Goal: Task Accomplishment & Management: Manage account settings

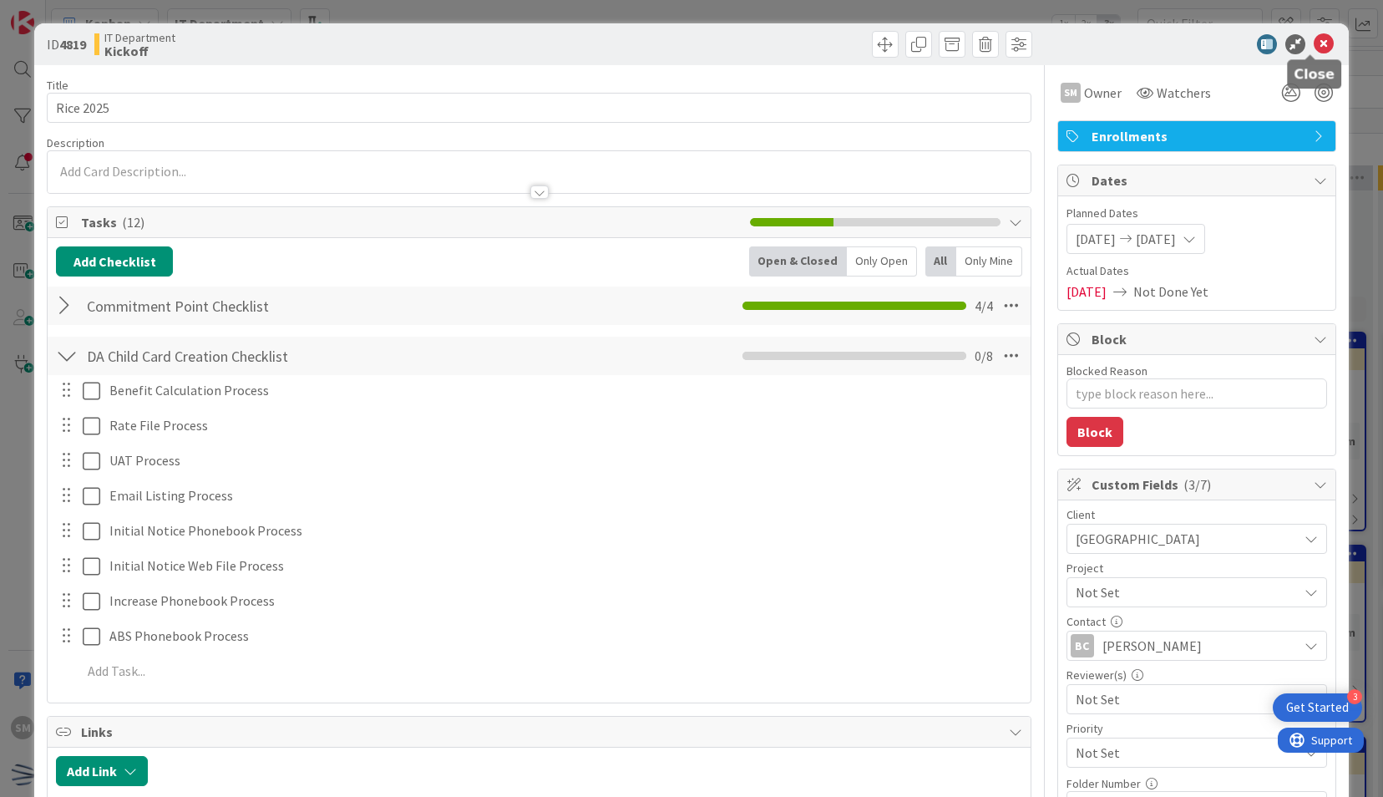
click at [1313, 47] on icon at bounding box center [1323, 44] width 20 height 20
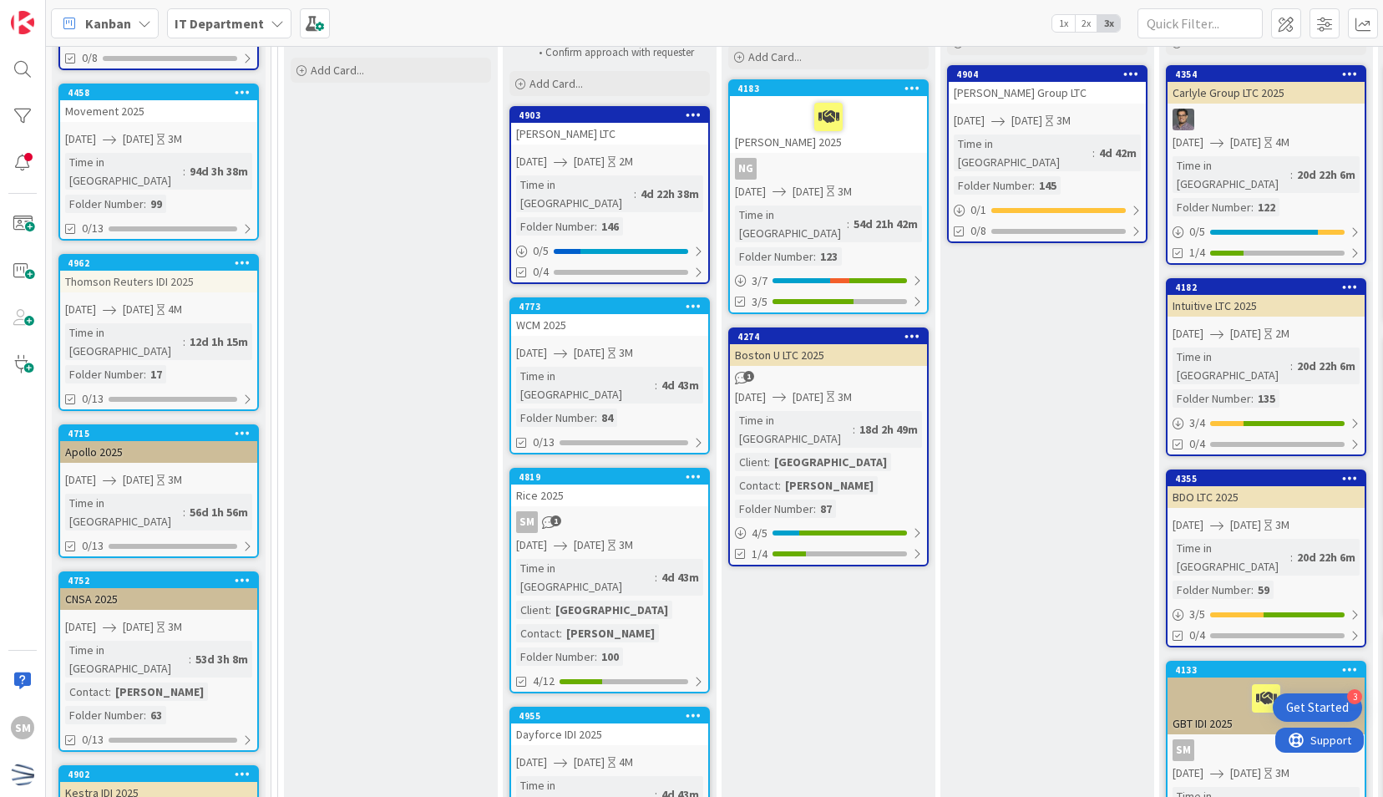
scroll to position [272, 0]
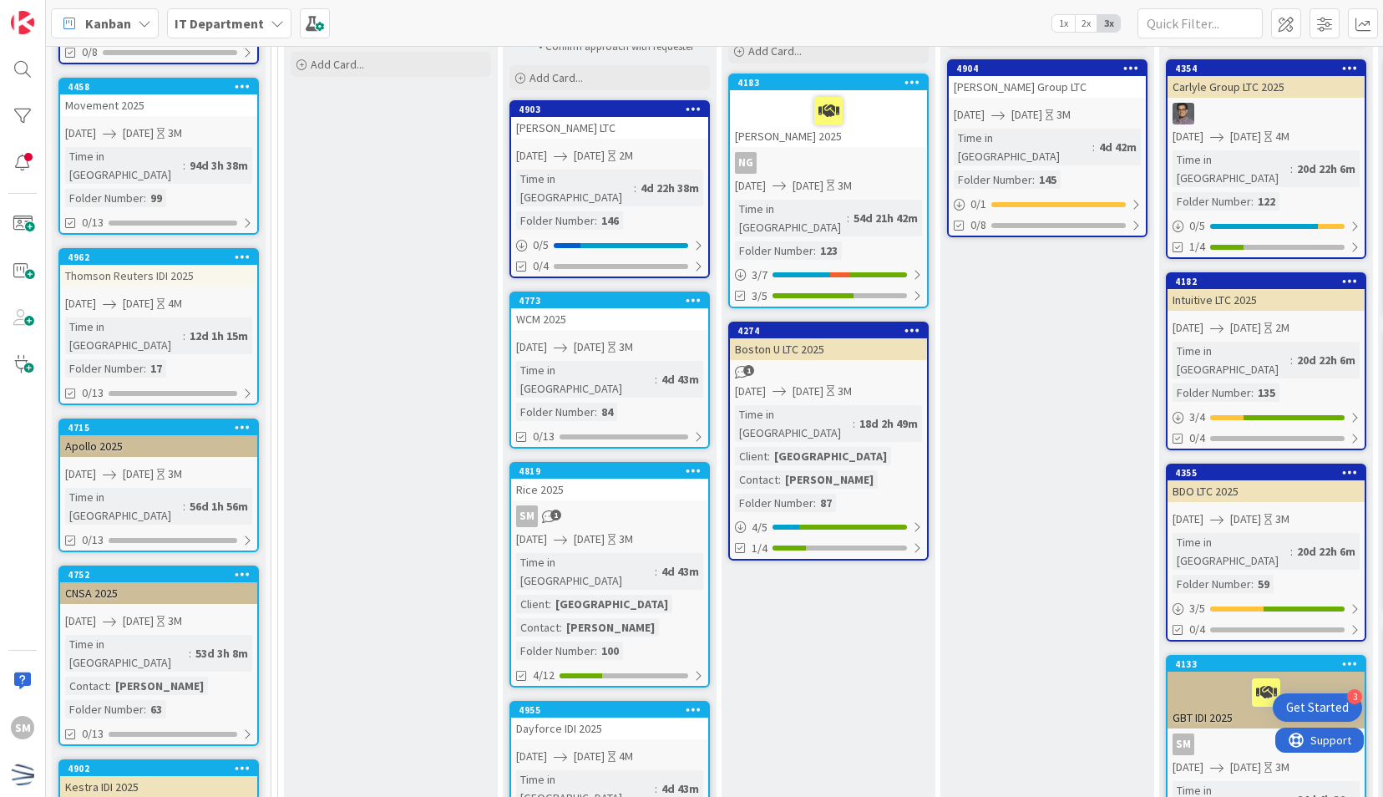
click at [693, 294] on icon at bounding box center [694, 300] width 16 height 12
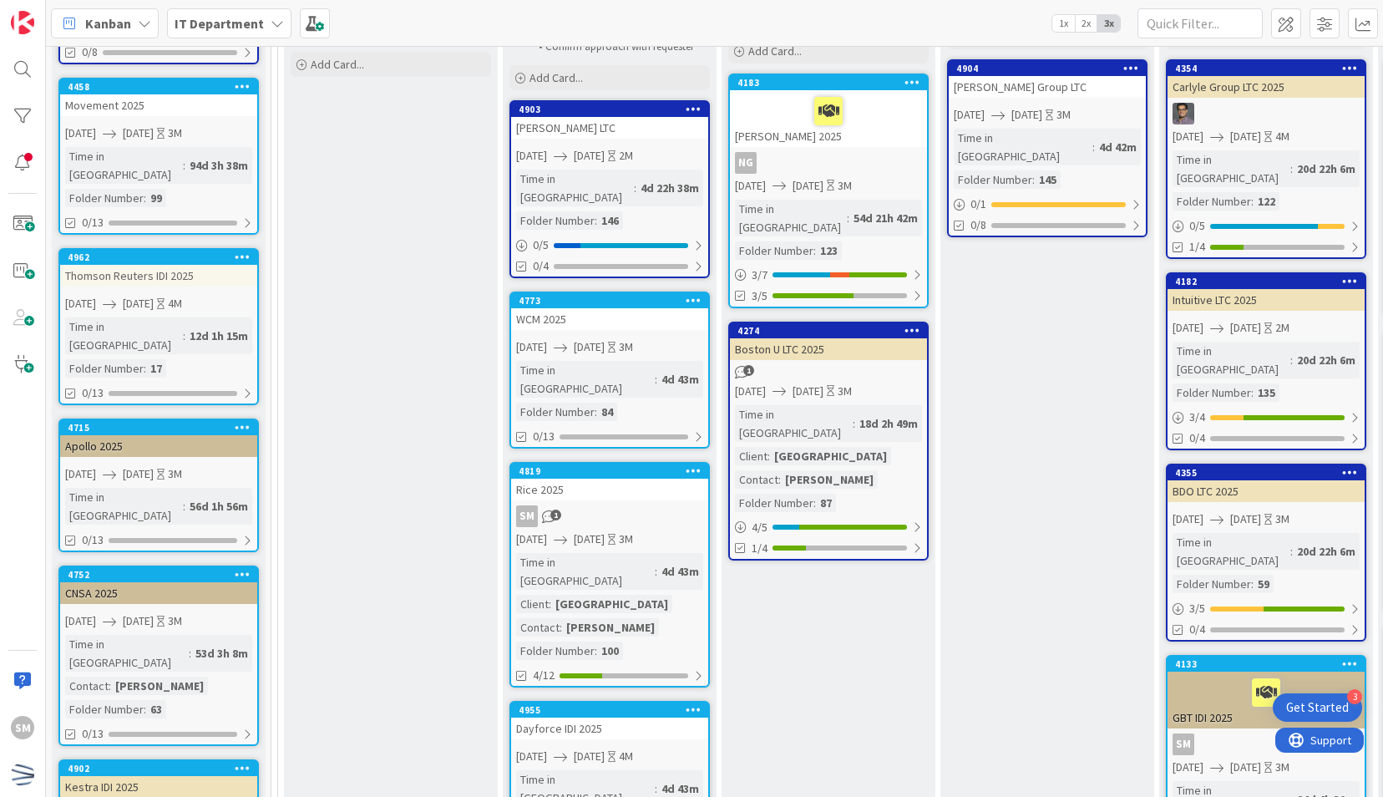
click at [693, 294] on icon at bounding box center [694, 300] width 16 height 12
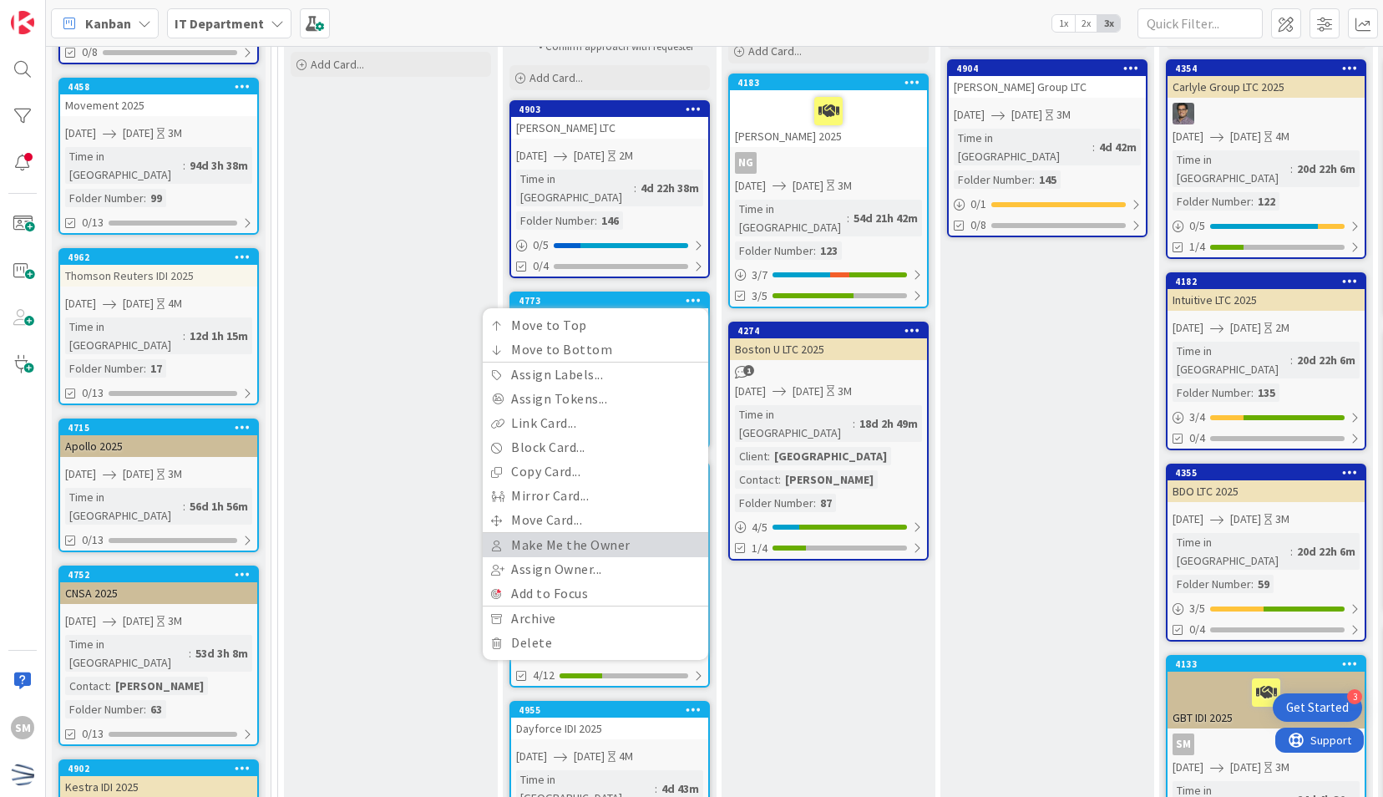
click at [621, 533] on link "Make Me the Owner" at bounding box center [595, 545] width 225 height 24
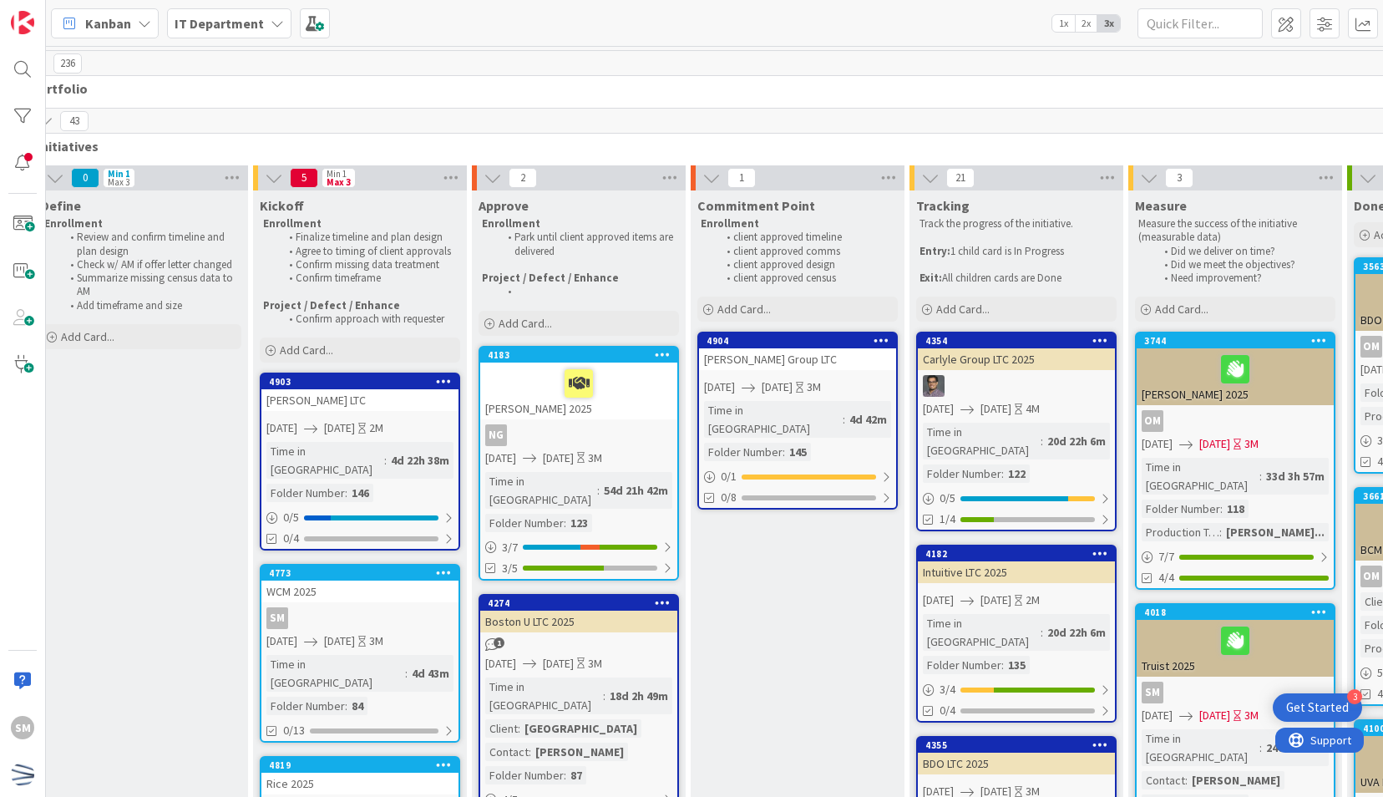
scroll to position [0, 251]
click at [438, 566] on icon at bounding box center [442, 572] width 16 height 12
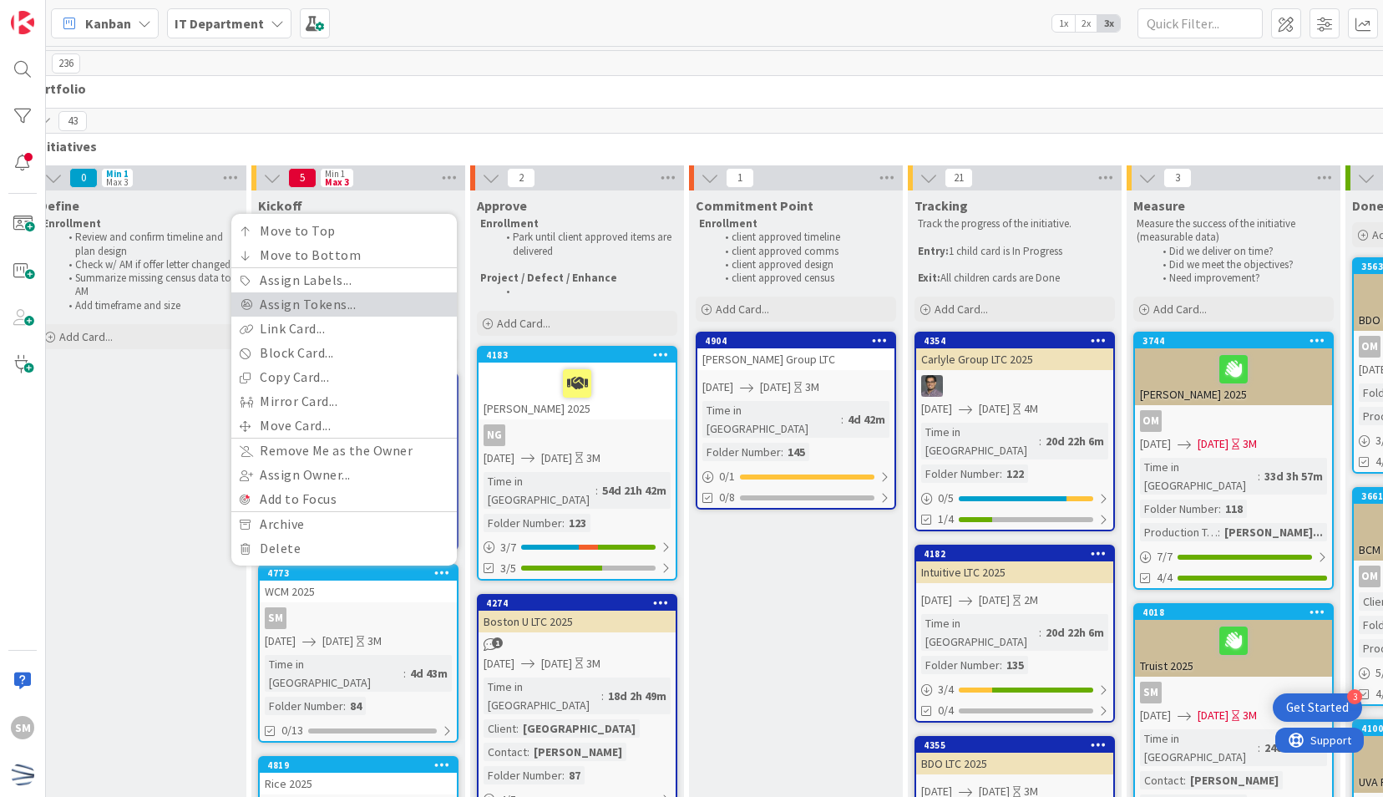
click at [397, 292] on link "Assign Tokens..." at bounding box center [343, 304] width 225 height 24
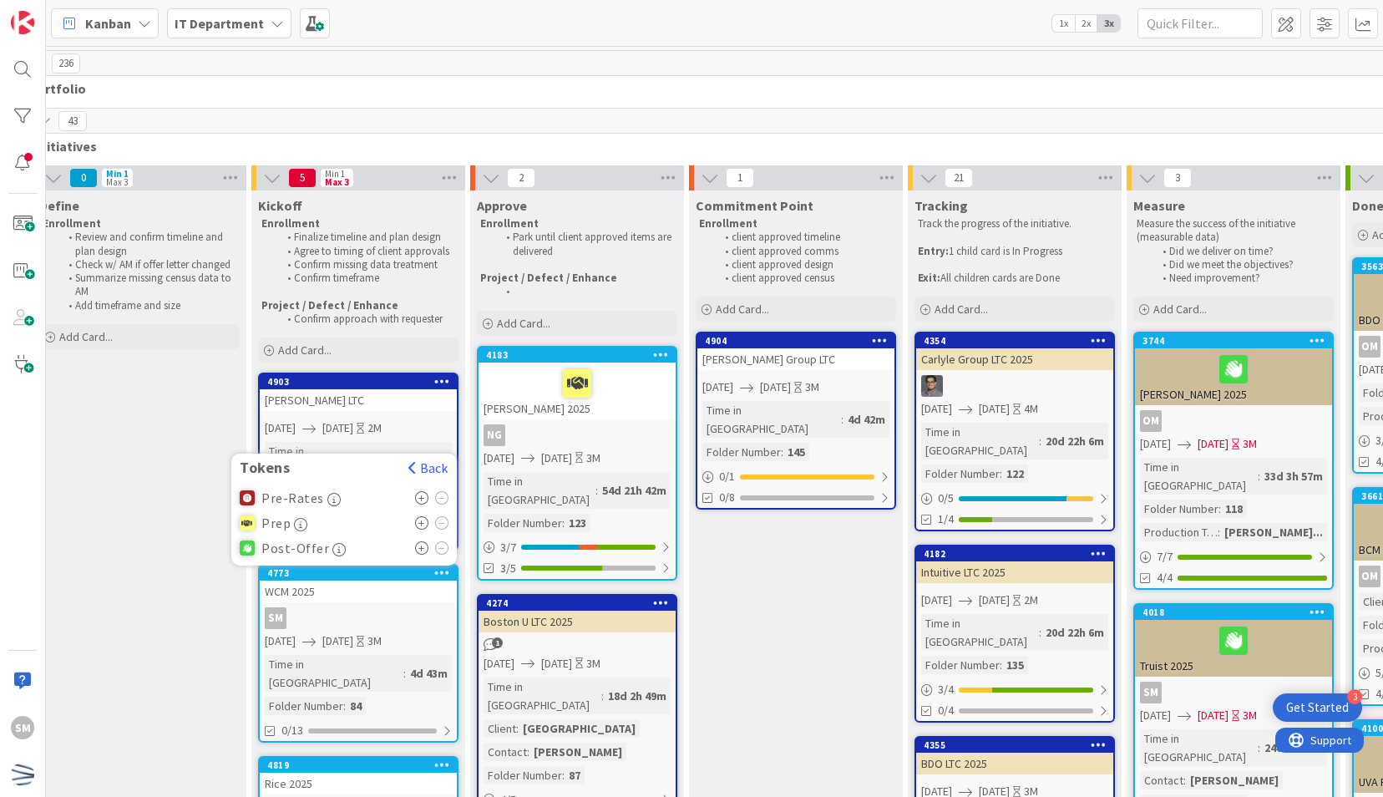
click at [299, 490] on span "Pre-Rates" at bounding box center [292, 497] width 63 height 15
click at [419, 491] on icon at bounding box center [422, 497] width 14 height 13
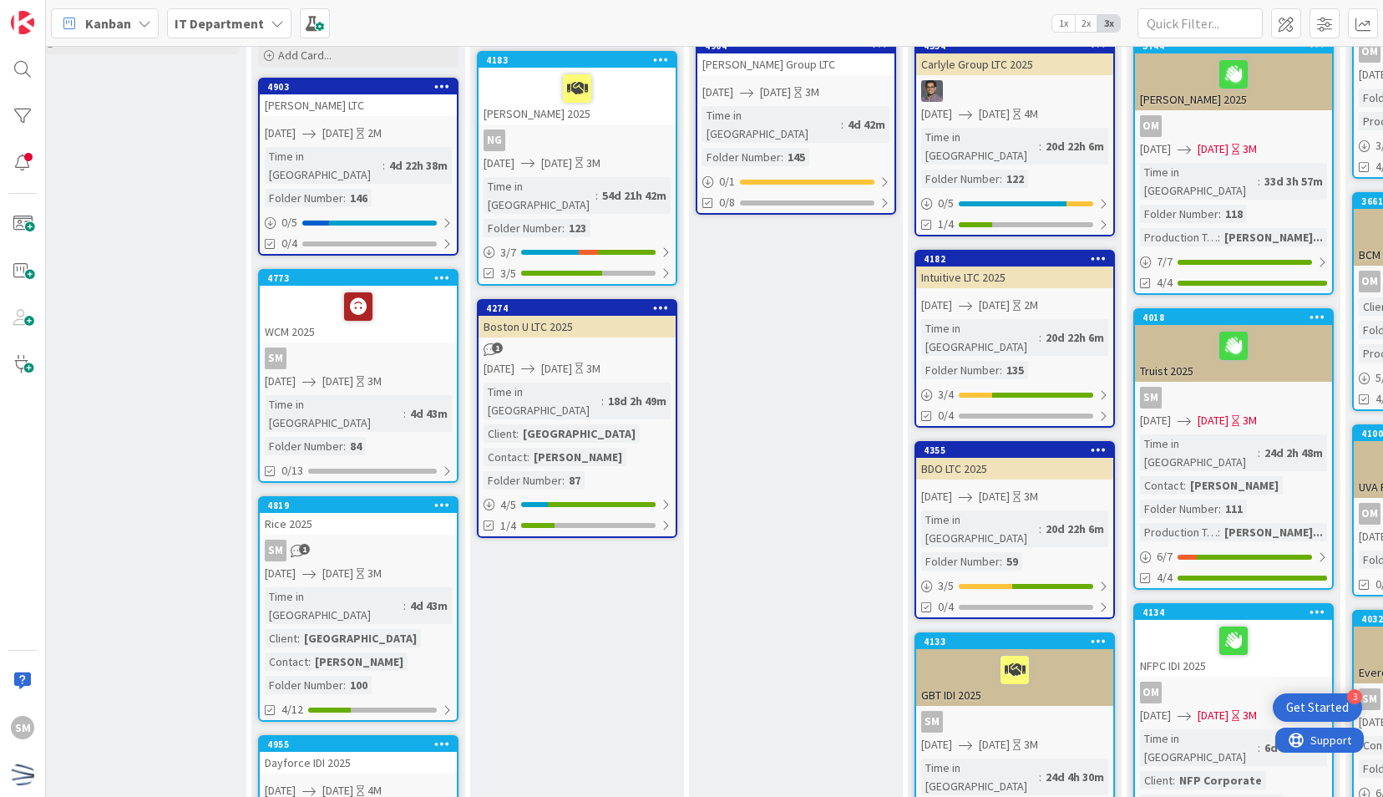
scroll to position [296, 251]
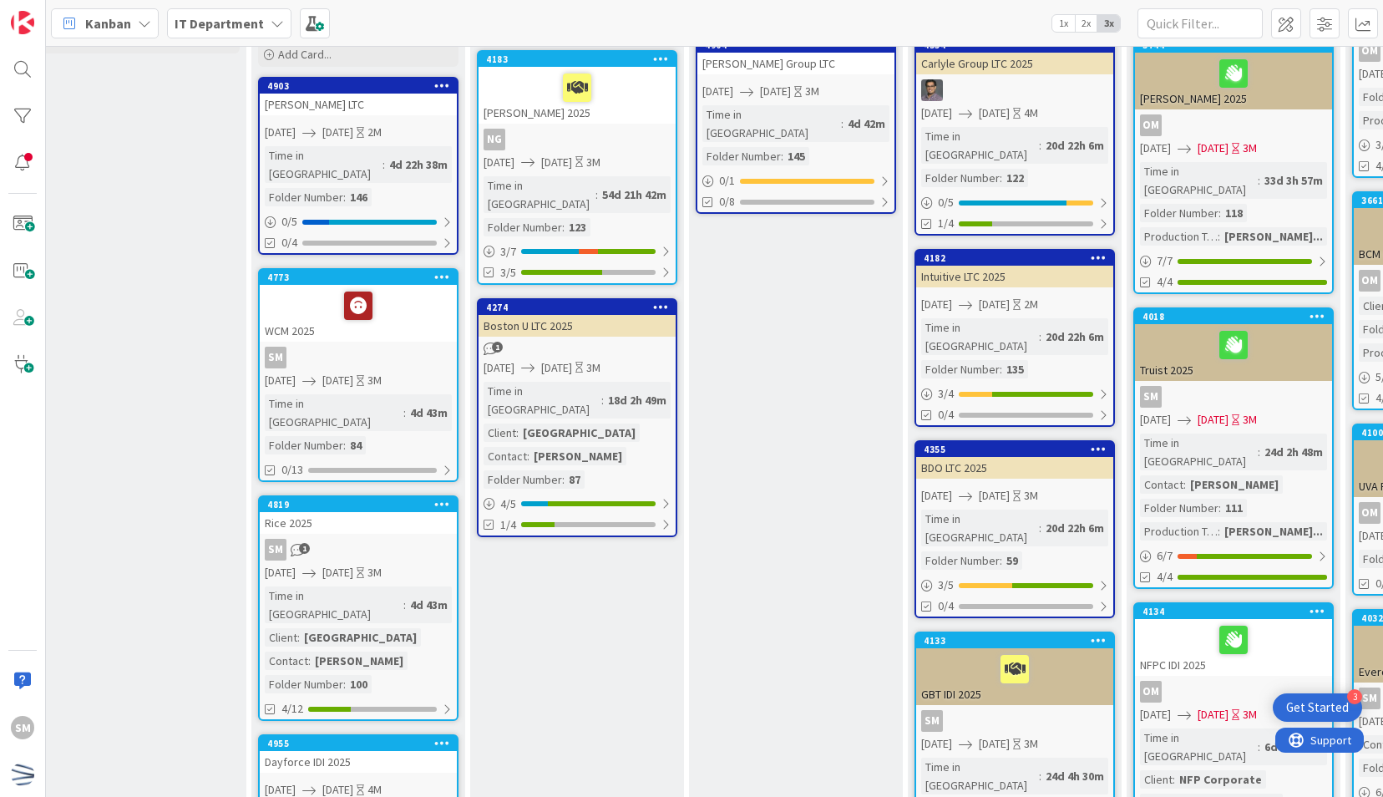
click at [443, 498] on icon at bounding box center [442, 504] width 16 height 12
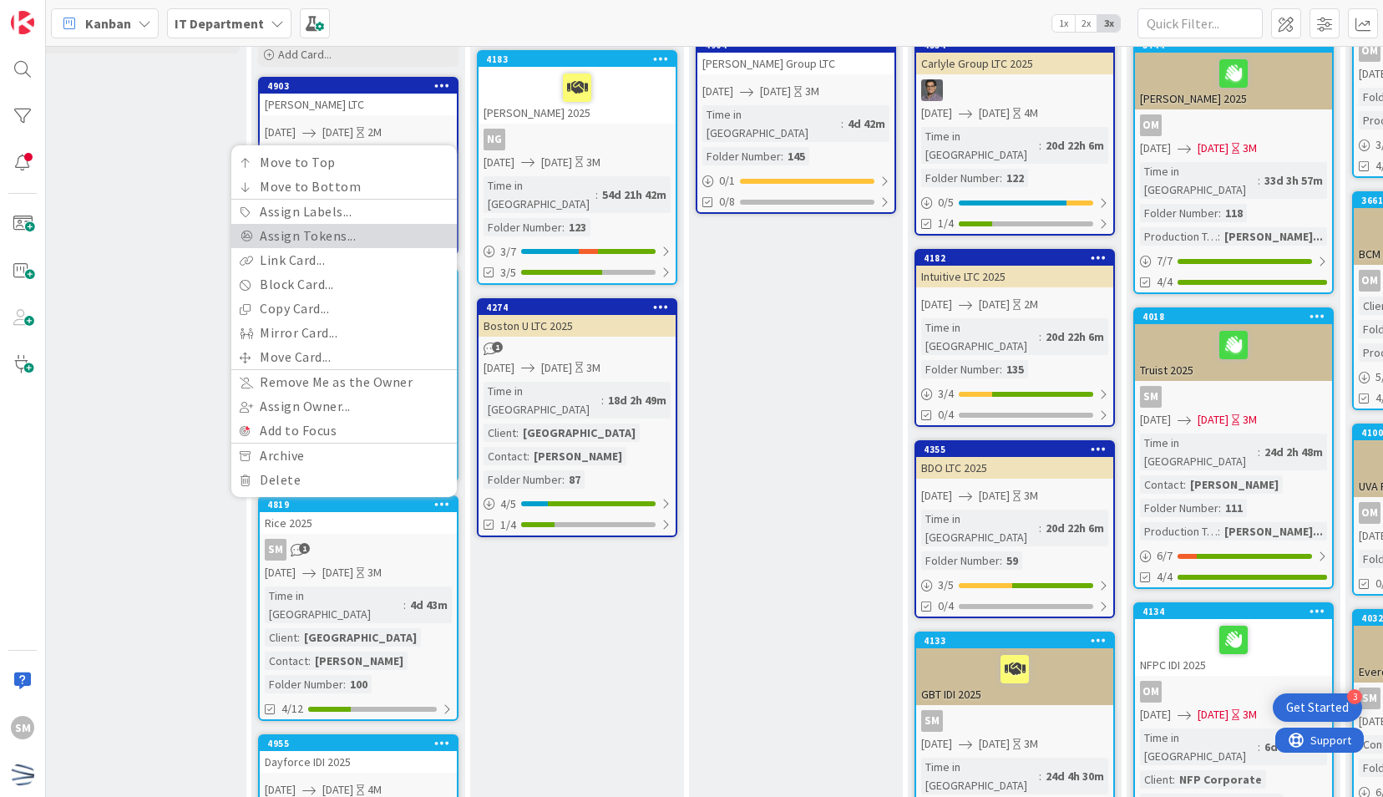
click at [341, 224] on link "Assign Tokens..." at bounding box center [343, 236] width 225 height 24
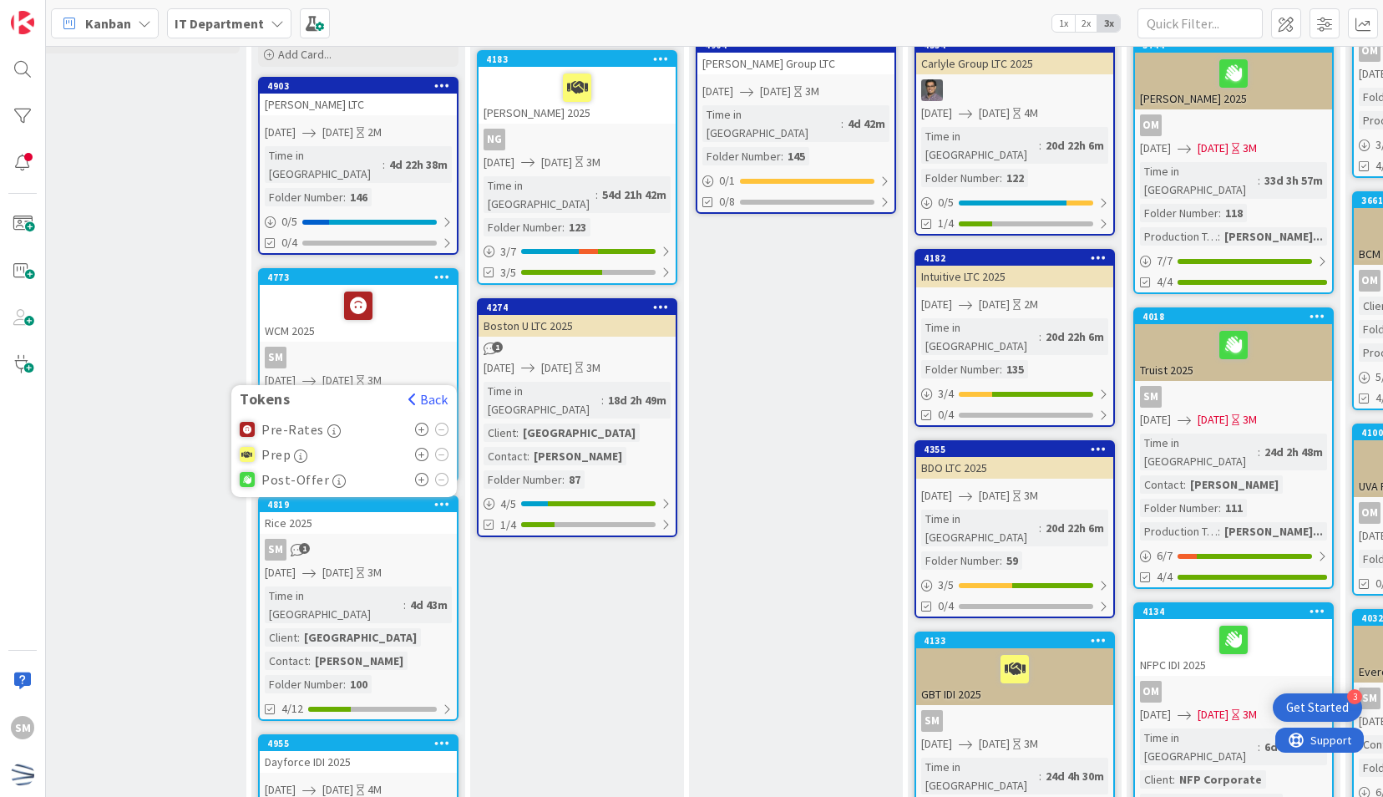
click at [422, 422] on icon at bounding box center [422, 428] width 14 height 13
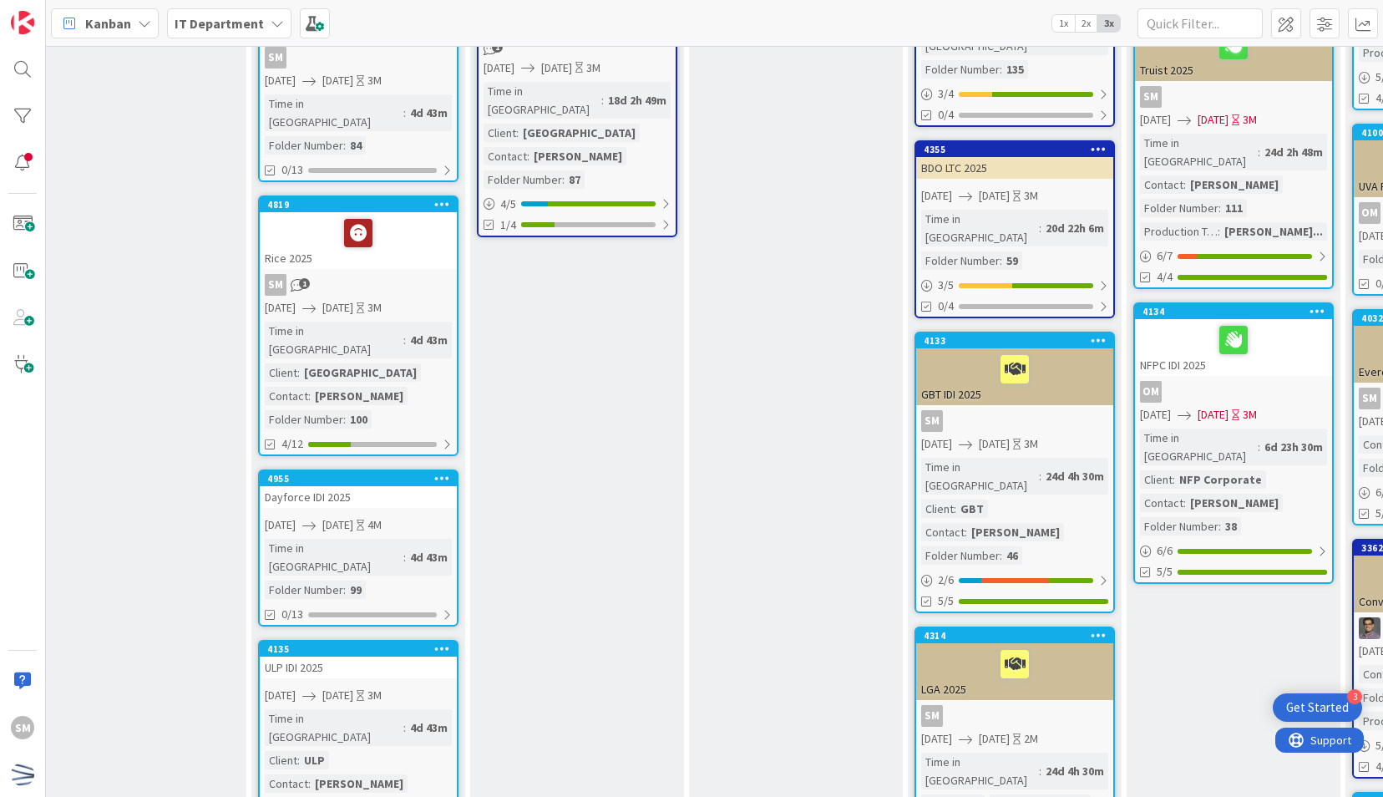
scroll to position [596, 251]
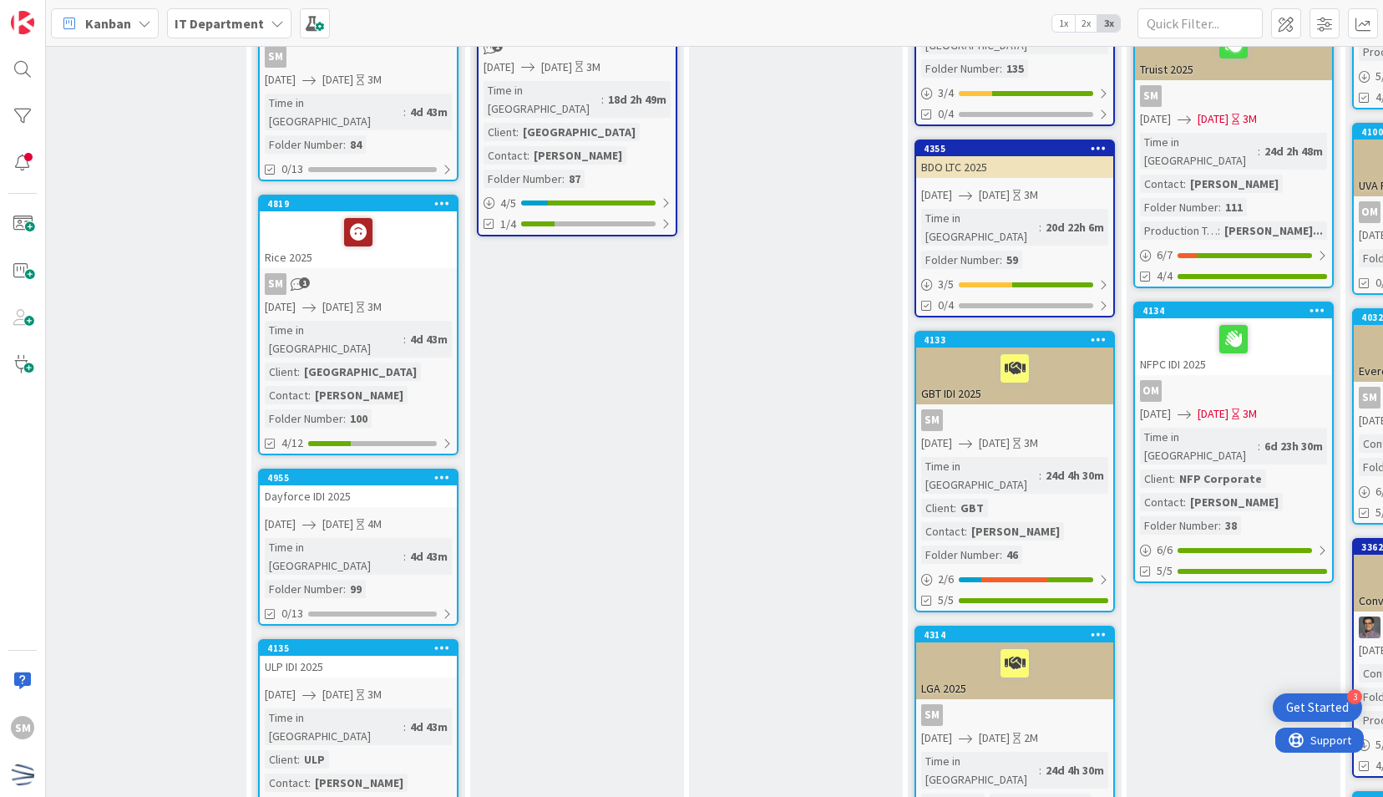
click at [443, 471] on icon at bounding box center [442, 477] width 16 height 12
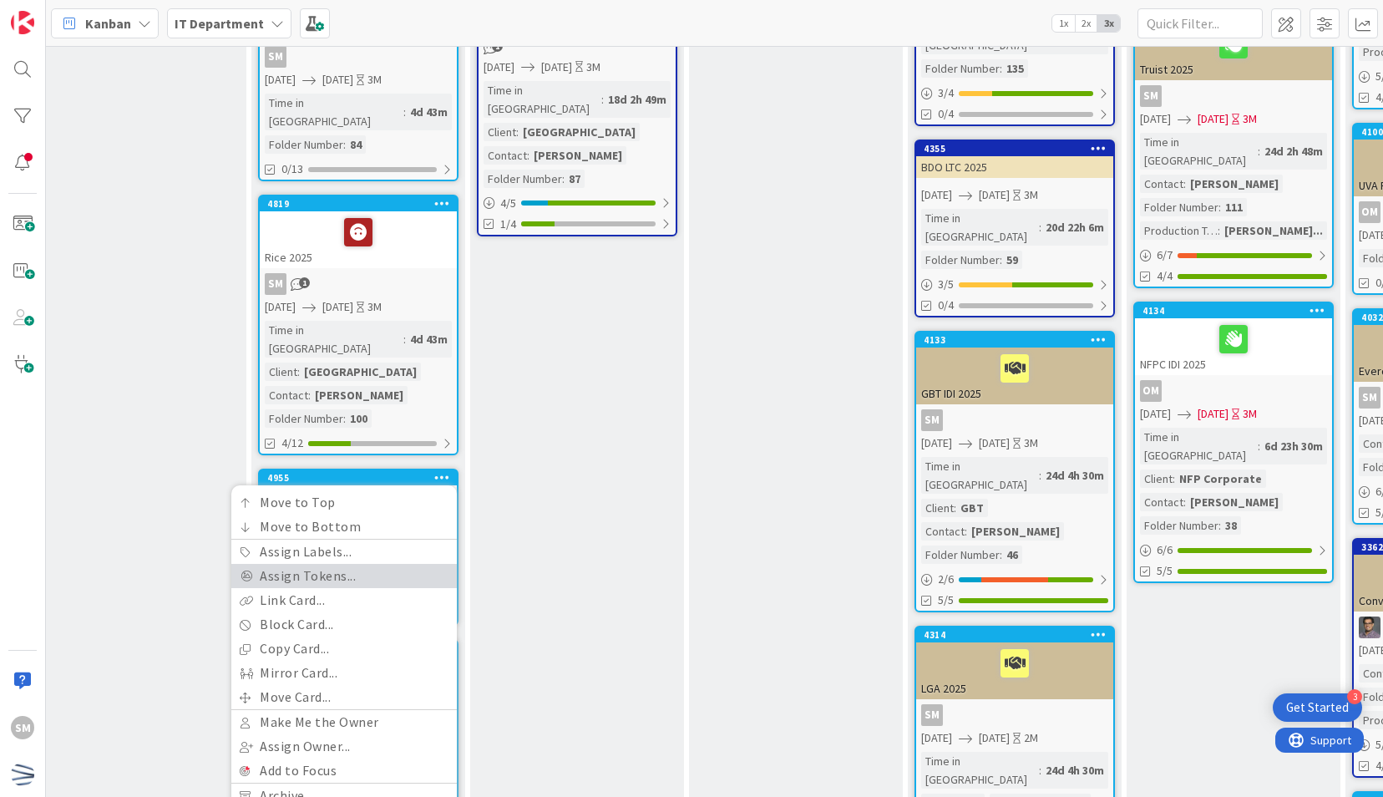
click at [341, 564] on link "Assign Tokens..." at bounding box center [343, 576] width 225 height 24
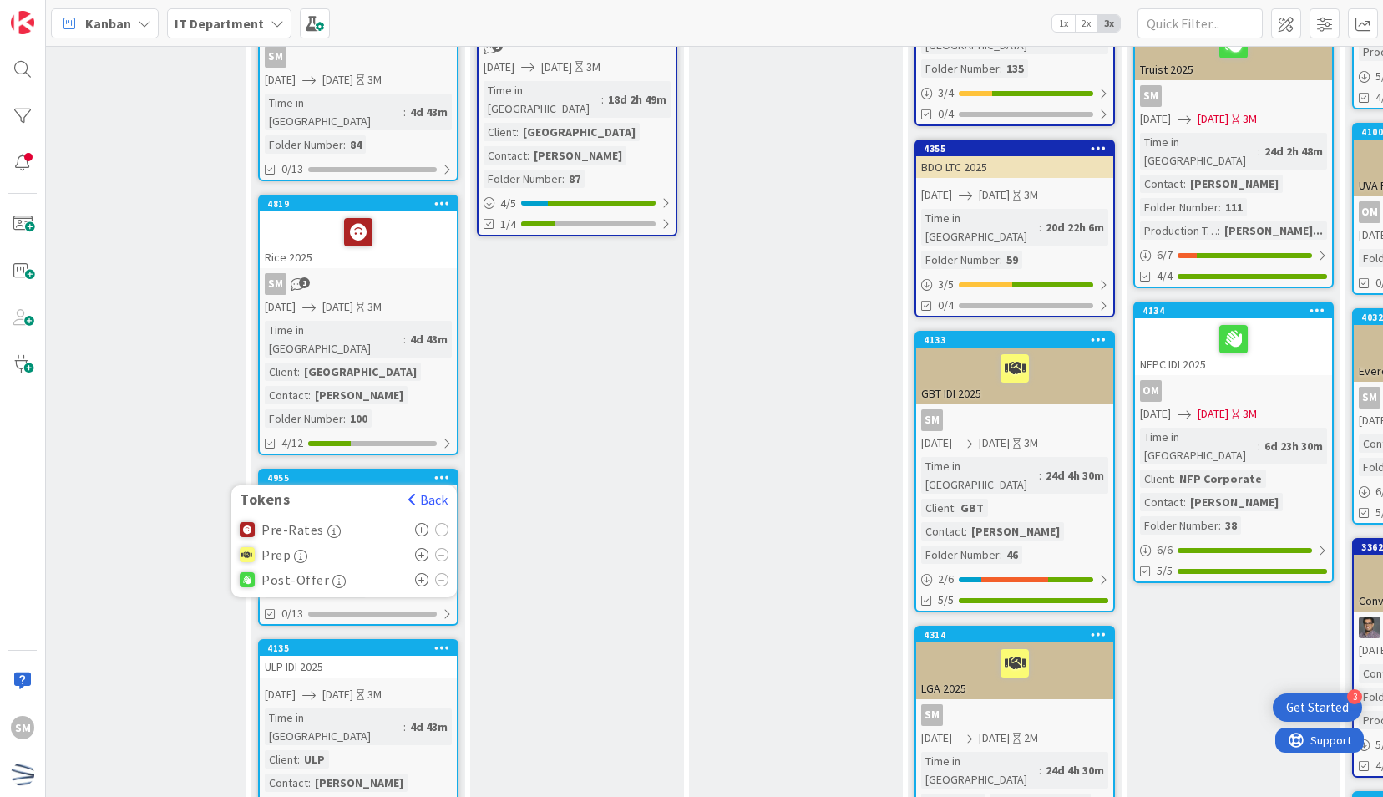
click at [417, 523] on icon at bounding box center [422, 529] width 14 height 13
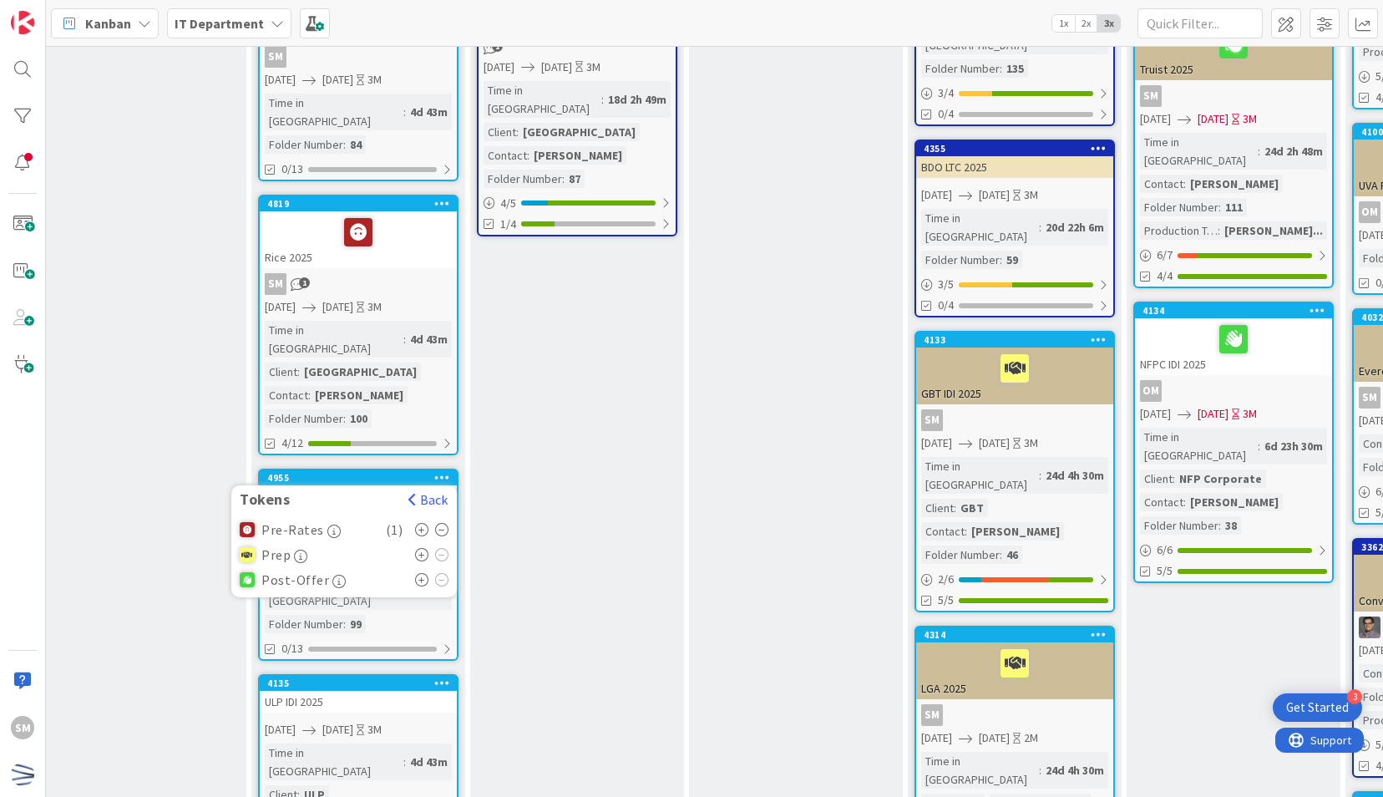
click at [445, 676] on icon at bounding box center [442, 682] width 16 height 12
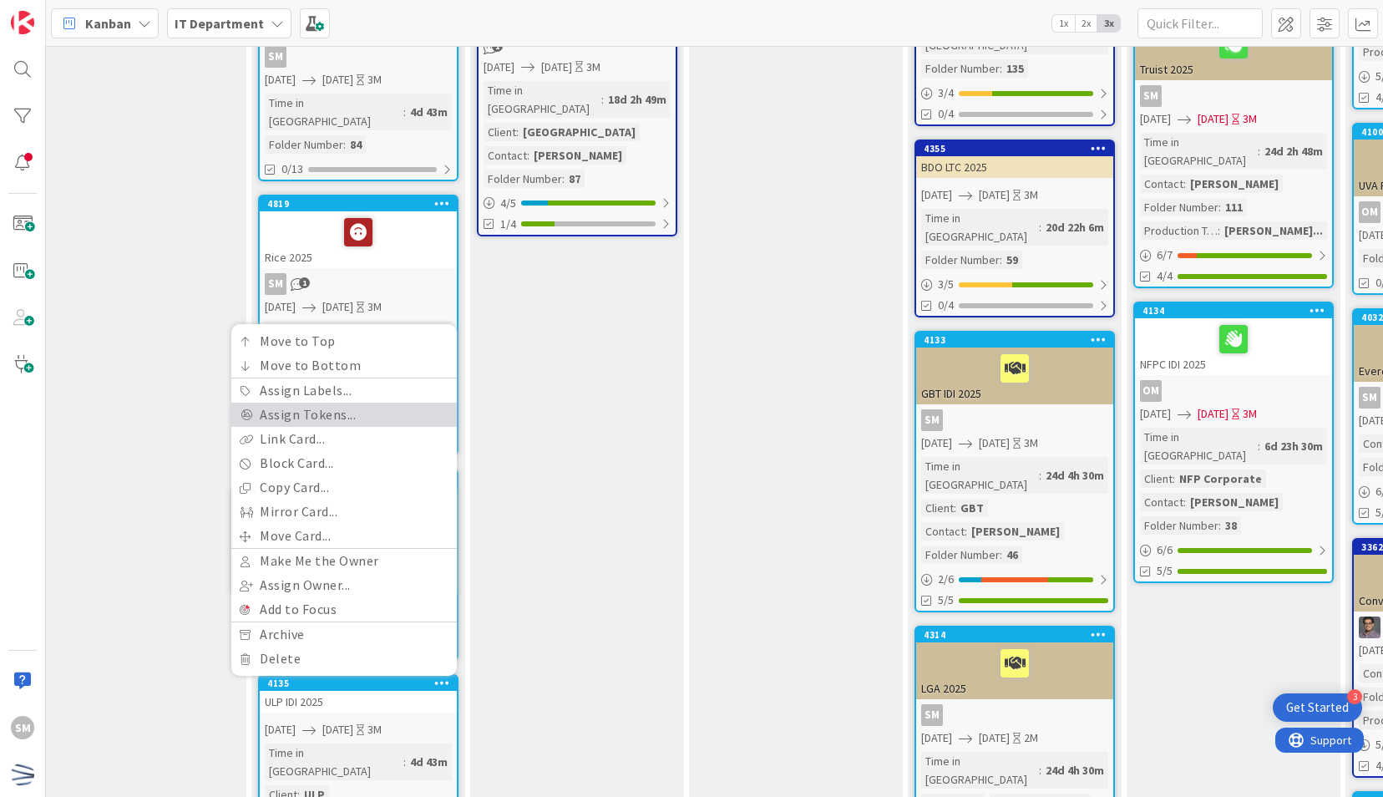
click at [354, 402] on link "Assign Tokens..." at bounding box center [343, 414] width 225 height 24
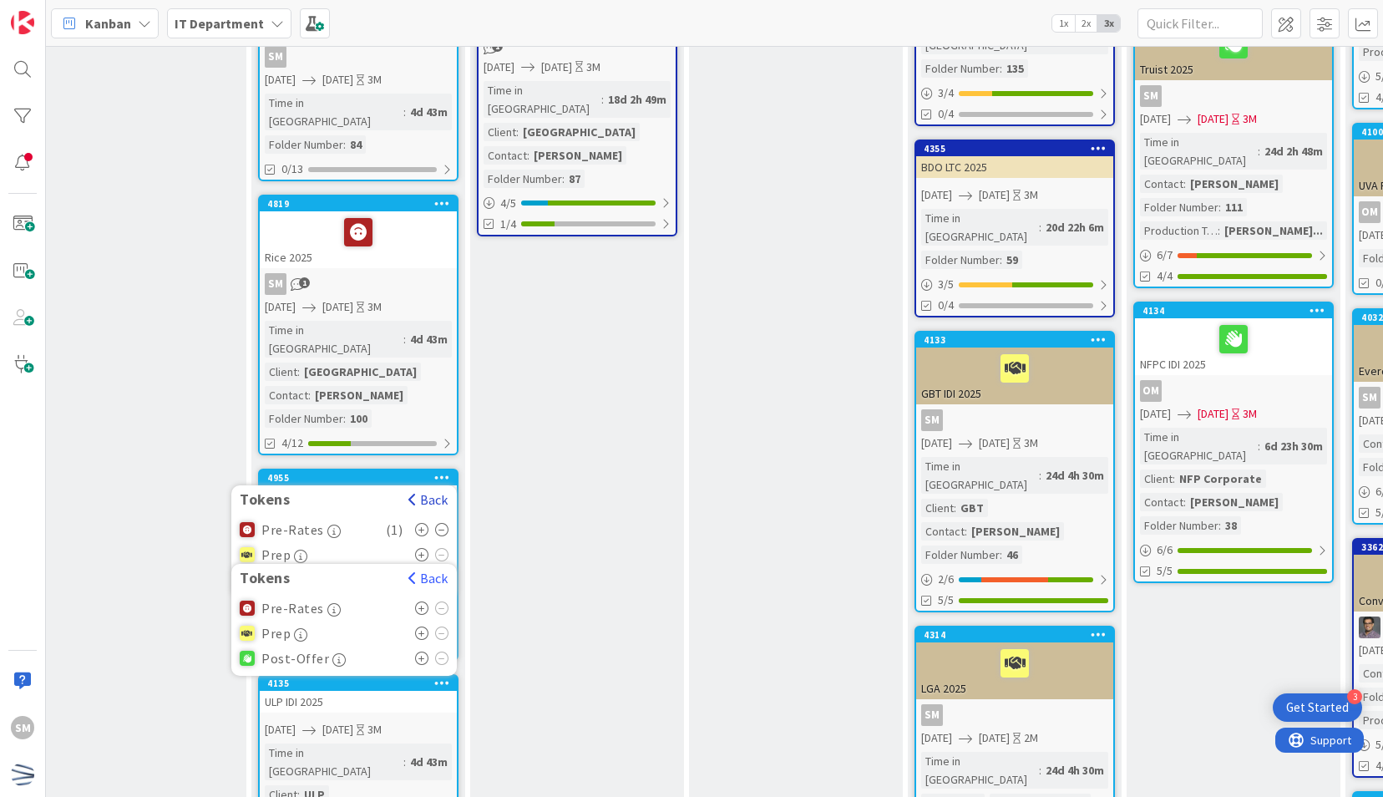
click at [433, 490] on button "Back" at bounding box center [427, 499] width 41 height 18
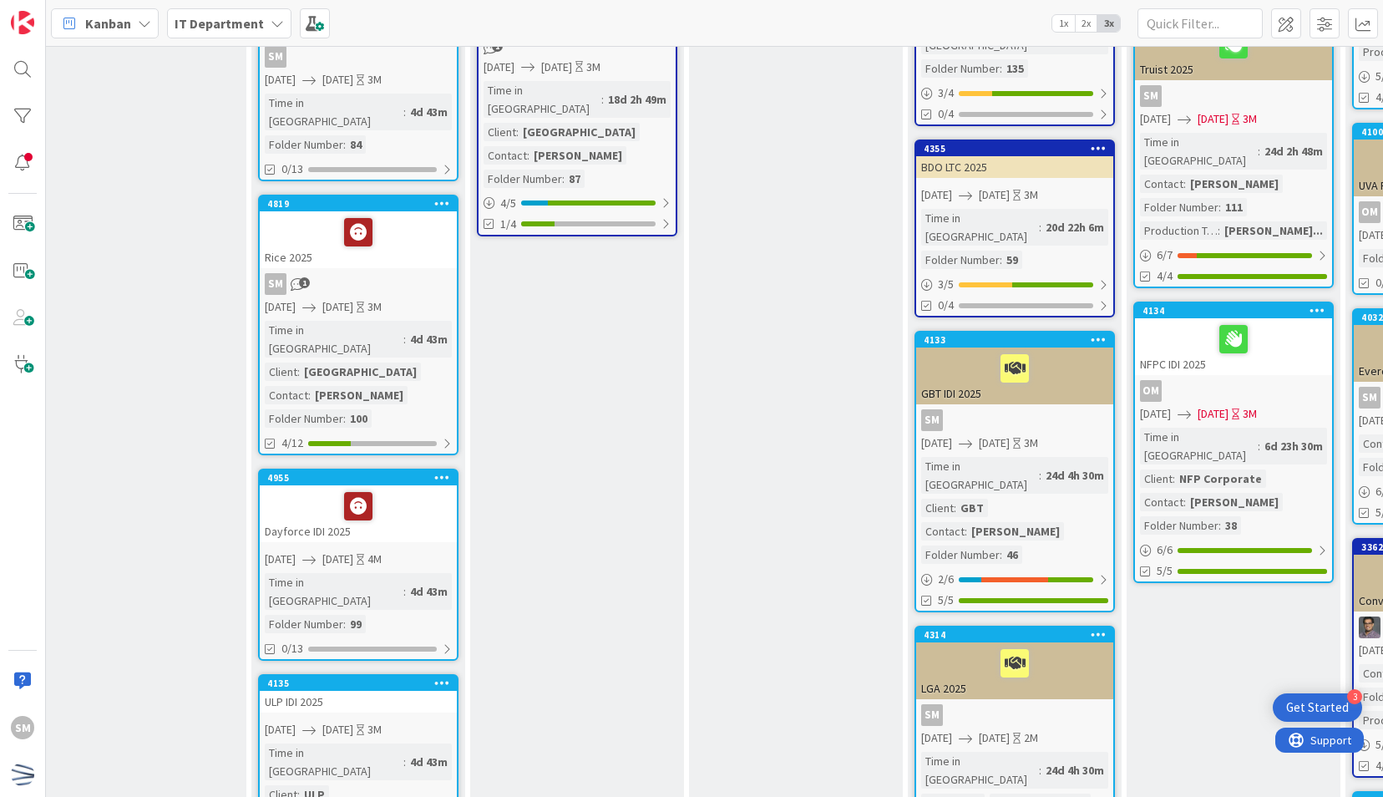
click at [442, 676] on icon at bounding box center [442, 682] width 16 height 12
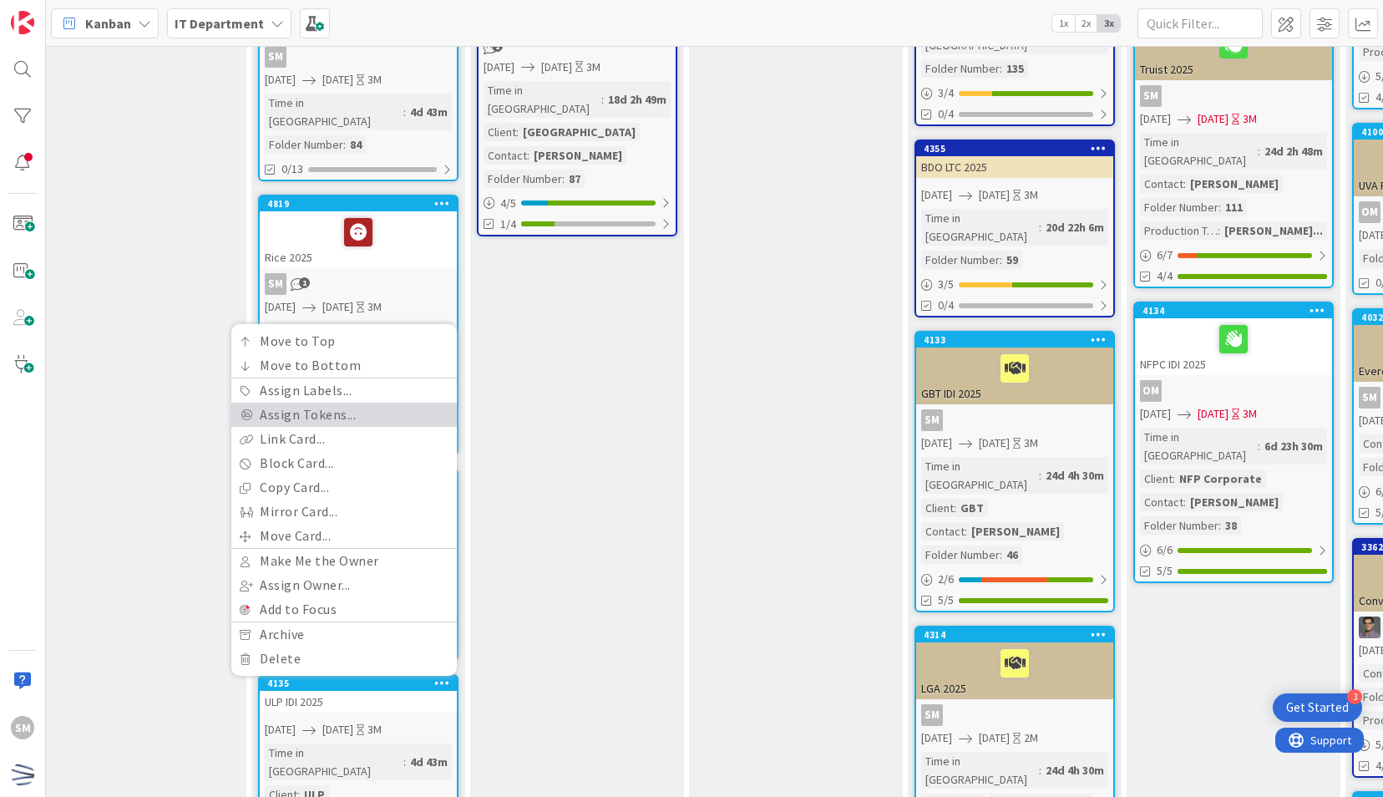
click at [328, 402] on link "Assign Tokens..." at bounding box center [343, 414] width 225 height 24
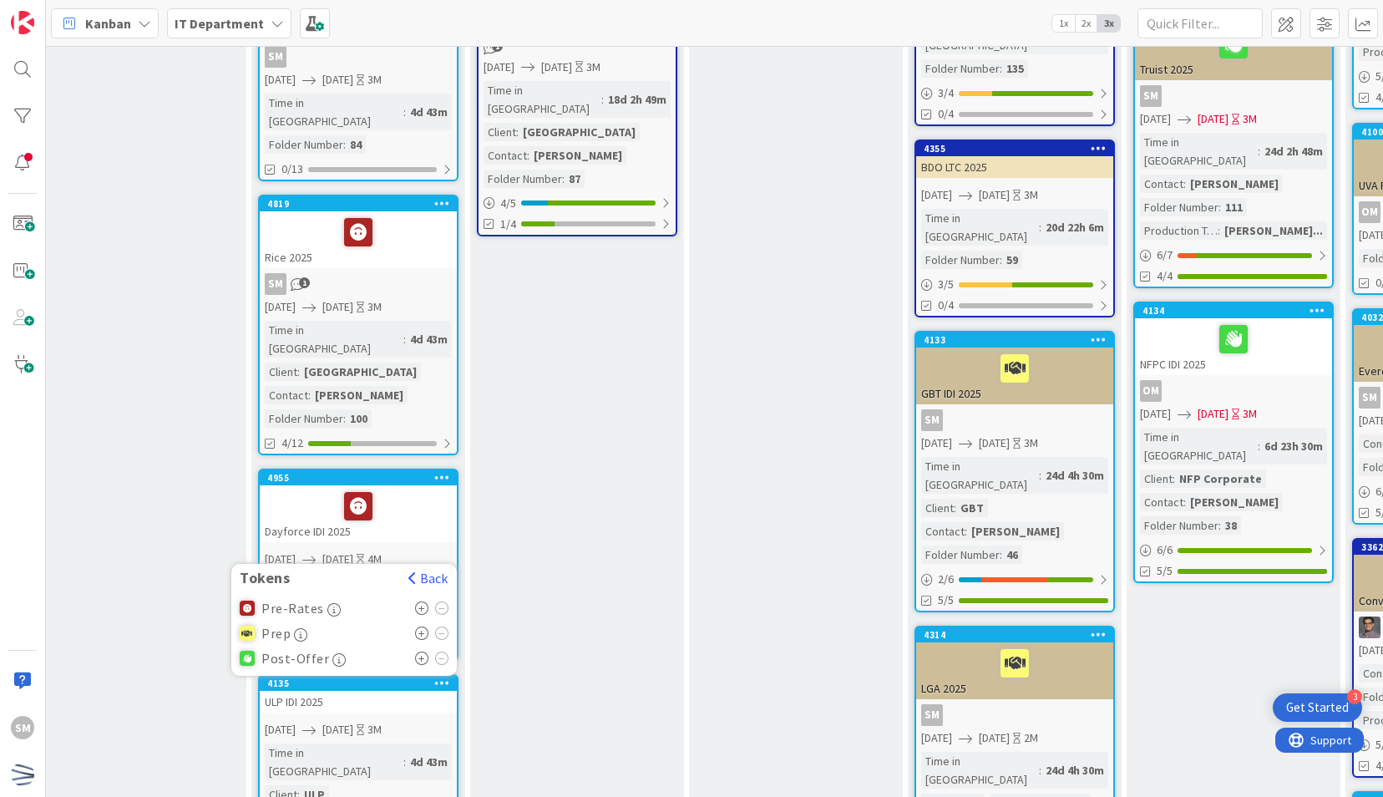
click at [422, 601] on icon at bounding box center [422, 607] width 14 height 13
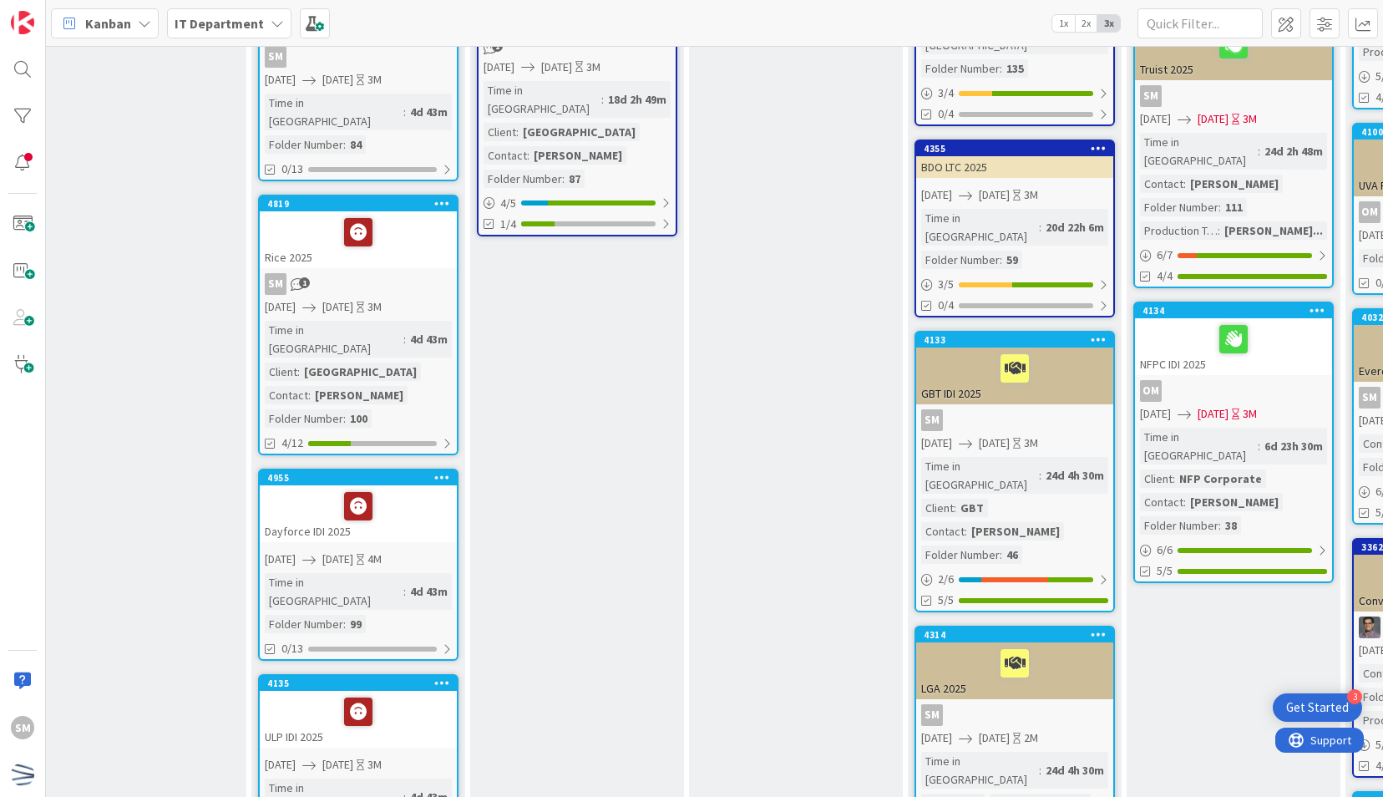
scroll to position [0, 251]
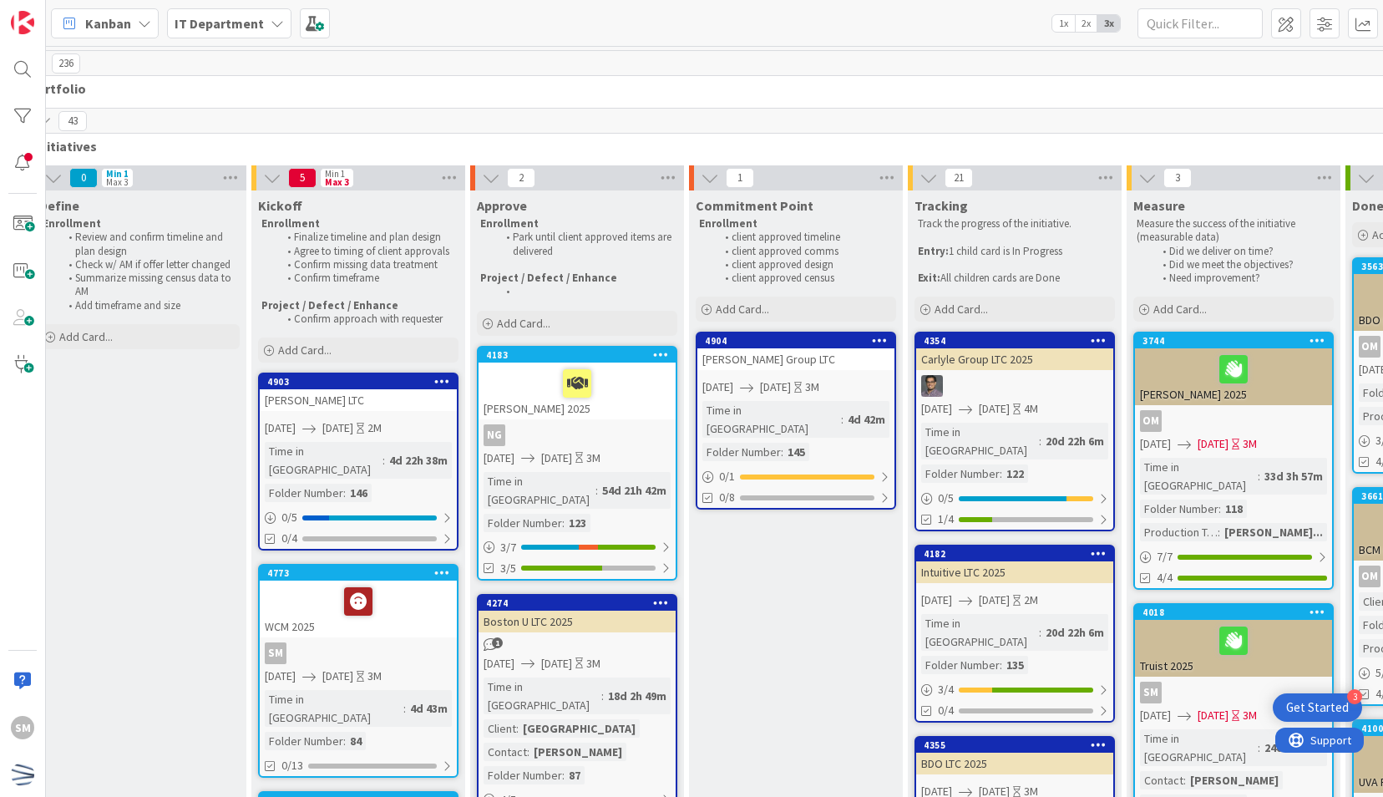
click at [665, 596] on icon at bounding box center [661, 602] width 16 height 12
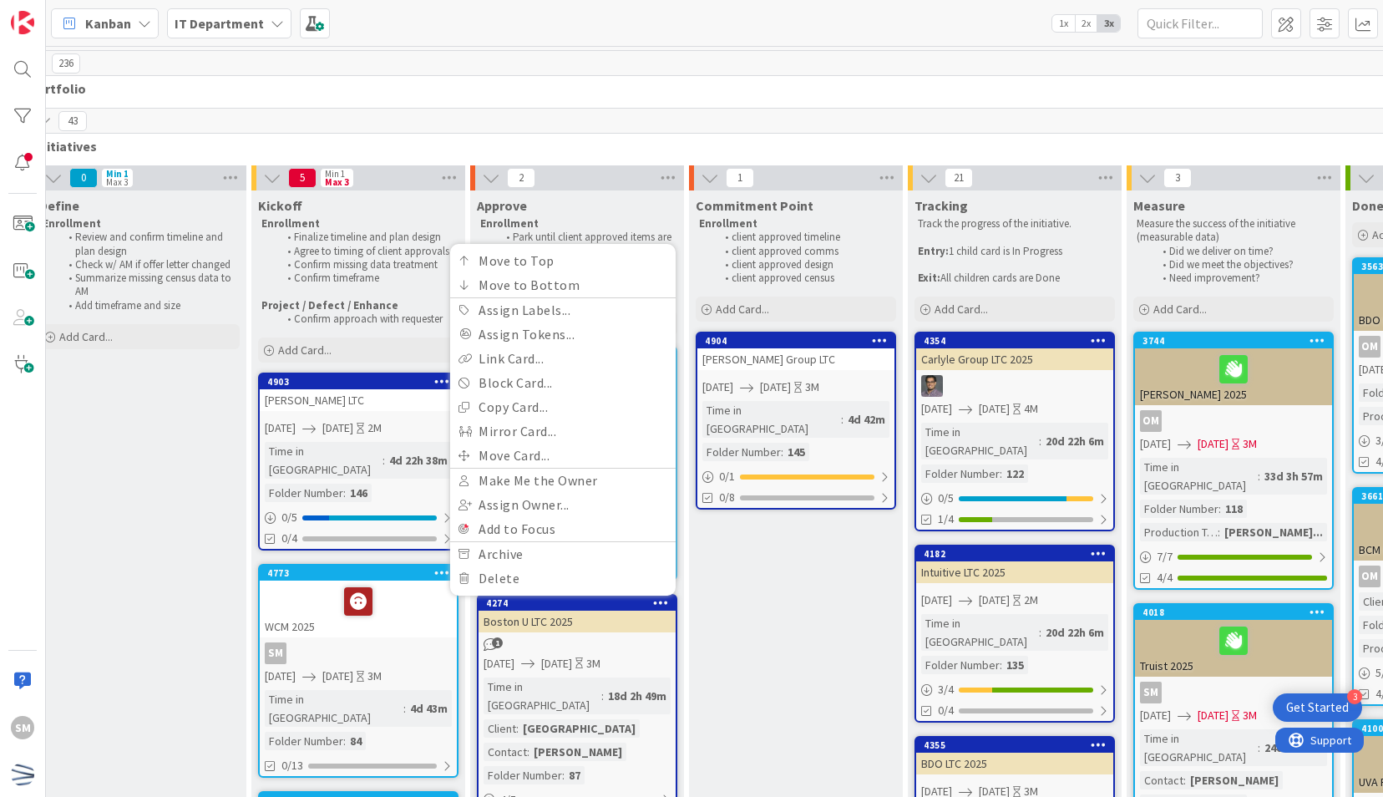
click at [434, 377] on icon at bounding box center [442, 381] width 16 height 12
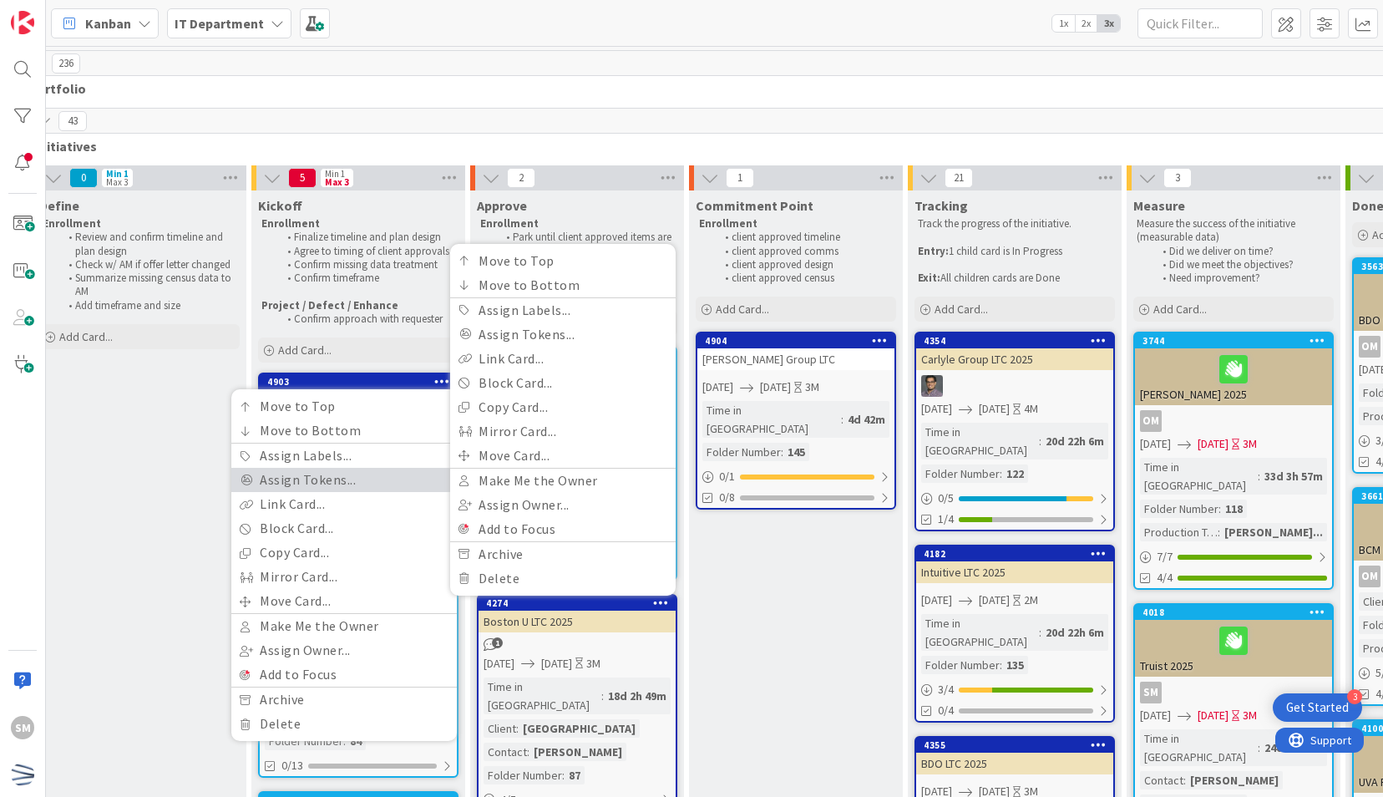
click at [331, 474] on link "Assign Tokens..." at bounding box center [343, 480] width 225 height 24
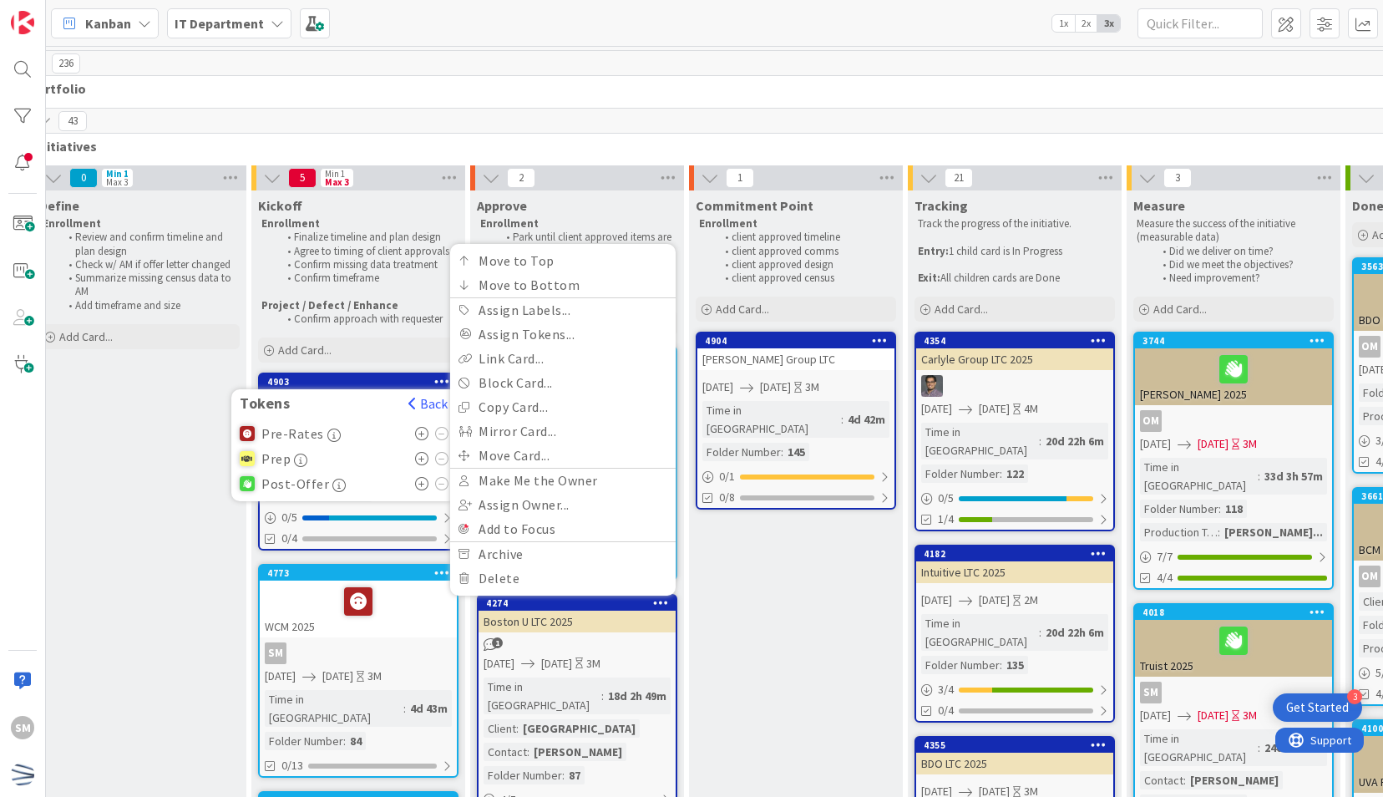
click at [416, 434] on icon at bounding box center [422, 433] width 14 height 13
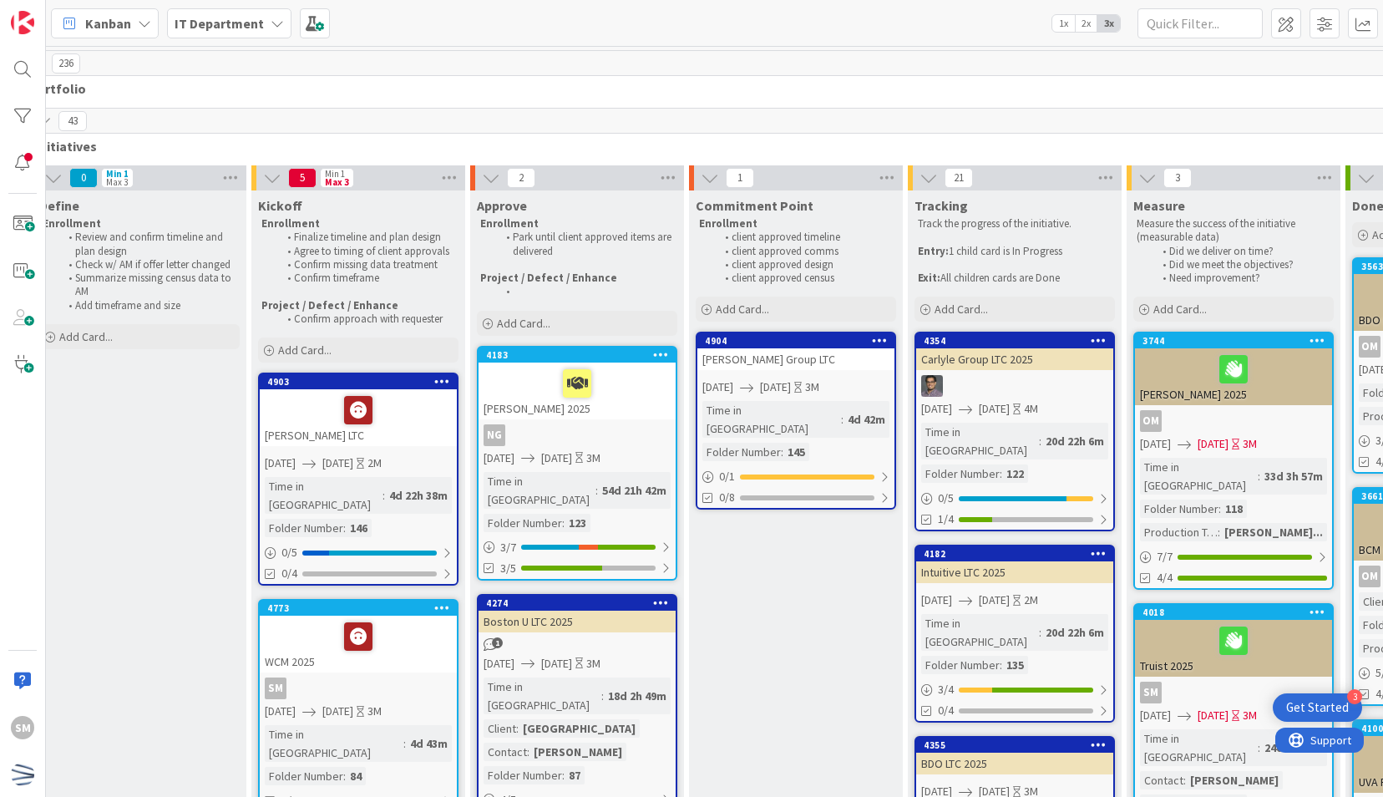
click at [878, 334] on icon at bounding box center [880, 340] width 16 height 12
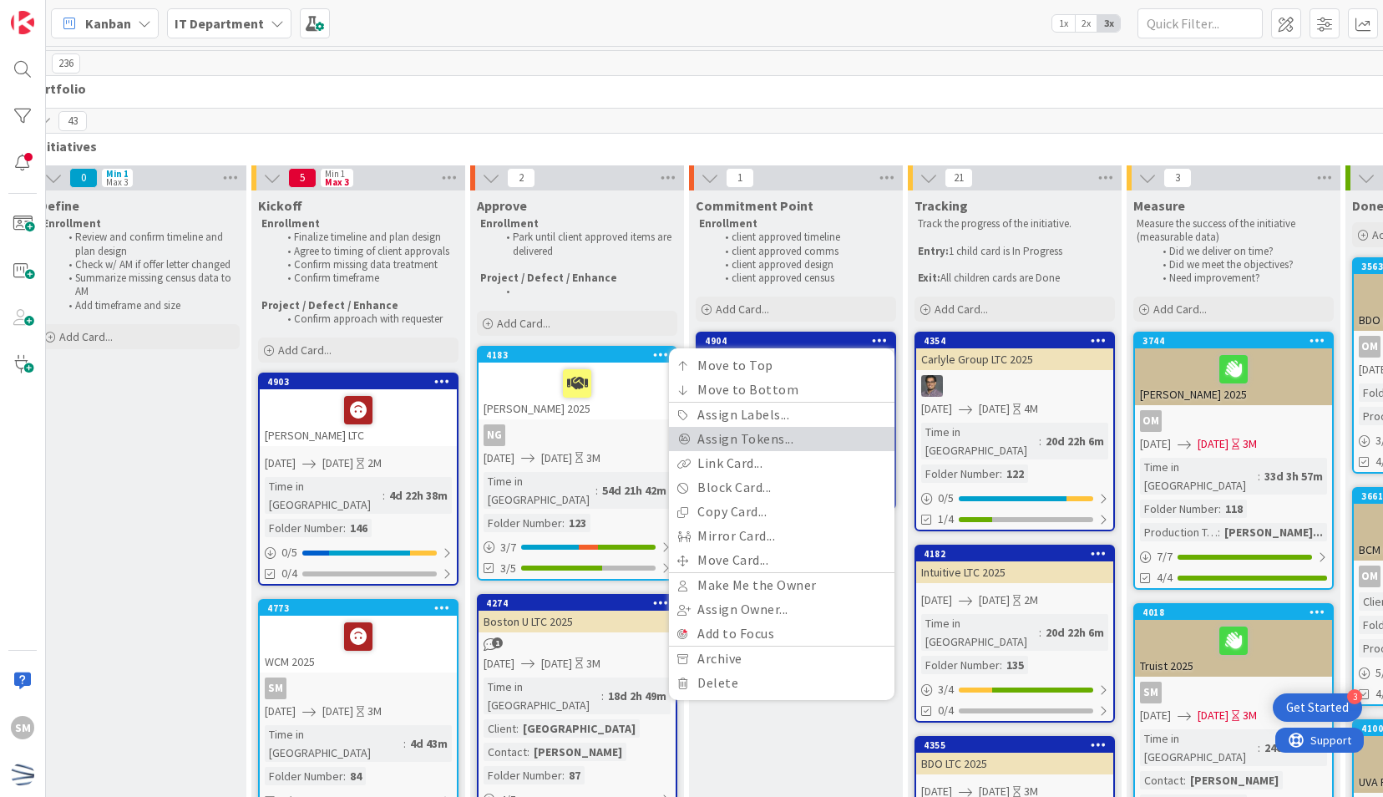
click at [780, 434] on link "Assign Tokens..." at bounding box center [781, 439] width 225 height 24
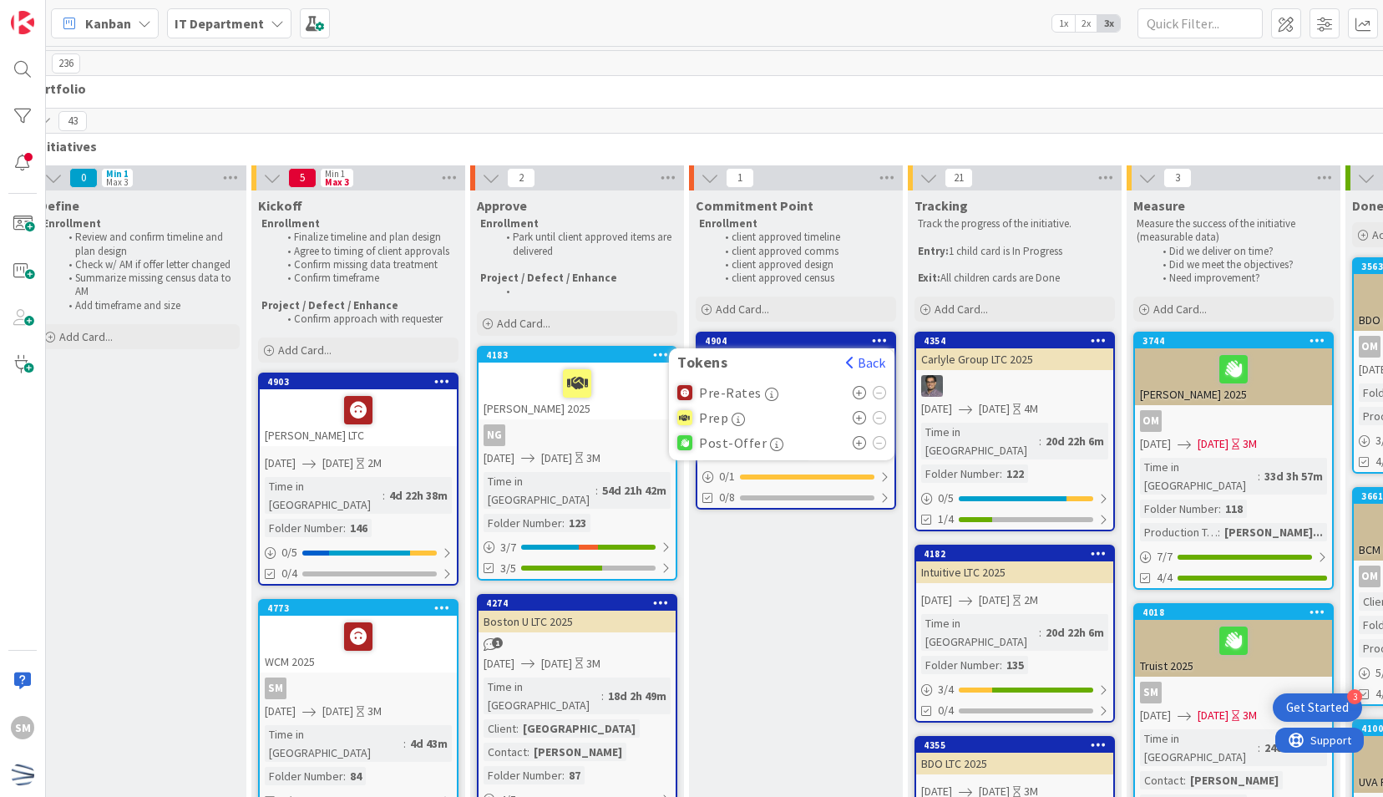
click at [853, 389] on icon at bounding box center [859, 392] width 14 height 13
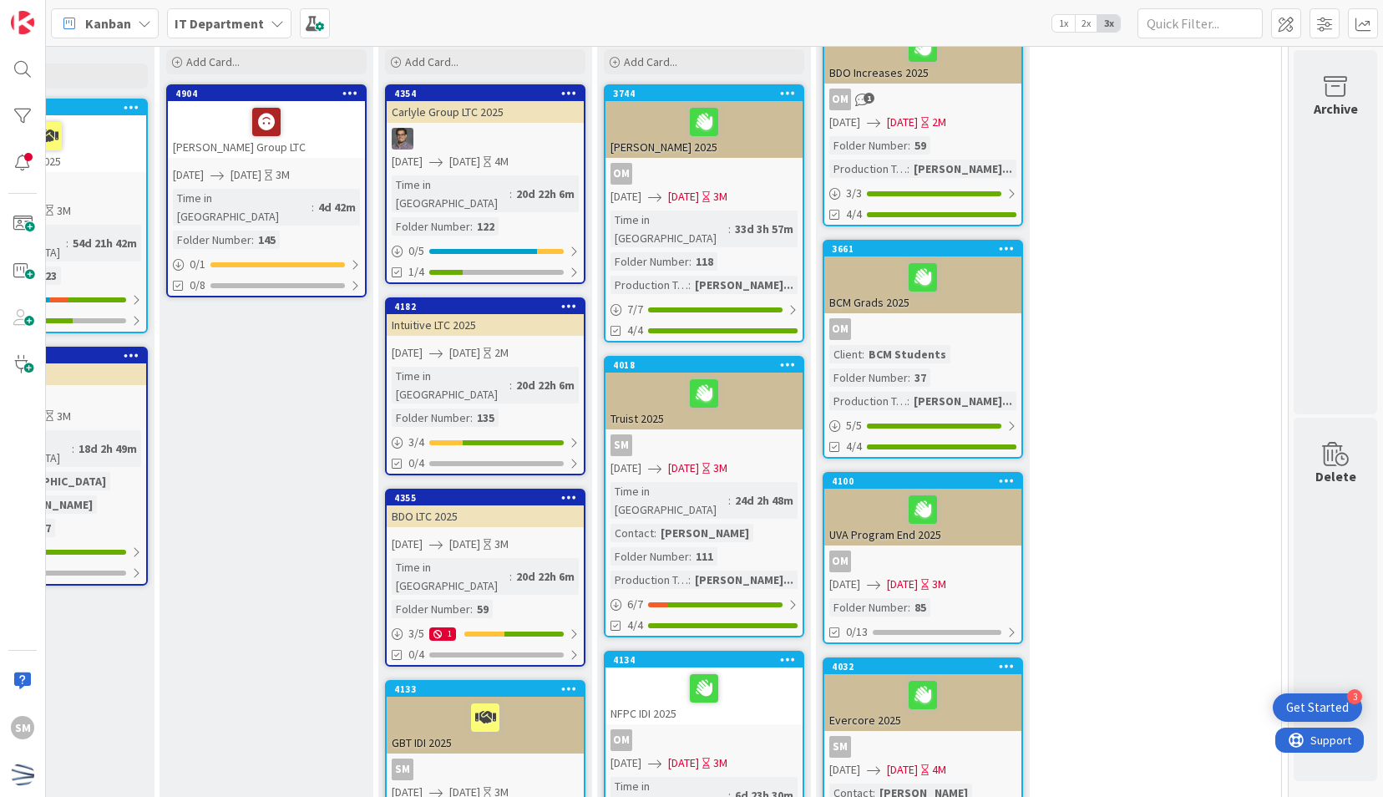
scroll to position [284, 791]
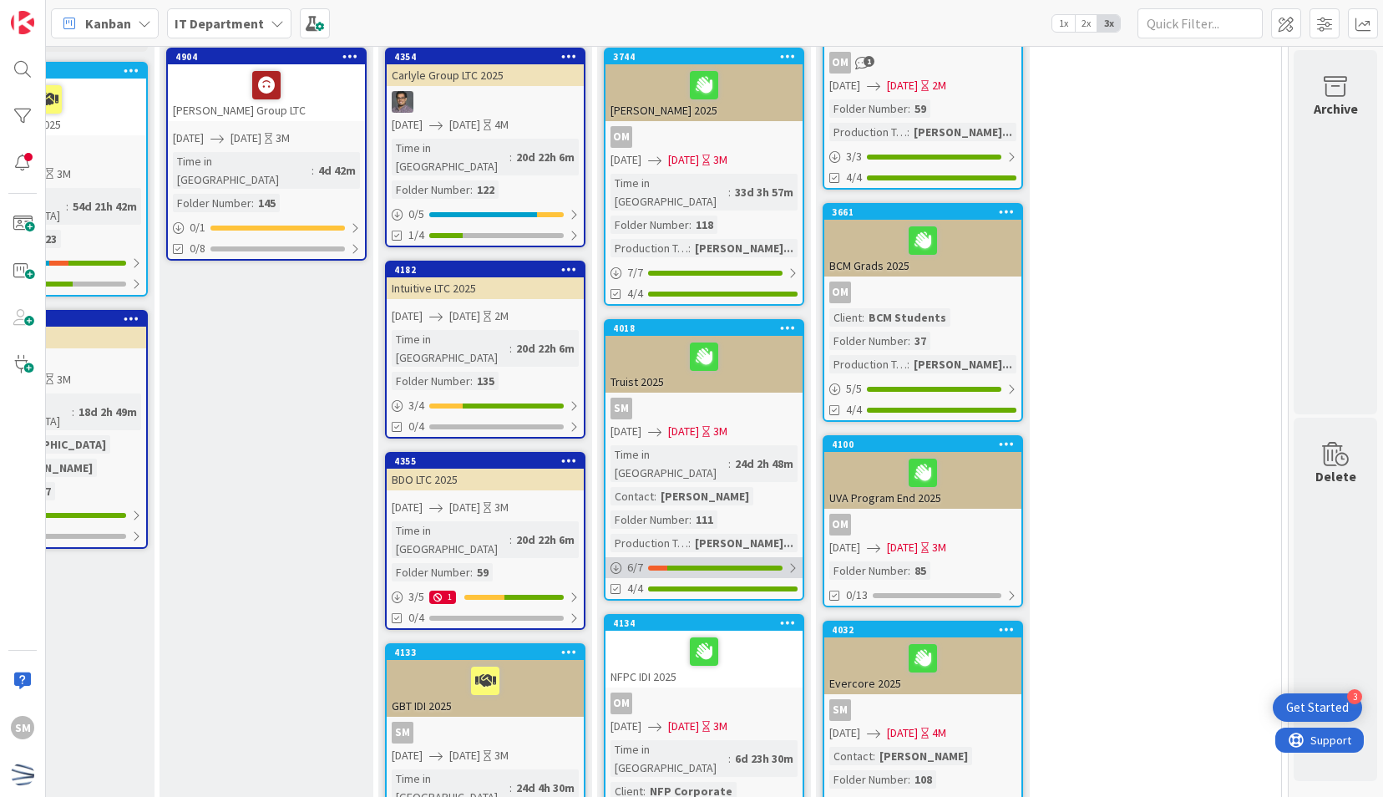
click at [768, 557] on div "6 / 7" at bounding box center [703, 567] width 197 height 21
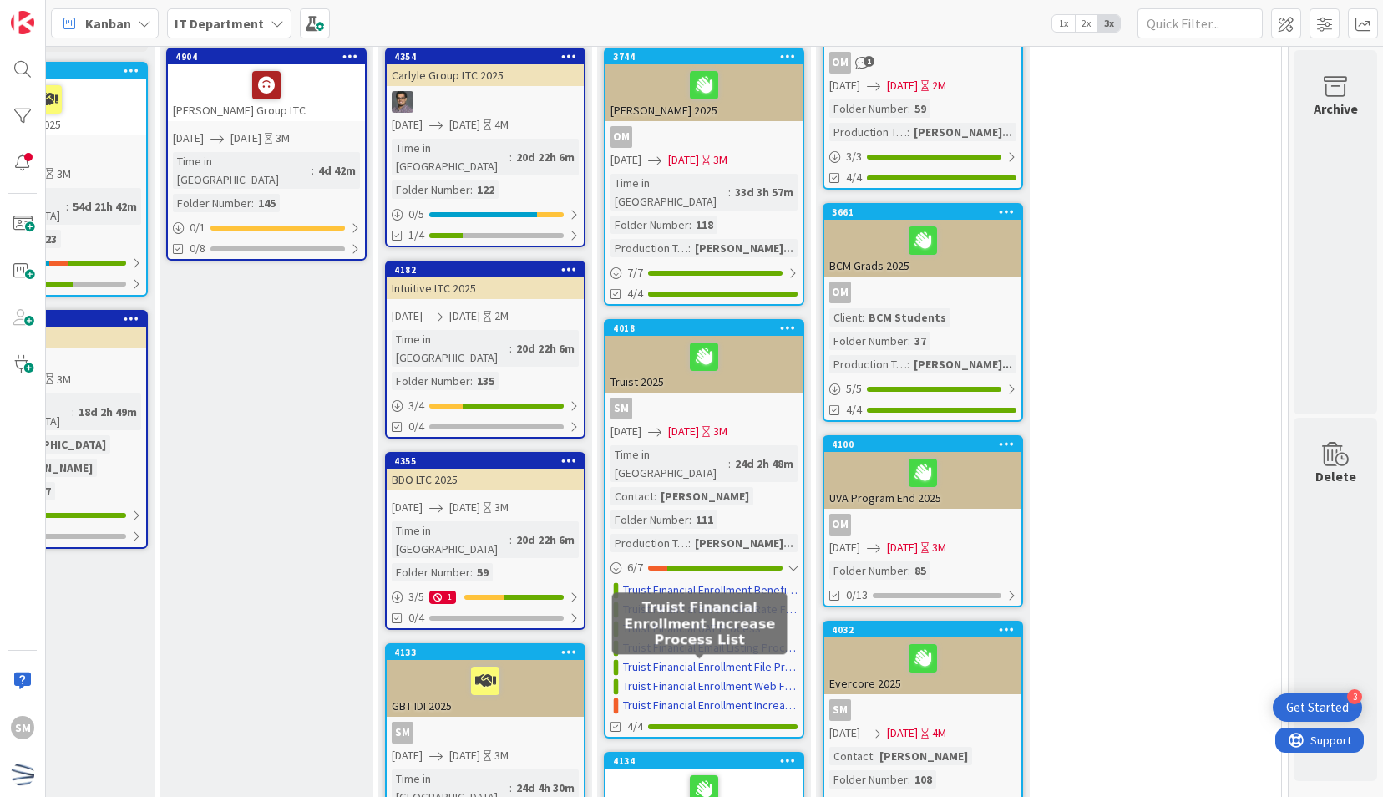
click at [691, 696] on link "Truist Financial Enrollment Increase Process List" at bounding box center [710, 705] width 175 height 18
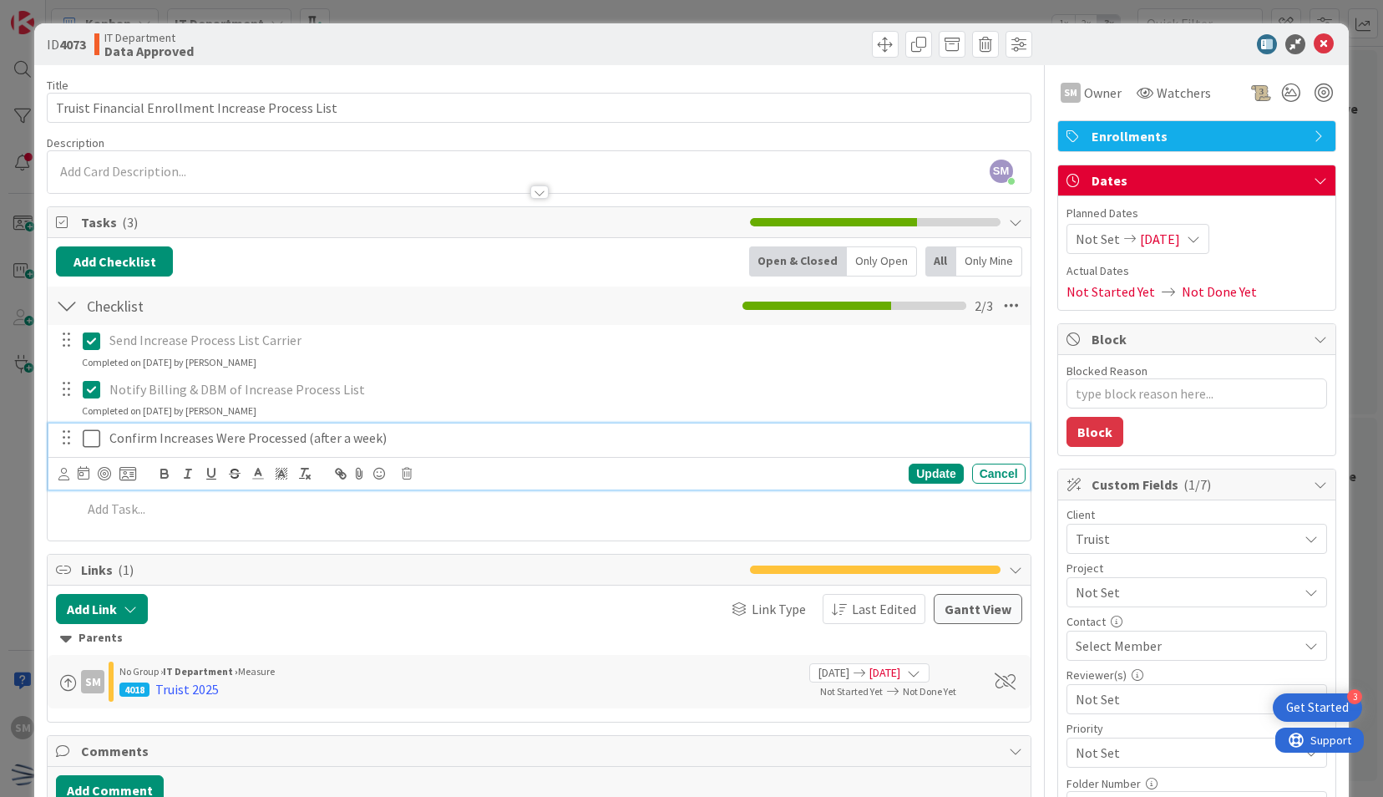
click at [87, 438] on icon at bounding box center [95, 438] width 25 height 20
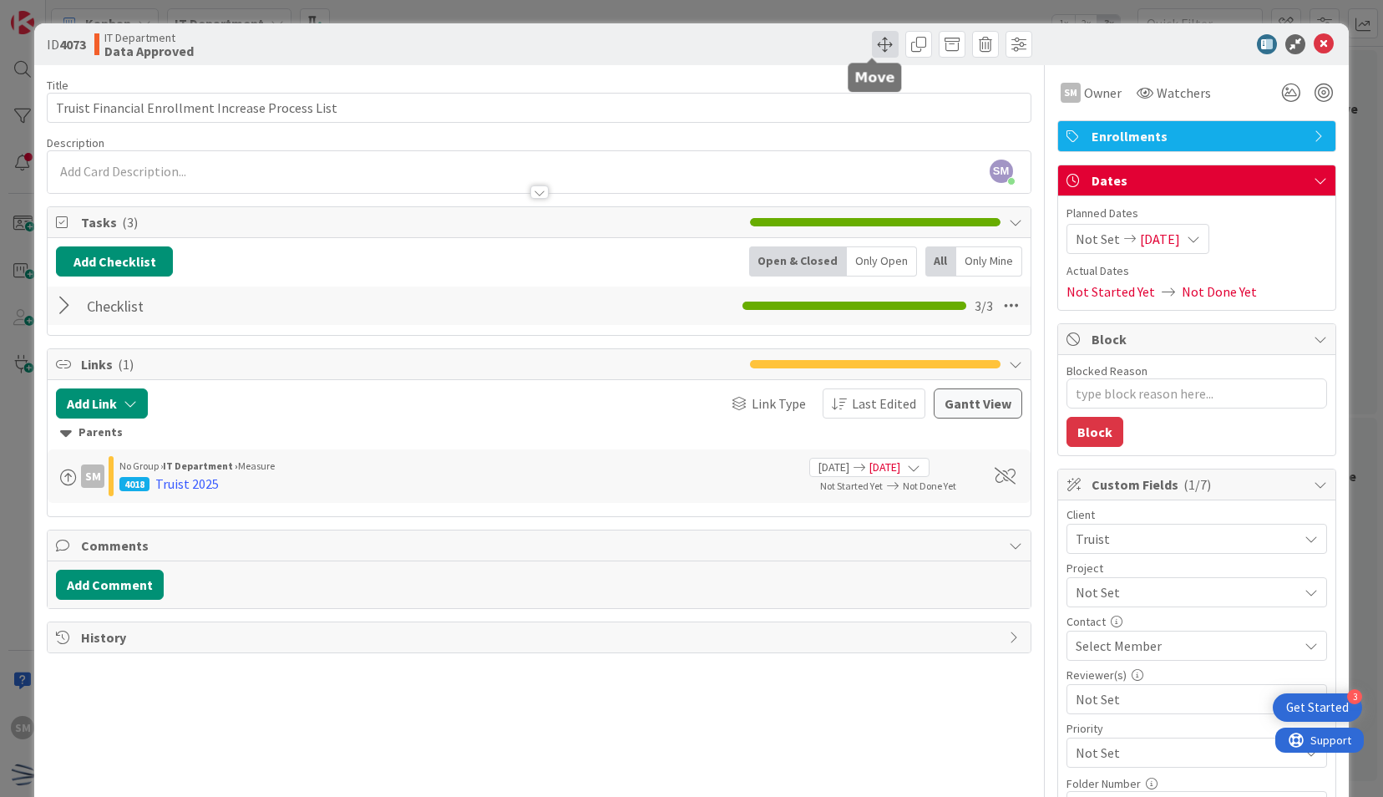
click at [872, 37] on span at bounding box center [885, 44] width 27 height 27
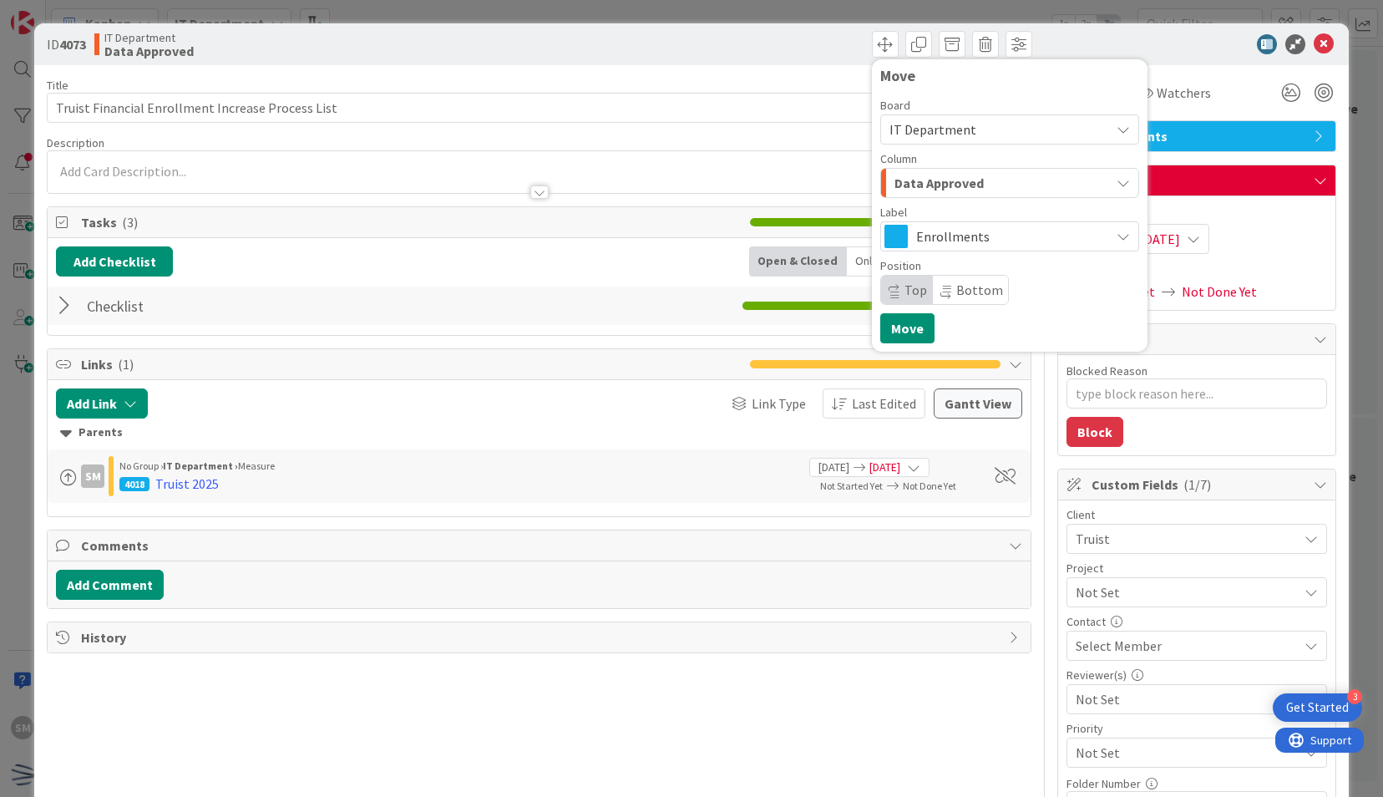
click at [965, 185] on span "Data Approved" at bounding box center [938, 183] width 89 height 22
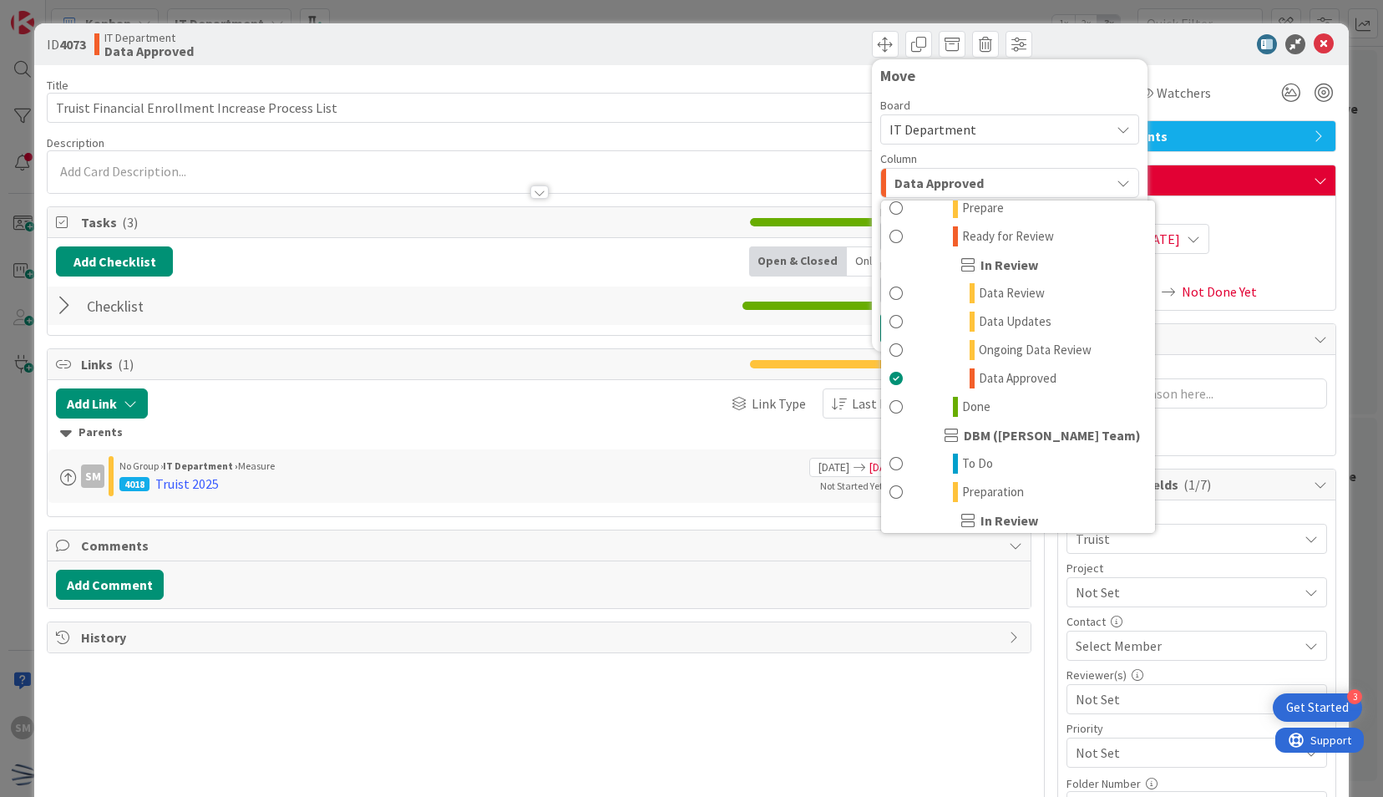
scroll to position [554, 0]
click at [995, 394] on link "Done" at bounding box center [1018, 406] width 274 height 28
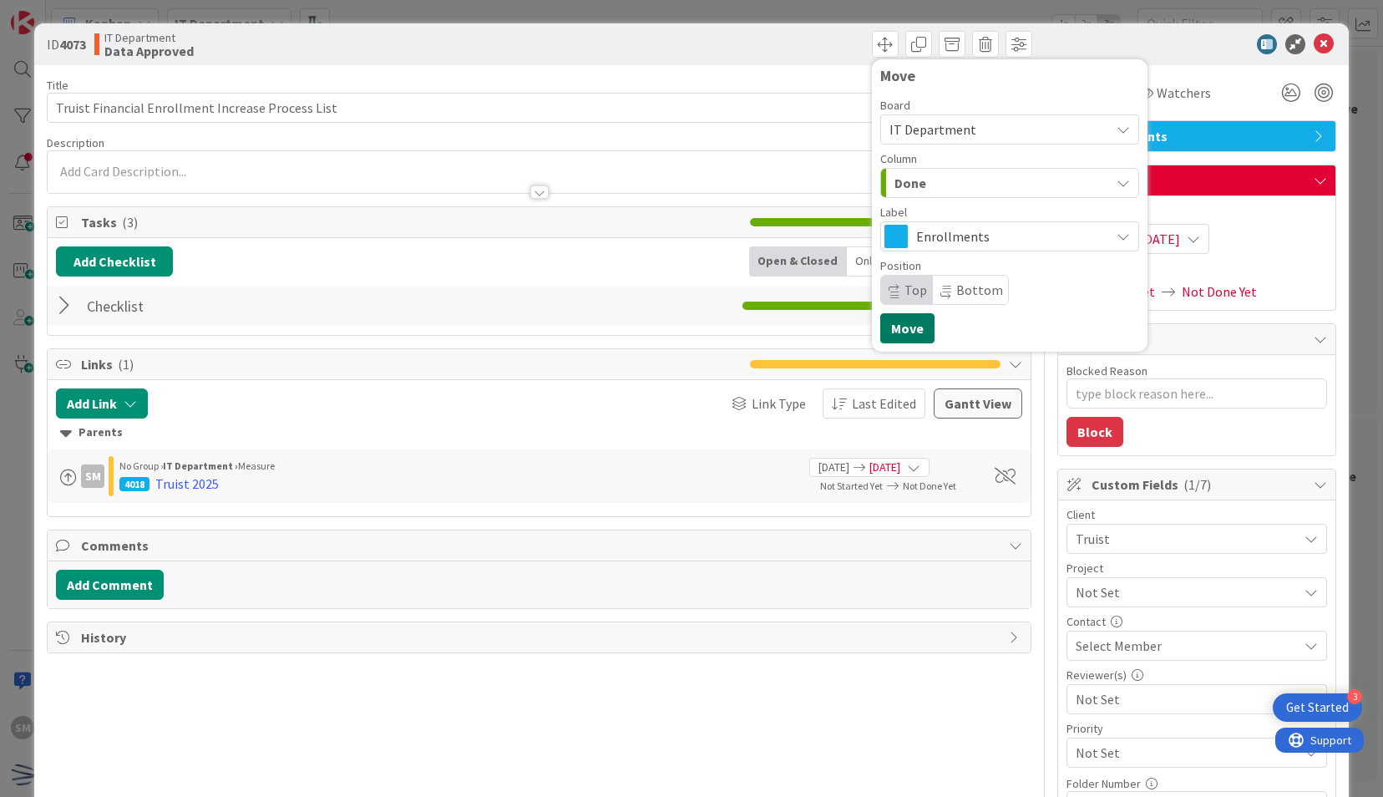
click at [899, 321] on button "Move" at bounding box center [907, 328] width 54 height 30
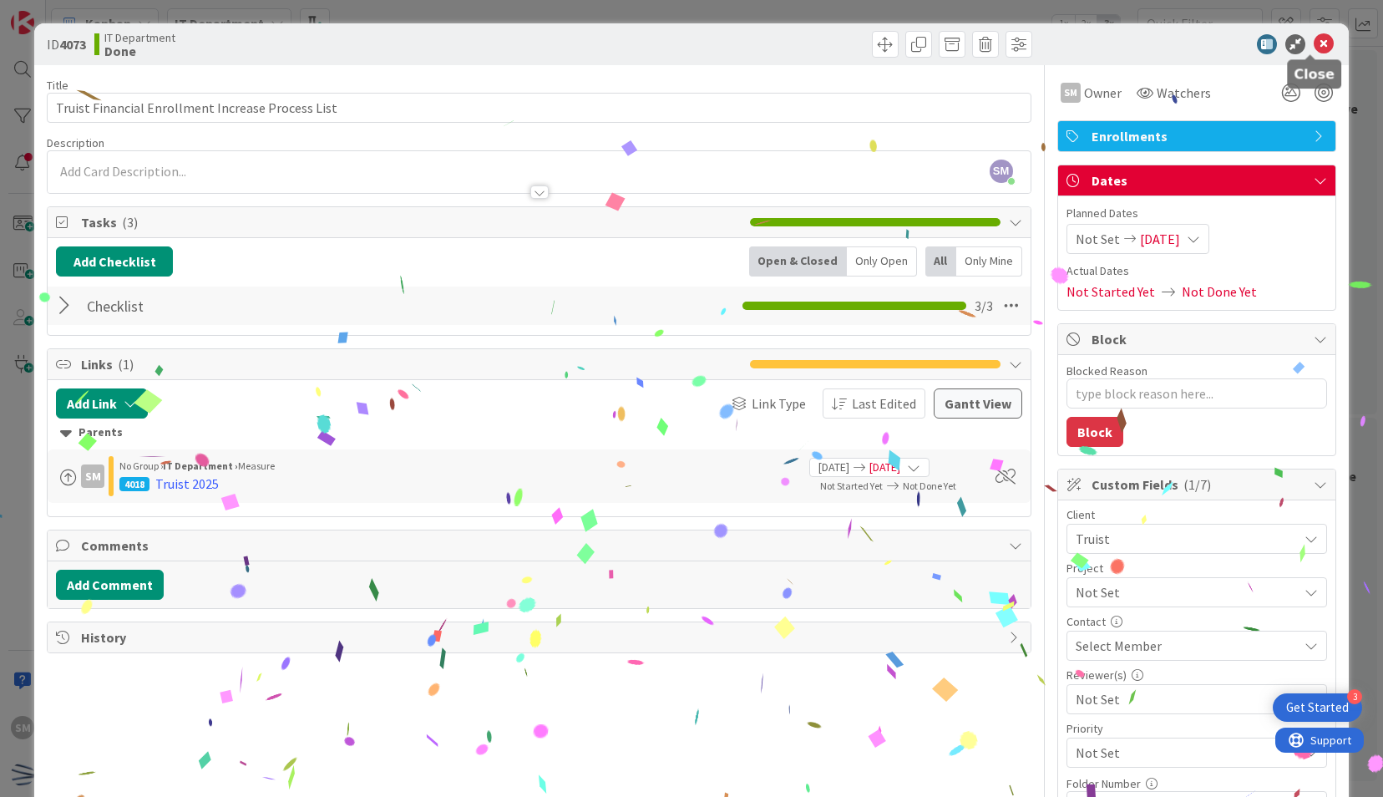
click at [1313, 47] on icon at bounding box center [1323, 44] width 20 height 20
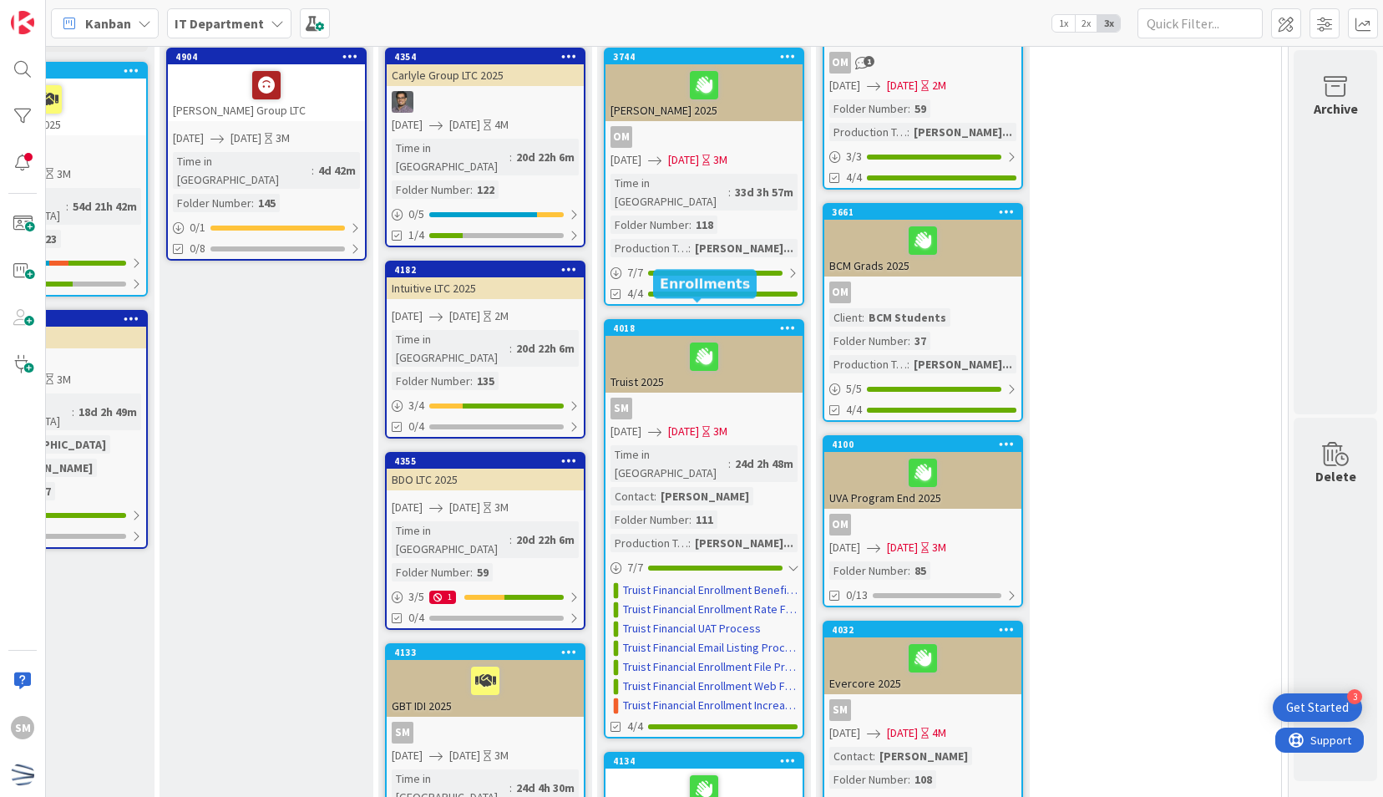
click at [739, 322] on div "4018" at bounding box center [708, 328] width 190 height 12
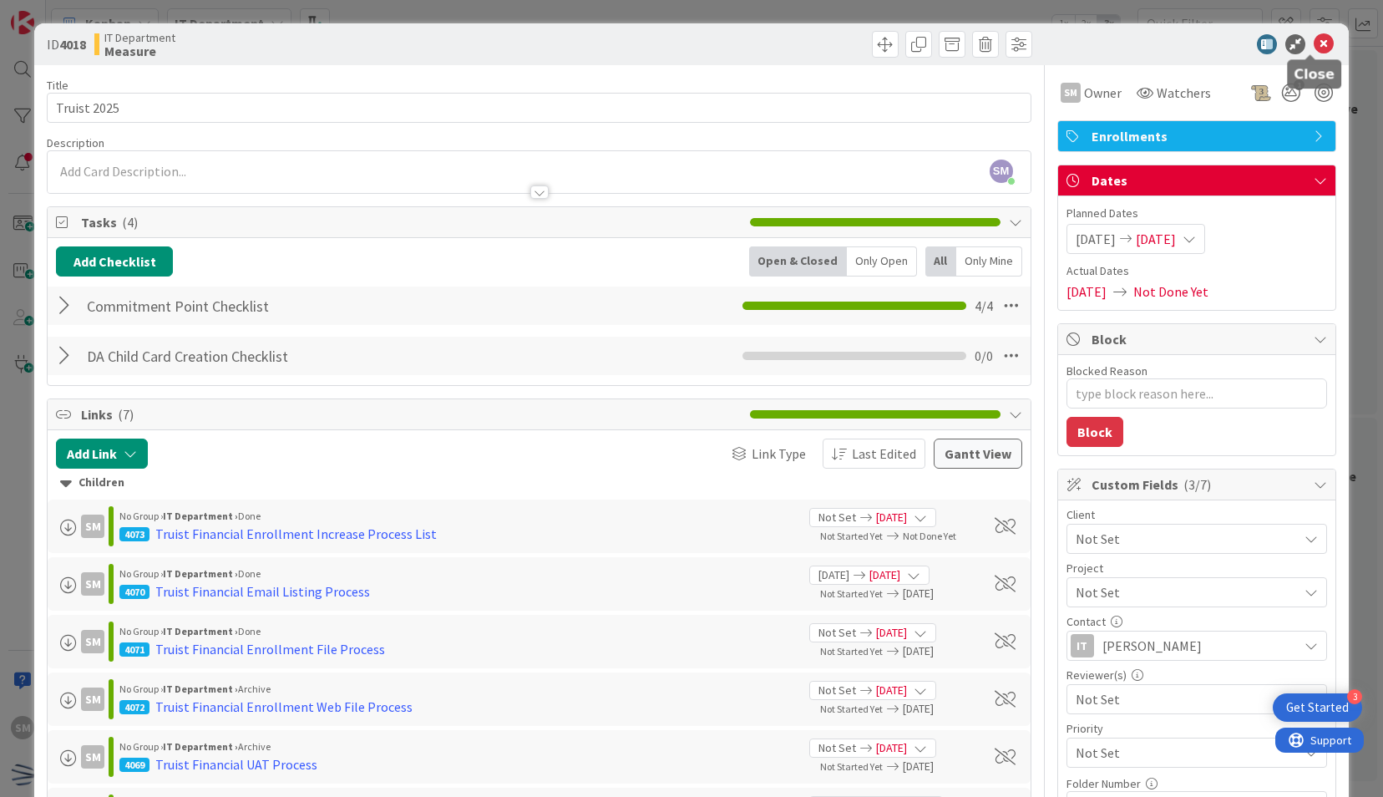
click at [1313, 37] on icon at bounding box center [1323, 44] width 20 height 20
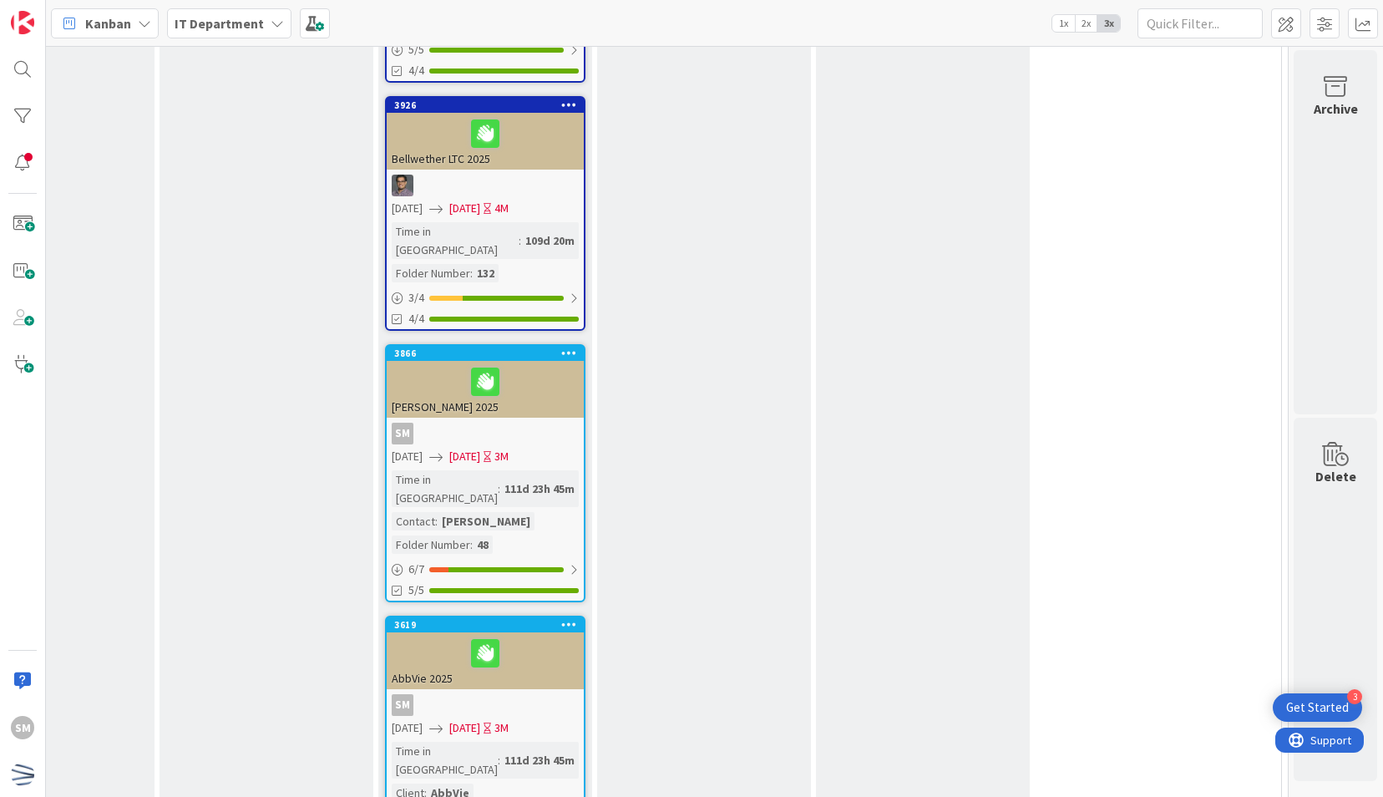
scroll to position [3667, 791]
click at [511, 695] on div "SM" at bounding box center [485, 706] width 197 height 22
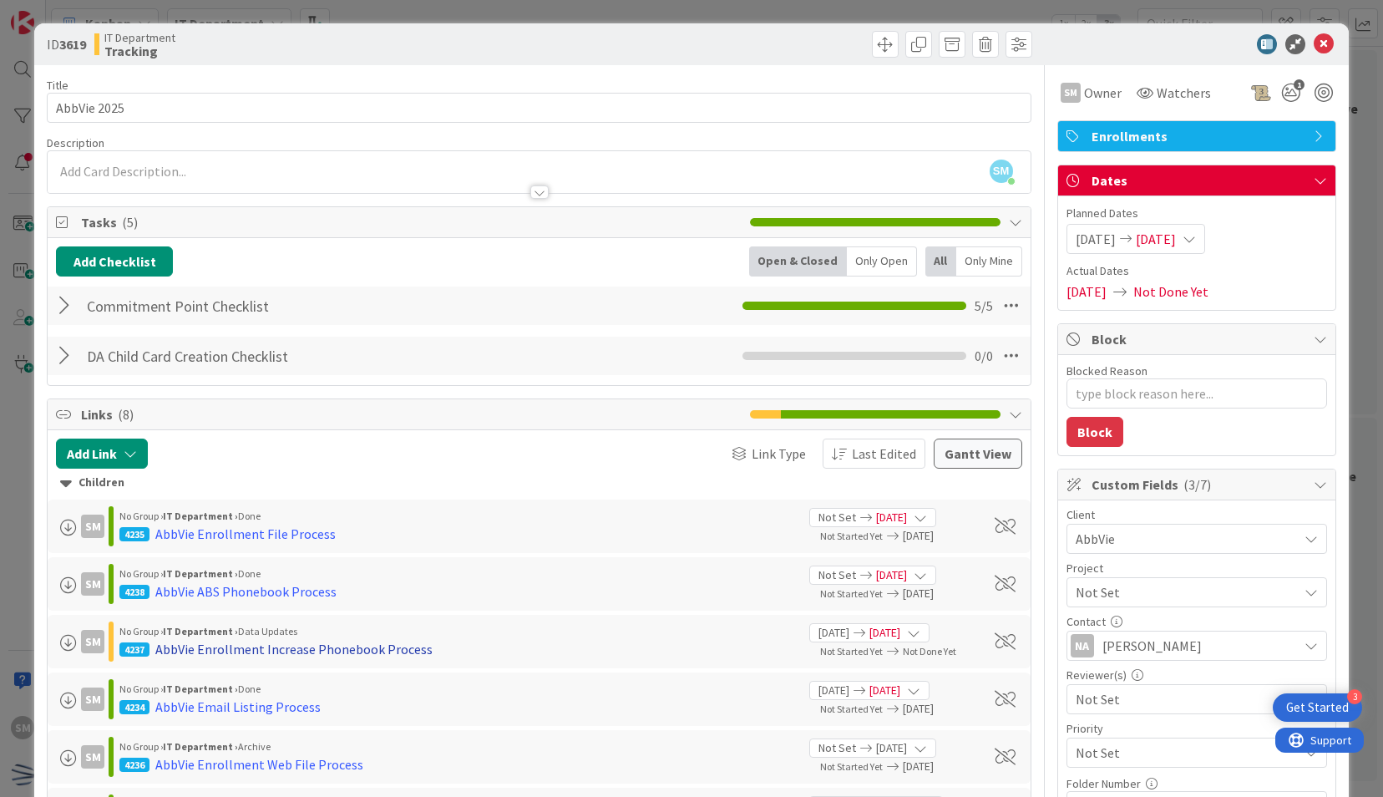
click at [369, 644] on div "AbbVie Enrollment Increase Phonebook Process" at bounding box center [293, 649] width 277 height 20
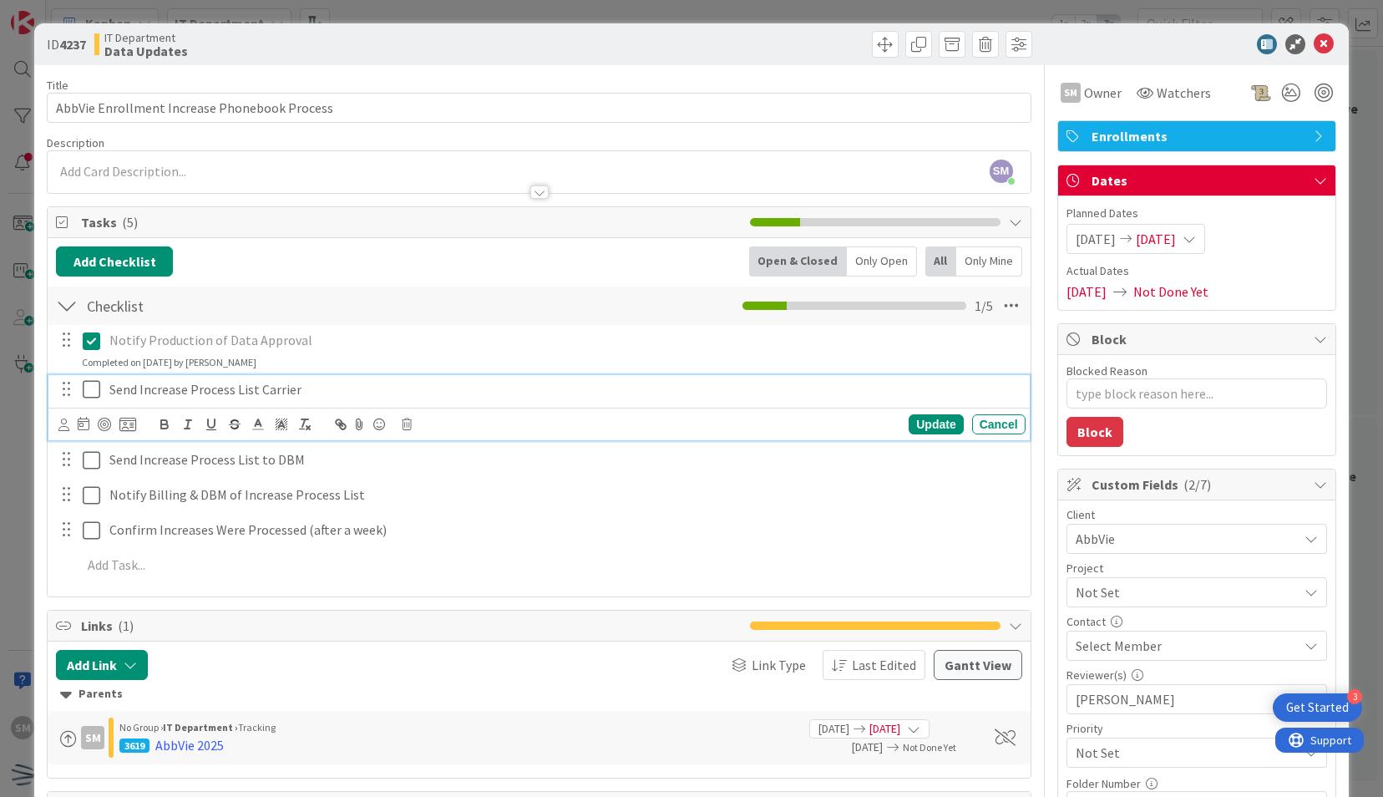
click at [89, 383] on icon at bounding box center [95, 389] width 25 height 20
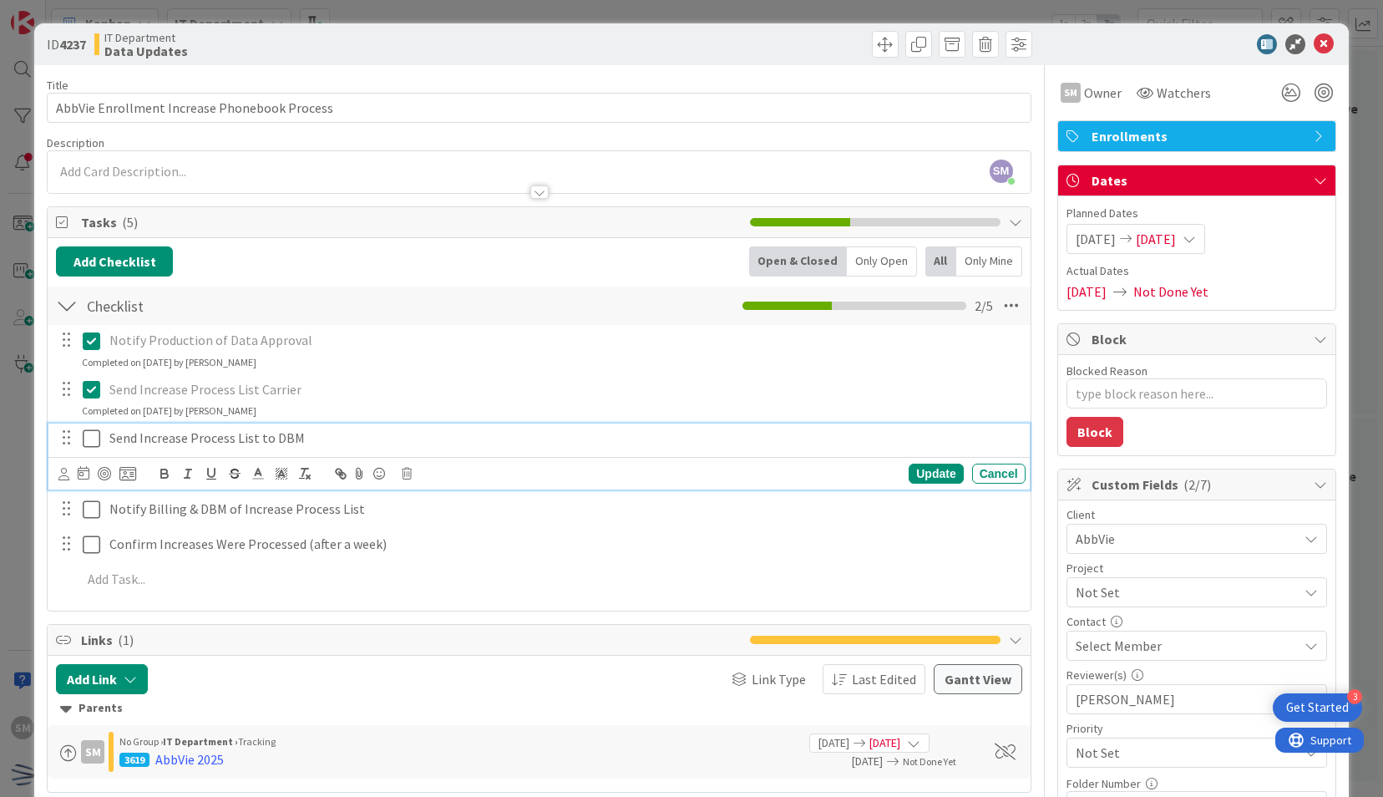
click at [92, 428] on icon at bounding box center [95, 438] width 25 height 20
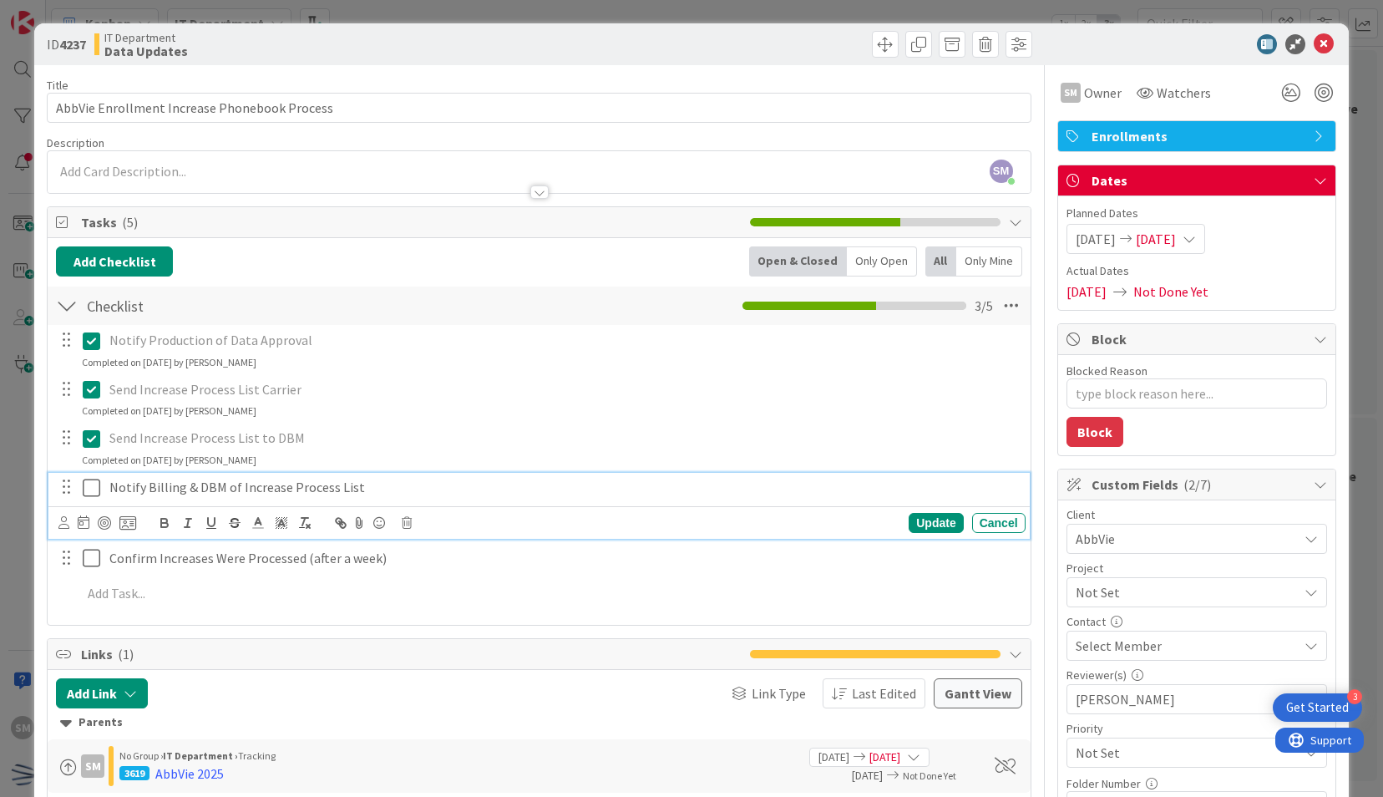
click at [83, 486] on icon at bounding box center [95, 488] width 25 height 20
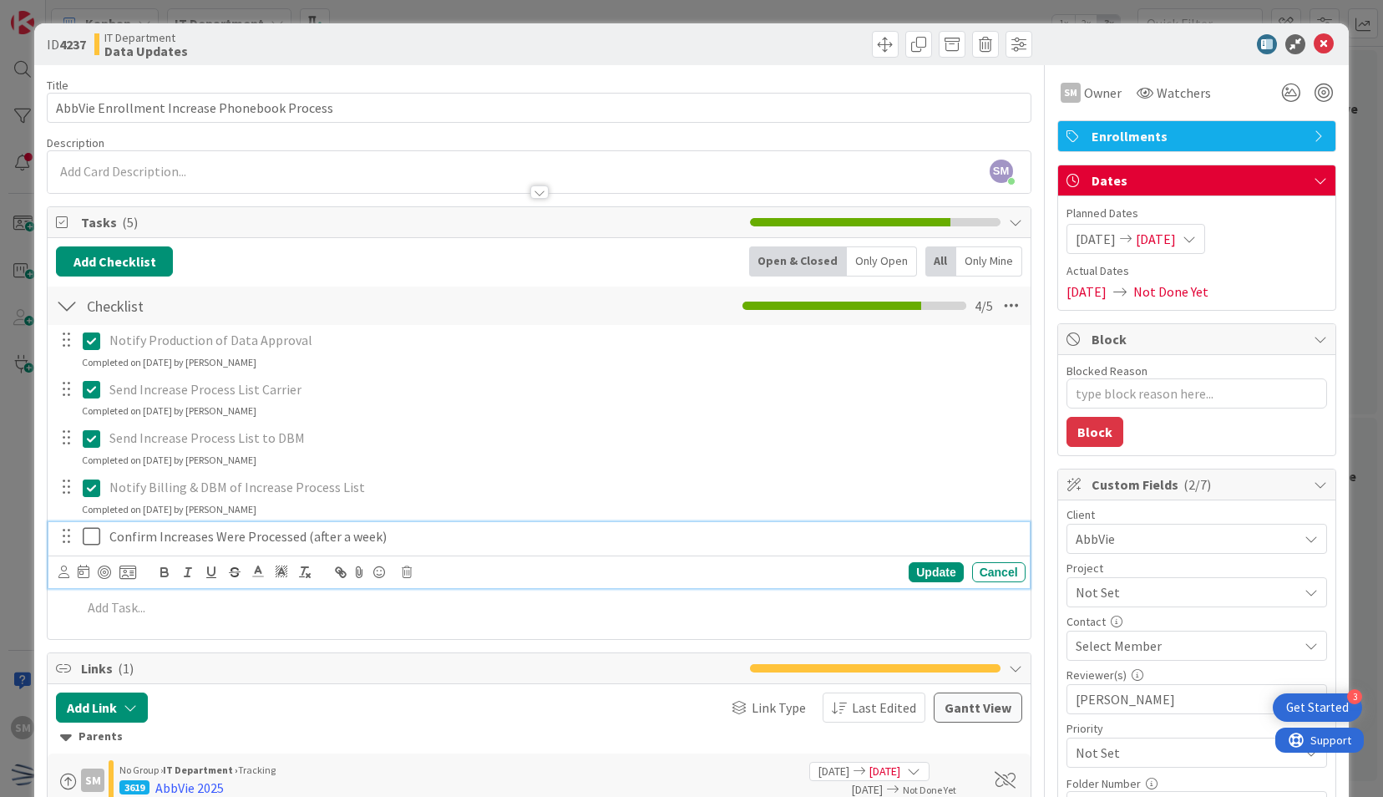
click at [89, 538] on icon at bounding box center [95, 536] width 25 height 20
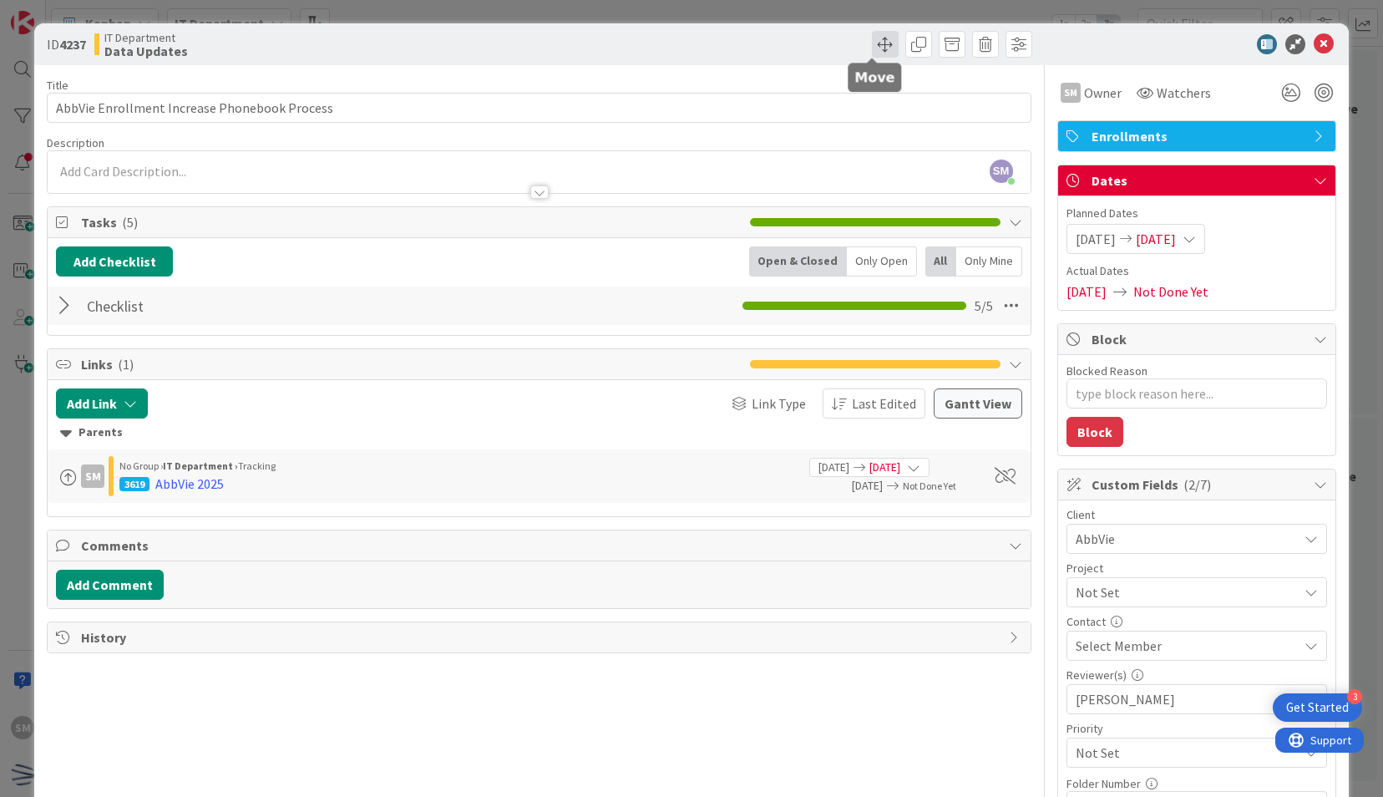
click at [872, 52] on span at bounding box center [885, 44] width 27 height 27
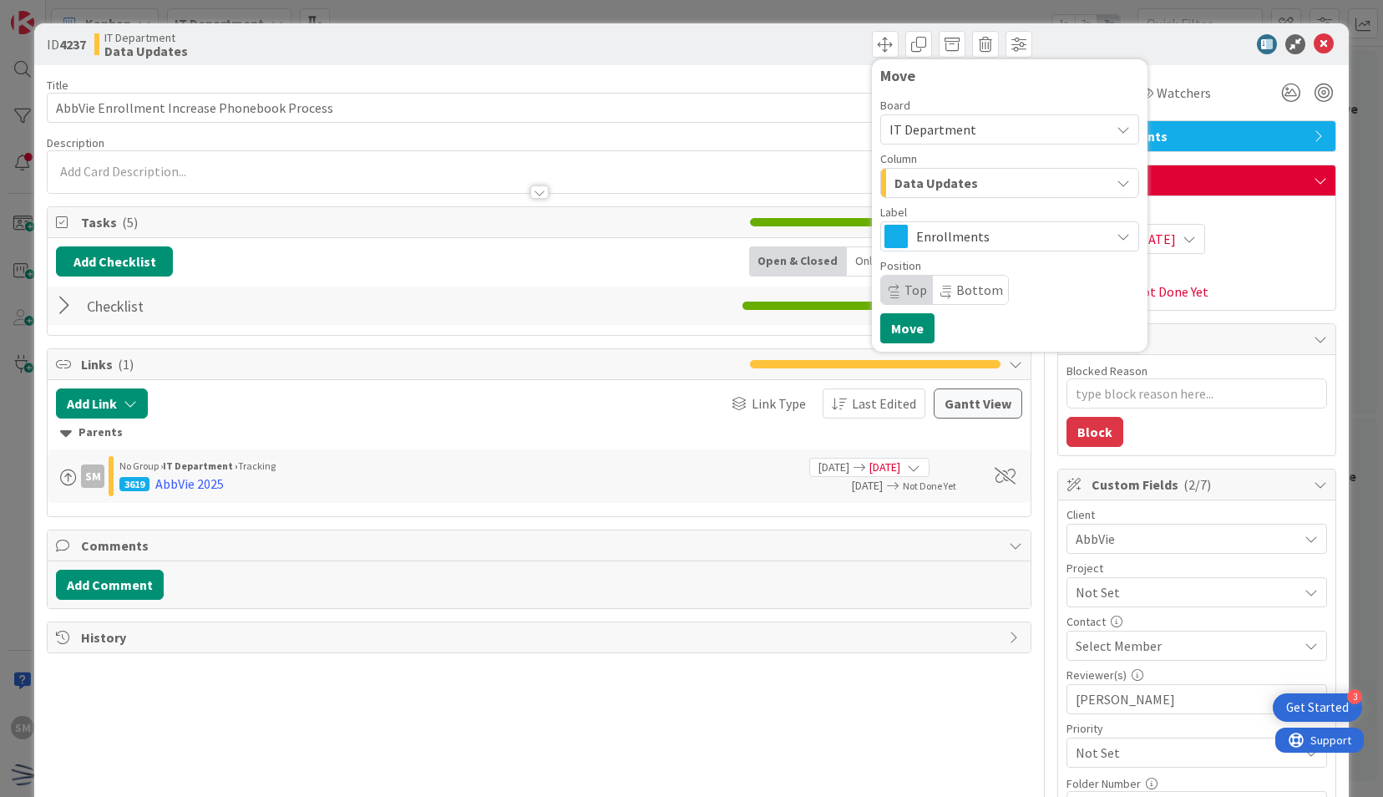
click at [950, 178] on span "Data Updates" at bounding box center [935, 183] width 83 height 22
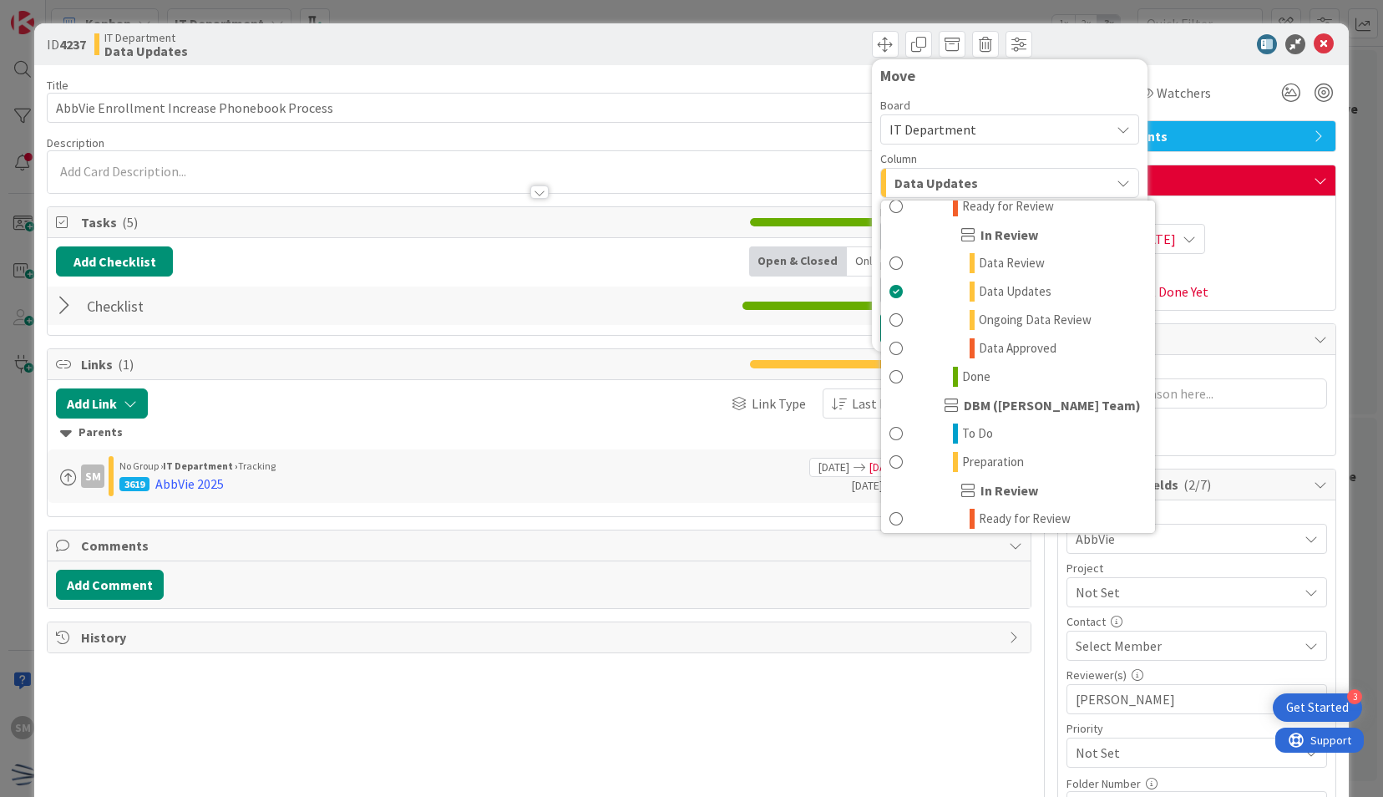
scroll to position [584, 0]
click at [975, 364] on link "Done" at bounding box center [1018, 376] width 274 height 28
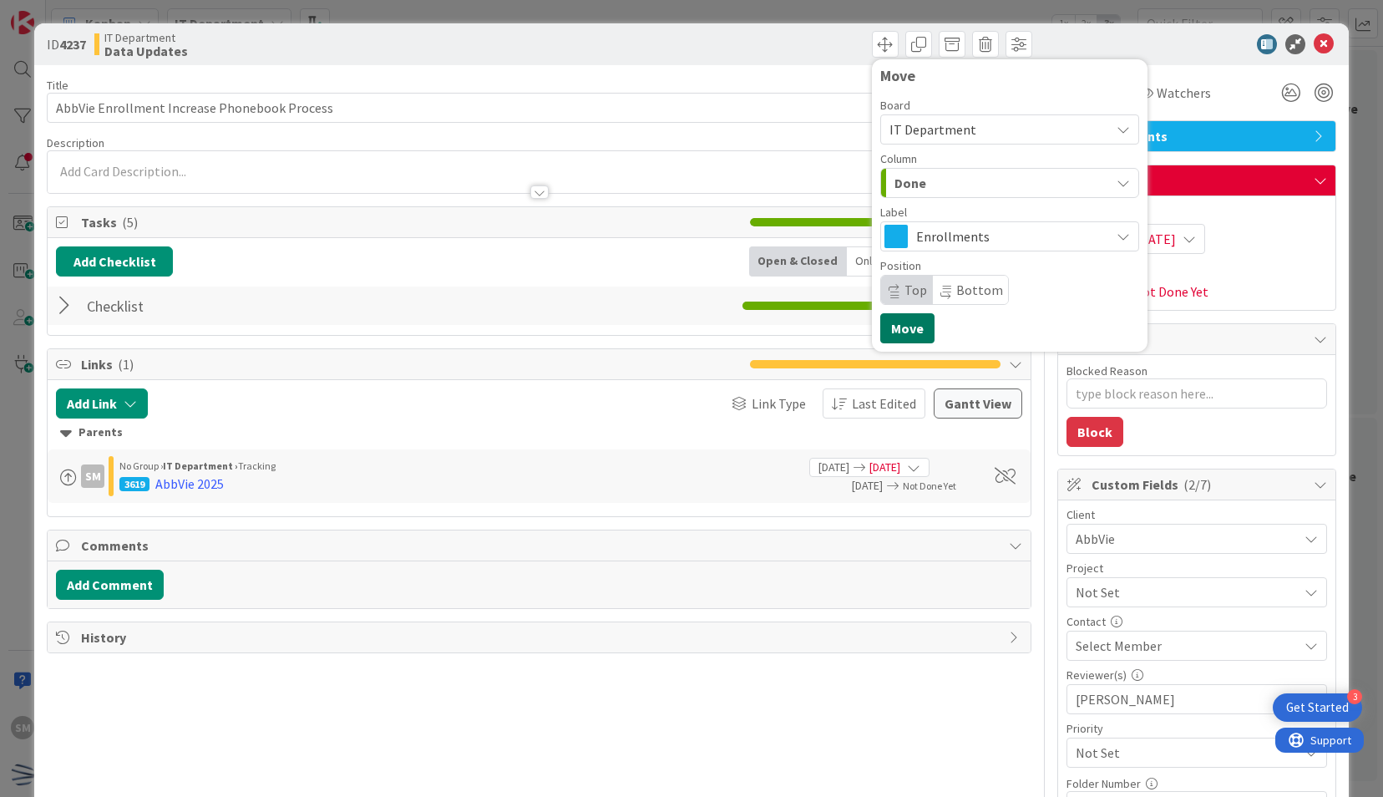
click at [894, 324] on button "Move" at bounding box center [907, 328] width 54 height 30
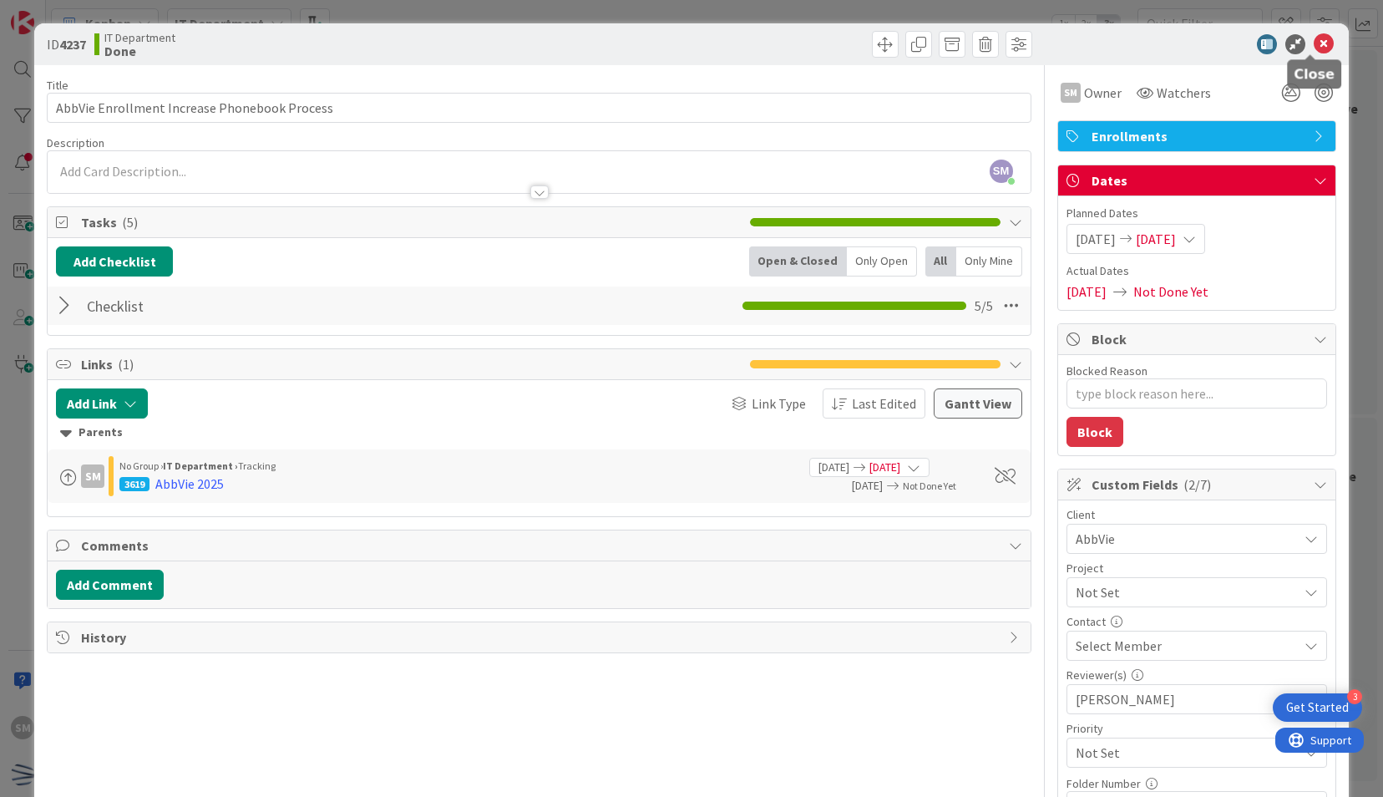
click at [1313, 43] on icon at bounding box center [1323, 44] width 20 height 20
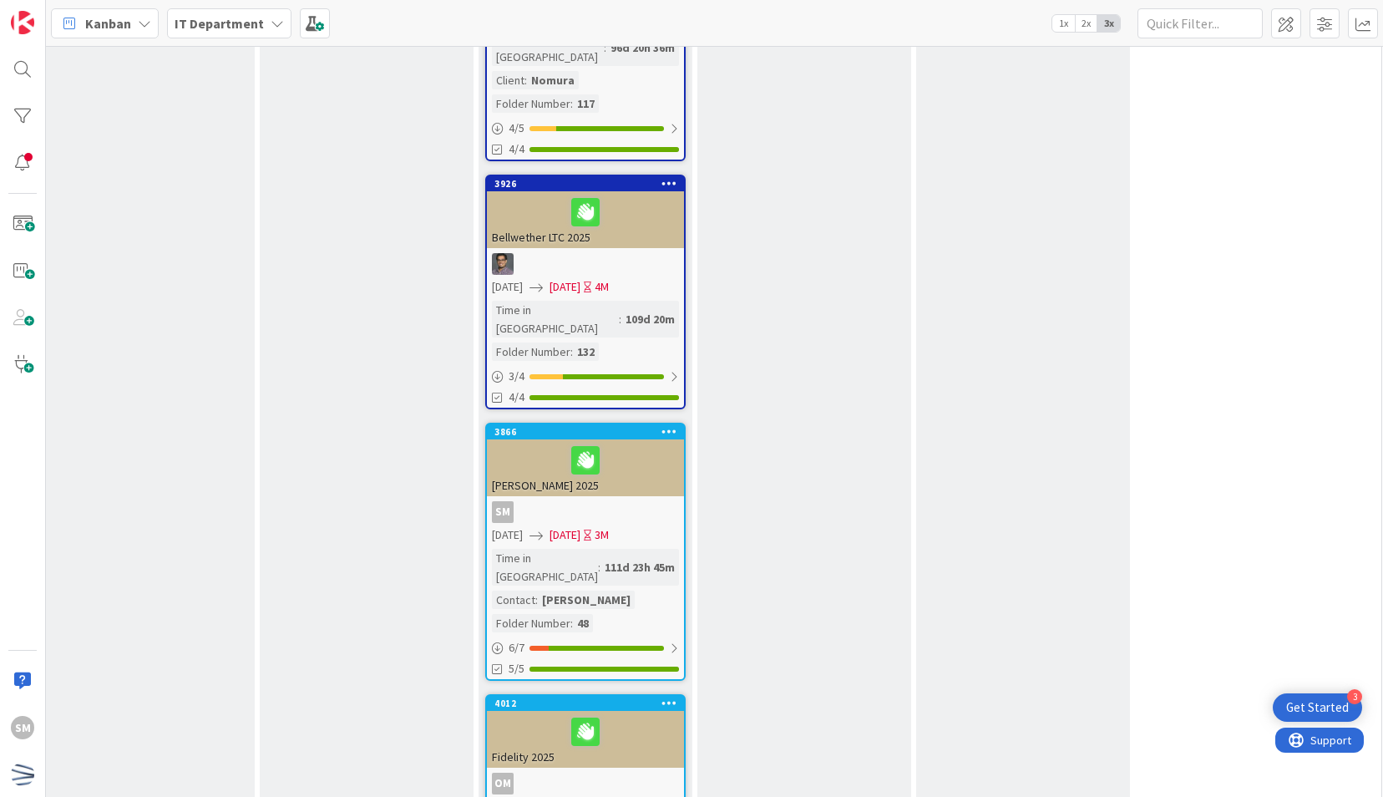
scroll to position [2868, 680]
click at [592, 502] on div "SM" at bounding box center [585, 513] width 197 height 22
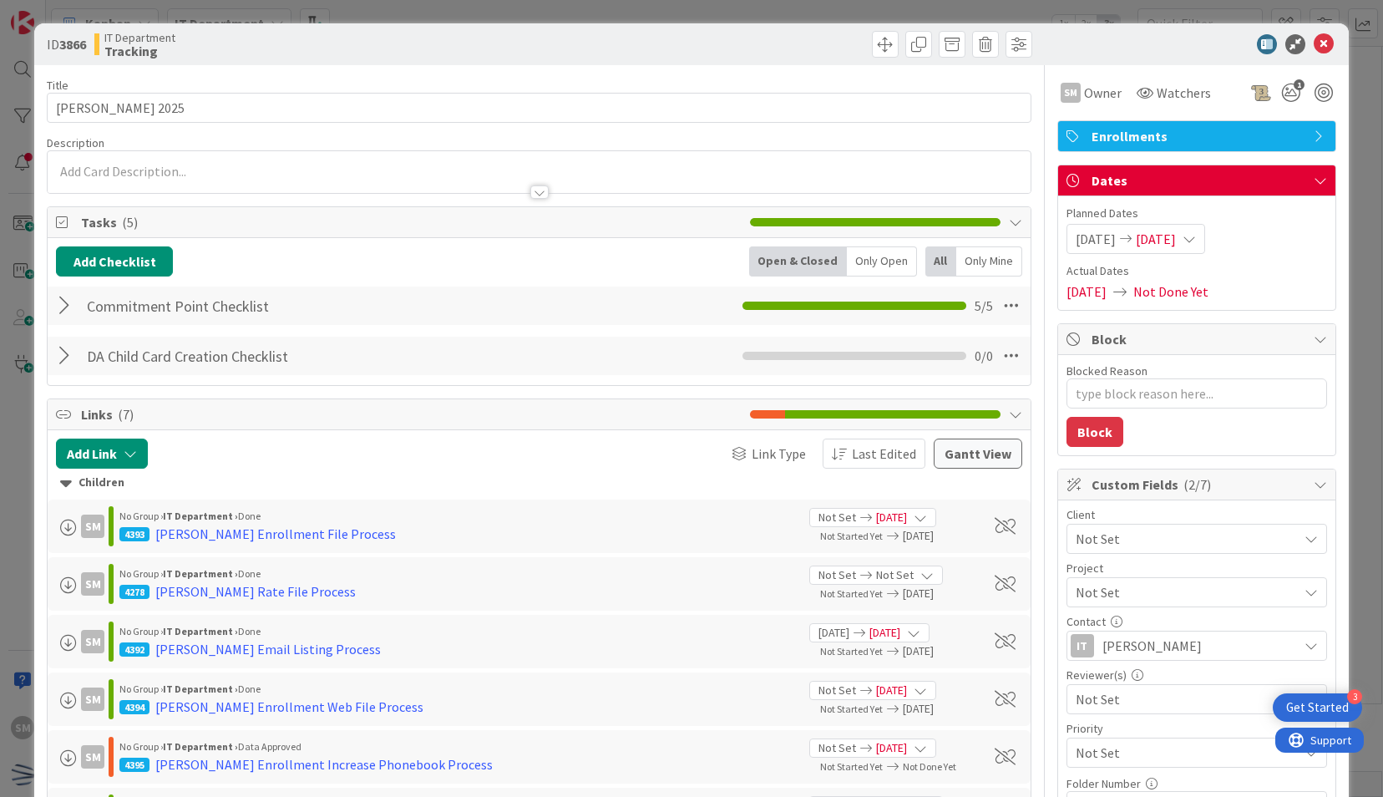
scroll to position [283, 0]
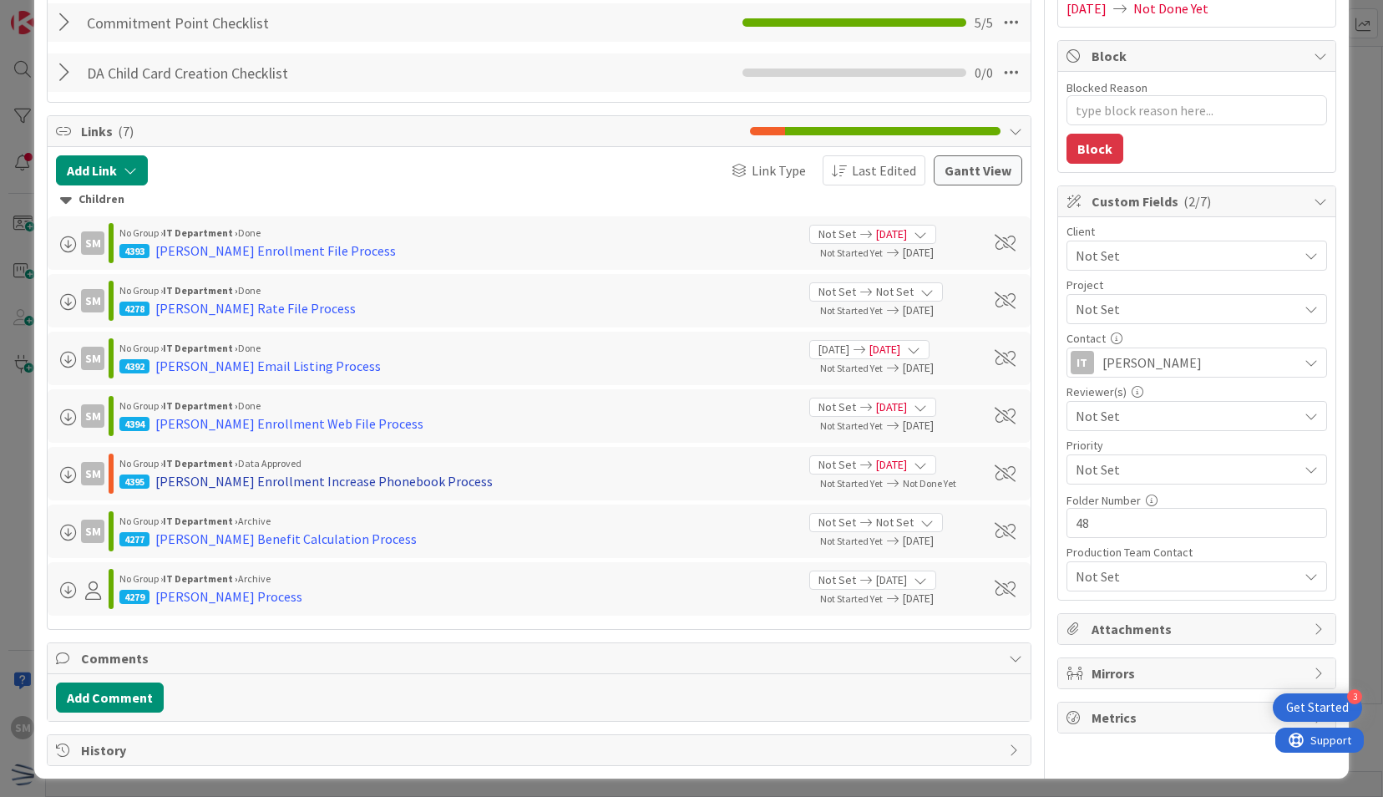
click at [347, 471] on div "[PERSON_NAME] Enrollment Increase Phonebook Process" at bounding box center [323, 481] width 337 height 20
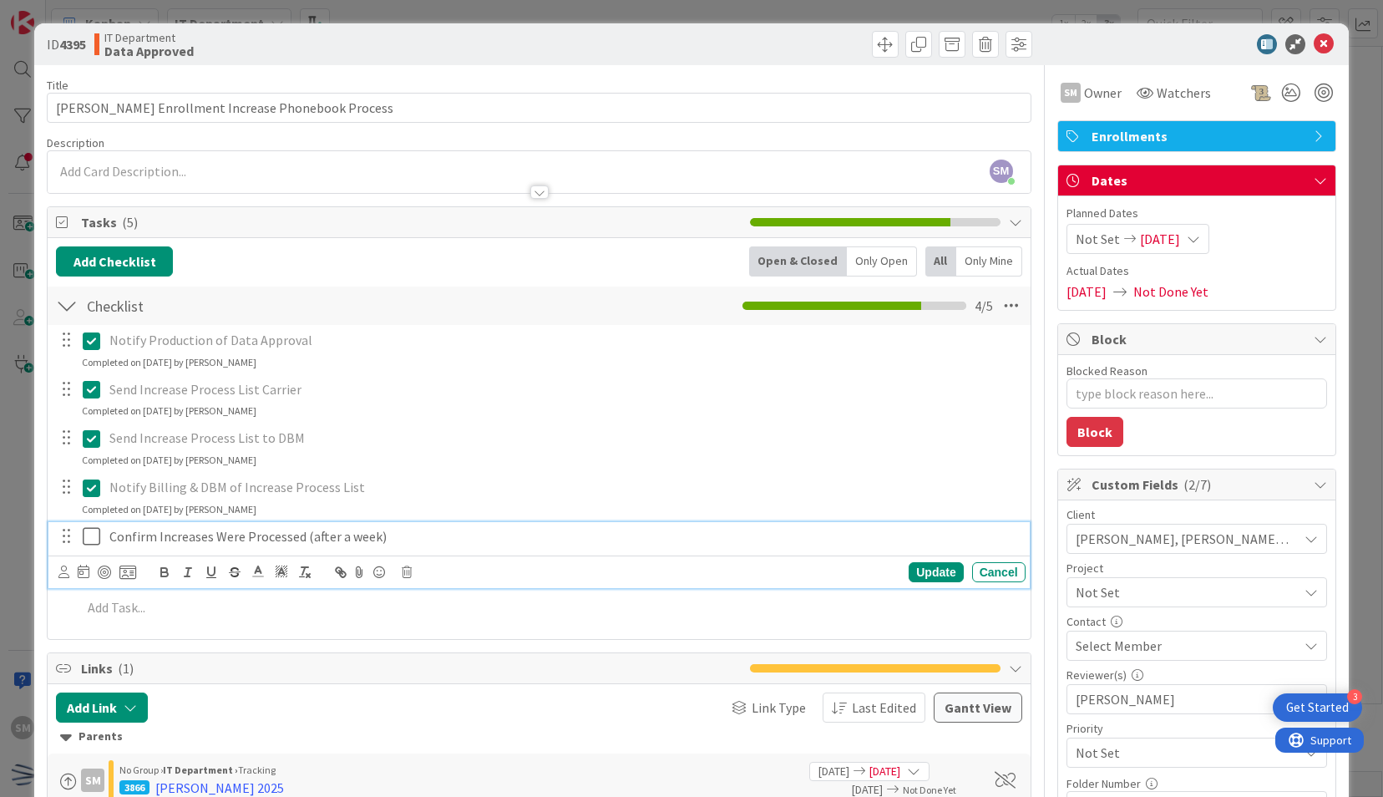
click at [97, 535] on icon at bounding box center [95, 536] width 25 height 20
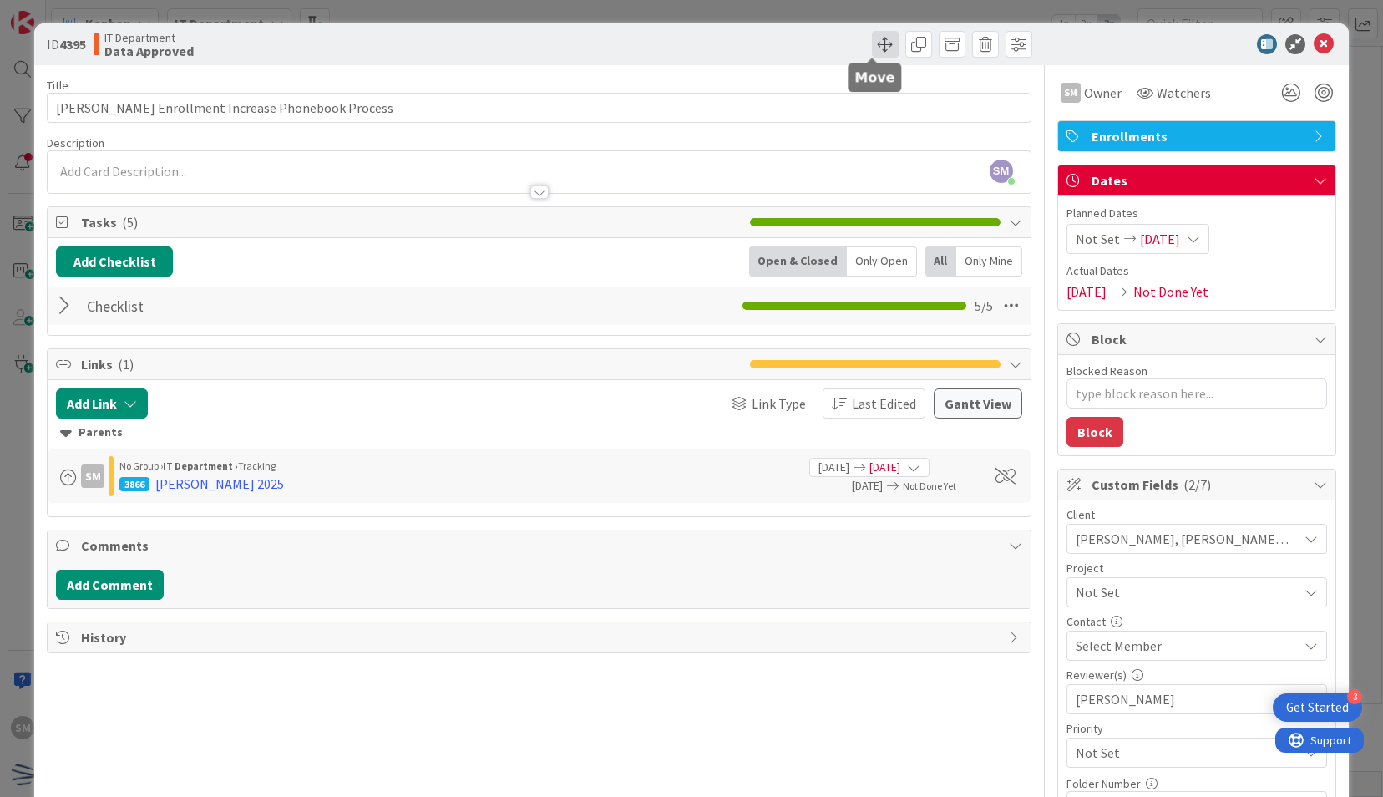
click at [872, 50] on span at bounding box center [885, 44] width 27 height 27
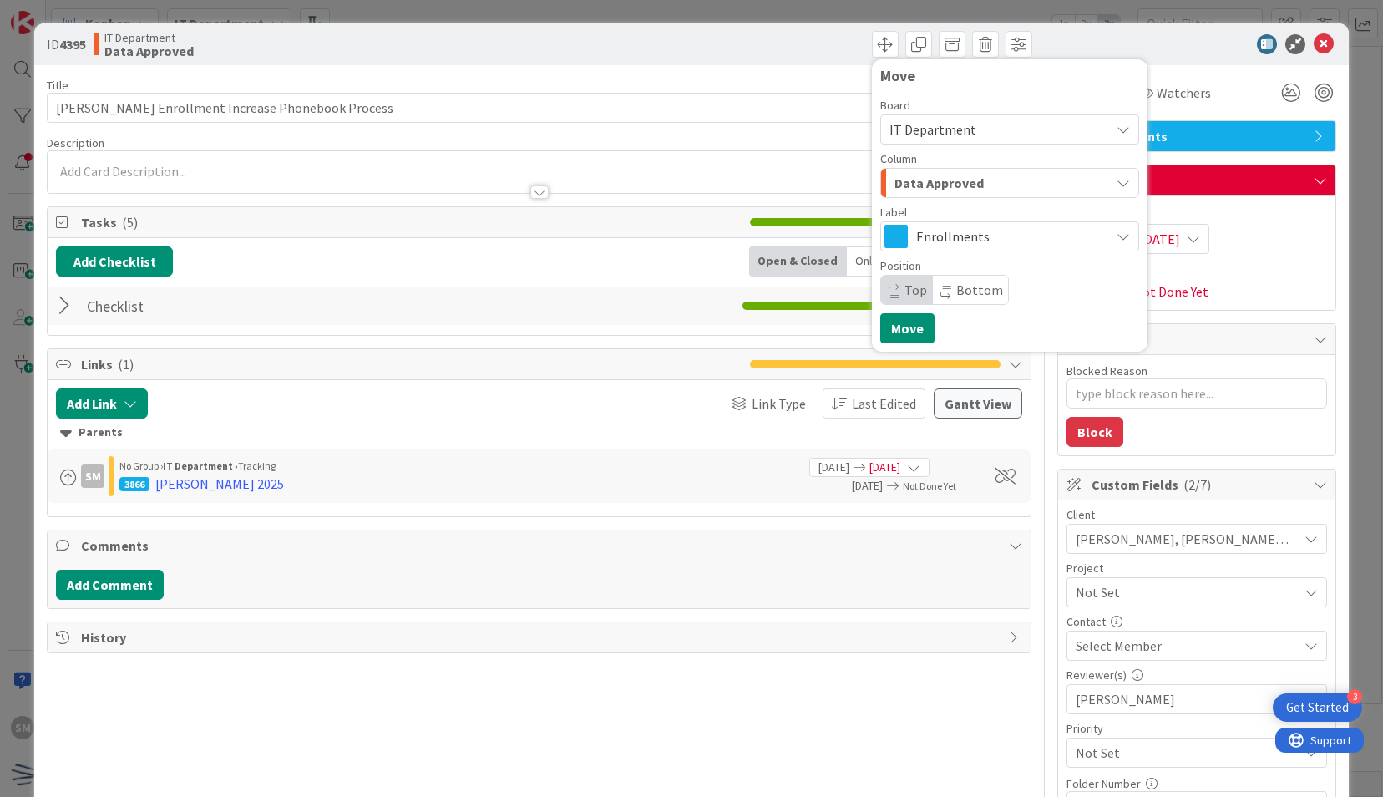
click at [937, 196] on button "Data Approved" at bounding box center [1009, 183] width 259 height 30
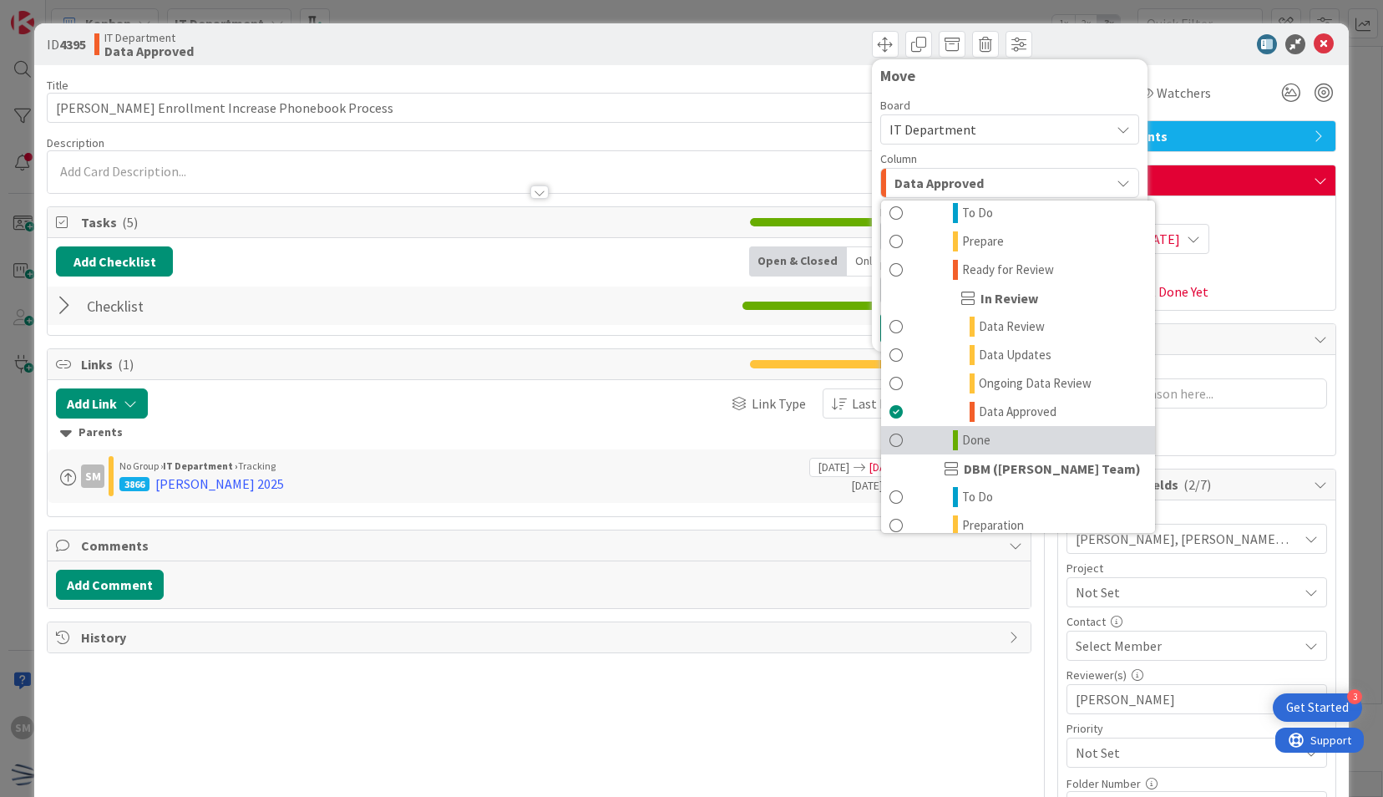
scroll to position [528, 0]
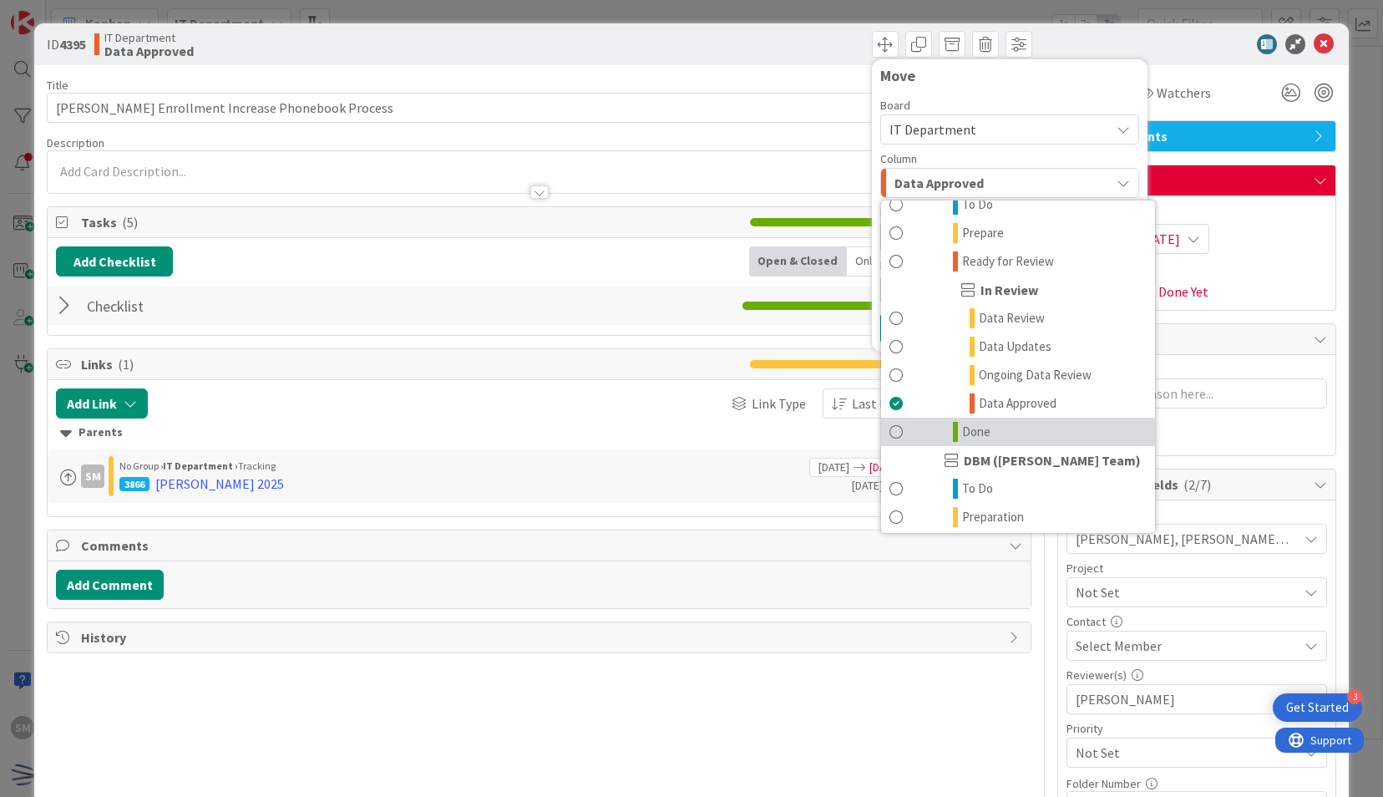
click at [979, 441] on link "Done" at bounding box center [1018, 431] width 274 height 28
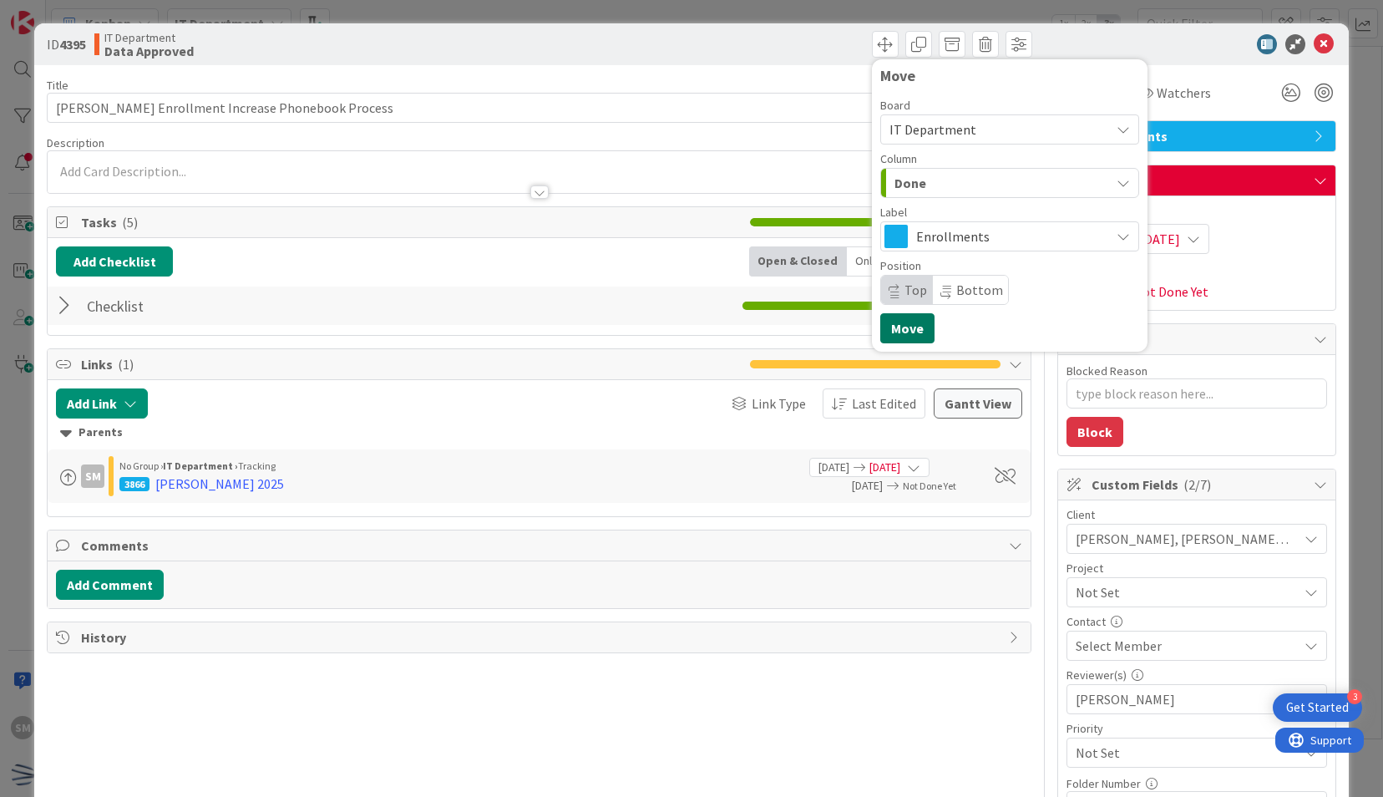
click at [898, 316] on button "Move" at bounding box center [907, 328] width 54 height 30
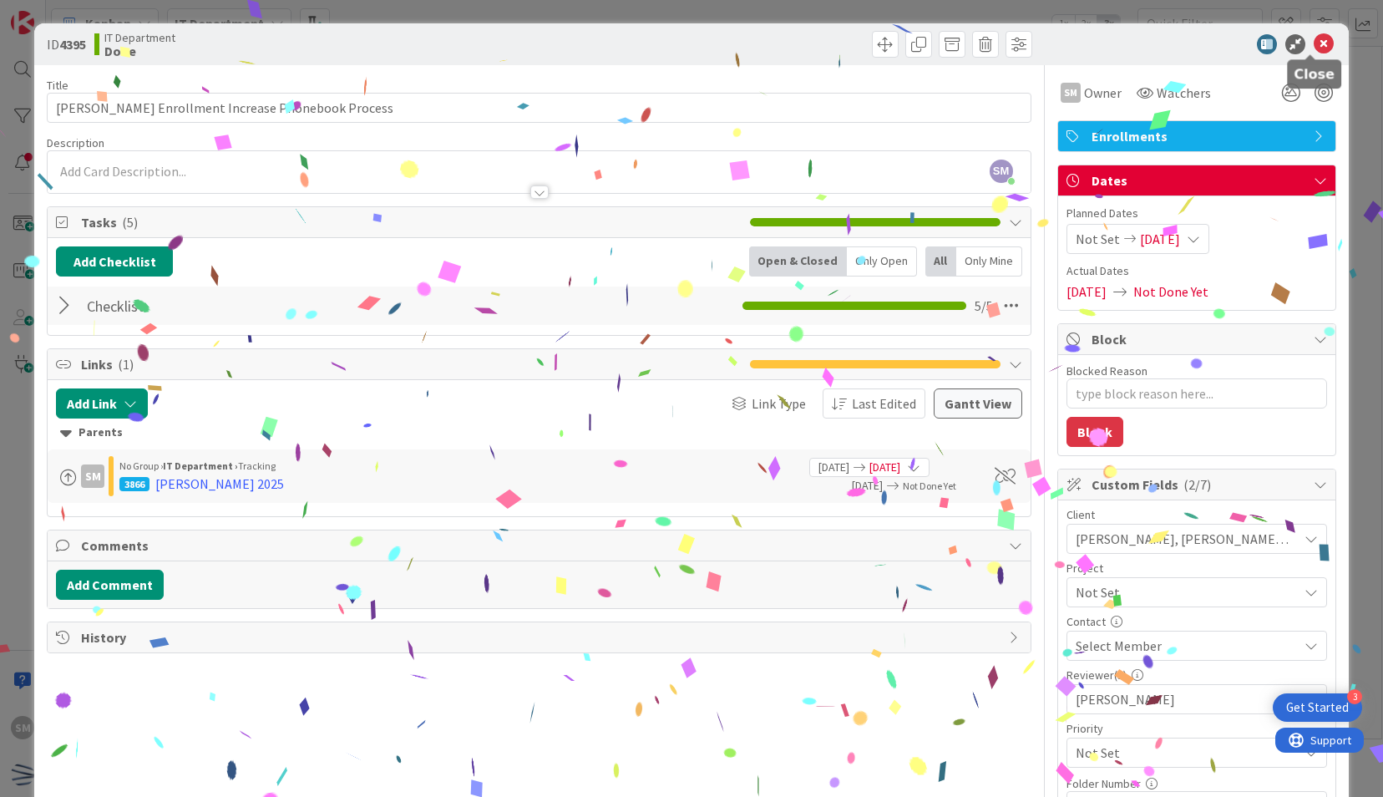
click at [1313, 46] on icon at bounding box center [1323, 44] width 20 height 20
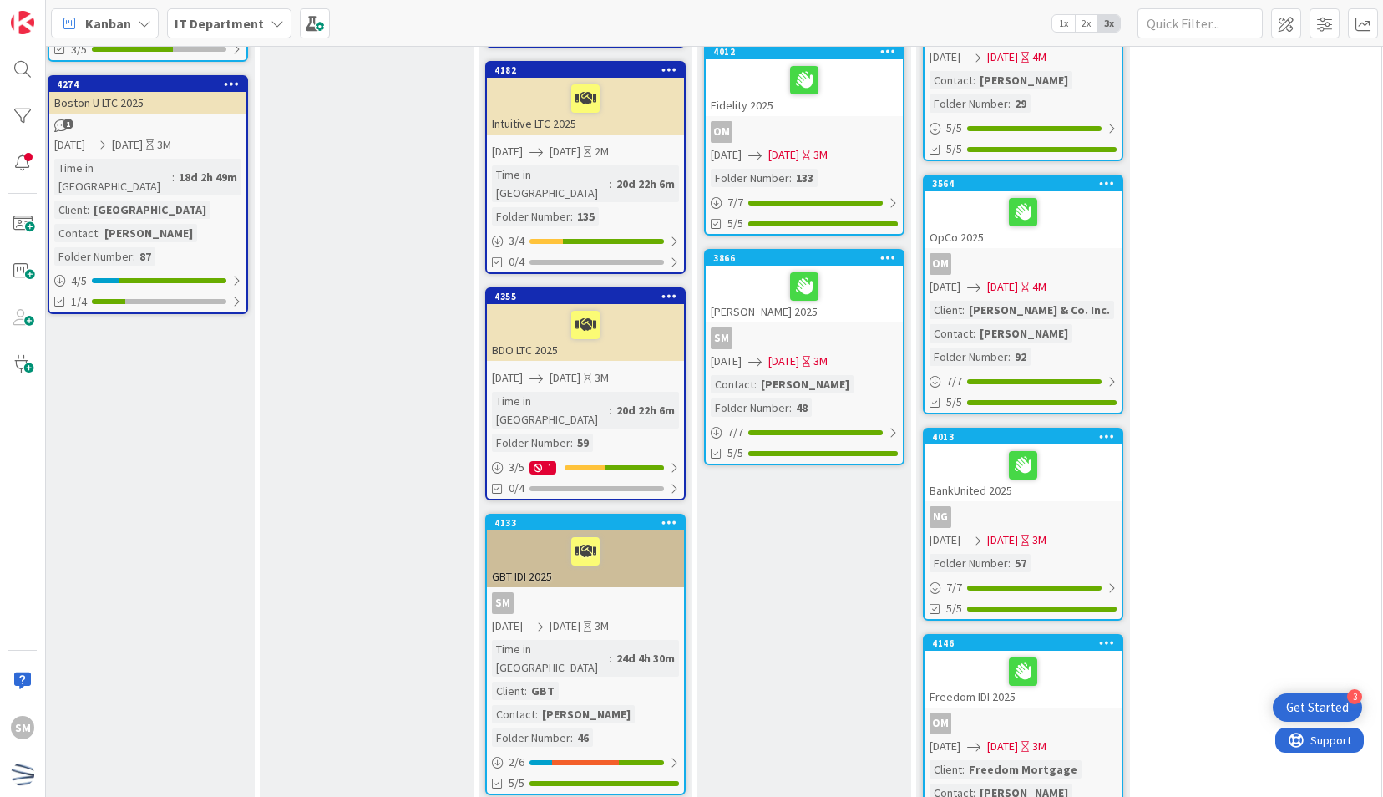
scroll to position [0, 680]
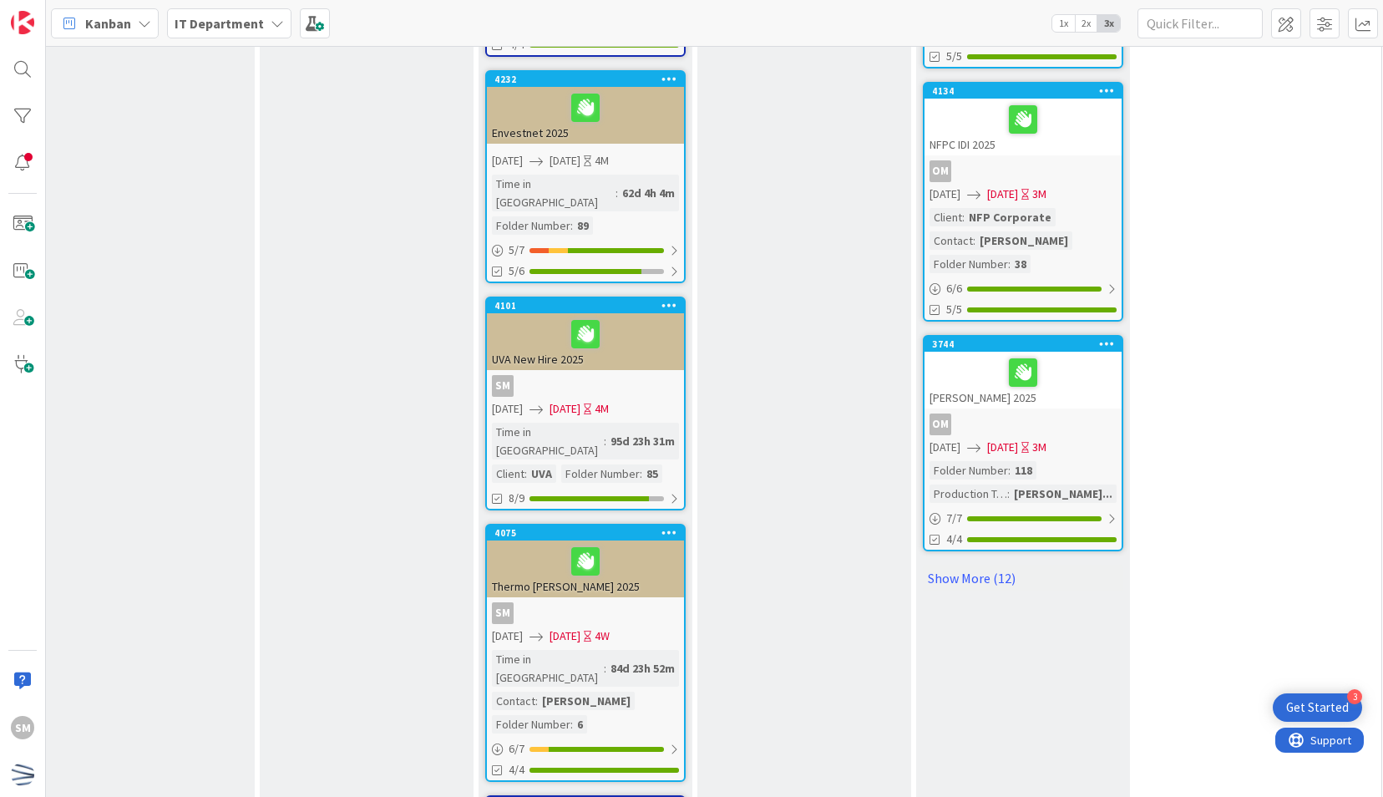
scroll to position [2008, 680]
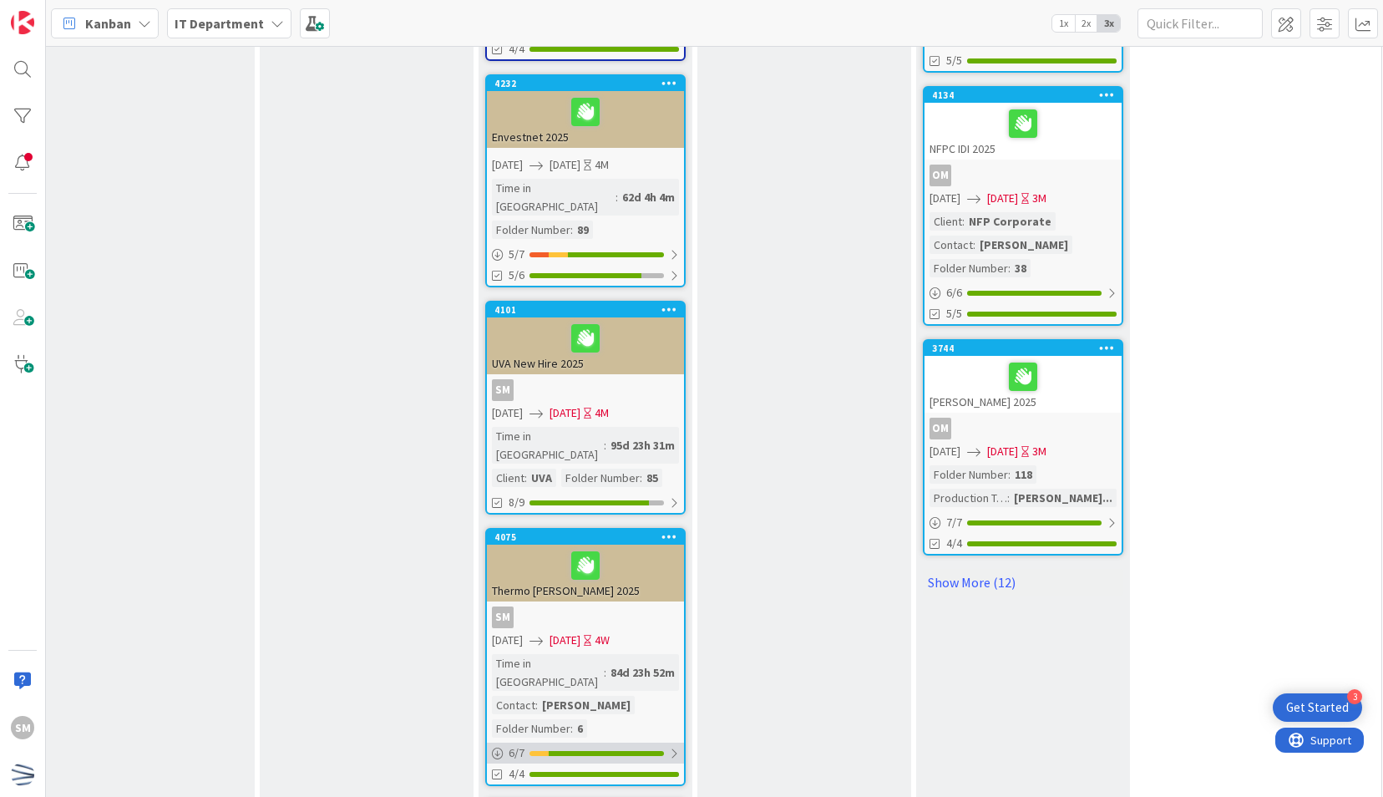
click at [641, 751] on div at bounding box center [606, 753] width 115 height 5
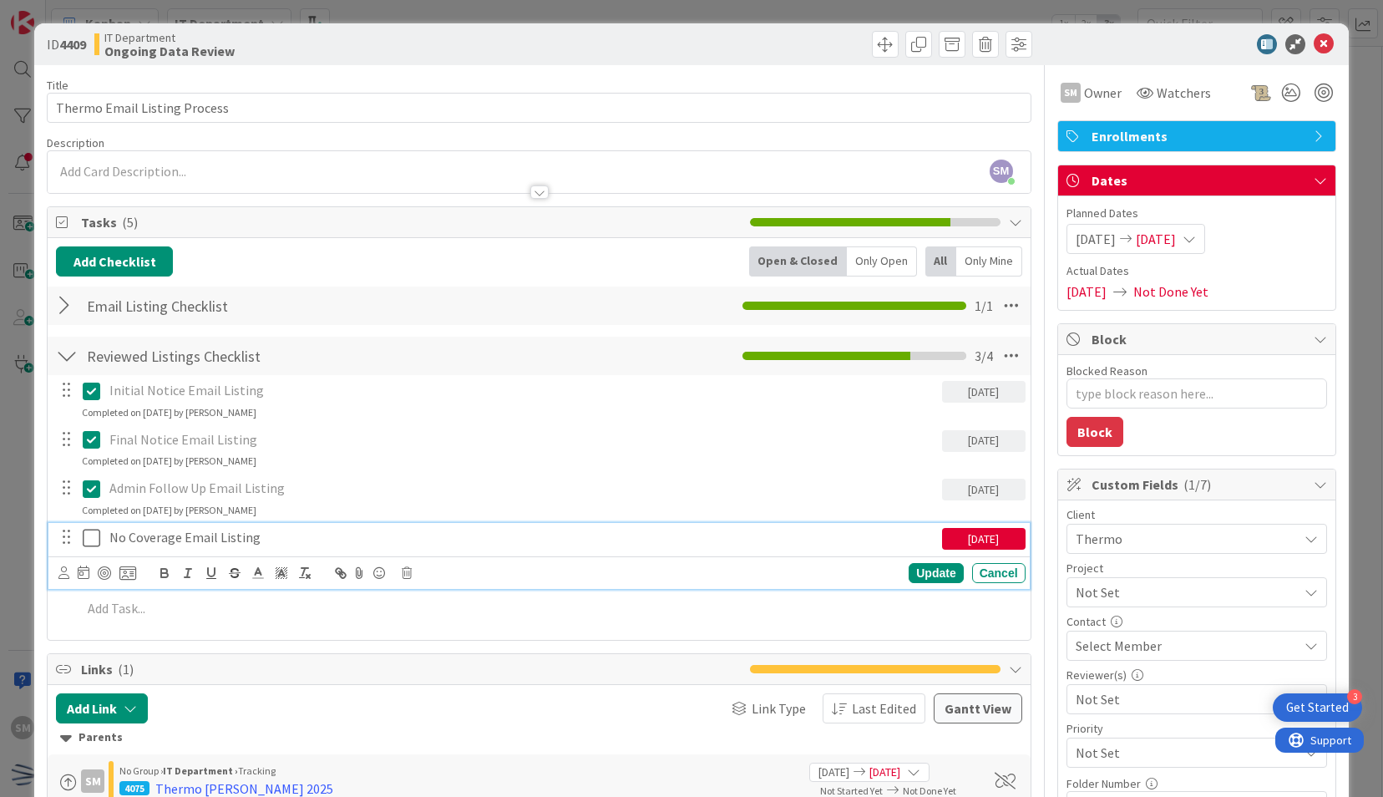
click at [84, 541] on icon at bounding box center [95, 538] width 25 height 20
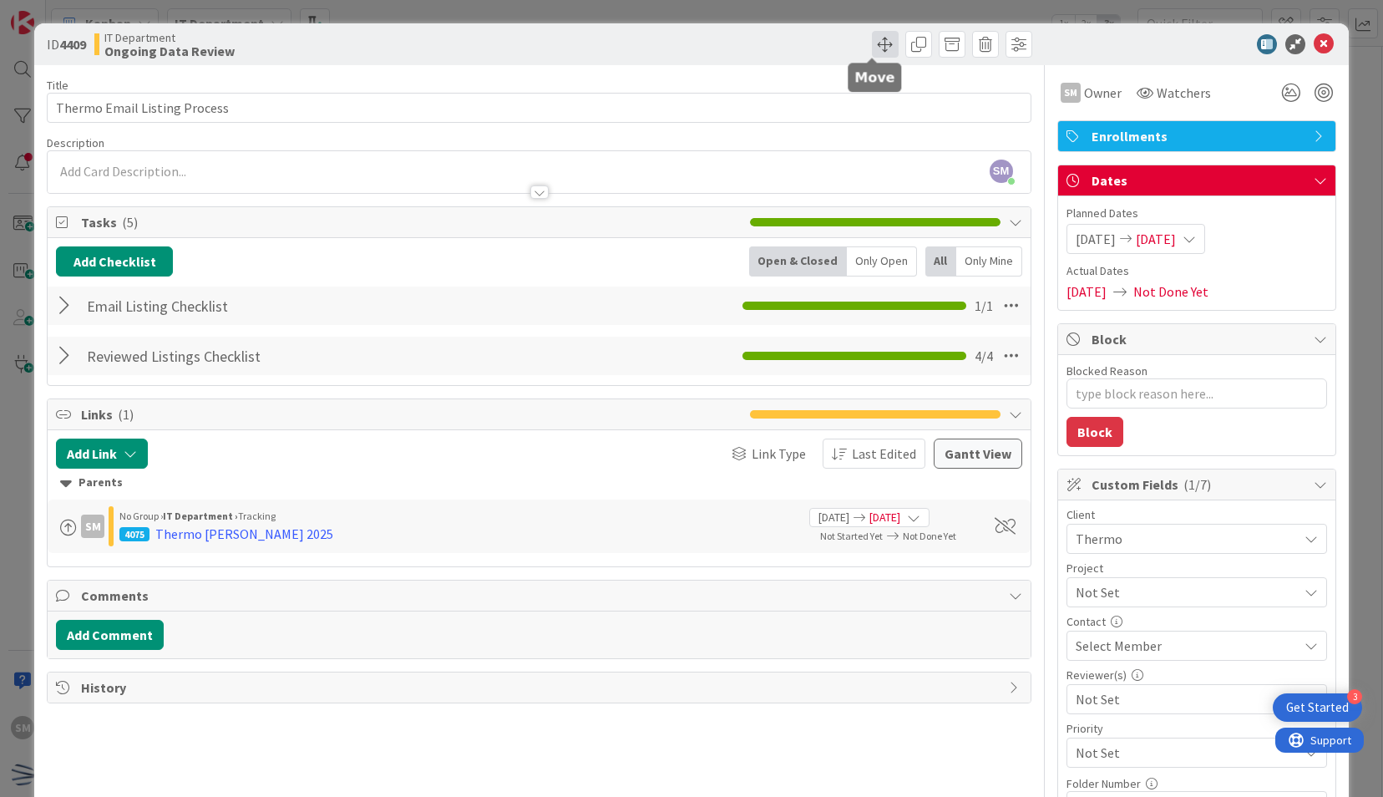
click at [872, 52] on span at bounding box center [885, 44] width 27 height 27
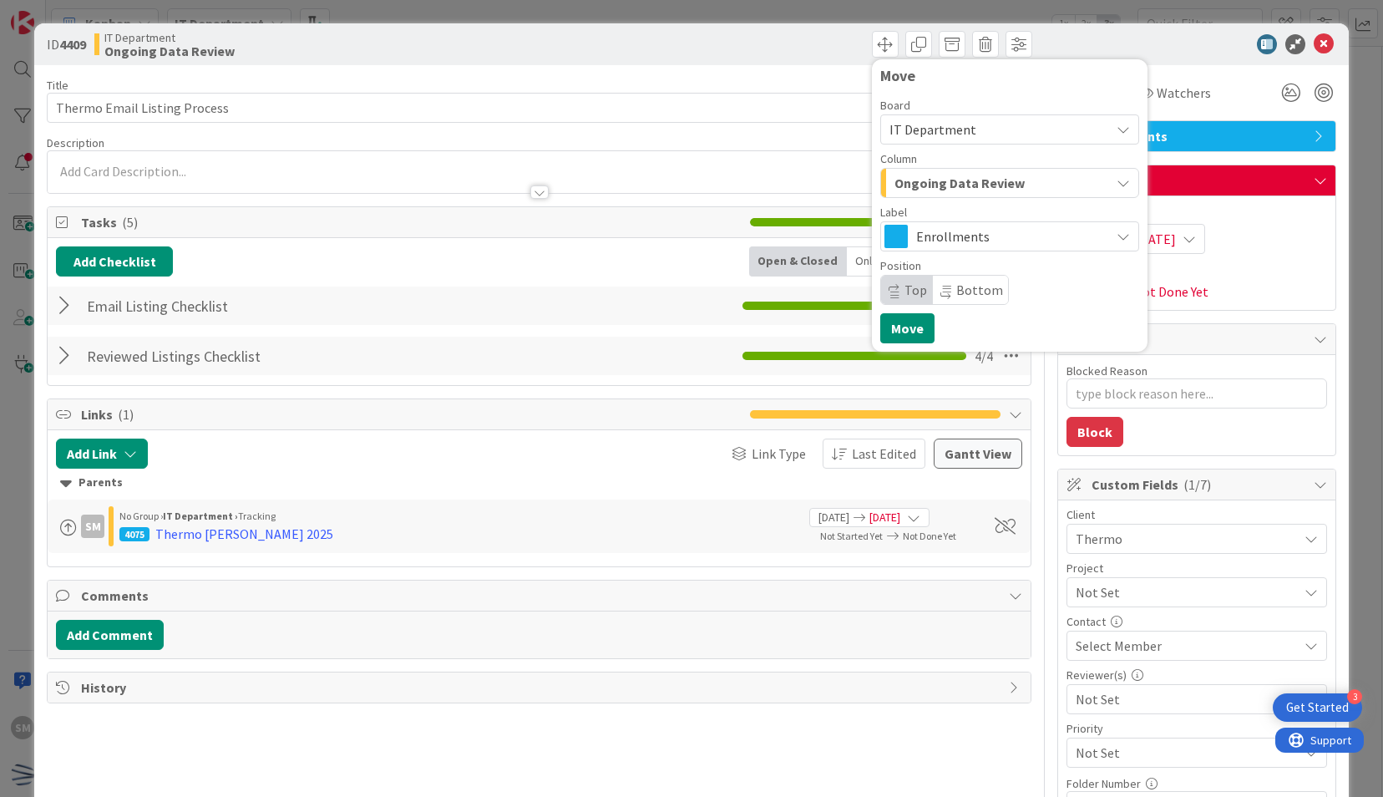
click at [943, 177] on span "Ongoing Data Review" at bounding box center [959, 183] width 130 height 22
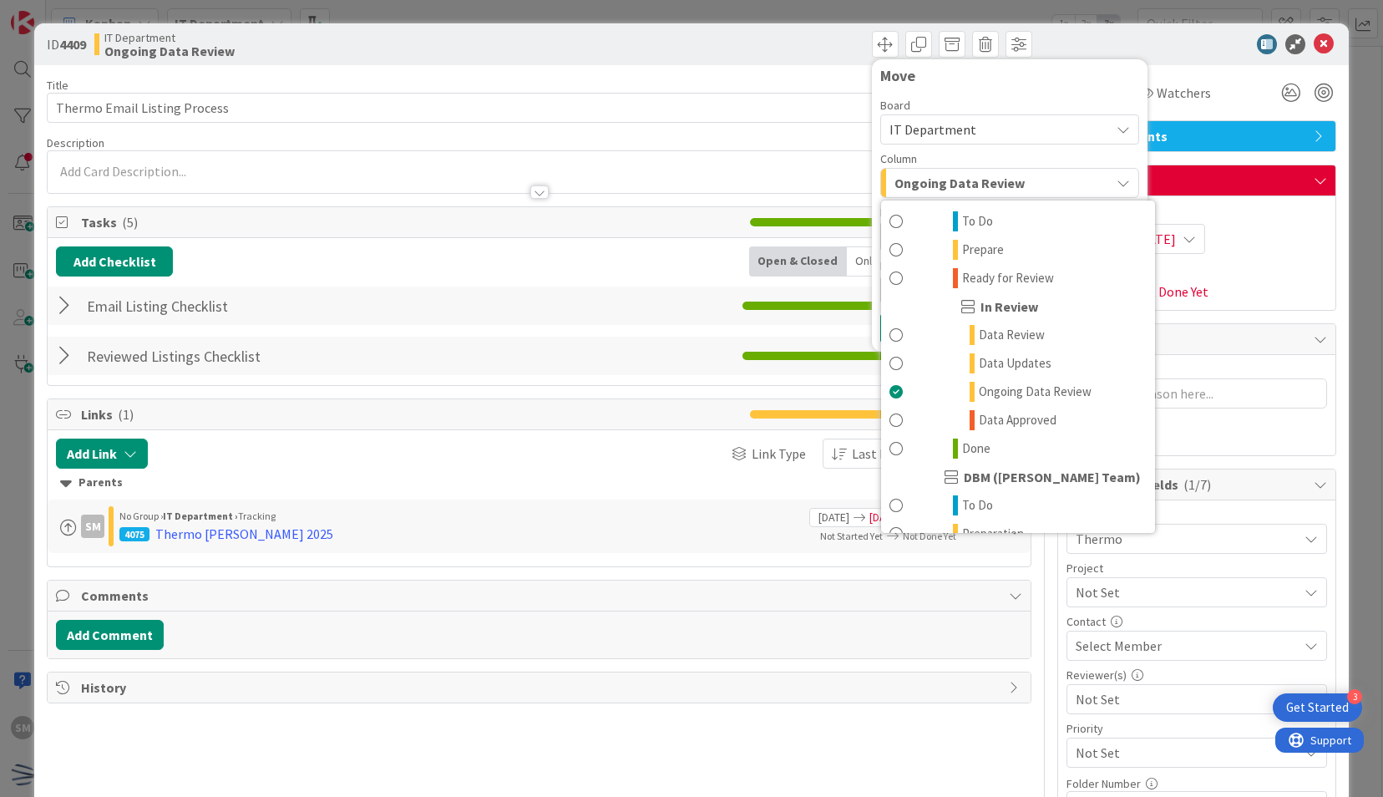
scroll to position [540, 0]
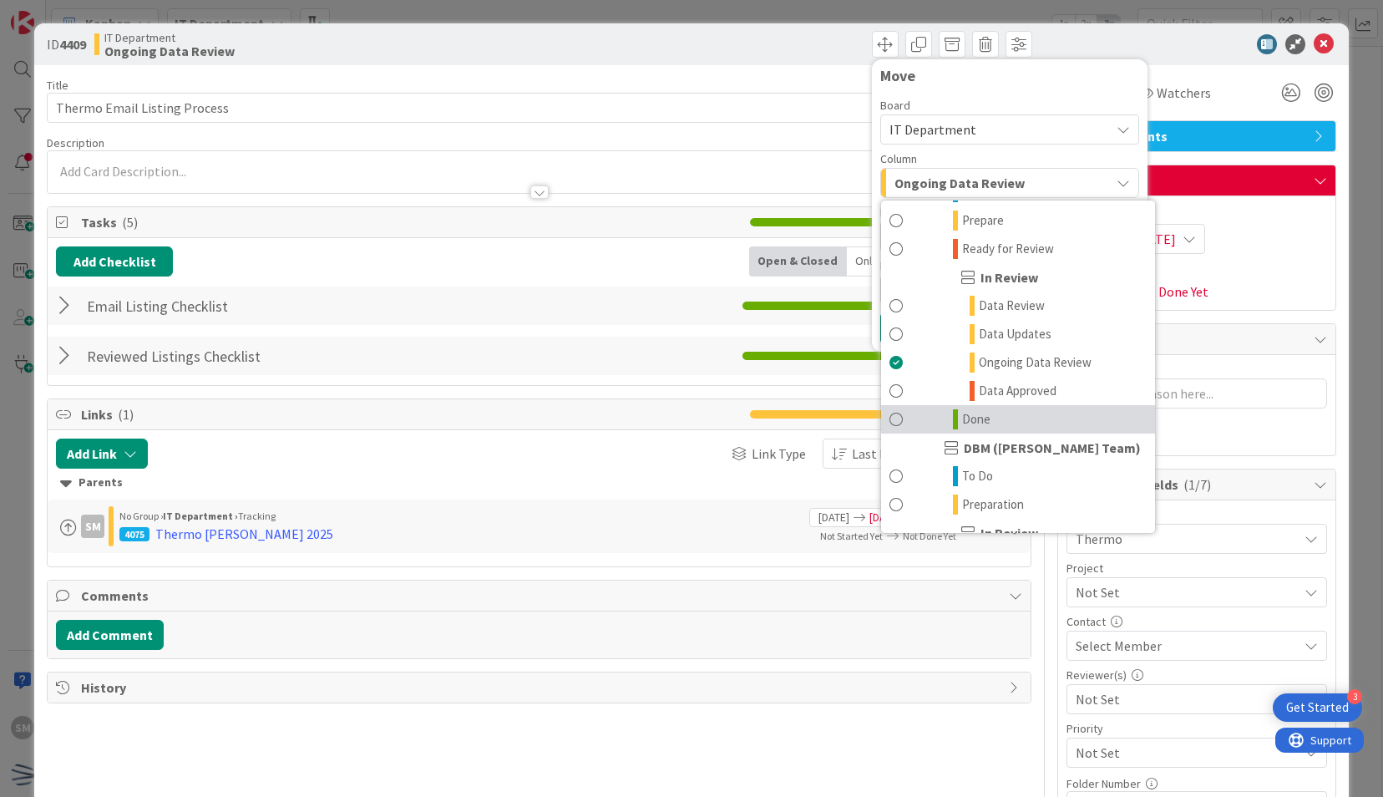
click at [962, 411] on span "Done" at bounding box center [976, 419] width 28 height 20
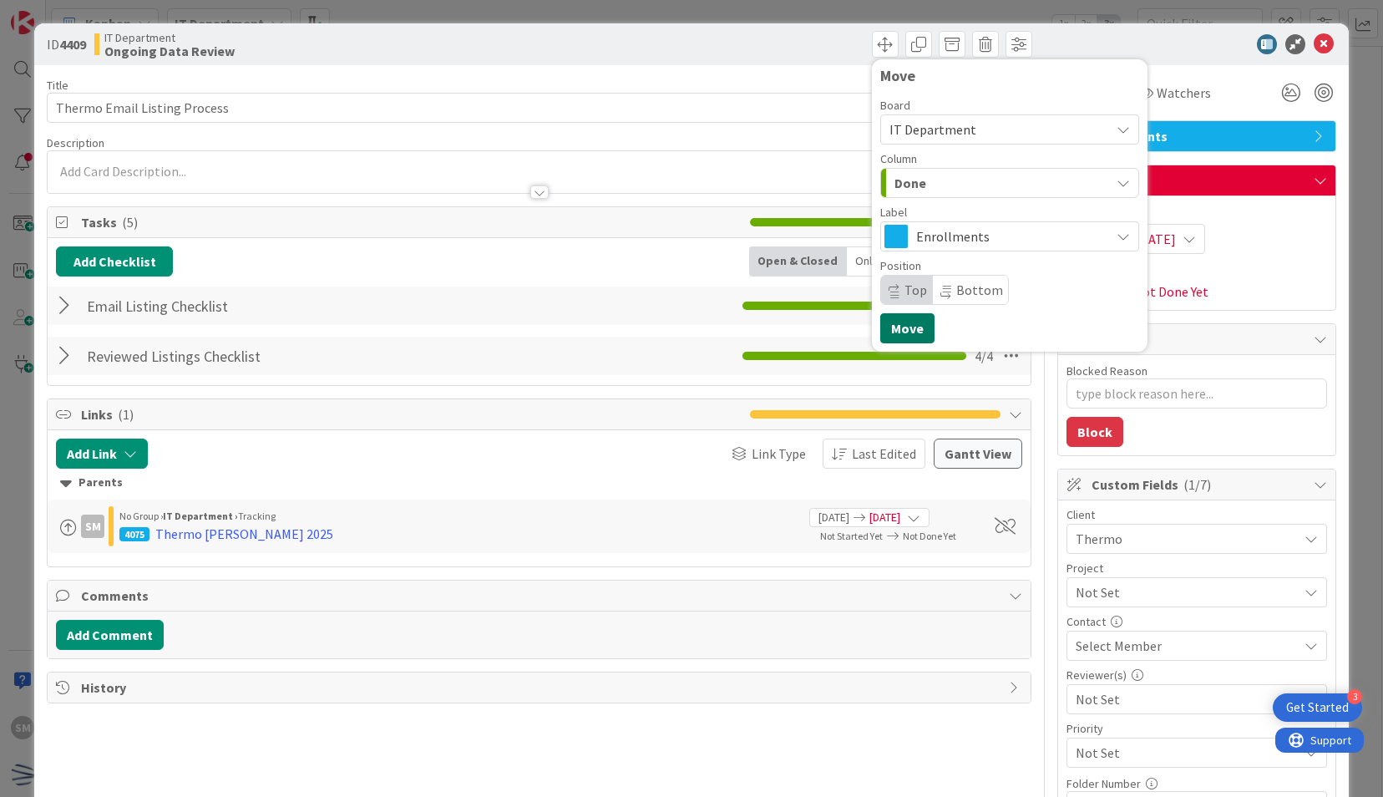
click at [909, 319] on button "Move" at bounding box center [907, 328] width 54 height 30
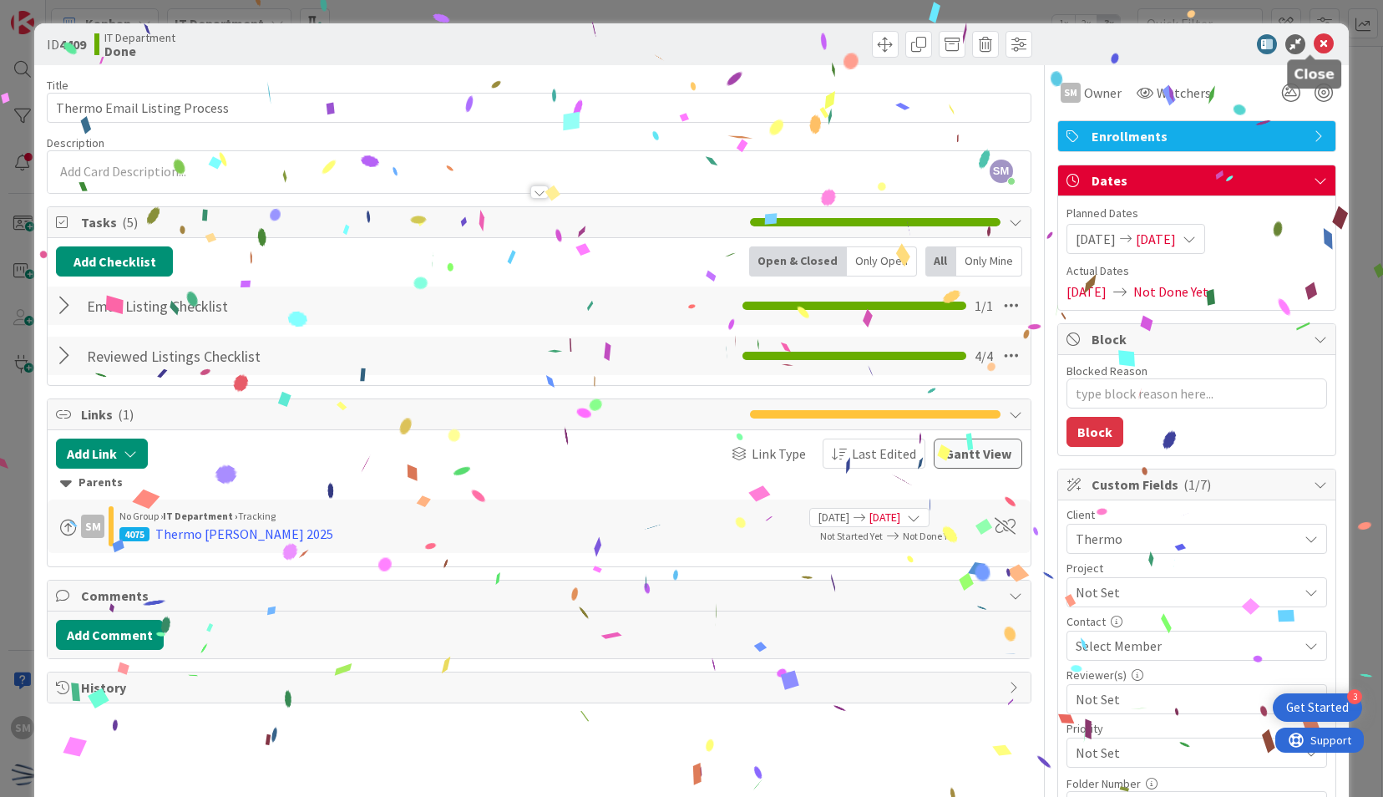
click at [1314, 43] on icon at bounding box center [1323, 44] width 20 height 20
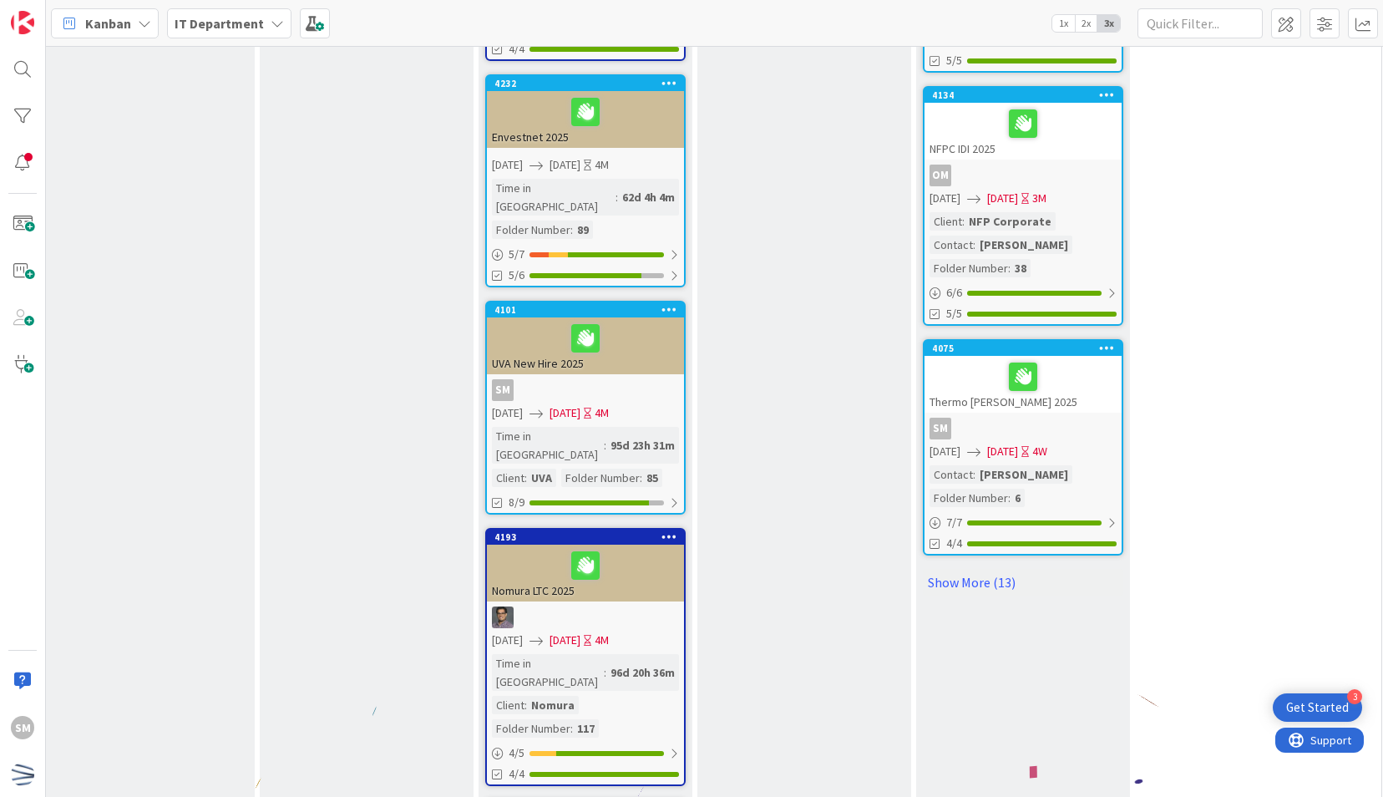
click at [665, 303] on icon at bounding box center [669, 309] width 16 height 12
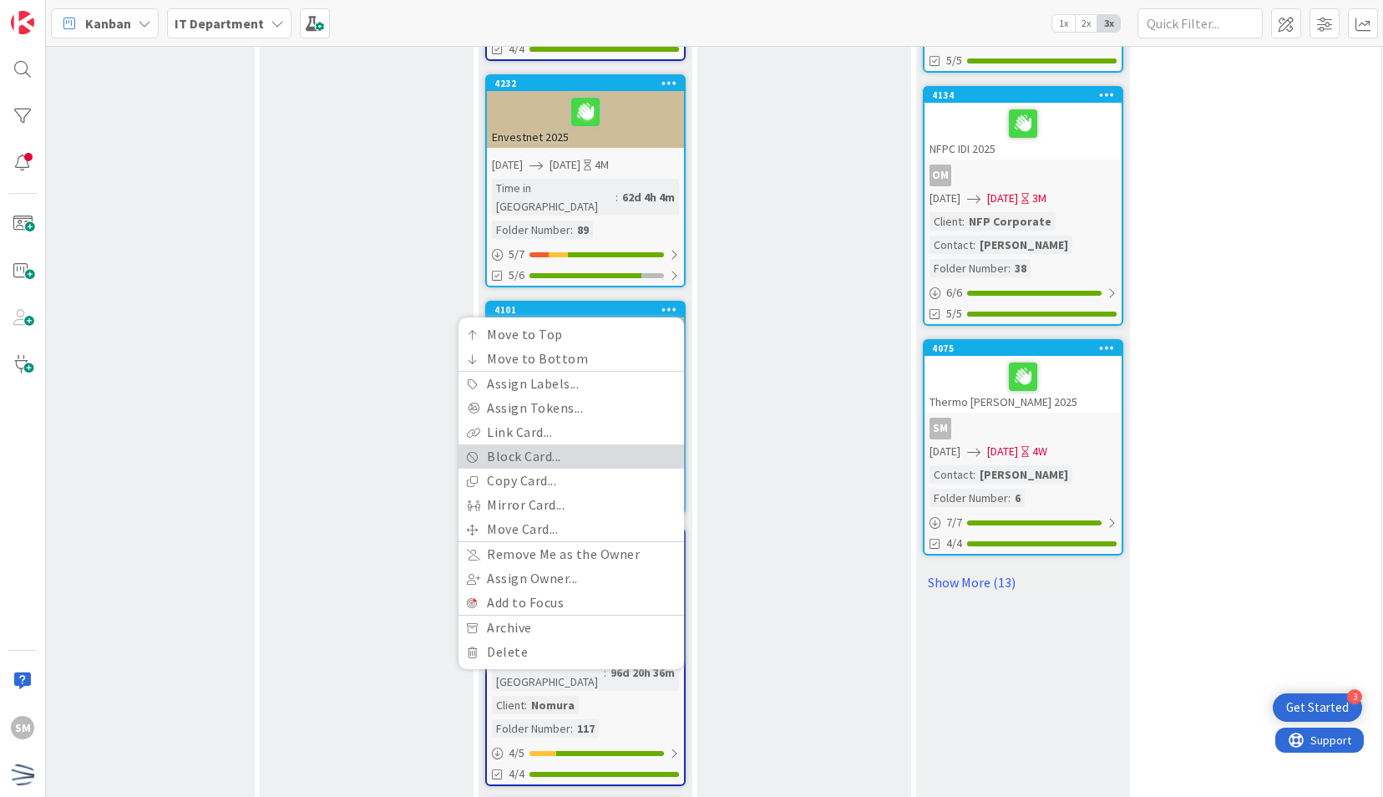
click at [603, 444] on link "Block Card..." at bounding box center [570, 456] width 225 height 24
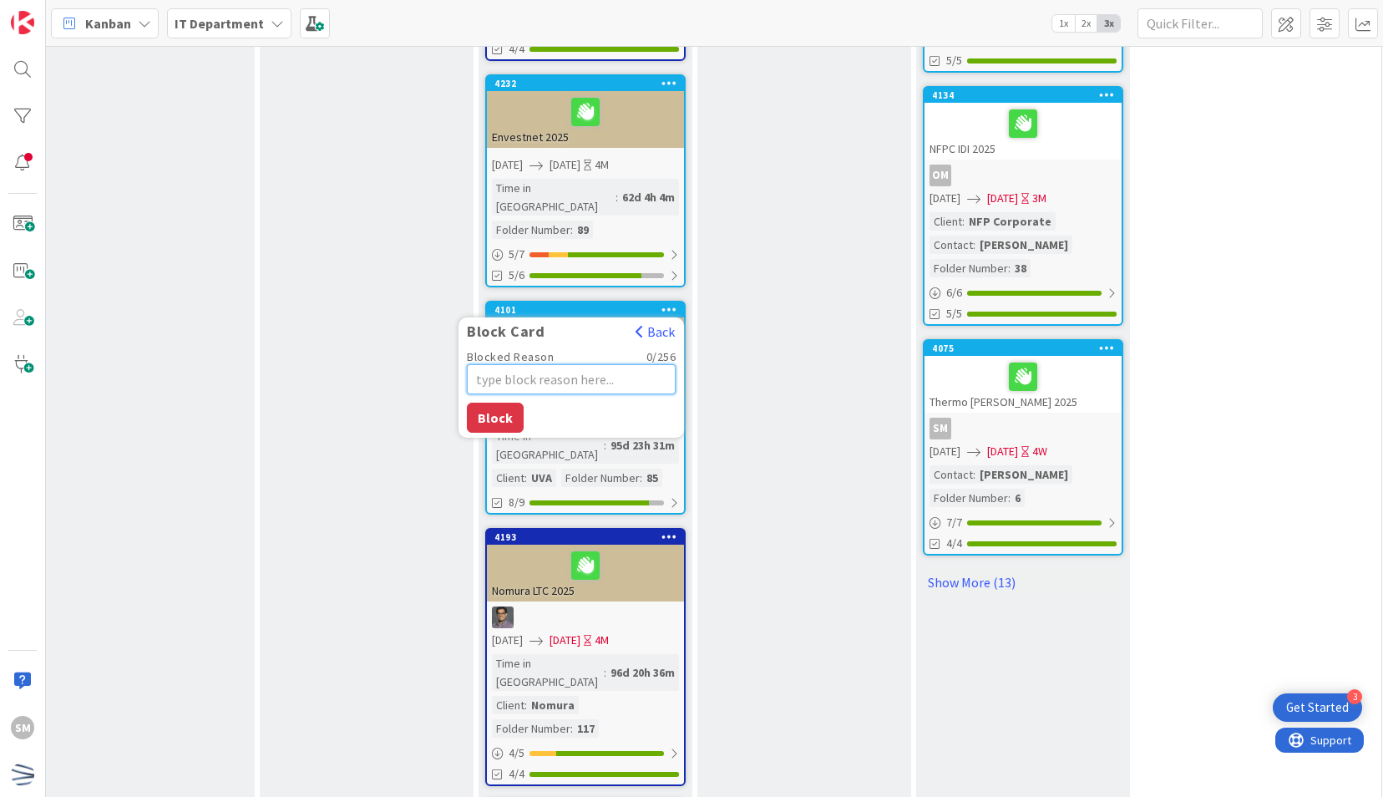
click at [631, 364] on textarea "Blocked Reason" at bounding box center [571, 379] width 209 height 30
type textarea "x"
type textarea "A"
type textarea "x"
type textarea "Aw"
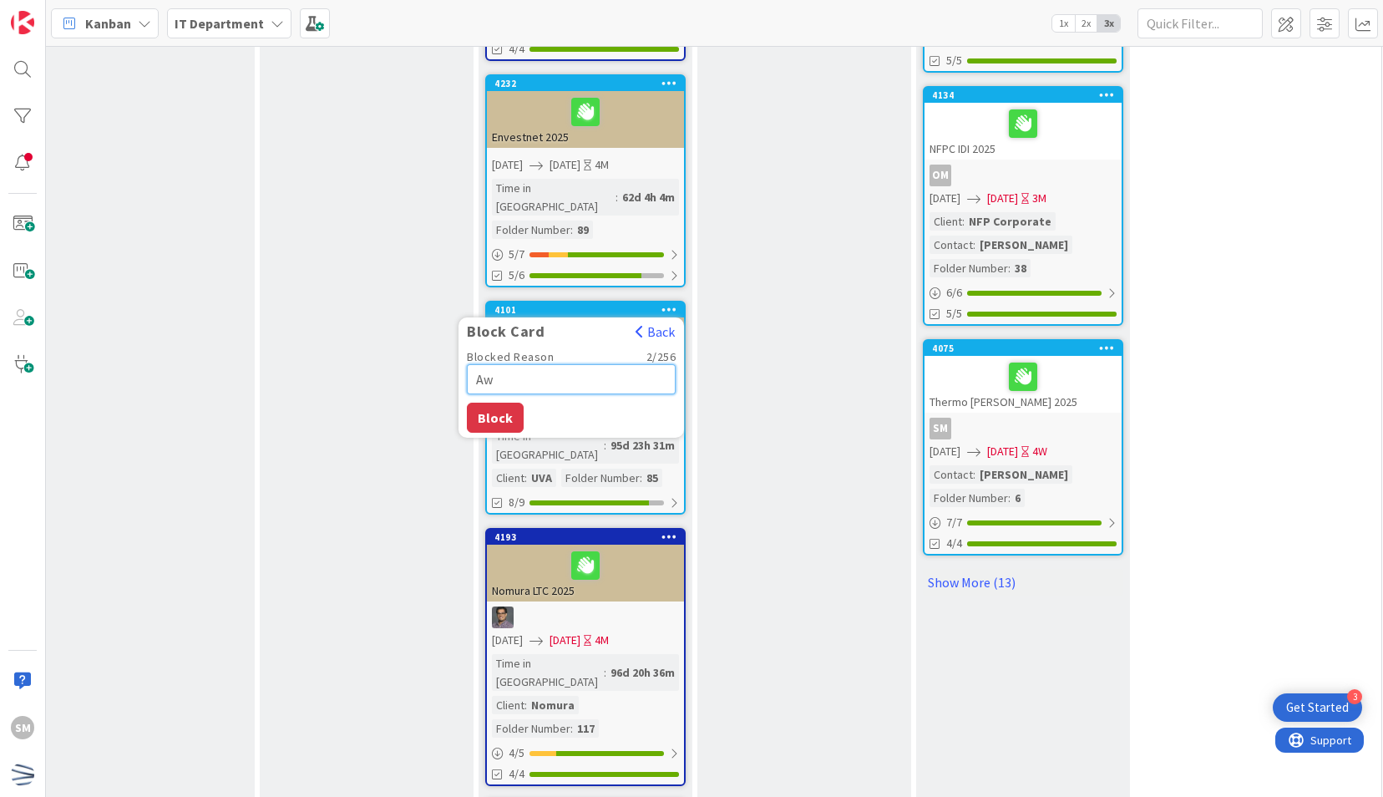
type textarea "x"
type textarea "Awa"
type textarea "x"
type textarea "Awai"
type textarea "x"
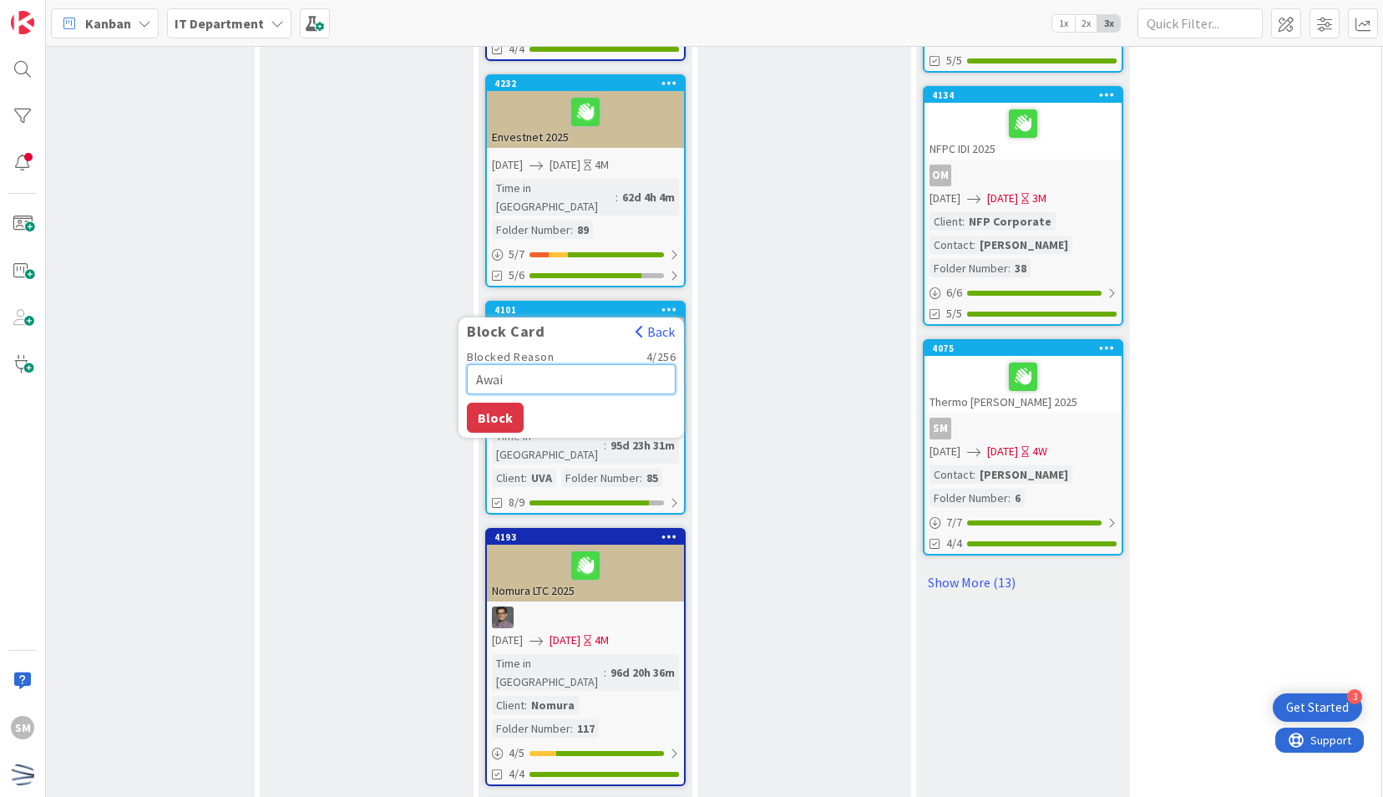
type textarea "Await"
type textarea "x"
type textarea "Awaiti"
type textarea "x"
type textarea "Awaitin"
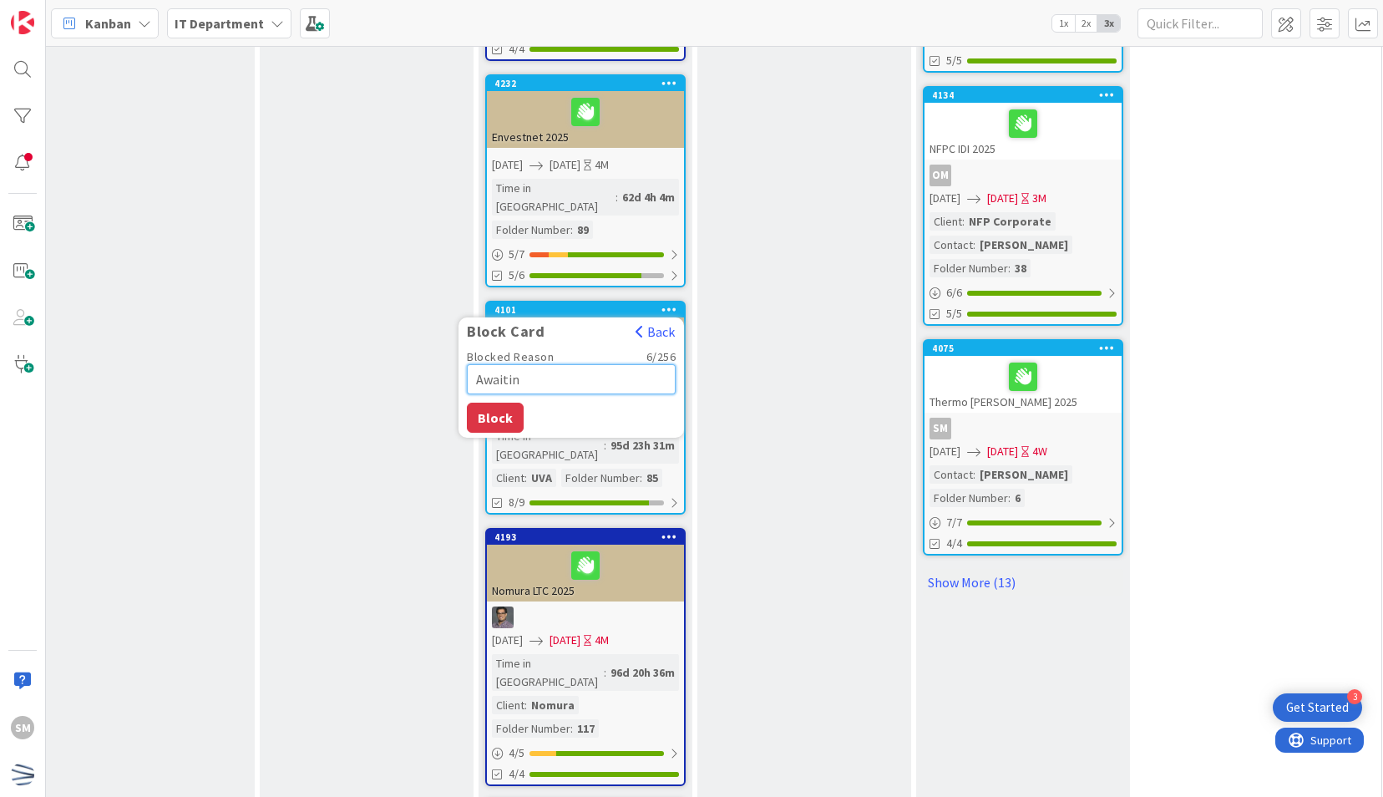
type textarea "x"
type textarea "Awaiting"
type textarea "x"
type textarea "Awaiting F"
type textarea "x"
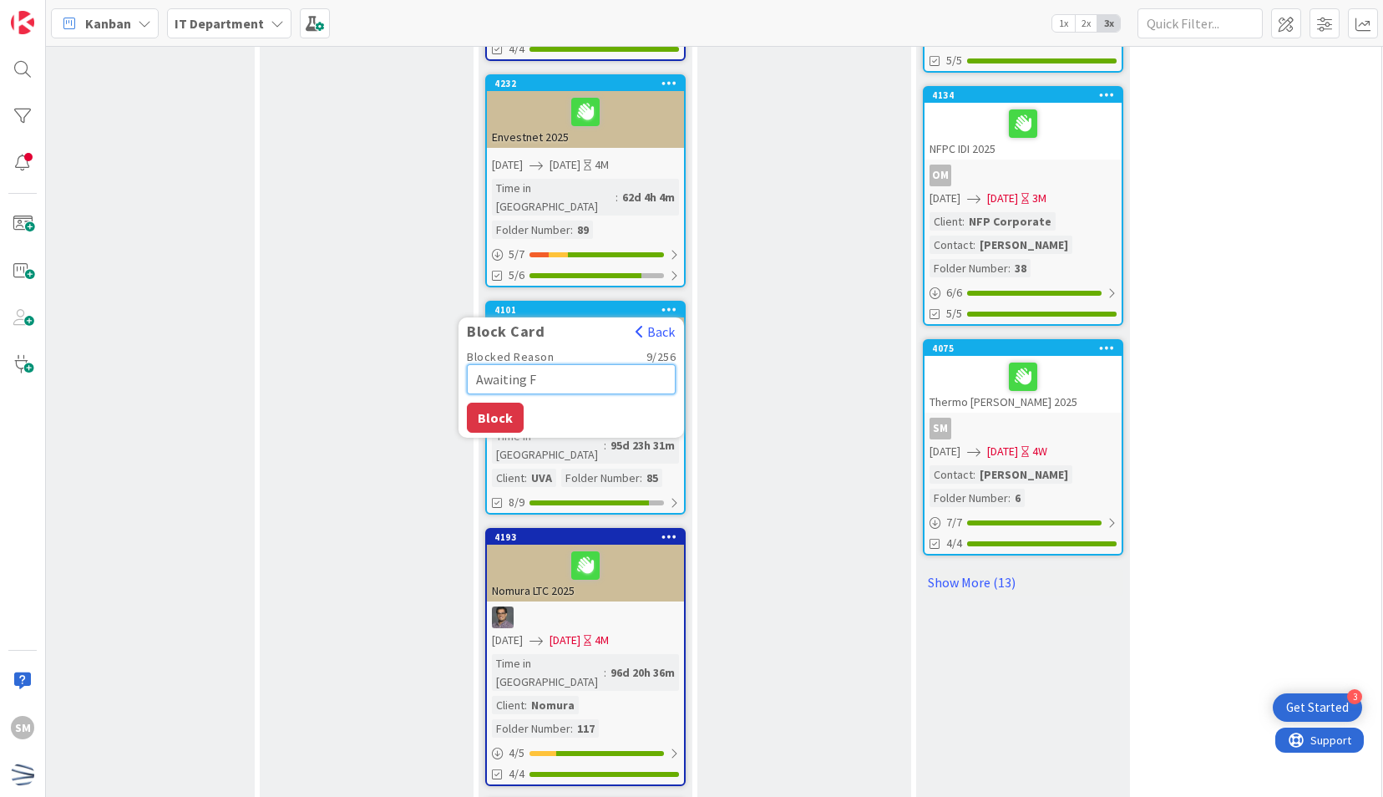
type textarea "Awaiting Fi"
type textarea "x"
type textarea "Awaiting Fins"
type textarea "x"
type textarea "Awaiting Finsa"
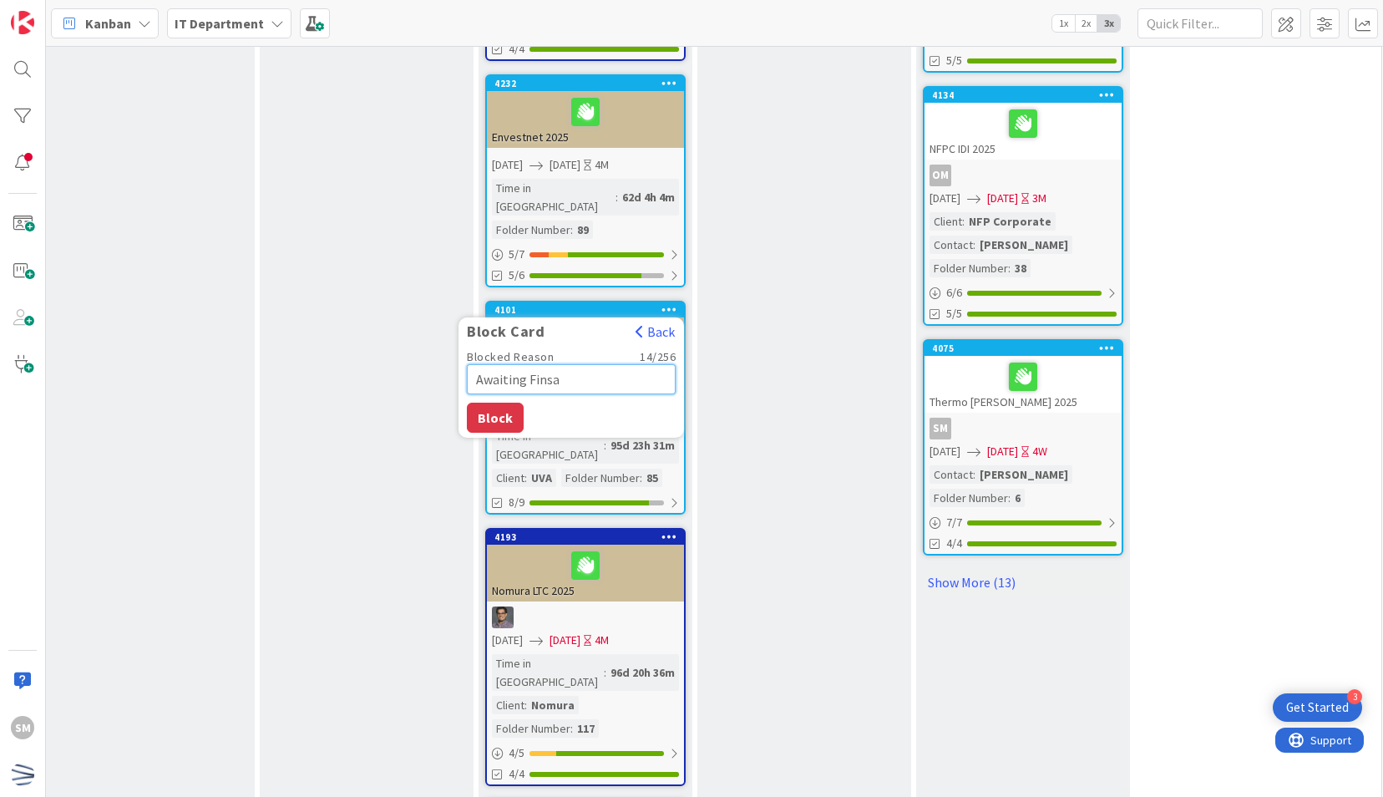
type textarea "x"
type textarea "Awaiting Finsal"
type textarea "x"
type textarea "Awaiting Finsal"
type textarea "x"
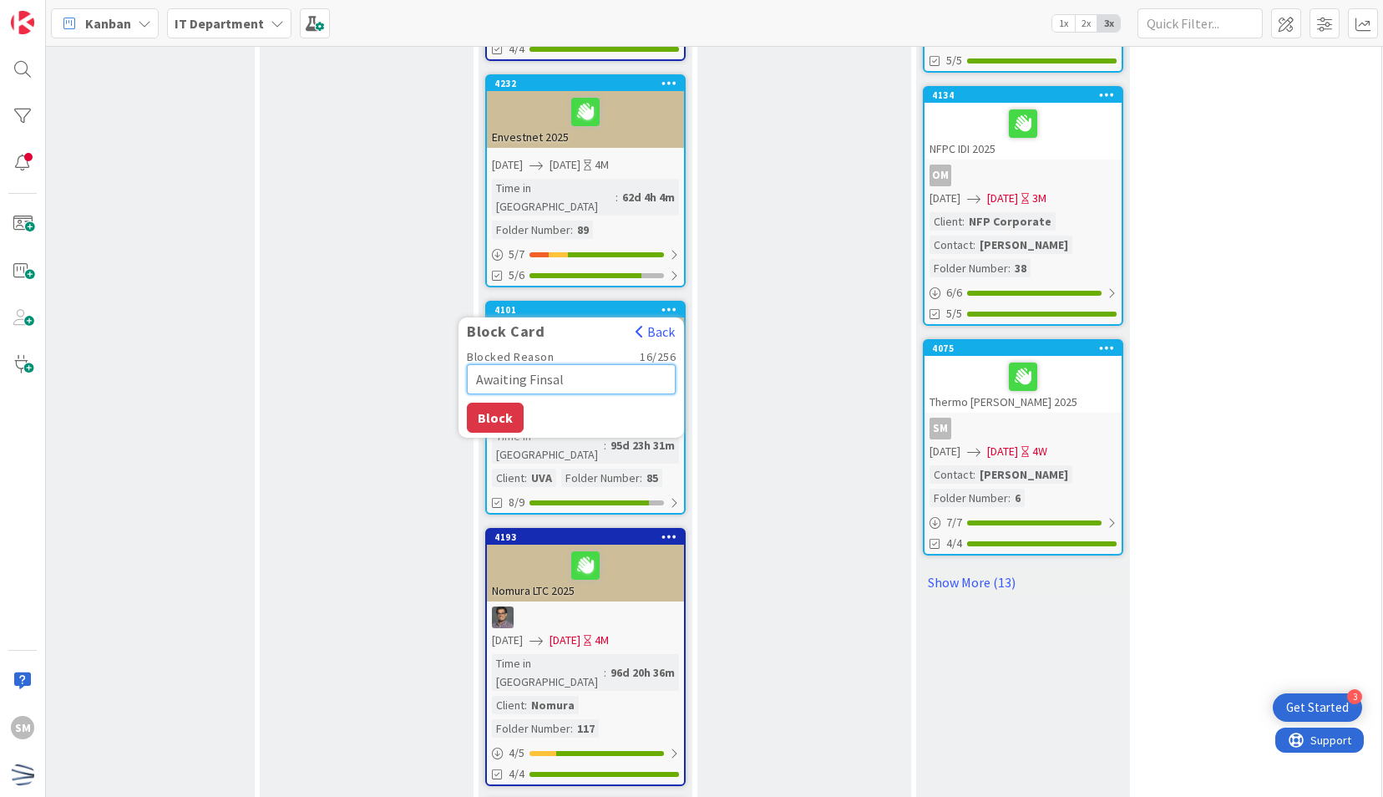
type textarea "Awaiting Finsal"
type textarea "x"
type textarea "Awaiting Finsa"
type textarea "x"
type textarea "Awaiting Fins"
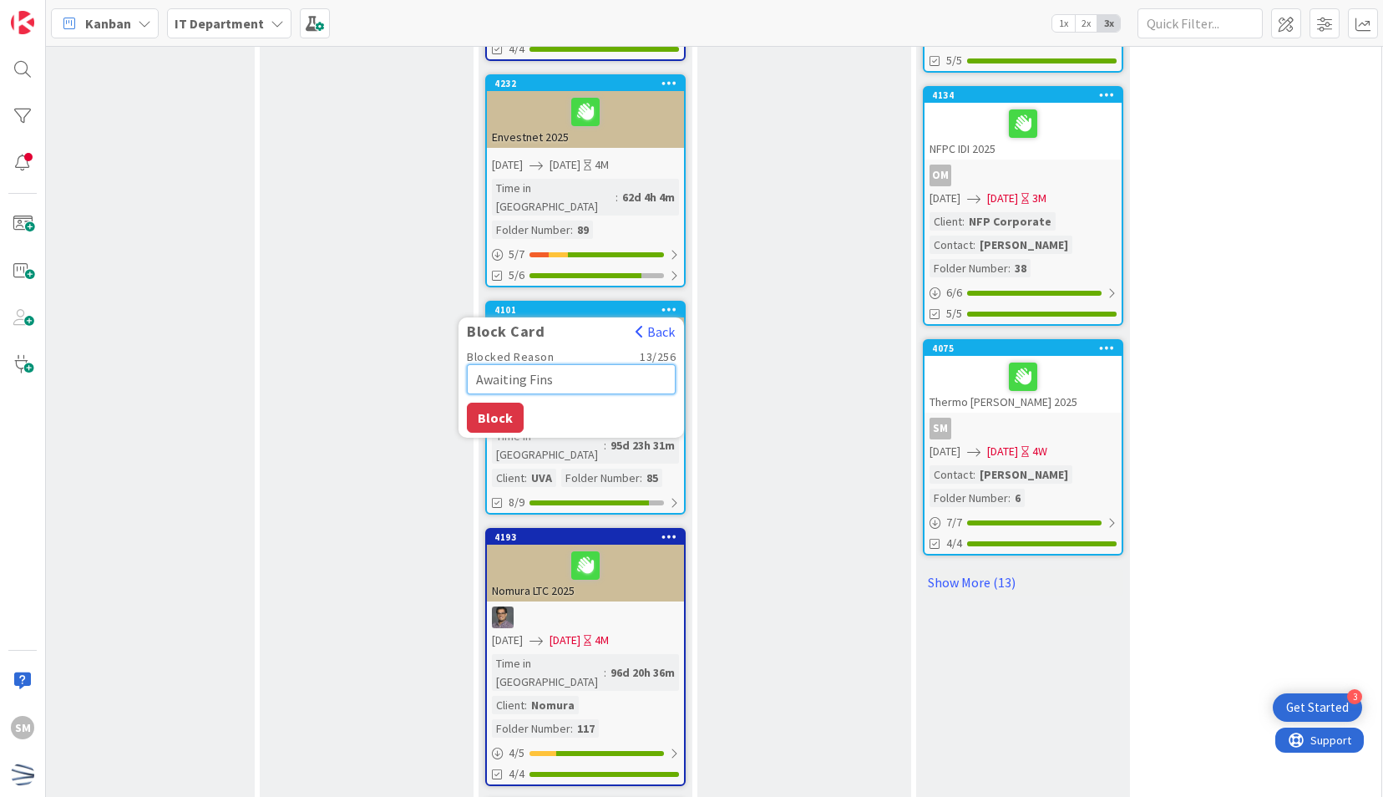
type textarea "x"
type textarea "Awaiting Fin"
type textarea "x"
type textarea "Awaiting Fina"
type textarea "x"
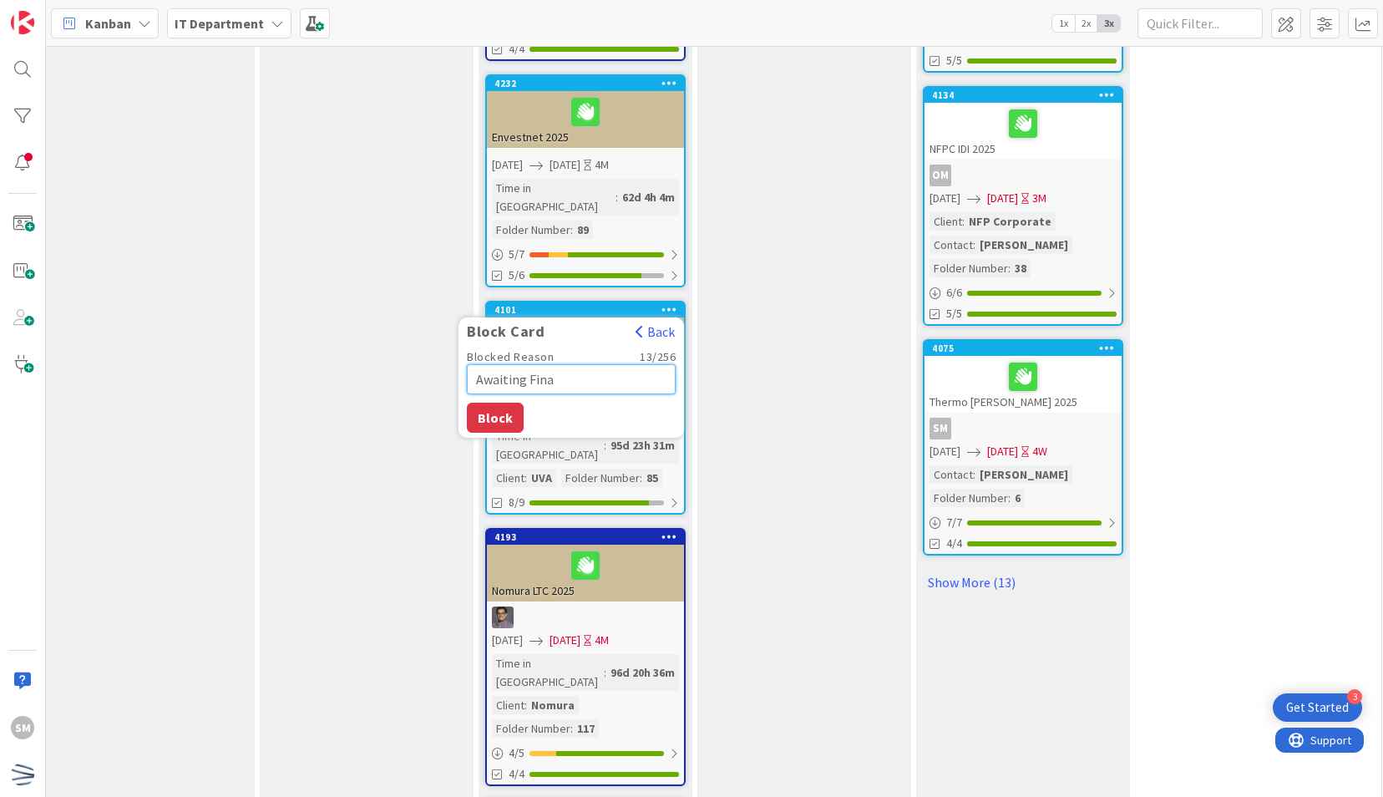
type textarea "Awaiting Final"
type textarea "x"
type textarea "Awaiting Final"
type textarea "x"
type textarea "Awaiting Final A"
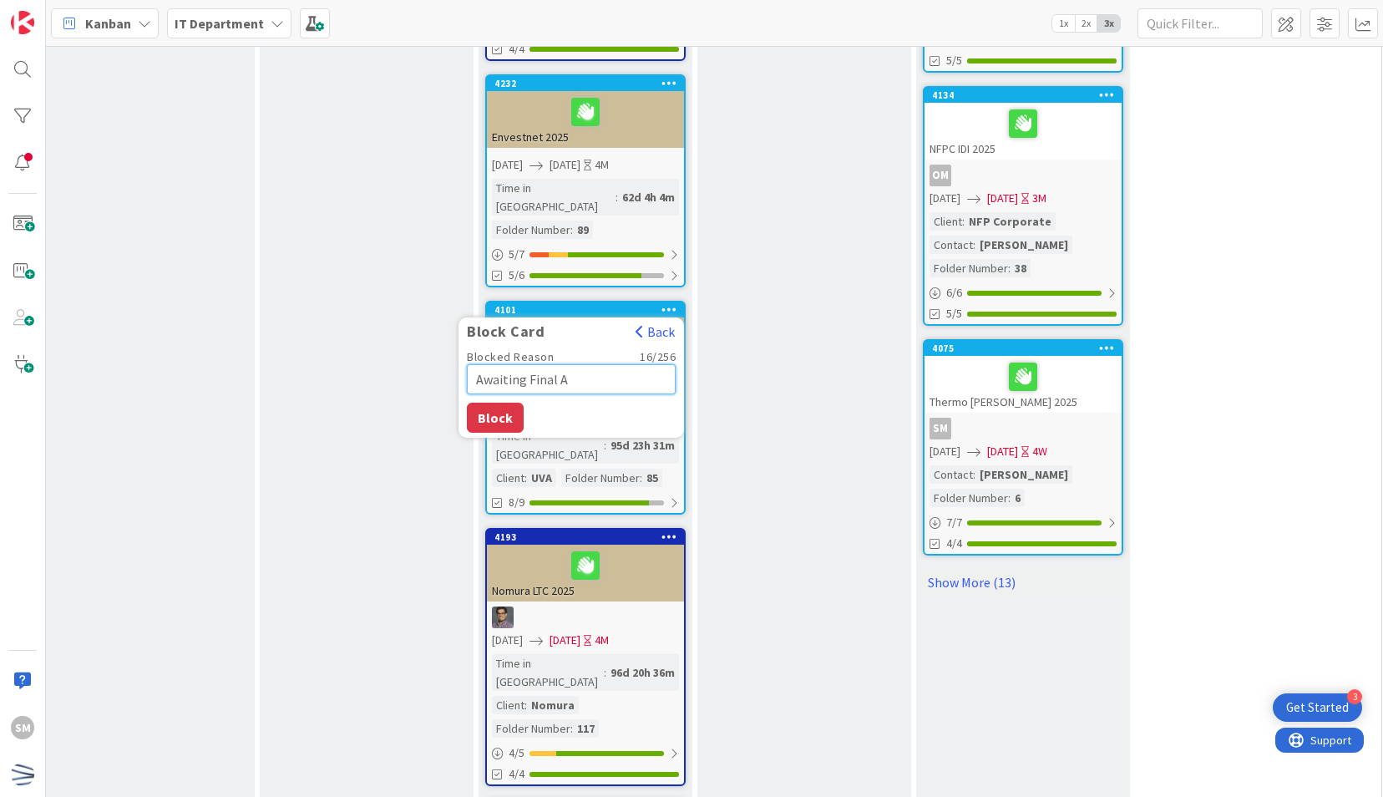
type textarea "x"
type textarea "Awaiting Final Ap"
type textarea "x"
type textarea "Awaiting Final App"
type textarea "x"
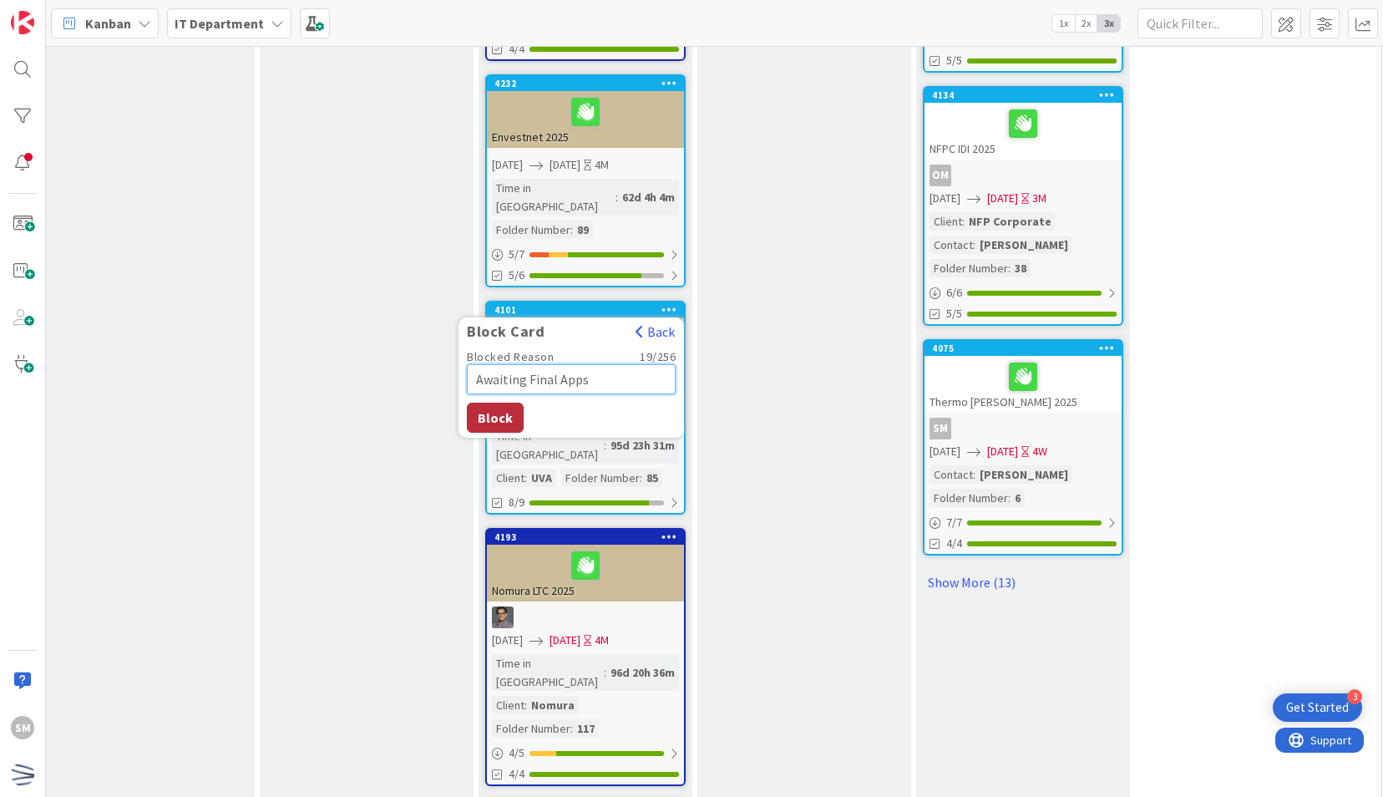
type textarea "Awaiting Final Apps"
click at [514, 402] on button "Block" at bounding box center [495, 417] width 57 height 30
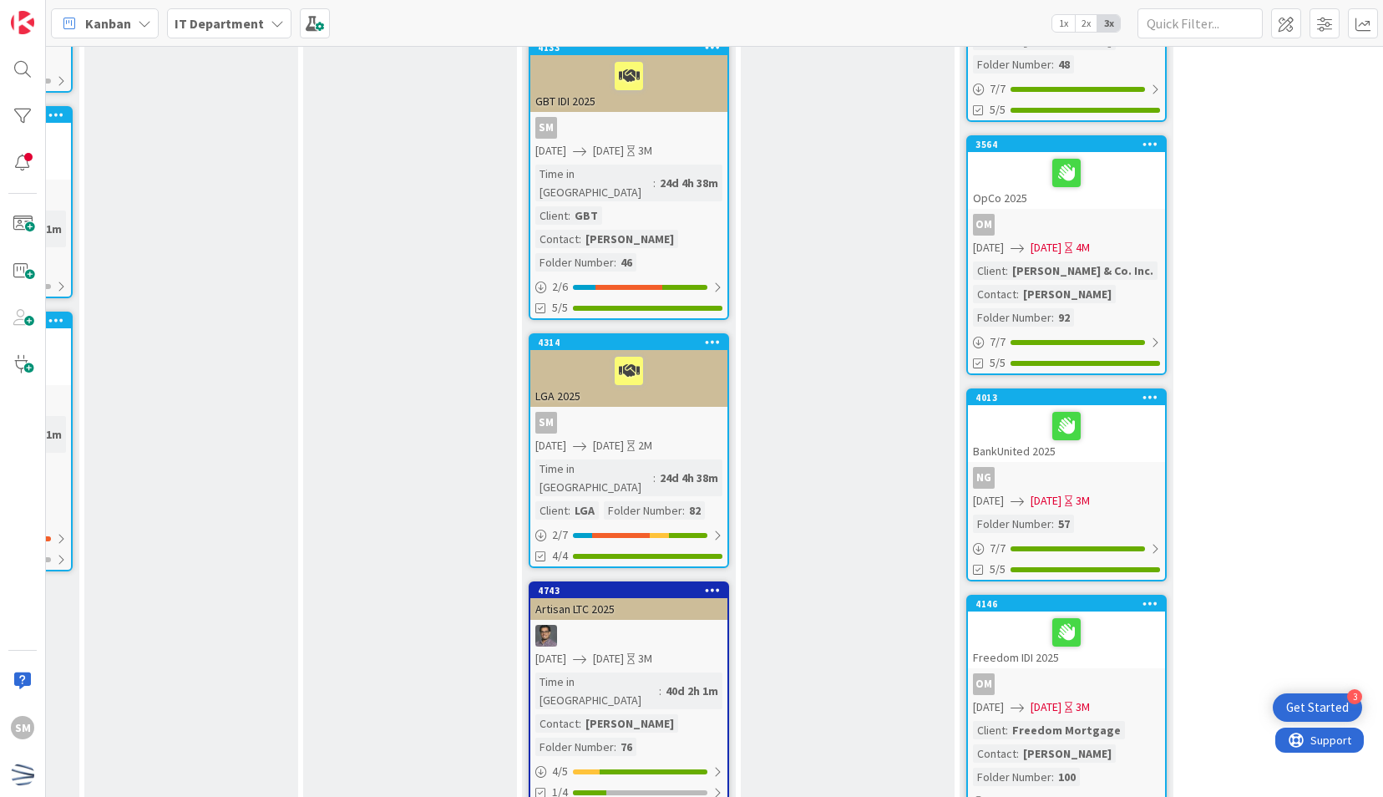
scroll to position [991, 637]
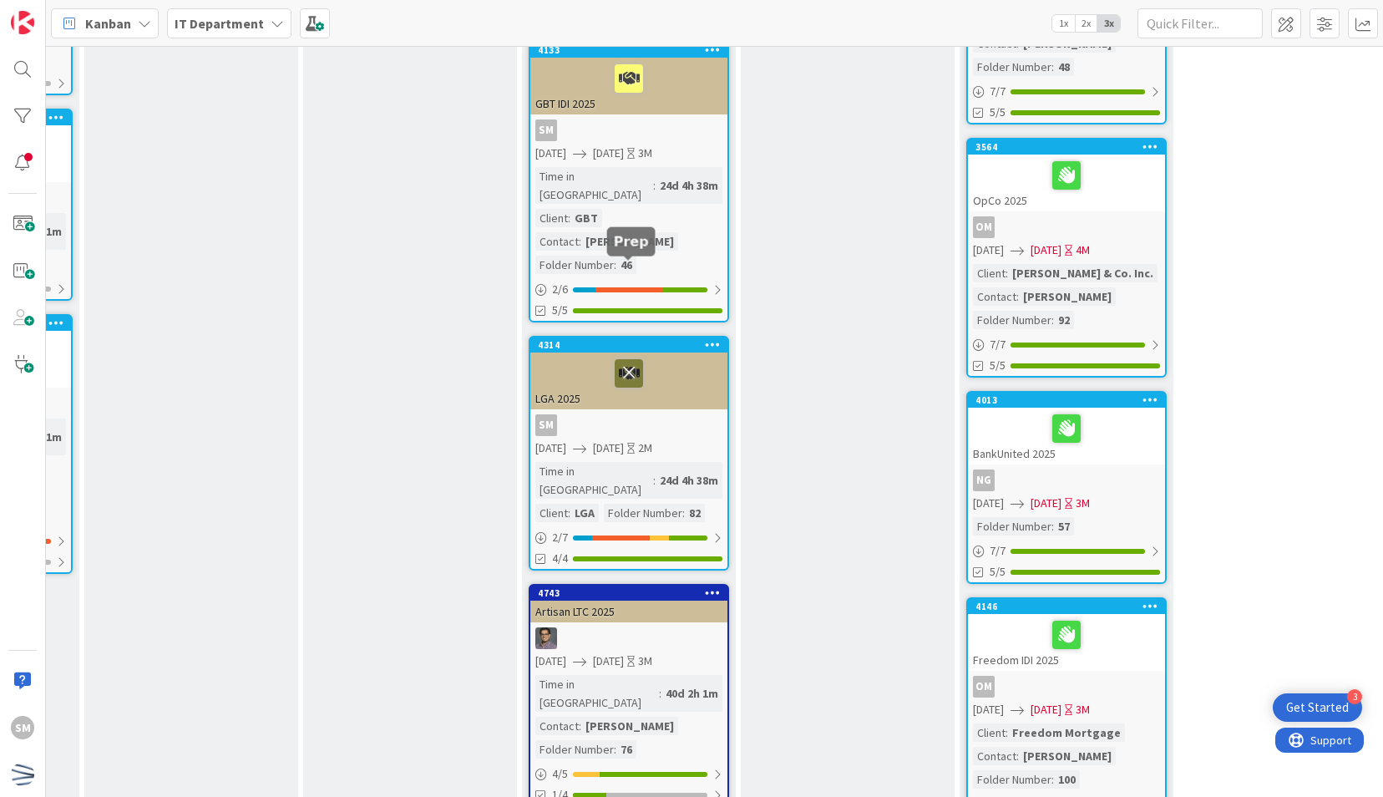
click at [634, 359] on icon at bounding box center [629, 372] width 28 height 27
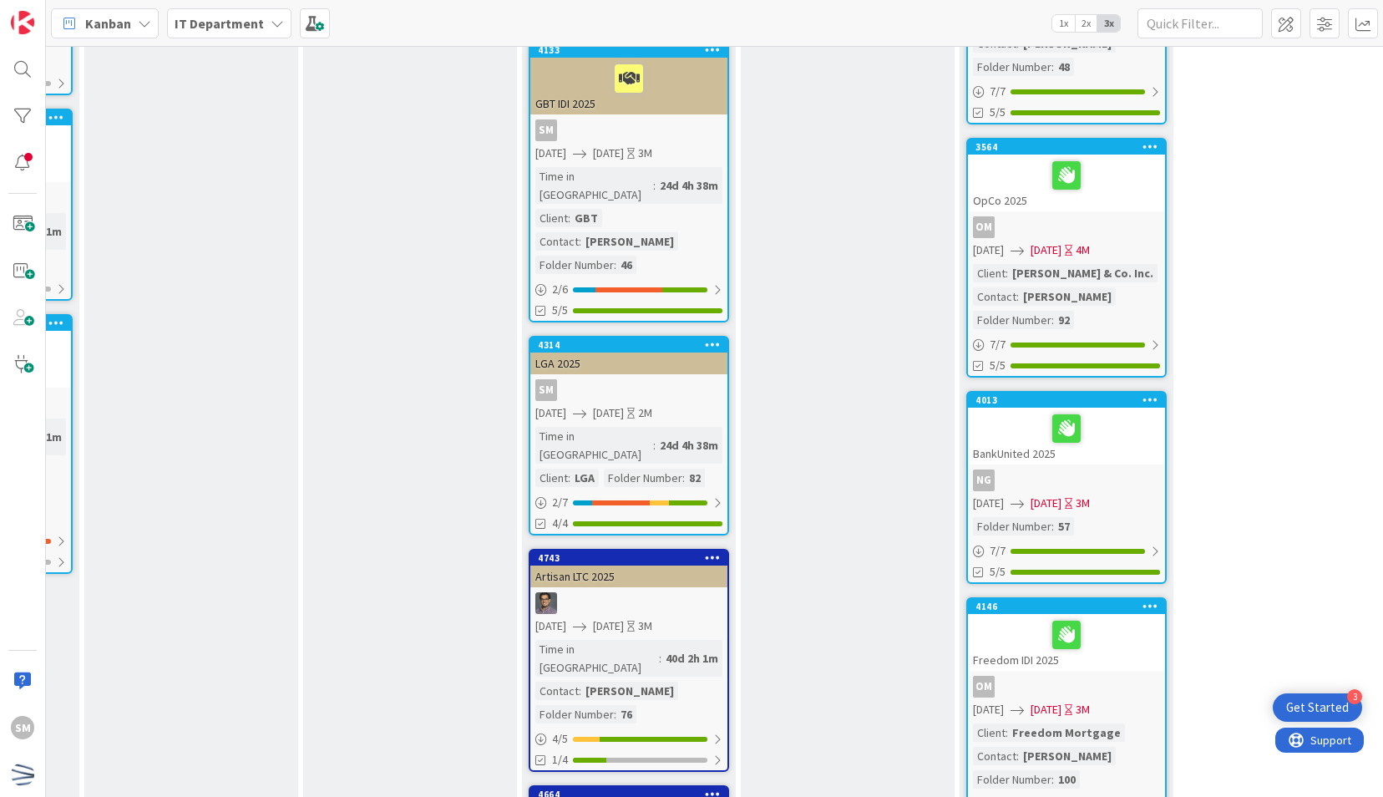
click at [713, 338] on icon at bounding box center [713, 344] width 16 height 12
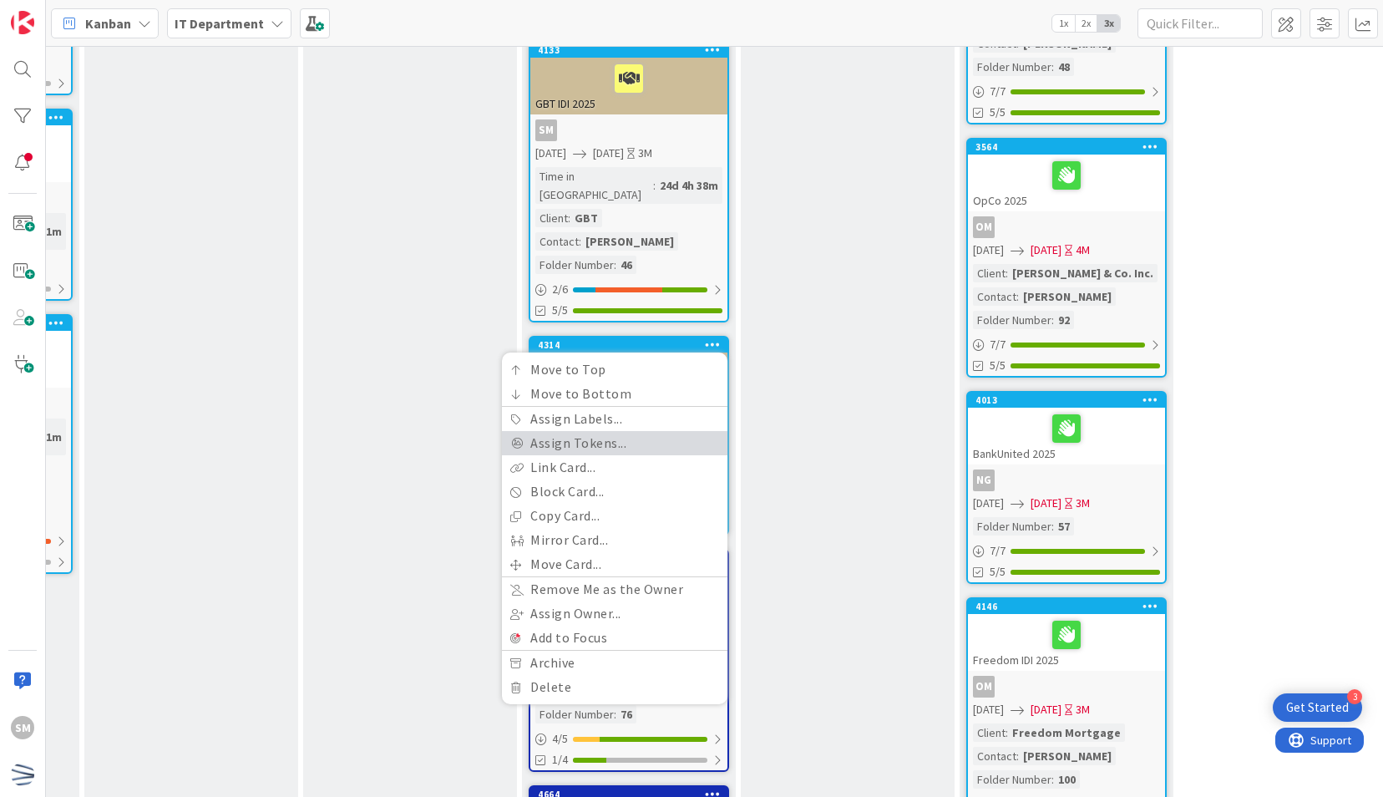
click at [633, 431] on link "Assign Tokens..." at bounding box center [614, 443] width 225 height 24
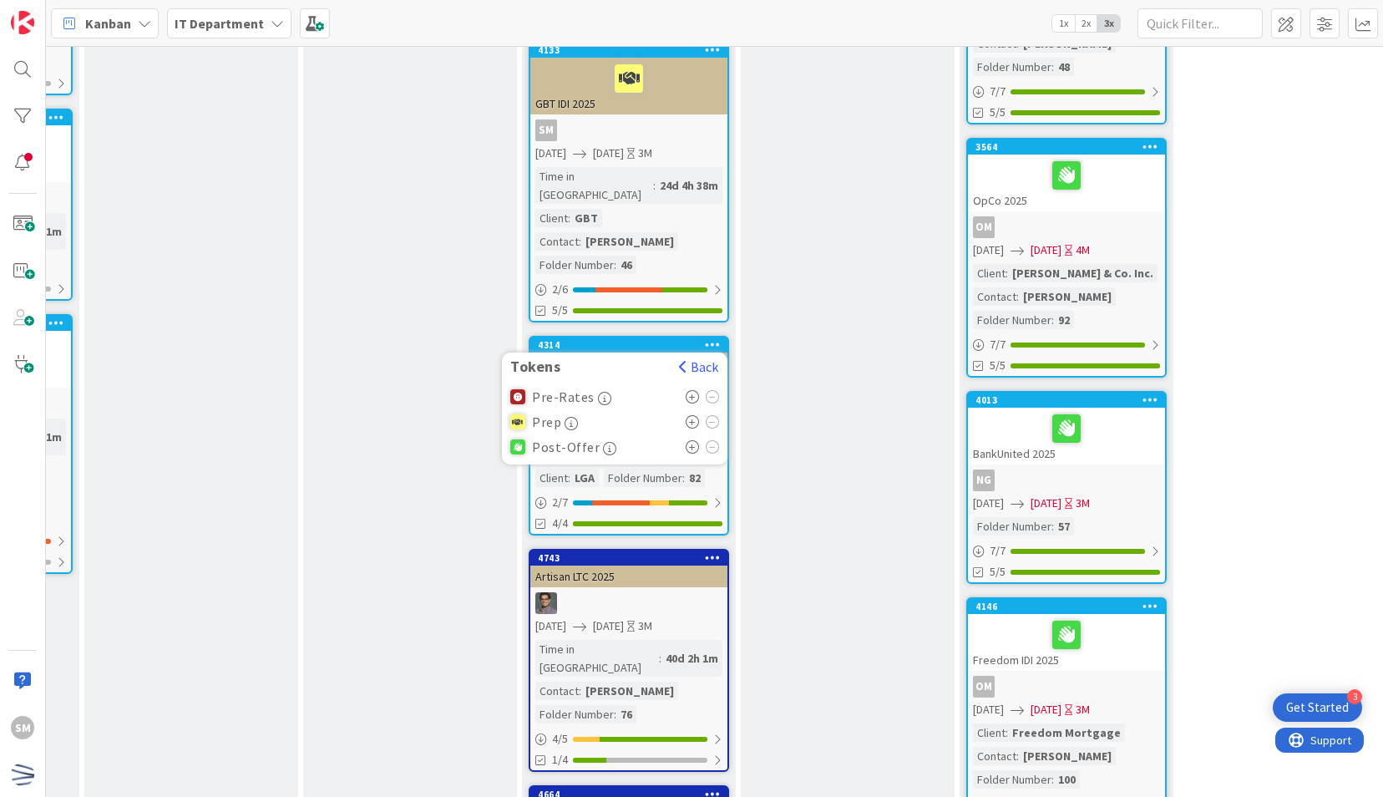
click at [692, 440] on icon at bounding box center [693, 446] width 14 height 13
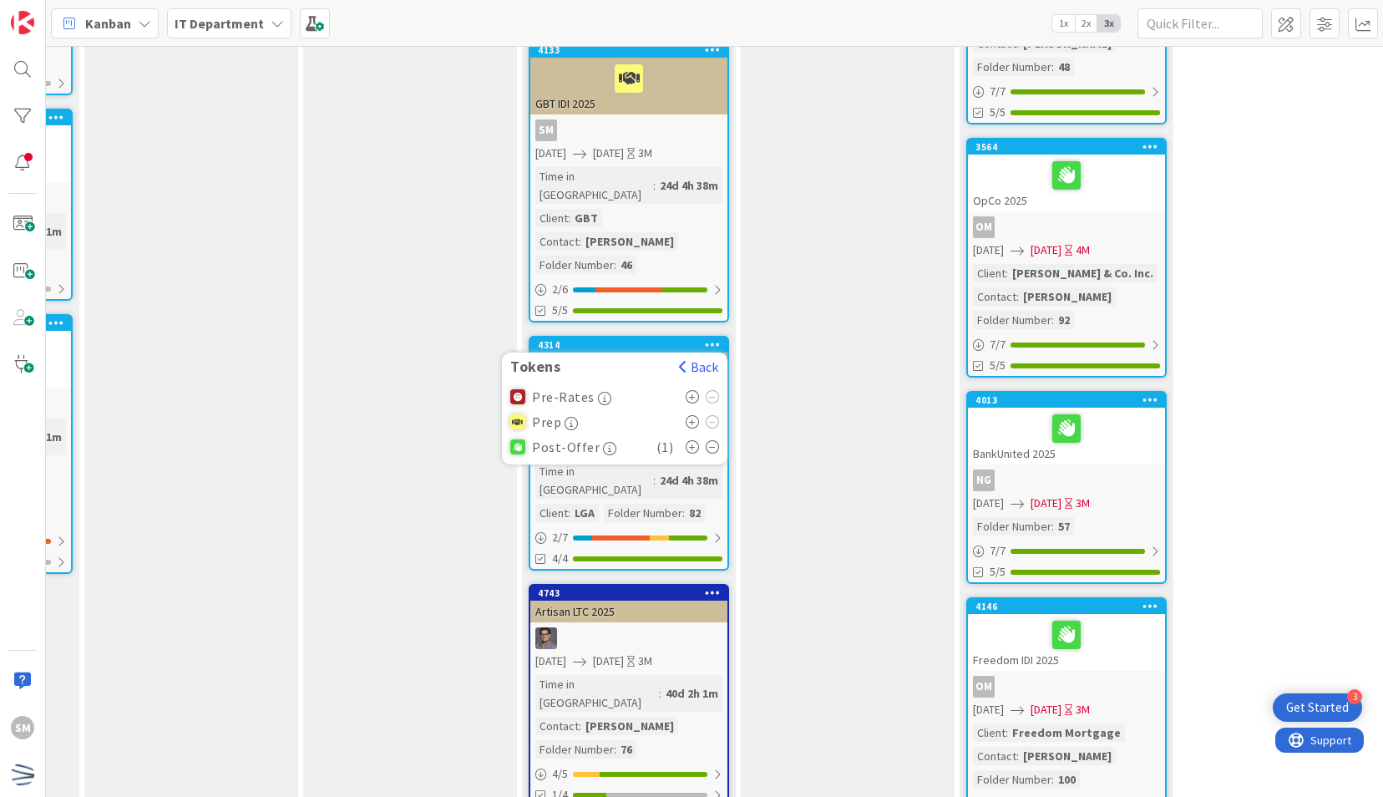
click at [815, 372] on div "Measure Measure the success of the initiative (measurable data) Did we deliver …" at bounding box center [848, 652] width 214 height 2906
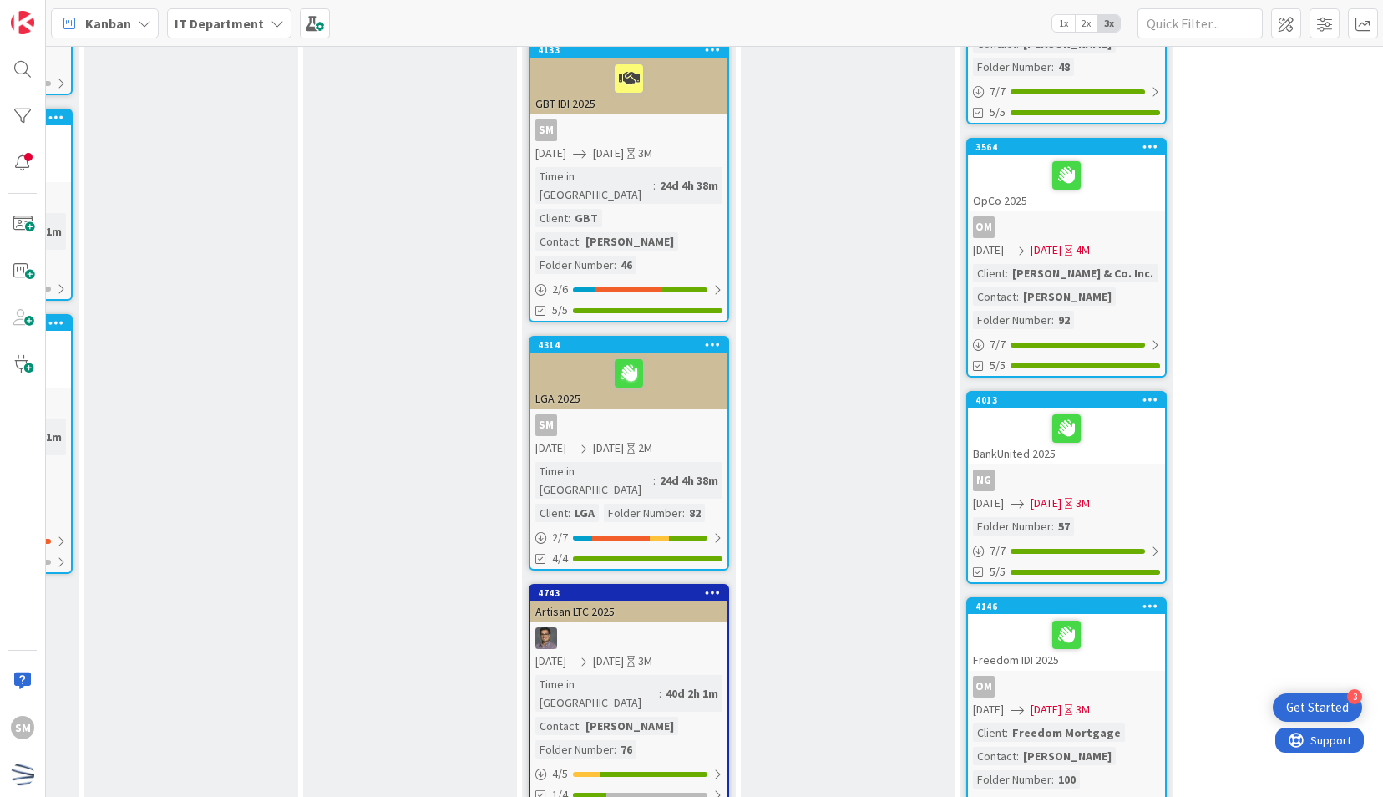
click at [651, 414] on div "SM" at bounding box center [628, 425] width 197 height 22
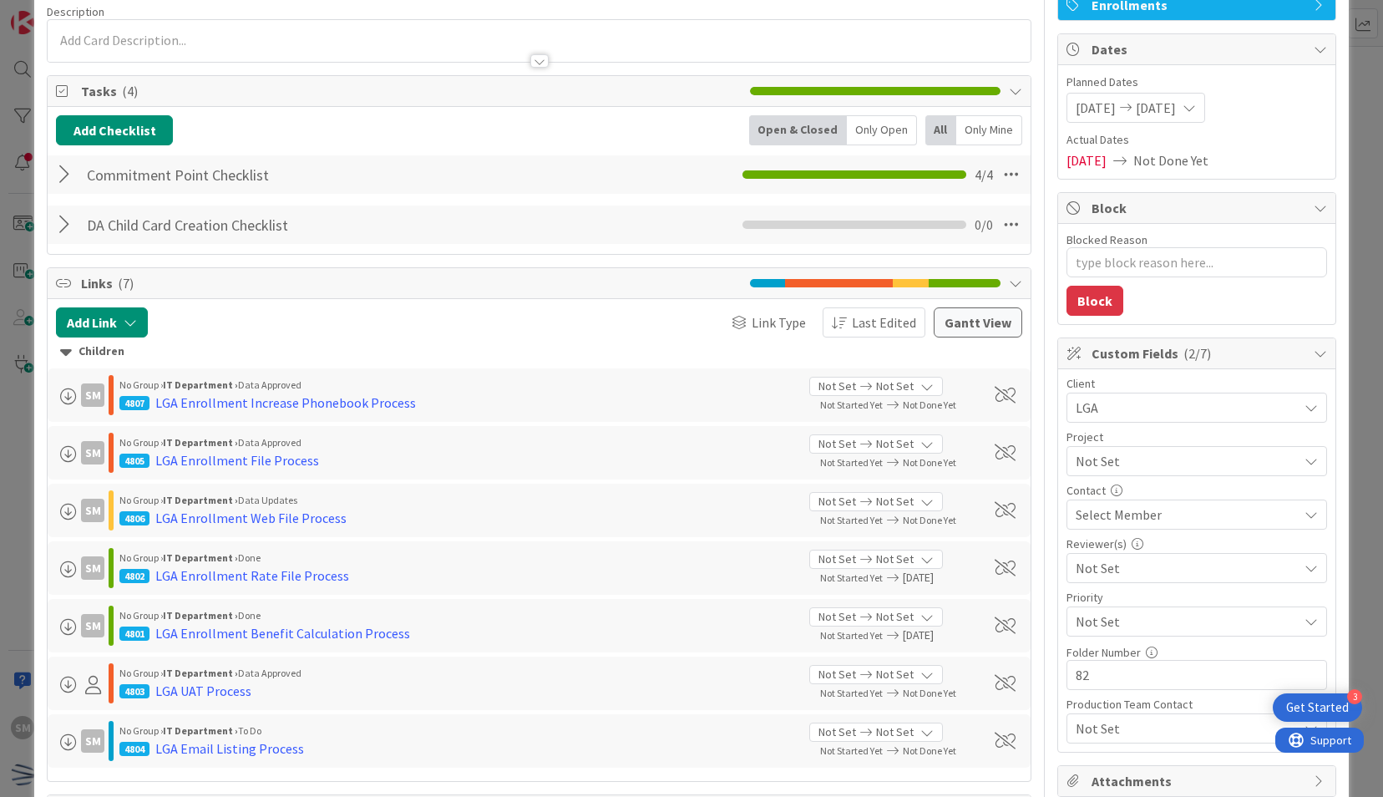
scroll to position [283, 0]
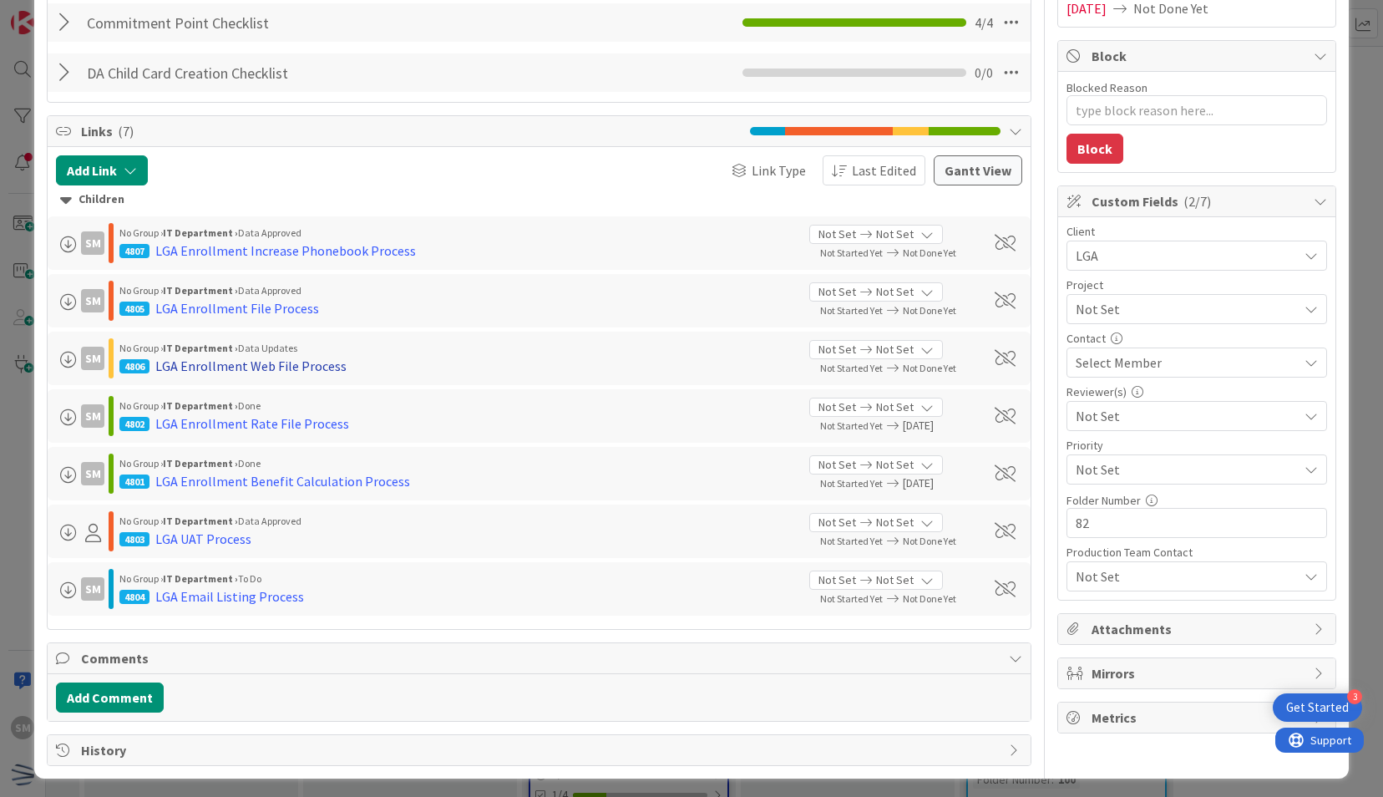
click at [270, 364] on div "LGA Enrollment Web File Process" at bounding box center [250, 366] width 191 height 20
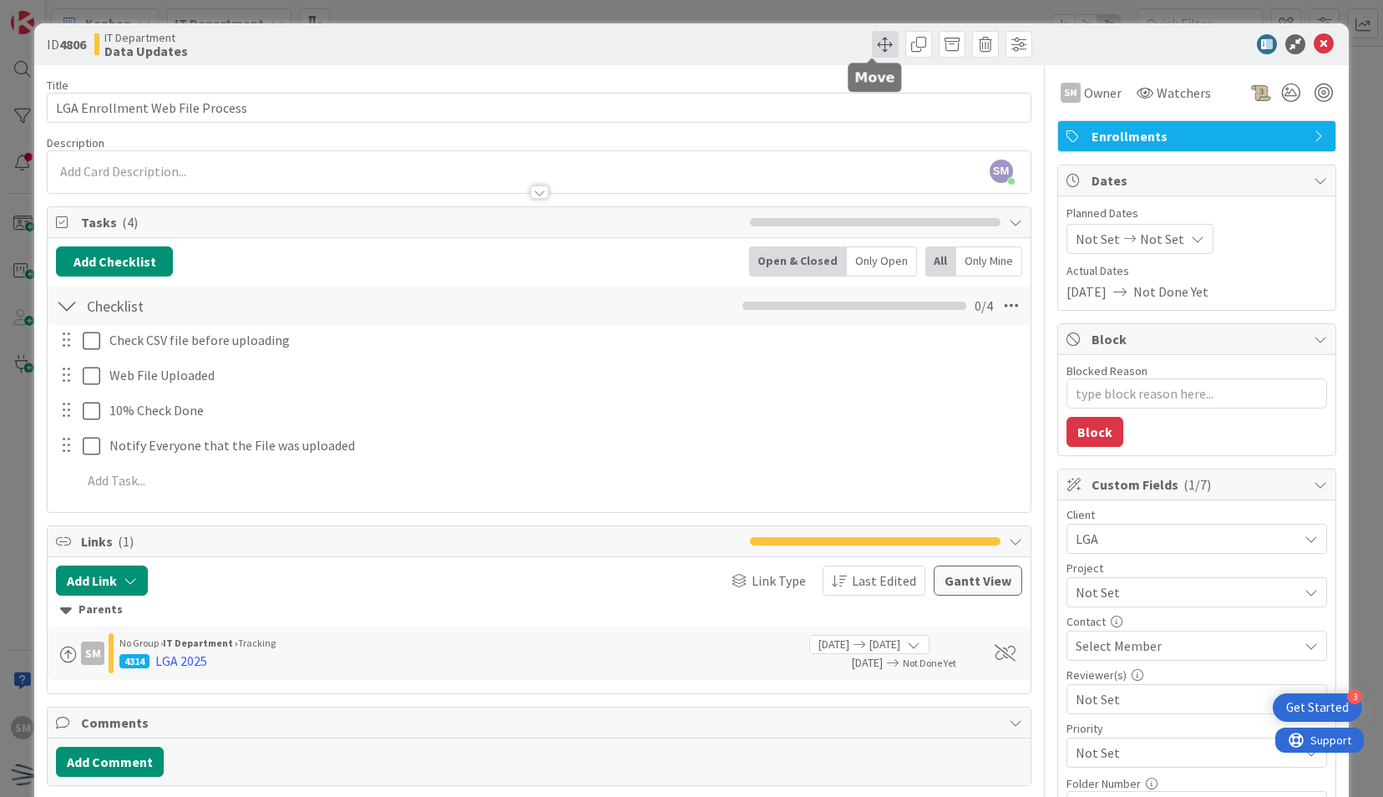
click at [872, 50] on span at bounding box center [885, 44] width 27 height 27
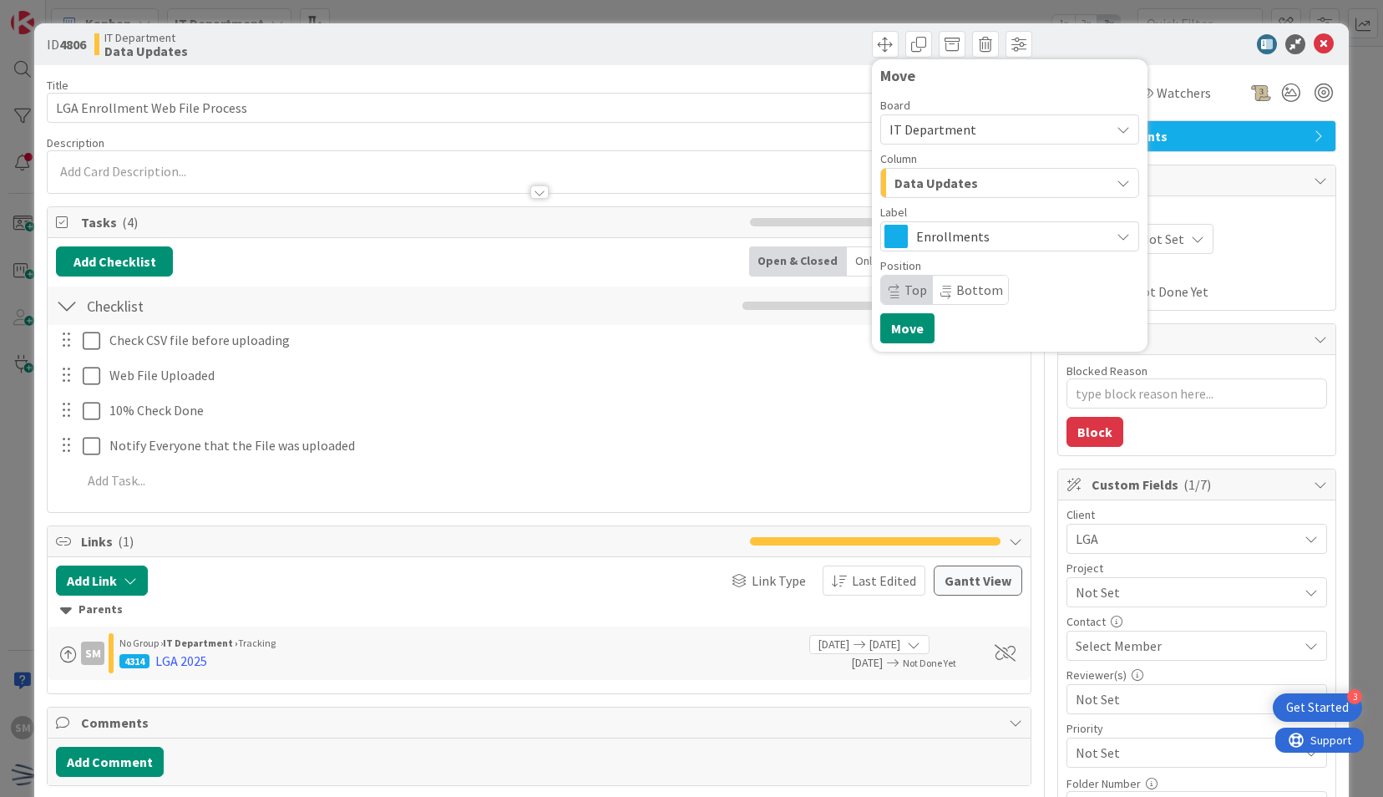
click at [987, 186] on div "Data Updates" at bounding box center [1000, 182] width 220 height 27
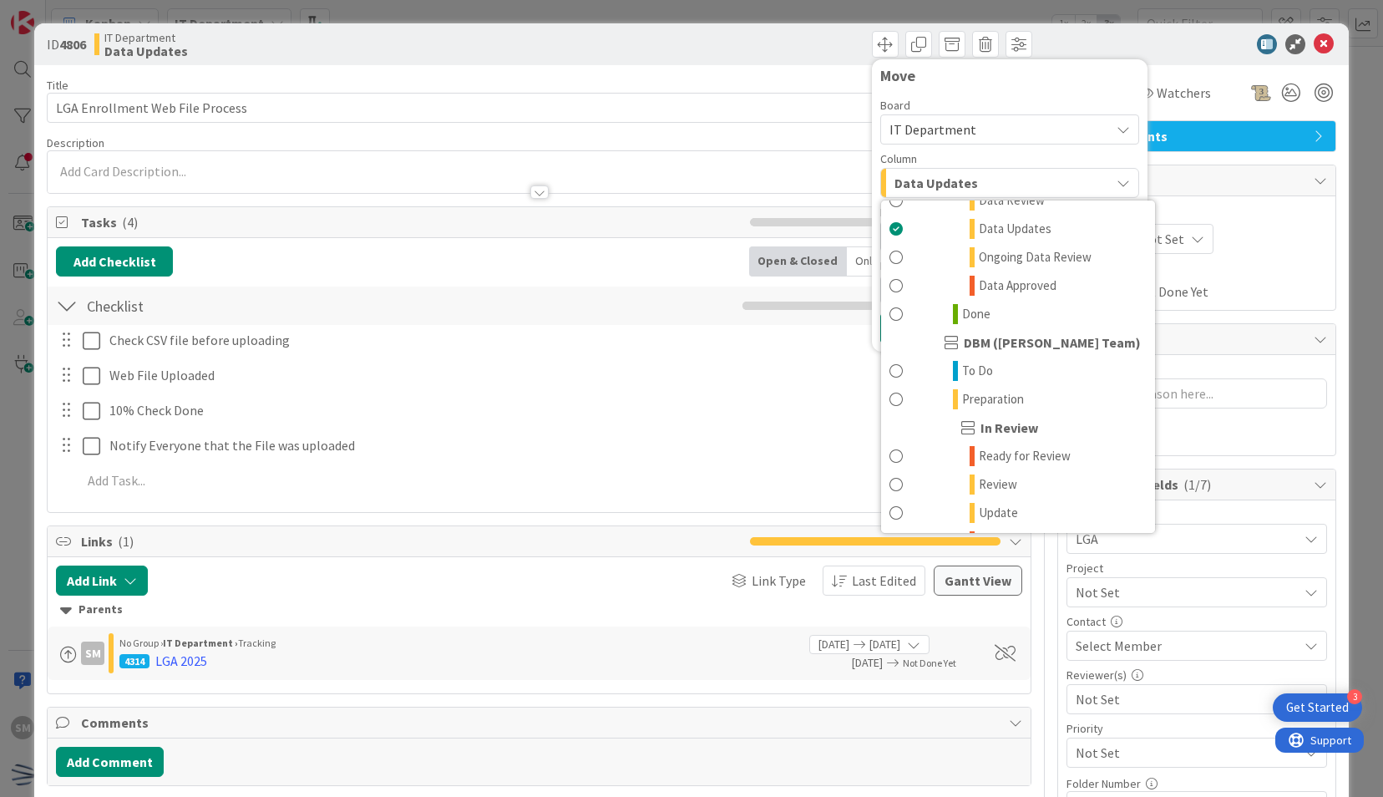
scroll to position [650, 0]
click at [977, 307] on link "Done" at bounding box center [1018, 309] width 274 height 28
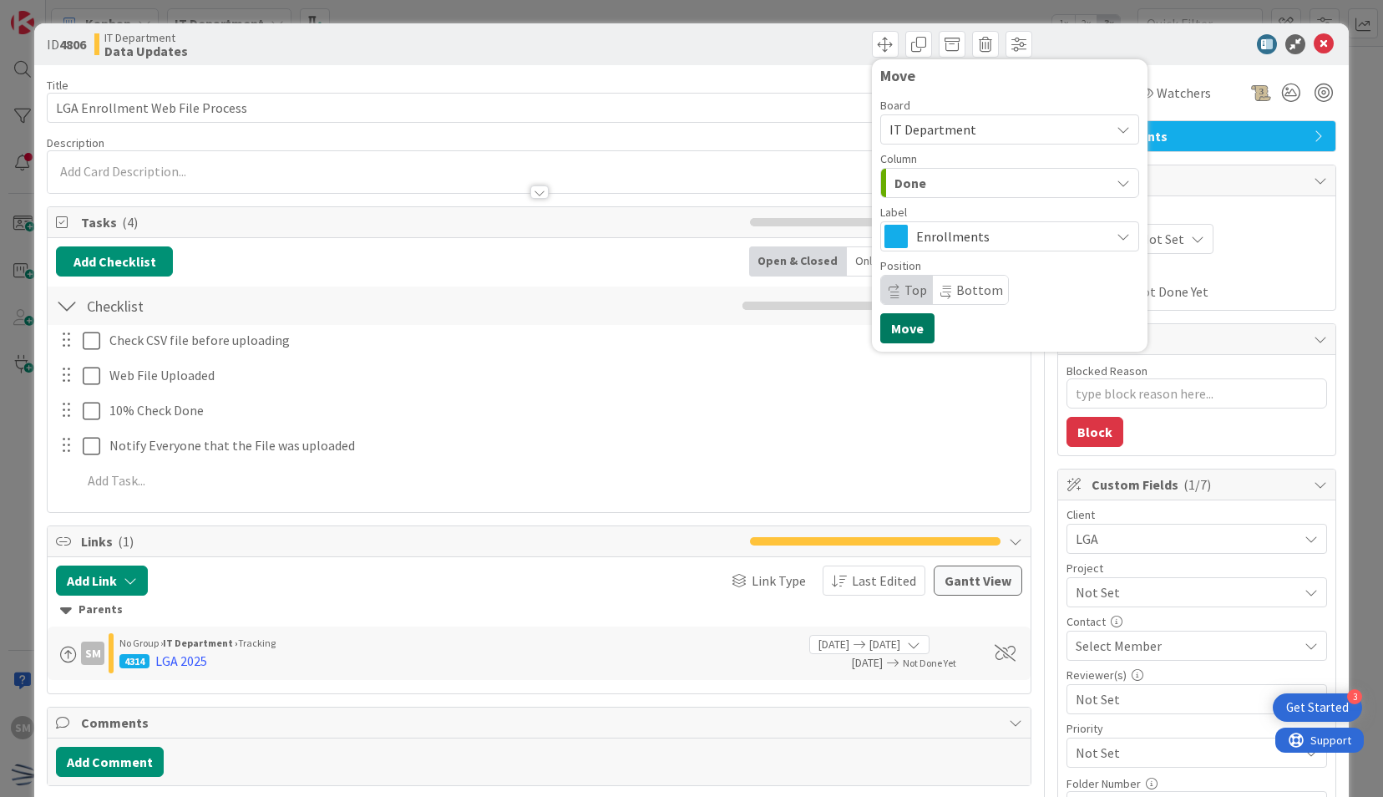
click at [884, 331] on button "Move" at bounding box center [907, 328] width 54 height 30
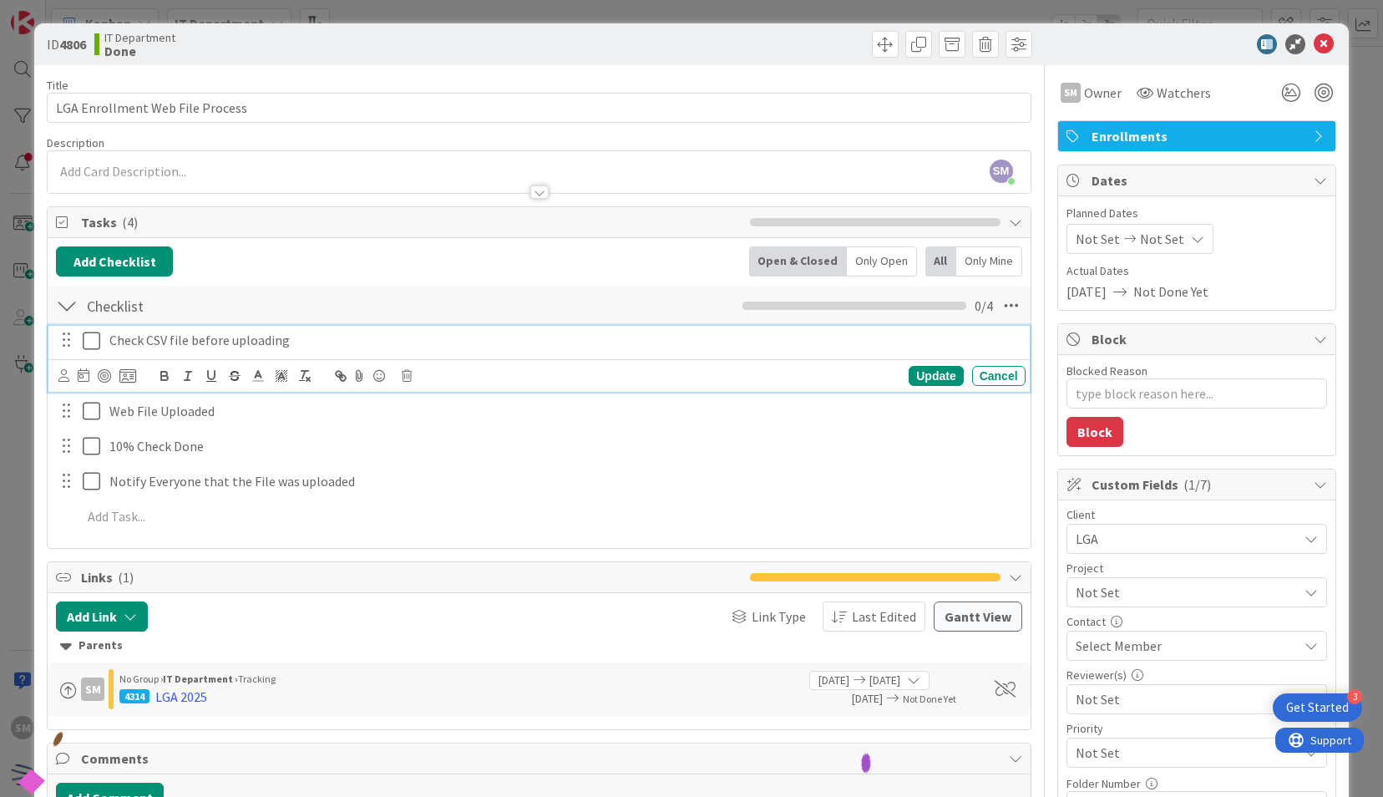
click at [91, 327] on button at bounding box center [93, 340] width 20 height 27
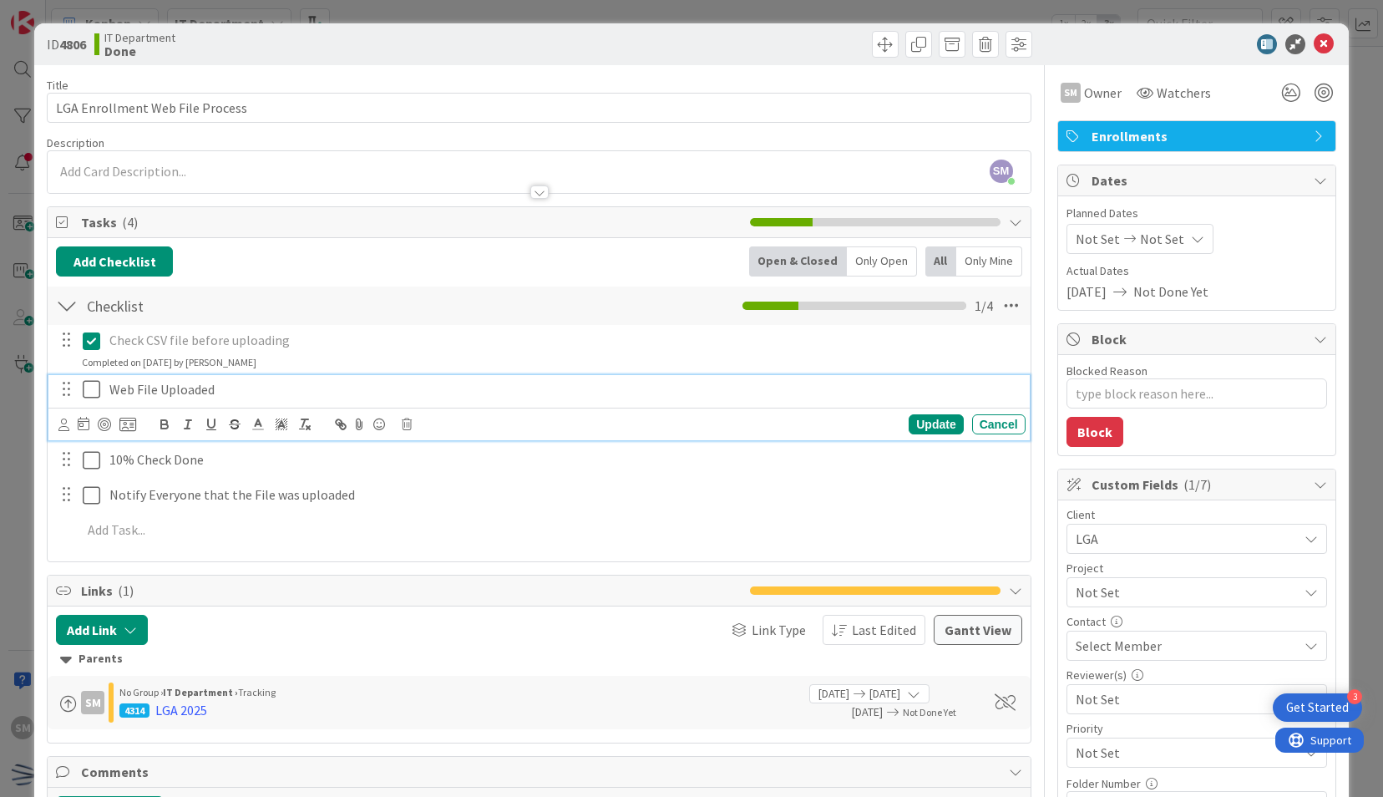
click at [89, 386] on icon at bounding box center [95, 389] width 25 height 20
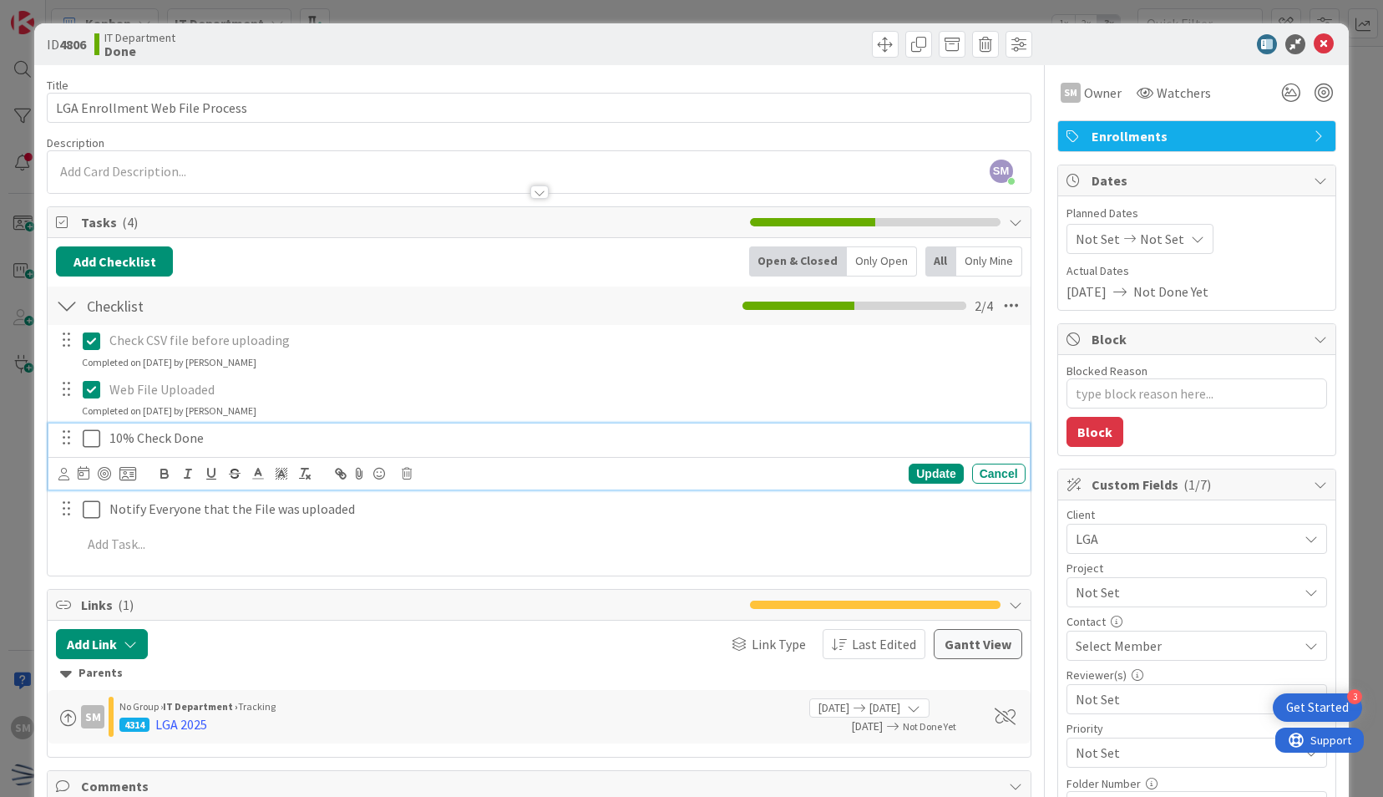
click at [87, 443] on icon at bounding box center [95, 438] width 25 height 20
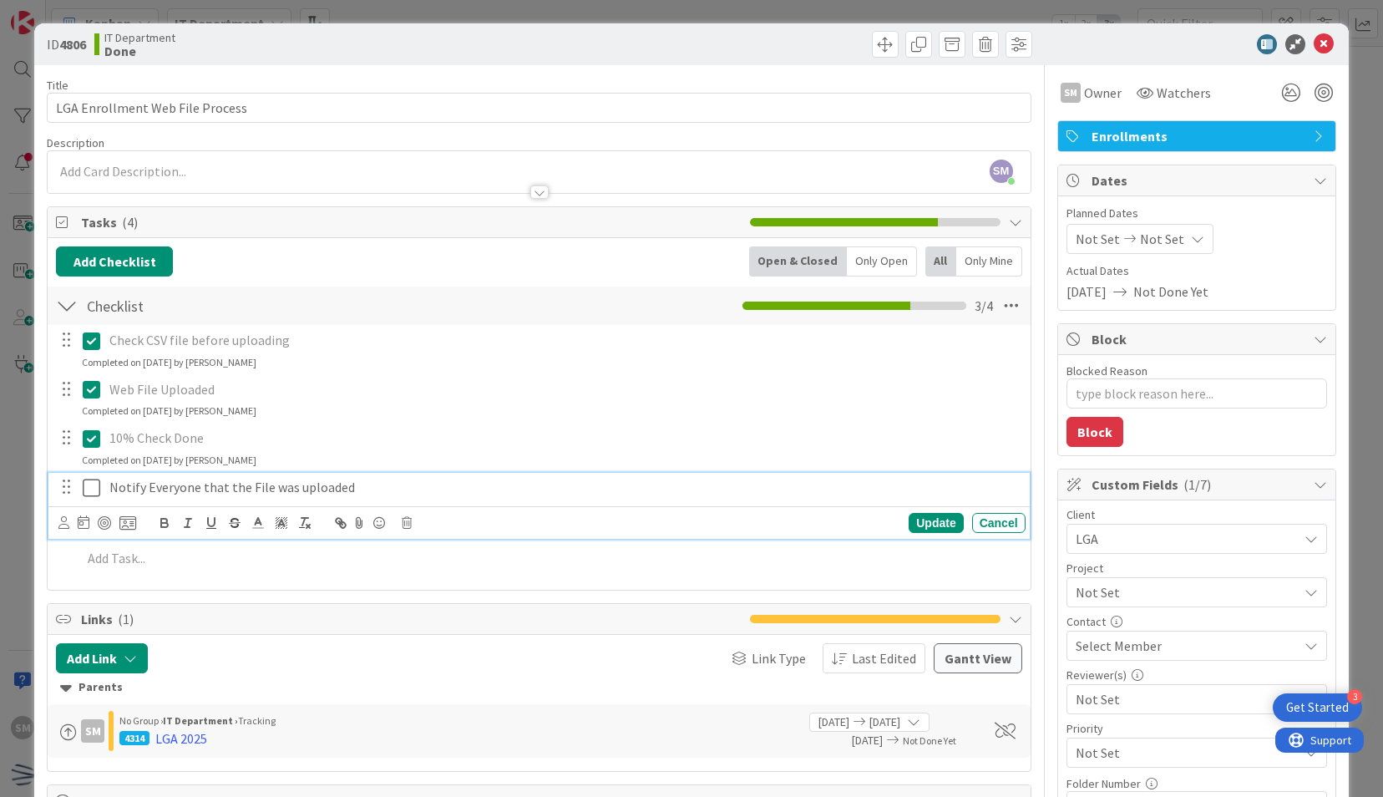
click at [92, 478] on icon at bounding box center [95, 488] width 25 height 20
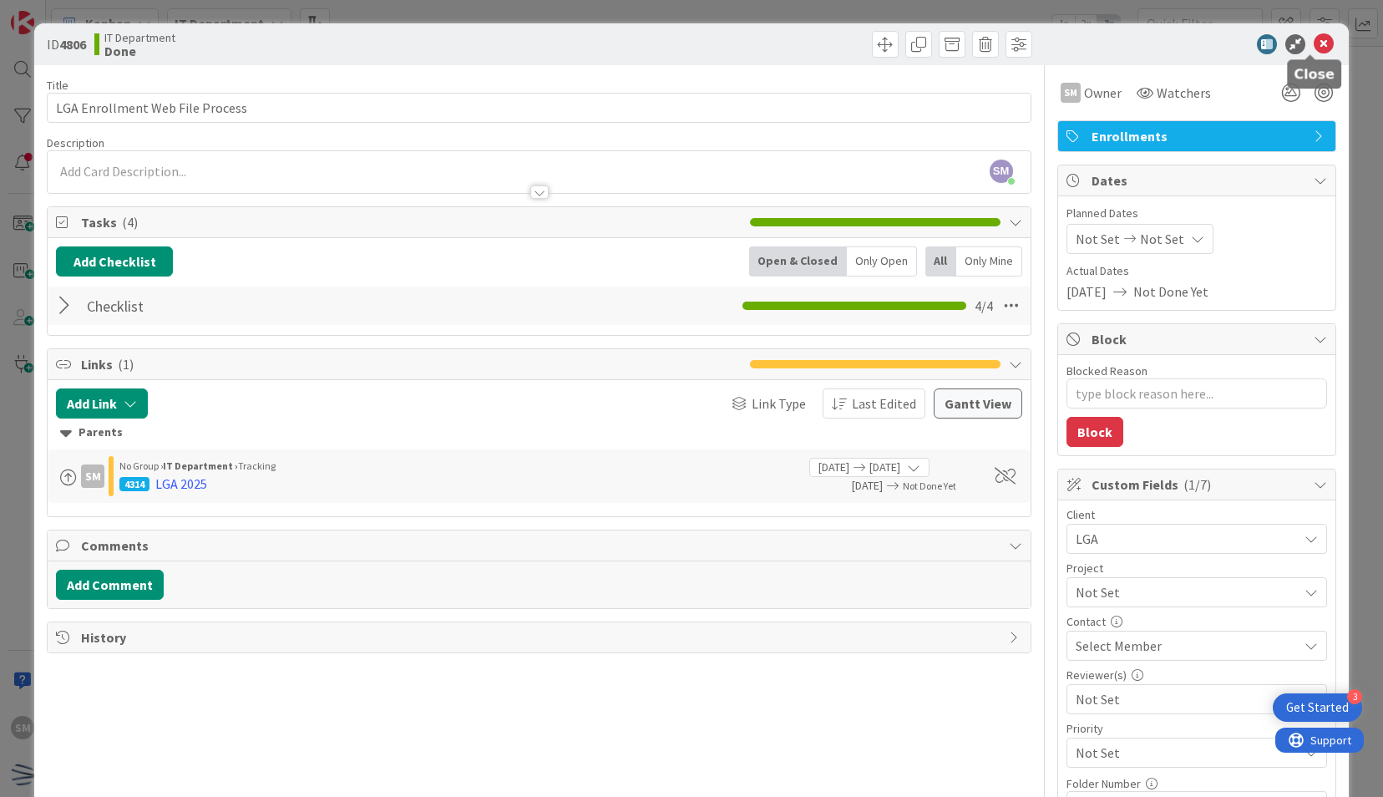
click at [1313, 43] on icon at bounding box center [1323, 44] width 20 height 20
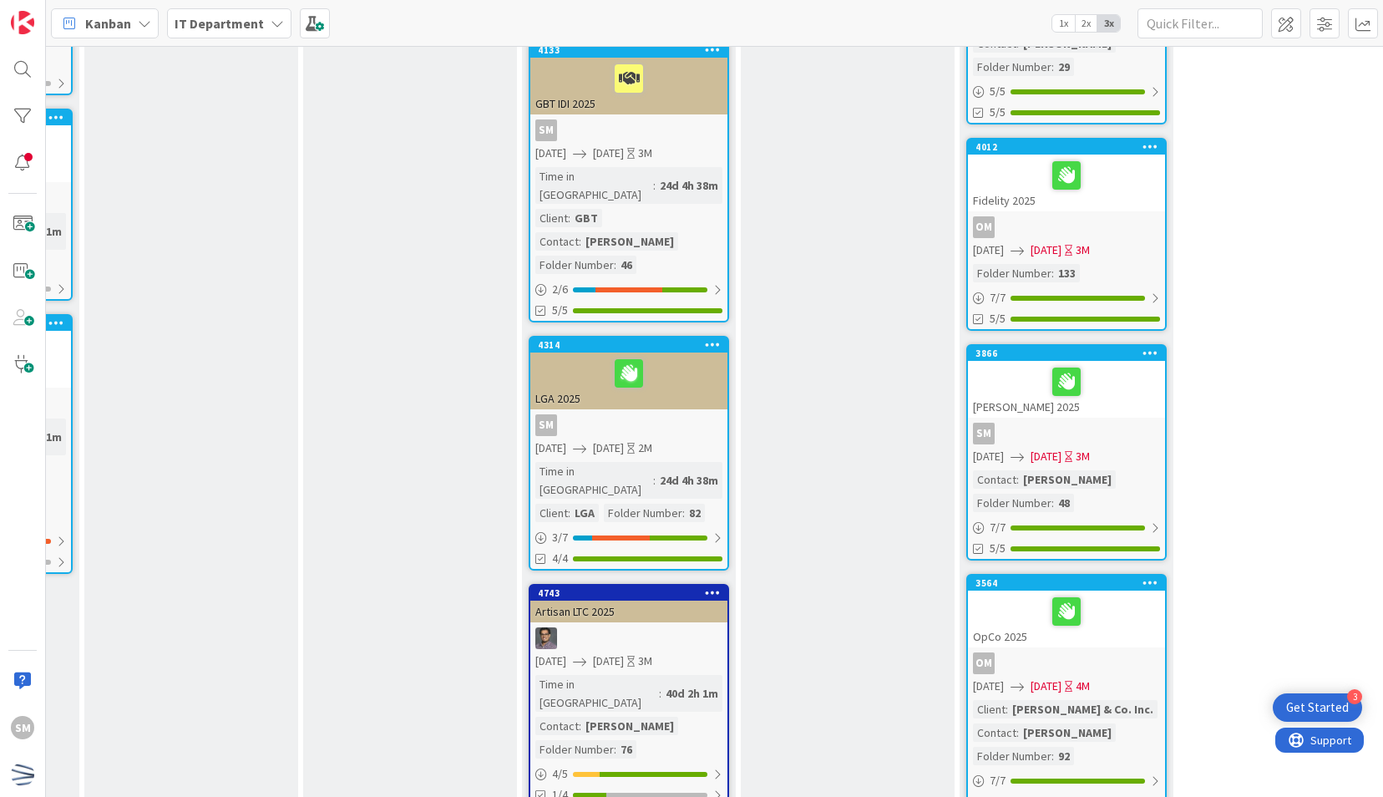
click at [693, 414] on div "SM" at bounding box center [628, 425] width 197 height 22
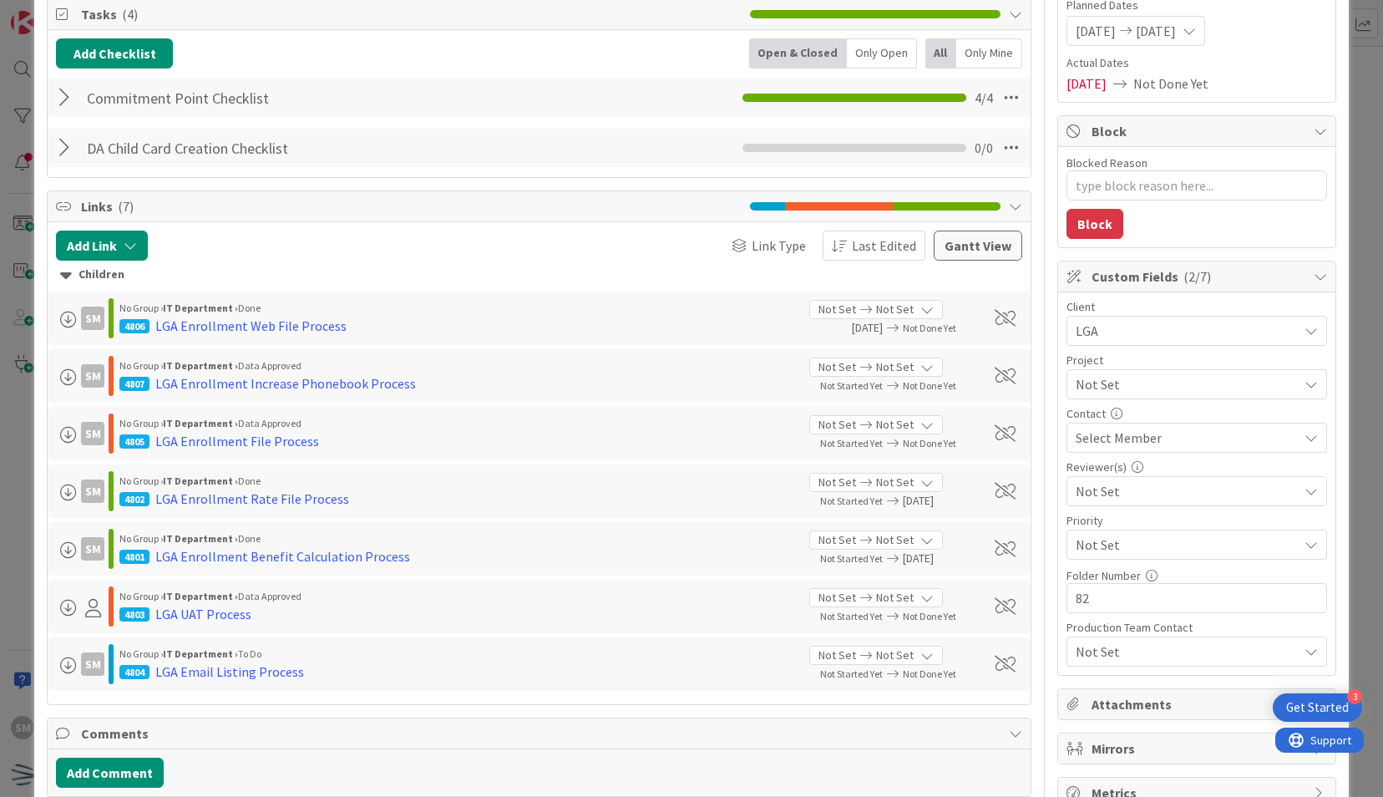
scroll to position [283, 0]
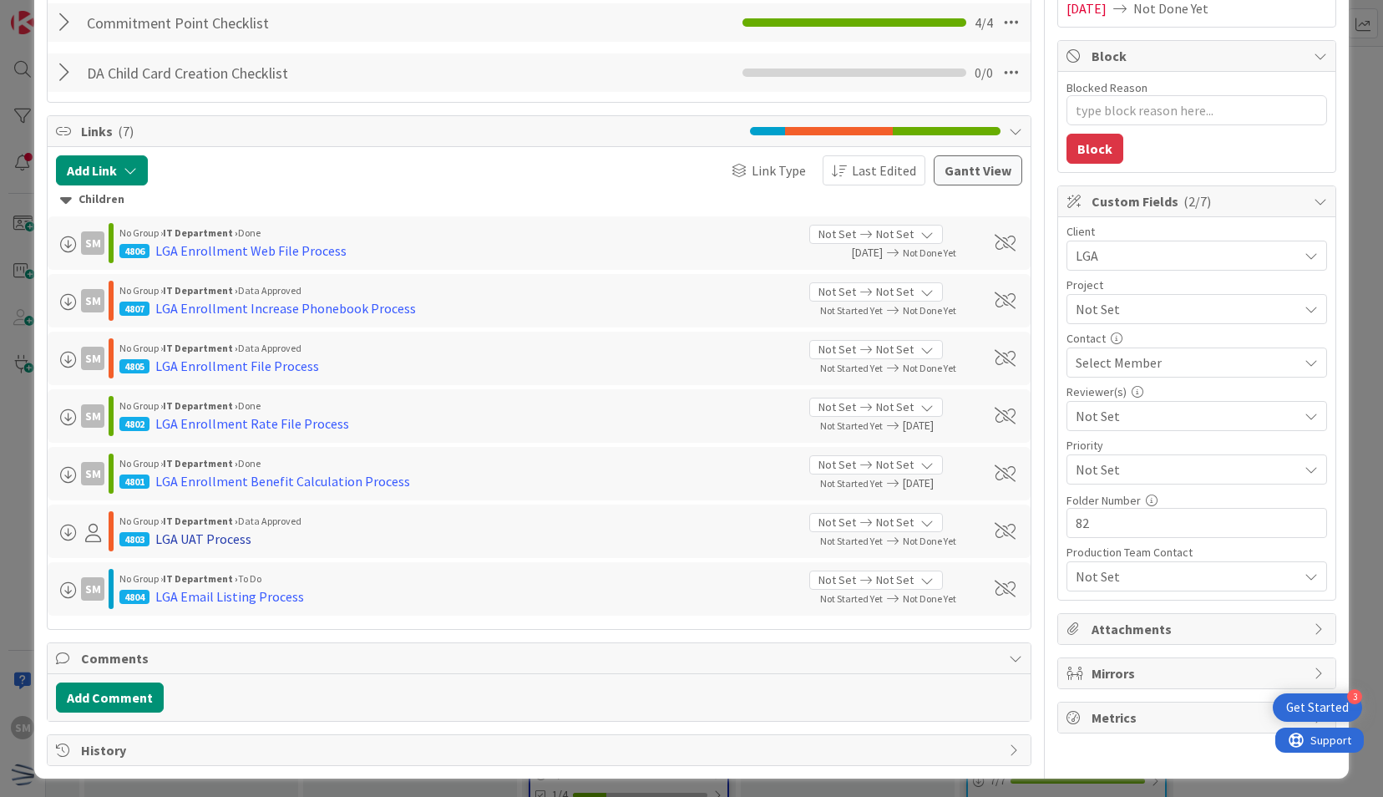
click at [219, 539] on div "LGA UAT Process" at bounding box center [203, 539] width 96 height 20
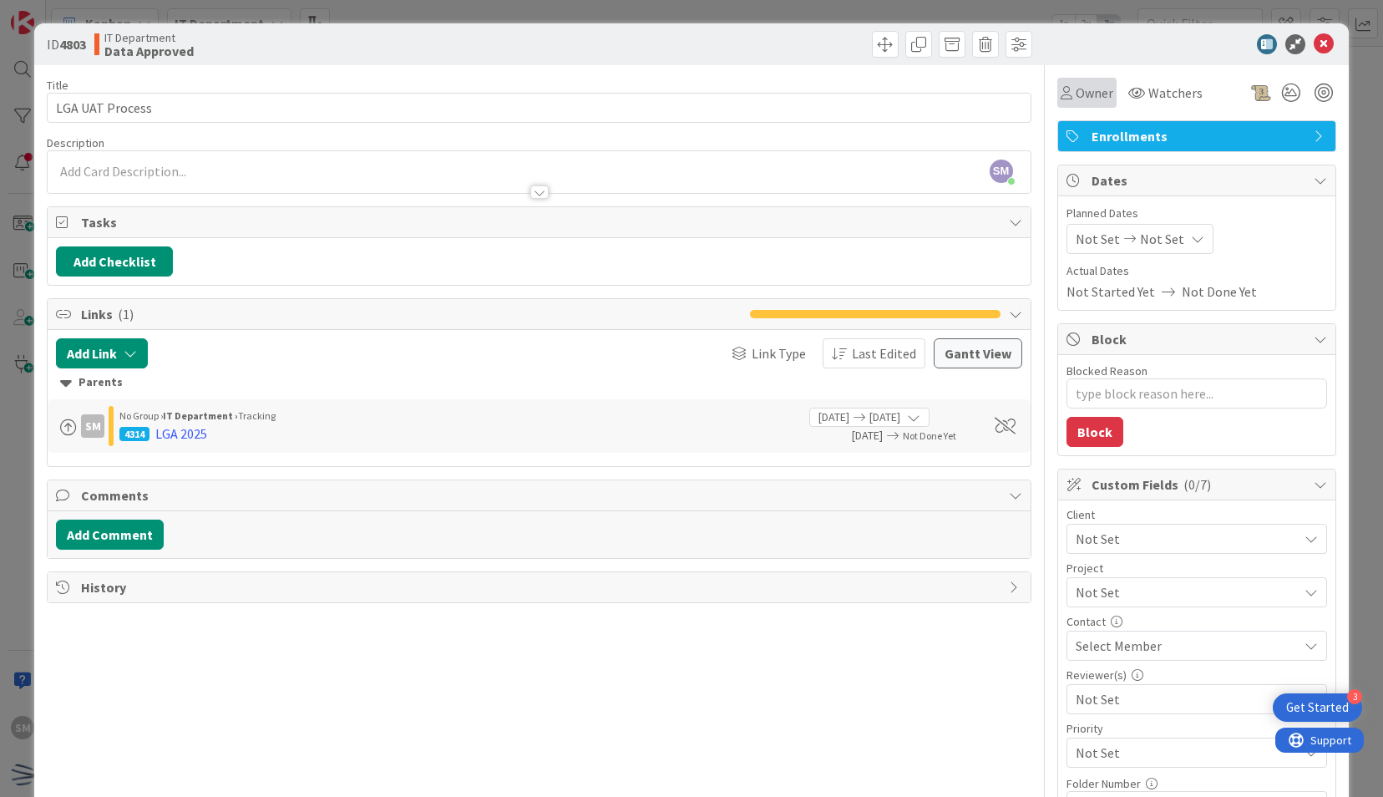
click at [1057, 104] on div "Owner" at bounding box center [1086, 93] width 59 height 30
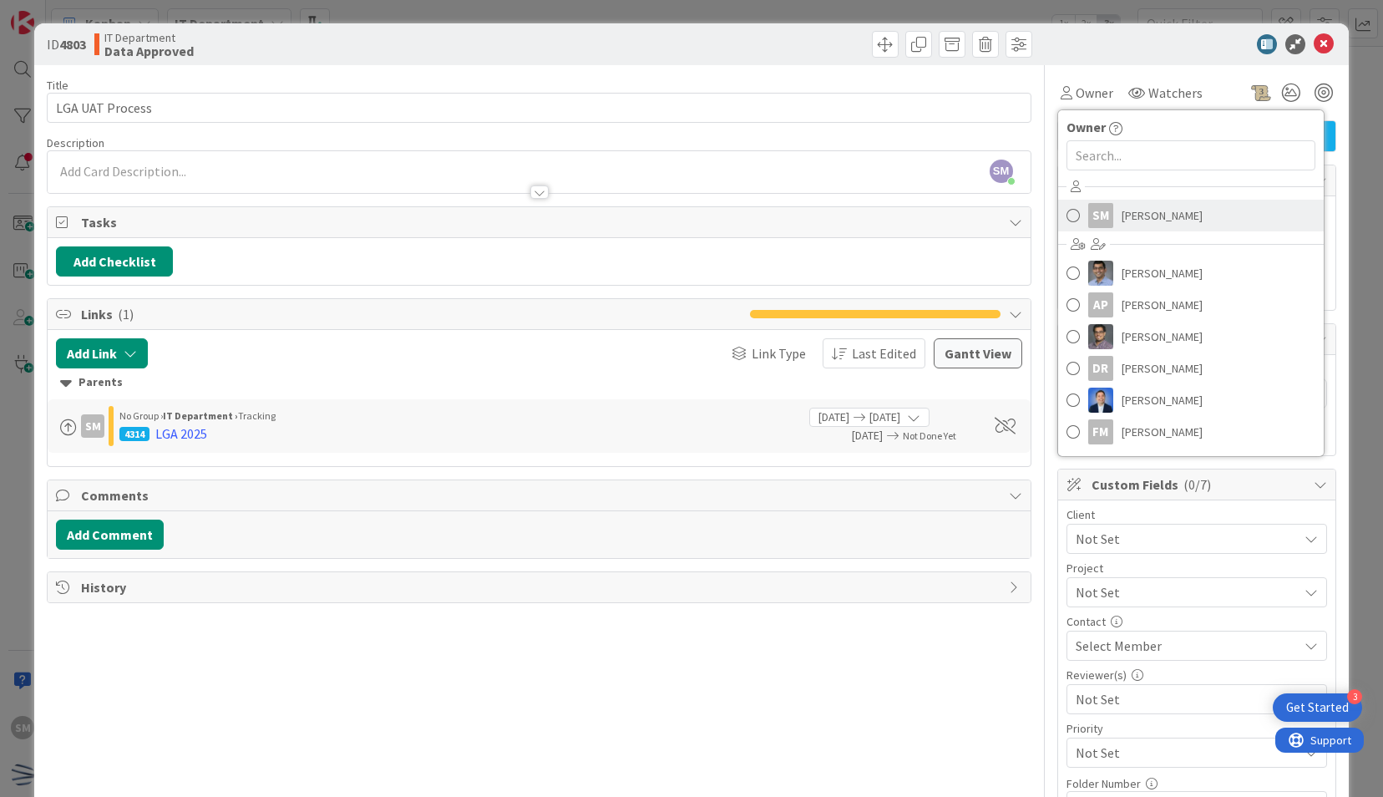
click at [1124, 217] on span "Saira Mehmood" at bounding box center [1161, 215] width 81 height 25
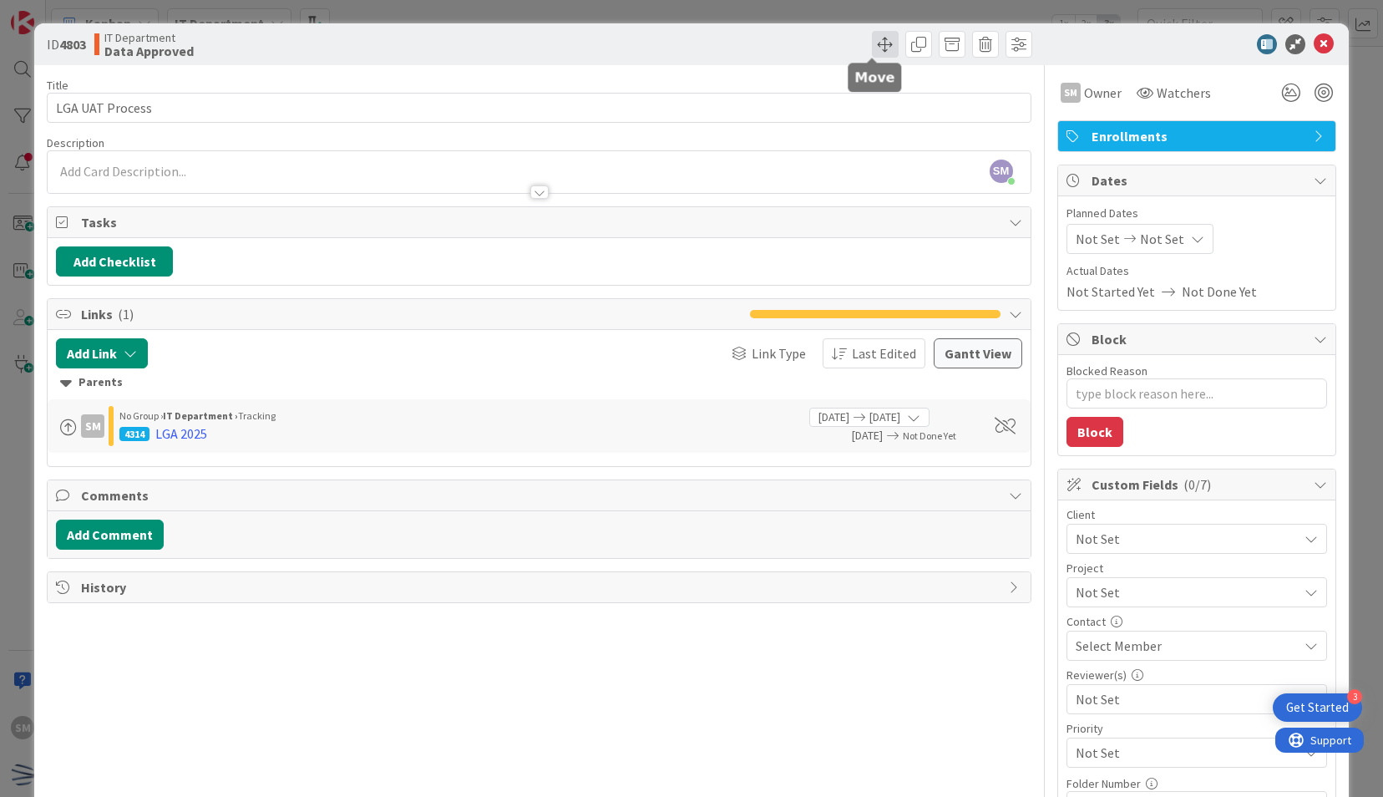
click at [882, 46] on span at bounding box center [885, 44] width 27 height 27
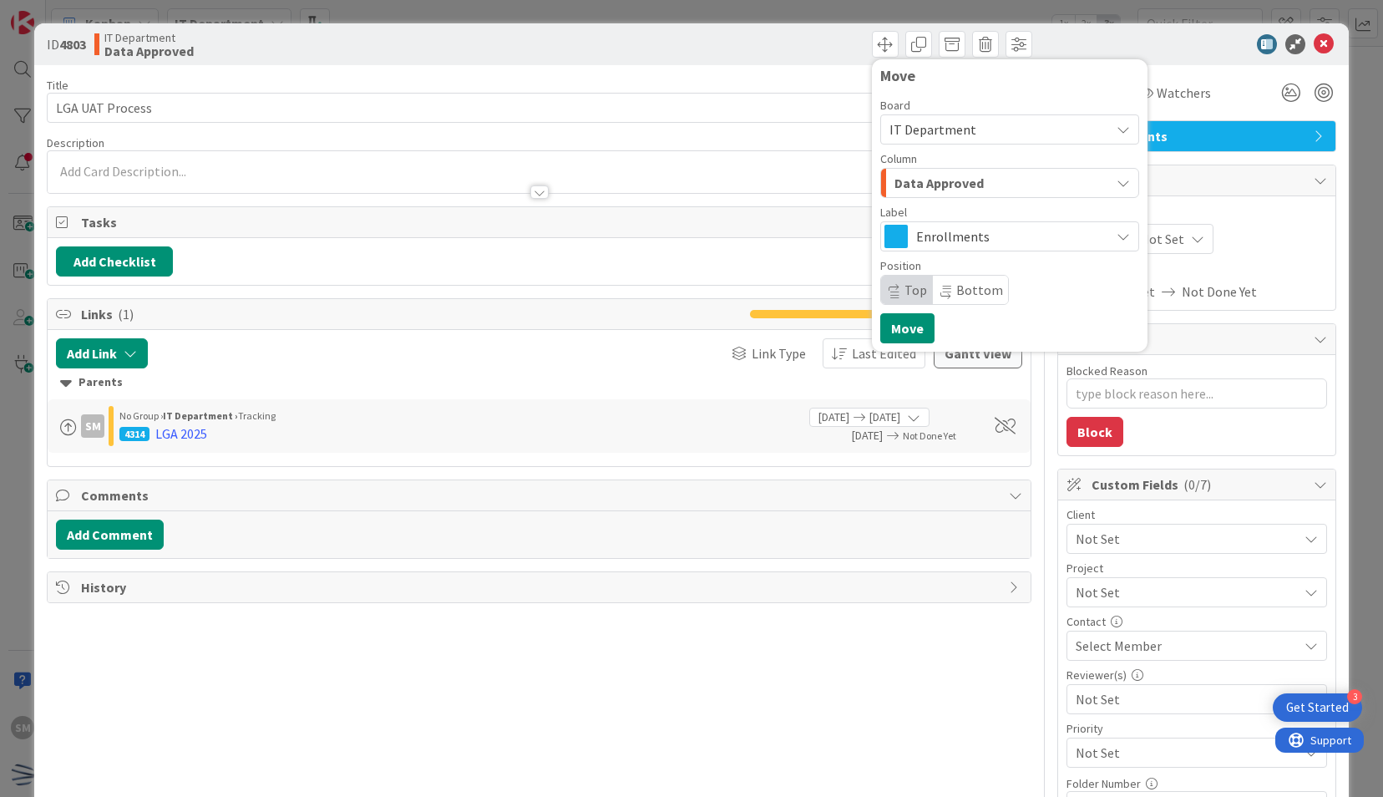
click at [969, 186] on div "Data Approved" at bounding box center [1000, 182] width 220 height 27
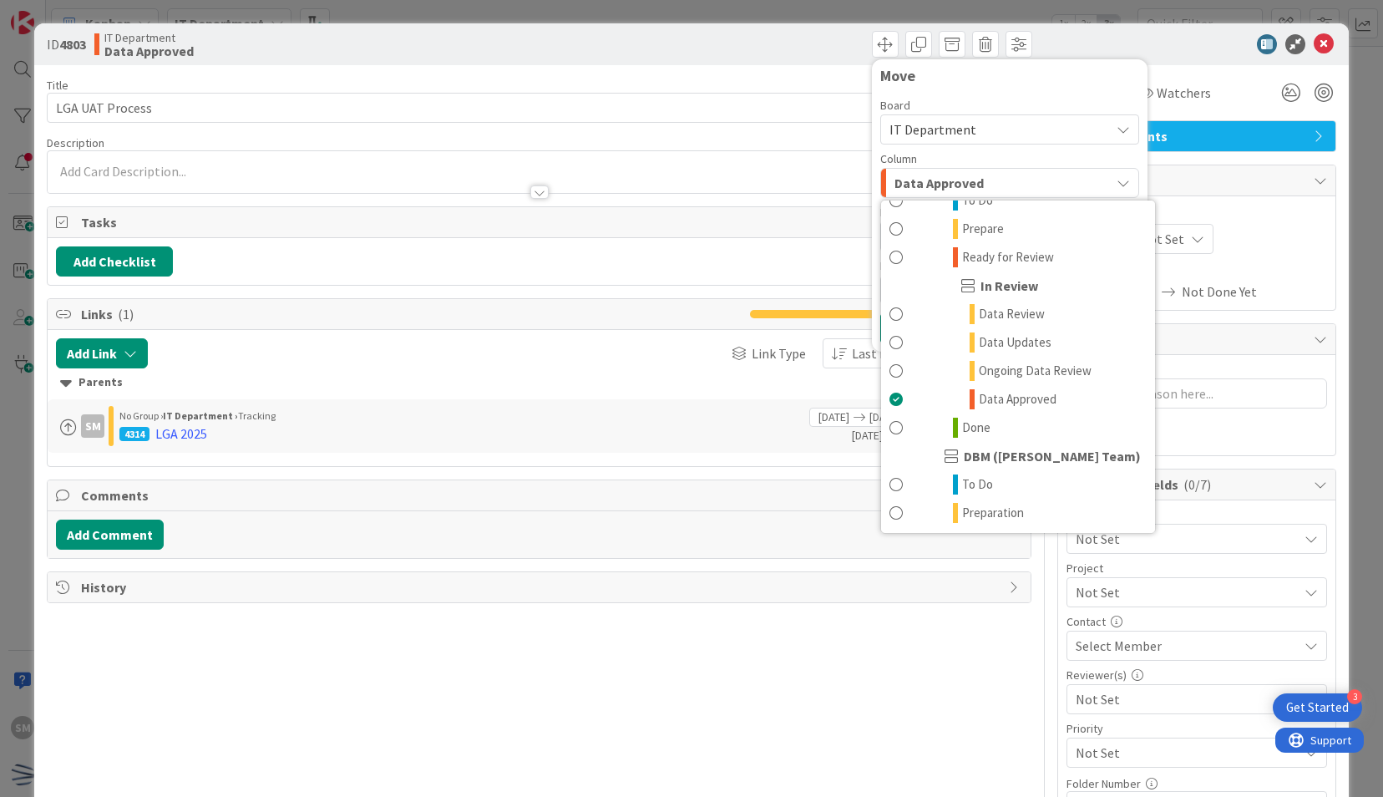
scroll to position [533, 0]
click at [979, 416] on link "Done" at bounding box center [1018, 426] width 274 height 28
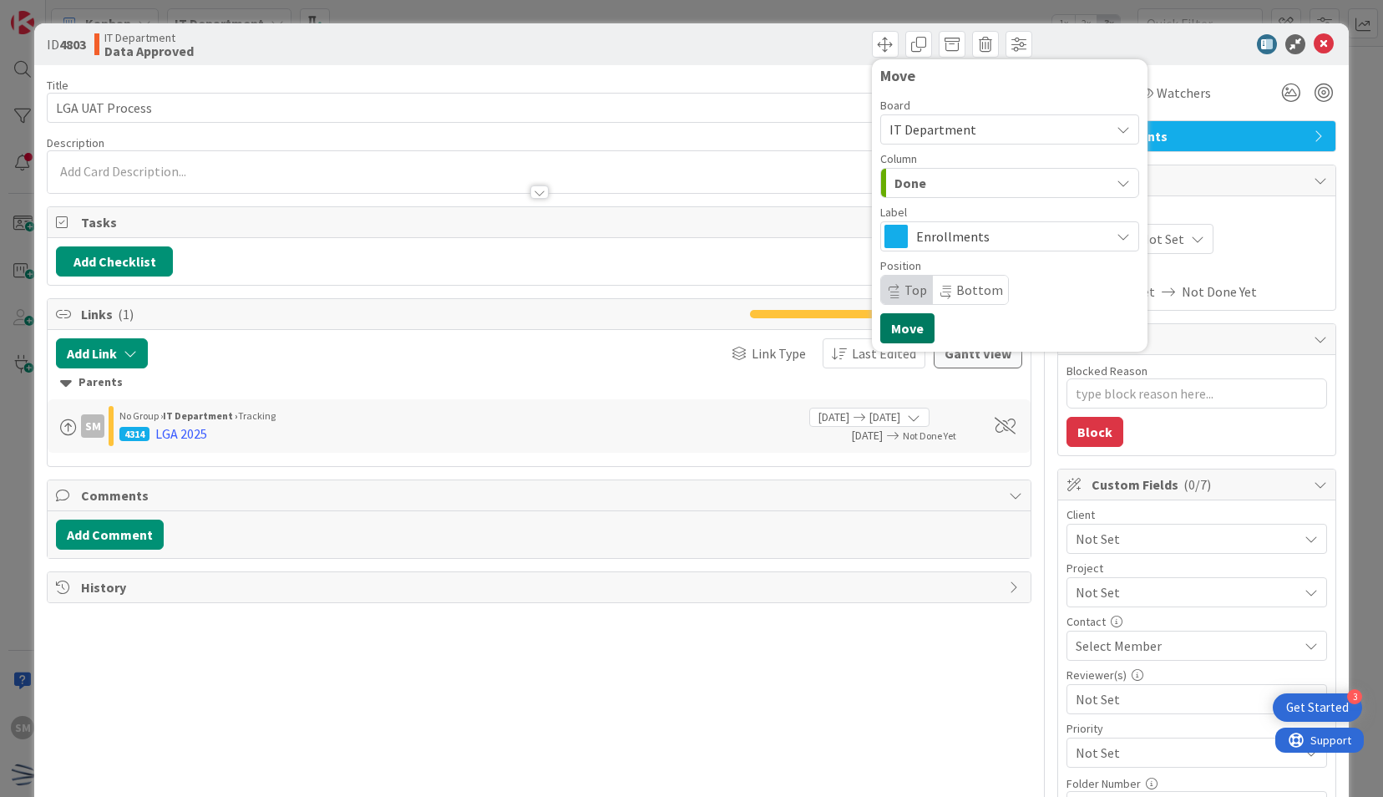
click at [902, 318] on button "Move" at bounding box center [907, 328] width 54 height 30
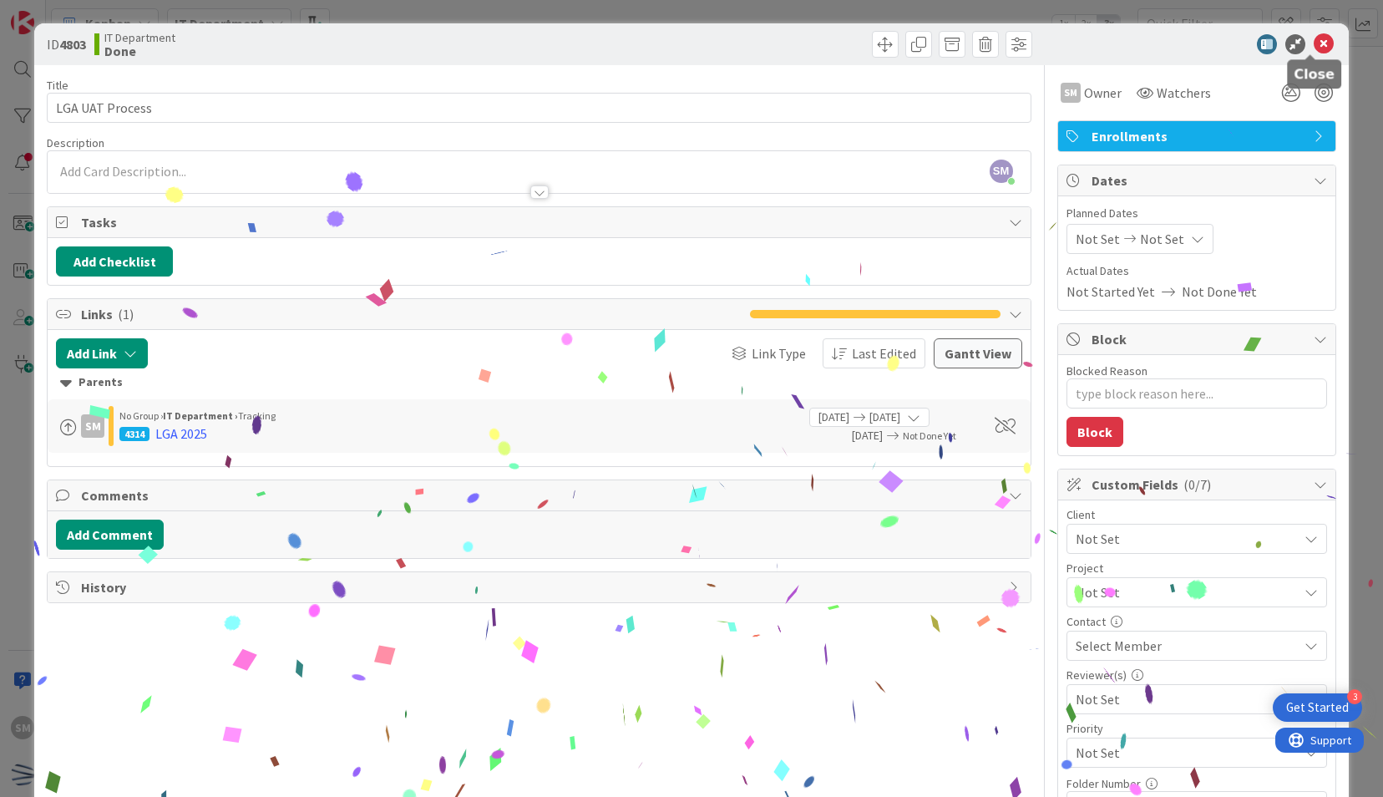
click at [1313, 49] on icon at bounding box center [1323, 44] width 20 height 20
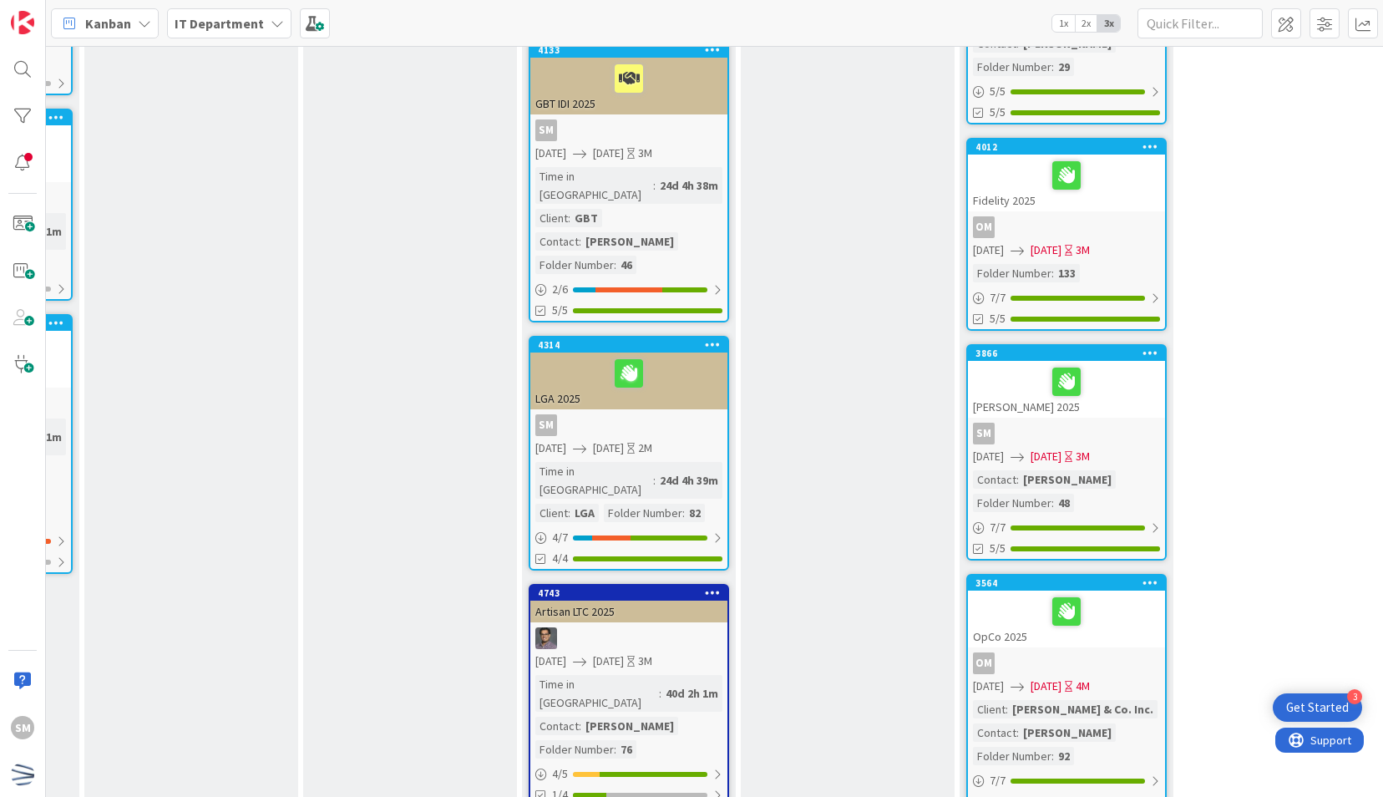
click at [677, 414] on div "SM" at bounding box center [628, 425] width 197 height 22
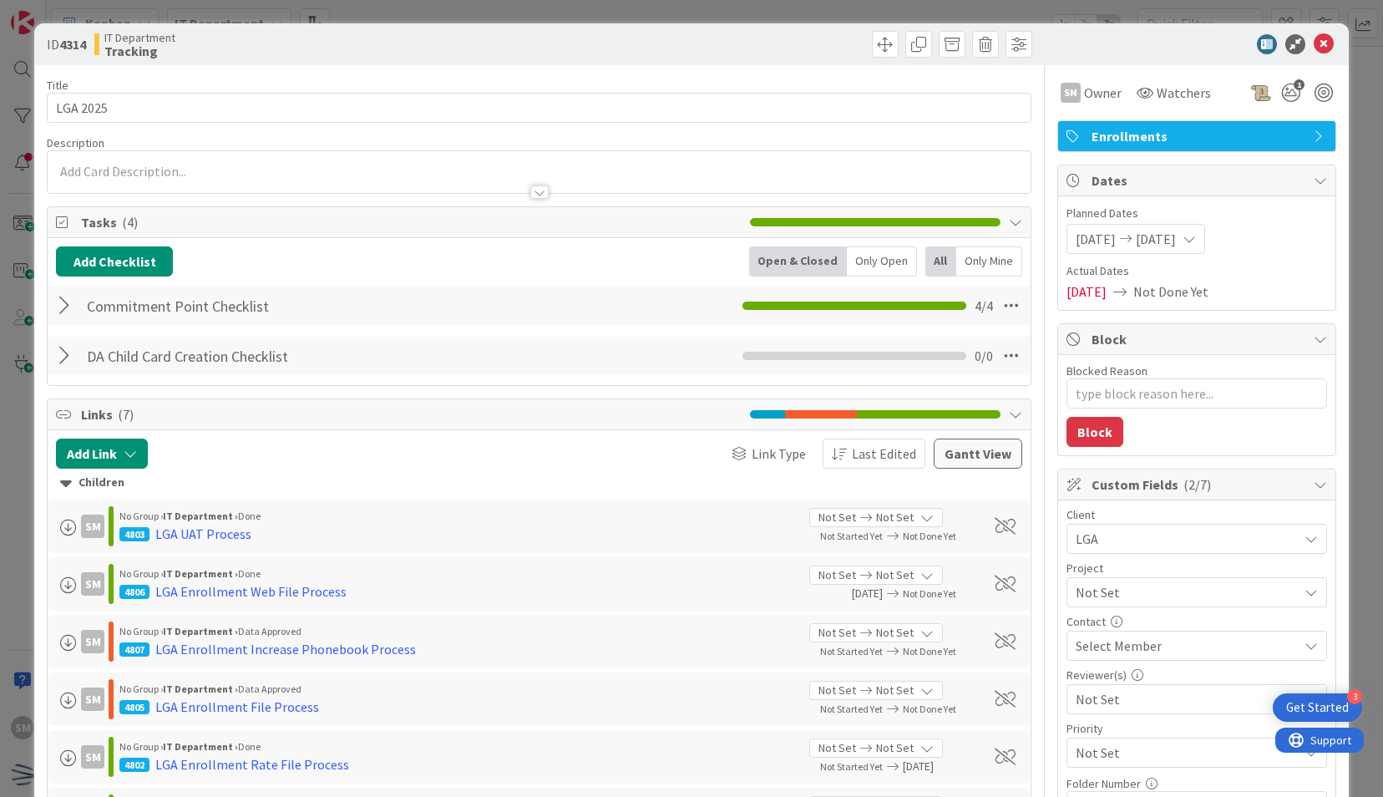
scroll to position [283, 0]
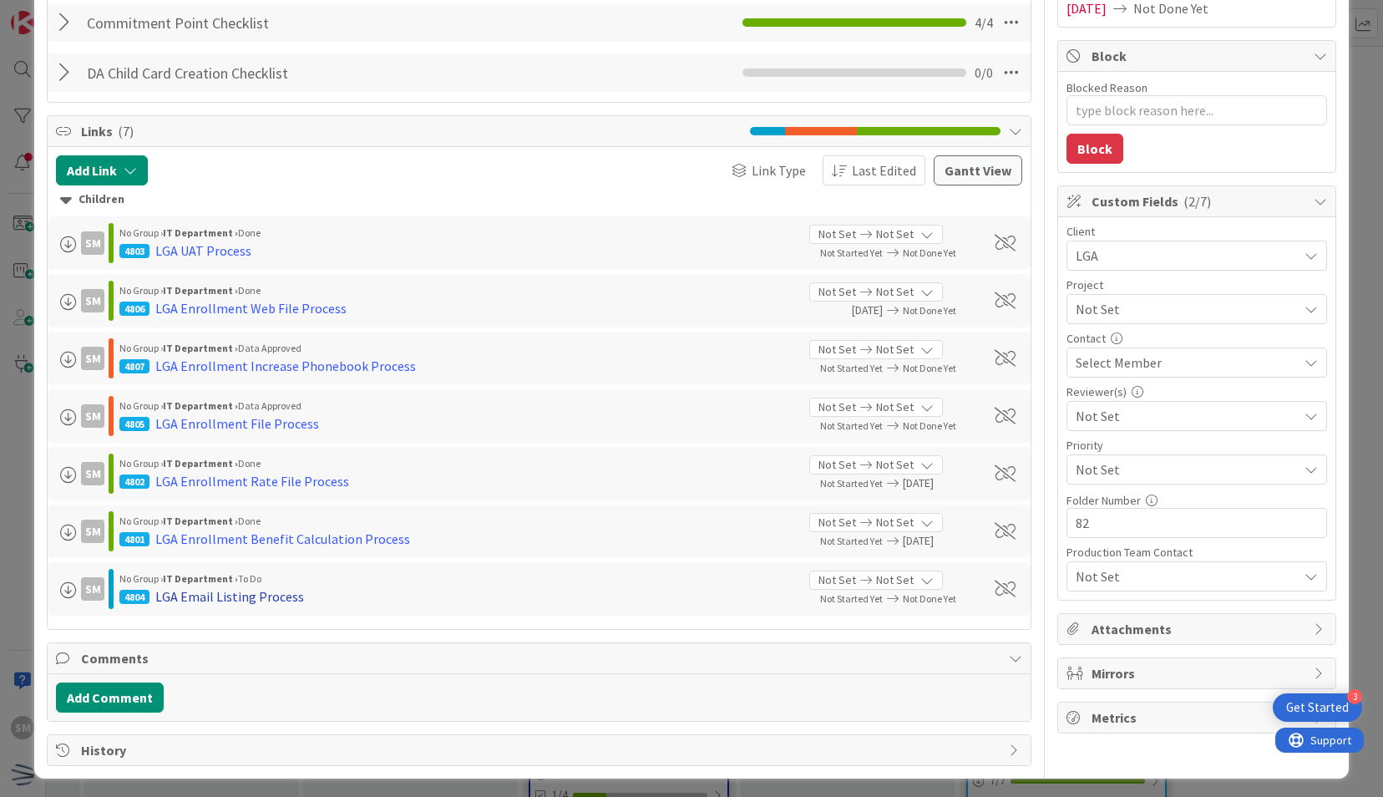
click at [261, 589] on div "LGA Email Listing Process" at bounding box center [229, 596] width 149 height 20
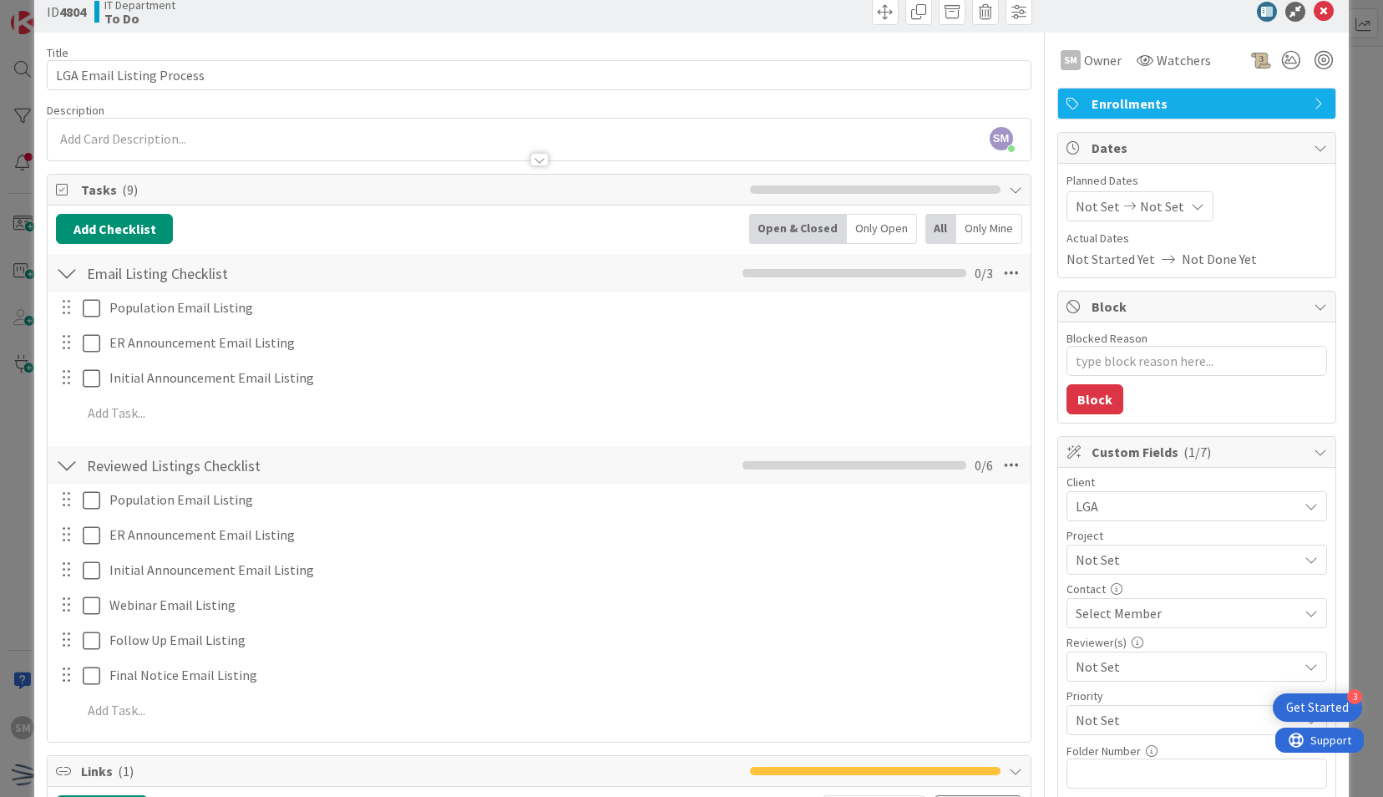
scroll to position [31, 0]
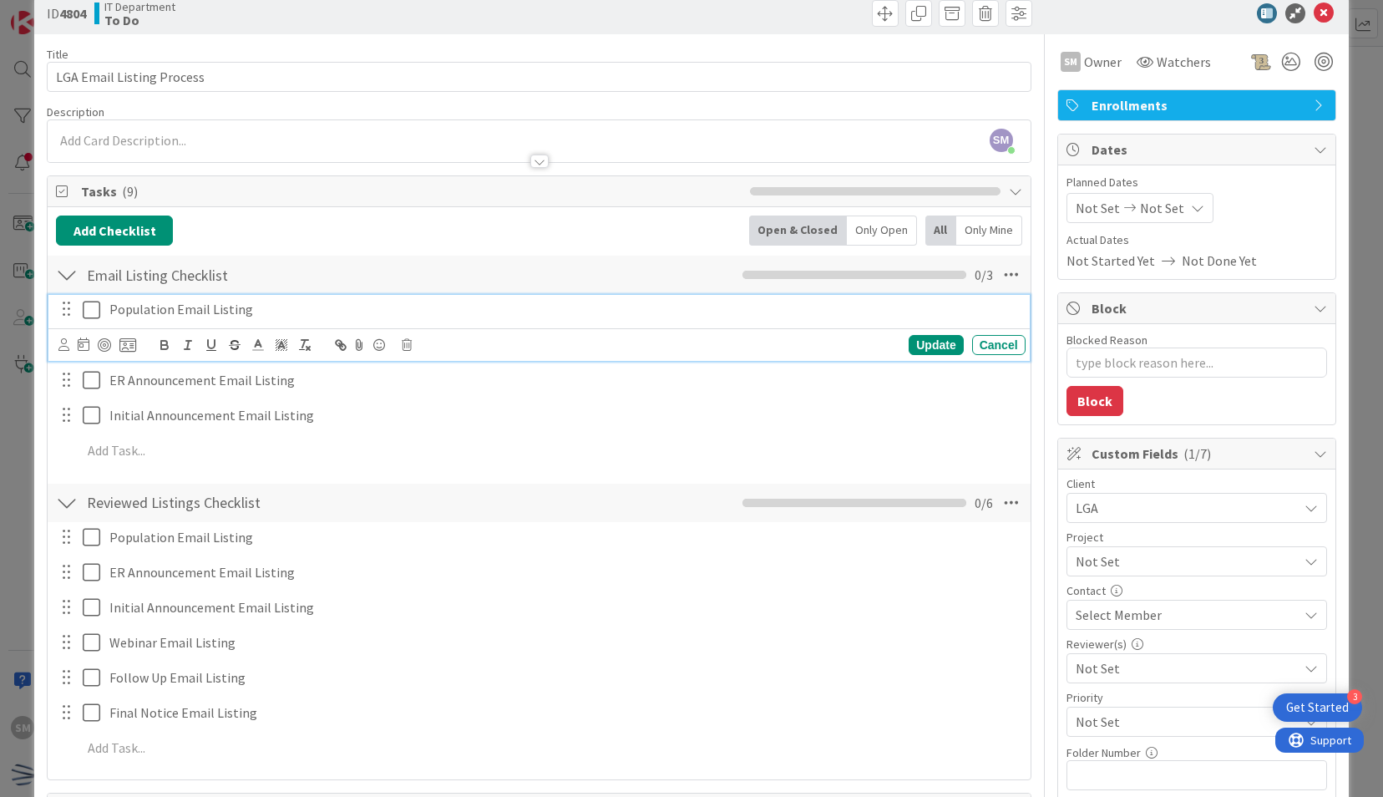
click at [94, 311] on icon at bounding box center [95, 310] width 25 height 20
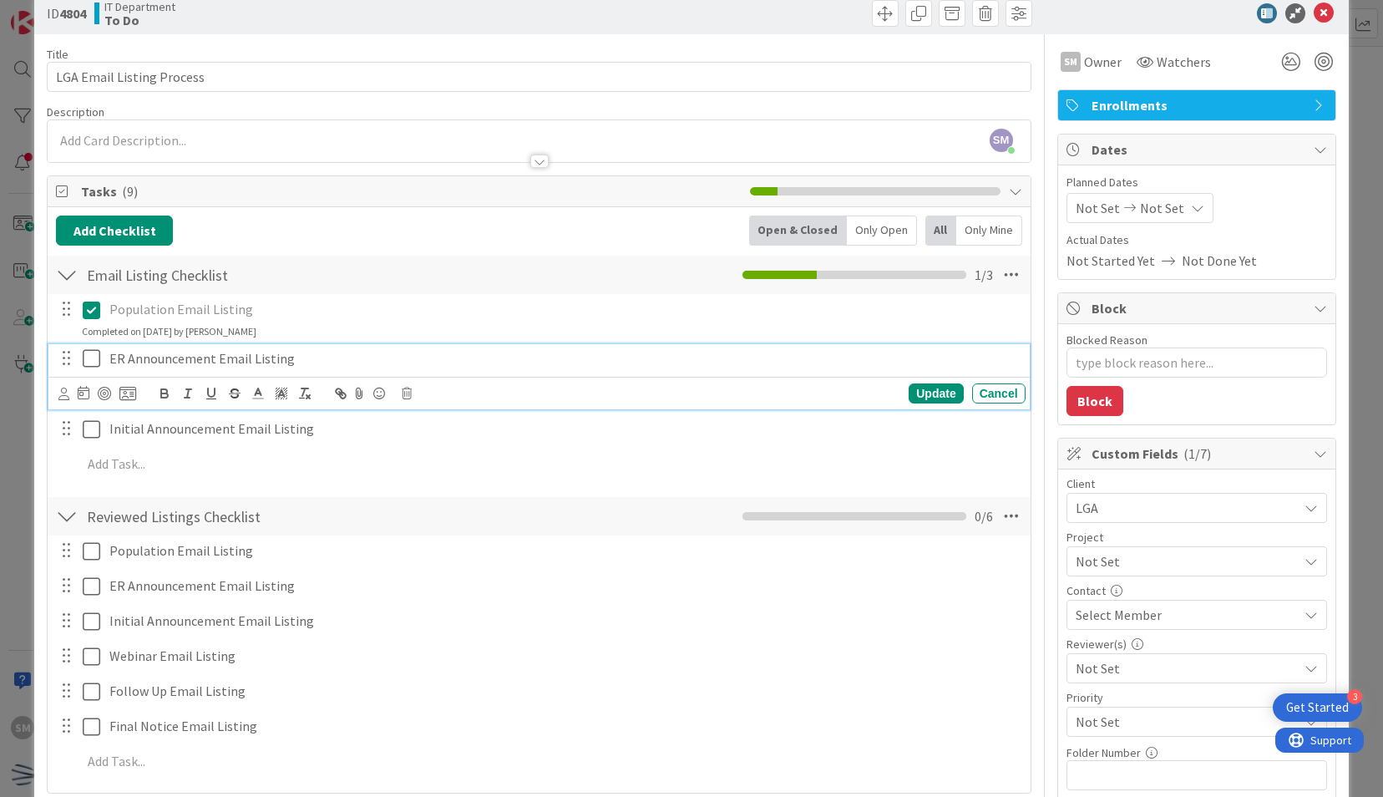
click at [85, 359] on icon at bounding box center [95, 358] width 25 height 20
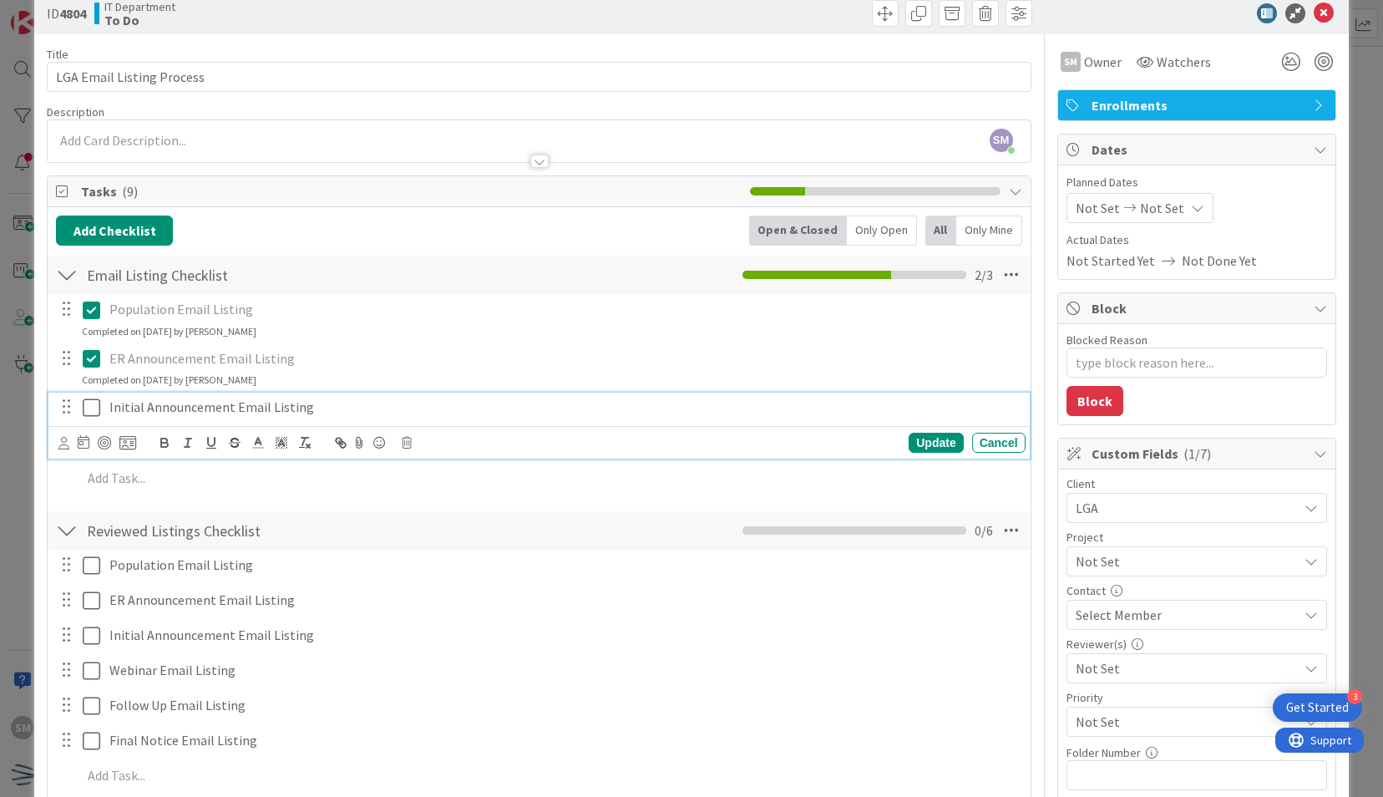
click at [86, 401] on icon at bounding box center [95, 407] width 25 height 20
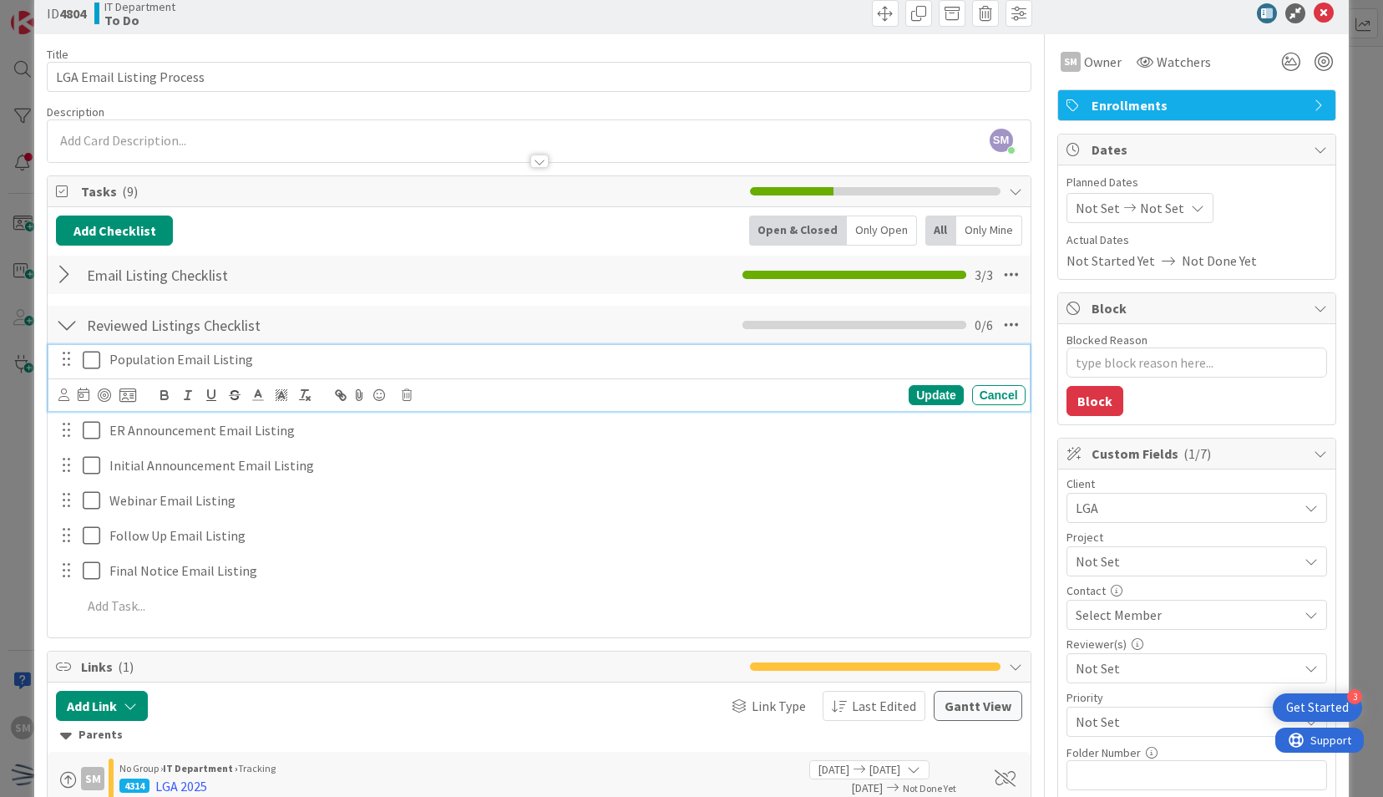
click at [83, 364] on icon at bounding box center [95, 360] width 25 height 20
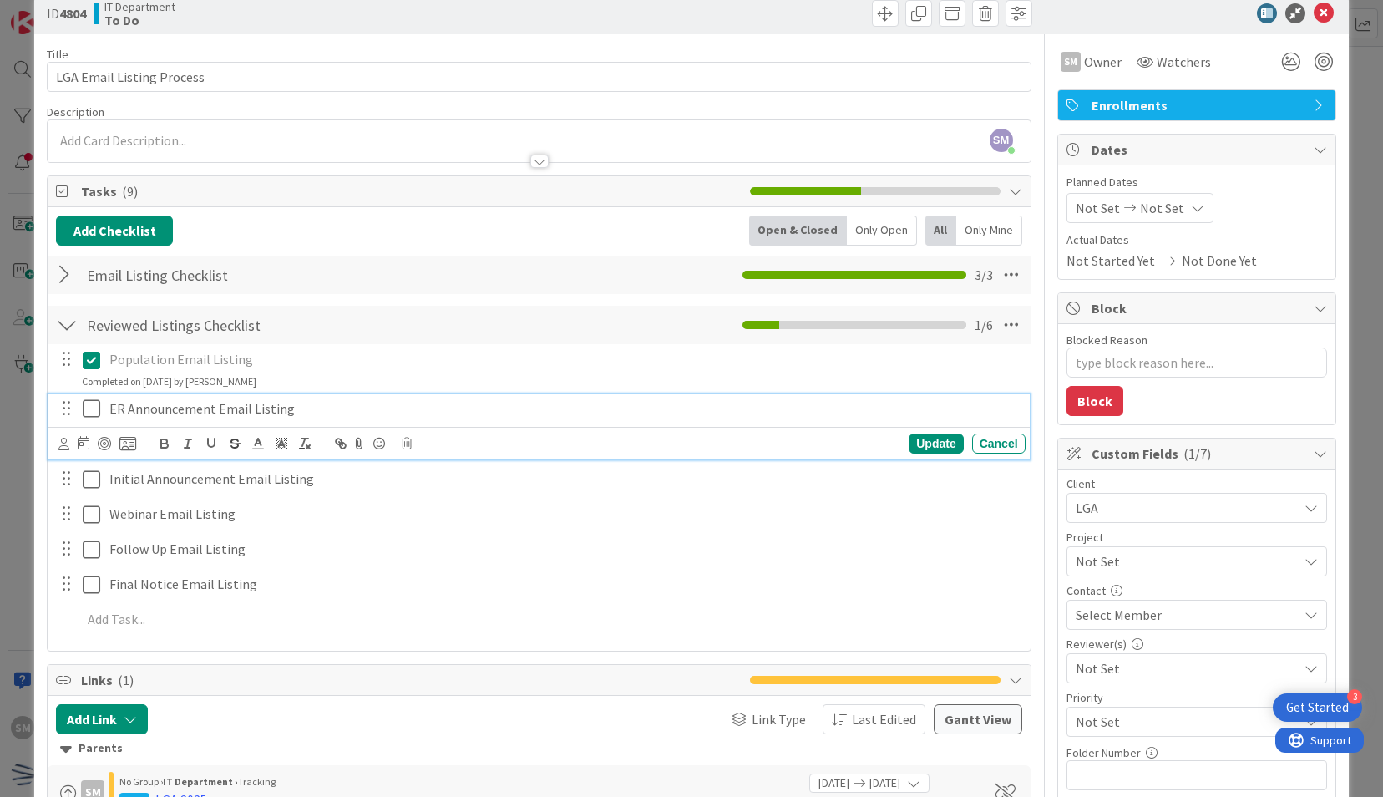
click at [90, 403] on icon at bounding box center [95, 408] width 25 height 20
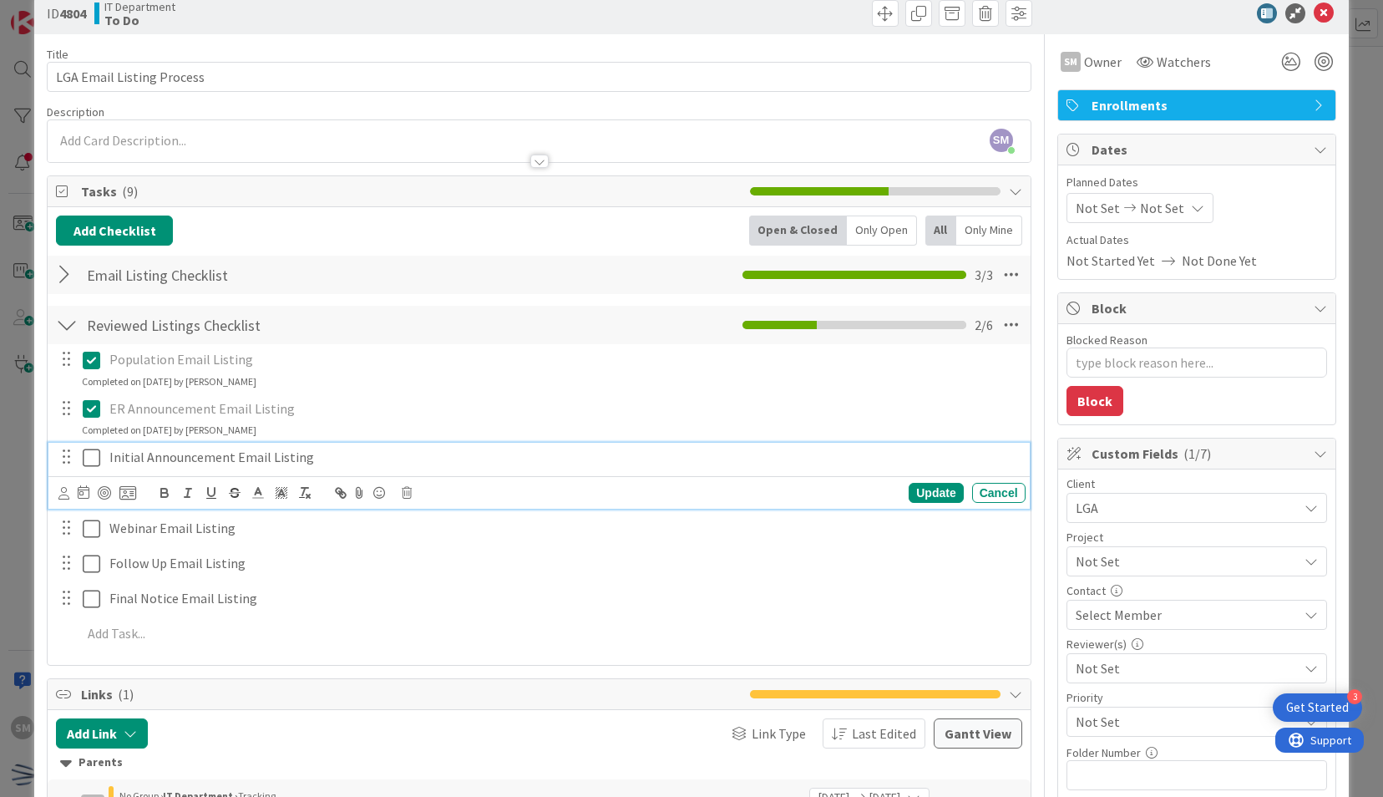
click at [94, 458] on icon at bounding box center [95, 458] width 25 height 20
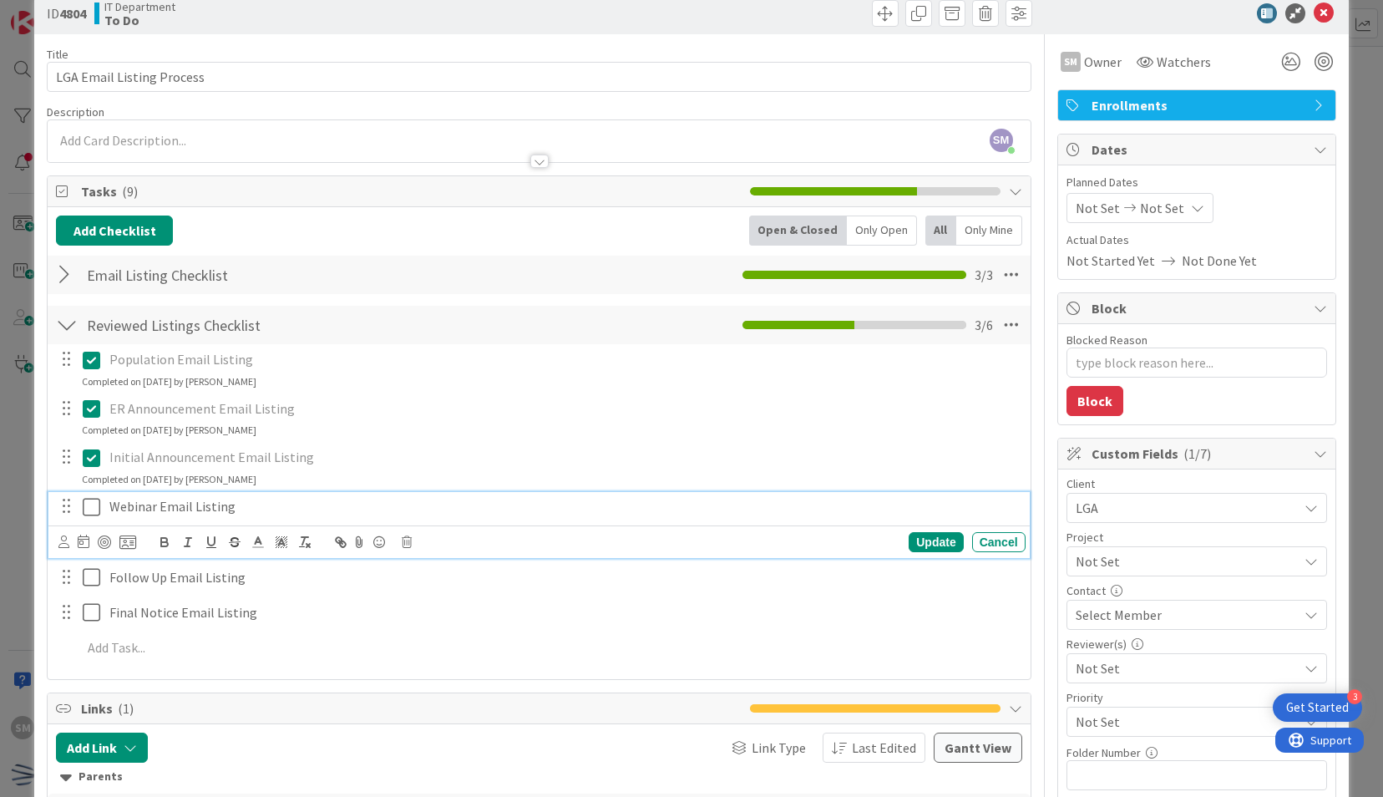
click at [89, 510] on icon at bounding box center [95, 507] width 25 height 20
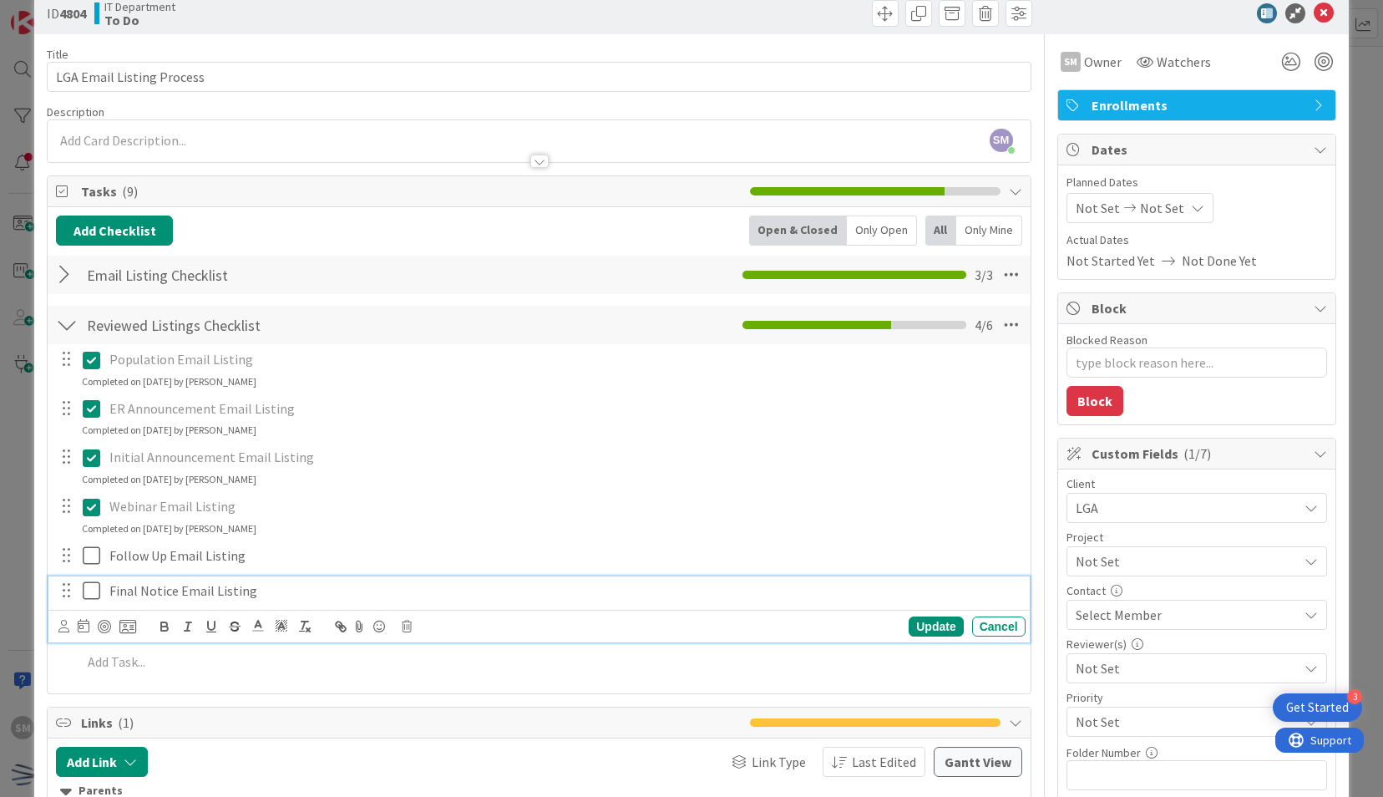
click at [89, 590] on icon at bounding box center [95, 590] width 25 height 20
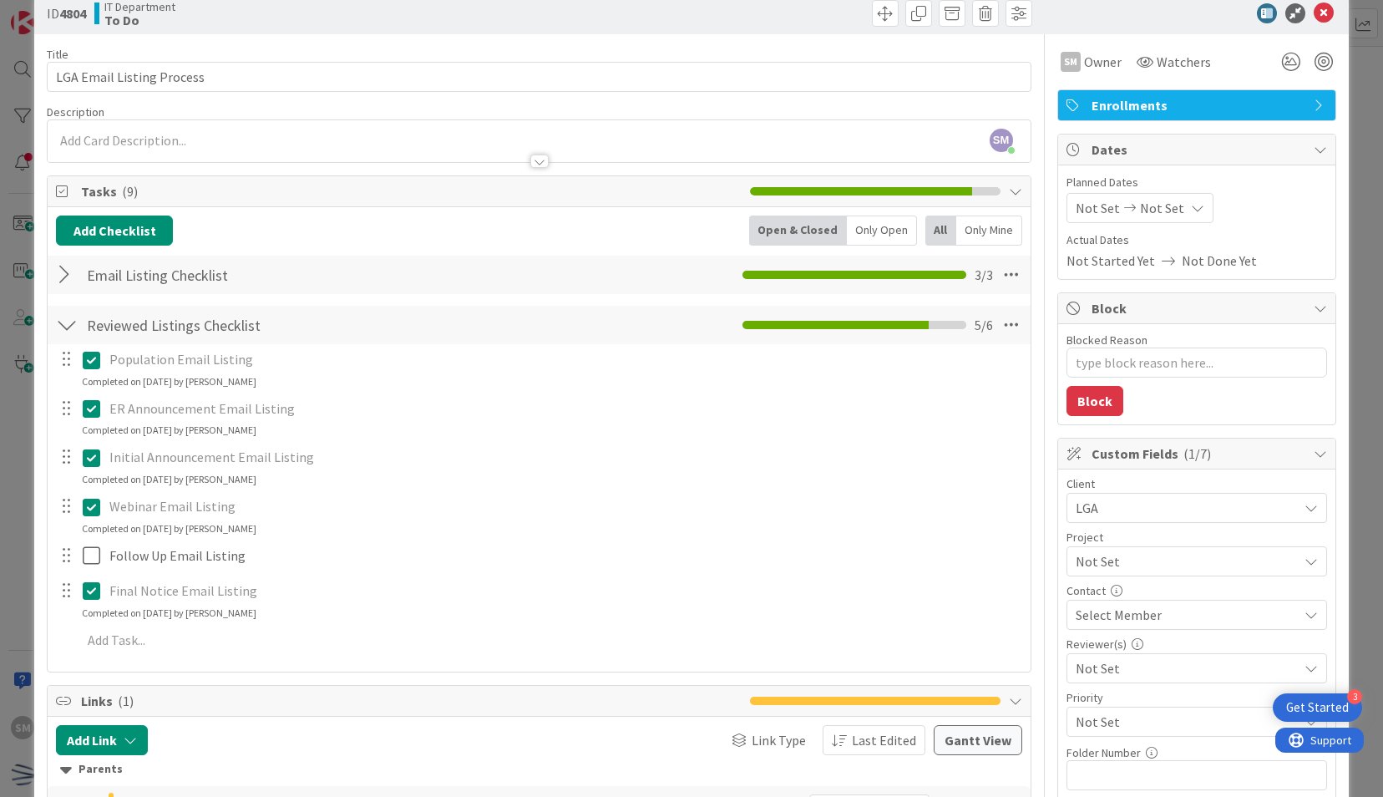
click at [830, 17] on div at bounding box center [788, 13] width 488 height 27
click at [875, 15] on span at bounding box center [885, 13] width 27 height 27
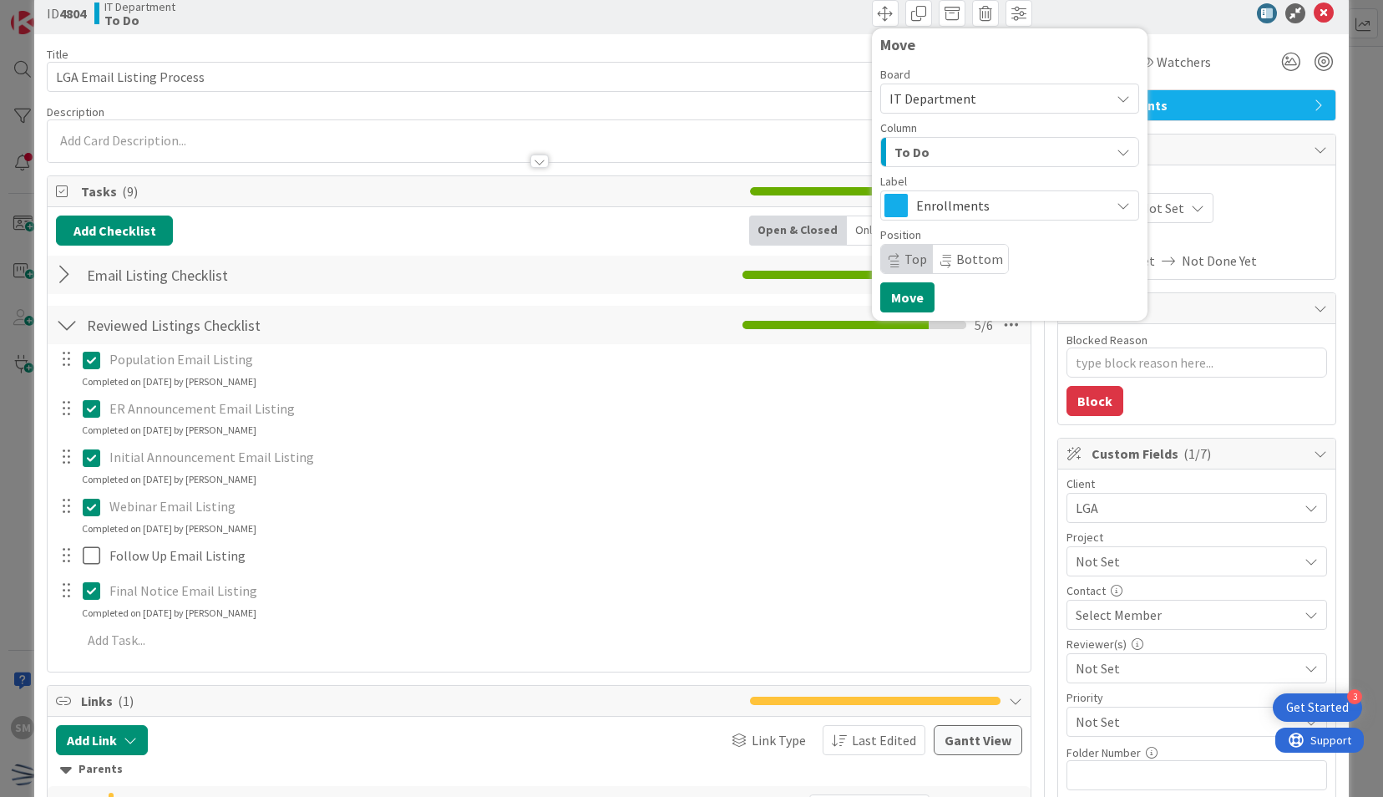
click at [959, 147] on div "To Do" at bounding box center [1000, 152] width 220 height 27
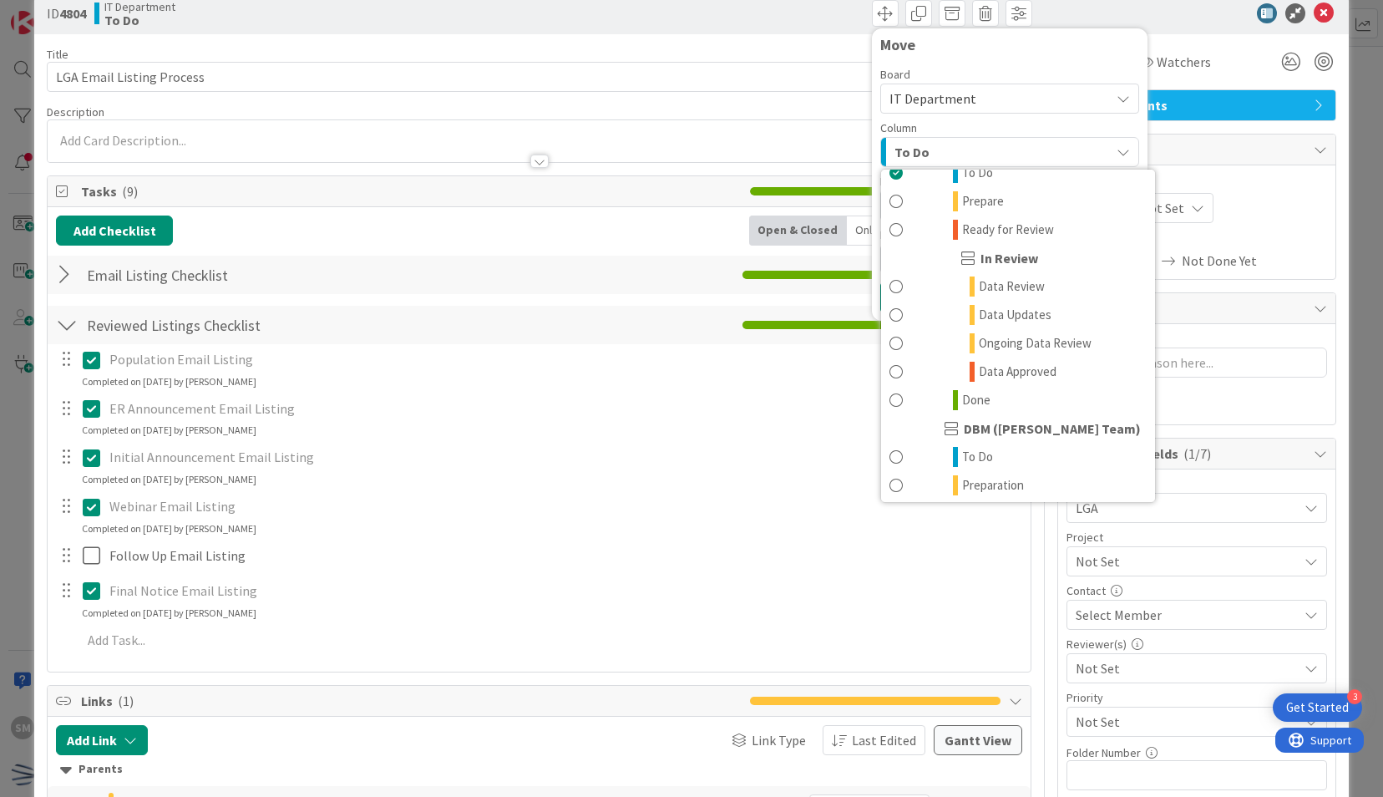
scroll to position [559, 0]
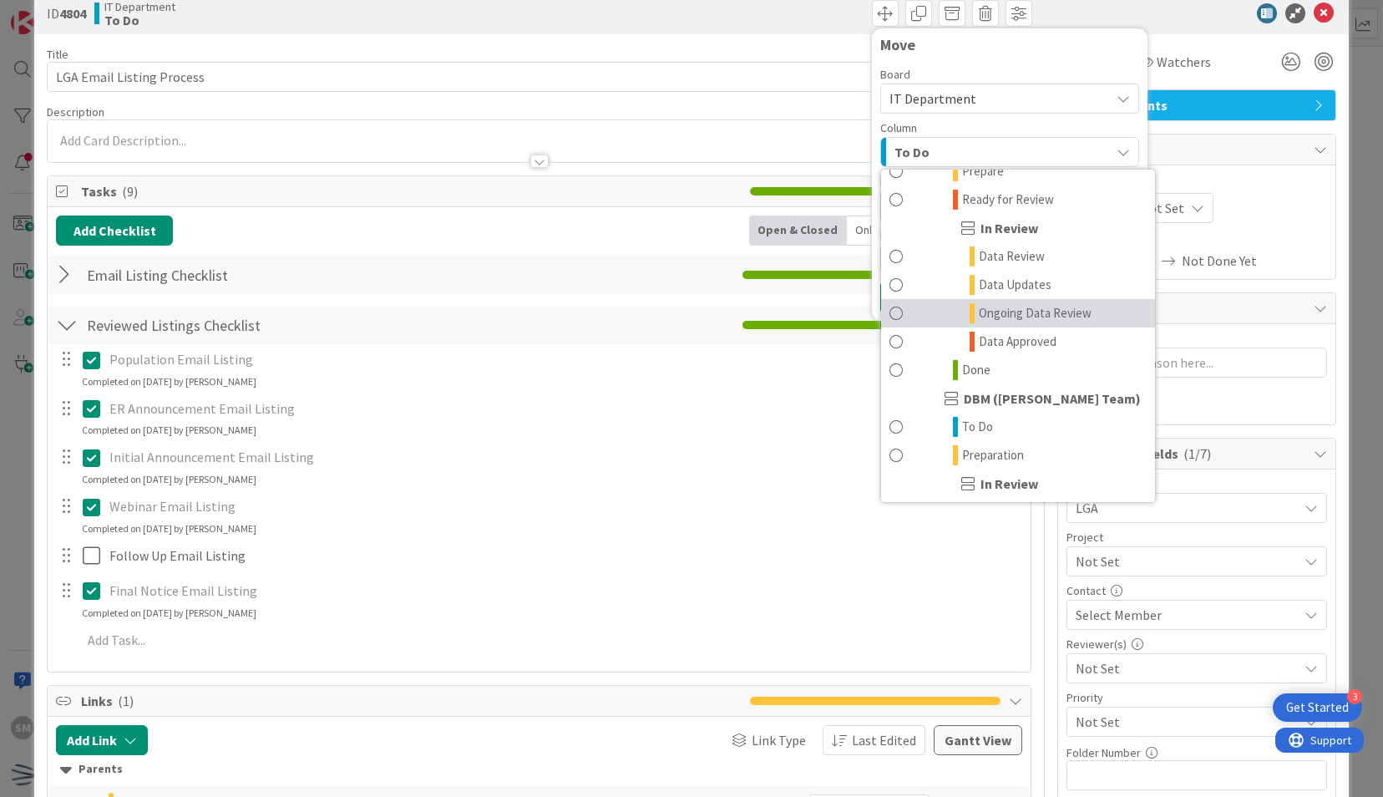
click at [991, 307] on span "Ongoing Data Review" at bounding box center [1035, 313] width 113 height 20
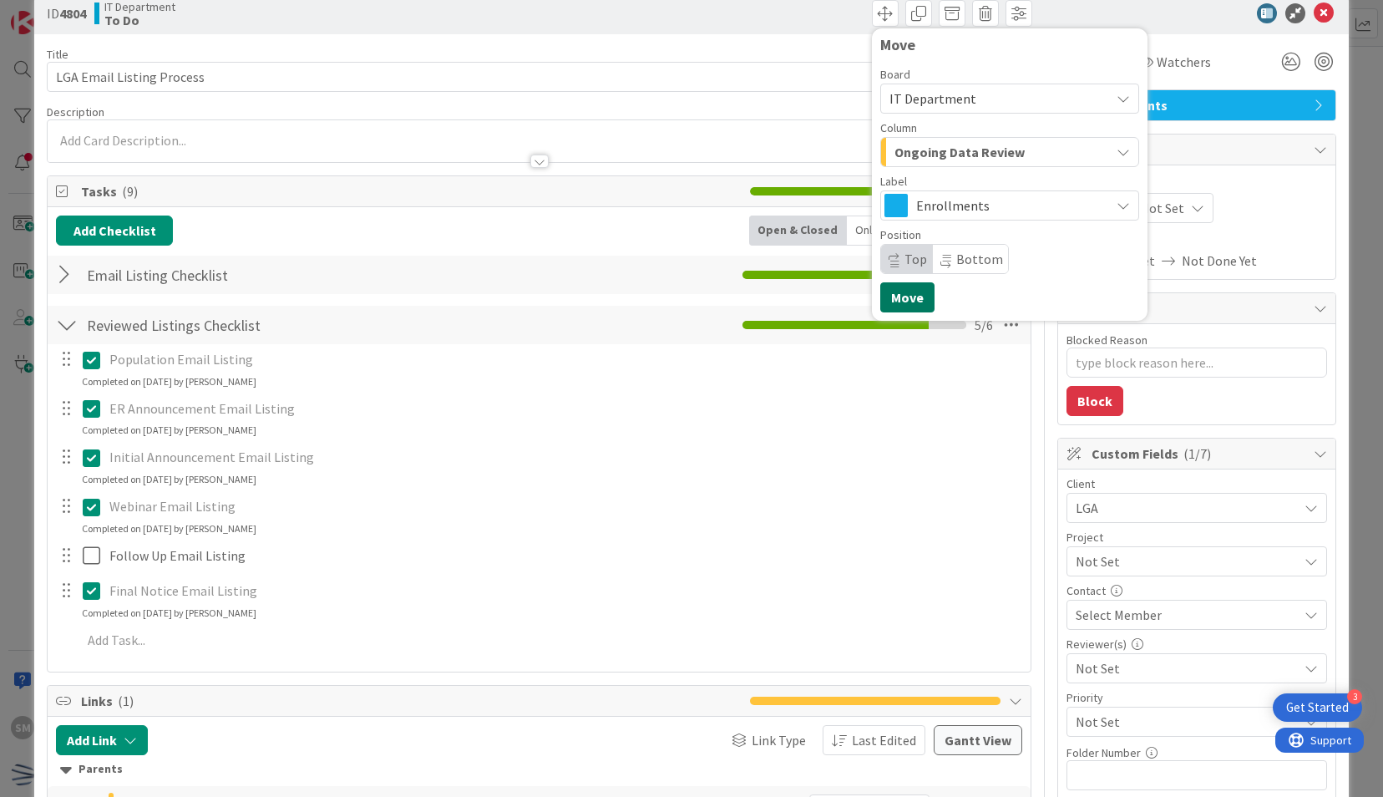
click at [889, 294] on button "Move" at bounding box center [907, 297] width 54 height 30
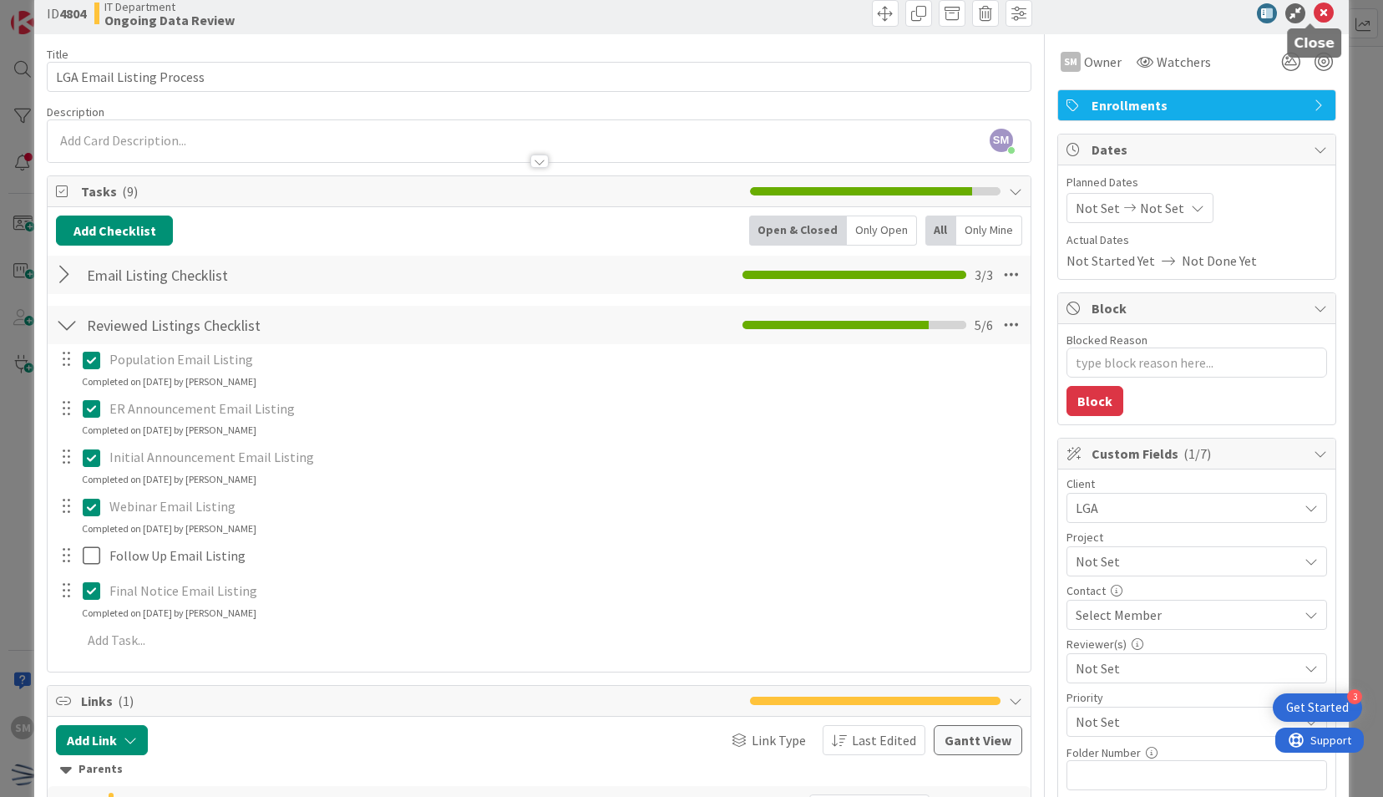
click at [1313, 8] on icon at bounding box center [1323, 13] width 20 height 20
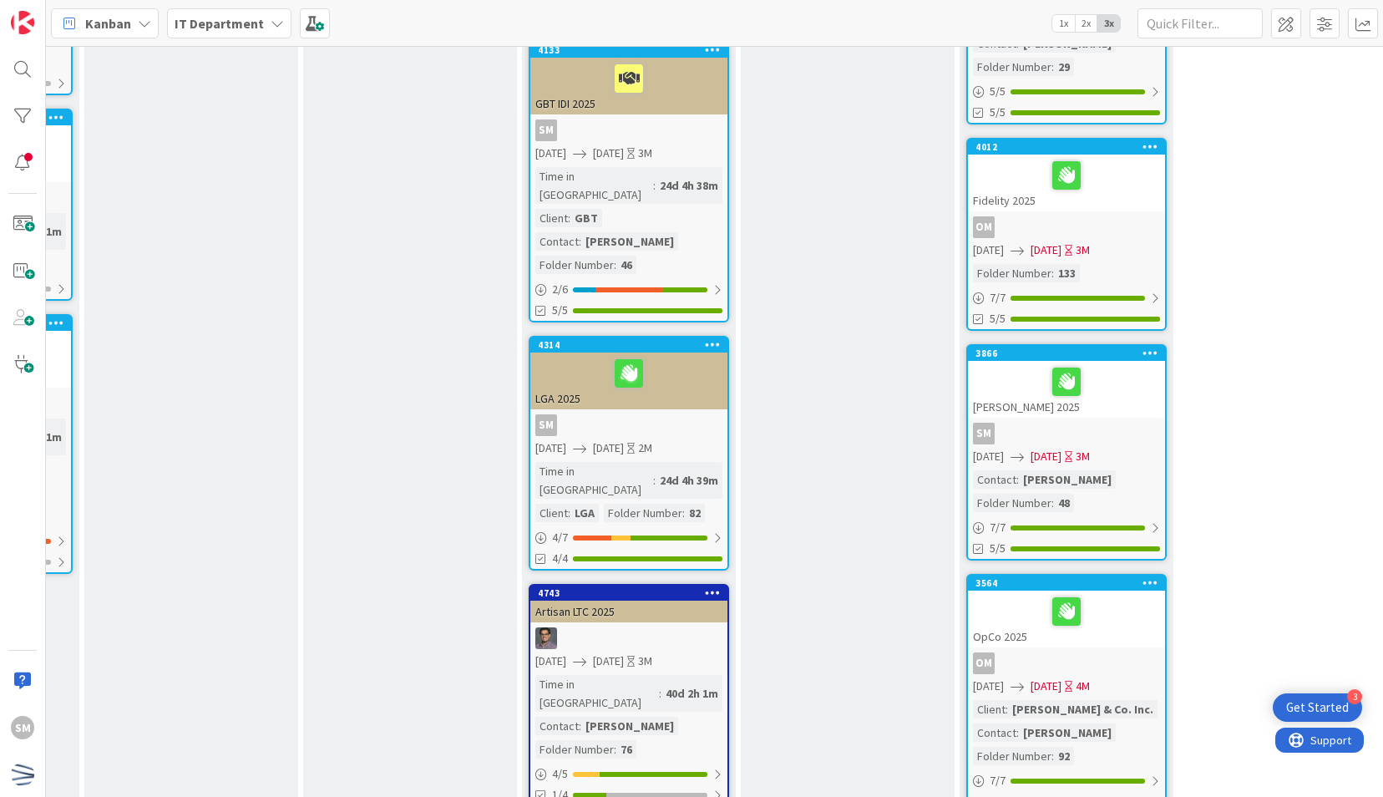
click at [678, 414] on div "SM" at bounding box center [628, 425] width 197 height 22
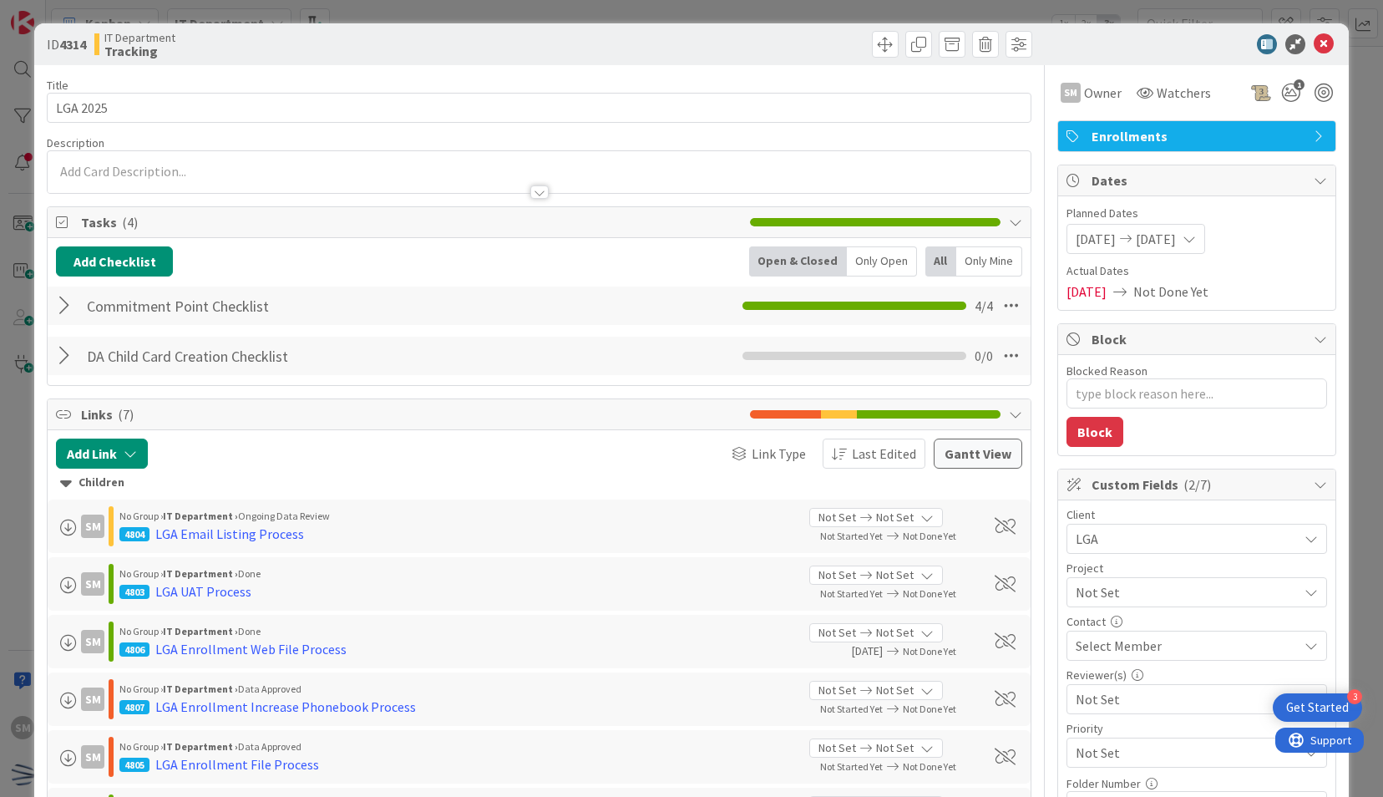
scroll to position [283, 0]
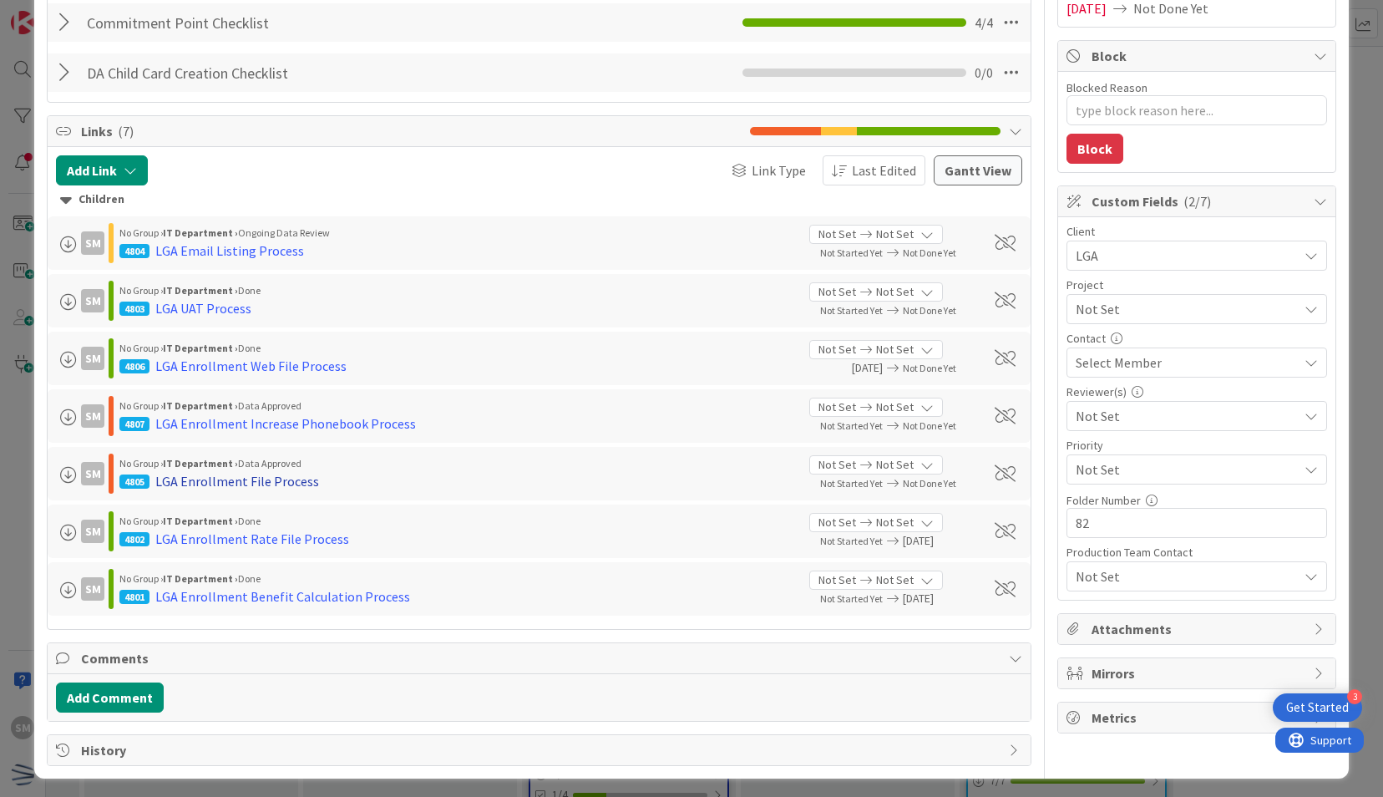
click at [290, 473] on div "LGA Enrollment File Process" at bounding box center [237, 481] width 164 height 20
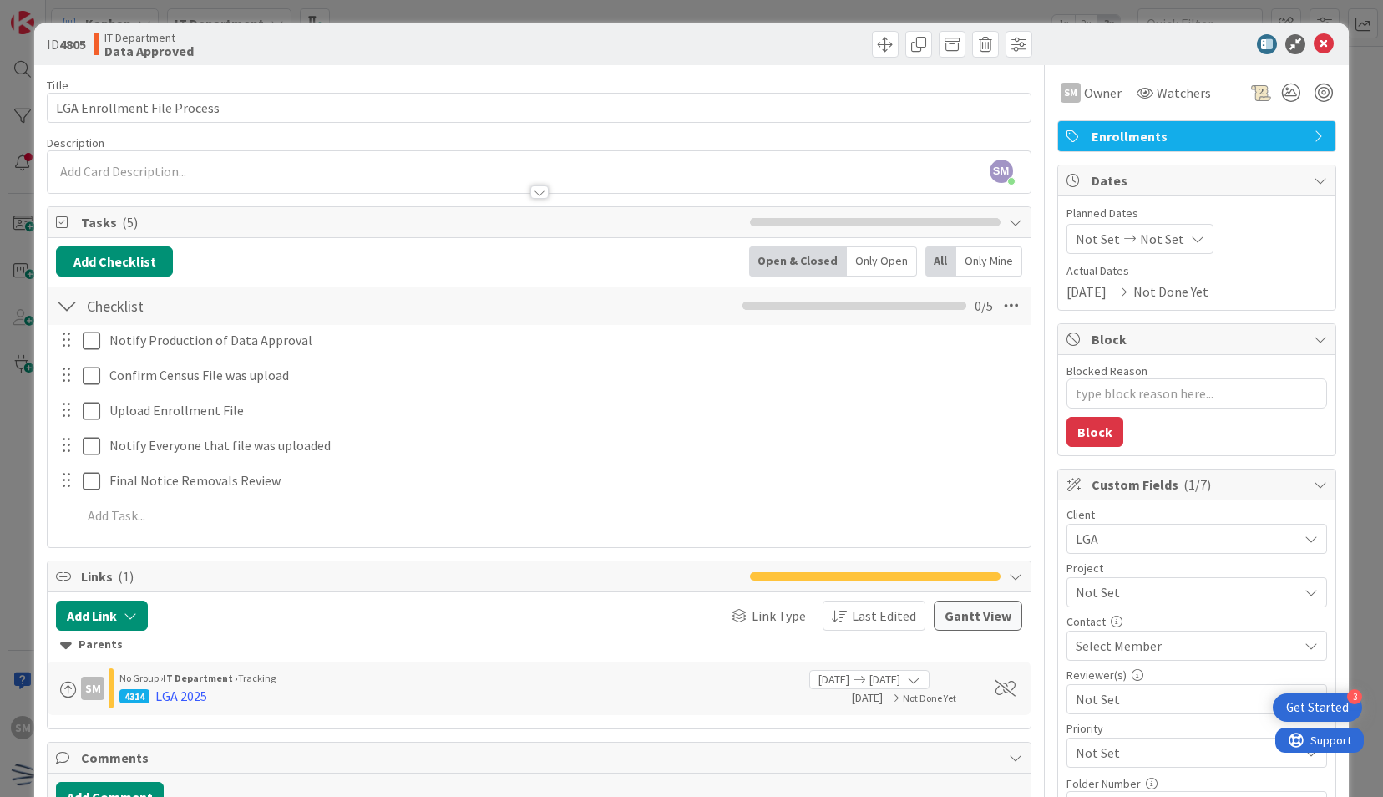
click at [90, 353] on div "Notify Production of Data Approval Update Cancel" at bounding box center [538, 341] width 980 height 30
click at [90, 352] on div at bounding box center [78, 340] width 47 height 29
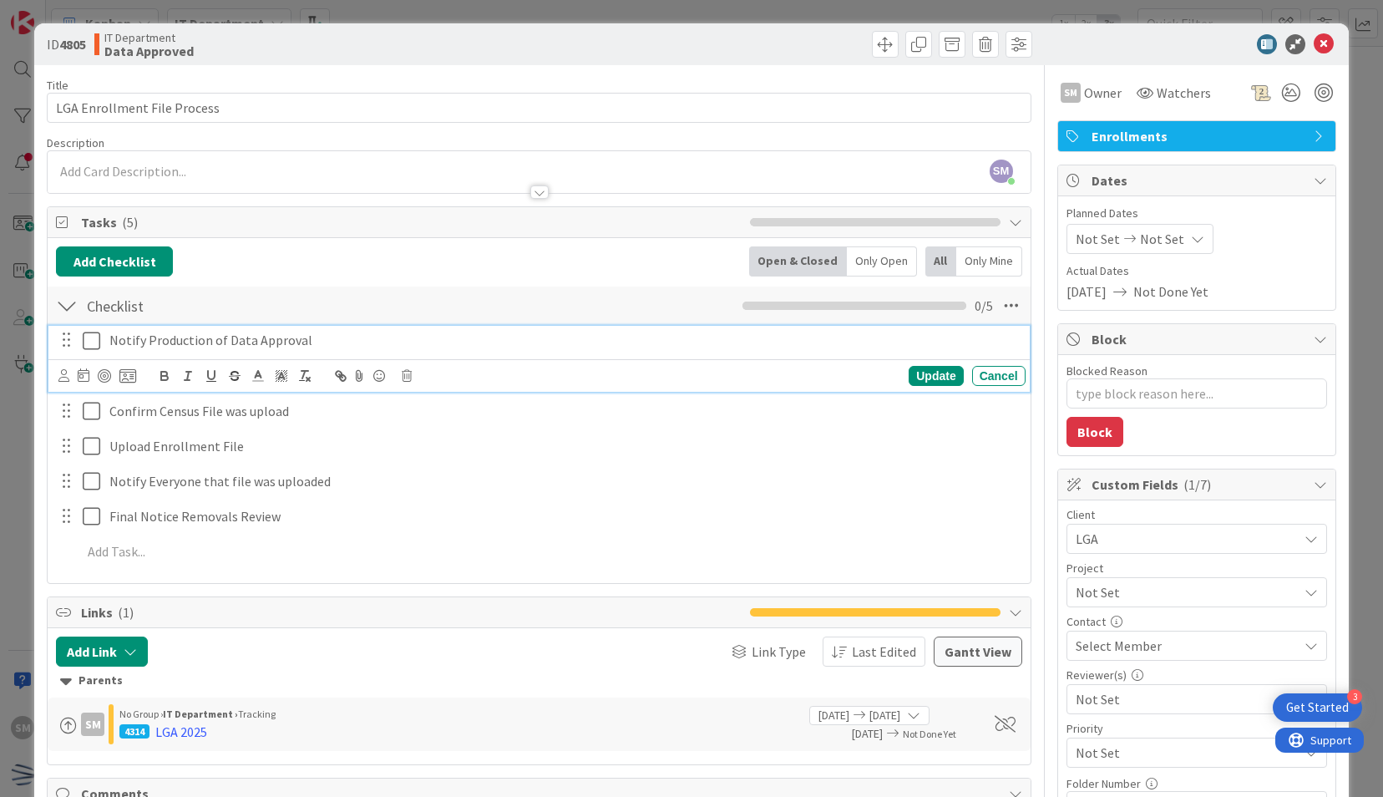
click at [89, 334] on icon at bounding box center [95, 341] width 25 height 20
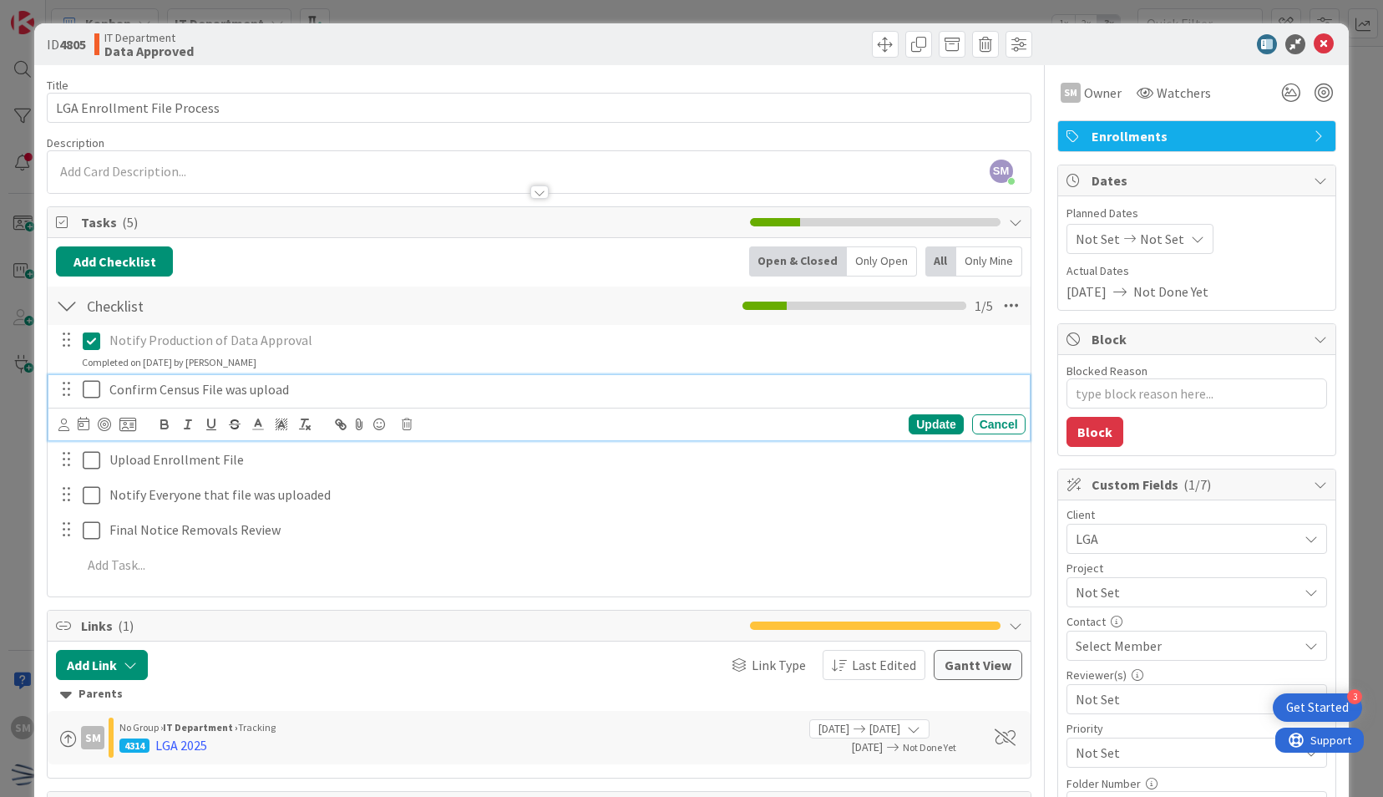
click at [95, 391] on icon at bounding box center [95, 389] width 25 height 20
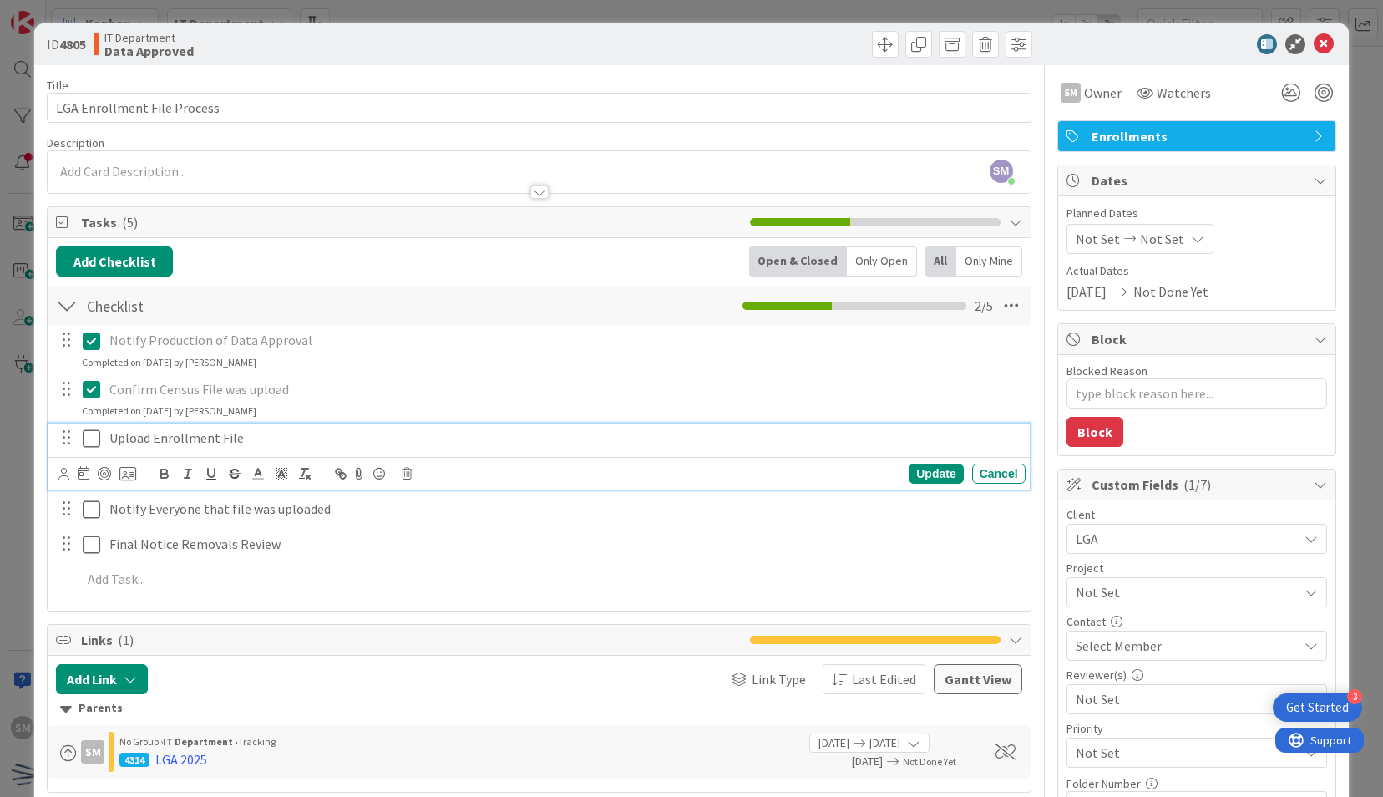
click at [87, 435] on icon at bounding box center [95, 438] width 25 height 20
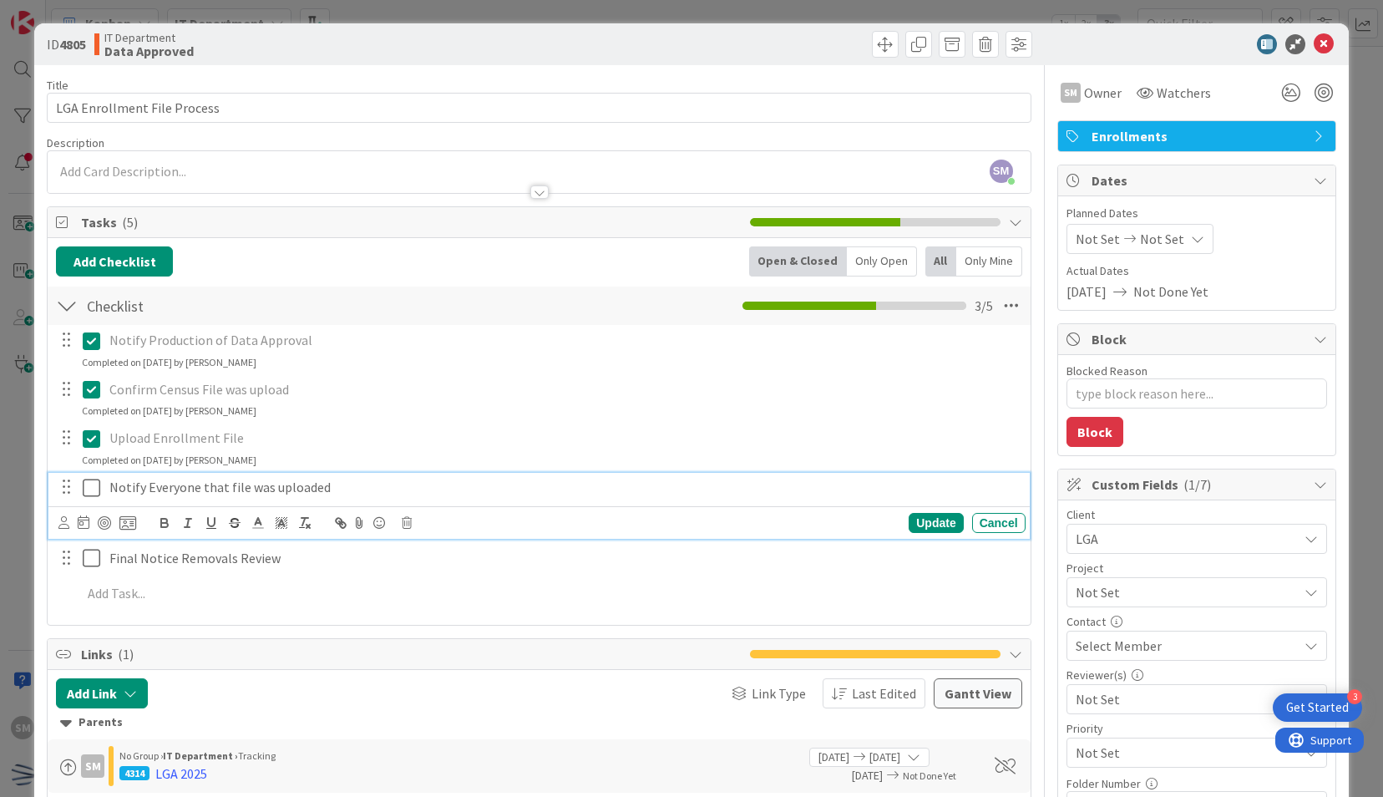
click at [83, 482] on icon at bounding box center [95, 488] width 25 height 20
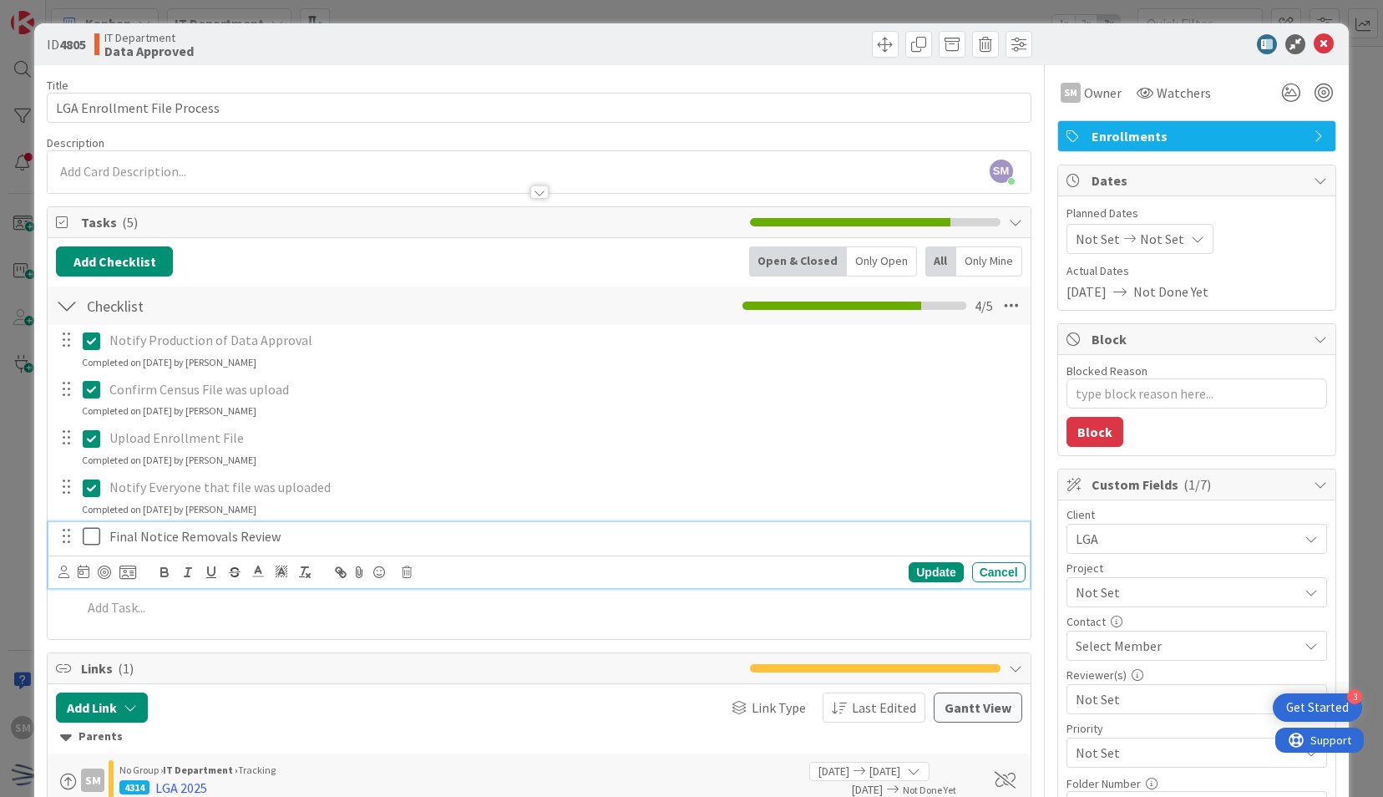
click at [91, 528] on icon at bounding box center [95, 536] width 25 height 20
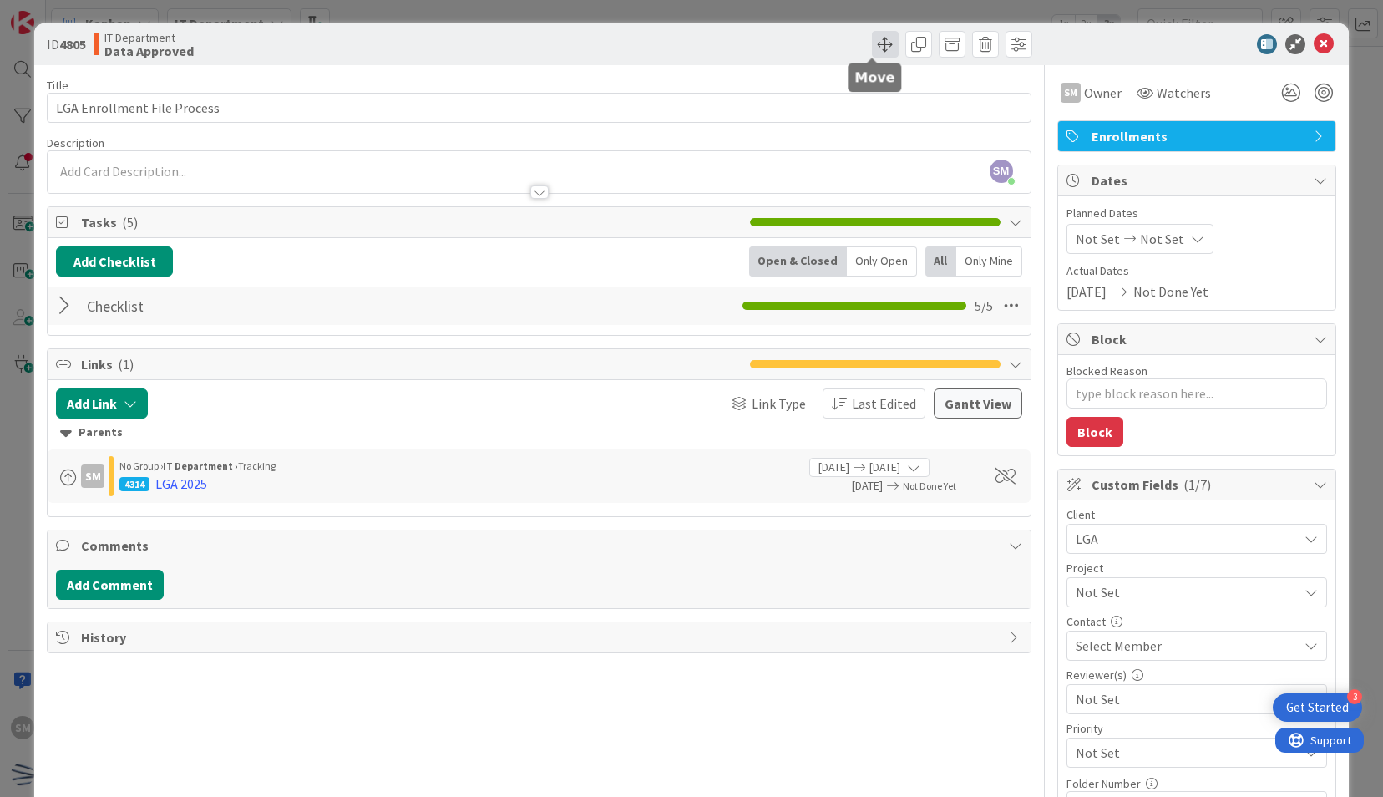
click at [885, 48] on span at bounding box center [885, 44] width 27 height 27
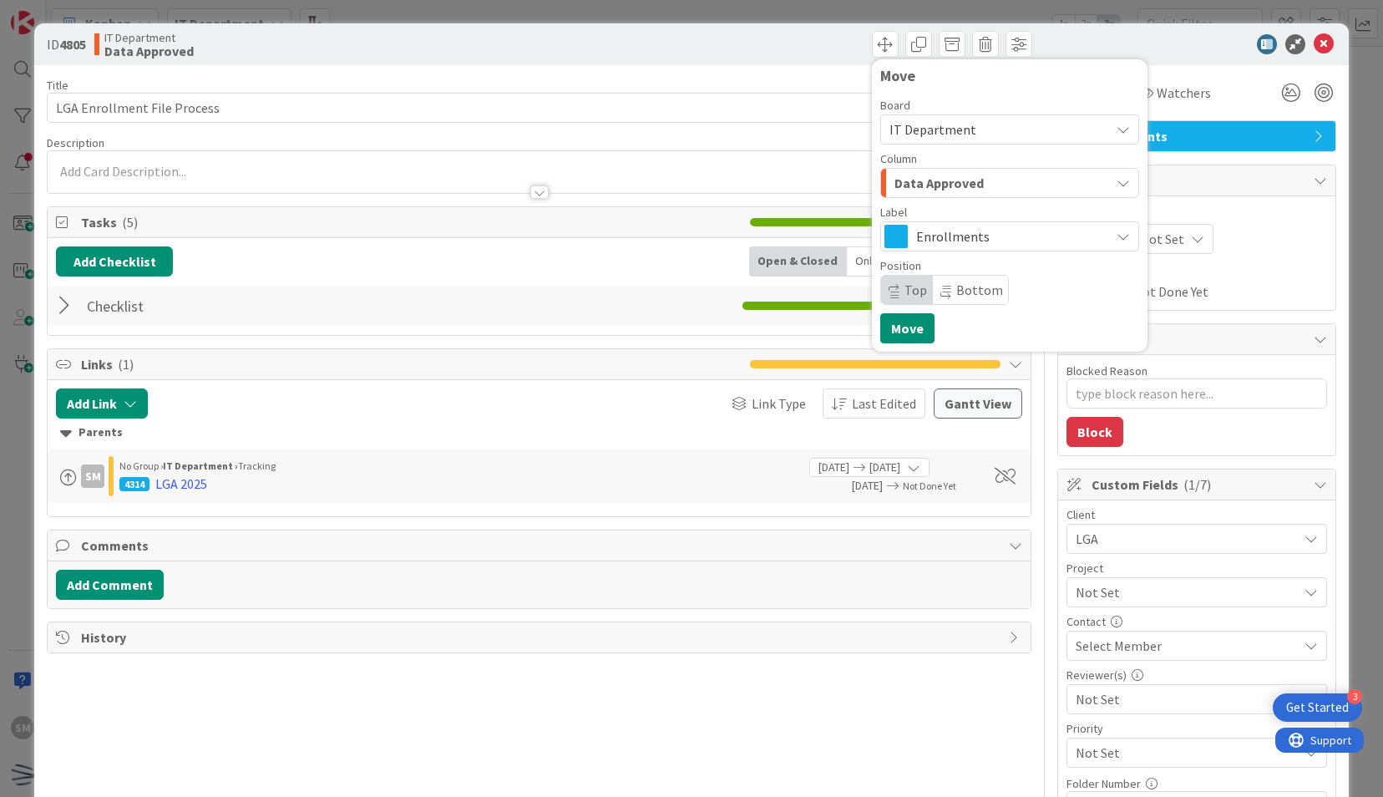
click at [989, 177] on div "Data Approved" at bounding box center [1000, 182] width 220 height 27
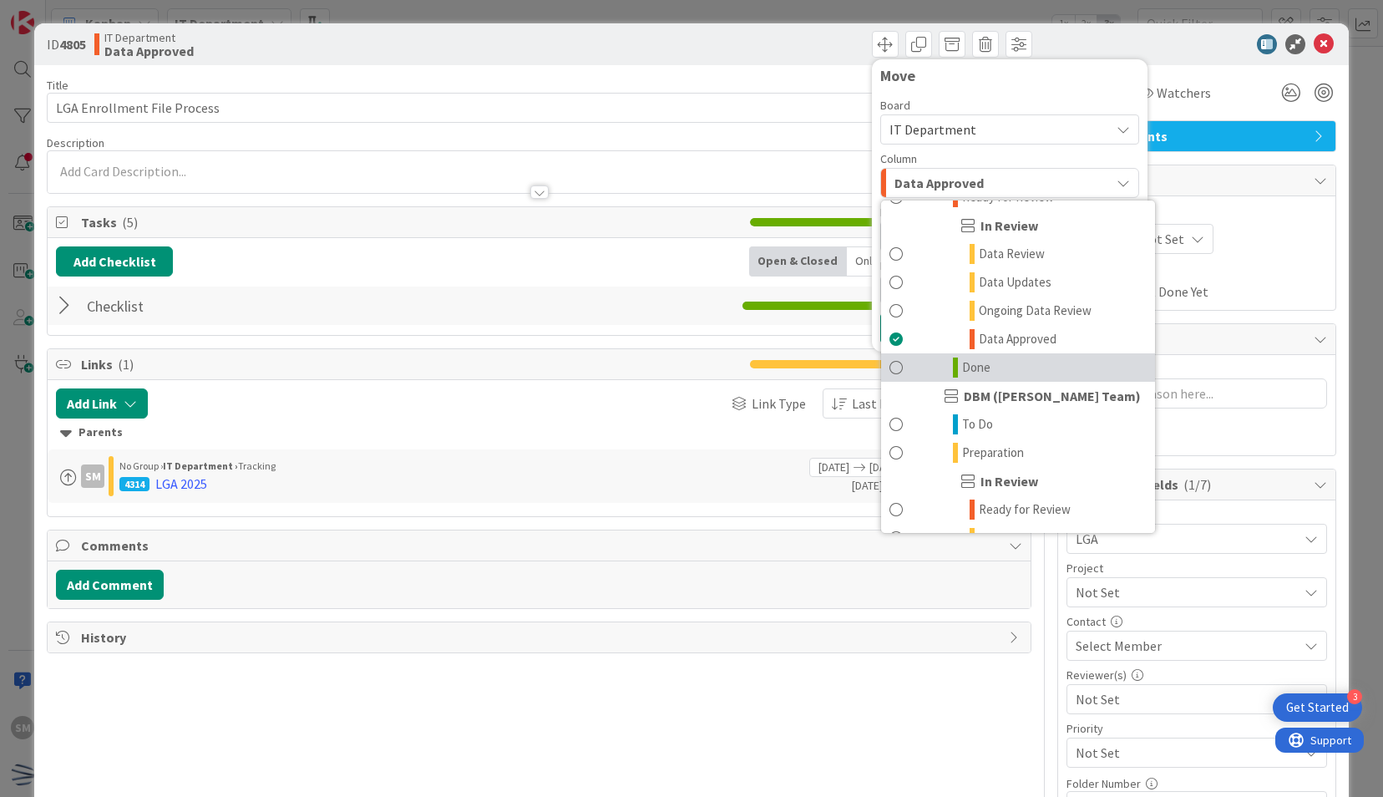
scroll to position [594, 0]
click at [987, 358] on link "Done" at bounding box center [1018, 365] width 274 height 28
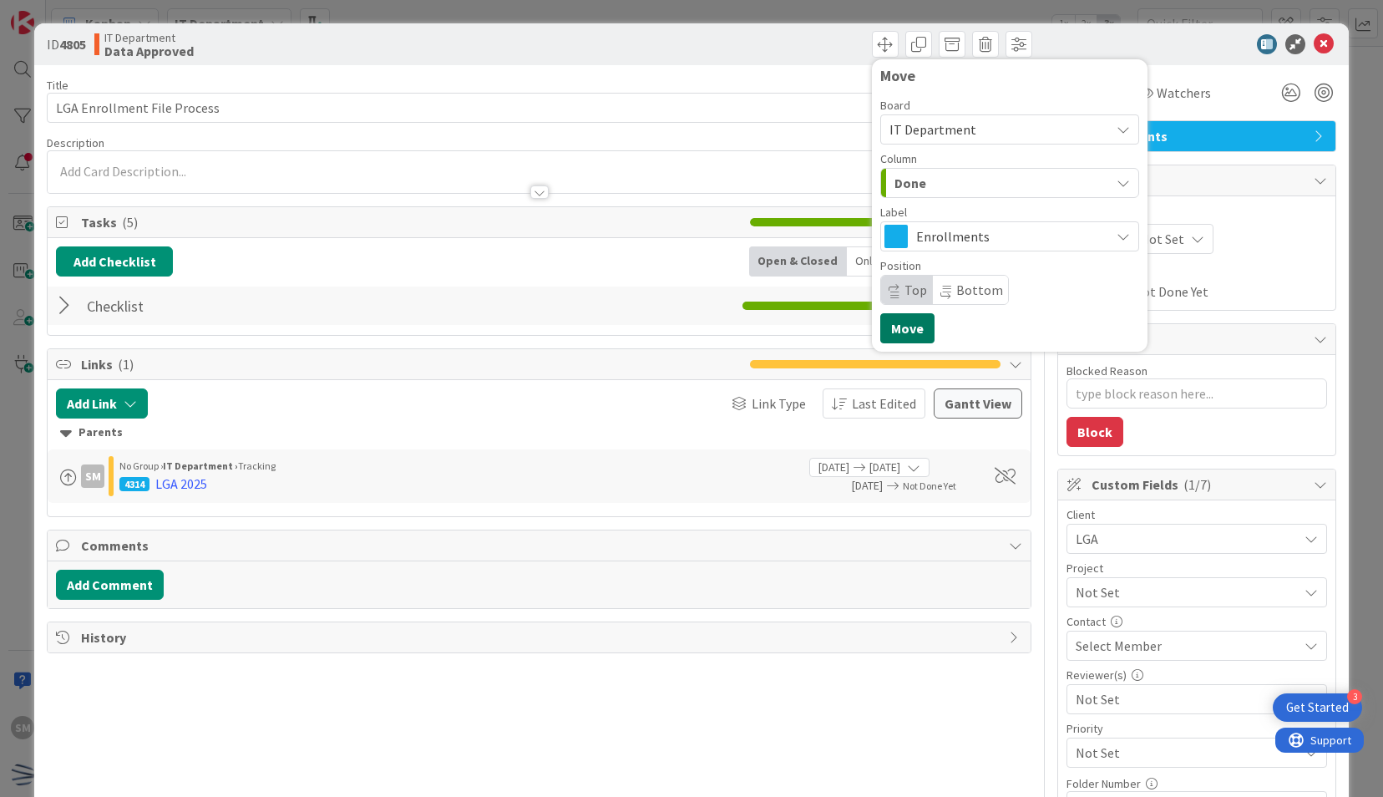
click at [913, 326] on button "Move" at bounding box center [907, 328] width 54 height 30
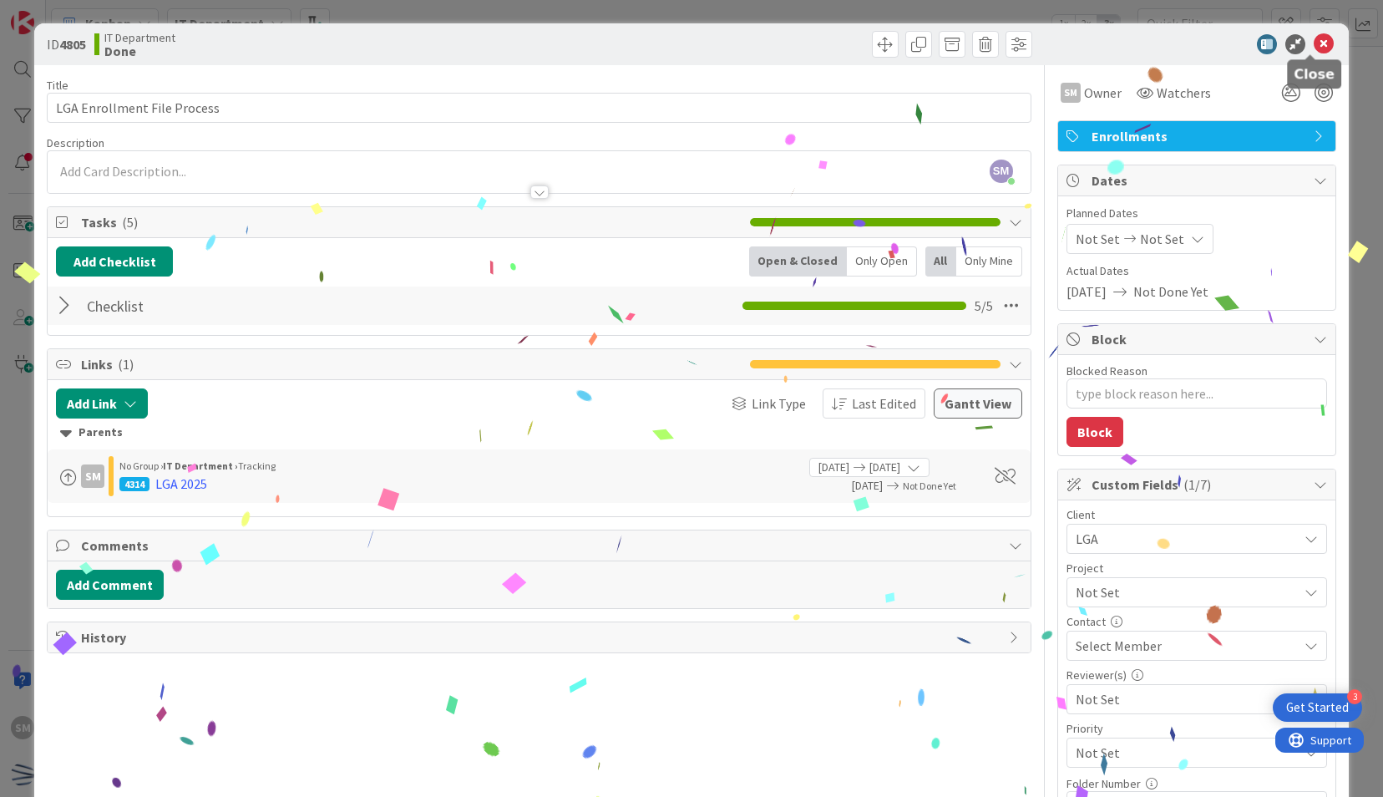
click at [1315, 40] on icon at bounding box center [1323, 44] width 20 height 20
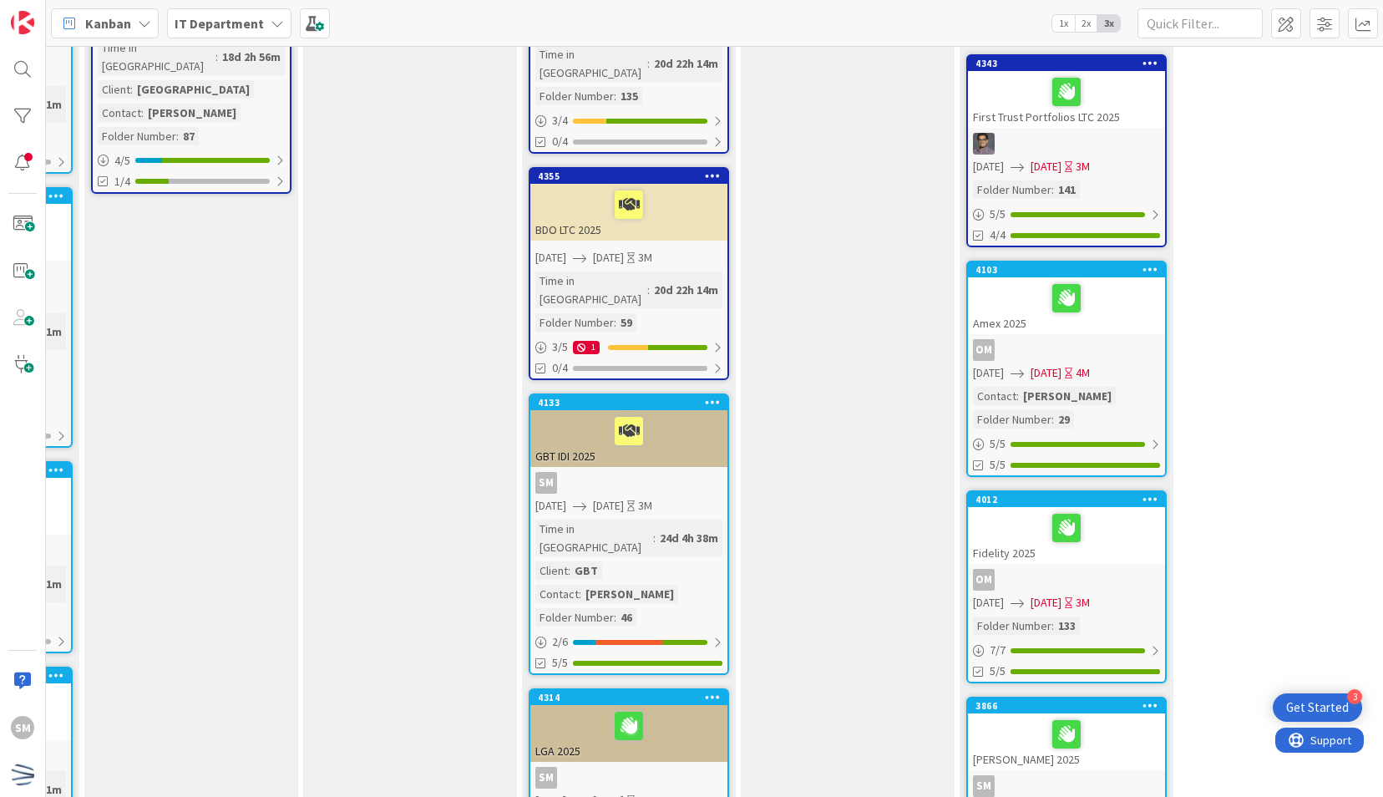
scroll to position [637, 637]
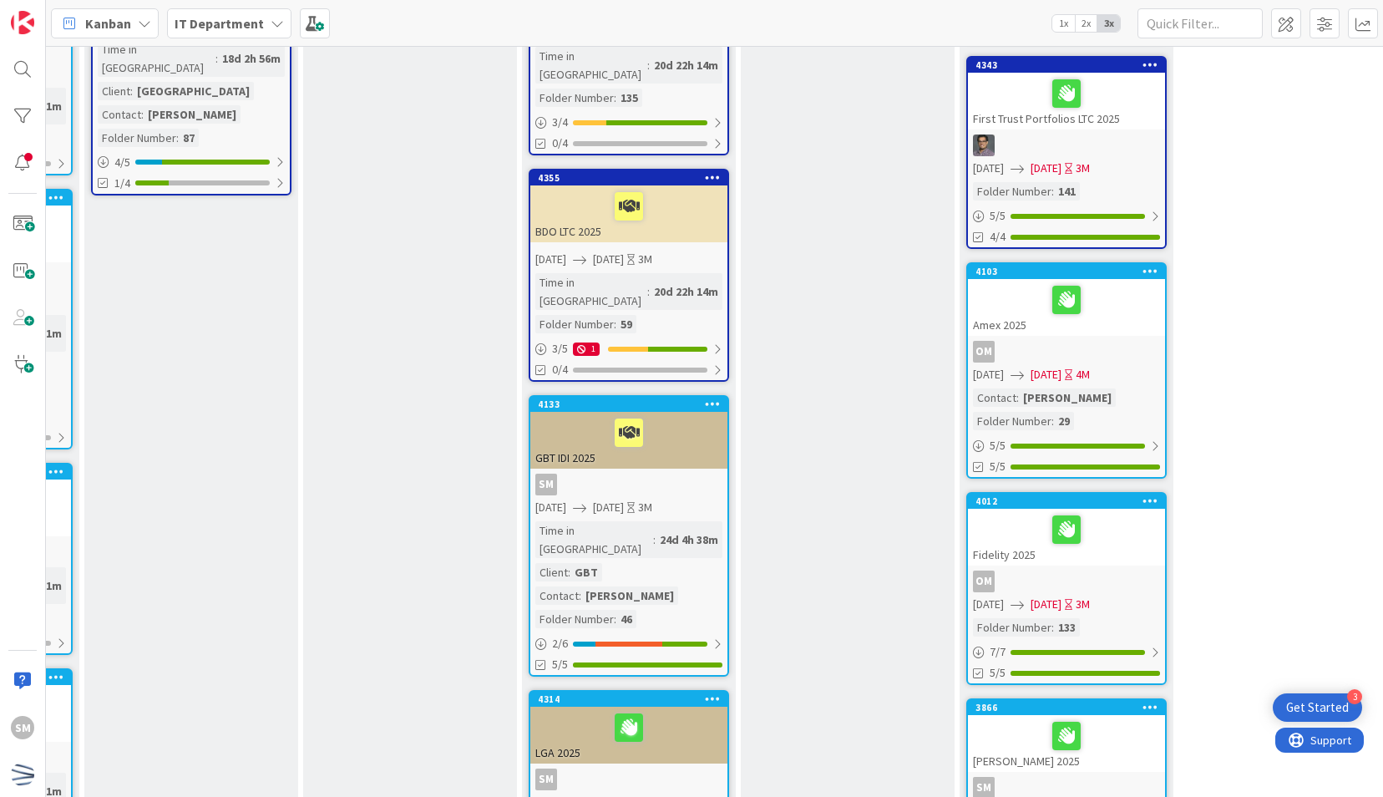
click at [642, 415] on div at bounding box center [628, 432] width 187 height 35
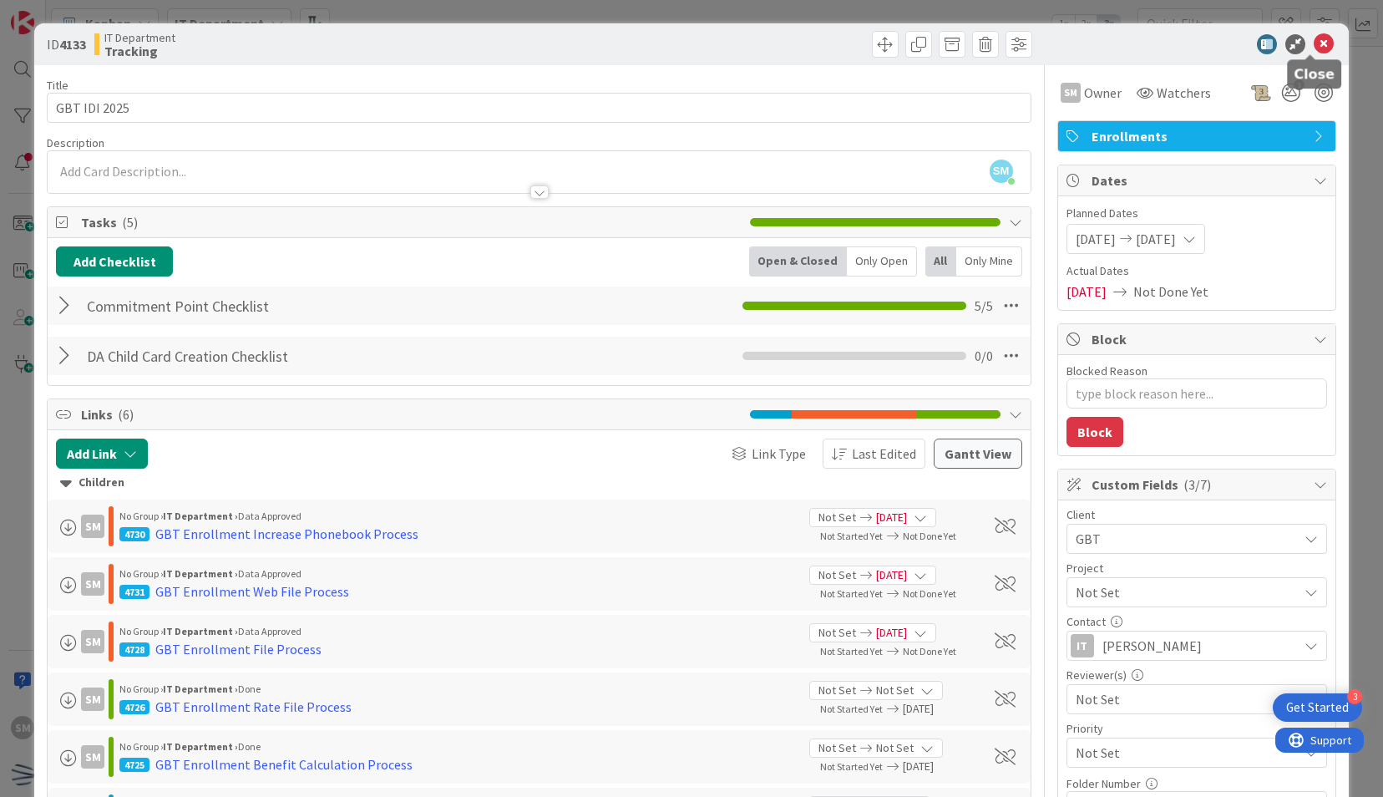
click at [1313, 47] on icon at bounding box center [1323, 44] width 20 height 20
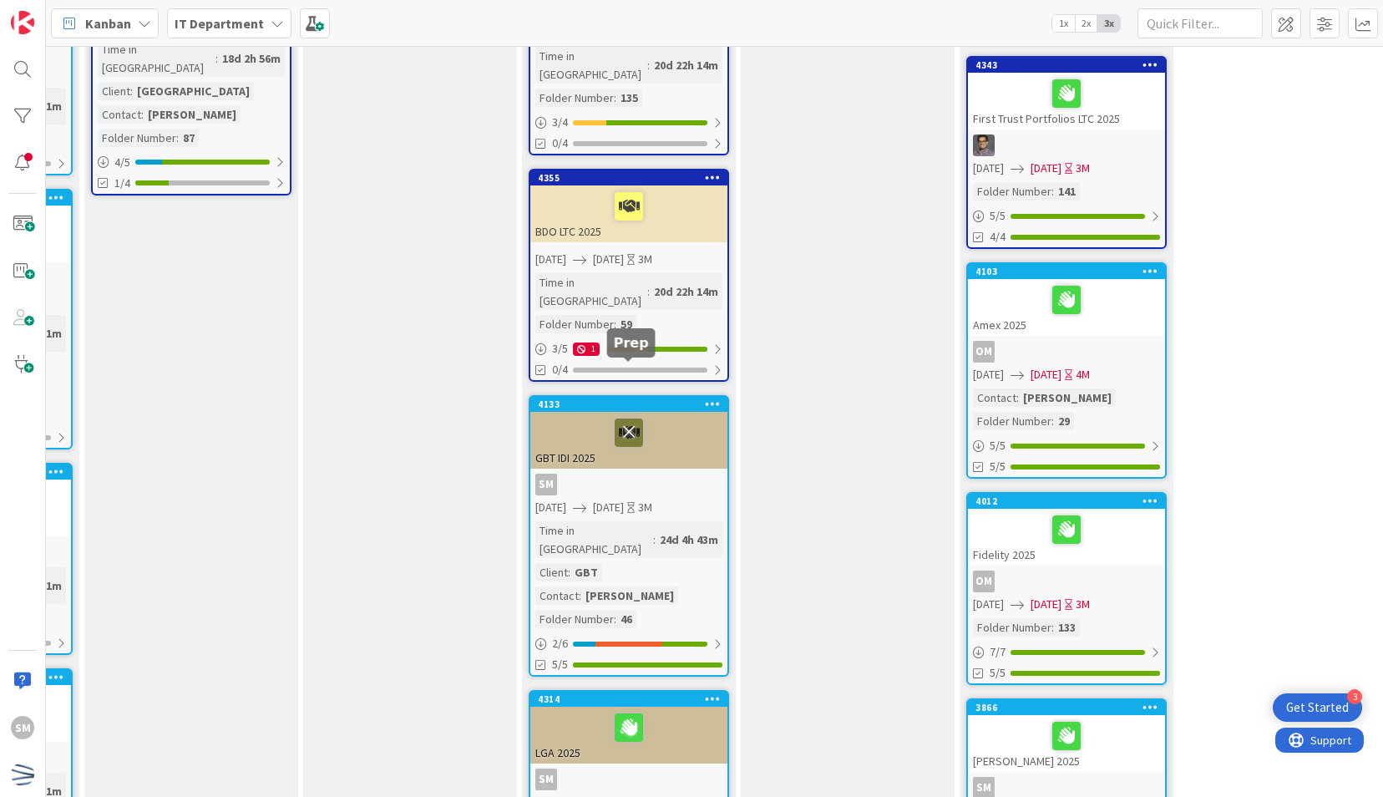
click at [623, 418] on icon at bounding box center [629, 431] width 28 height 27
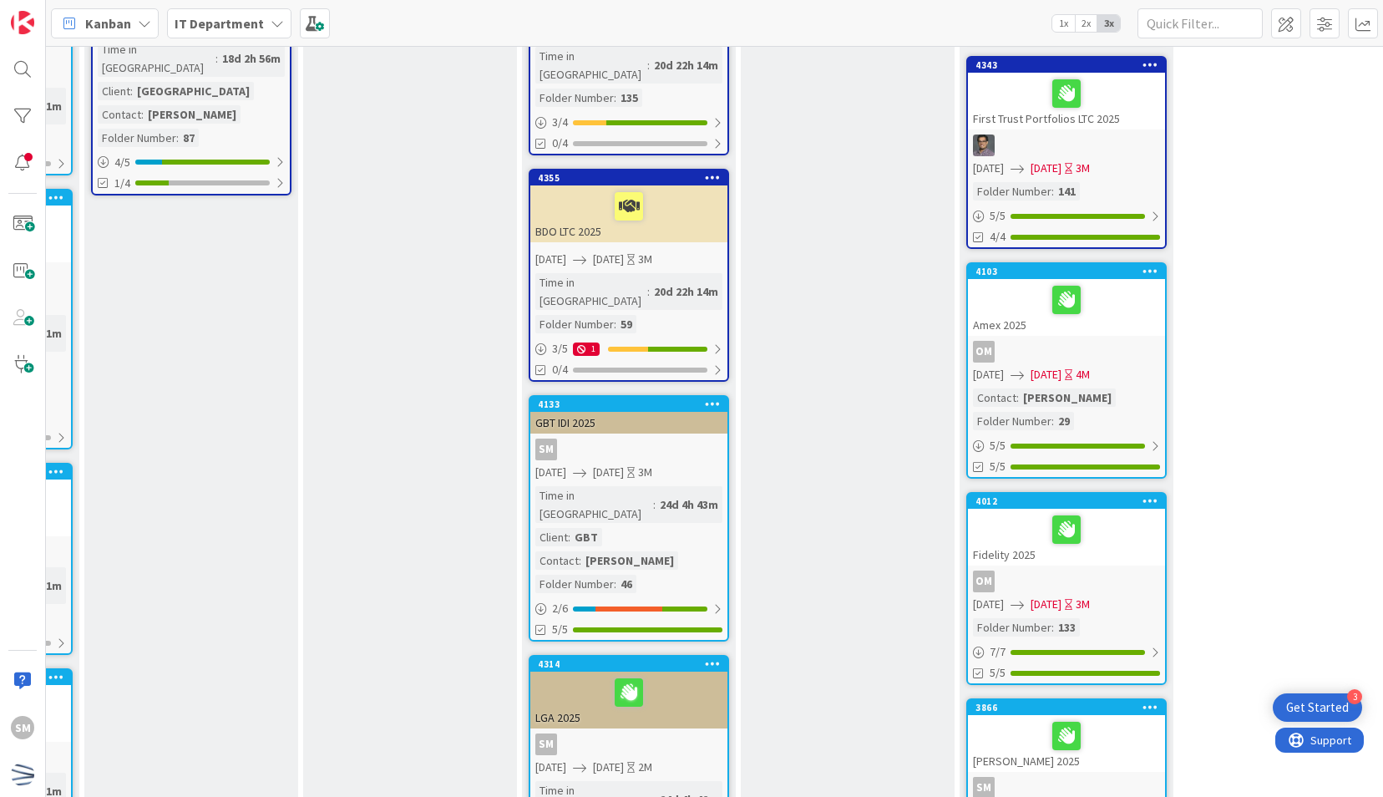
click at [719, 397] on div "4133" at bounding box center [628, 404] width 197 height 15
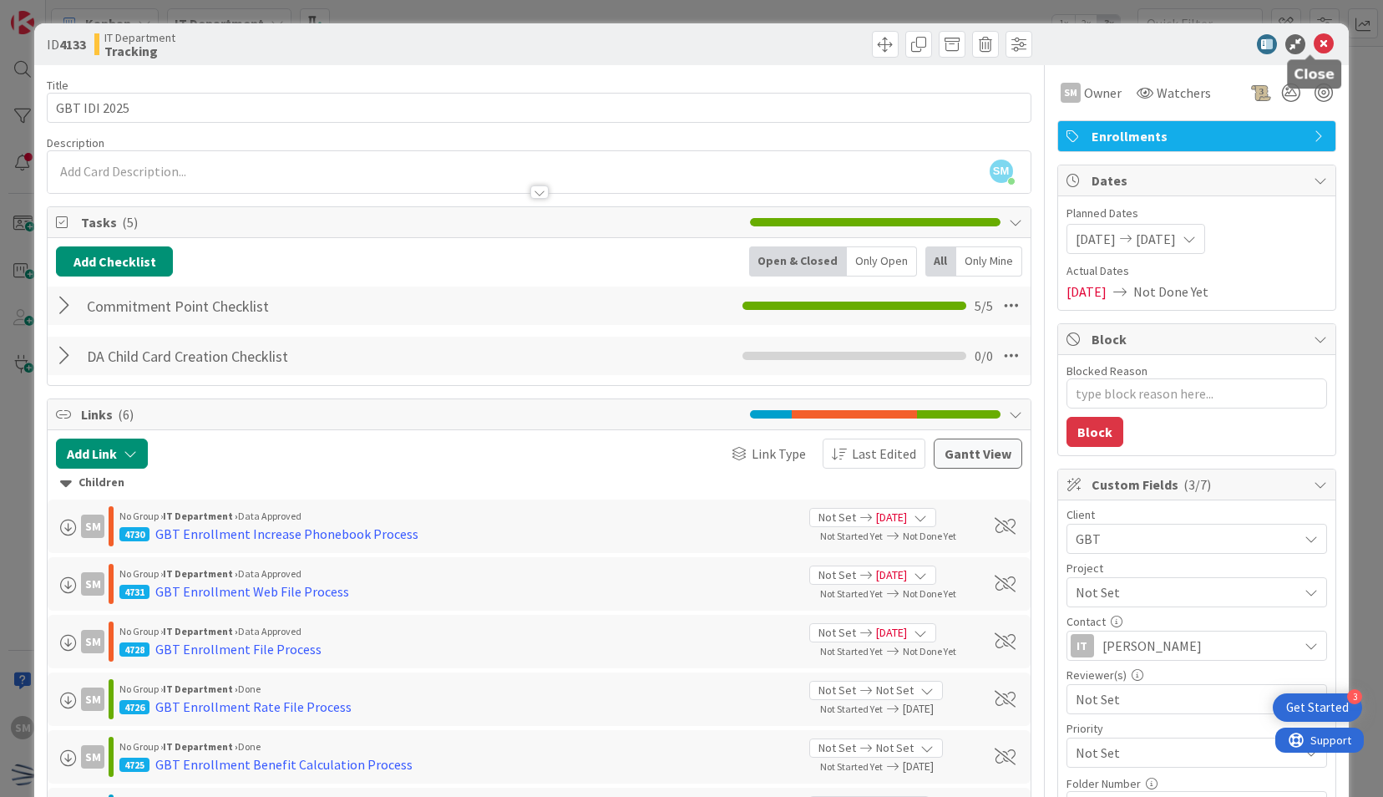
click at [1313, 48] on icon at bounding box center [1323, 44] width 20 height 20
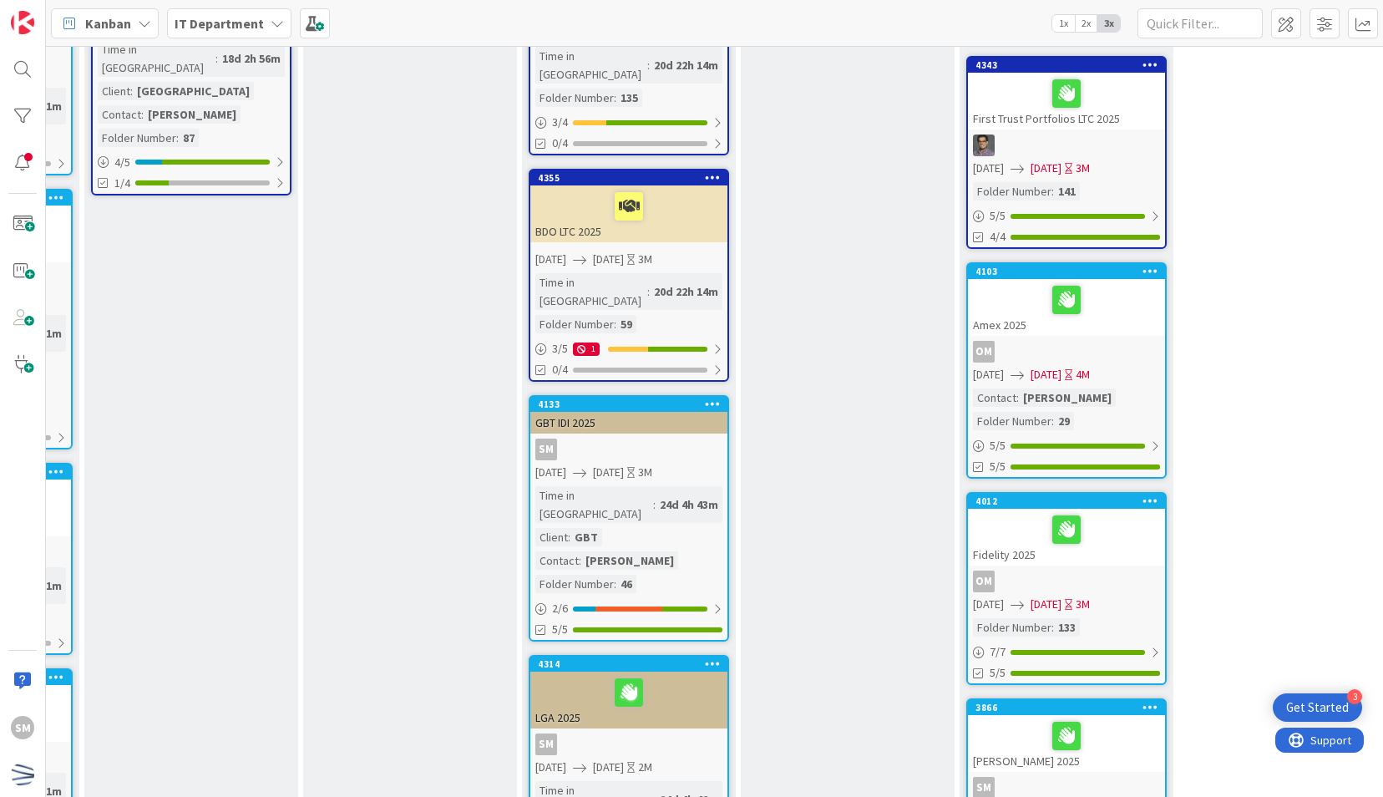
click at [706, 397] on icon at bounding box center [713, 403] width 16 height 12
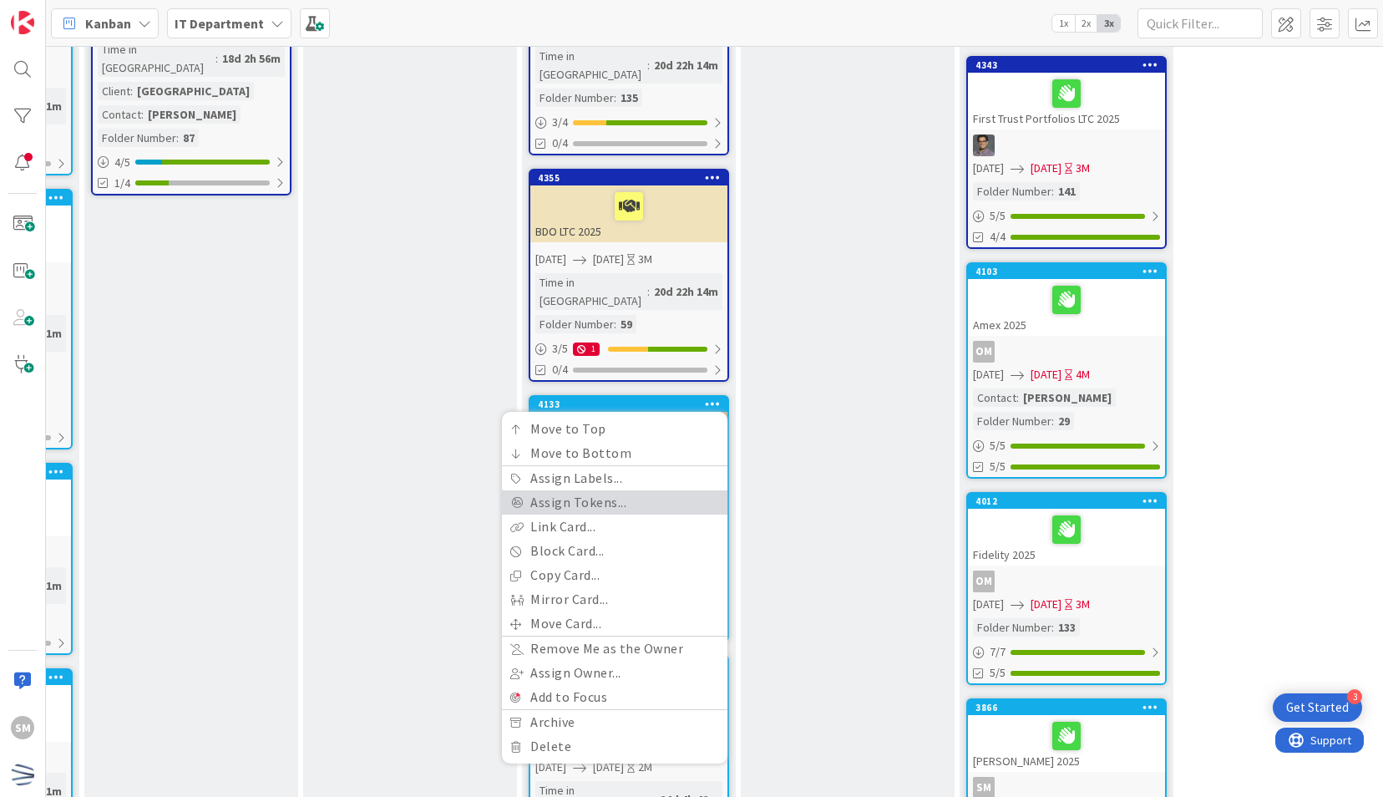
click at [632, 490] on link "Assign Tokens..." at bounding box center [614, 502] width 225 height 24
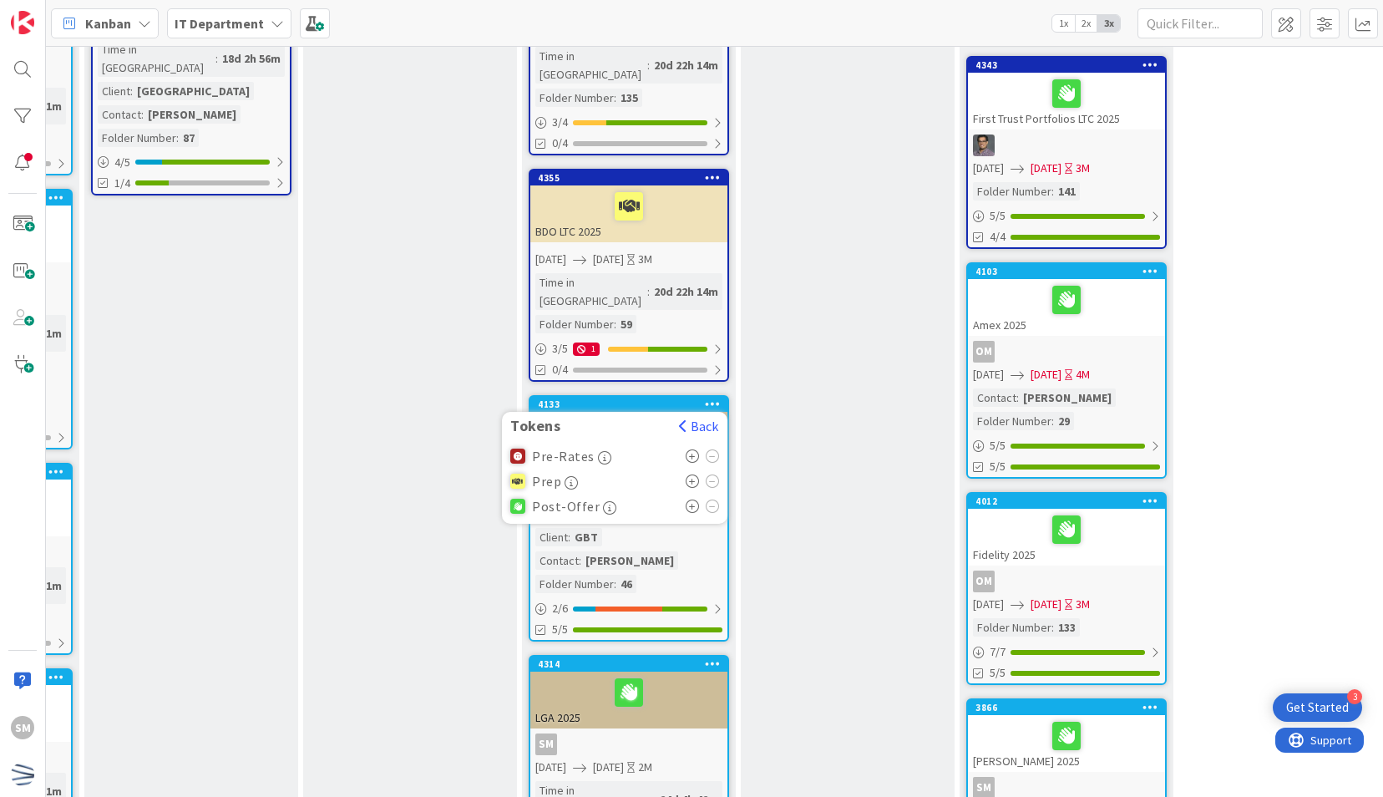
click at [695, 499] on icon at bounding box center [693, 505] width 14 height 13
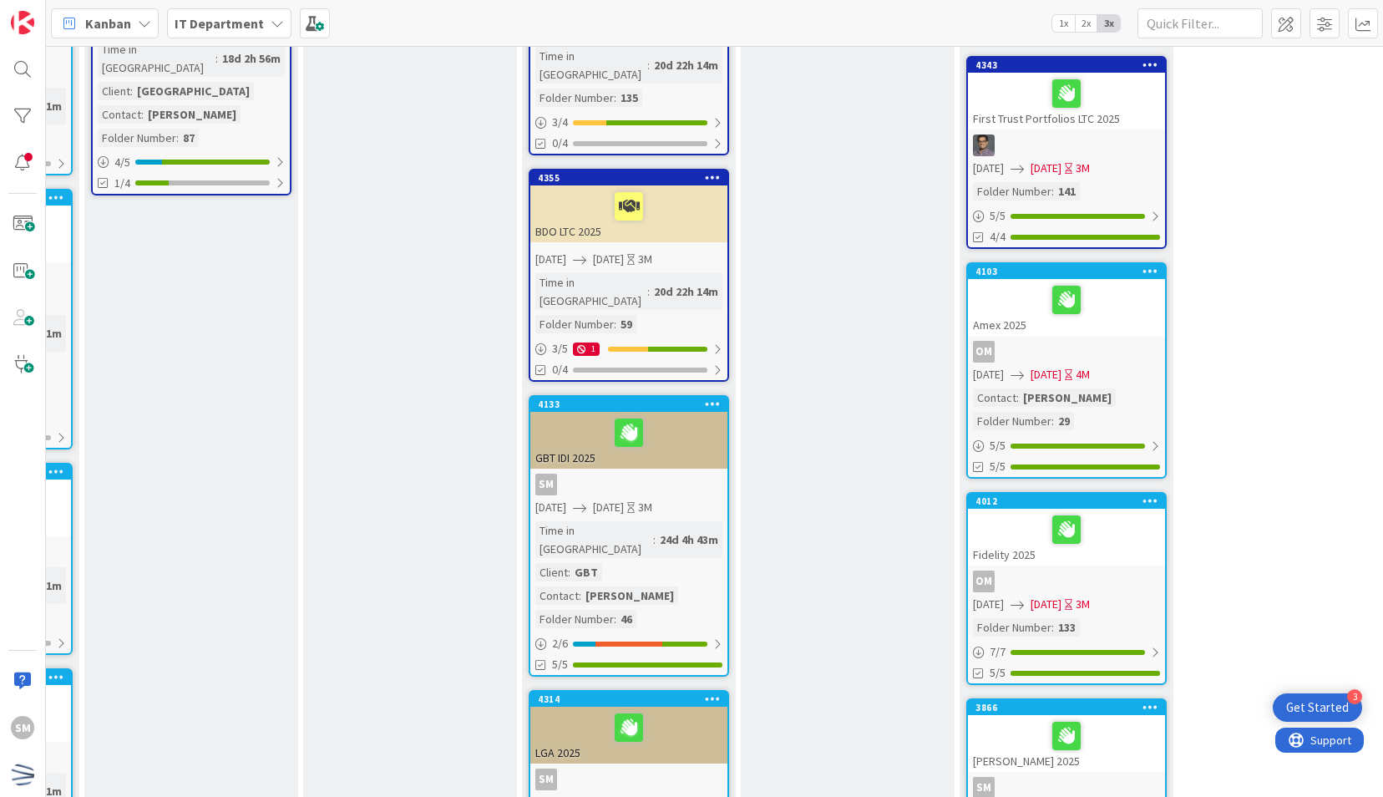
click at [665, 473] on div "SM" at bounding box center [628, 484] width 197 height 22
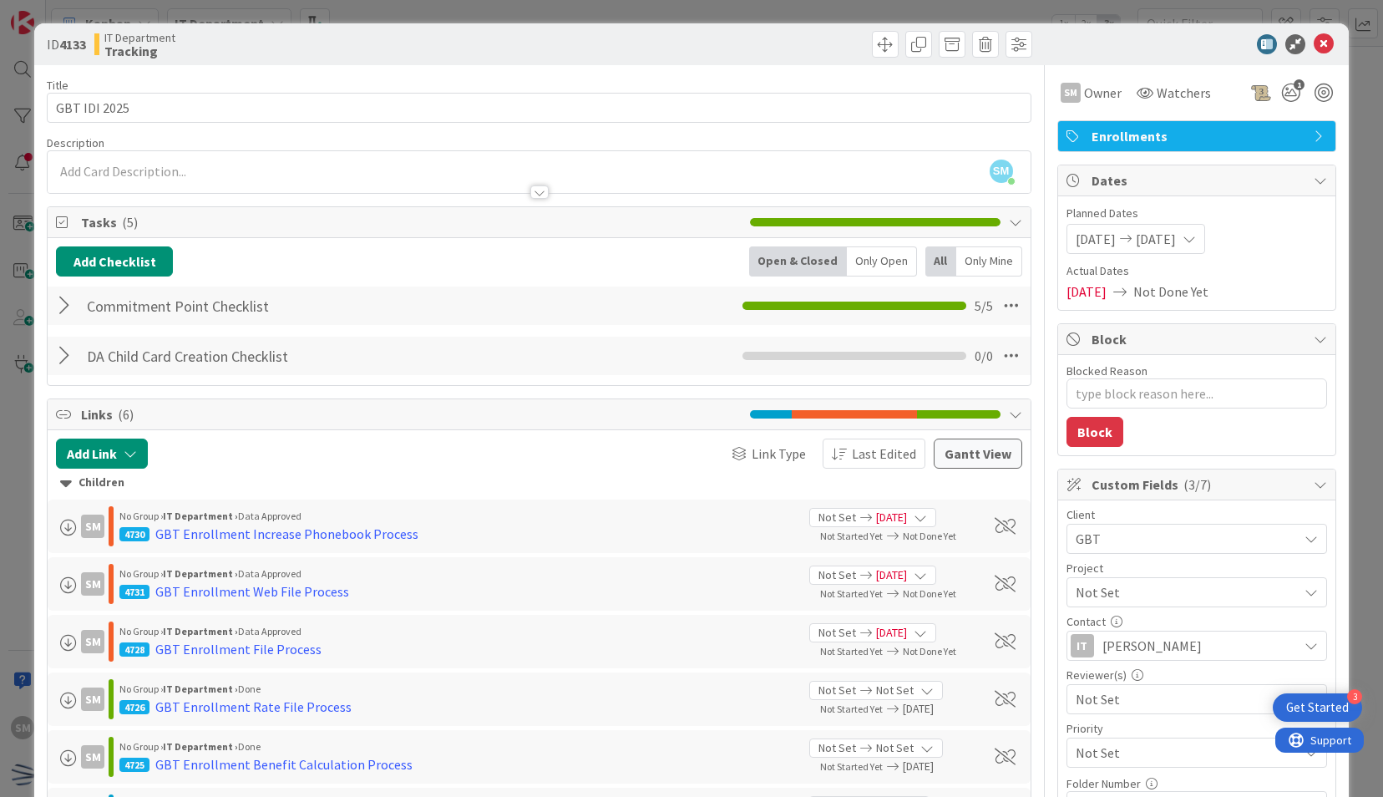
scroll to position [250, 0]
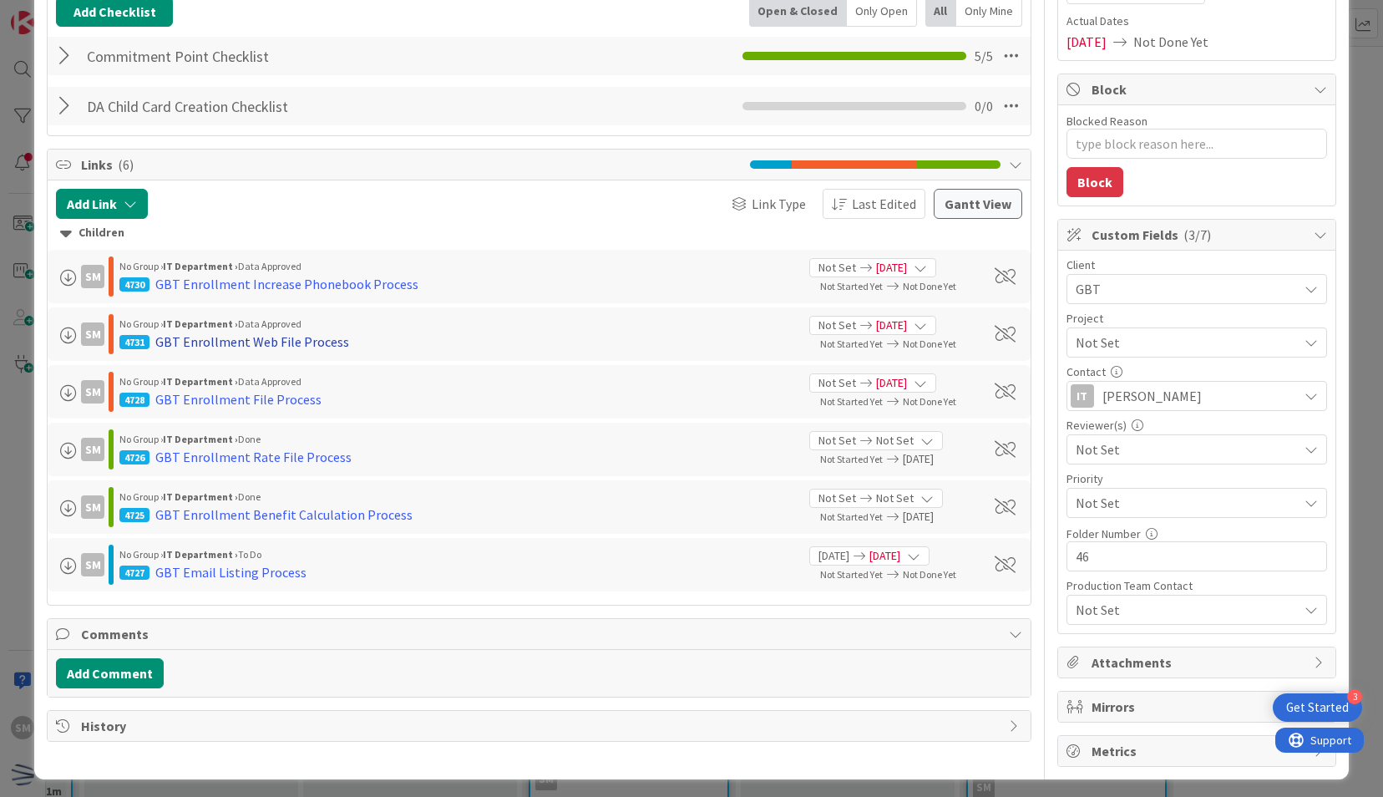
click at [322, 342] on div "GBT Enrollment Web File Process" at bounding box center [252, 341] width 194 height 20
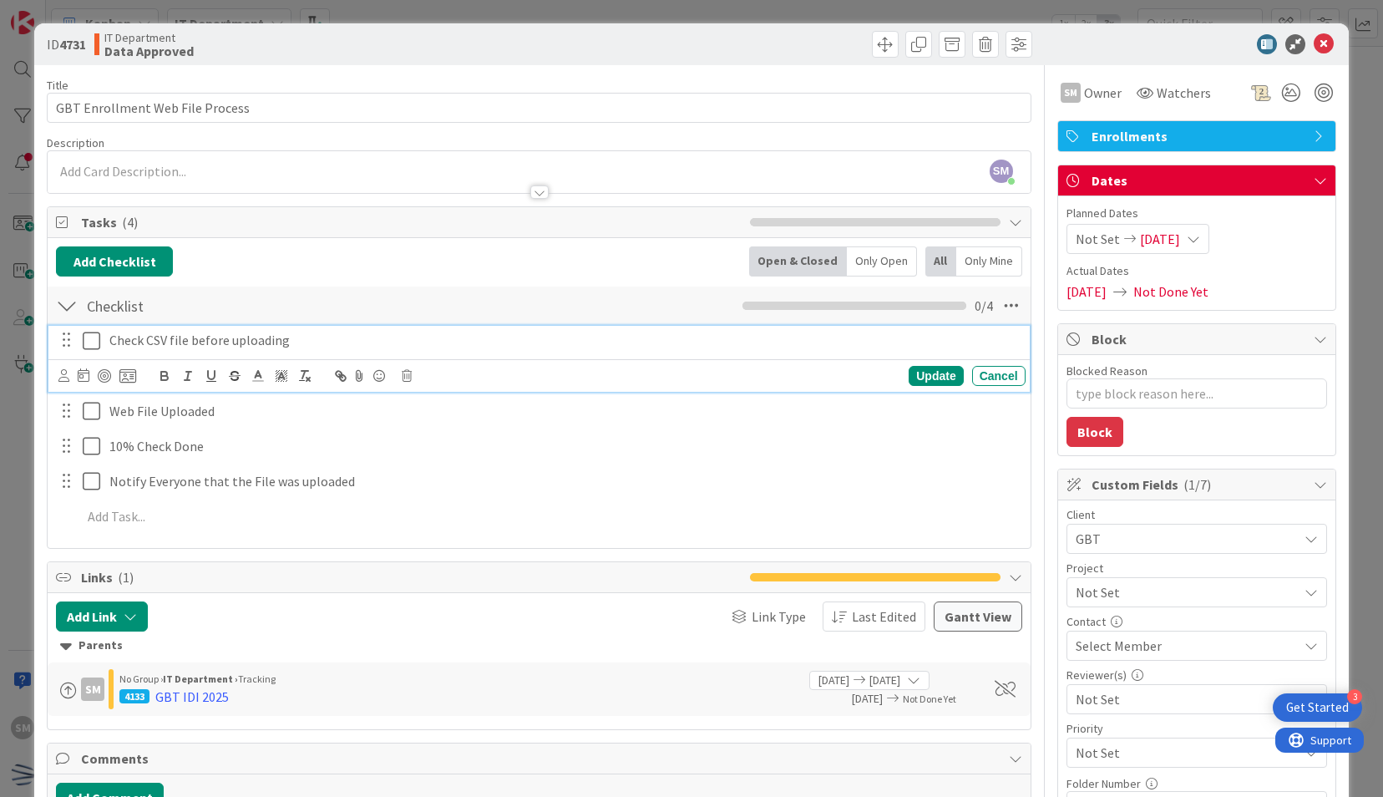
click at [96, 344] on icon at bounding box center [95, 341] width 25 height 20
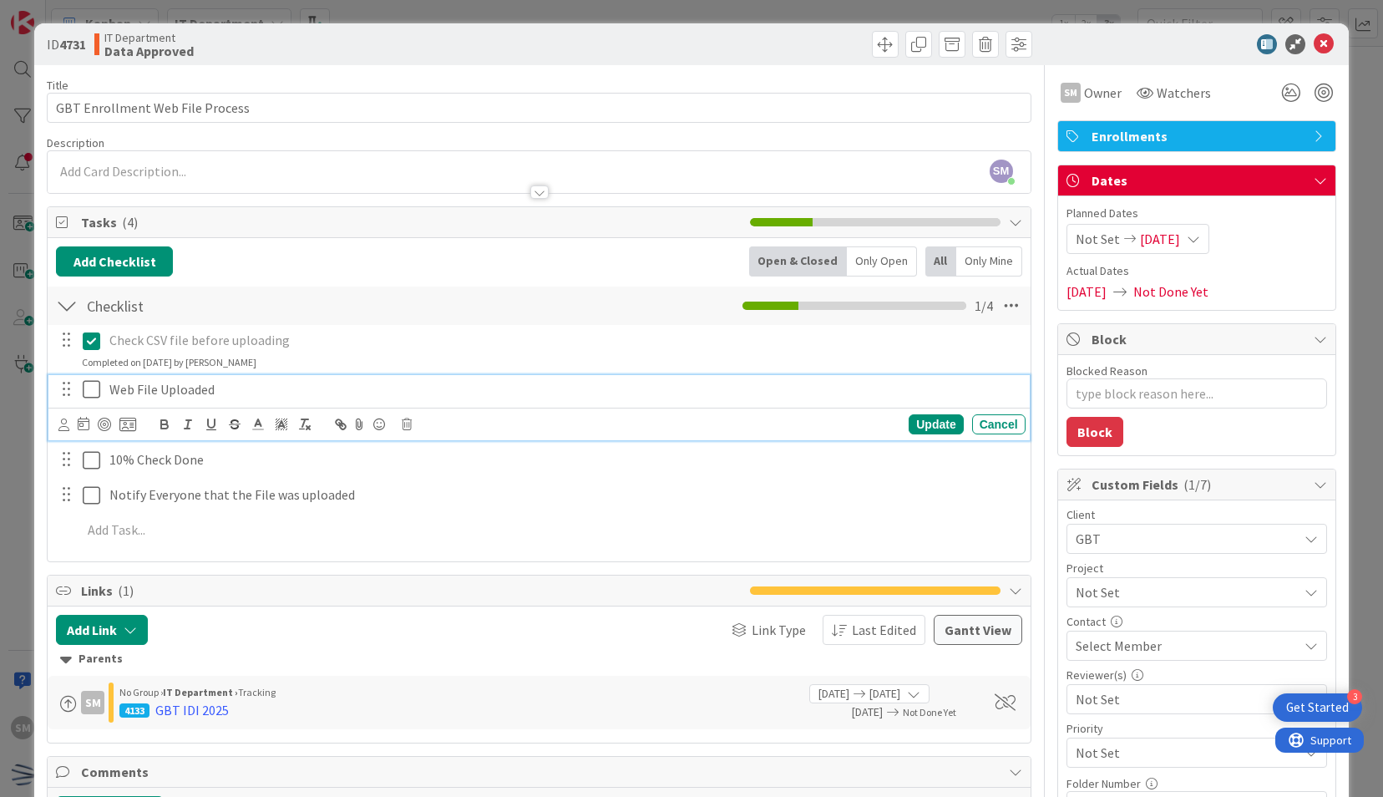
click at [94, 390] on icon at bounding box center [95, 389] width 25 height 20
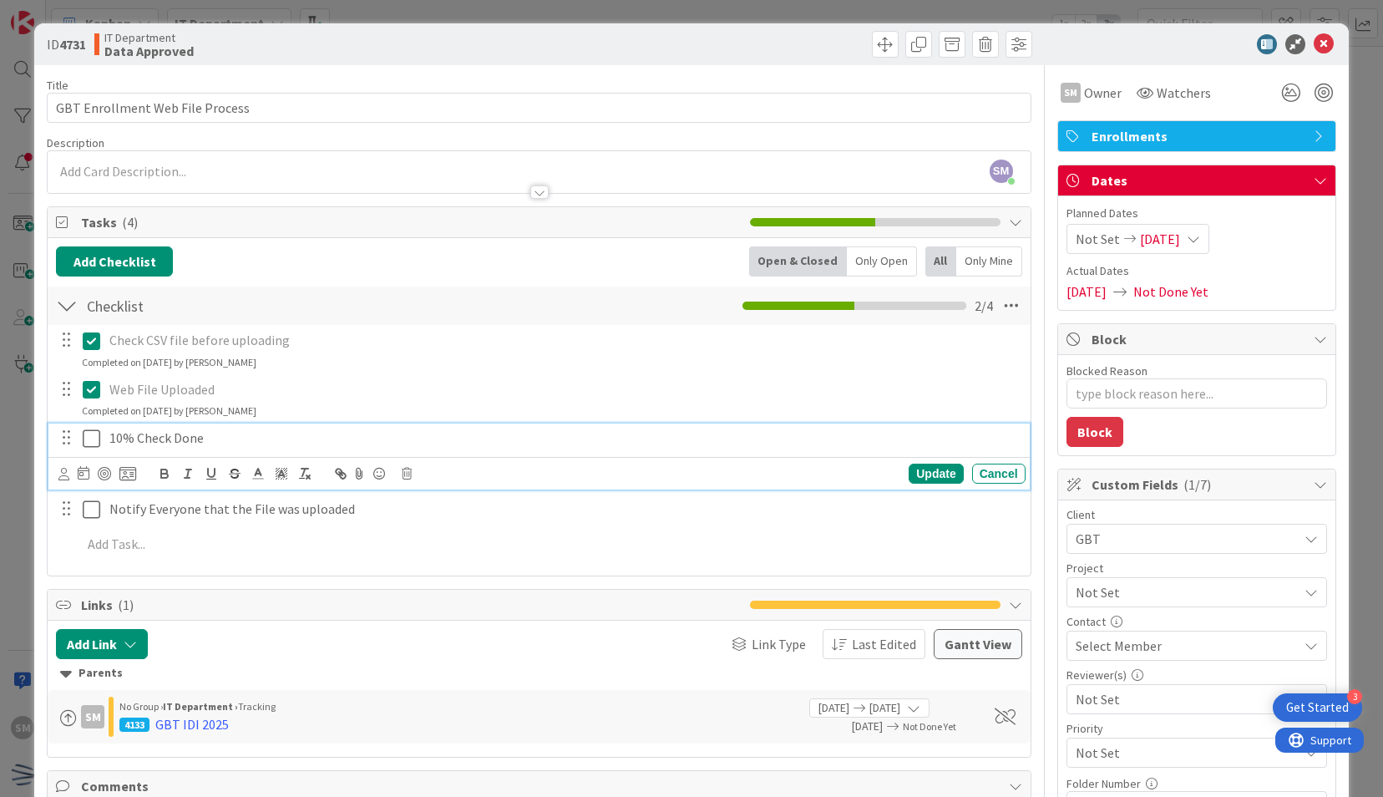
click at [85, 441] on icon at bounding box center [95, 438] width 25 height 20
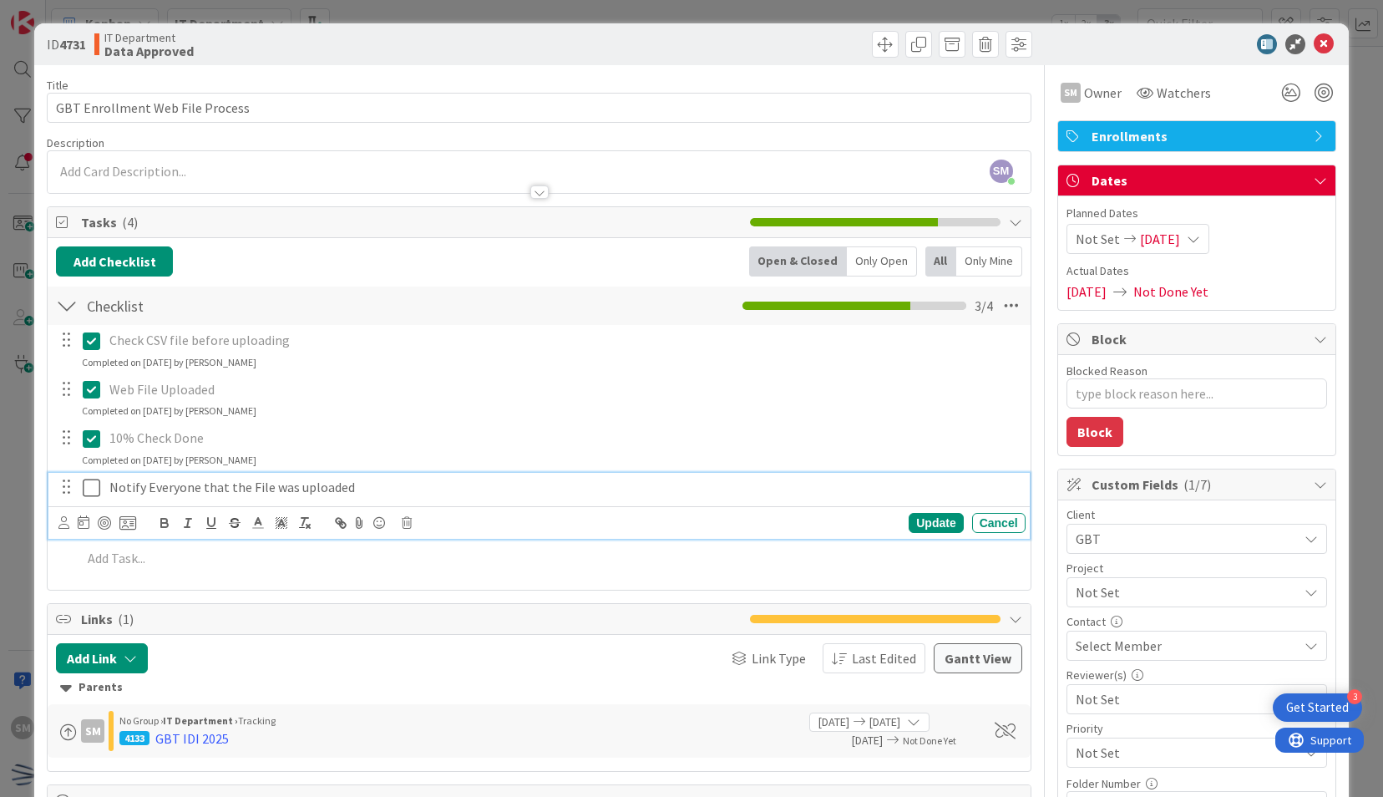
click at [91, 483] on icon at bounding box center [95, 488] width 25 height 20
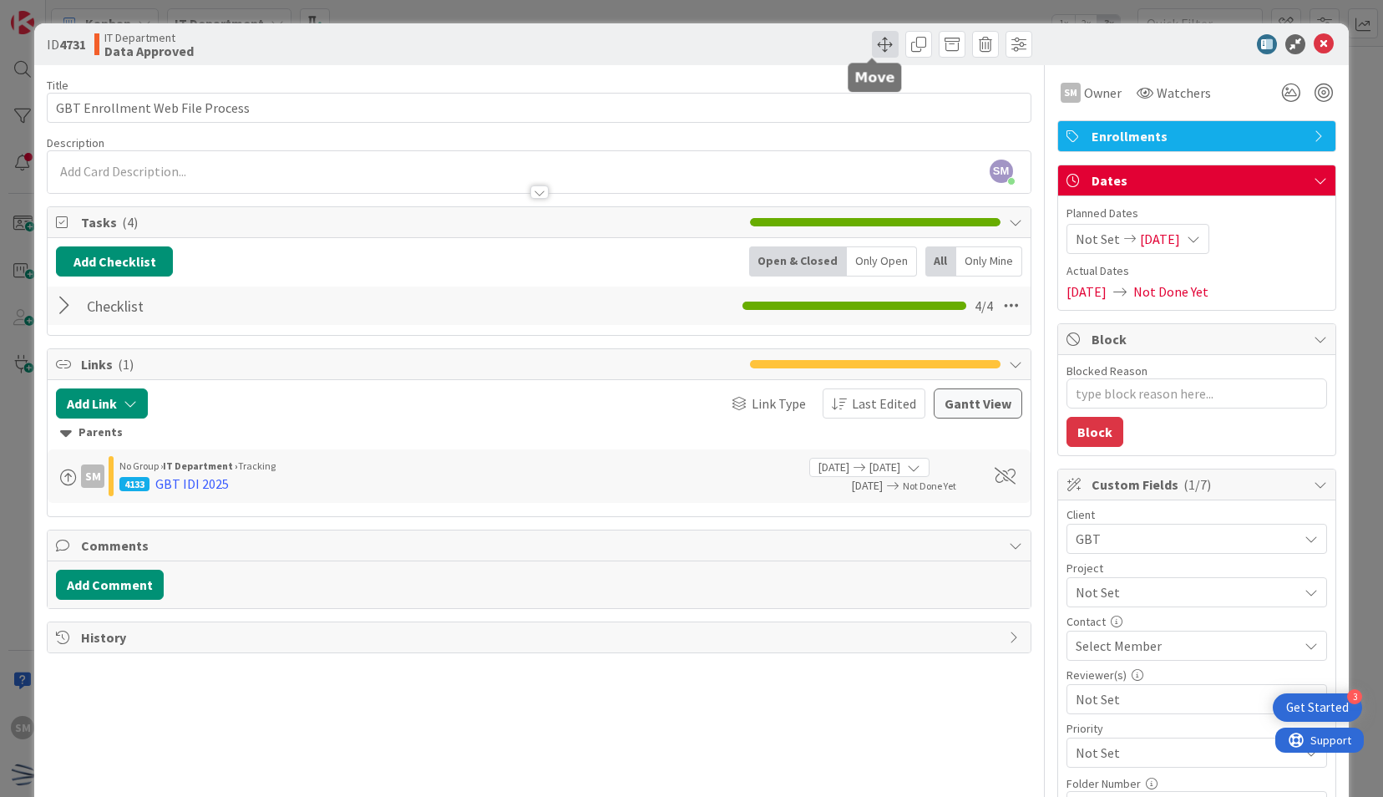
click at [872, 53] on span at bounding box center [885, 44] width 27 height 27
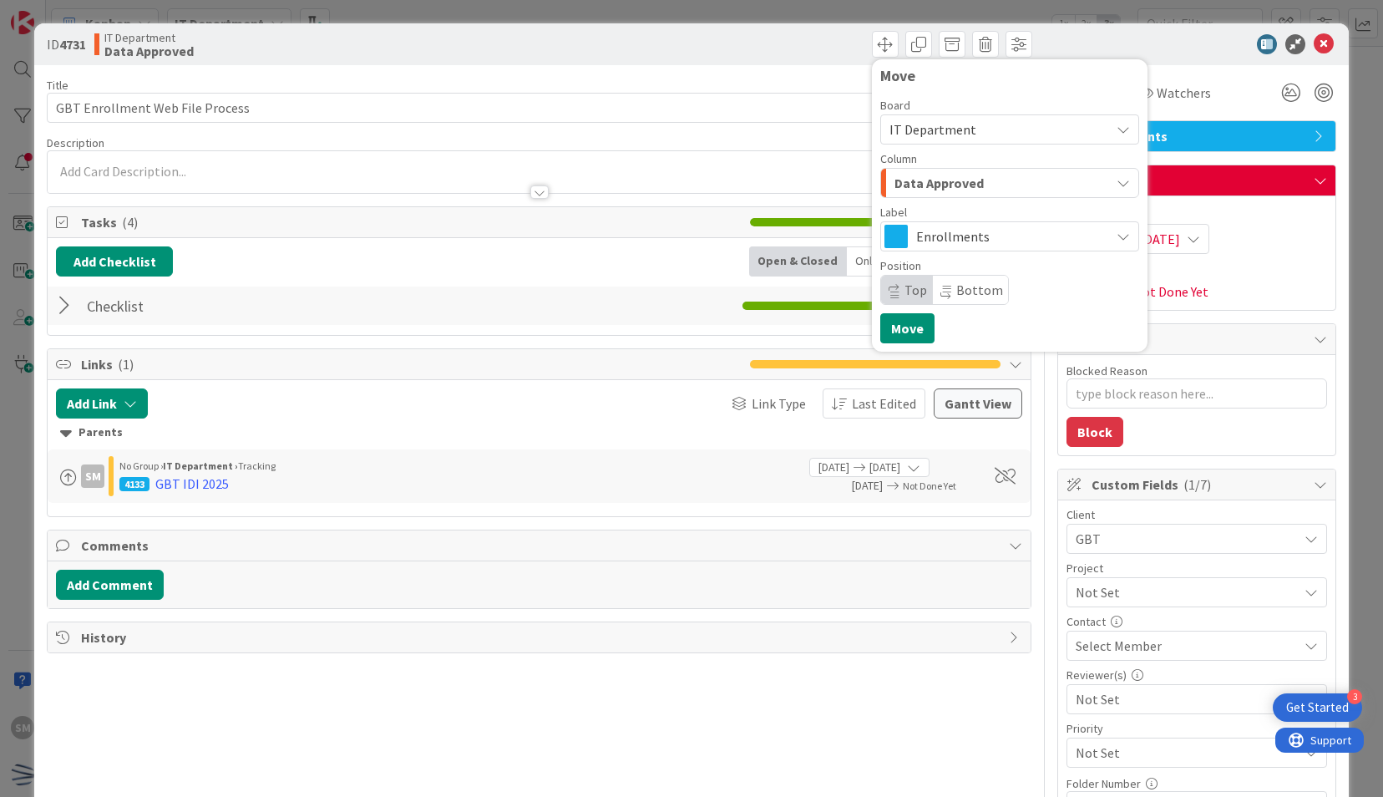
click at [940, 184] on span "Data Approved" at bounding box center [938, 183] width 89 height 22
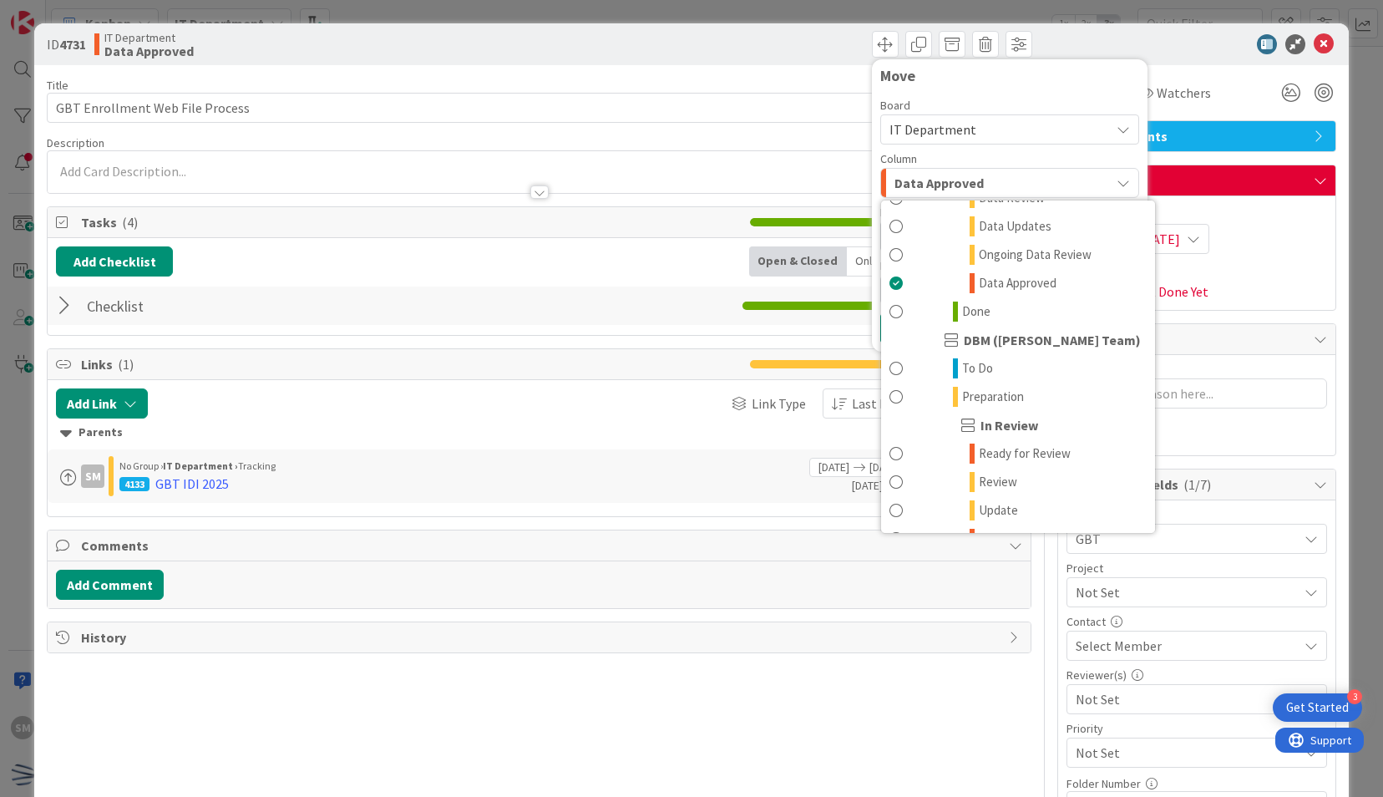
scroll to position [648, 0]
click at [964, 306] on span "Done" at bounding box center [976, 311] width 28 height 20
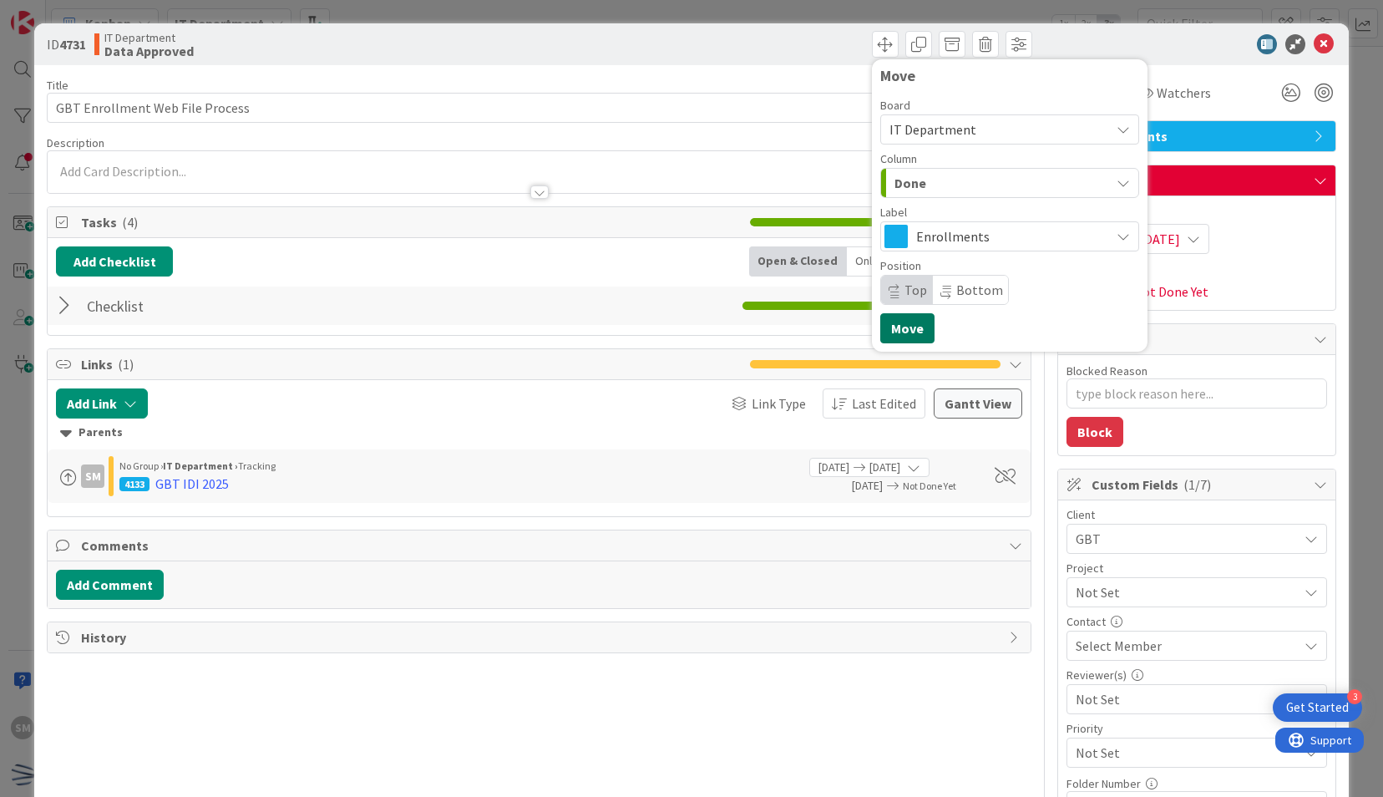
click at [880, 330] on button "Move" at bounding box center [907, 328] width 54 height 30
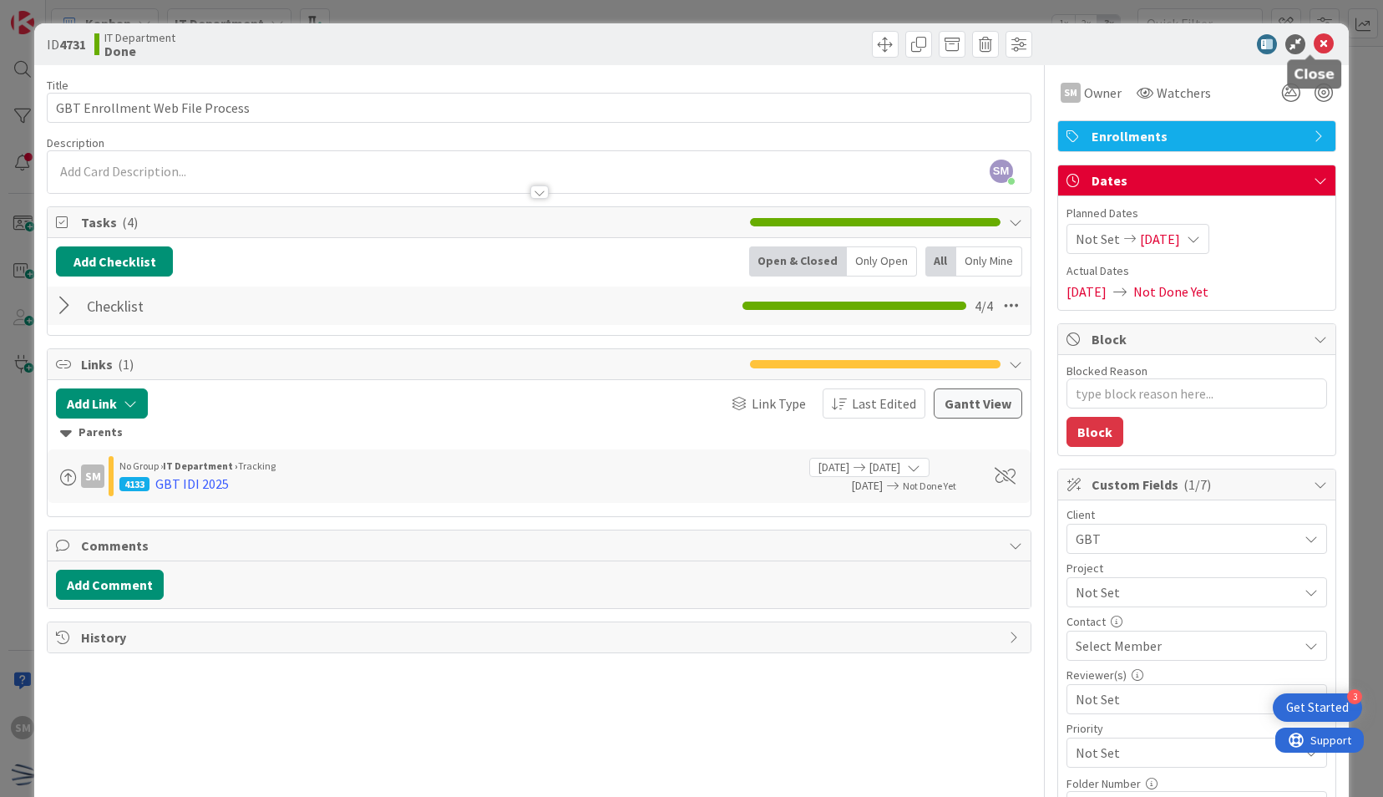
click at [1318, 49] on icon at bounding box center [1323, 44] width 20 height 20
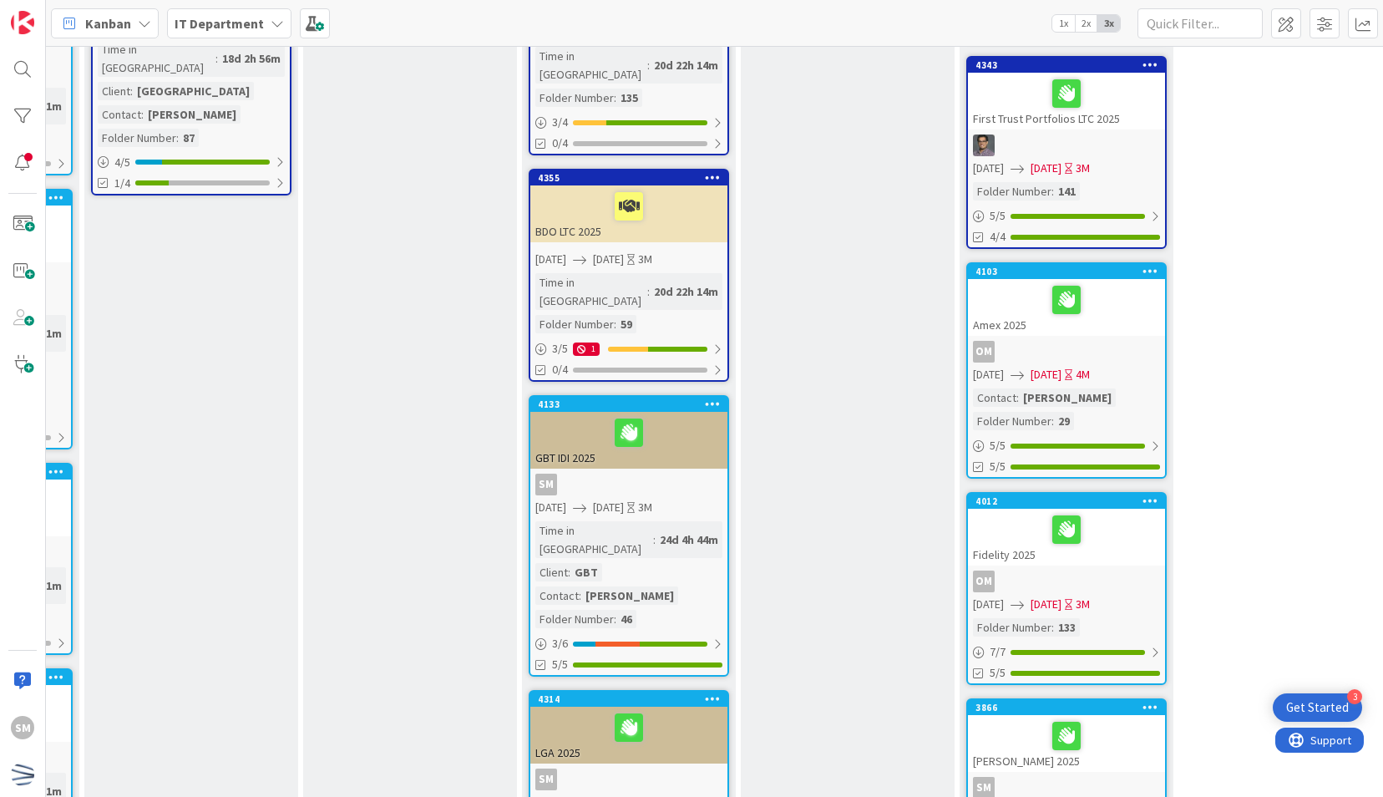
click at [675, 412] on div "GBT IDI 2025" at bounding box center [628, 440] width 197 height 57
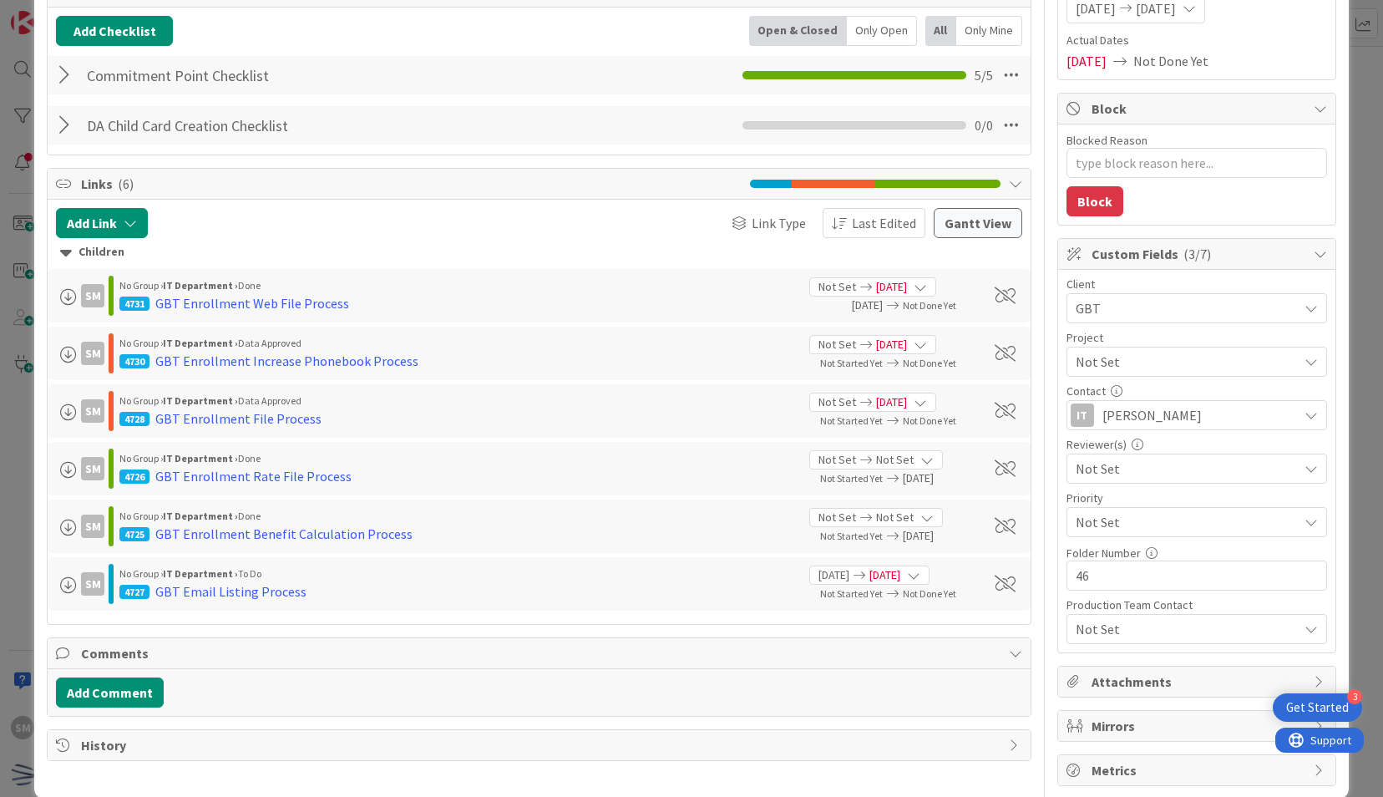
scroll to position [250, 0]
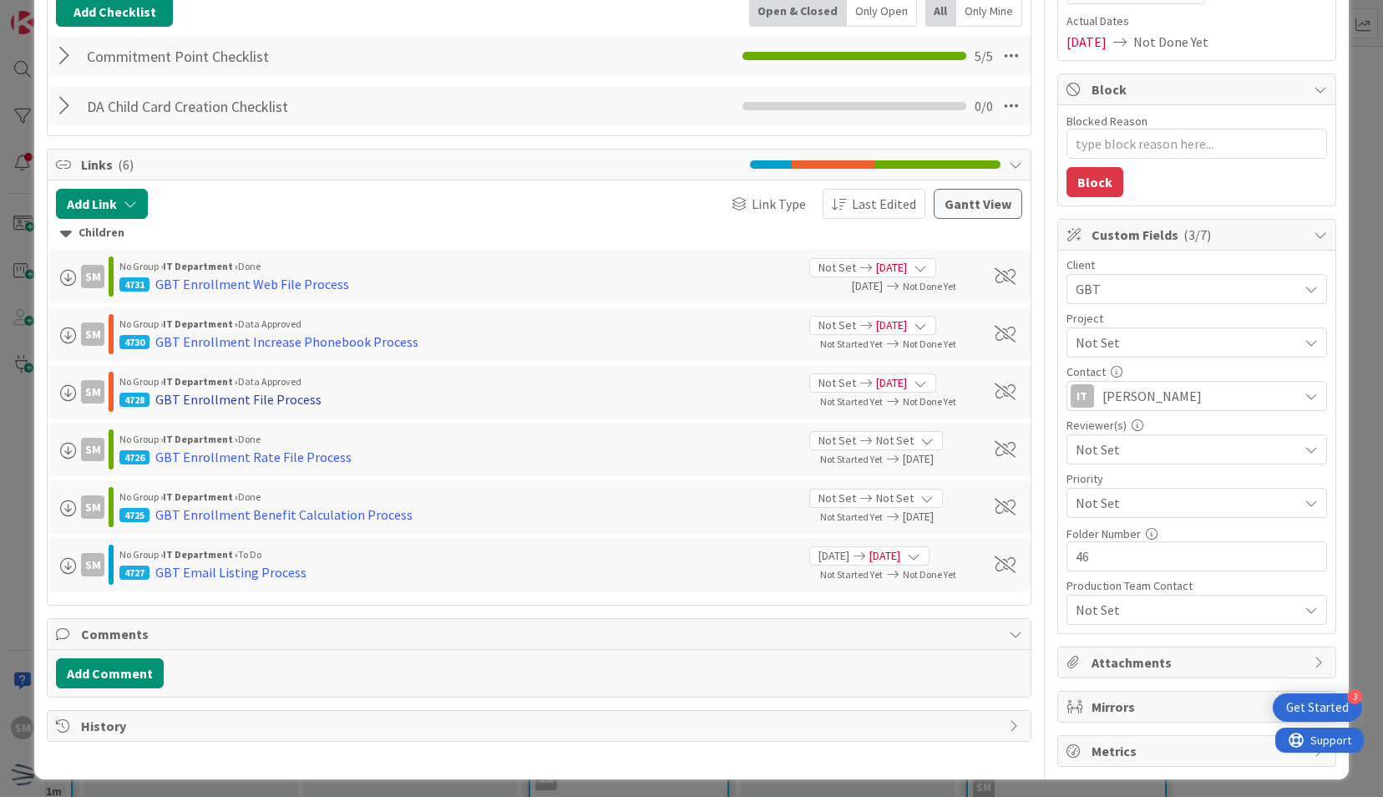
click at [266, 399] on div "GBT Enrollment File Process" at bounding box center [238, 399] width 166 height 20
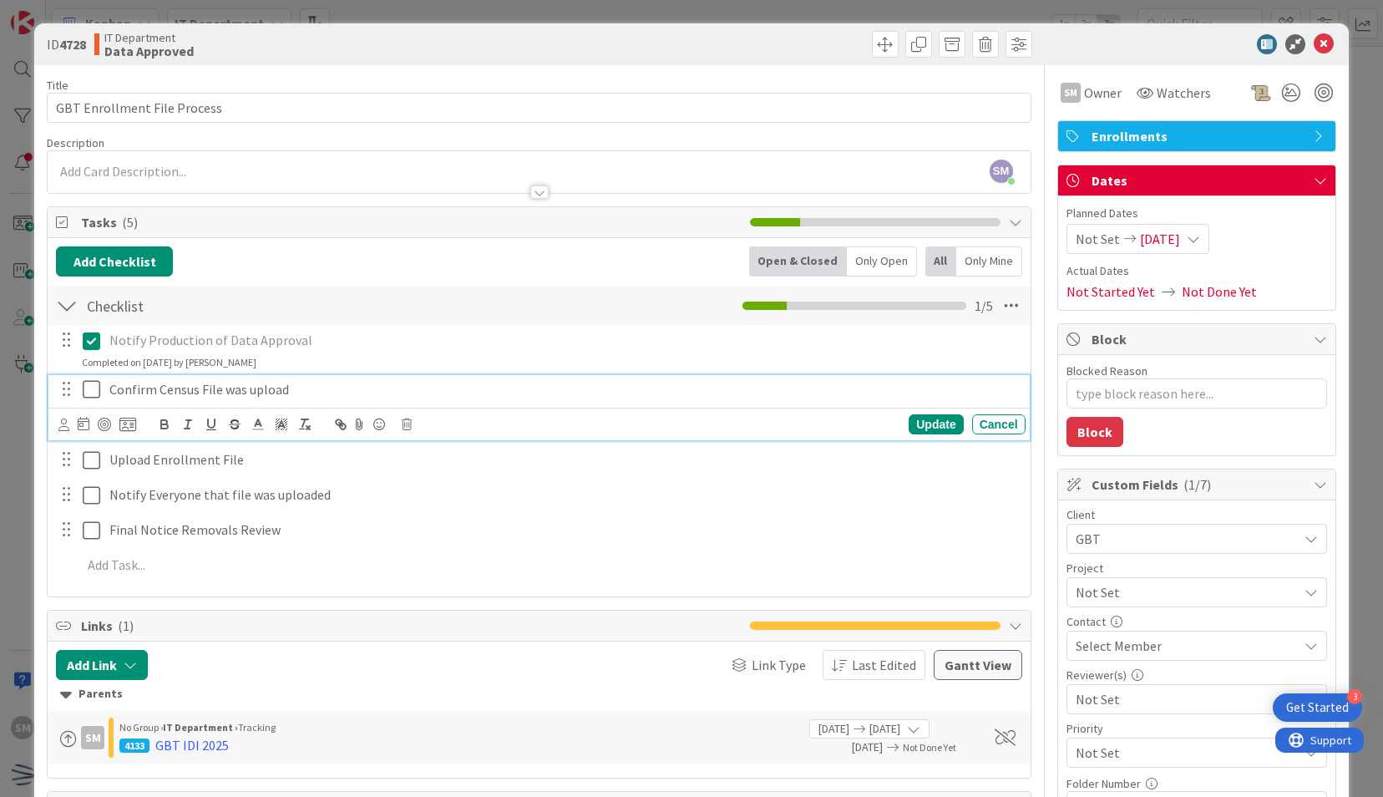
click at [97, 392] on icon at bounding box center [95, 389] width 25 height 20
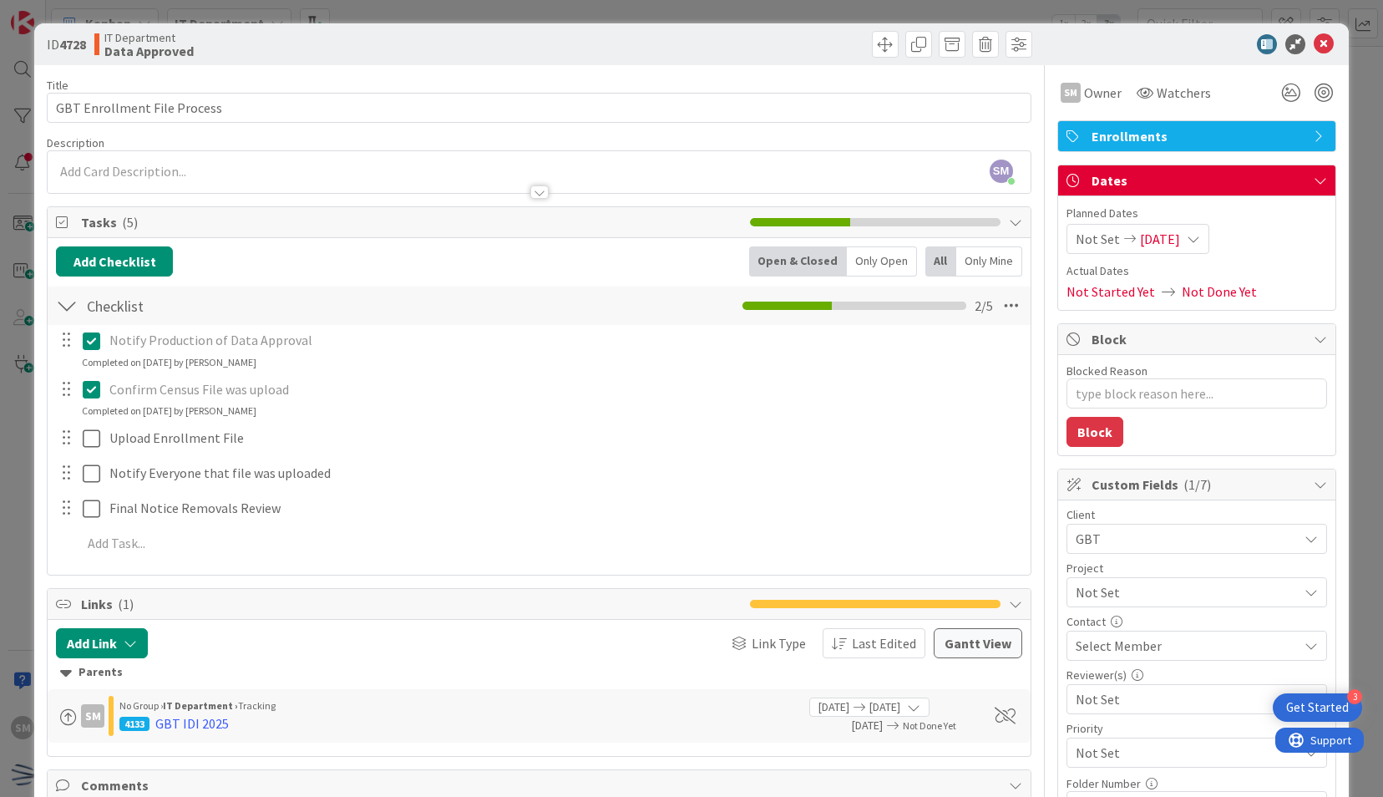
click at [85, 453] on div "Notify Production of Data Approval Update Cancel Completed on 08/01/2025 by Sai…" at bounding box center [538, 445] width 965 height 240
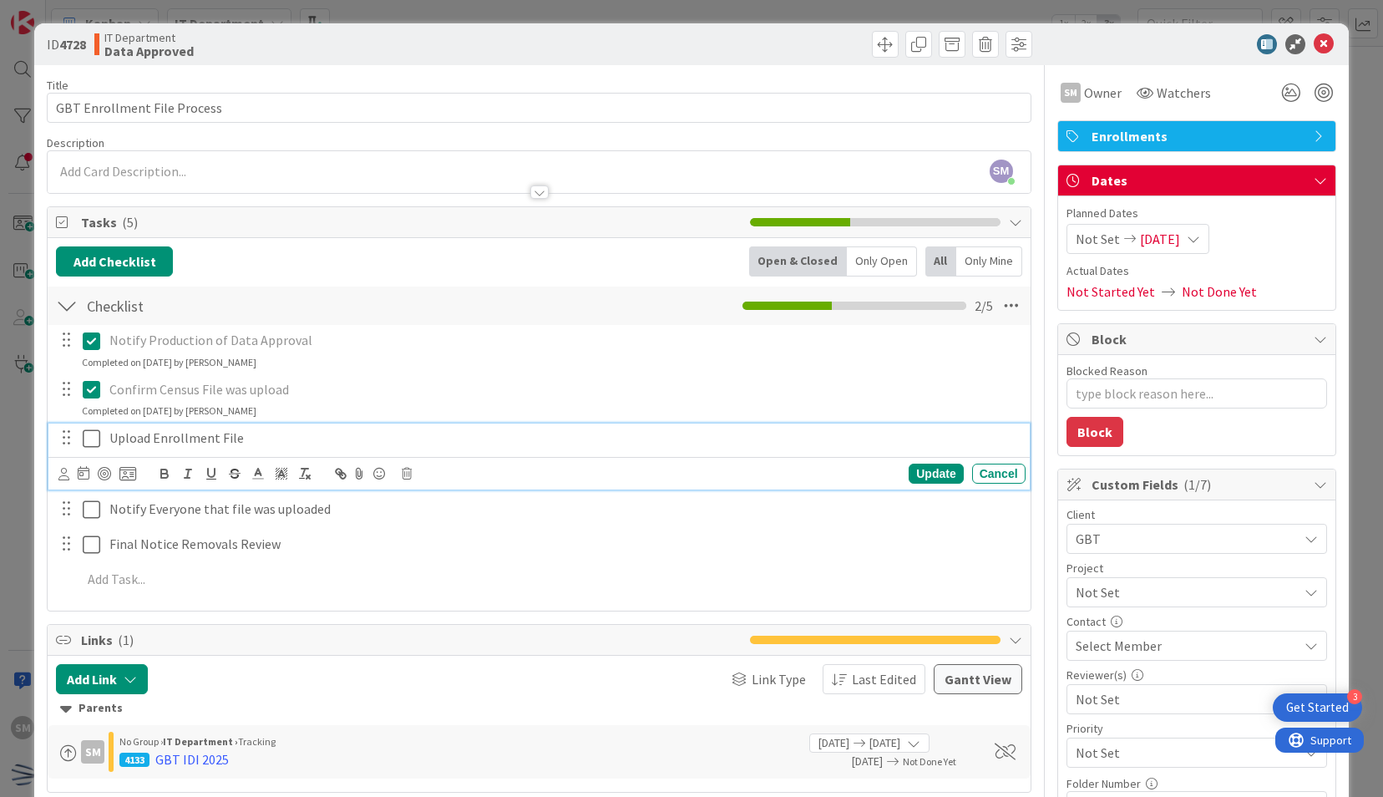
click at [87, 441] on icon at bounding box center [95, 438] width 25 height 20
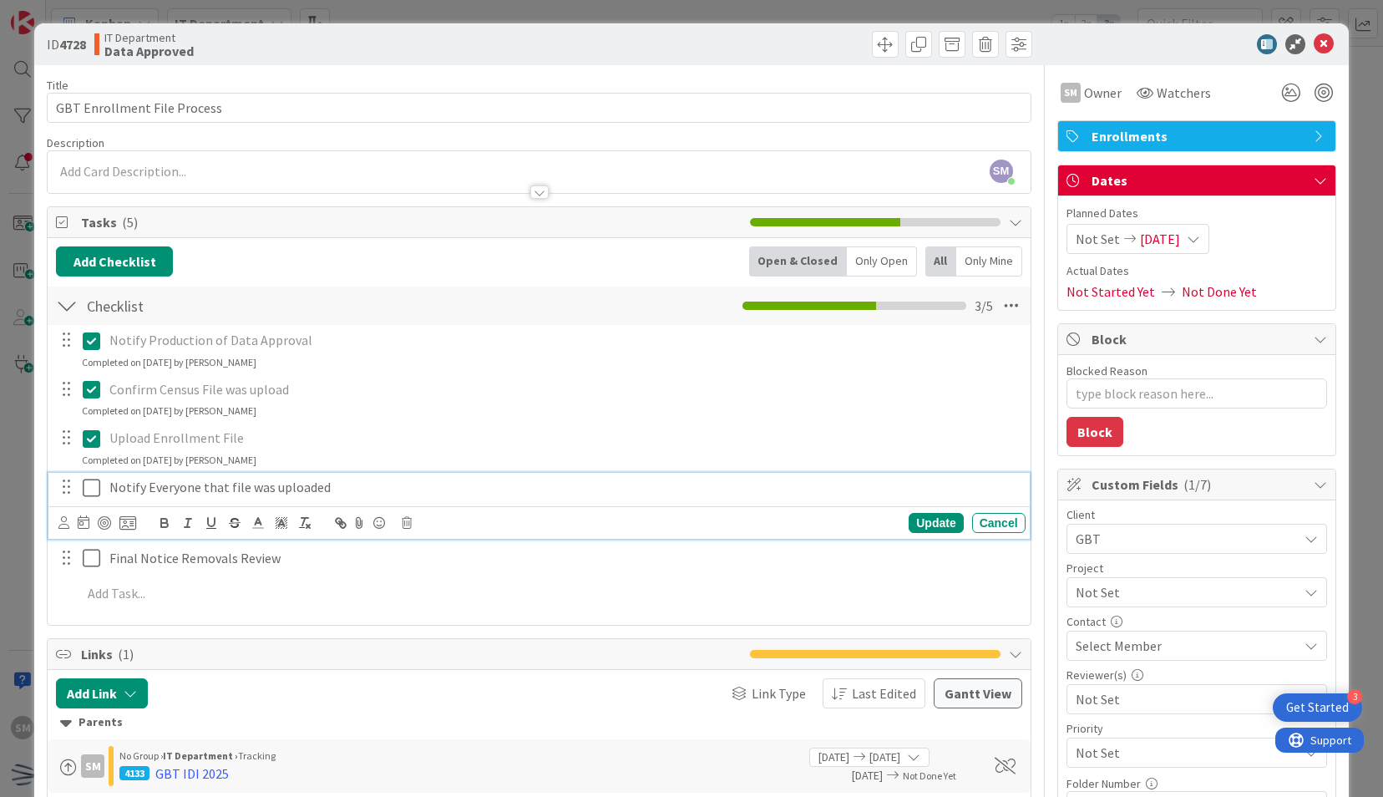
click at [90, 486] on icon at bounding box center [95, 488] width 25 height 20
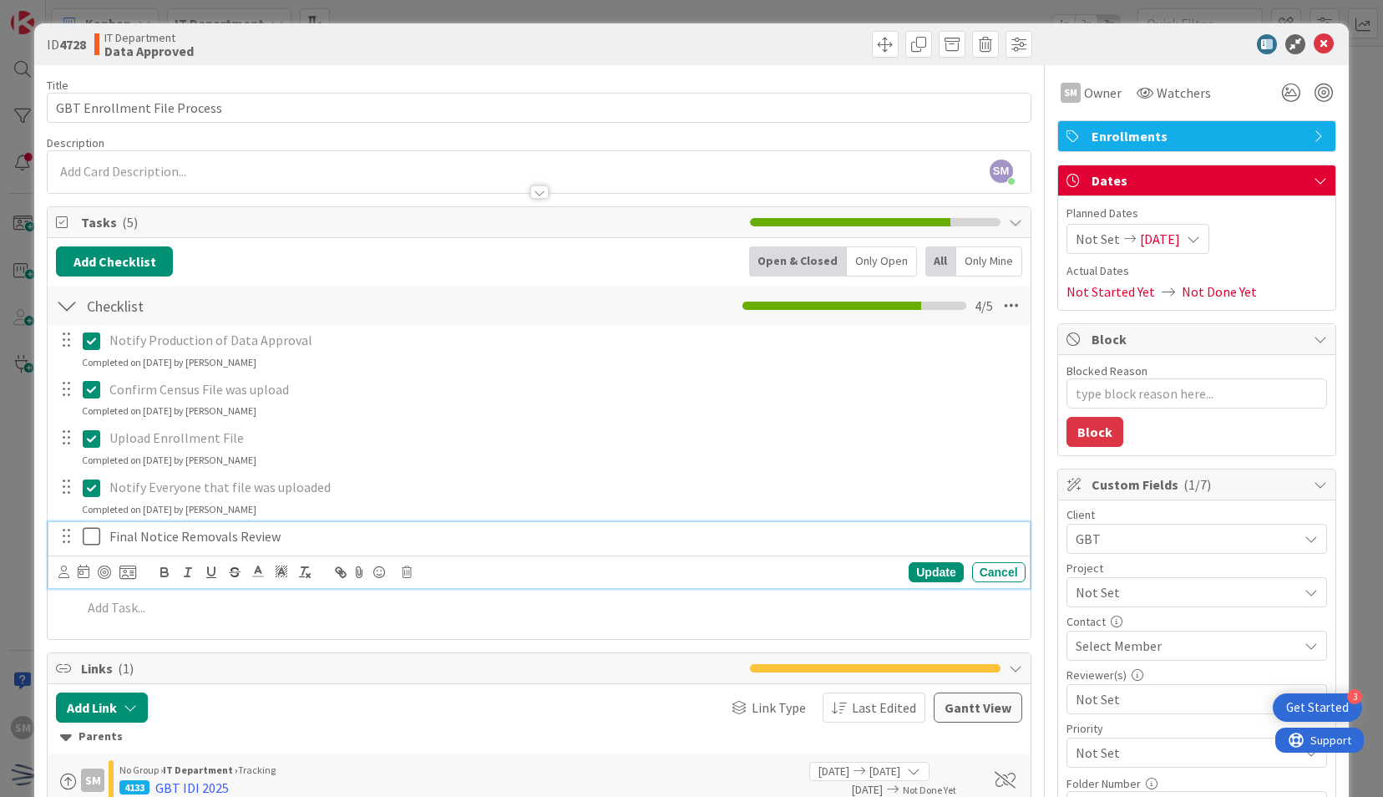
click at [89, 529] on icon at bounding box center [95, 536] width 25 height 20
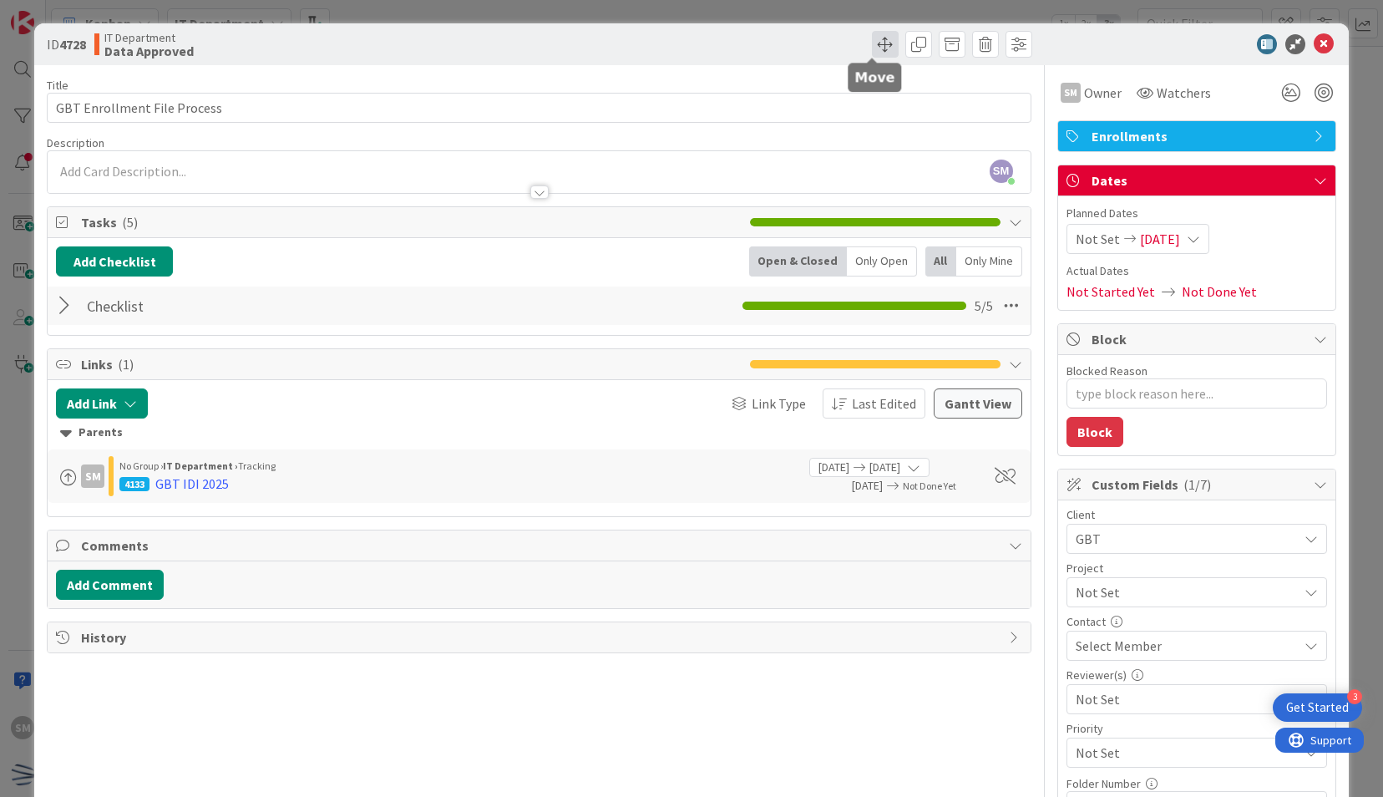
click at [875, 50] on span at bounding box center [885, 44] width 27 height 27
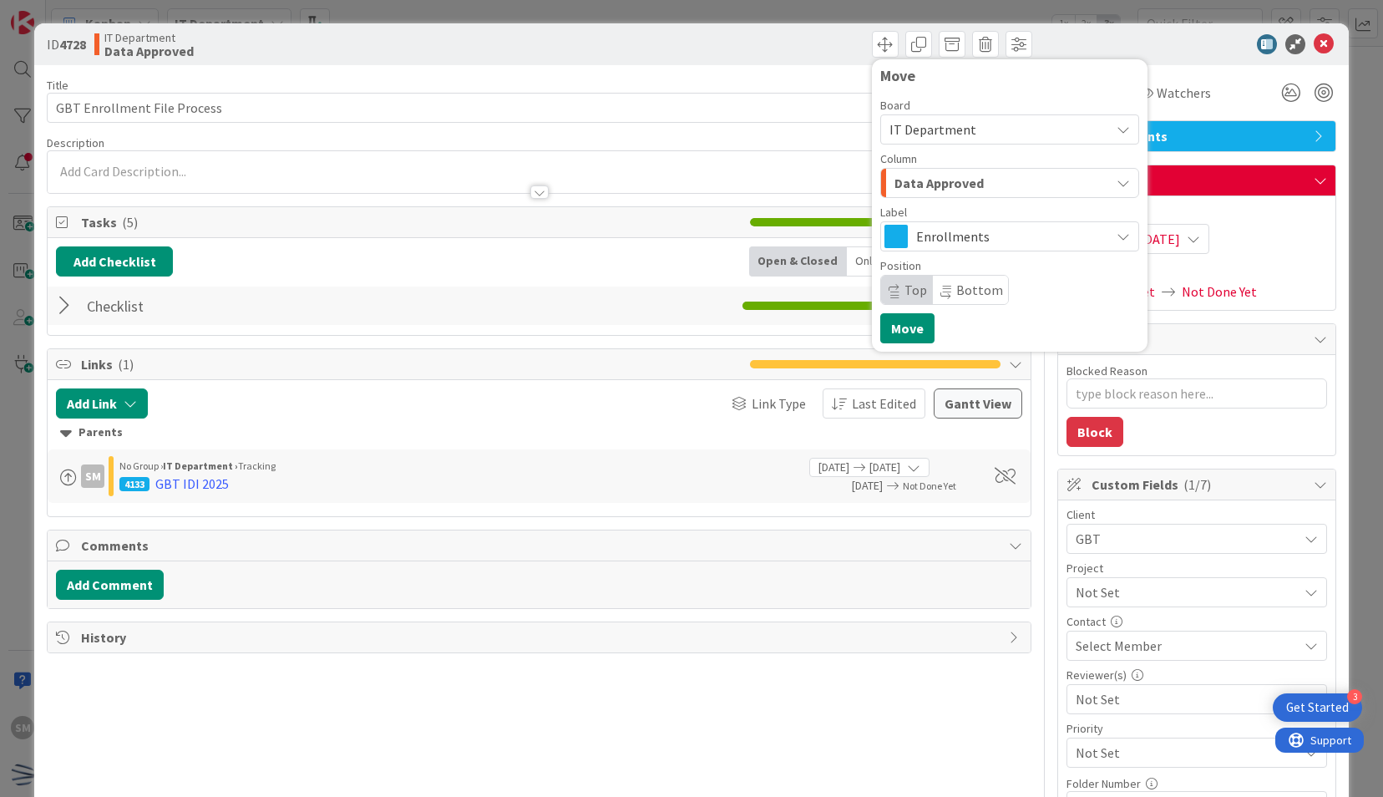
click at [1002, 176] on div "Data Approved" at bounding box center [1000, 182] width 220 height 27
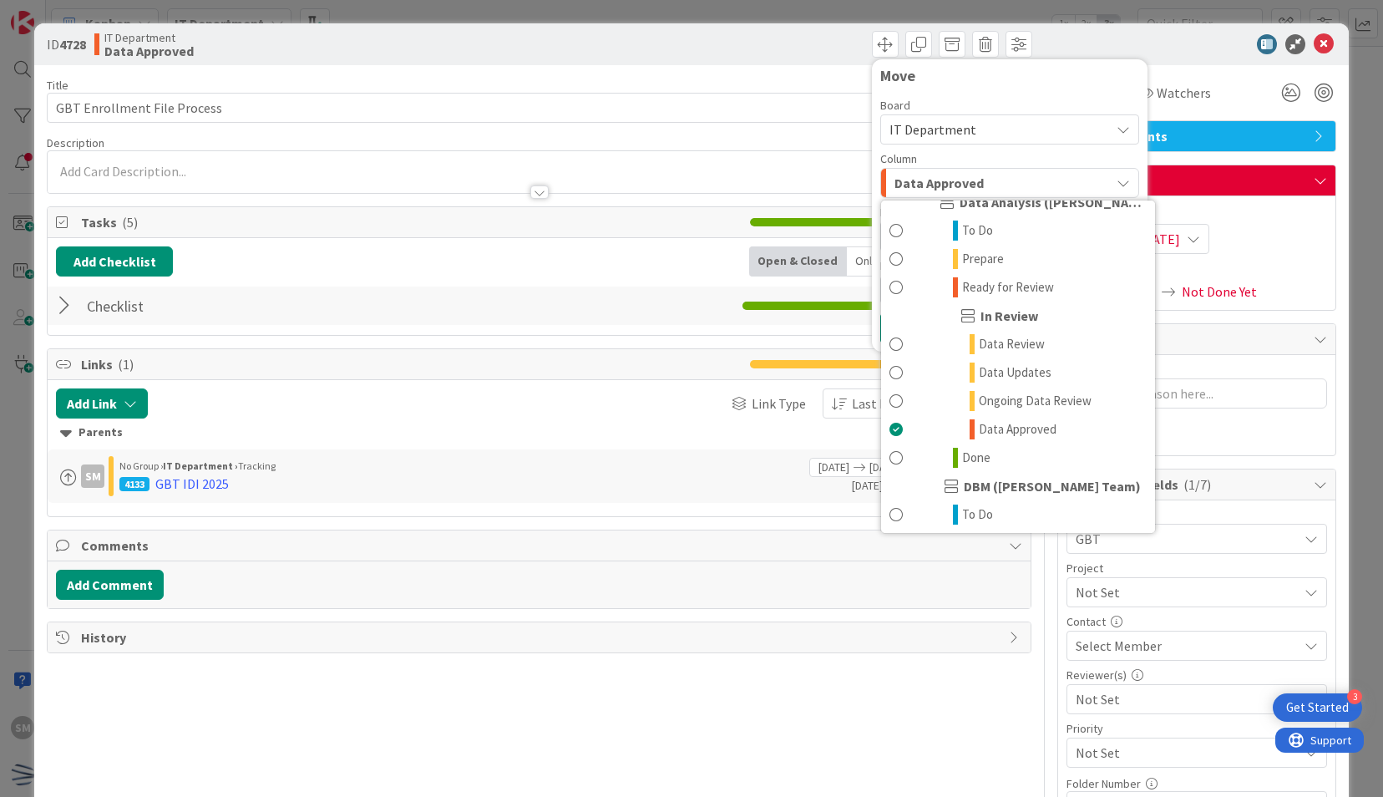
scroll to position [499, 0]
click at [980, 458] on link "Done" at bounding box center [1018, 460] width 274 height 28
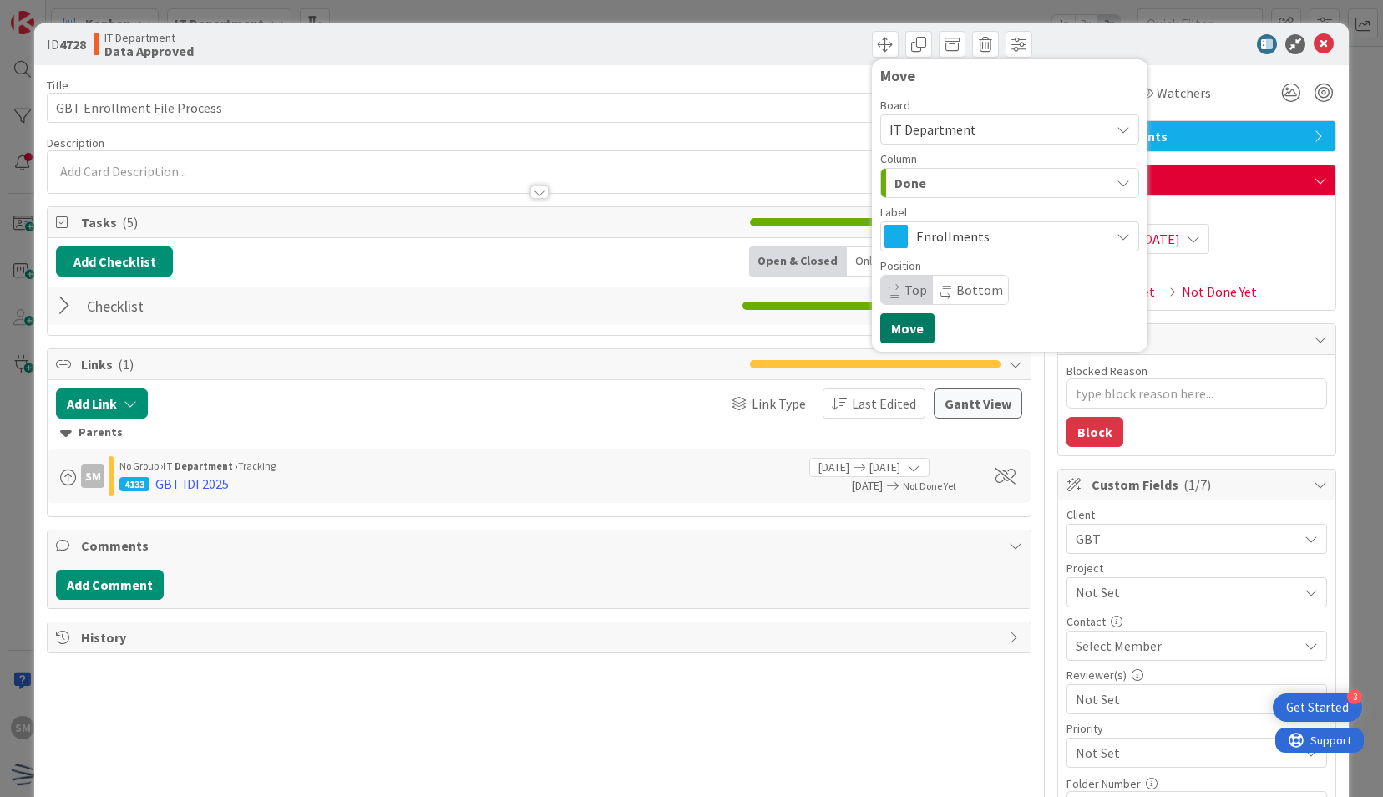
click at [906, 320] on button "Move" at bounding box center [907, 328] width 54 height 30
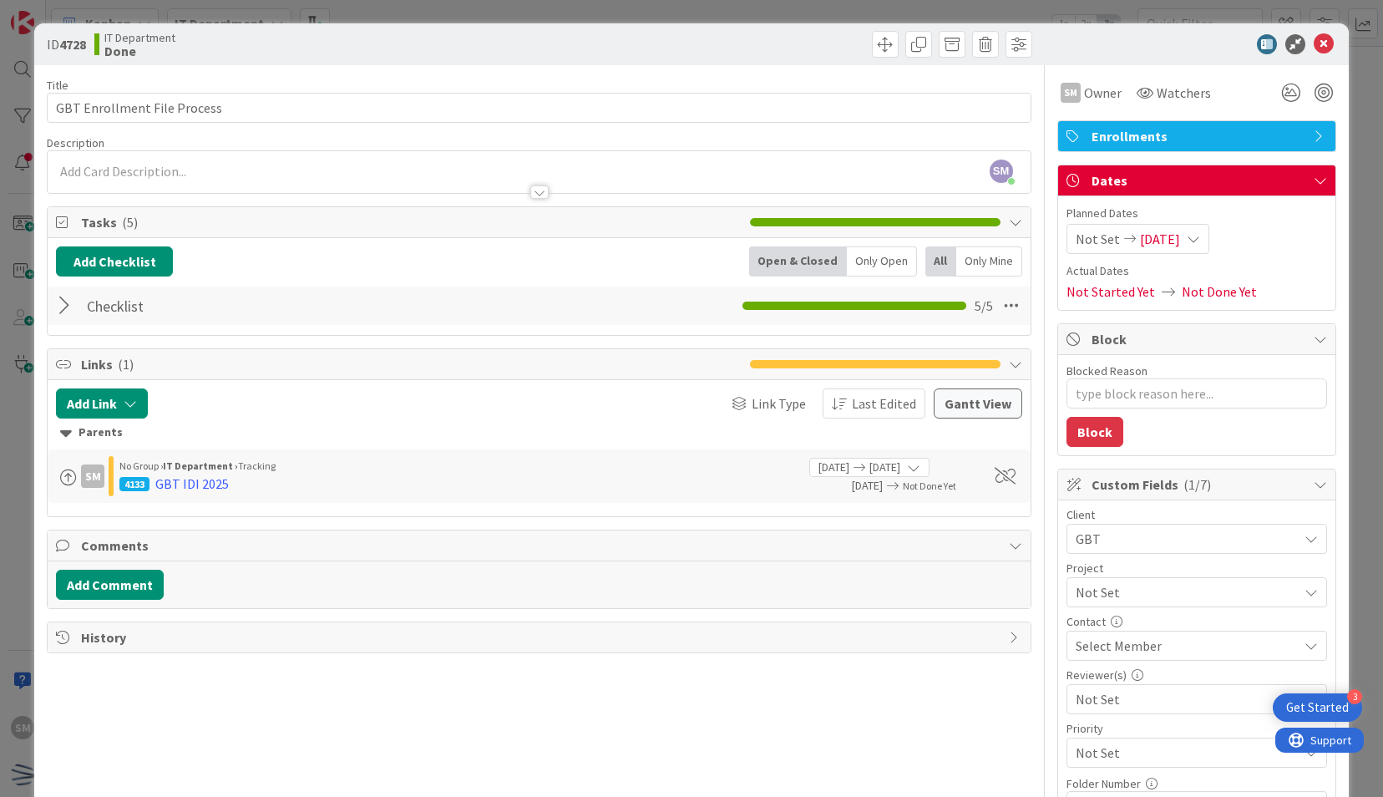
type textarea "x"
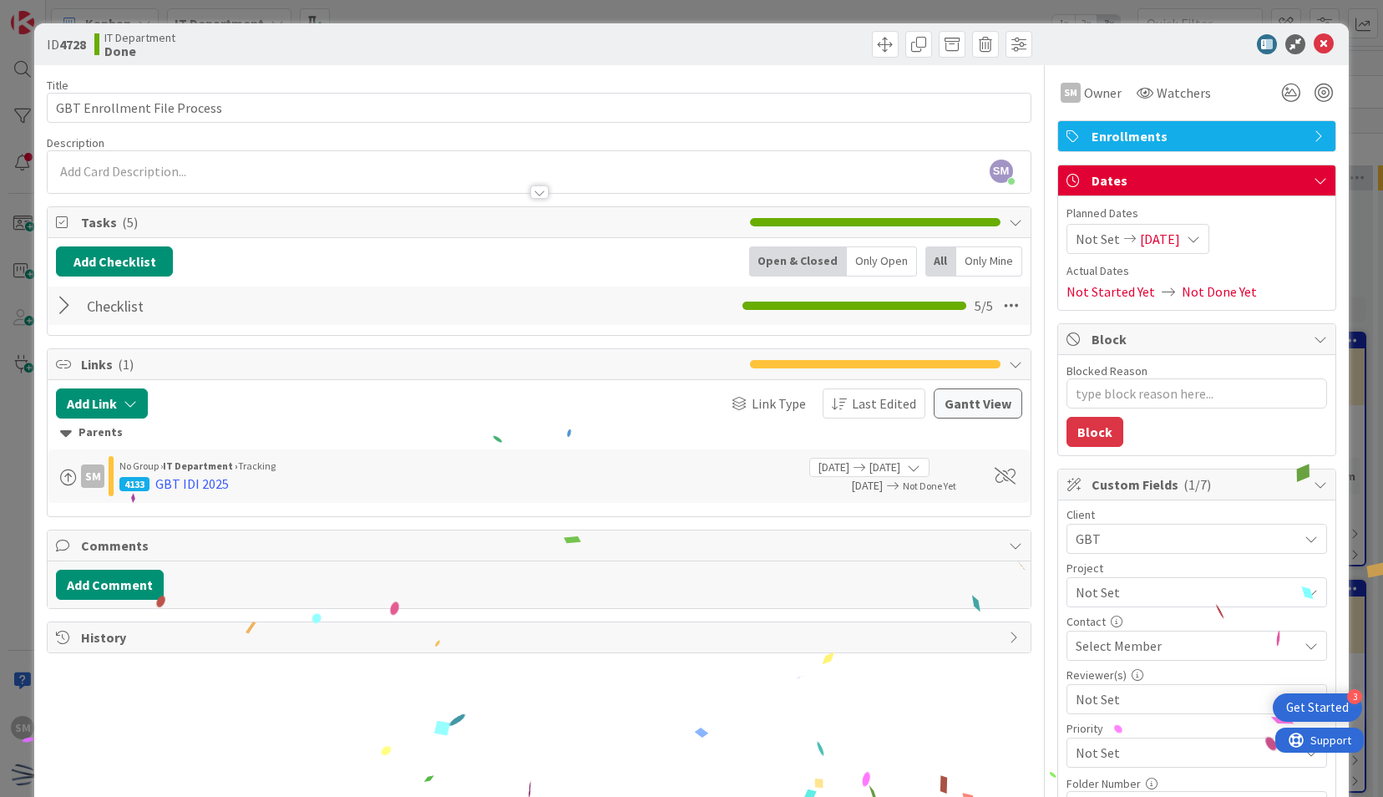
scroll to position [637, 637]
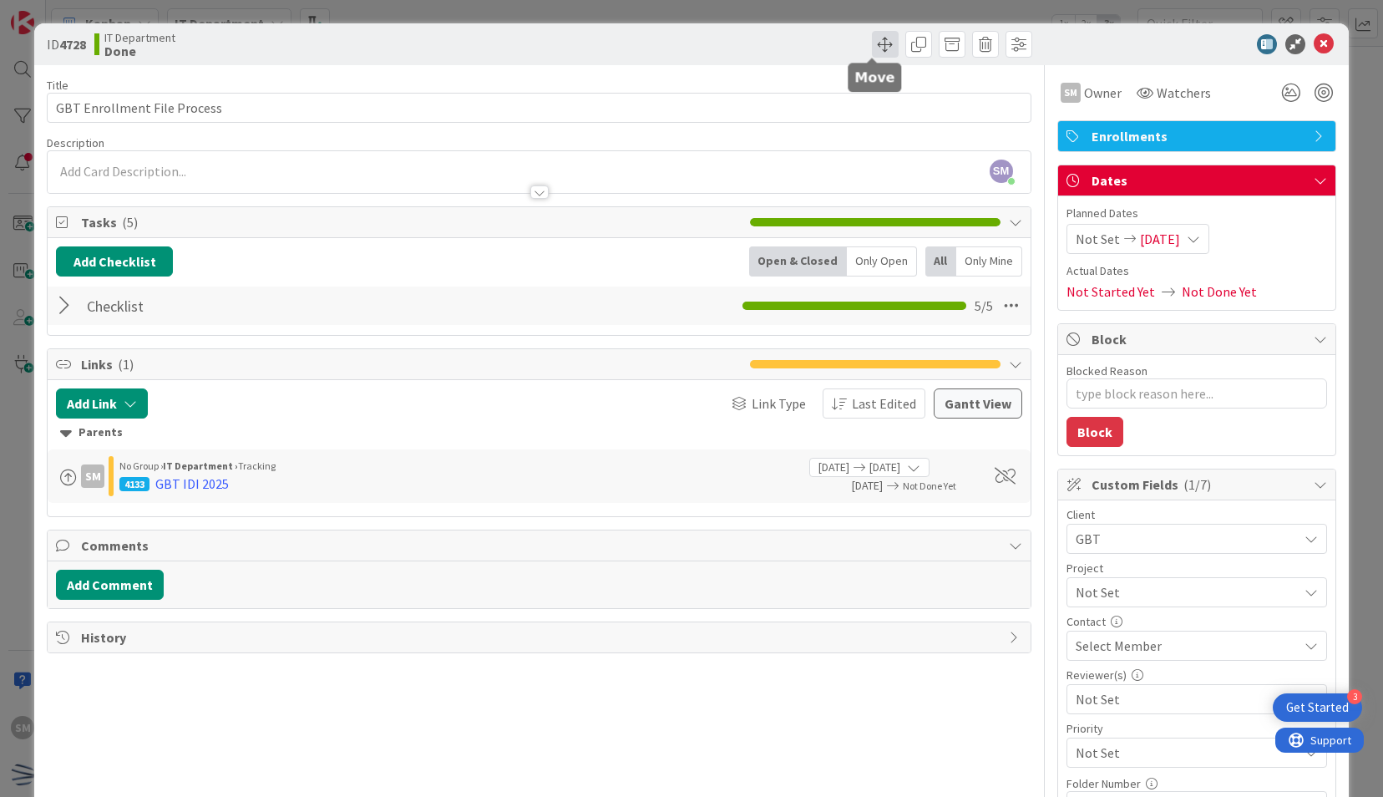
click at [875, 53] on span at bounding box center [885, 44] width 27 height 27
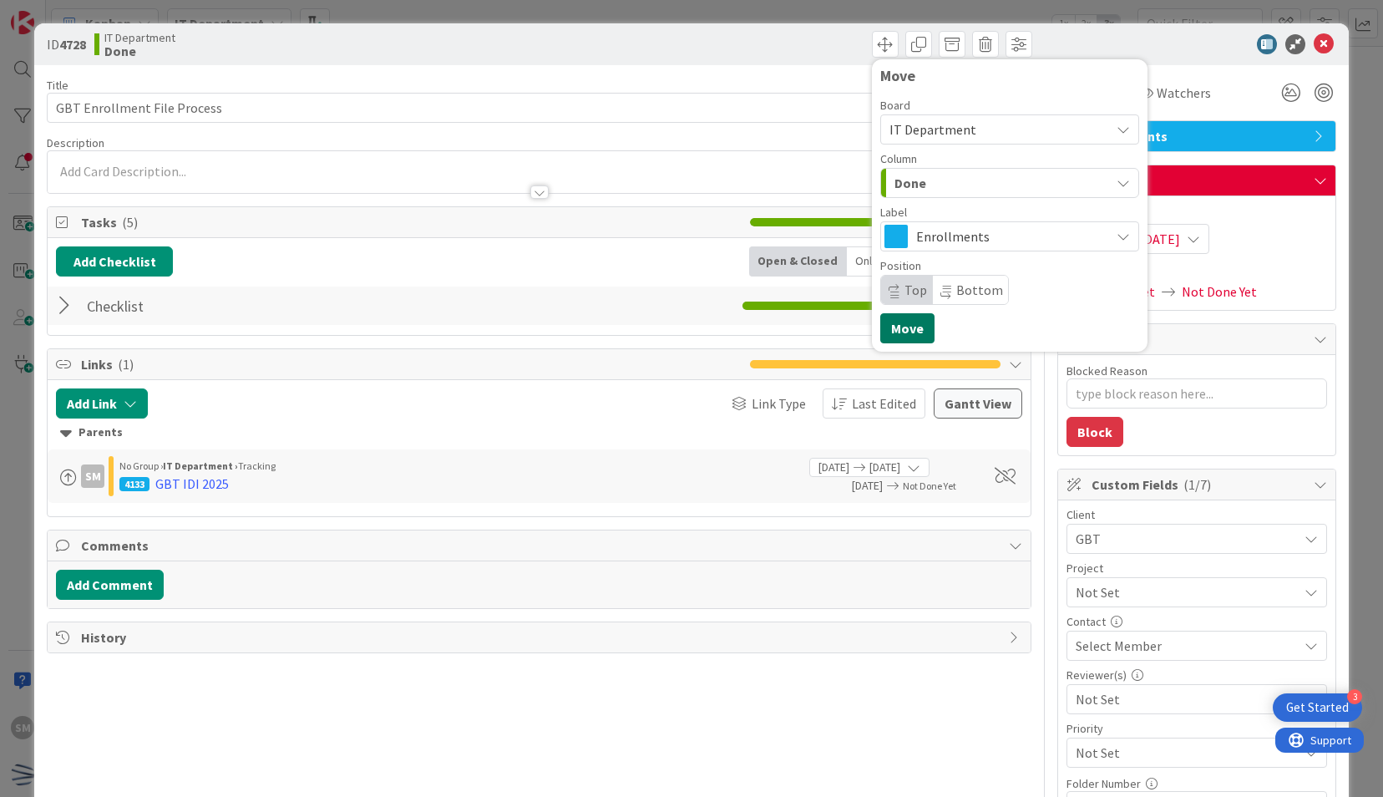
click at [900, 327] on button "Move" at bounding box center [907, 328] width 54 height 30
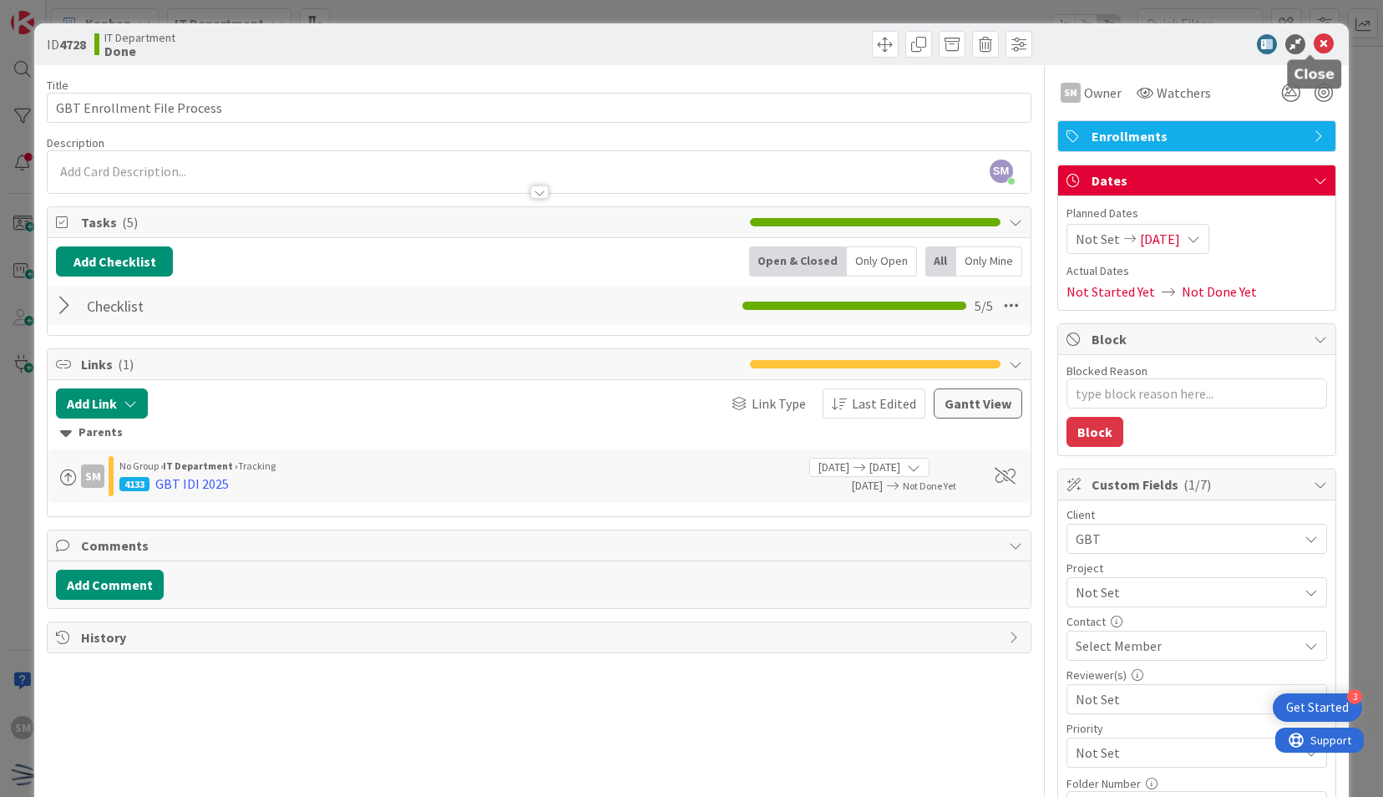
click at [1313, 43] on icon at bounding box center [1323, 44] width 20 height 20
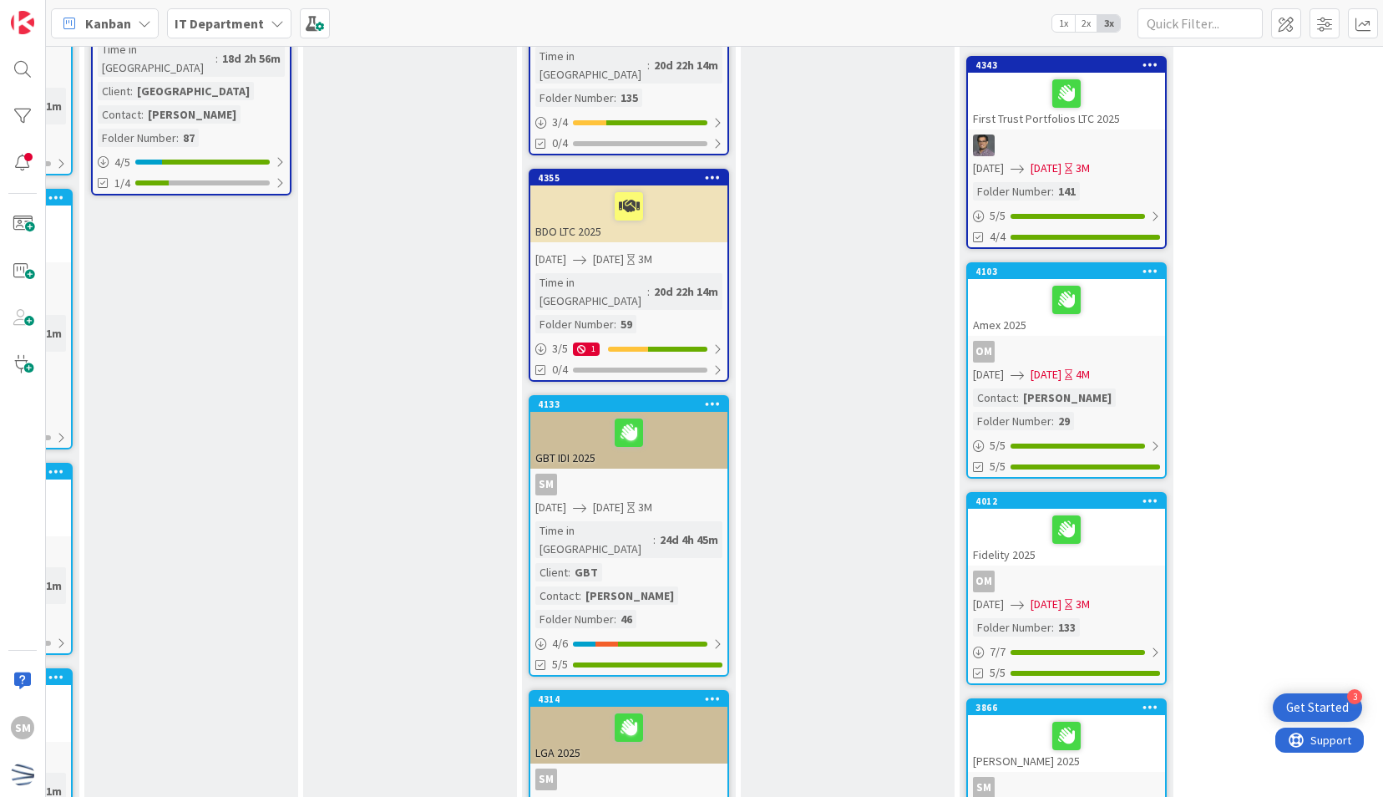
click at [685, 414] on link "4133 Move to Top Move to Bottom Assign Labels... Assign Tokens... Link Card... …" at bounding box center [629, 535] width 200 height 281
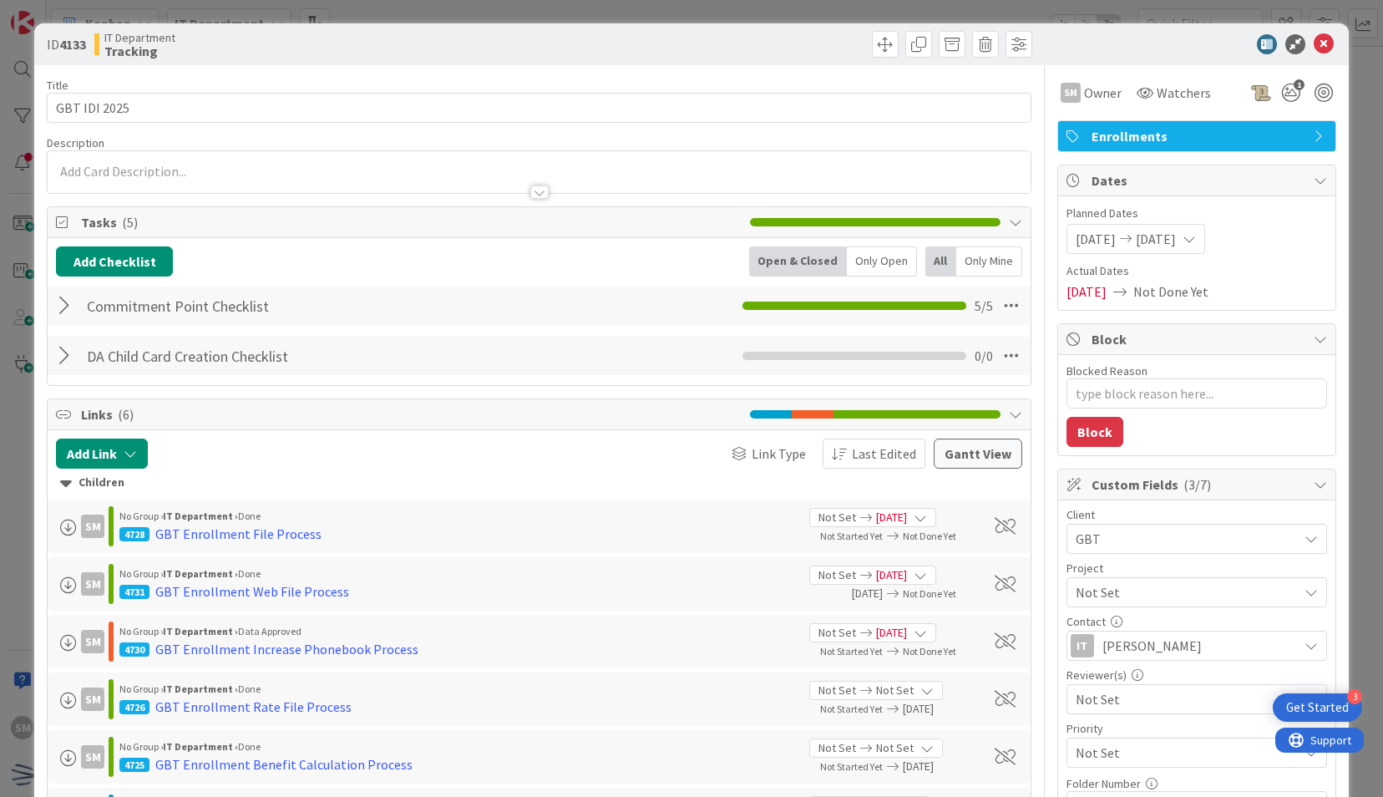
scroll to position [250, 0]
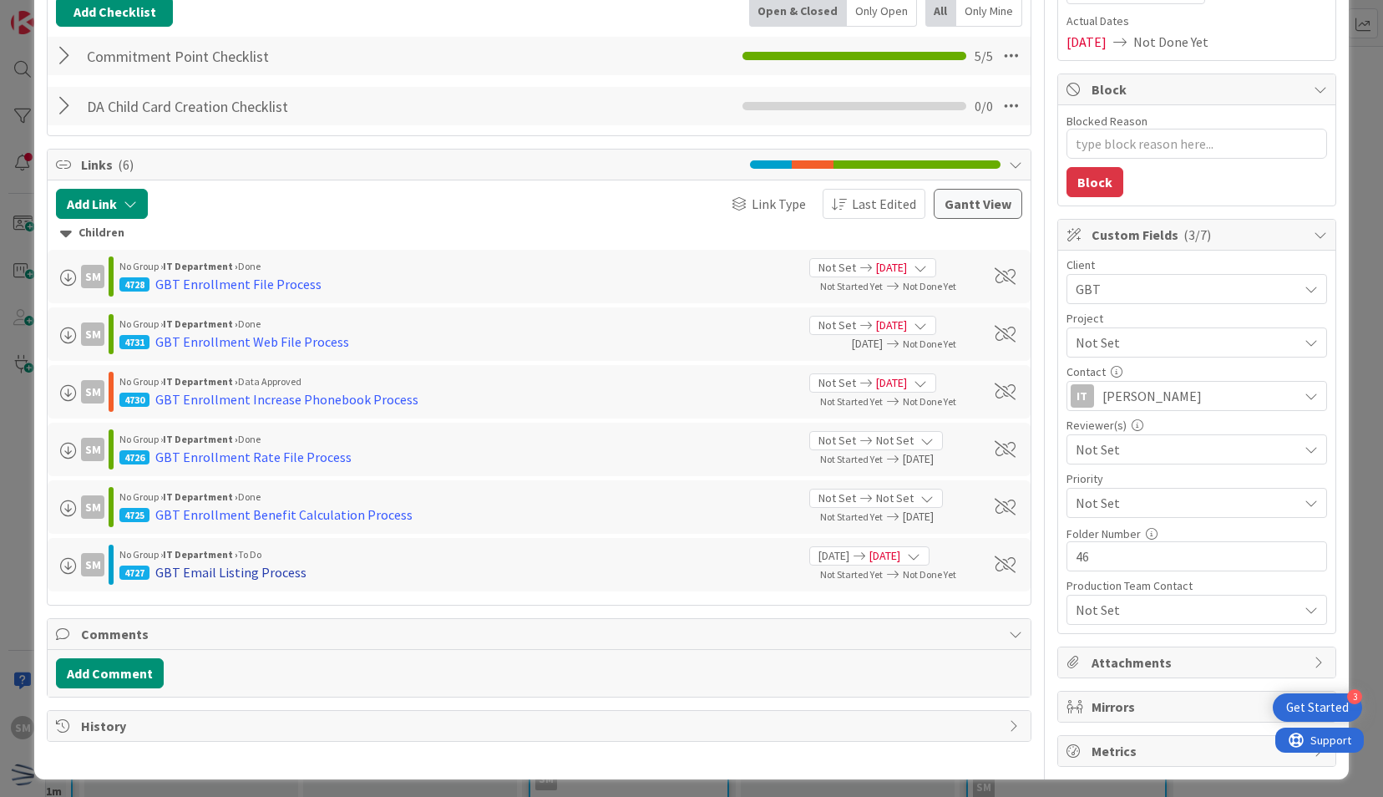
click at [266, 574] on div "GBT Email Listing Process" at bounding box center [230, 572] width 151 height 20
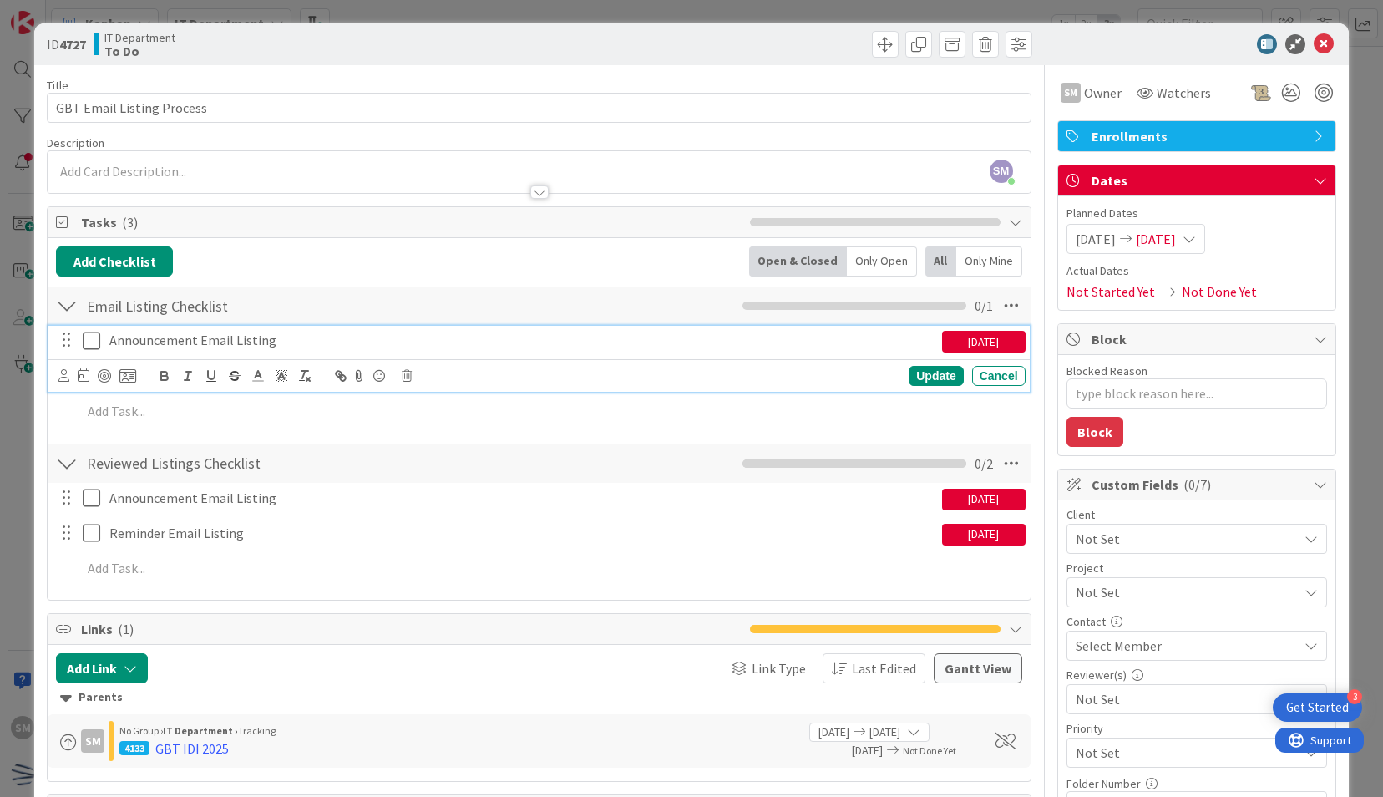
click at [84, 342] on icon at bounding box center [95, 341] width 25 height 20
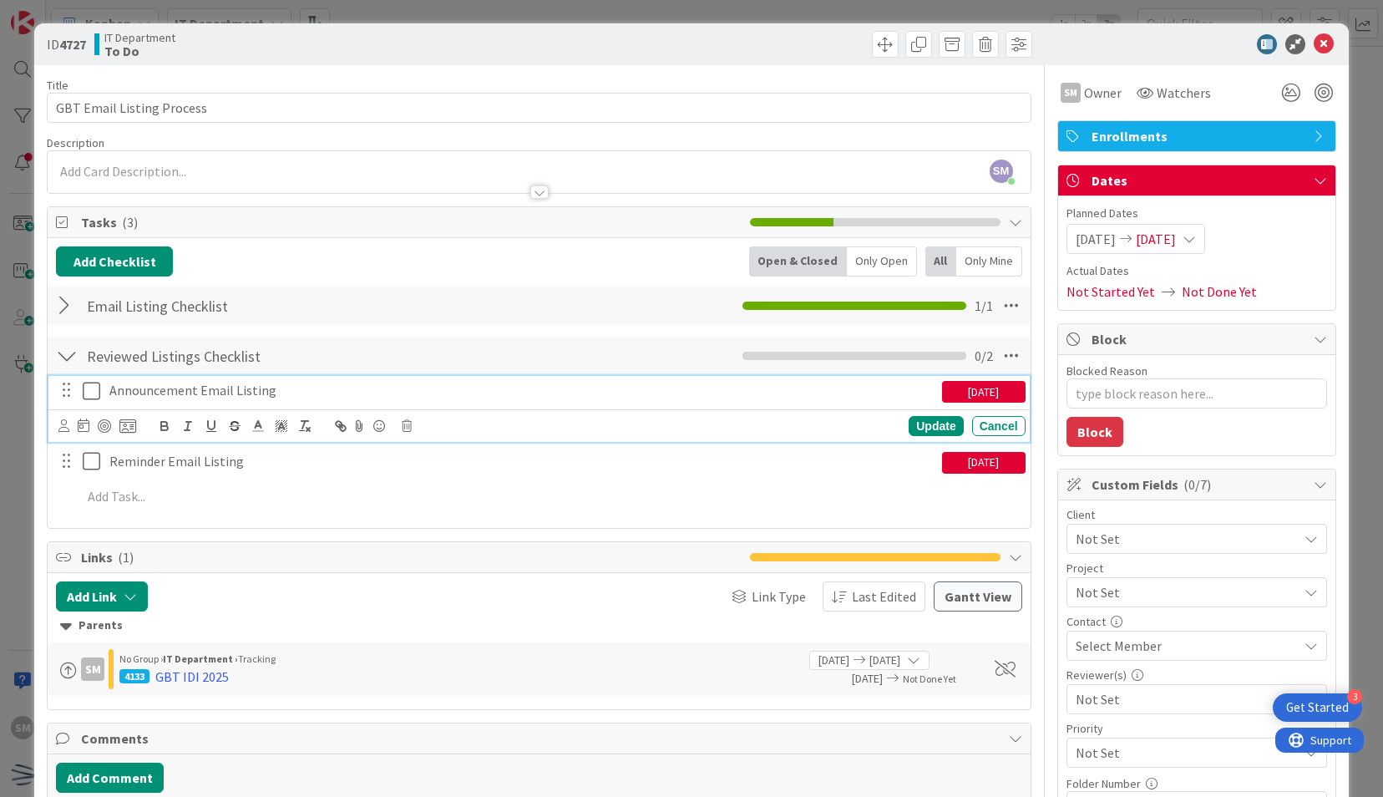
click at [94, 389] on icon at bounding box center [95, 391] width 25 height 20
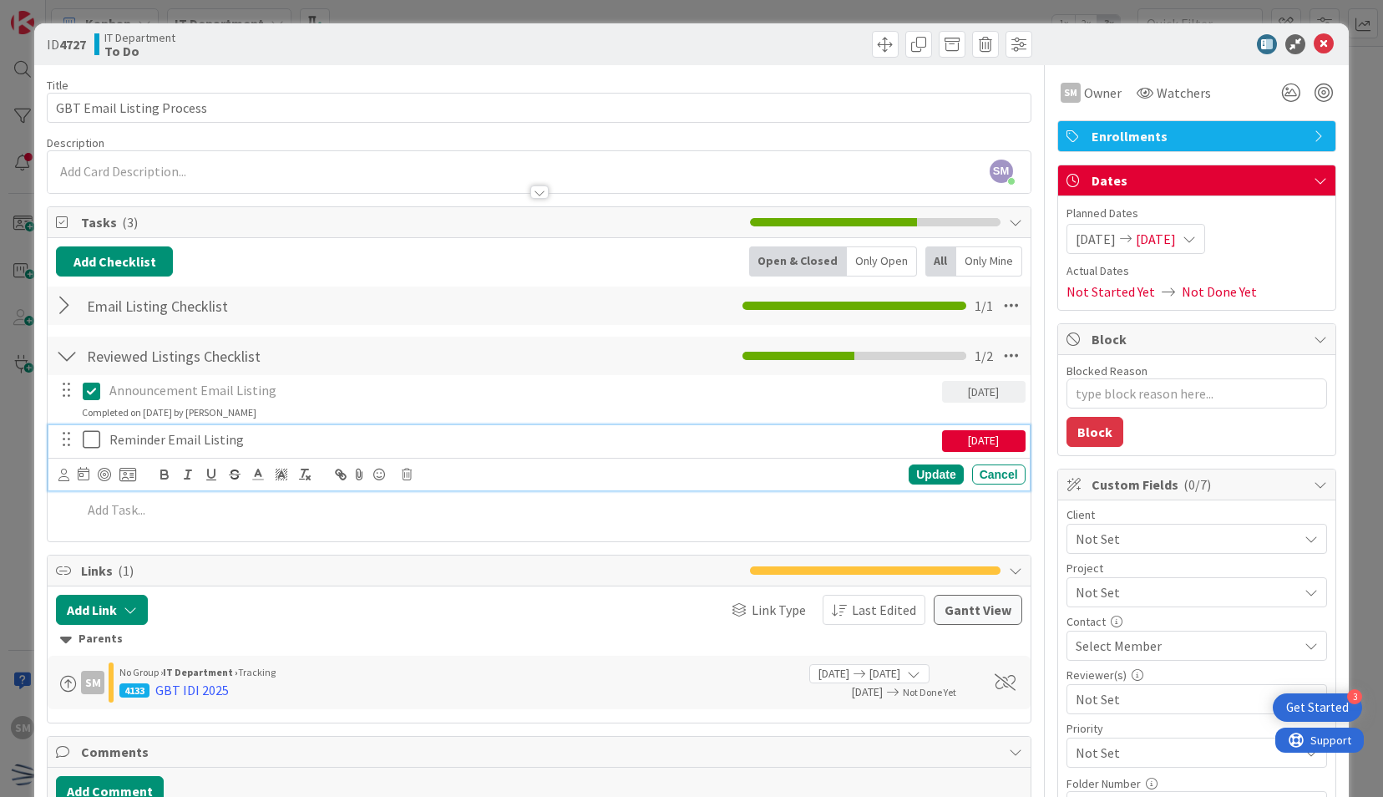
click at [94, 429] on icon at bounding box center [95, 439] width 25 height 20
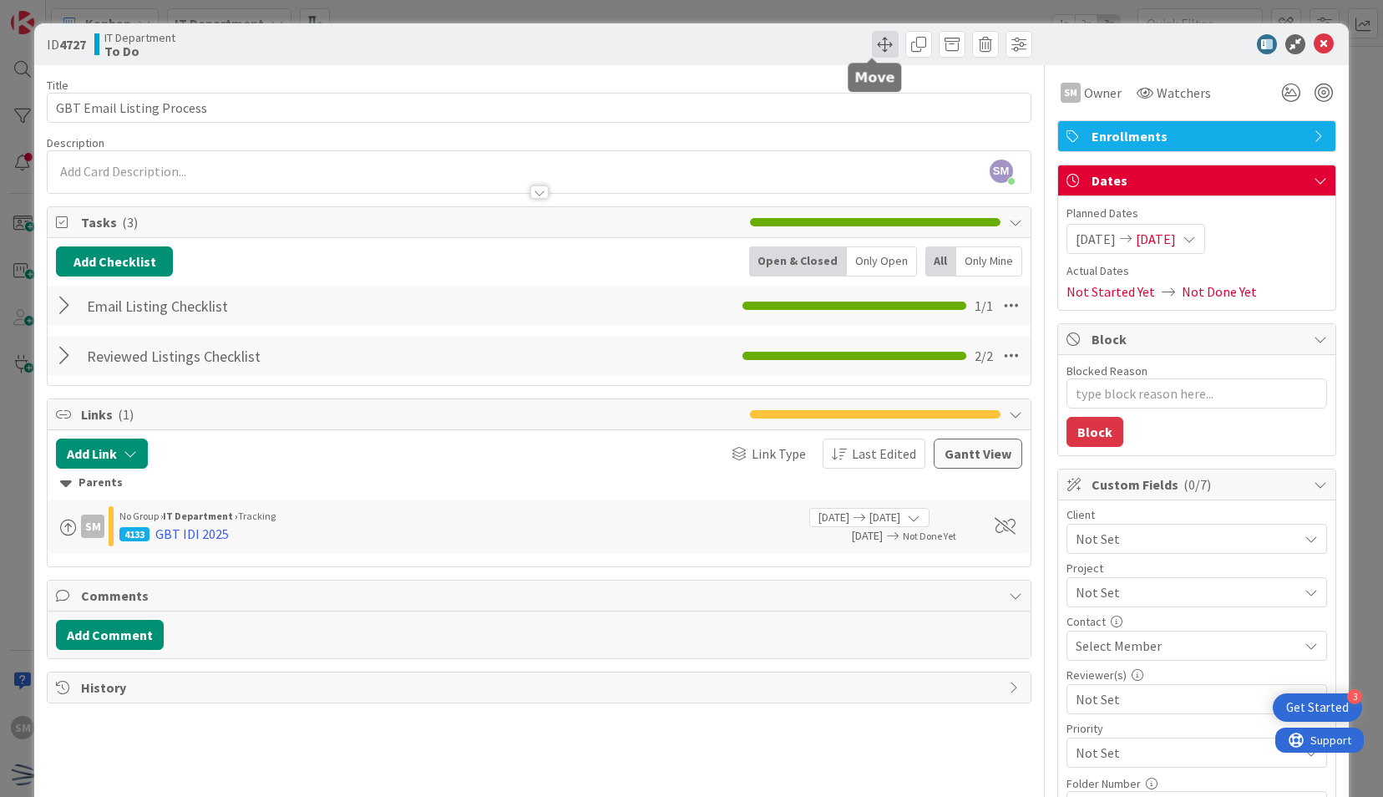
click at [872, 38] on span at bounding box center [885, 44] width 27 height 27
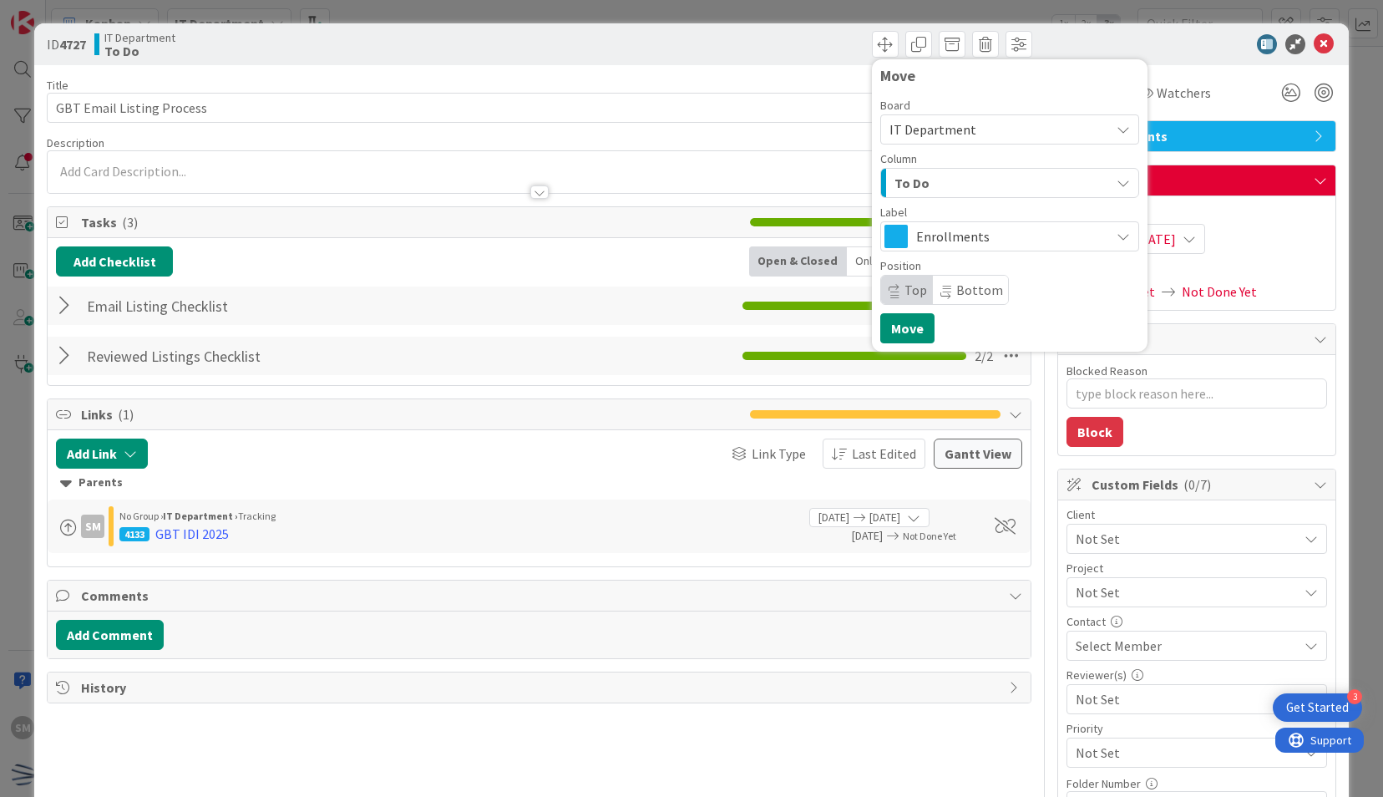
click at [957, 195] on div "To Do" at bounding box center [1000, 182] width 220 height 27
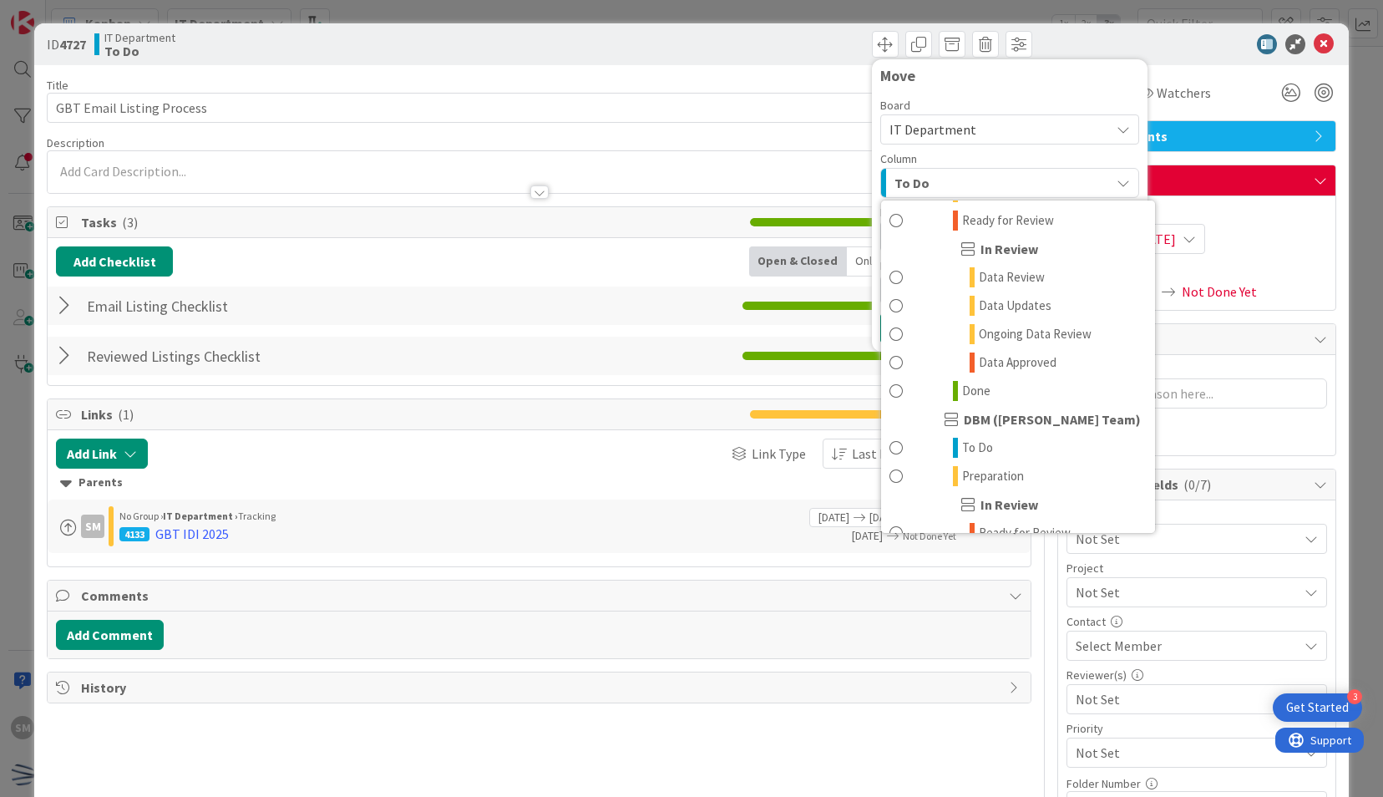
scroll to position [569, 0]
click at [980, 384] on link "Done" at bounding box center [1018, 390] width 274 height 28
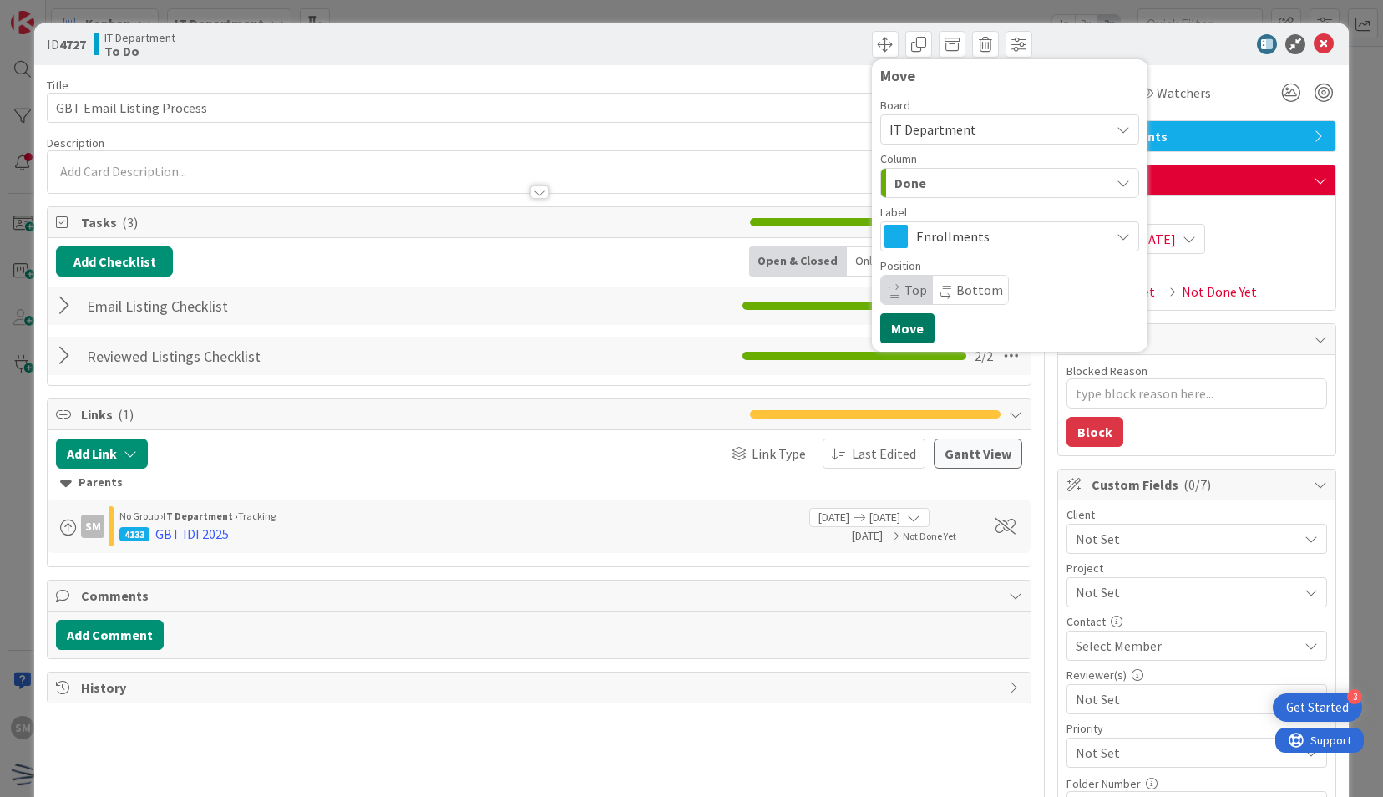
click at [885, 326] on button "Move" at bounding box center [907, 328] width 54 height 30
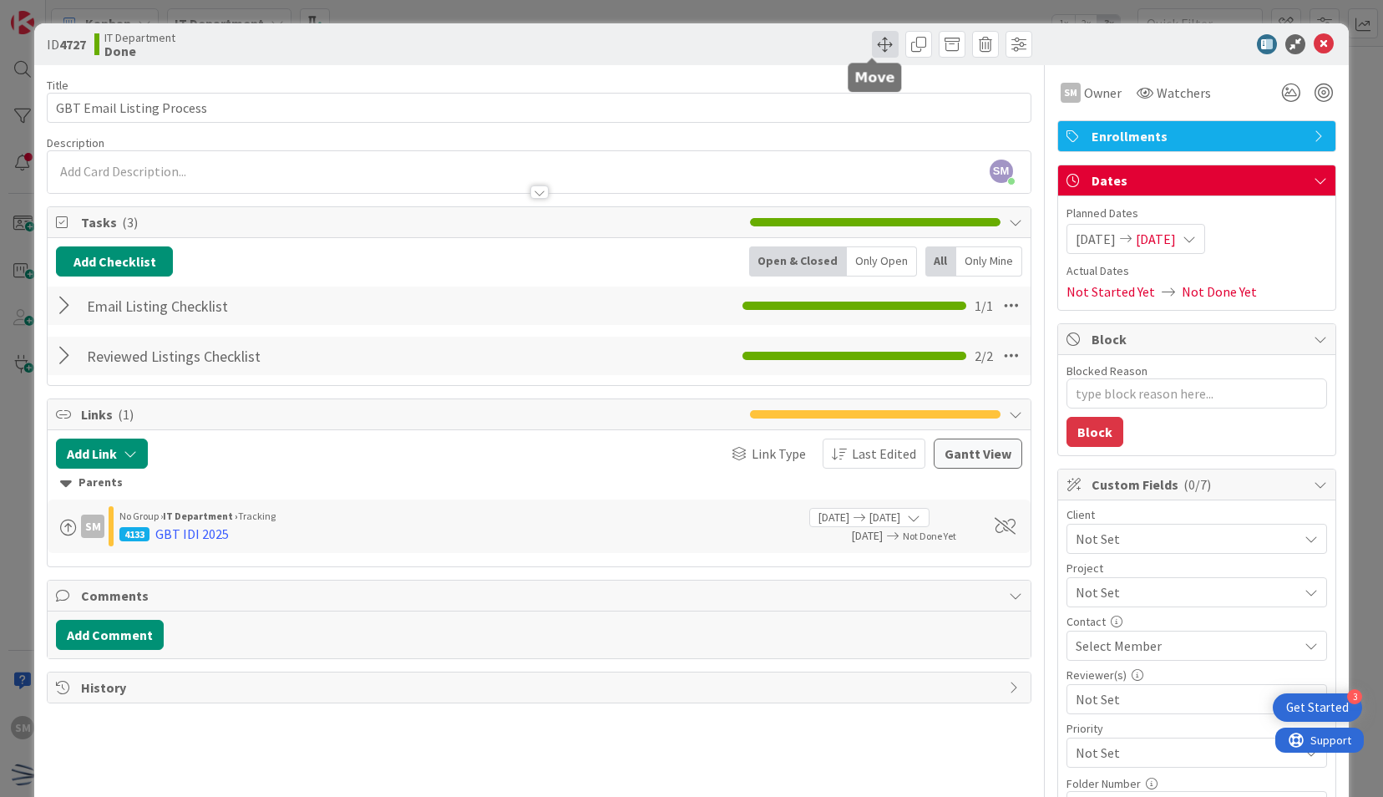
click at [872, 52] on span at bounding box center [885, 44] width 27 height 27
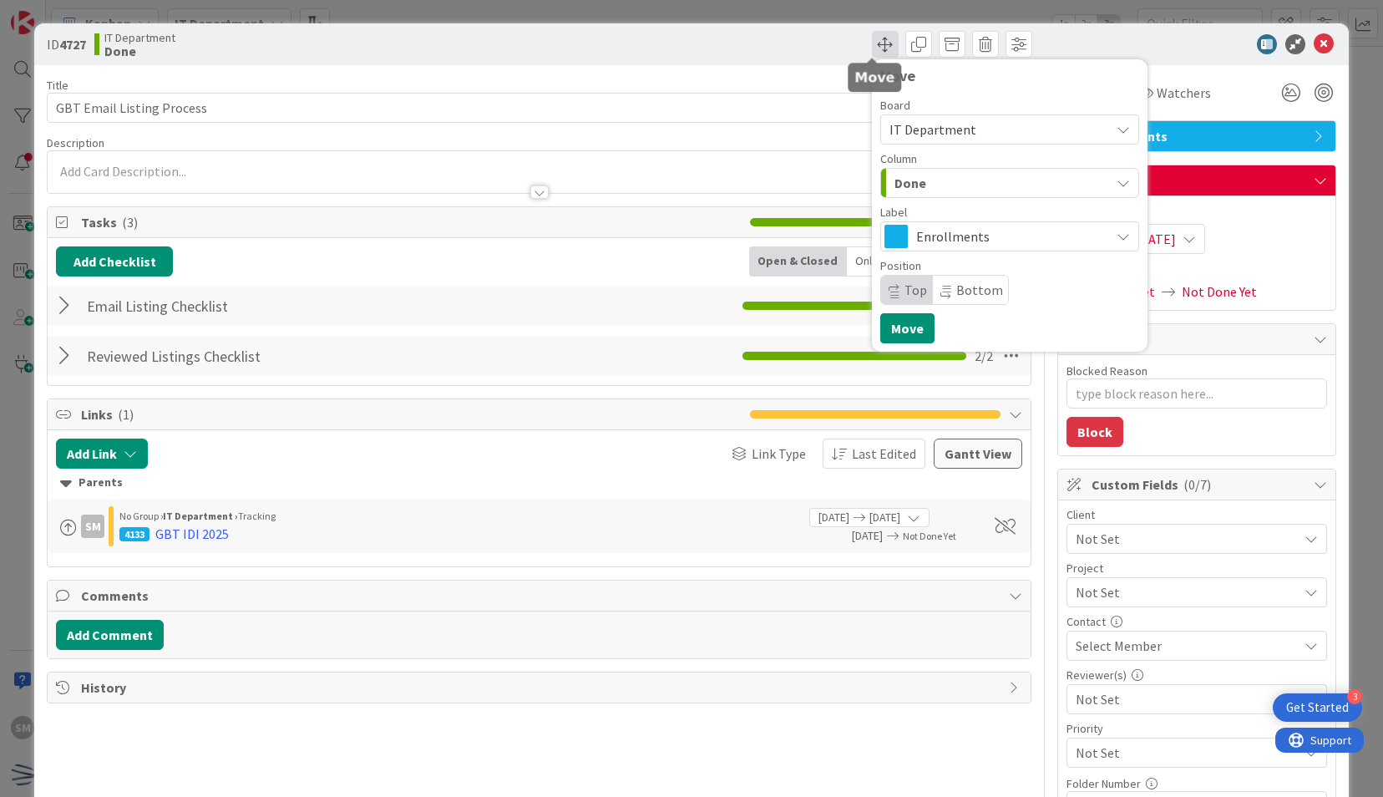
click at [872, 52] on span at bounding box center [885, 44] width 27 height 27
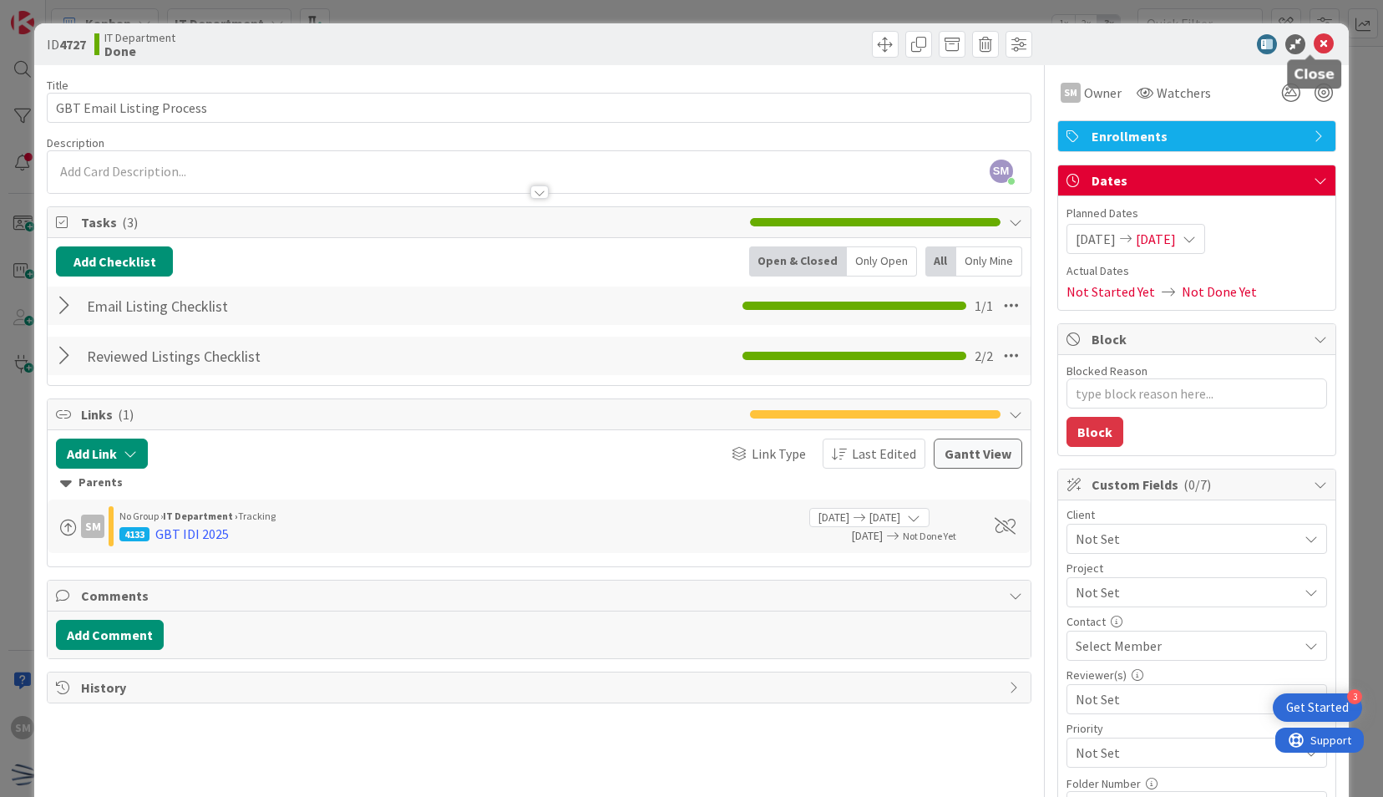
click at [1313, 38] on icon at bounding box center [1323, 44] width 20 height 20
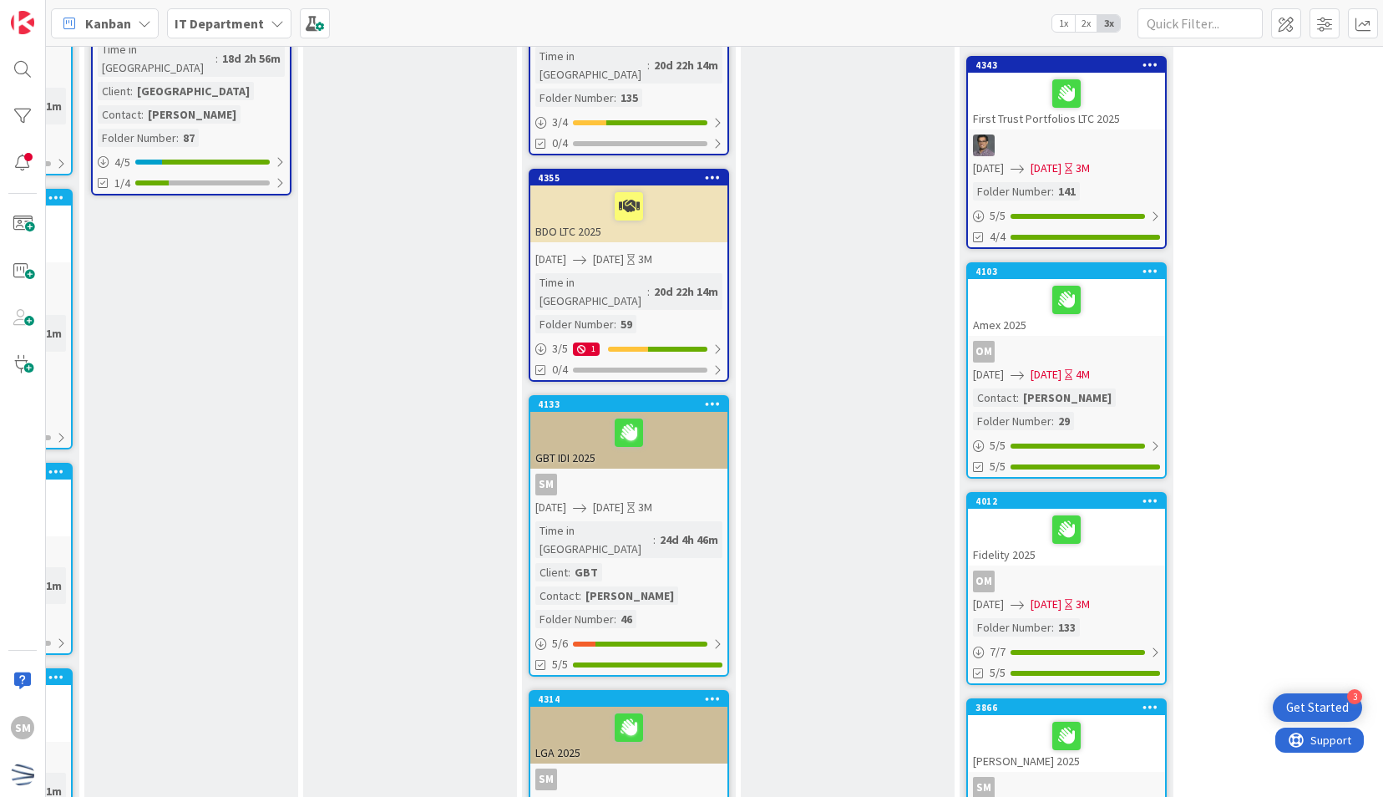
click at [685, 412] on div "GBT IDI 2025" at bounding box center [628, 440] width 197 height 57
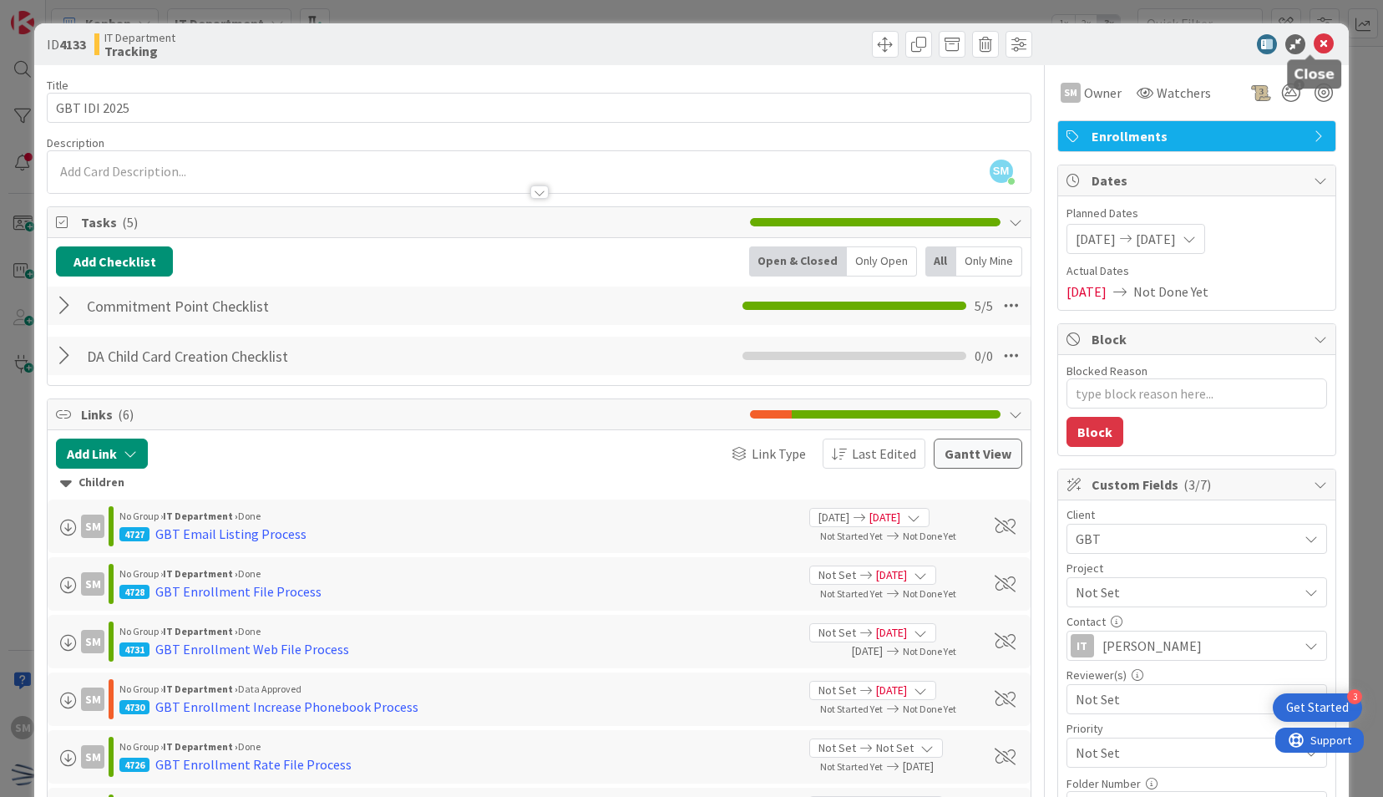
click at [1314, 38] on icon at bounding box center [1323, 44] width 20 height 20
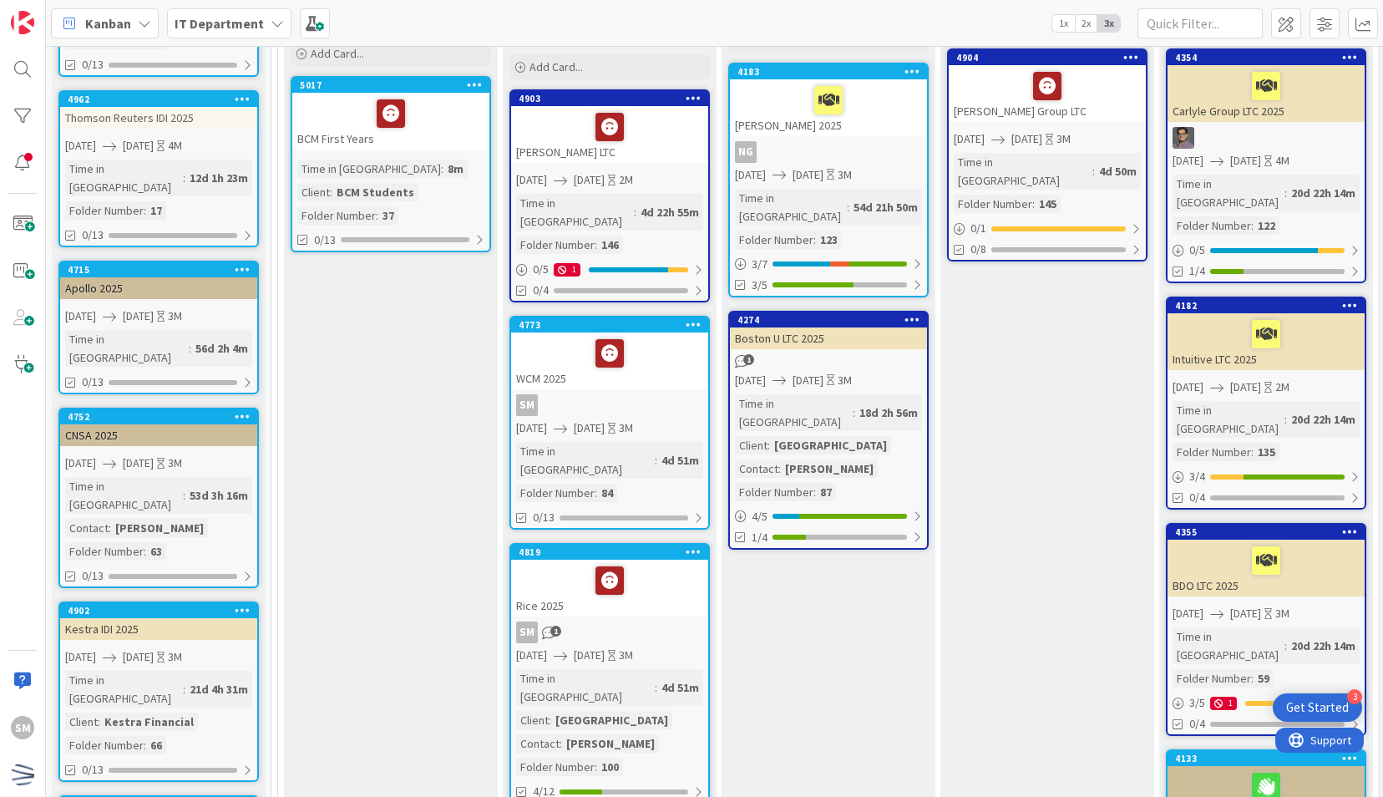
scroll to position [283, 0]
click at [650, 394] on div "SM" at bounding box center [609, 405] width 197 height 22
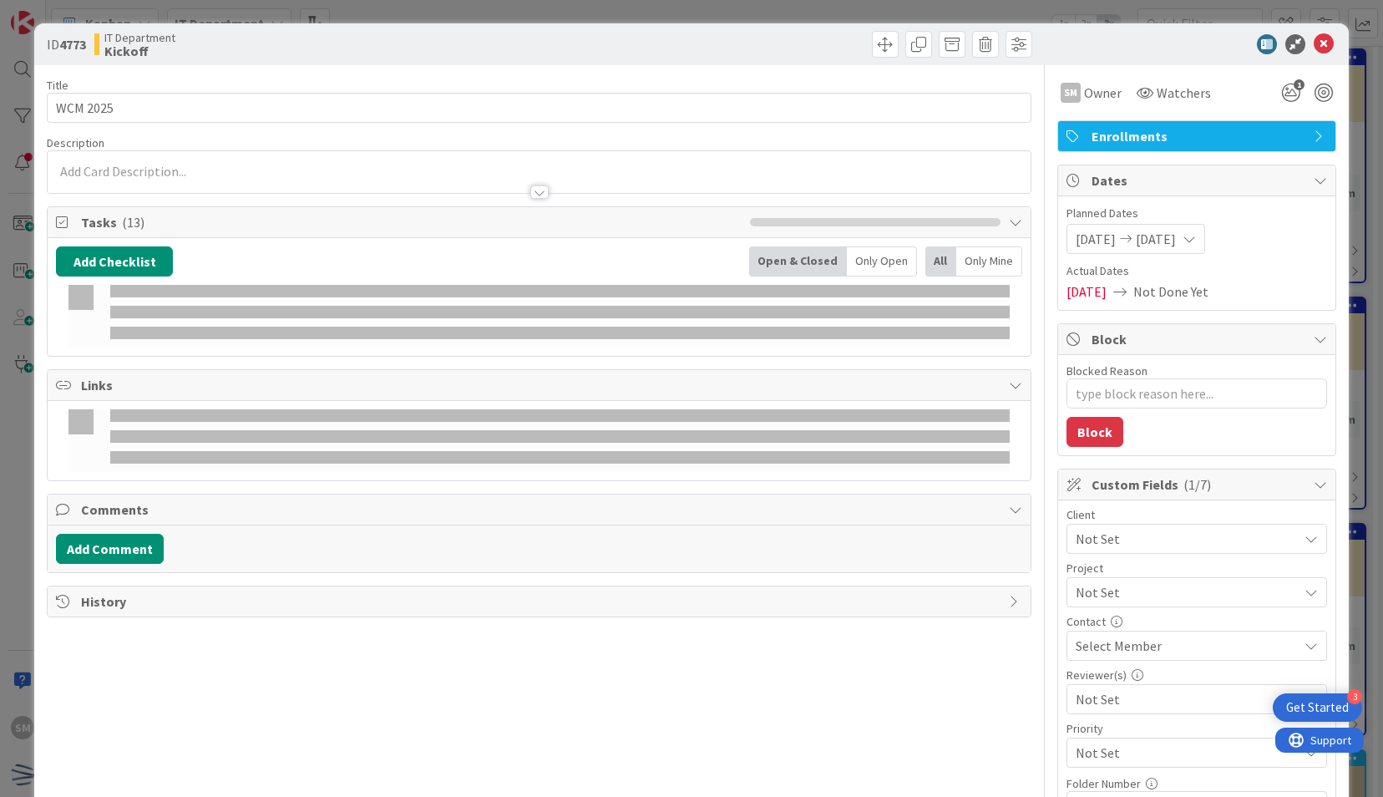
type textarea "x"
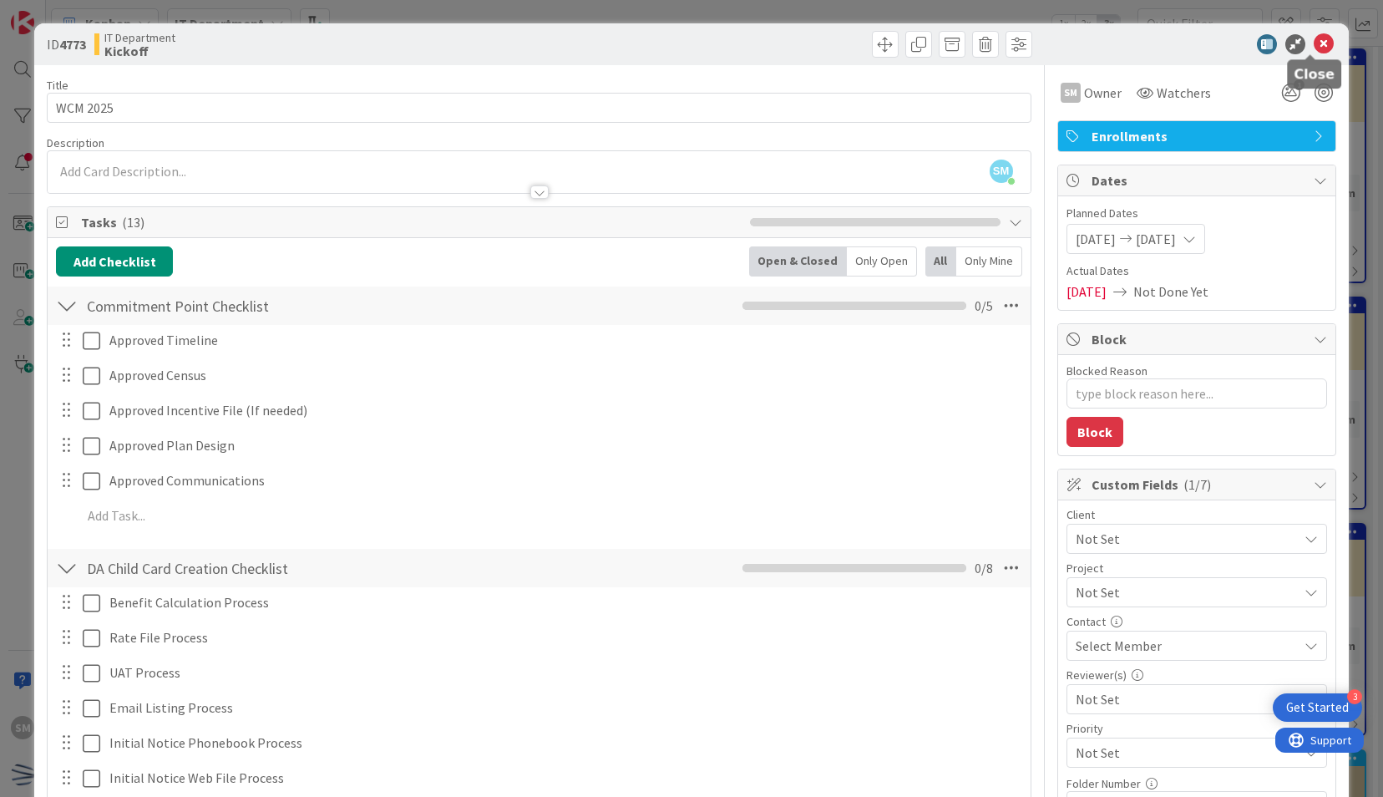
click at [1313, 46] on icon at bounding box center [1323, 44] width 20 height 20
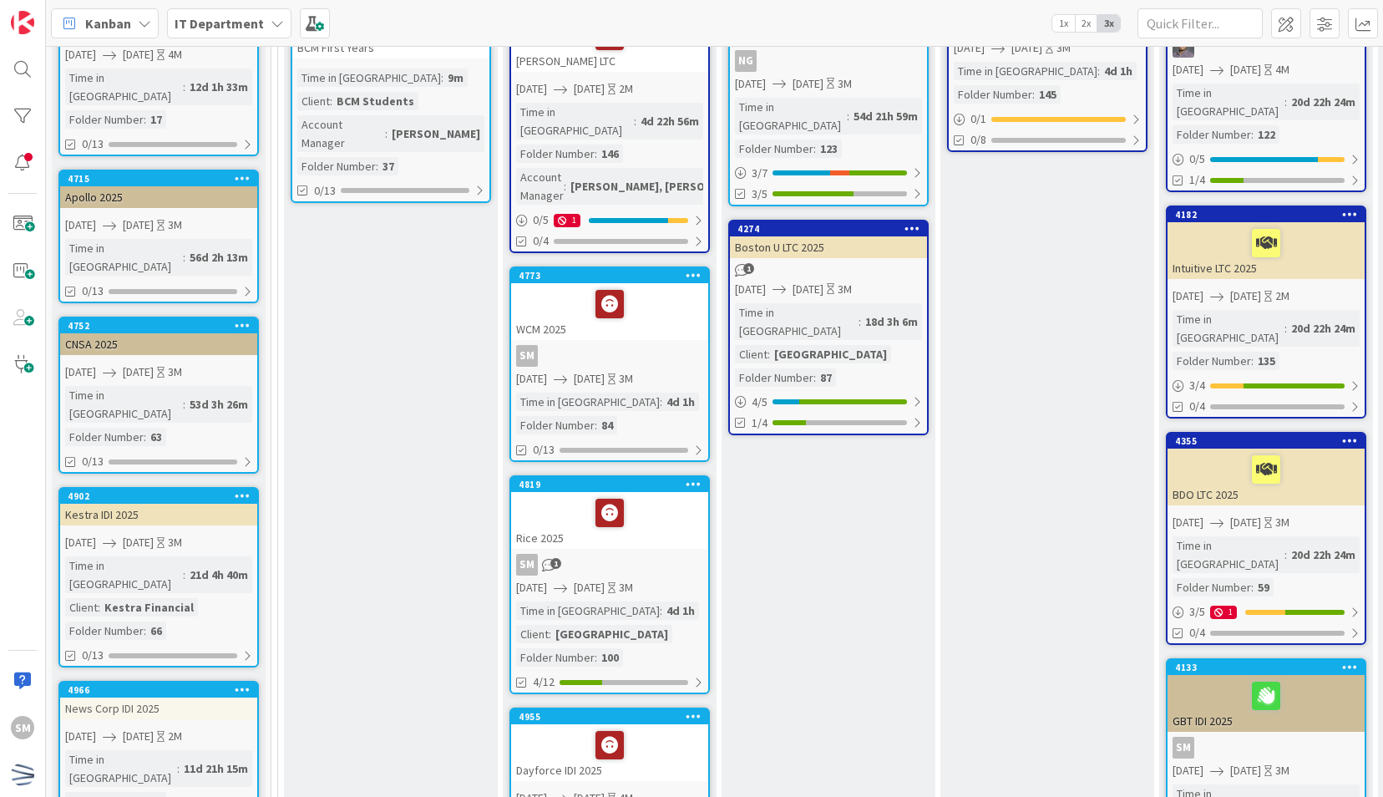
scroll to position [379, 0]
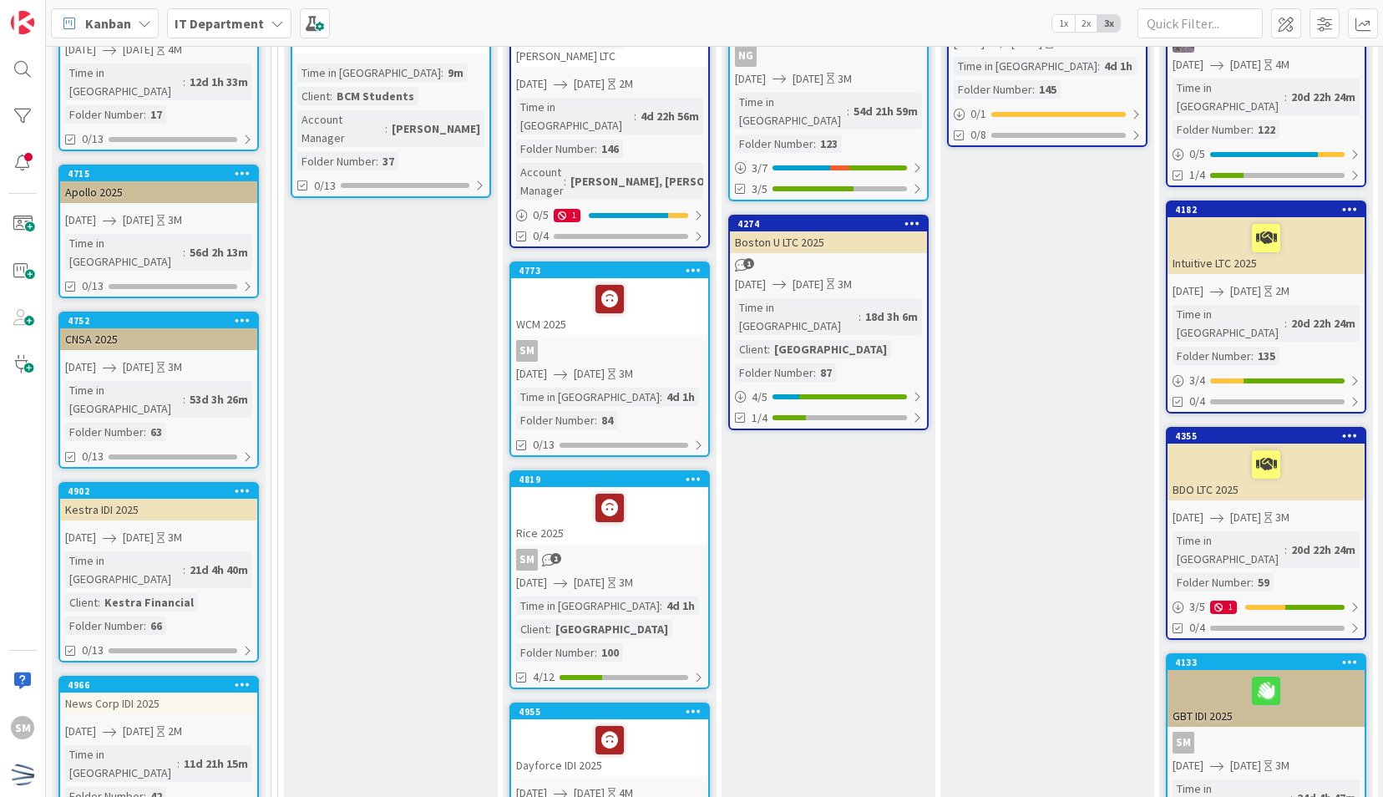
click at [666, 286] on div "WCM 2025" at bounding box center [609, 306] width 197 height 57
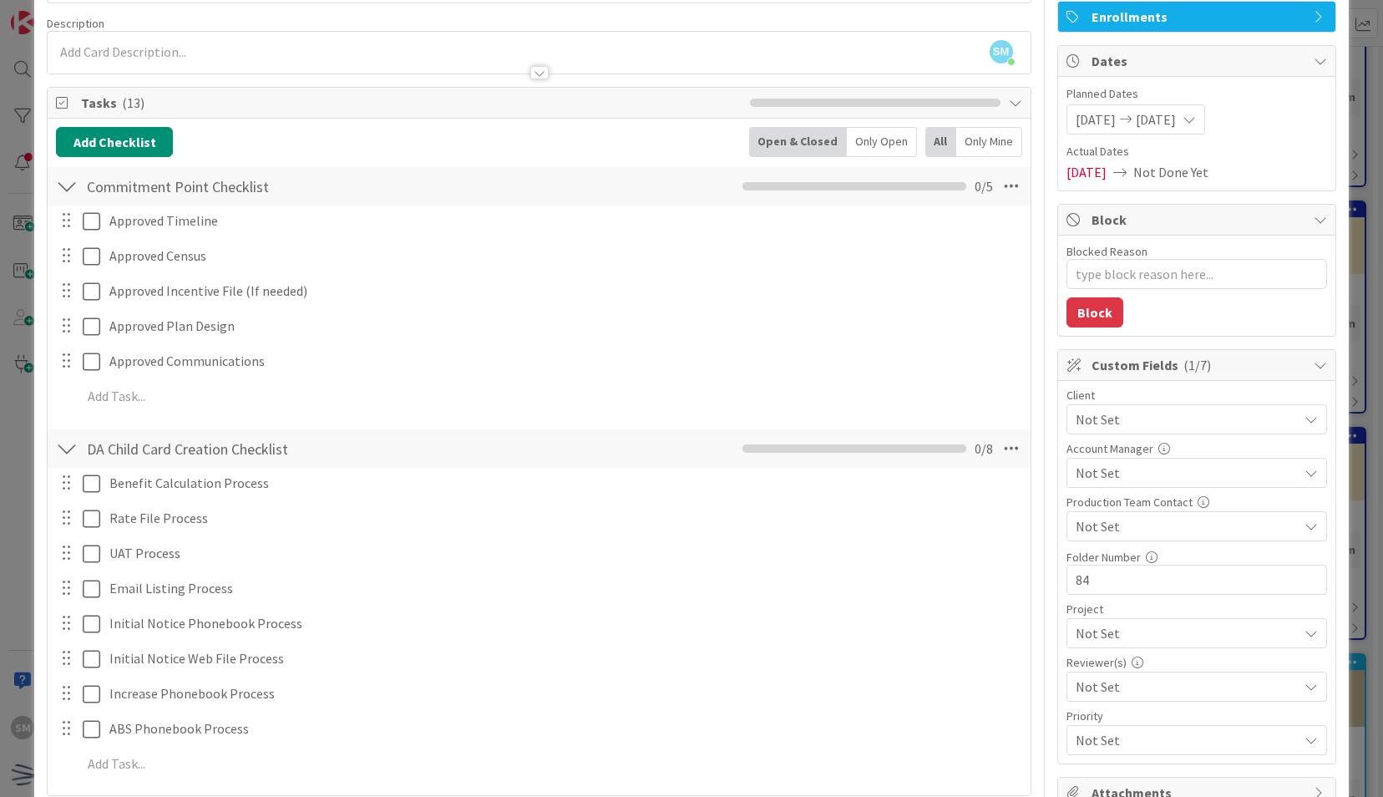
scroll to position [124, 0]
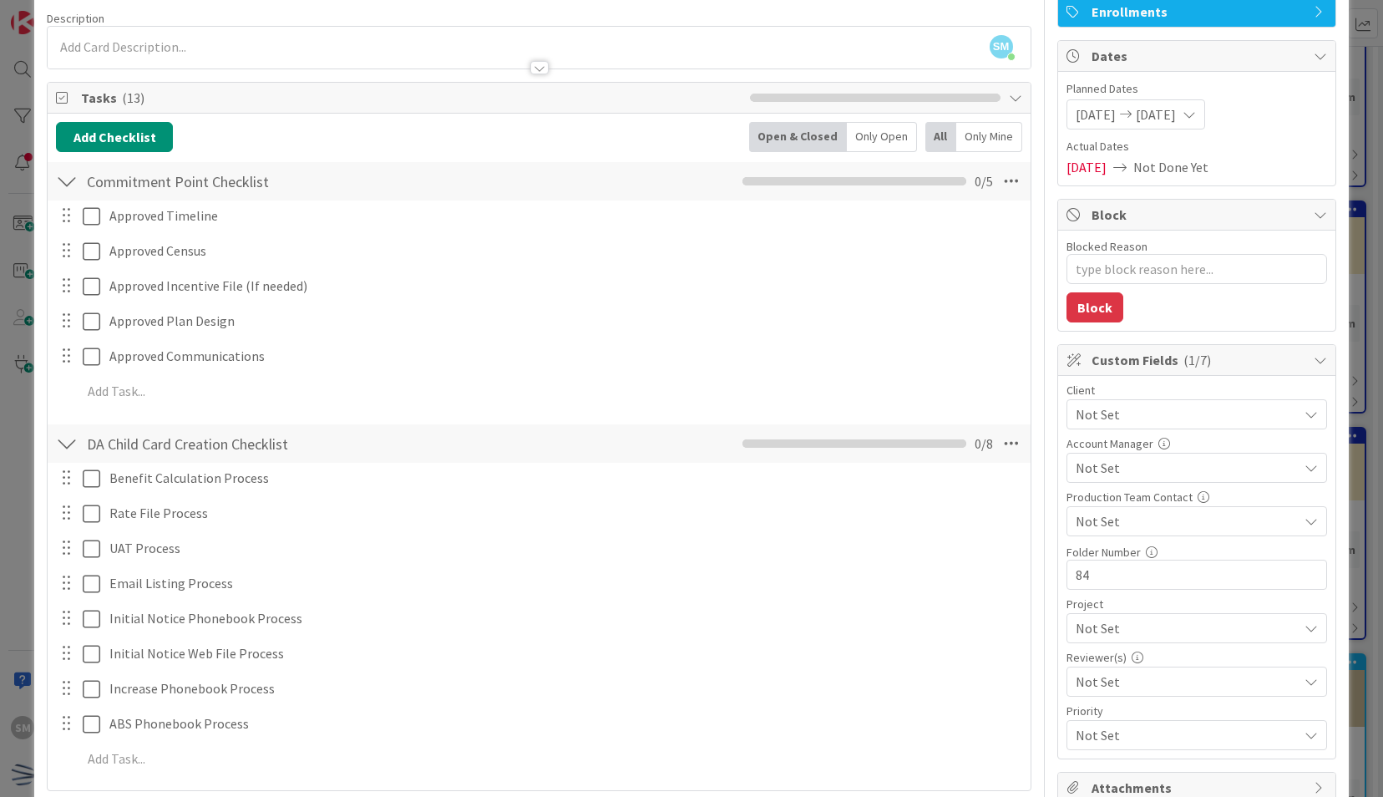
click at [1189, 463] on span "Not Set" at bounding box center [1186, 468] width 222 height 20
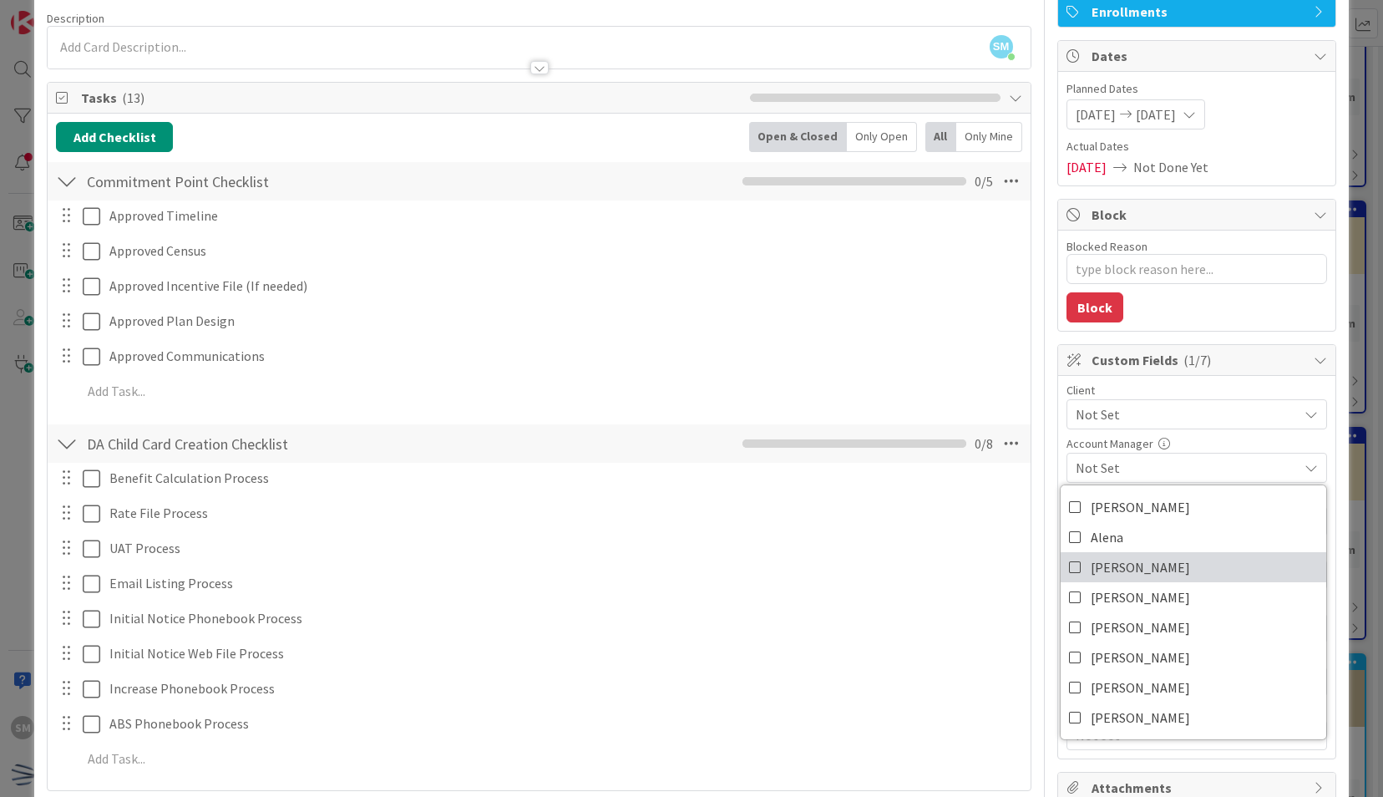
click at [1069, 564] on icon at bounding box center [1075, 566] width 13 height 25
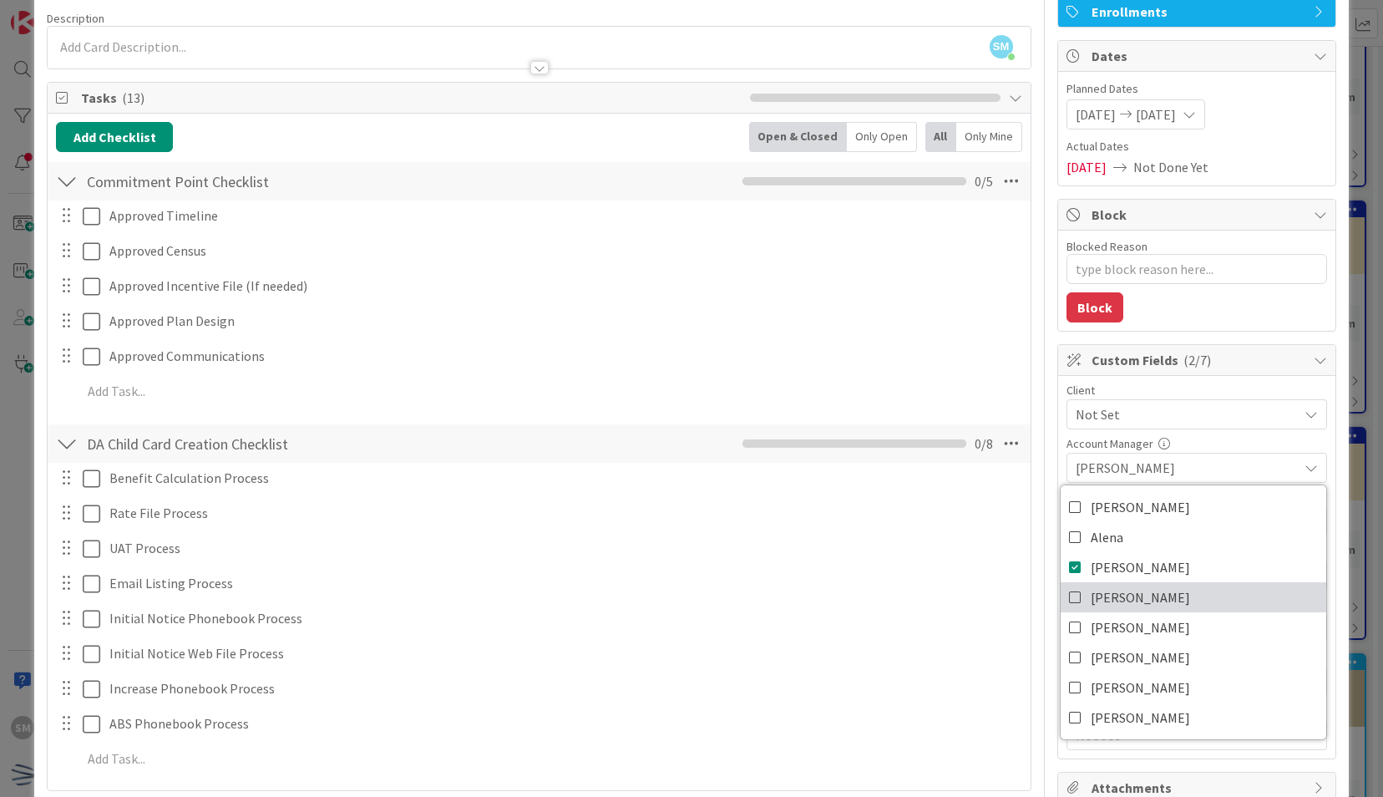
click at [1069, 594] on icon at bounding box center [1075, 596] width 13 height 25
click at [1317, 449] on div "Client Not Set Account Manager Brett, Patrick Amanda Alena Brett Patrick Ian Ni…" at bounding box center [1196, 567] width 277 height 382
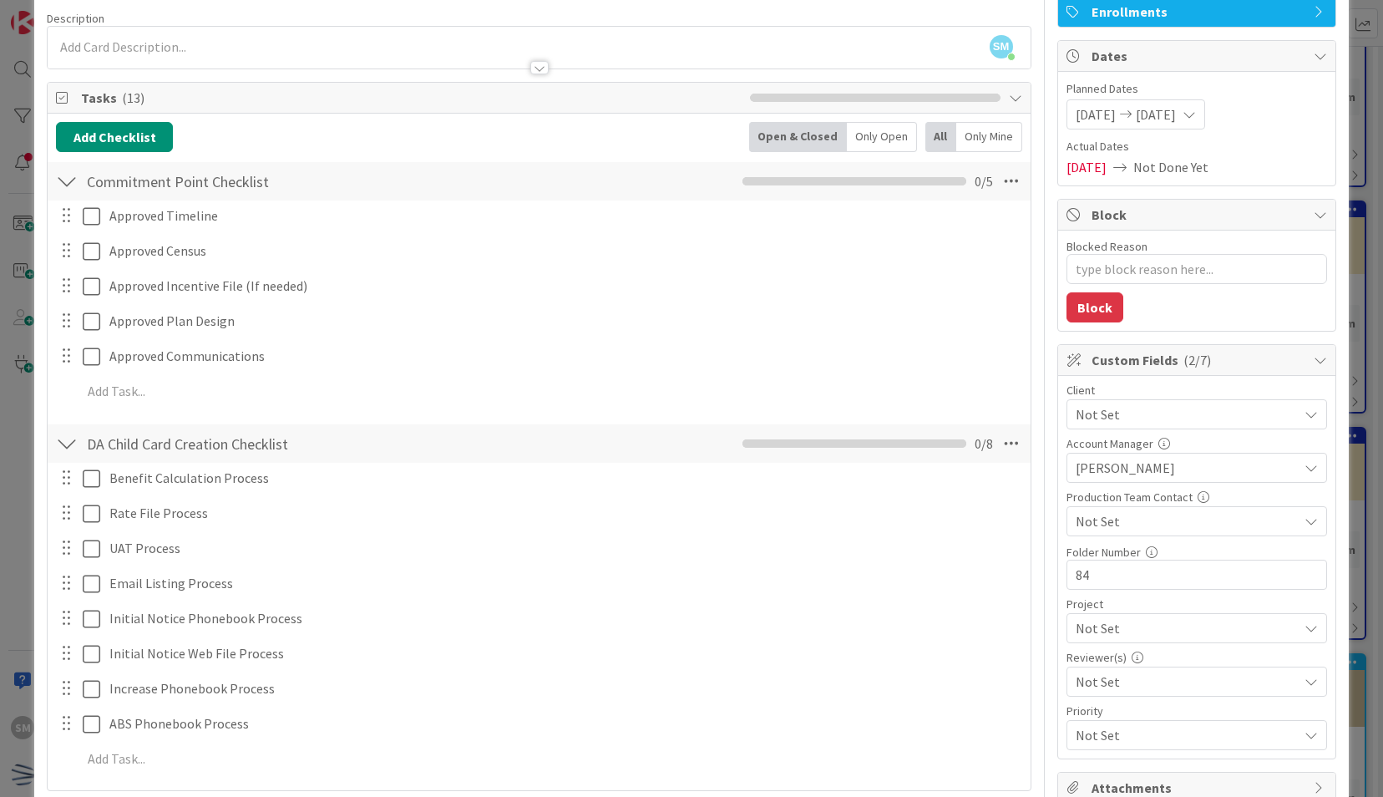
click at [1227, 426] on span "Not Set" at bounding box center [1182, 413] width 214 height 23
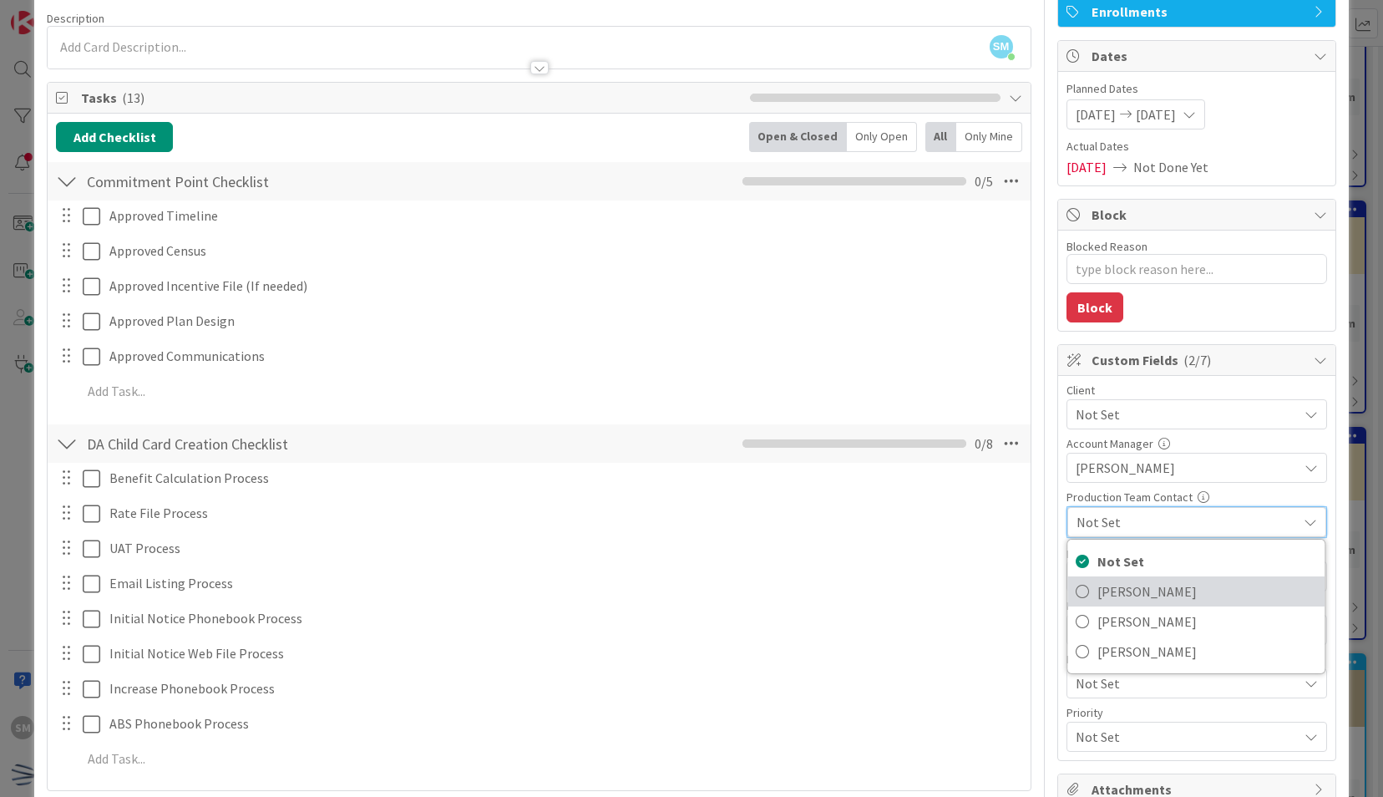
click at [1157, 586] on span "[PERSON_NAME]" at bounding box center [1206, 591] width 219 height 25
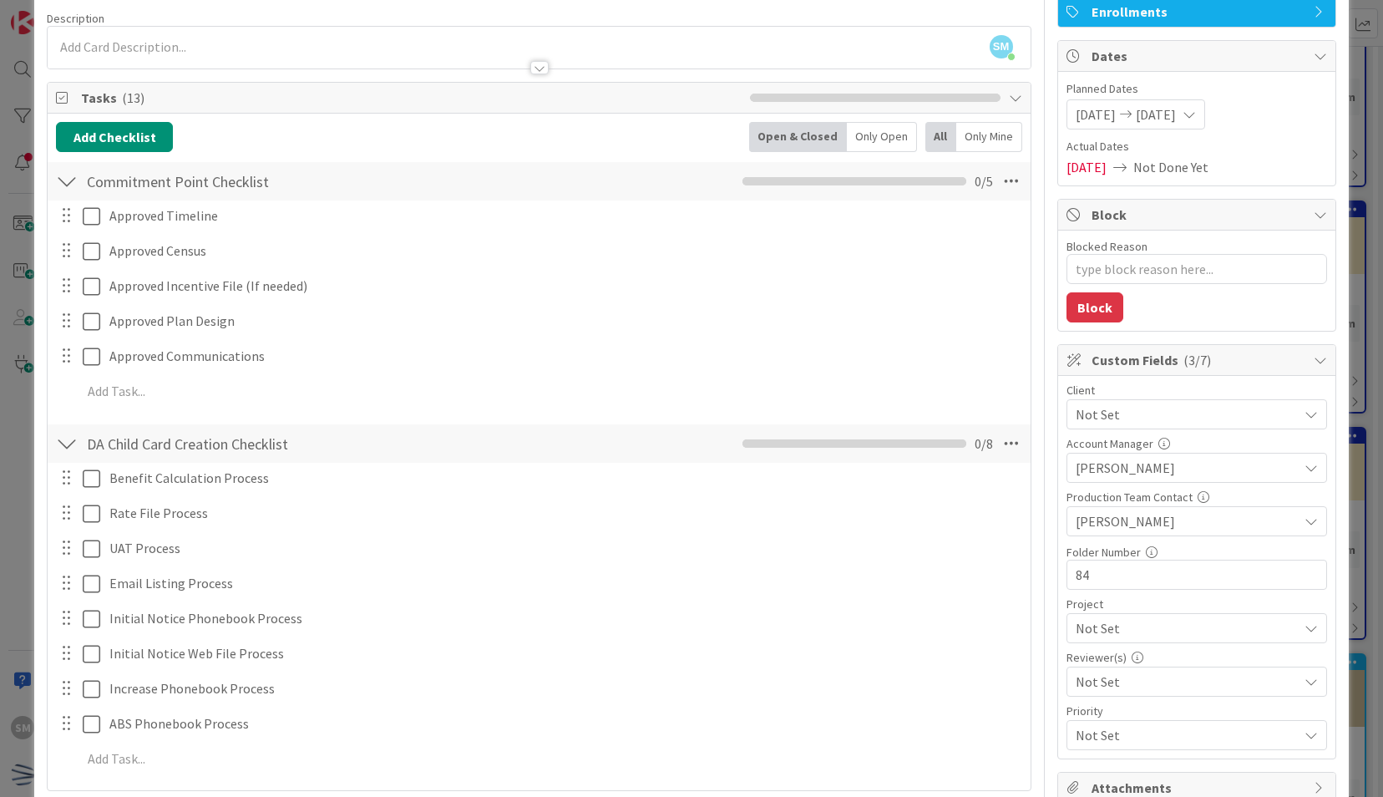
scroll to position [0, 0]
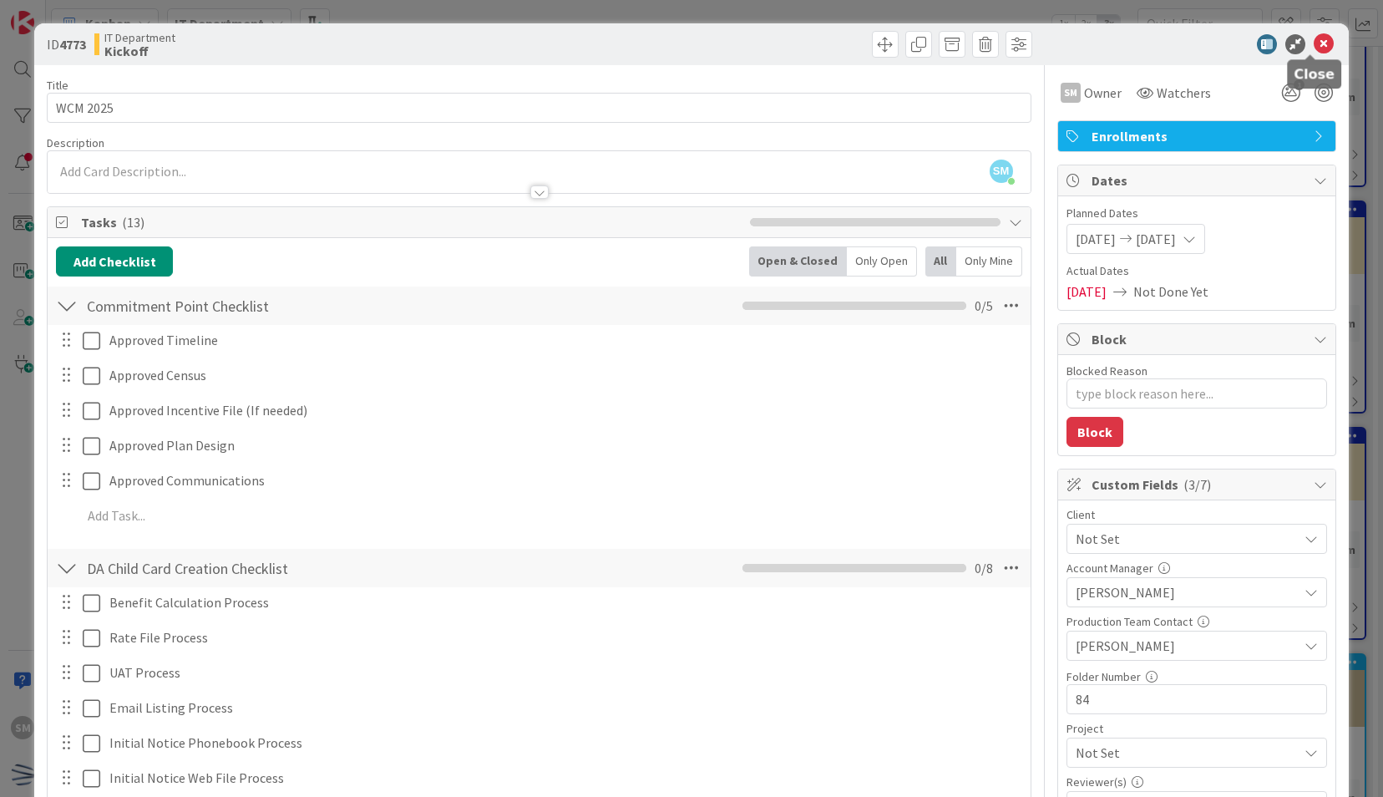
click at [1317, 38] on icon at bounding box center [1323, 44] width 20 height 20
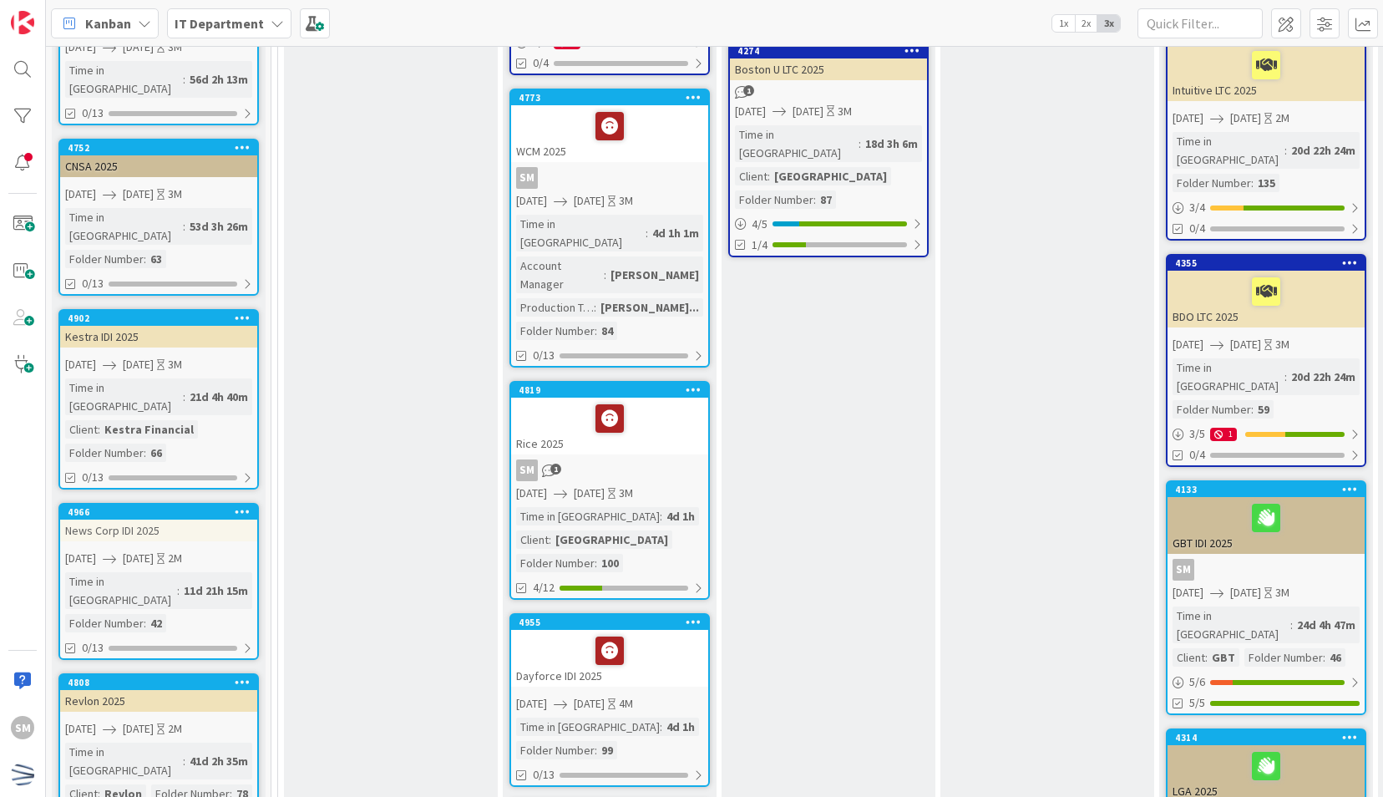
scroll to position [555, 0]
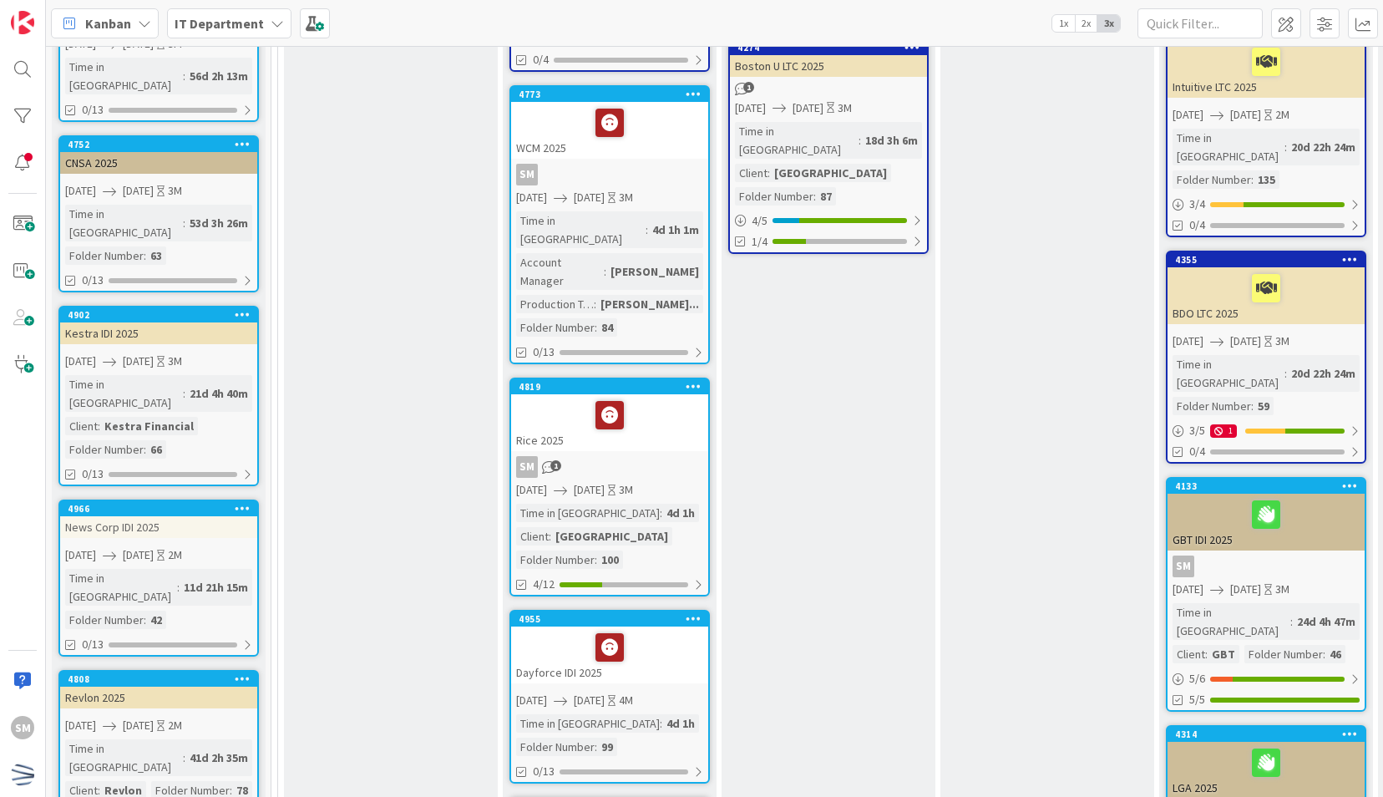
click at [660, 394] on div "Rice 2025" at bounding box center [609, 422] width 197 height 57
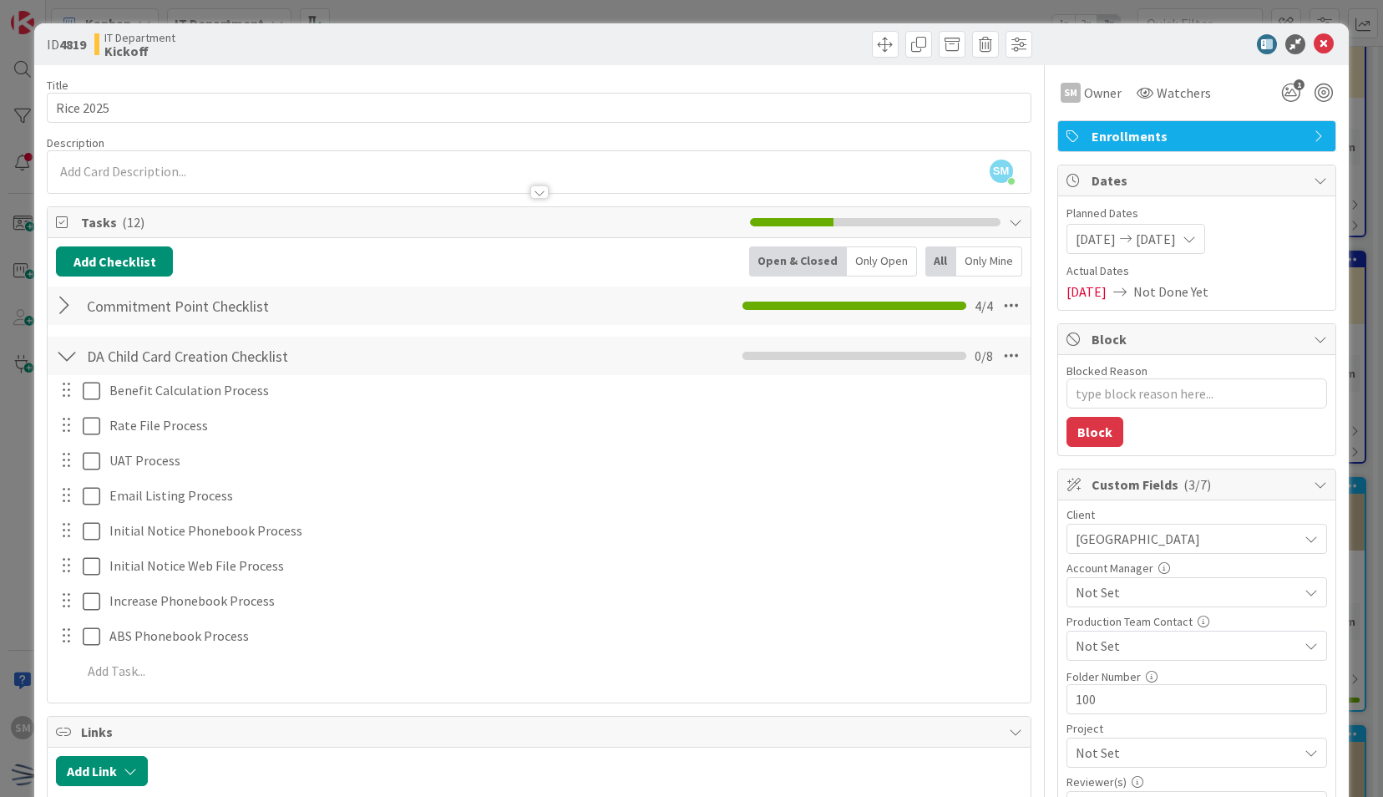
click at [1154, 590] on span "Not Set" at bounding box center [1186, 592] width 222 height 20
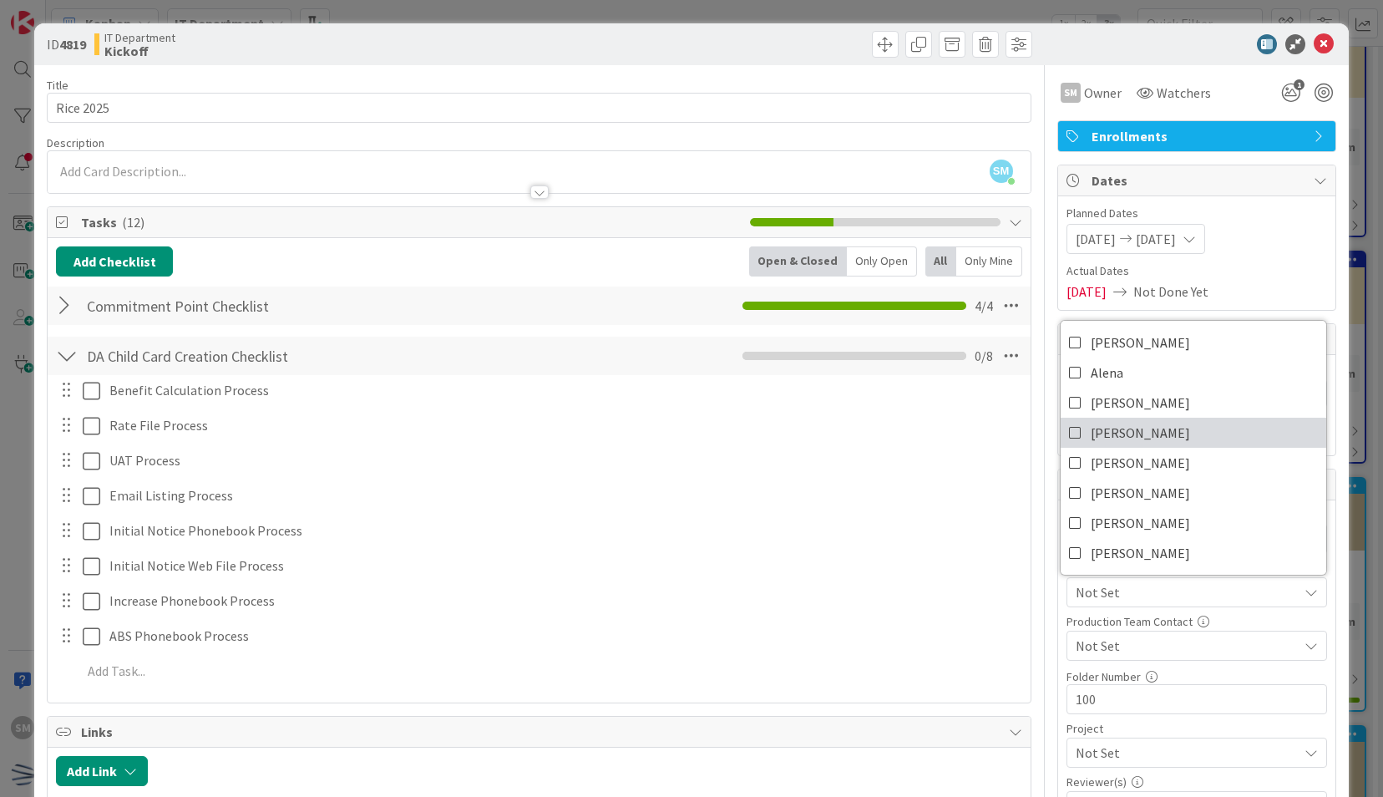
click at [1069, 424] on icon at bounding box center [1075, 432] width 13 height 25
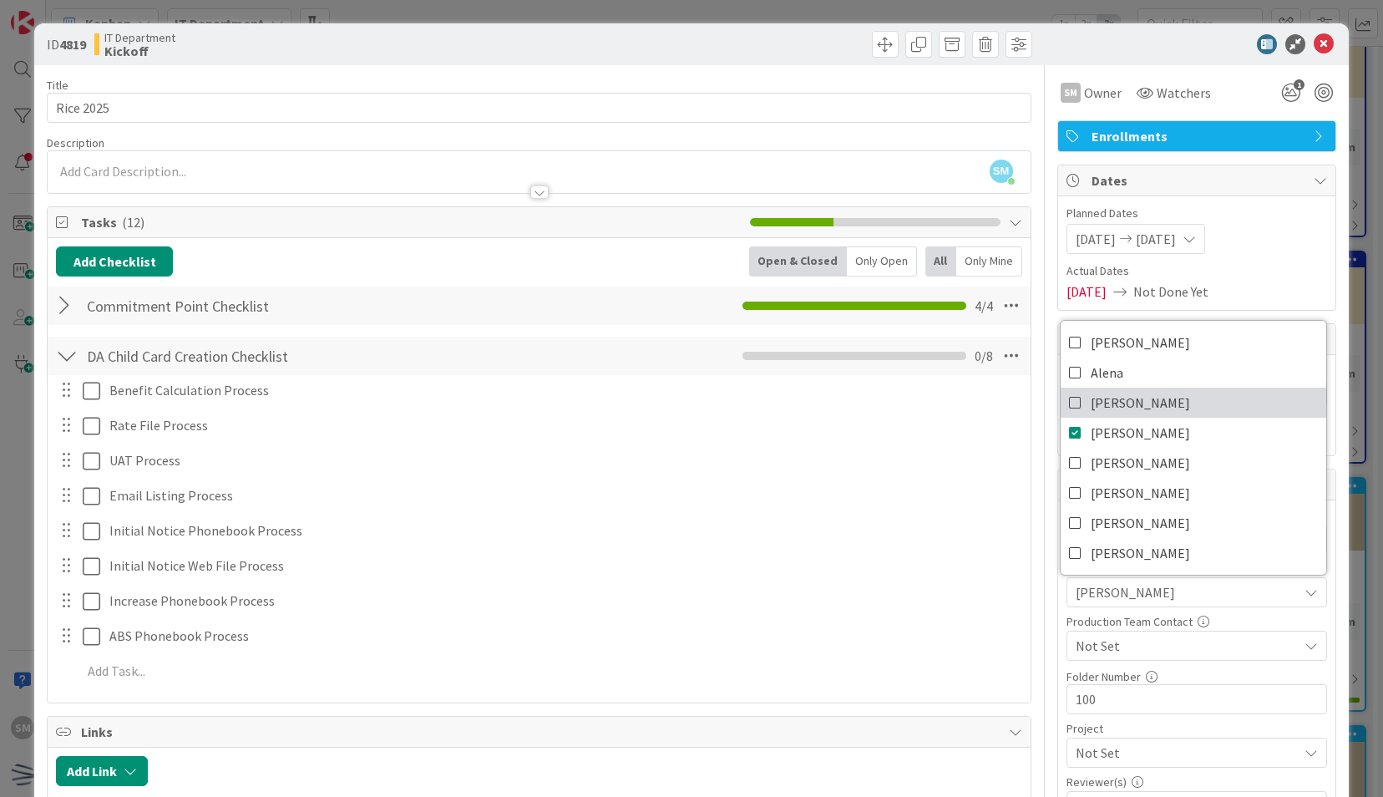
click at [1069, 406] on icon at bounding box center [1075, 402] width 13 height 25
click at [1041, 597] on div "Title 9 / 128 Rice 2025 Description SM Saira Mehmood just joined SM Owner Watch…" at bounding box center [691, 552] width 1288 height 975
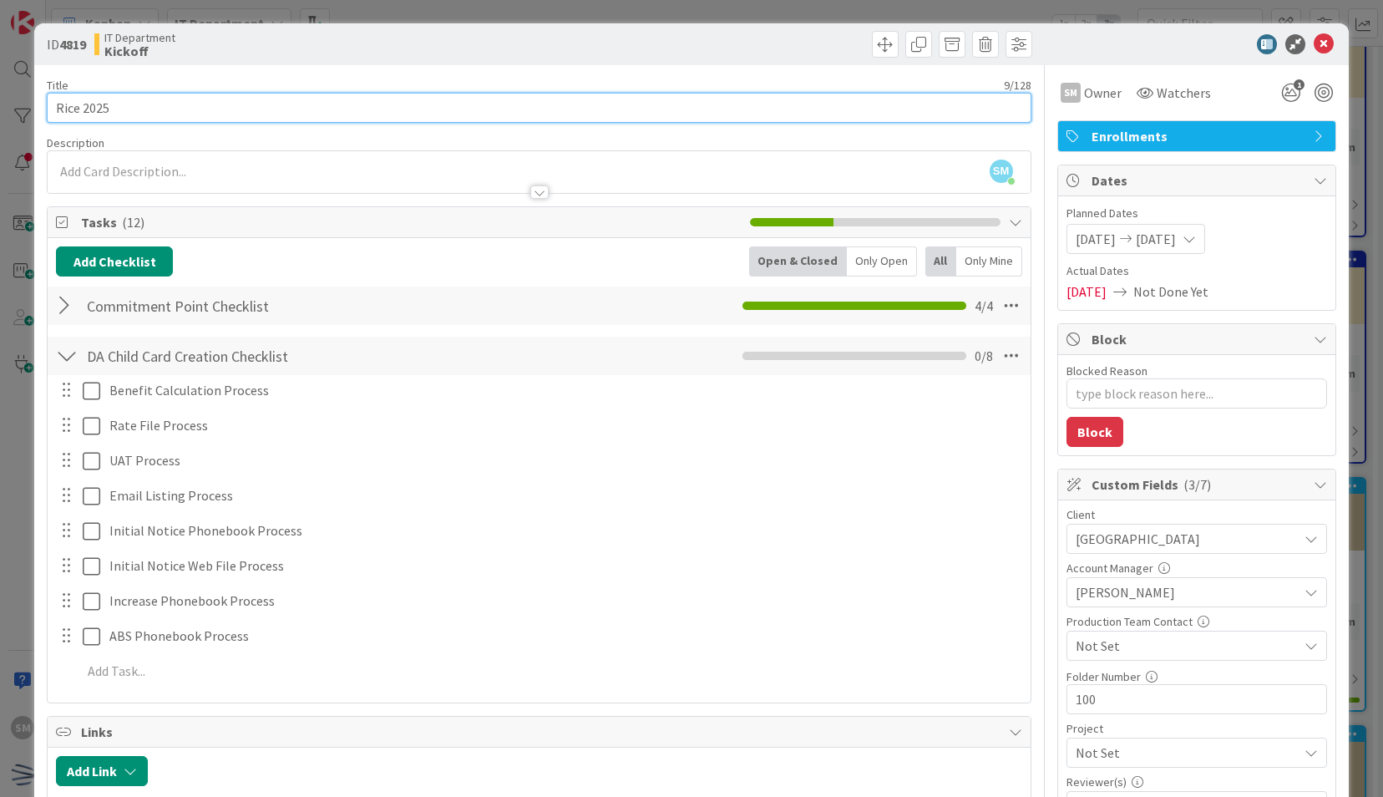
click at [1009, 100] on input "Rice 2025" at bounding box center [539, 108] width 984 height 30
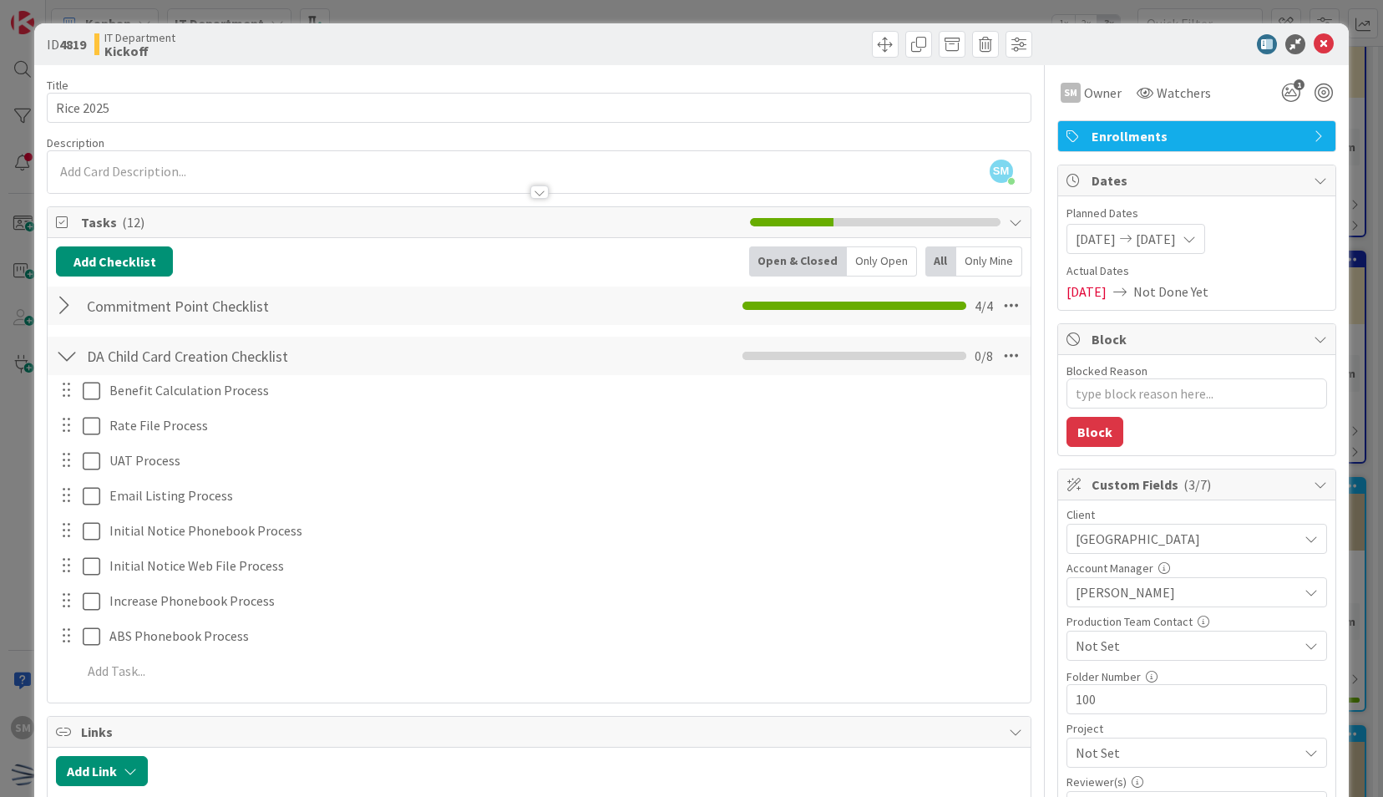
click at [1035, 114] on div "Title 9 / 128 Rice 2025 Description SM Saira Mehmood just joined SM Owner Watch…" at bounding box center [691, 552] width 1288 height 975
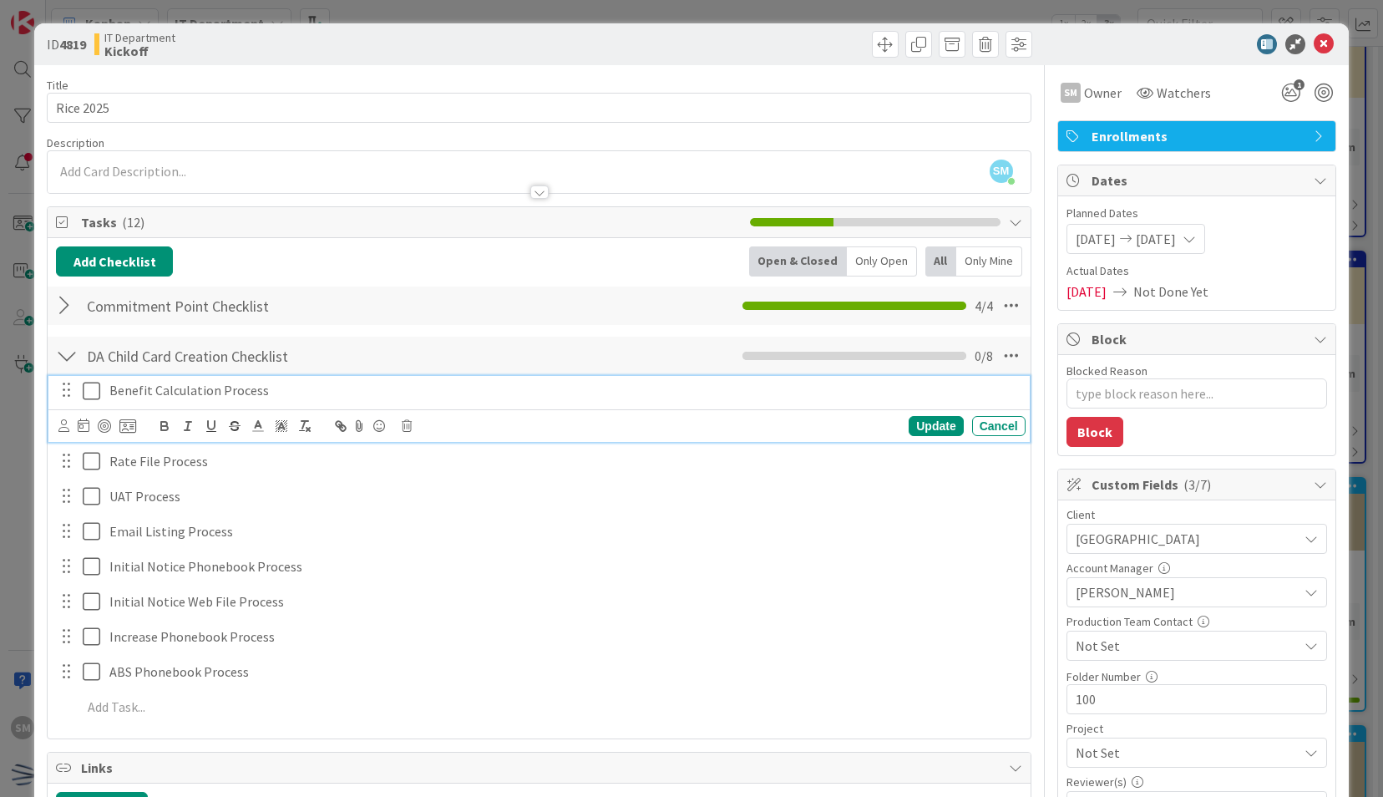
click at [322, 381] on p "Benefit Calculation Process" at bounding box center [563, 390] width 909 height 19
click at [125, 422] on icon at bounding box center [127, 425] width 17 height 15
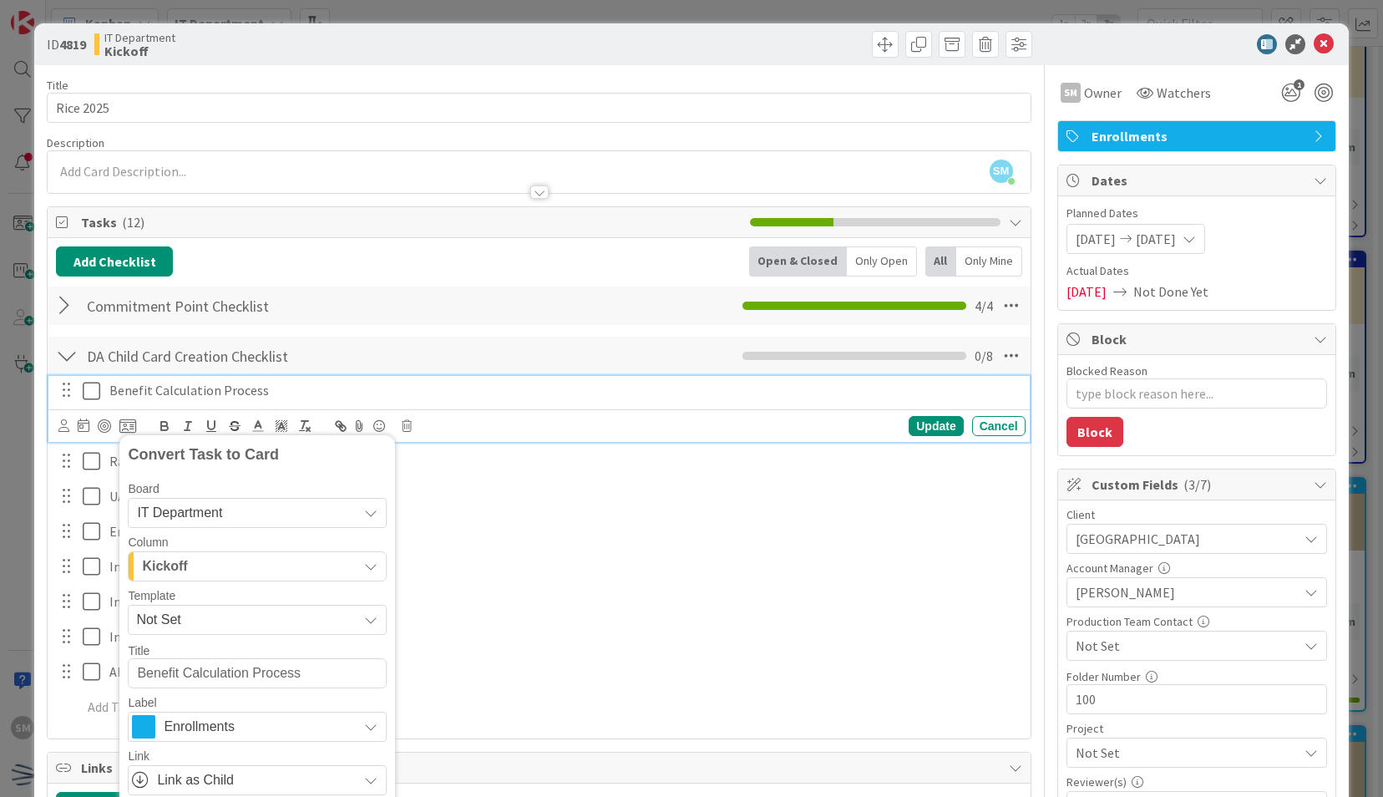
click at [264, 609] on span "Not Set" at bounding box center [240, 620] width 209 height 22
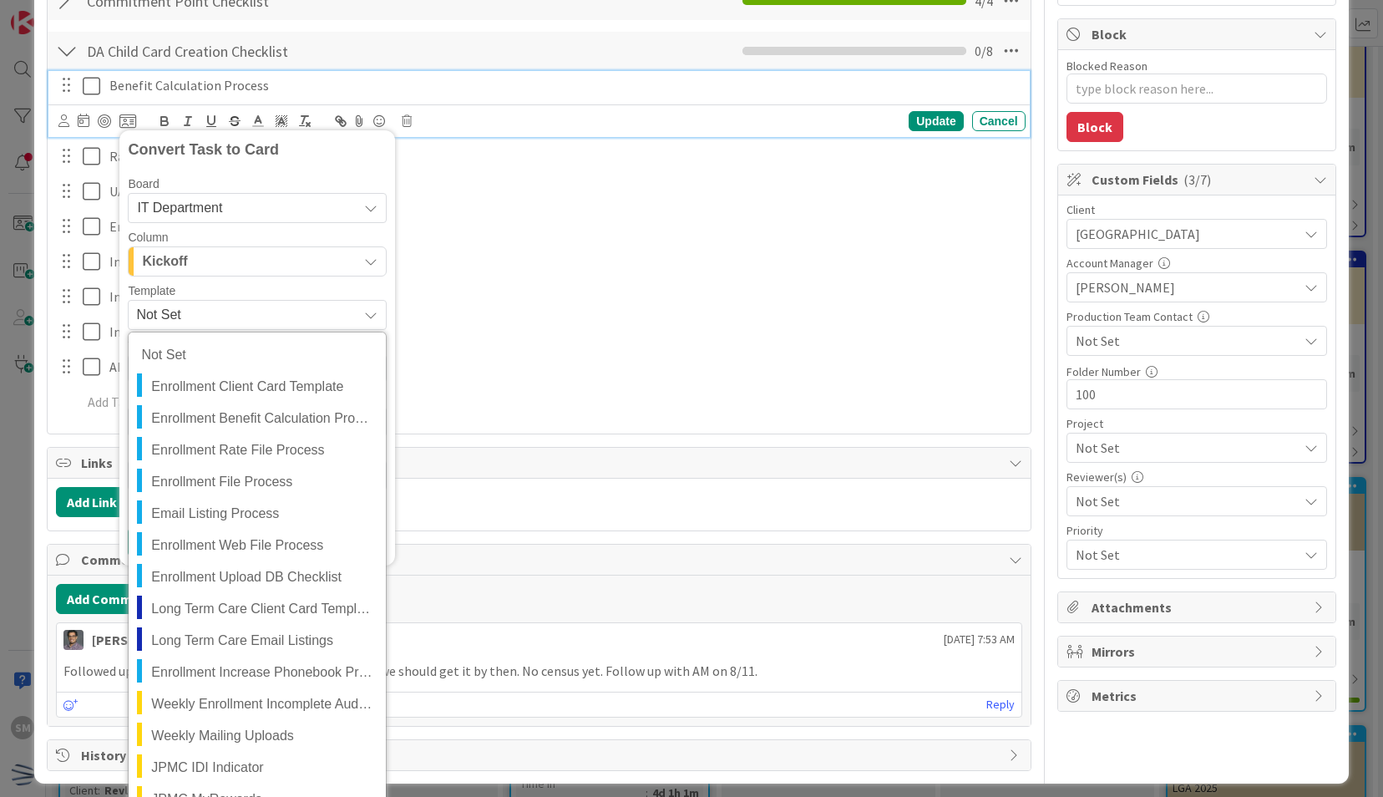
scroll to position [306, 0]
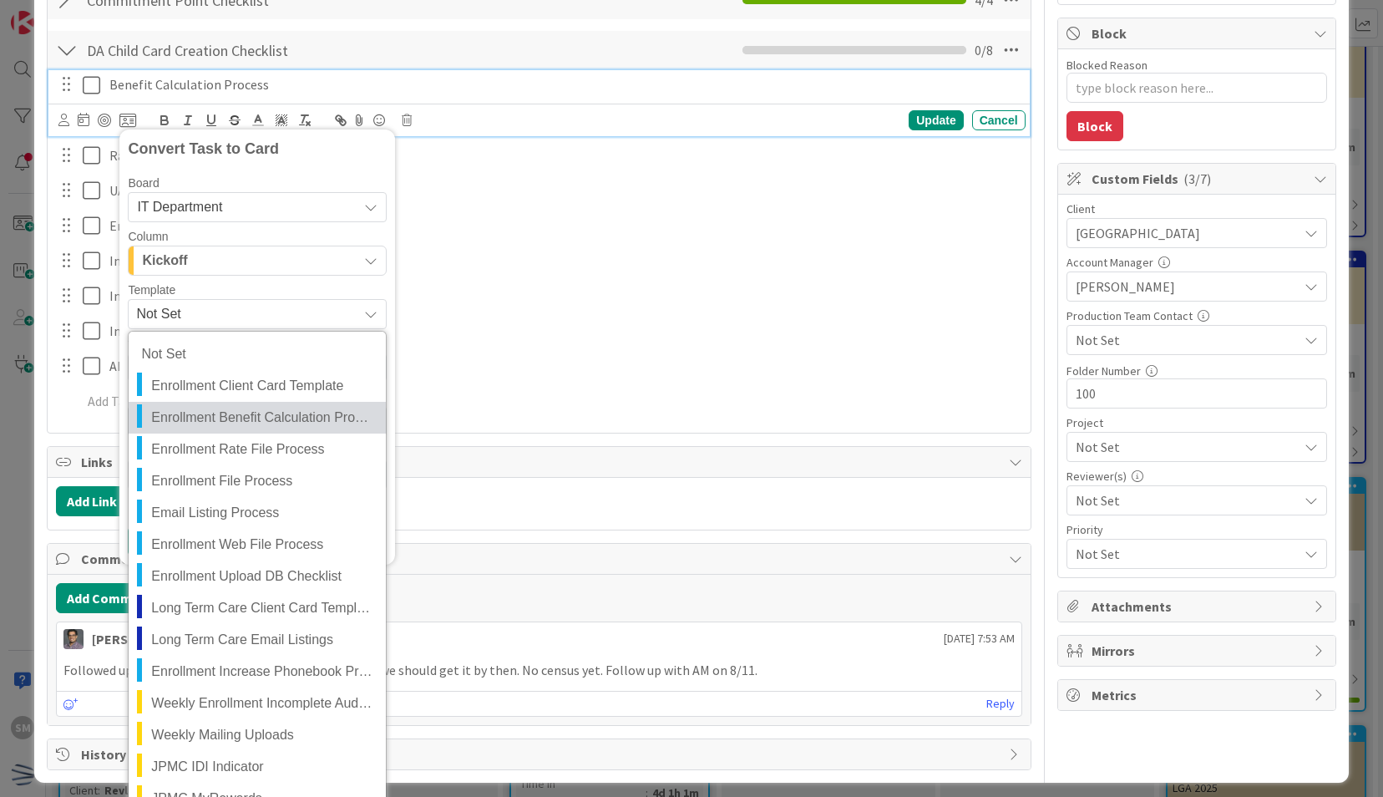
click at [316, 416] on span "Enrollment Benefit Calculation Process" at bounding box center [262, 418] width 222 height 22
type textarea "x"
type textarea "Enrollment Benefit Calculation Process"
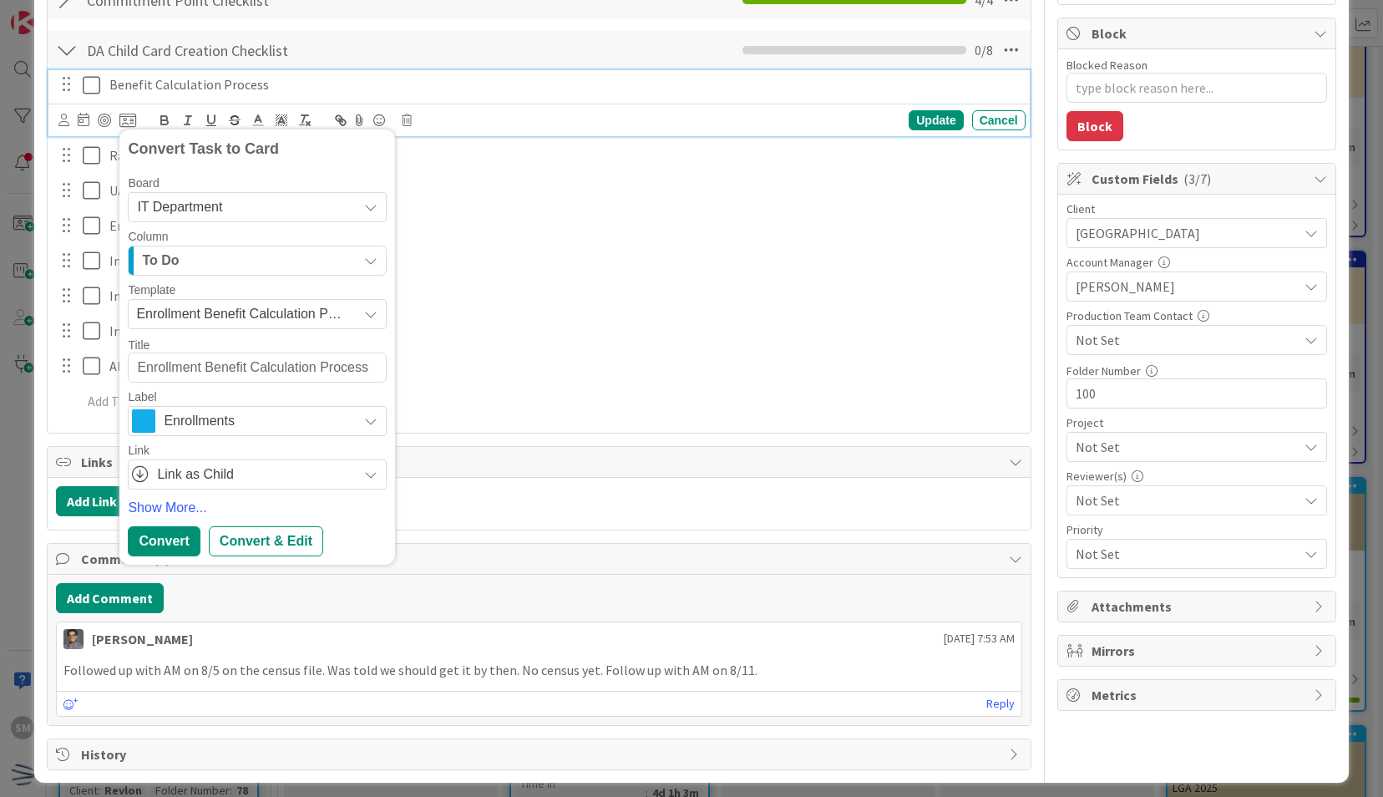
drag, startPoint x: 200, startPoint y: 369, endPoint x: 78, endPoint y: 377, distance: 122.1
click at [78, 377] on div "Benefit Calculation Process Convert Task to Card Board IT Department Column To …" at bounding box center [538, 245] width 965 height 353
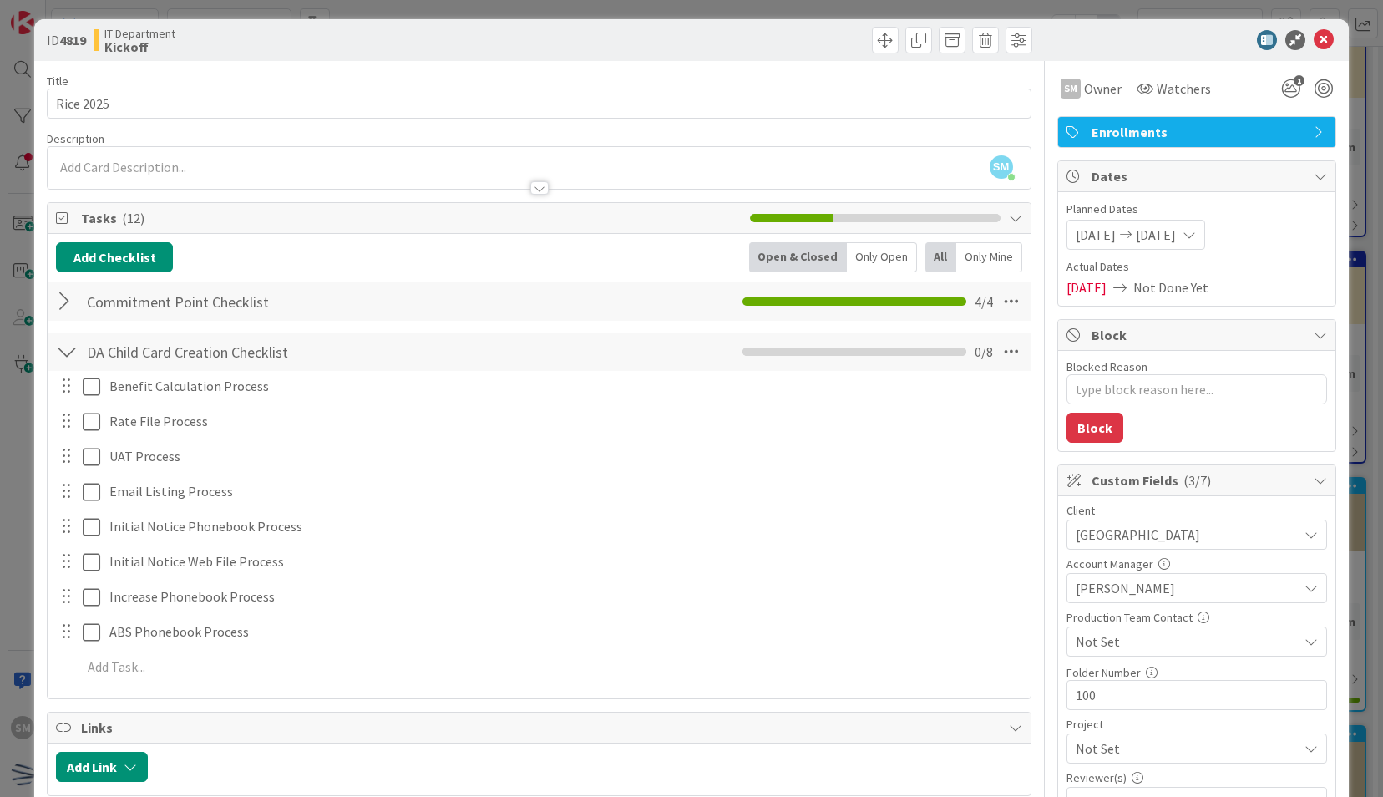
scroll to position [0, 0]
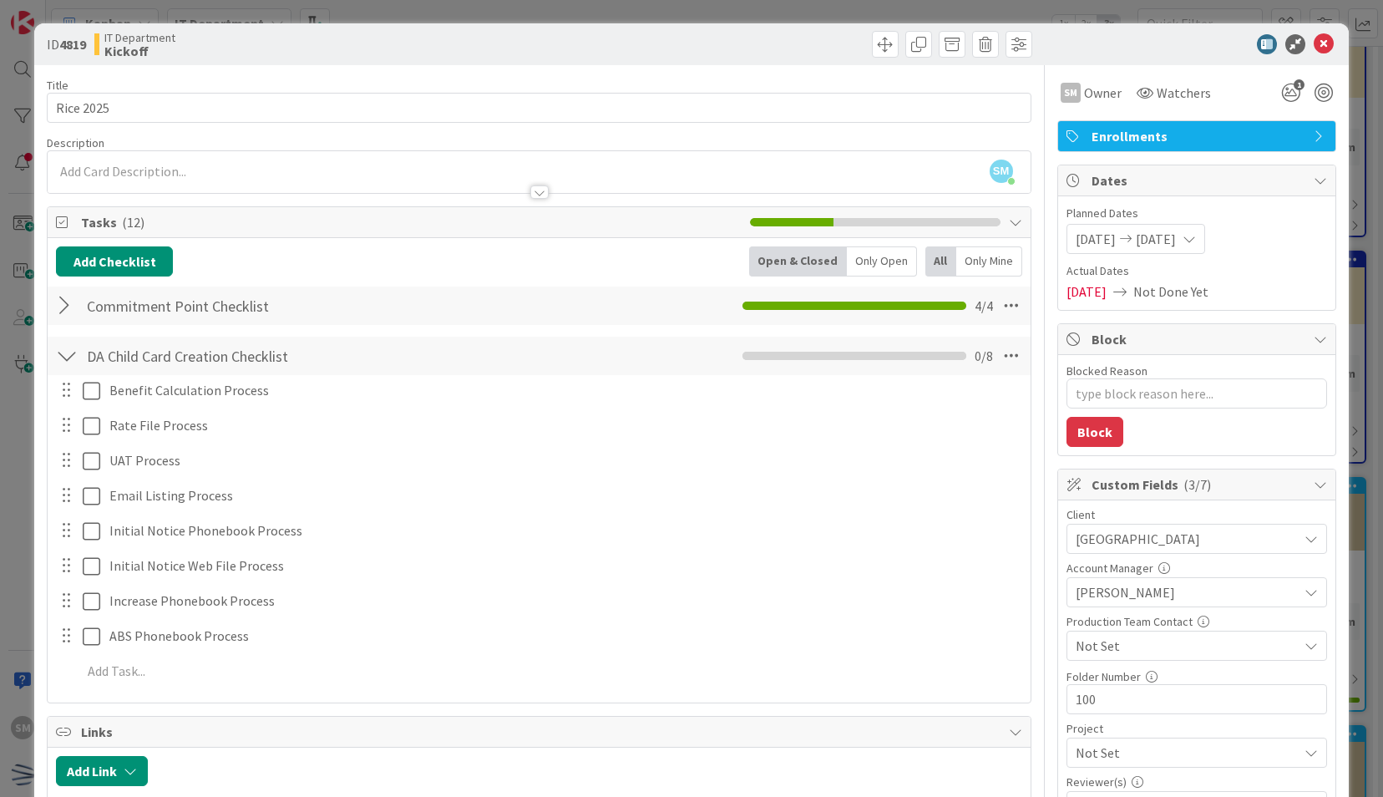
type textarea "x"
type textarea "R Benefit Calculation Process"
type textarea "x"
type textarea "Ric Benefit Calculation Process"
type textarea "x"
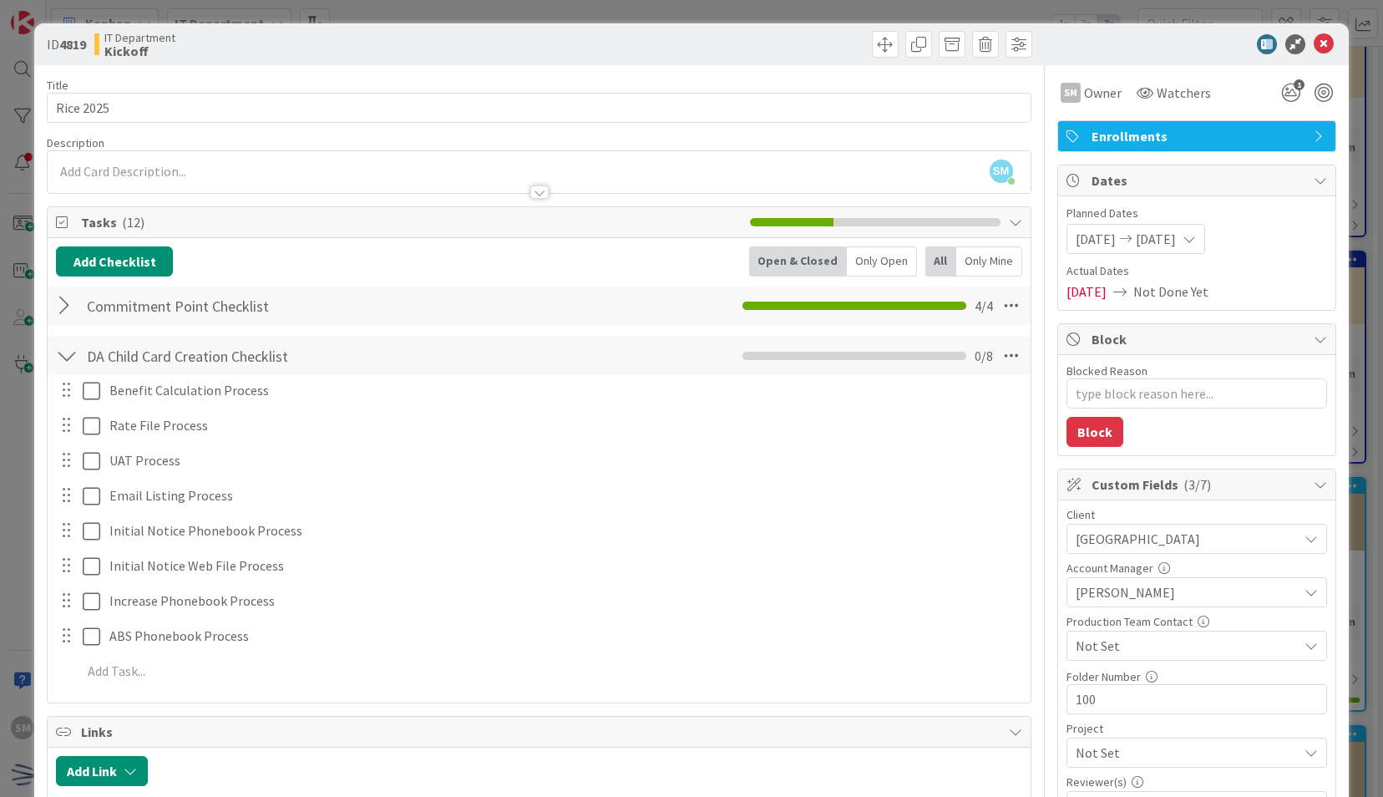
type textarea "Rice Benefit Calculation Process"
type textarea "x"
type textarea "Rice Benefit Calculation Process"
type textarea "x"
type textarea "Rice U Benefit Calculation Process"
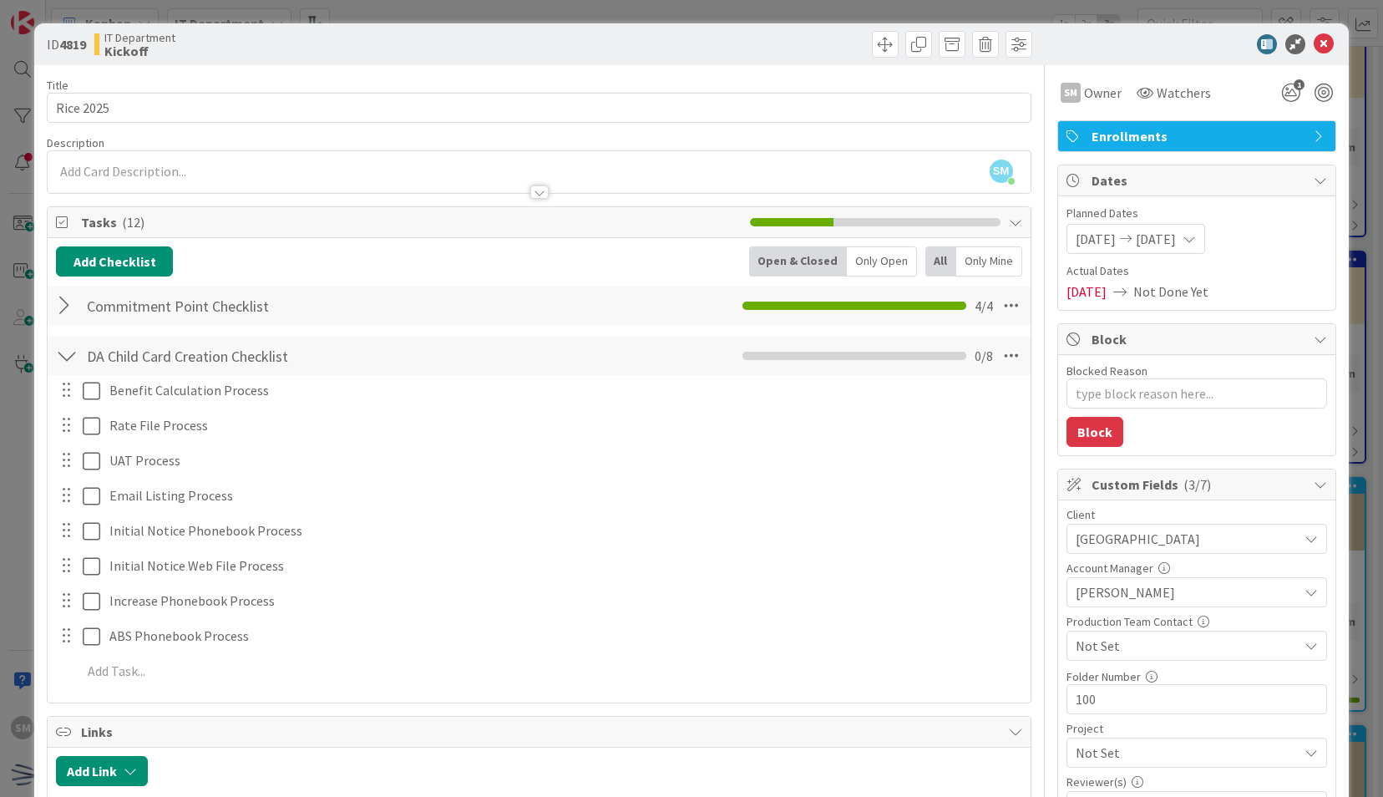
type textarea "x"
type textarea "Rice Un Benefit Calculation Process"
type textarea "x"
type textarea "Rice Uni Benefit Calculation Process"
type textarea "x"
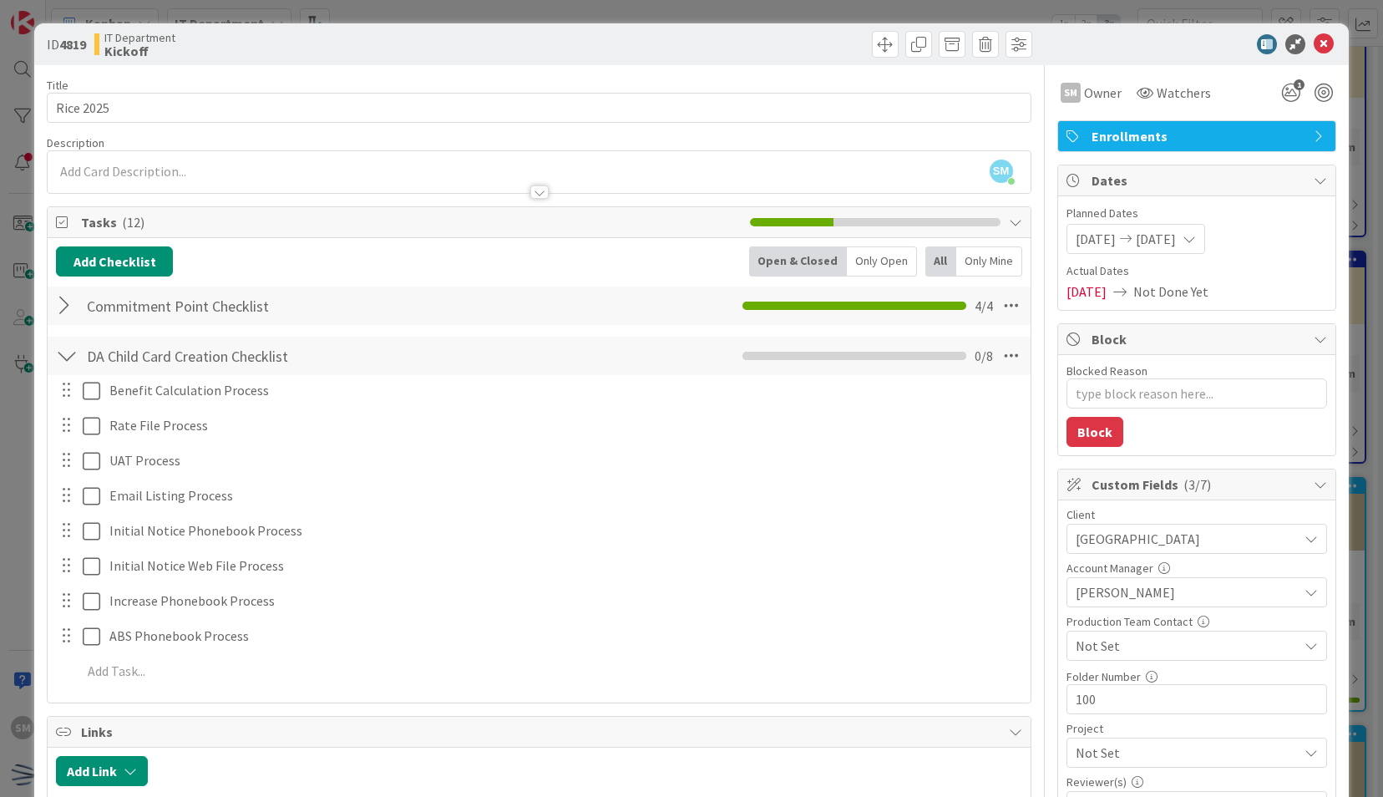
type textarea "Rice Univ Benefit Calculation Process"
type textarea "x"
type textarea "Rice Univer Benefit Calculation Process"
type textarea "x"
type textarea "Rice Univers Benefit Calculation Process"
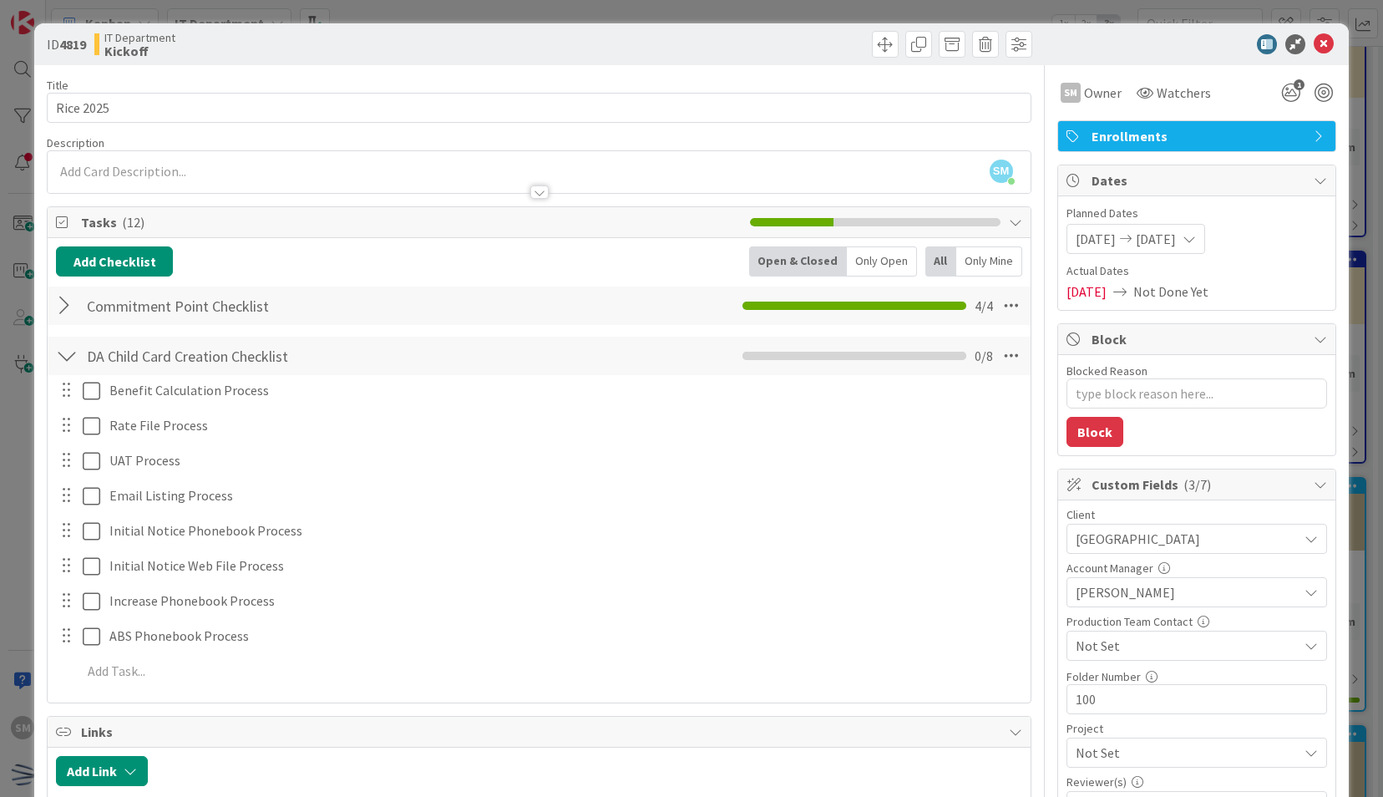
type textarea "x"
type textarea "Rice Universi Benefit Calculation Process"
type textarea "x"
type textarea "Rice Universit Benefit Calculation Process"
type textarea "x"
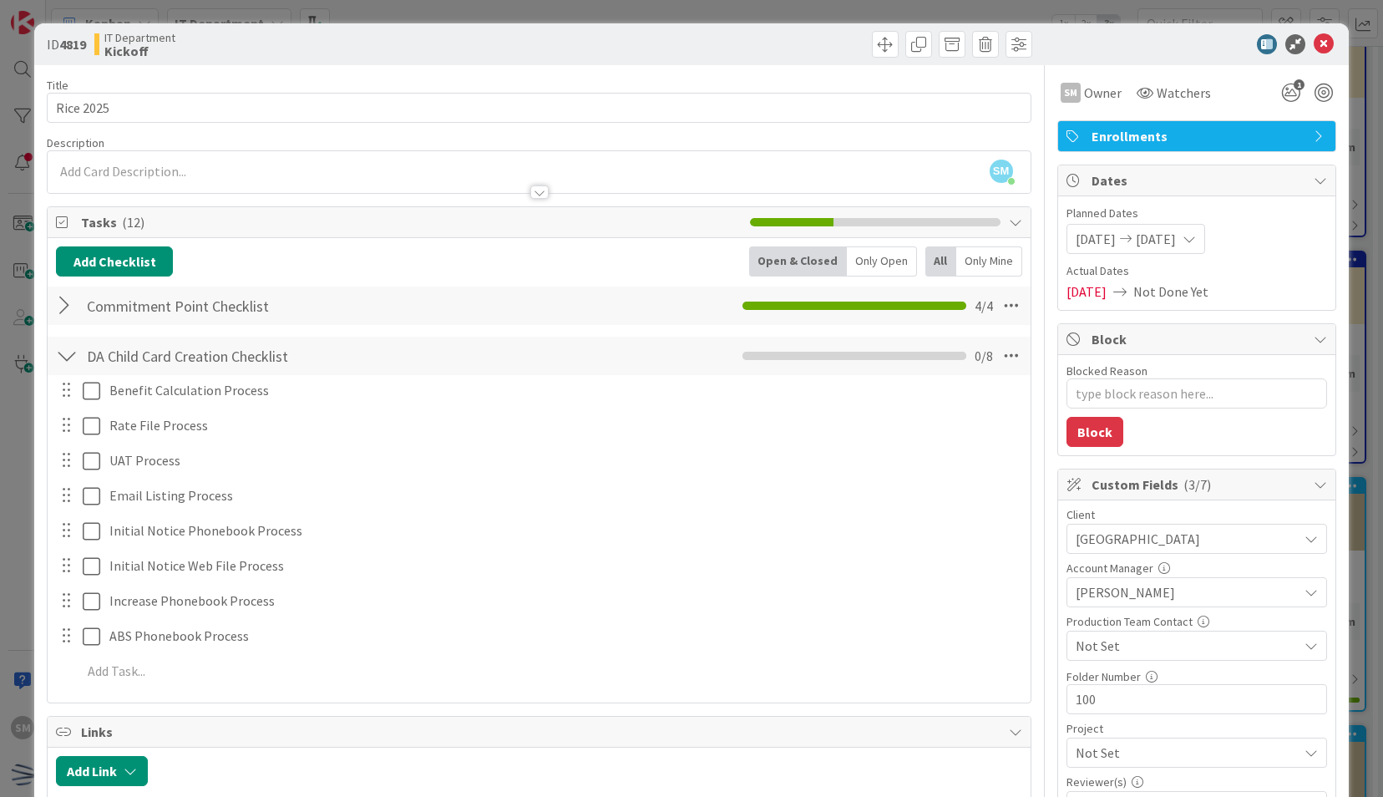
type textarea "Rice University Benefit Calculation Process"
type textarea "x"
type textarea "Rice Universit Benefit Calculation Process"
type textarea "x"
type textarea "Rice Universi Benefit Calculation Process"
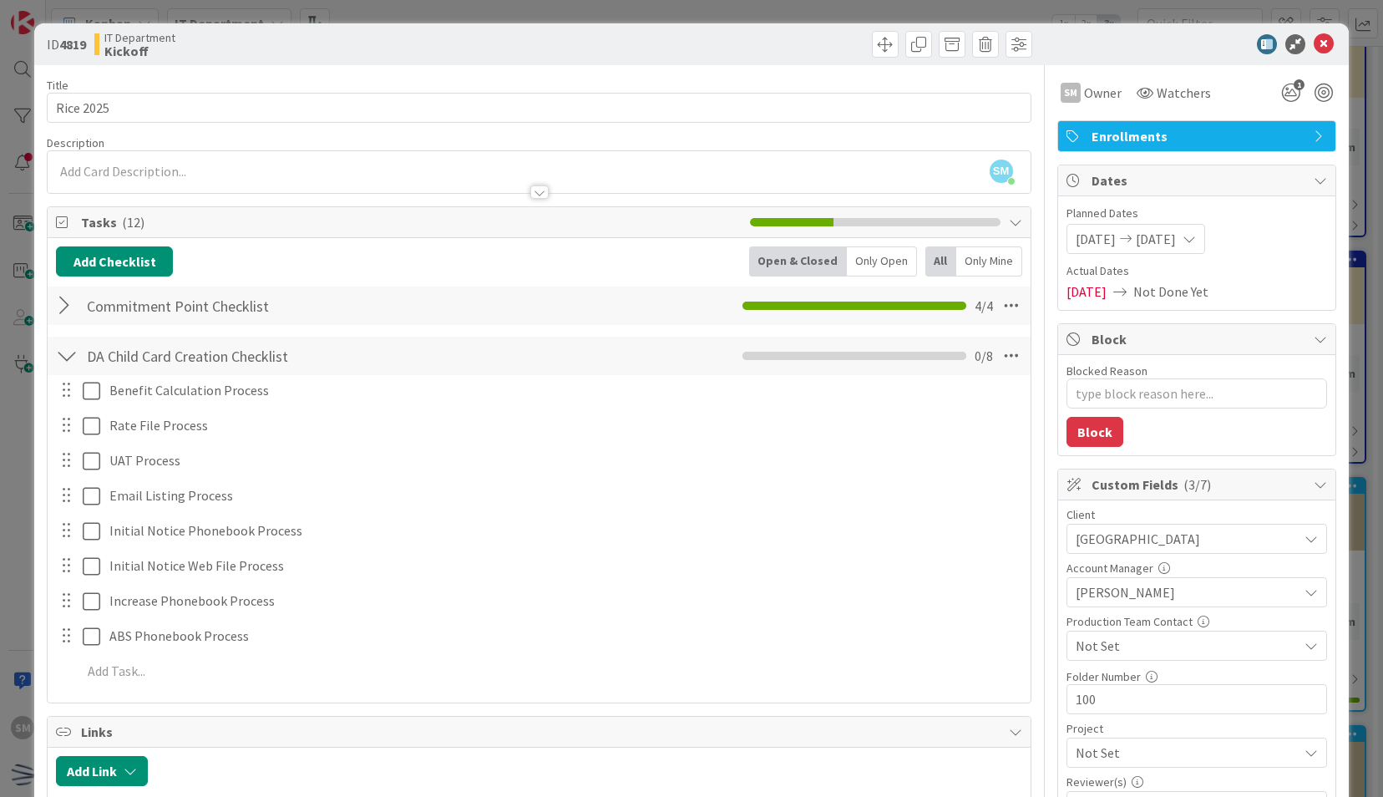
type textarea "x"
type textarea "Rice Univer Benefit Calculation Process"
type textarea "x"
type textarea "Rice Univ Benefit Calculation Process"
type textarea "x"
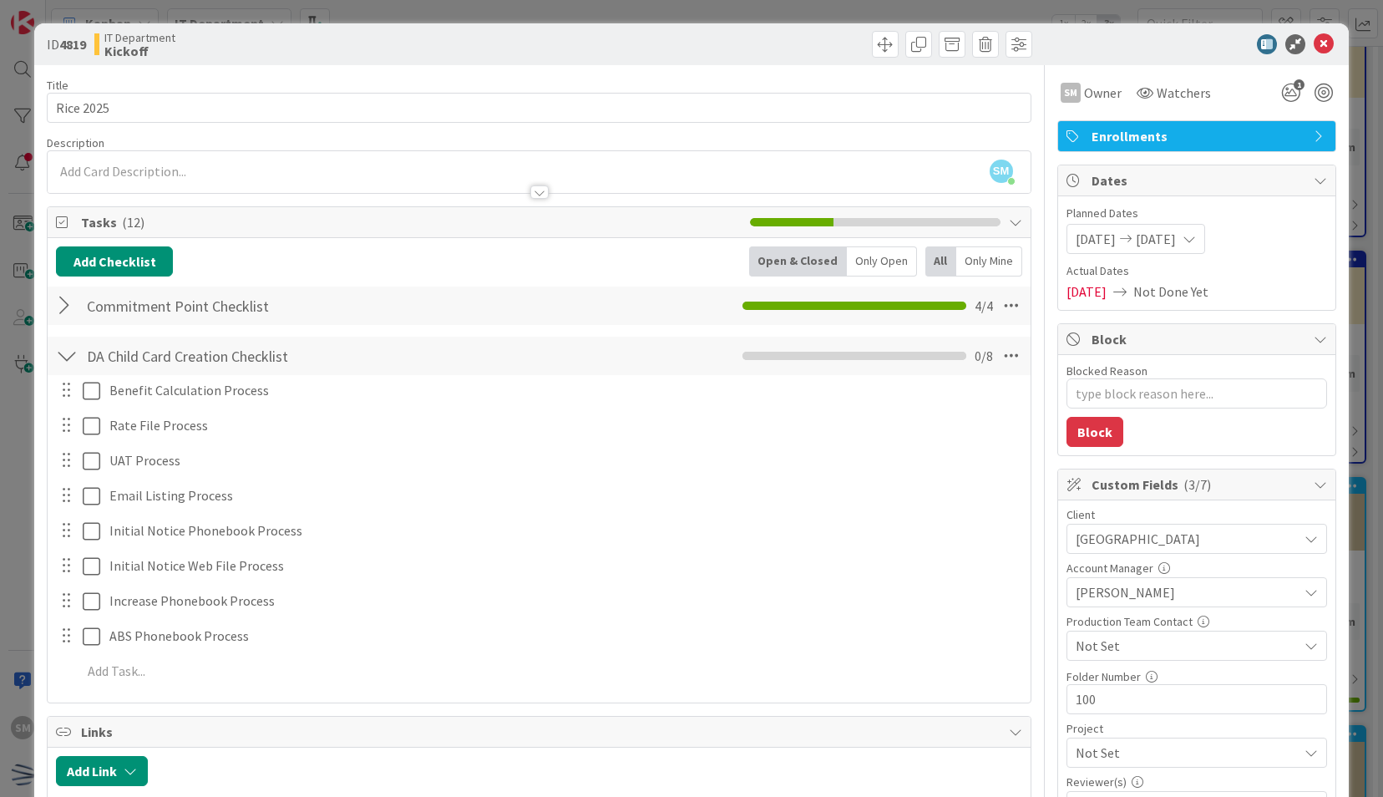
type textarea "Rice Uni Benefit Calculation Process"
type textarea "x"
type textarea "Rice U Benefit Calculation Process"
type textarea "x"
type textarea "Rice Benefit Calculation Process"
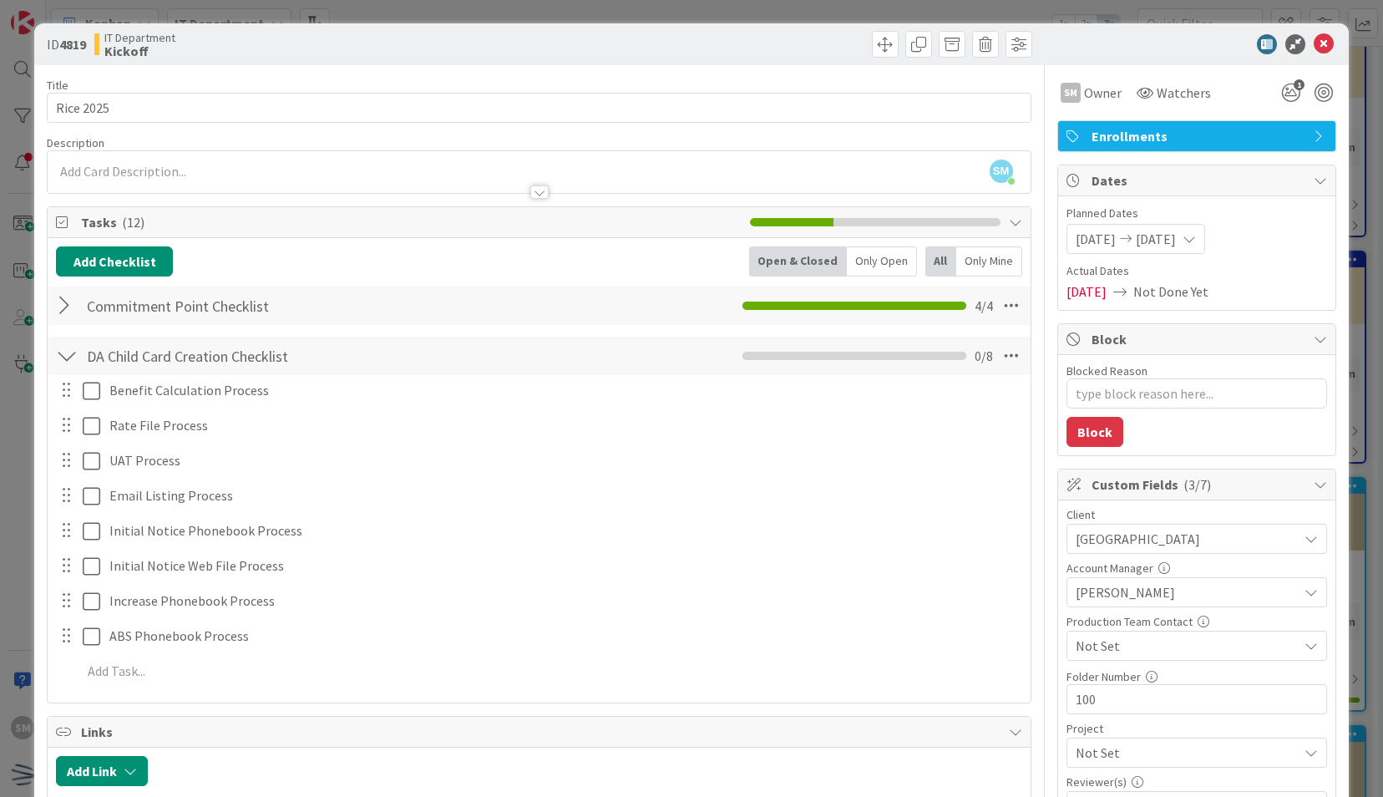
type textarea "x"
type textarea "Rice Benefit Calculation Process"
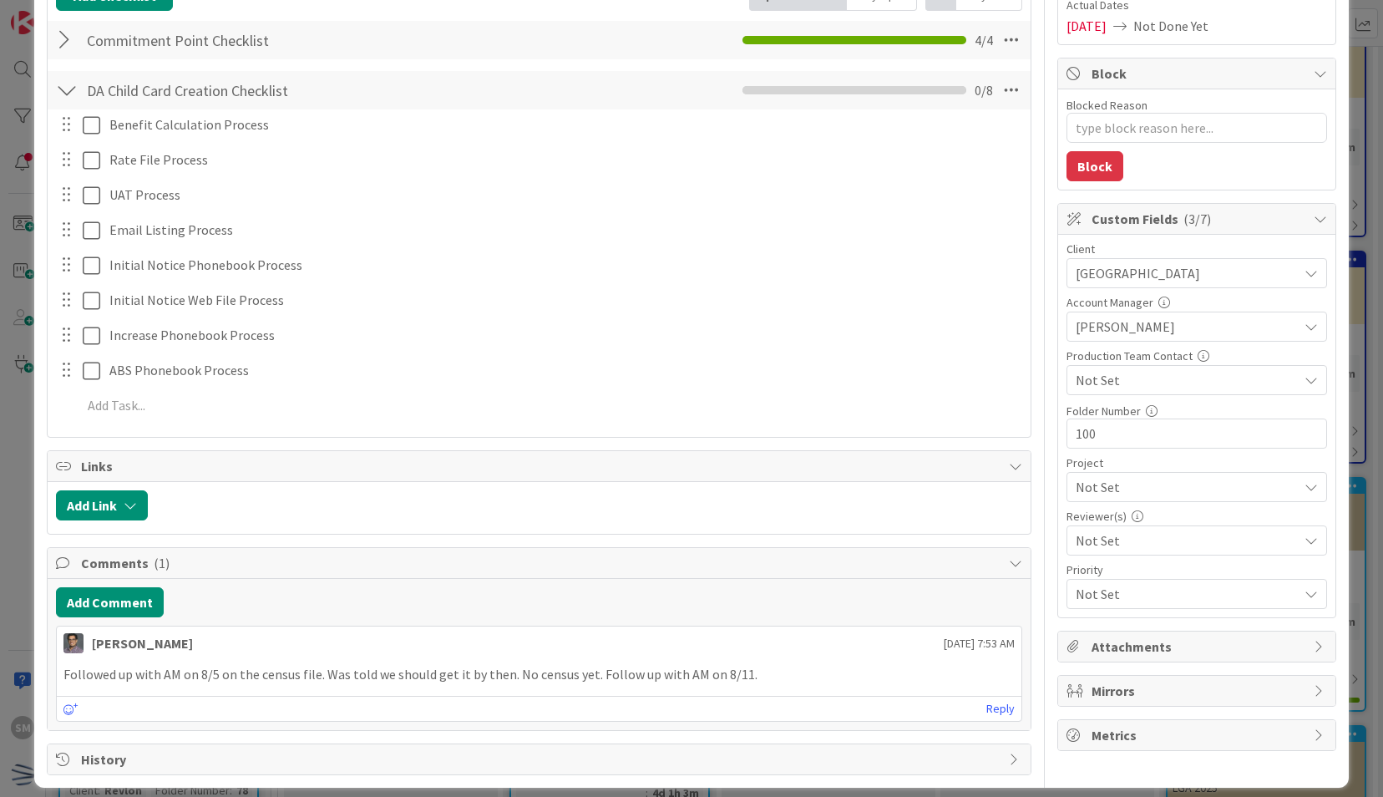
scroll to position [269, 0]
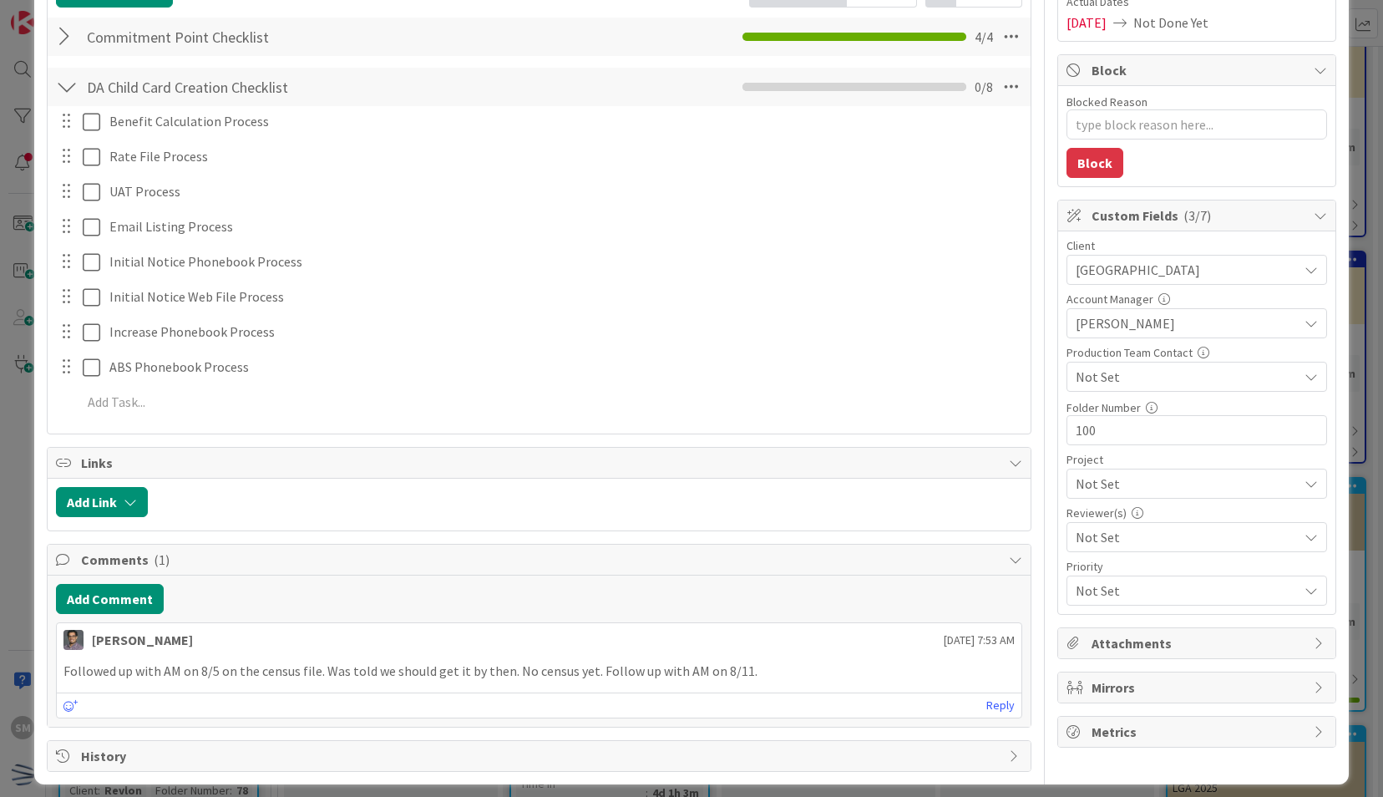
type textarea "x"
type textarea "Rice Benefit Calculation Process"
type textarea "x"
type textarea "Rice EN Benefit Calculation Process"
type textarea "x"
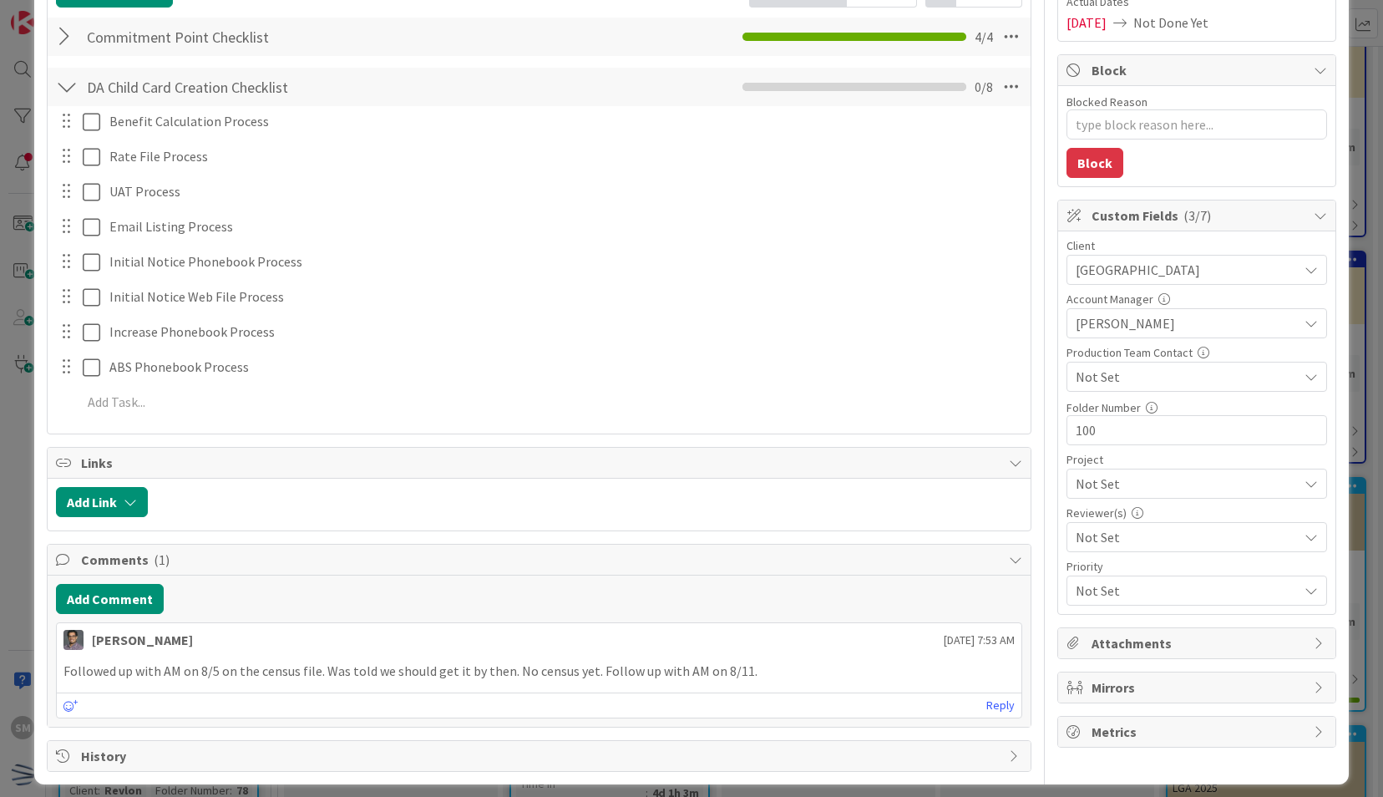
type textarea "Rice ENr Benefit Calculation Process"
type textarea "x"
type textarea "Rice ENro Benefit Calculation Process"
type textarea "x"
type textarea "Rice ENrol Benefit Calculation Process"
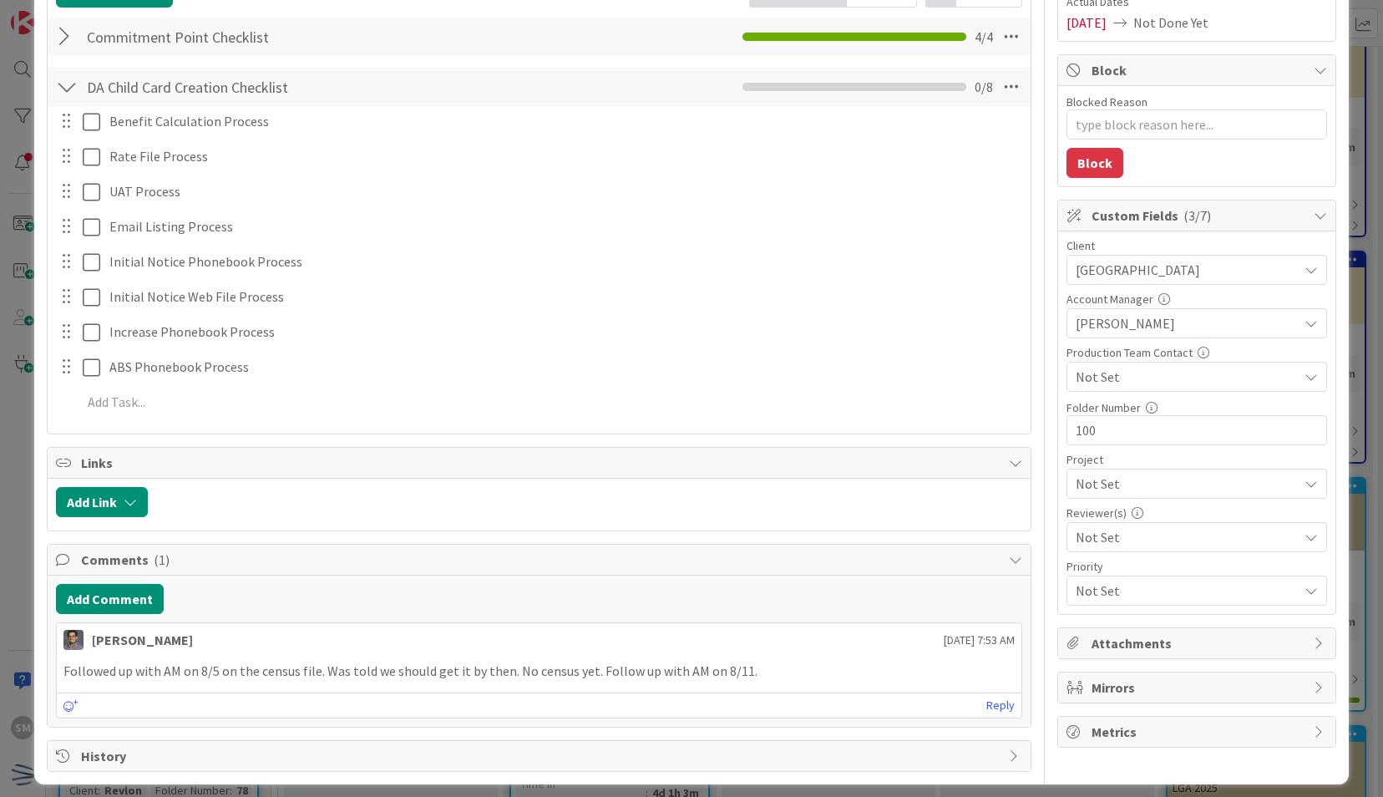
type textarea "x"
type textarea "Rice ENroll Benefit Calculation Process"
type textarea "x"
type textarea "Rice ENrolle Benefit Calculation Process"
type textarea "x"
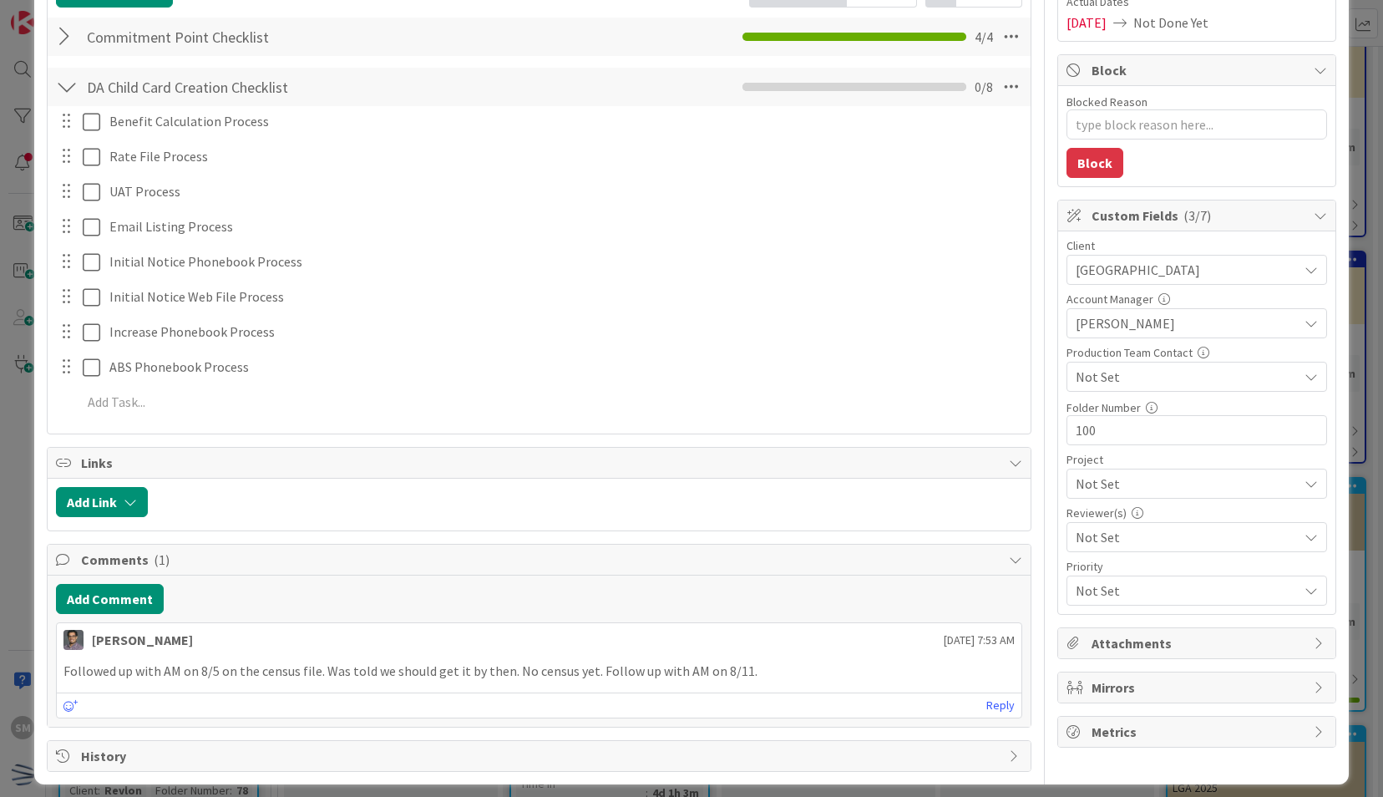
type textarea "Rice ENrollem Benefit Calculation Process"
type textarea "x"
type textarea "Rice ENrollemn Benefit Calculation Process"
type textarea "x"
type textarea "Rice ENrollemnt Benefit Calculation Process"
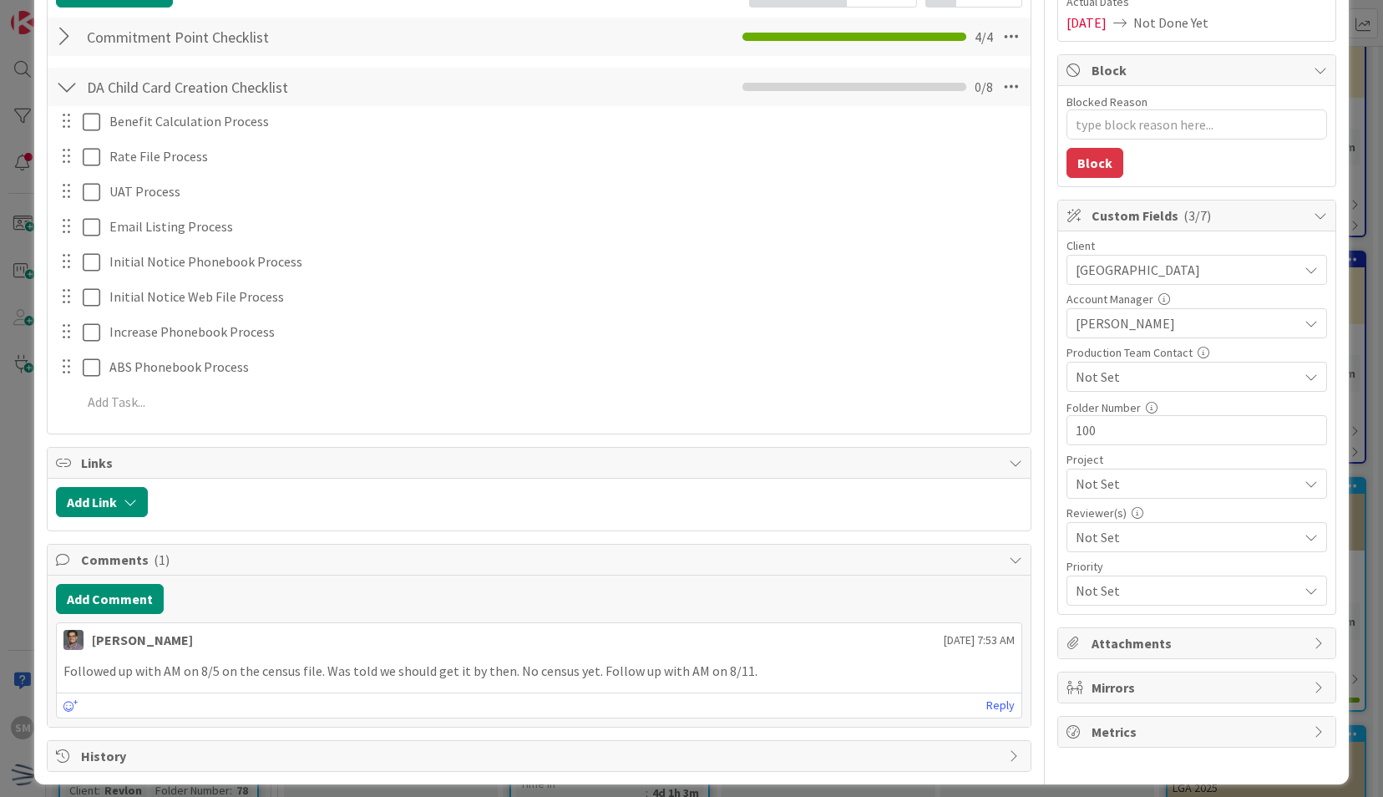
type textarea "x"
type textarea "Rice ENrollemn Benefit Calculation Process"
type textarea "x"
type textarea "Rice ENrollem Benefit Calculation Process"
type textarea "x"
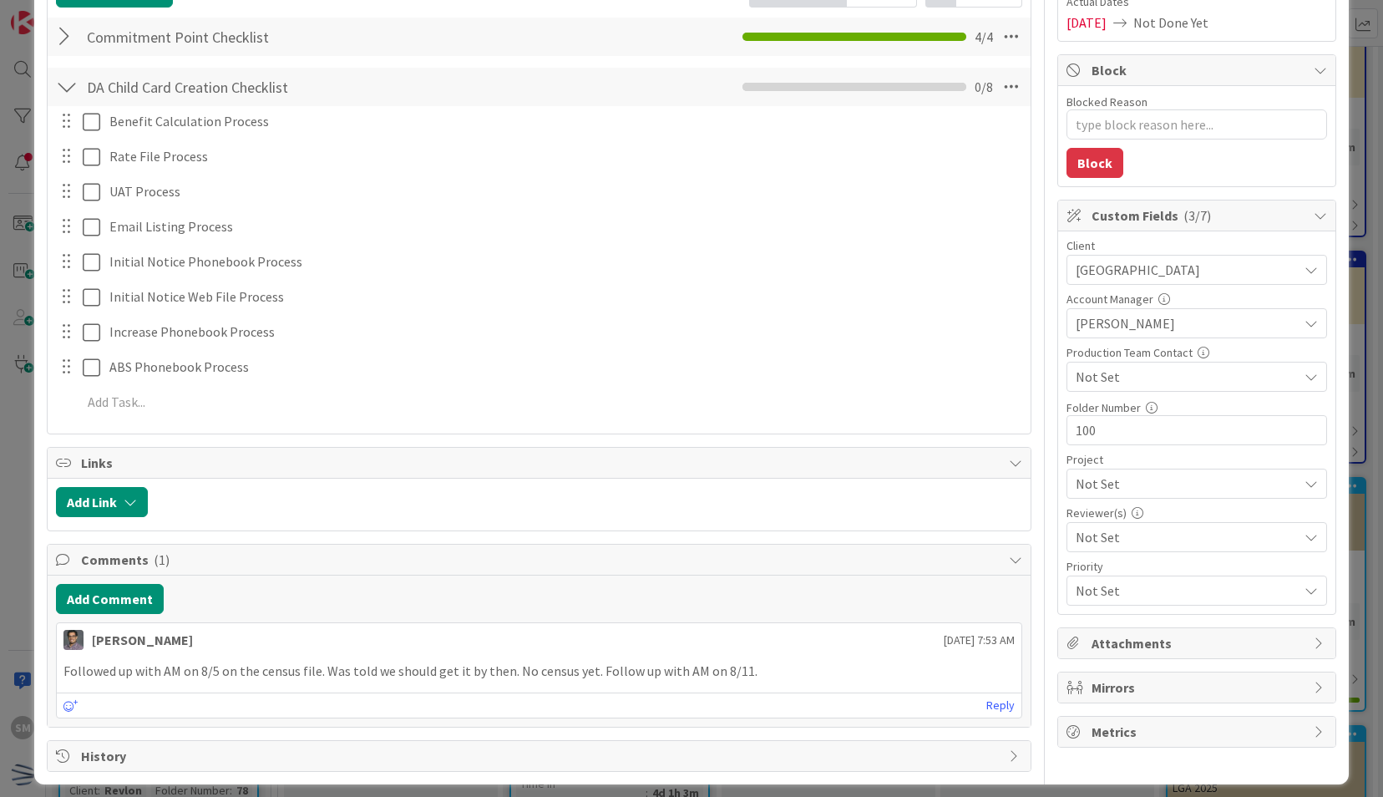
type textarea "Rice ENrolle Benefit Calculation Process"
type textarea "x"
type textarea "Rice ENroll Benefit Calculation Process"
type textarea "x"
type textarea "Rice ENrol Benefit Calculation Process"
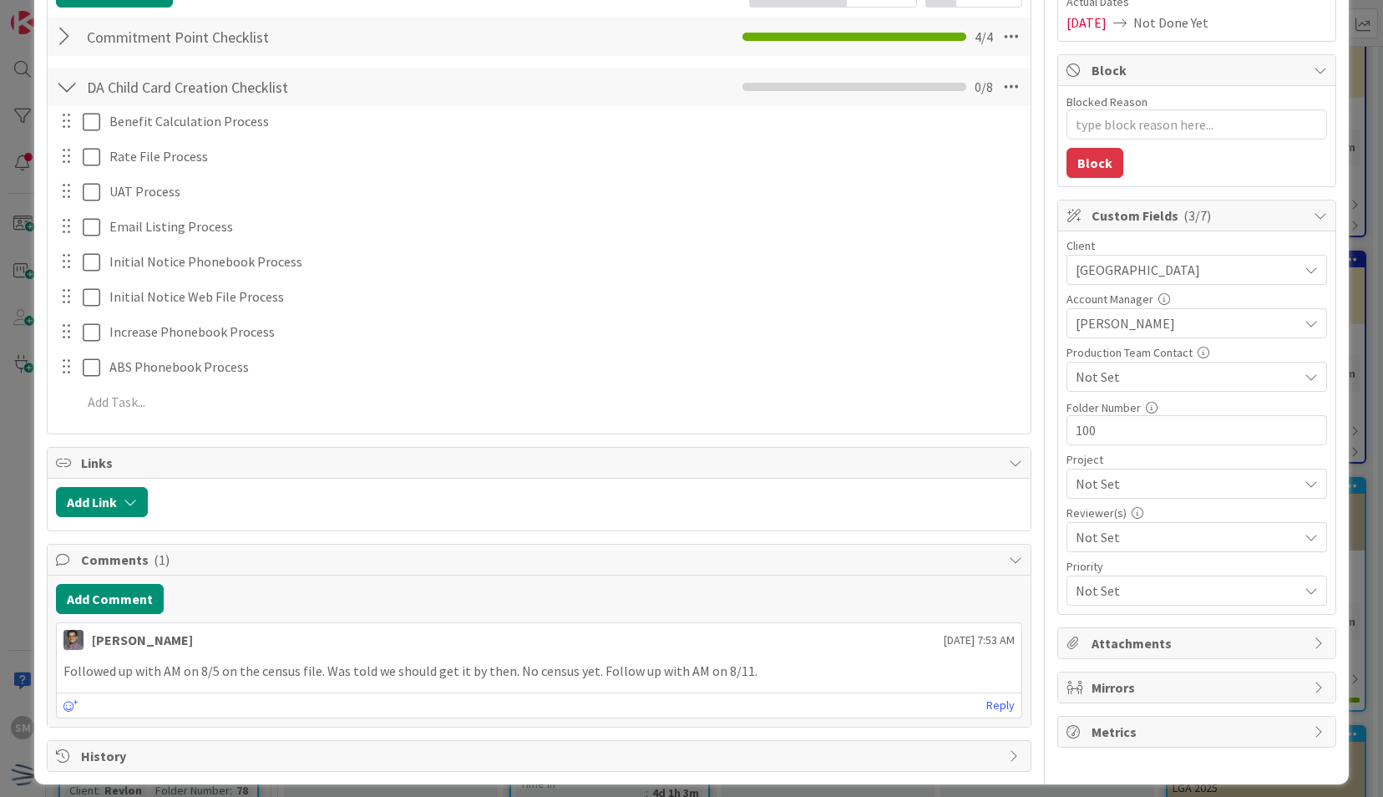
type textarea "x"
type textarea "Rice ENro Benefit Calculation Process"
type textarea "x"
type textarea "Rice ENr Benefit Calculation Process"
type textarea "x"
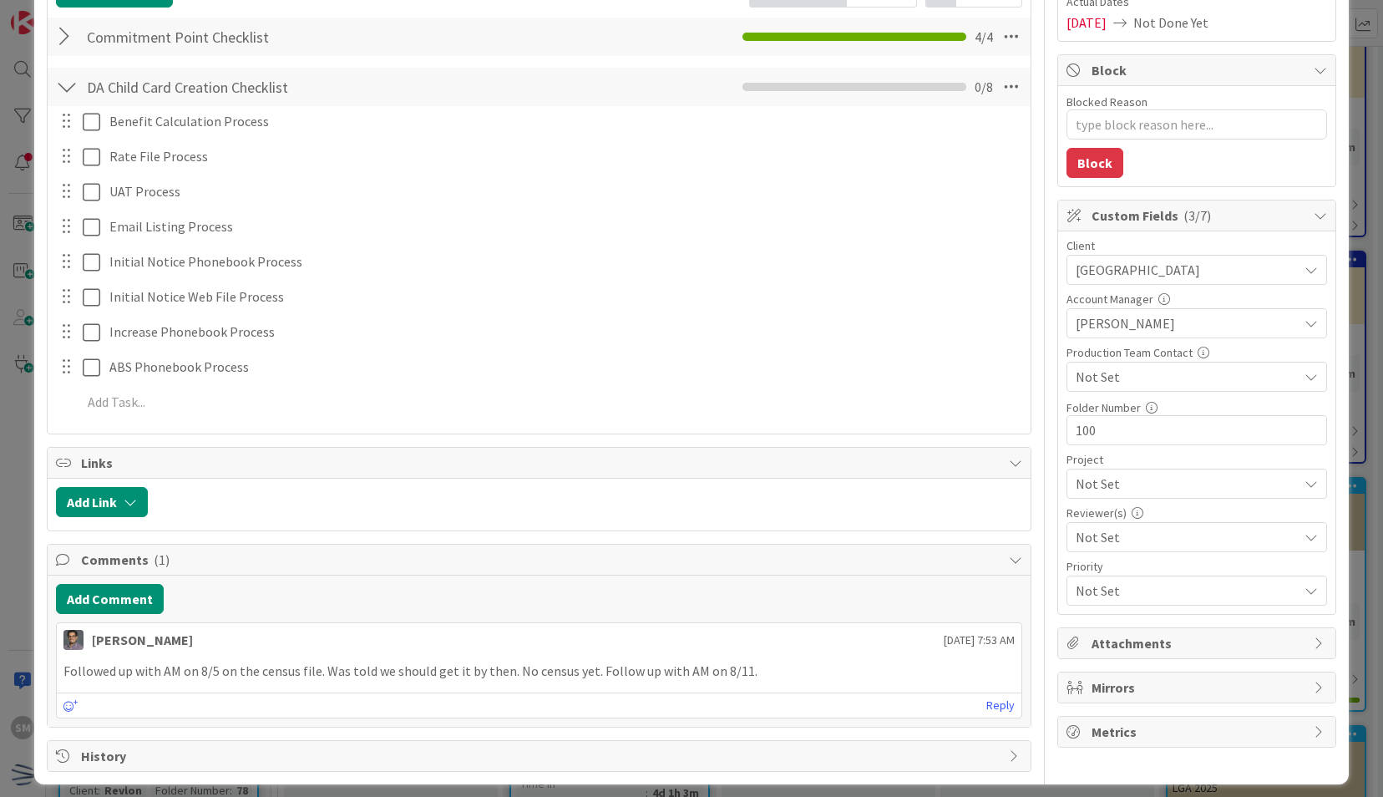
type textarea "Rice EN Benefit Calculation Process"
type textarea "x"
type textarea "Rice E Benefit Calculation Process"
type textarea "x"
type textarea "Rice En Benefit Calculation Process"
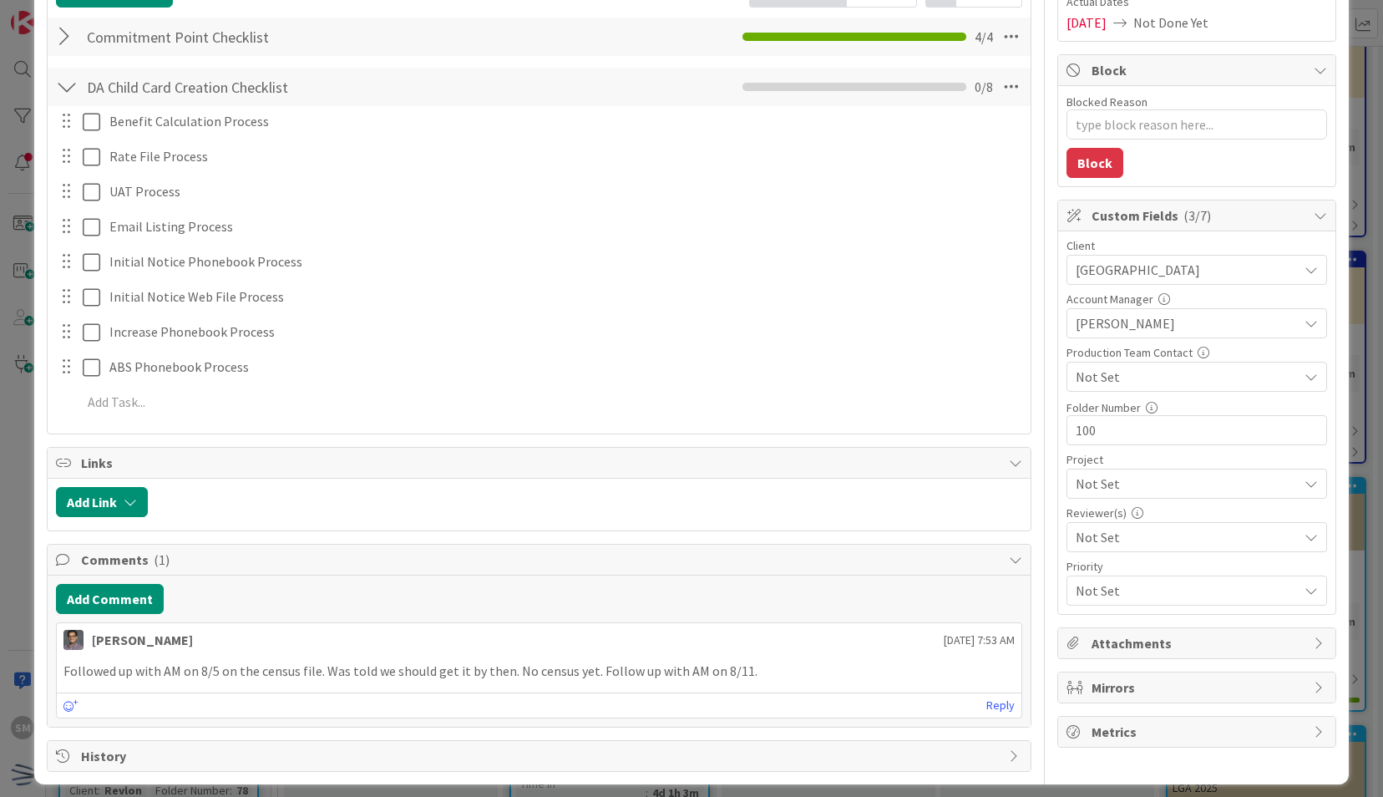
type textarea "x"
type textarea "Rice Enr Benefit Calculation Process"
type textarea "x"
type textarea "Rice Enro Benefit Calculation Process"
type textarea "x"
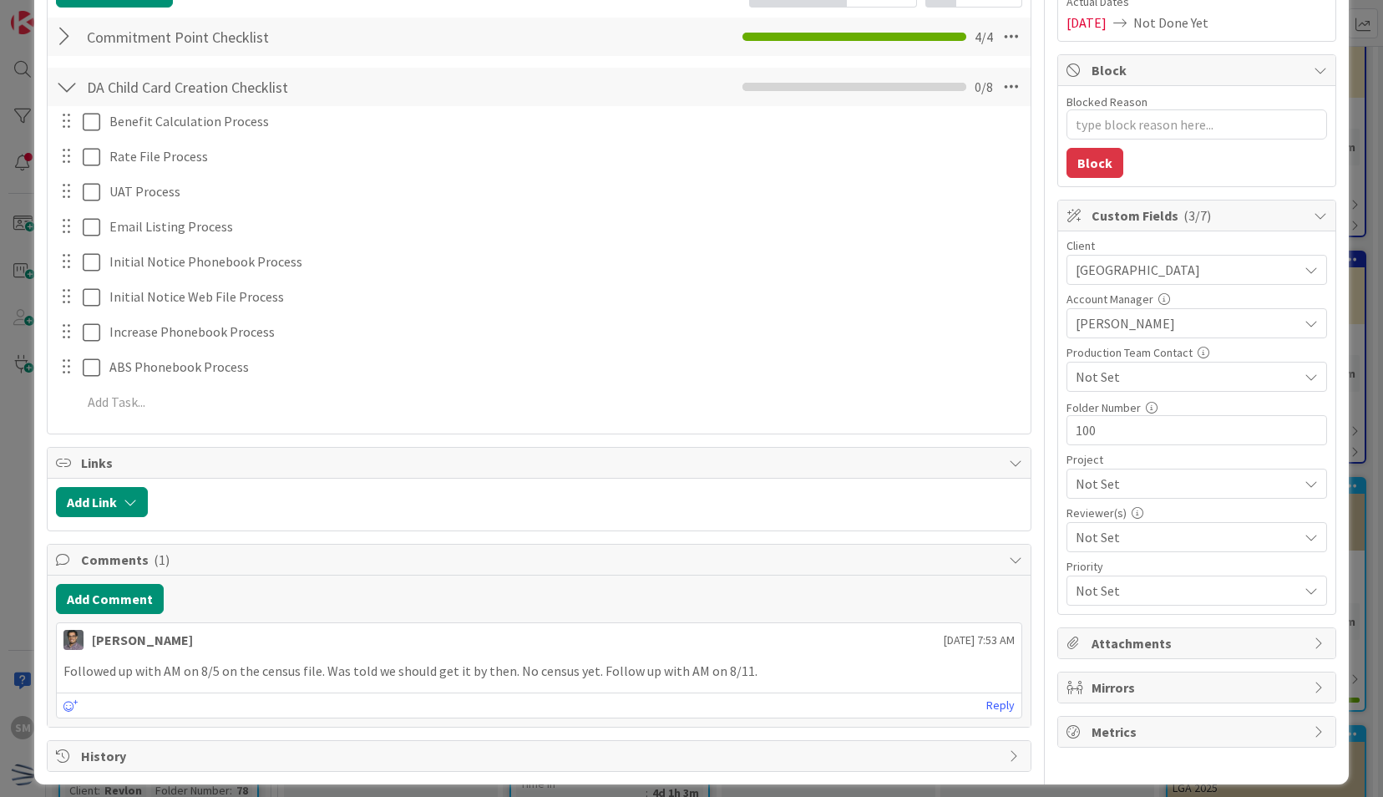
type textarea "Rice Enrol Benefit Calculation Process"
type textarea "x"
type textarea "Rice Enroll Benefit Calculation Process"
type textarea "x"
type textarea "Rice Enrollm Benefit Calculation Process"
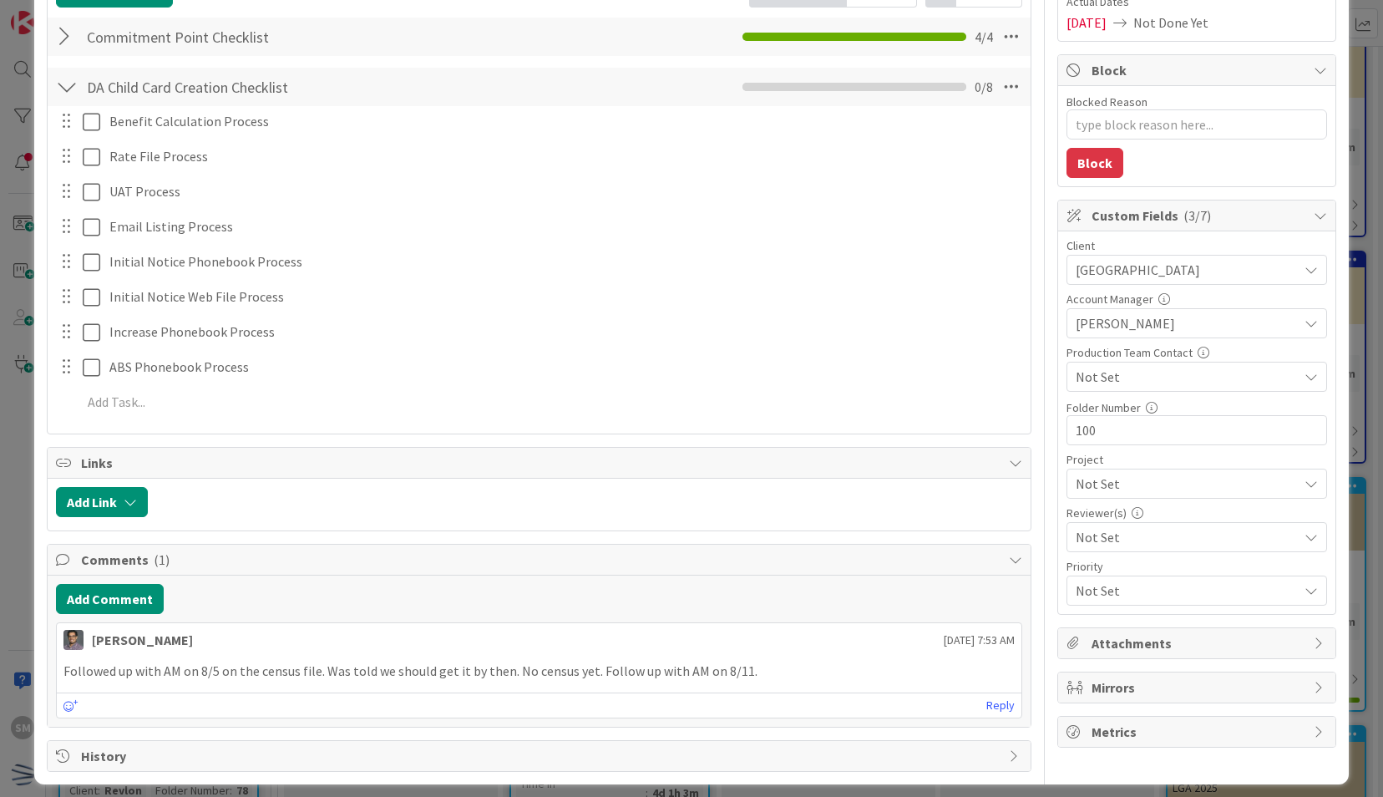
type textarea "x"
type textarea "Rice Enrollme Benefit Calculation Process"
type textarea "x"
type textarea "Rice Enrollmen Benefit Calculation Process"
type textarea "x"
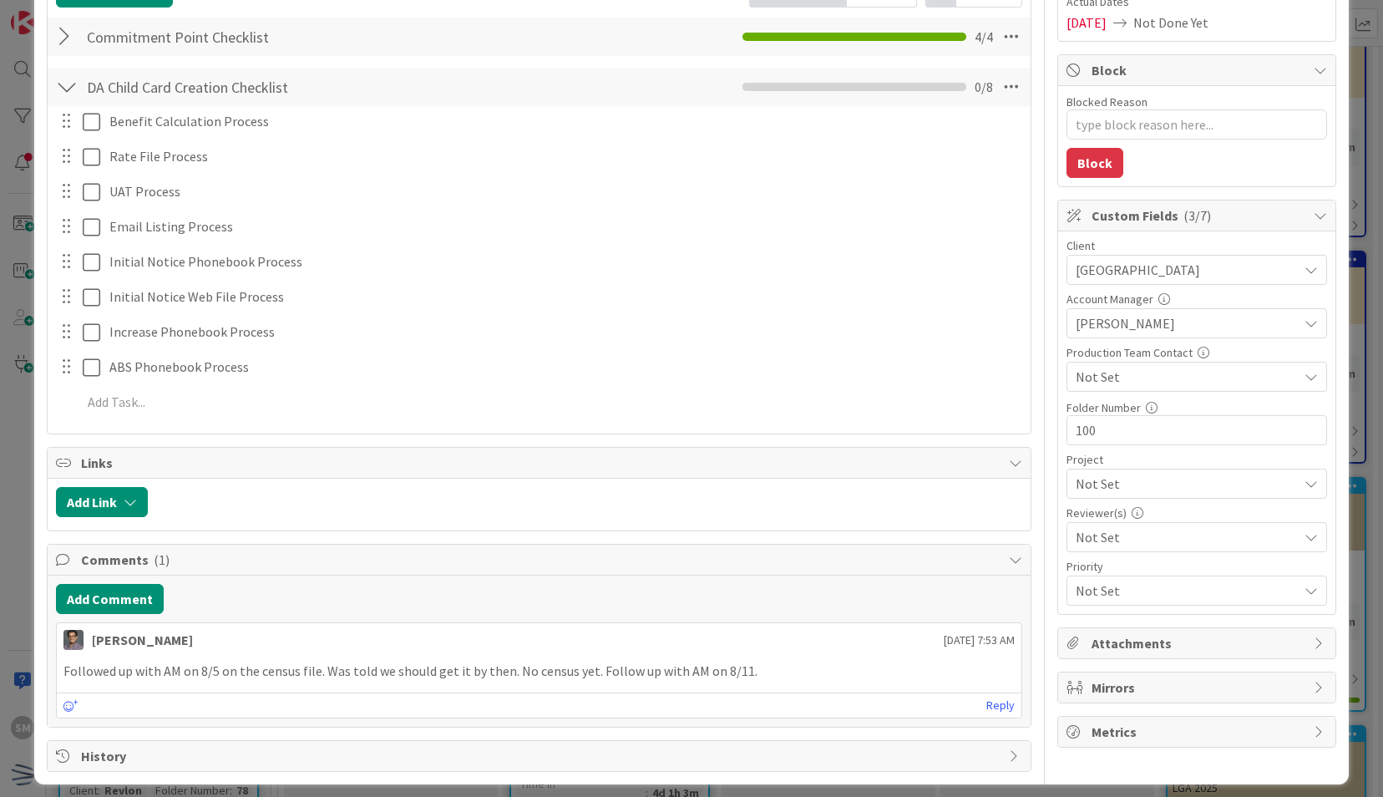
type textarea "Rice Enrollment Benefit Calculation Process"
click at [280, 590] on div "Title 9 / 128 Rice 2025 Description SM Saira Mehmood joined 2 m ago SM Owner Wa…" at bounding box center [539, 283] width 984 height 975
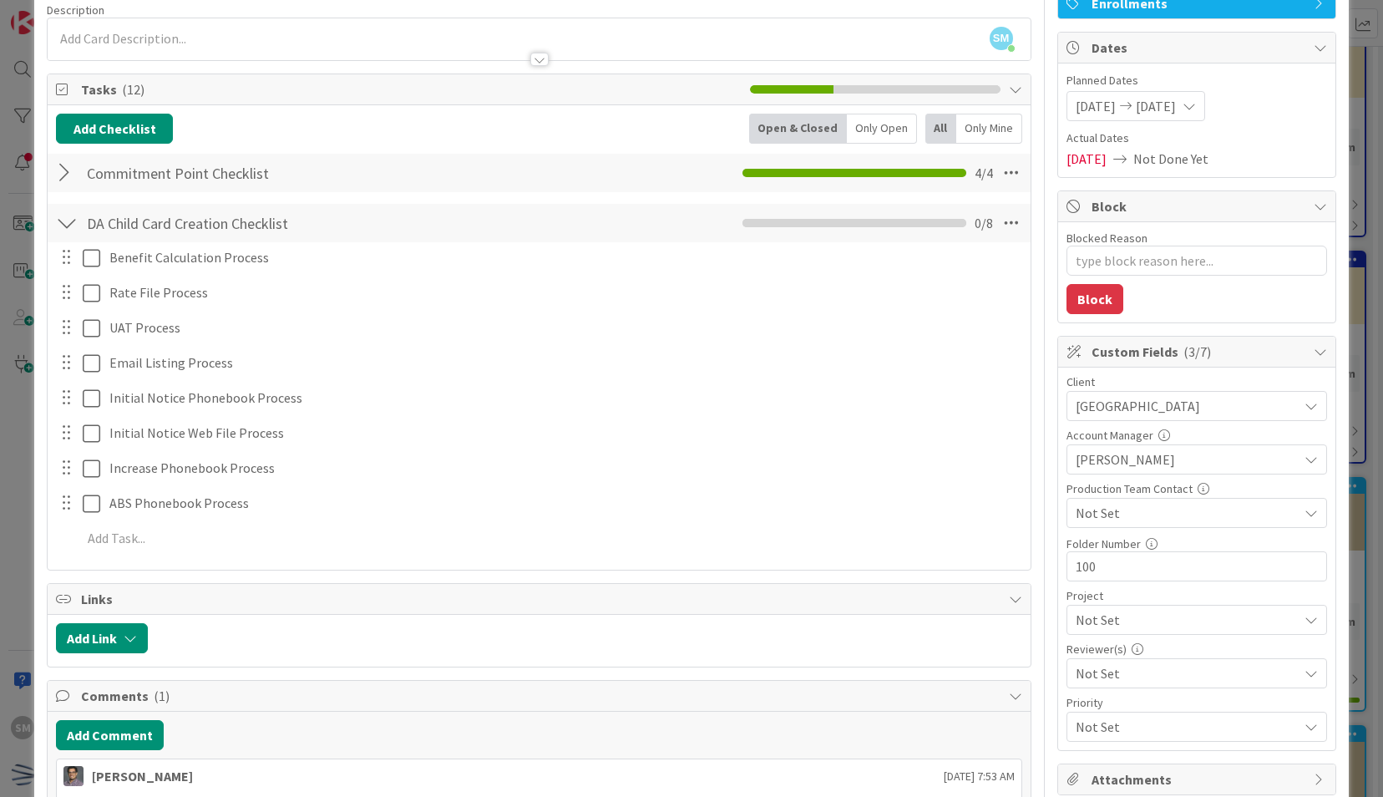
scroll to position [132, 0]
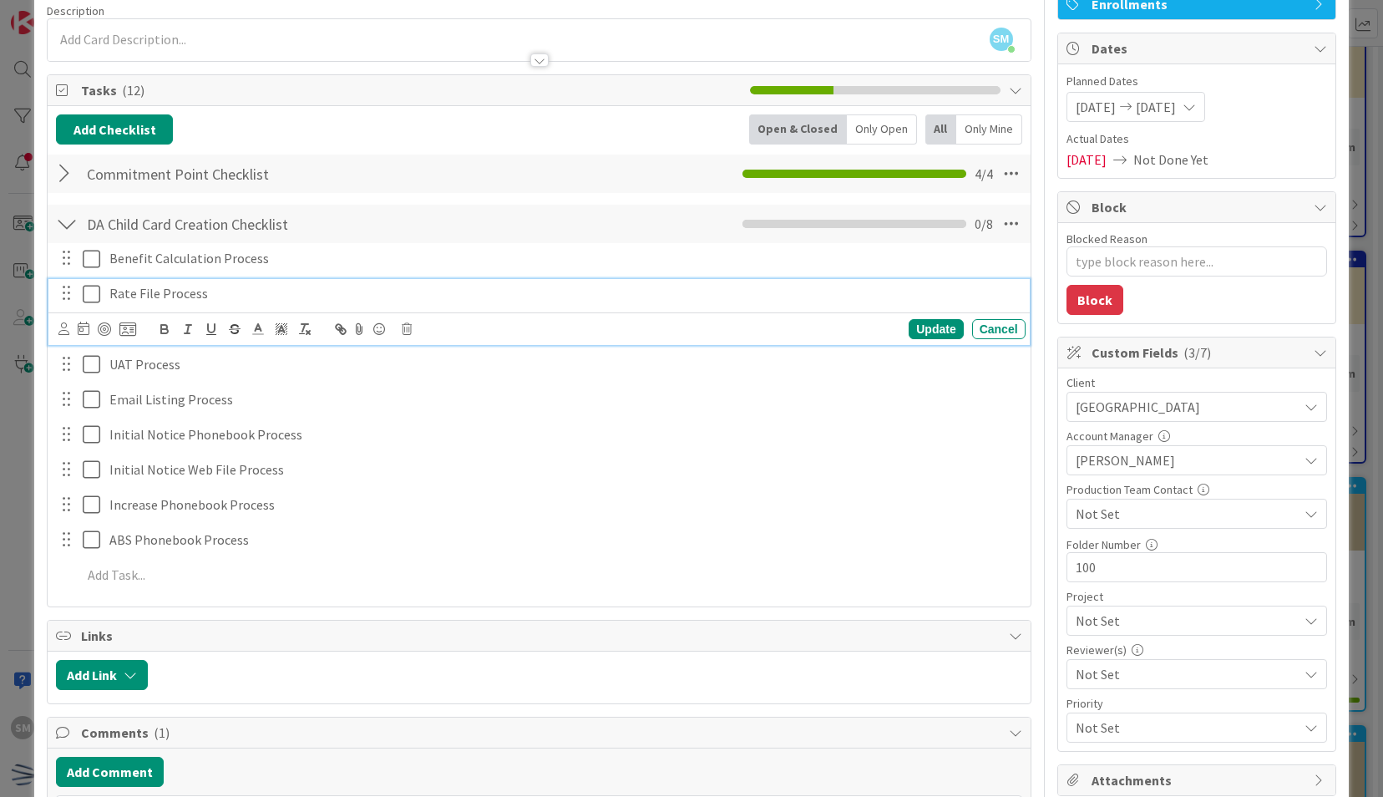
click at [291, 281] on div "Rate File Process" at bounding box center [564, 293] width 923 height 29
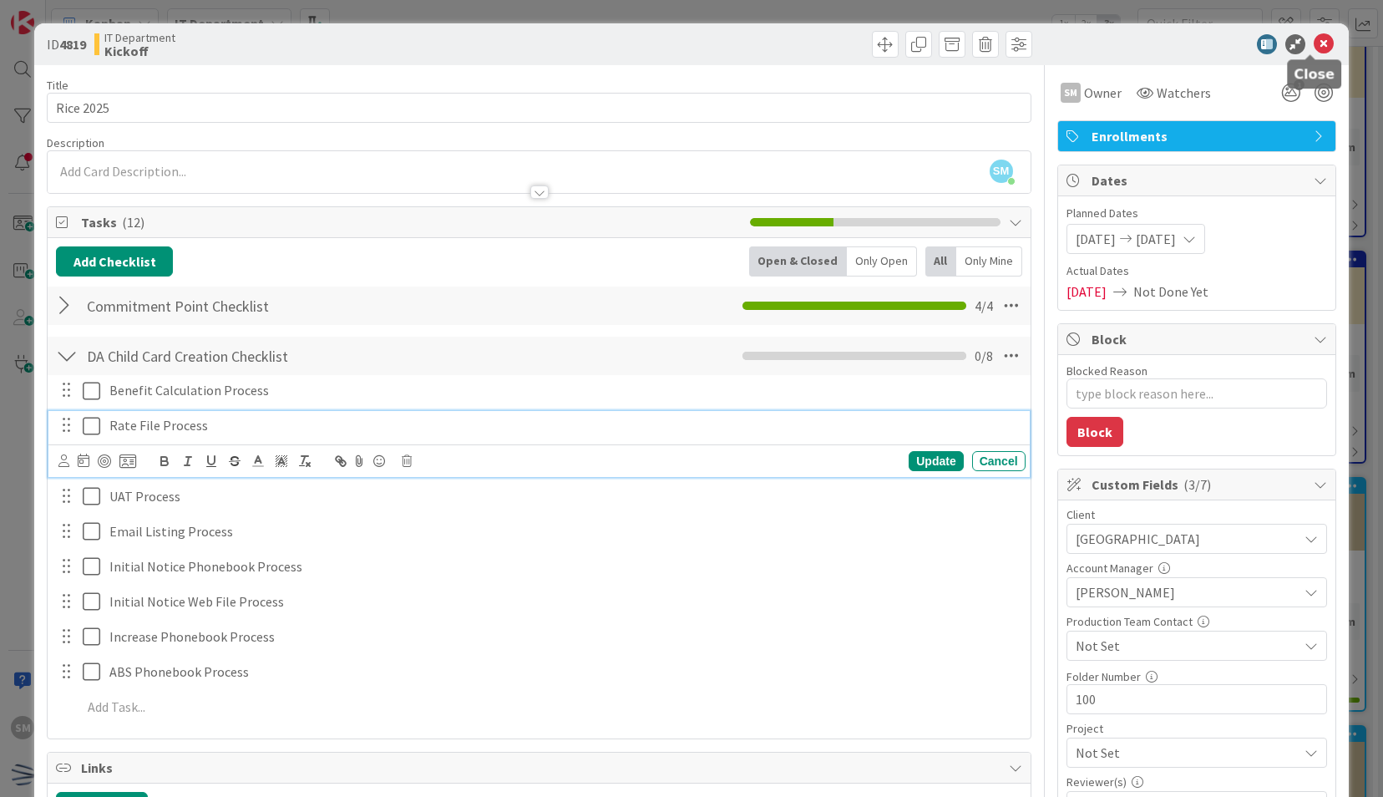
click at [1314, 48] on icon at bounding box center [1323, 44] width 20 height 20
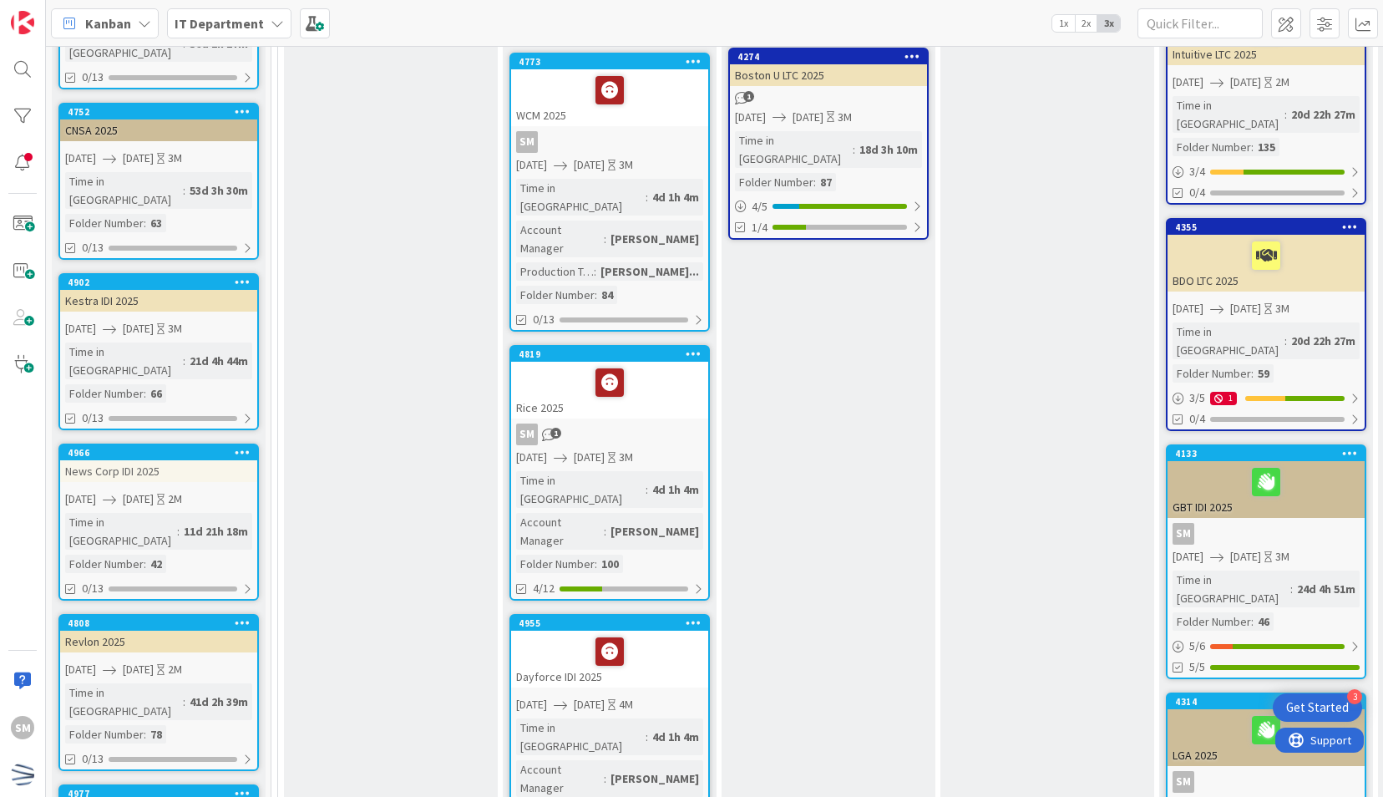
scroll to position [589, 0]
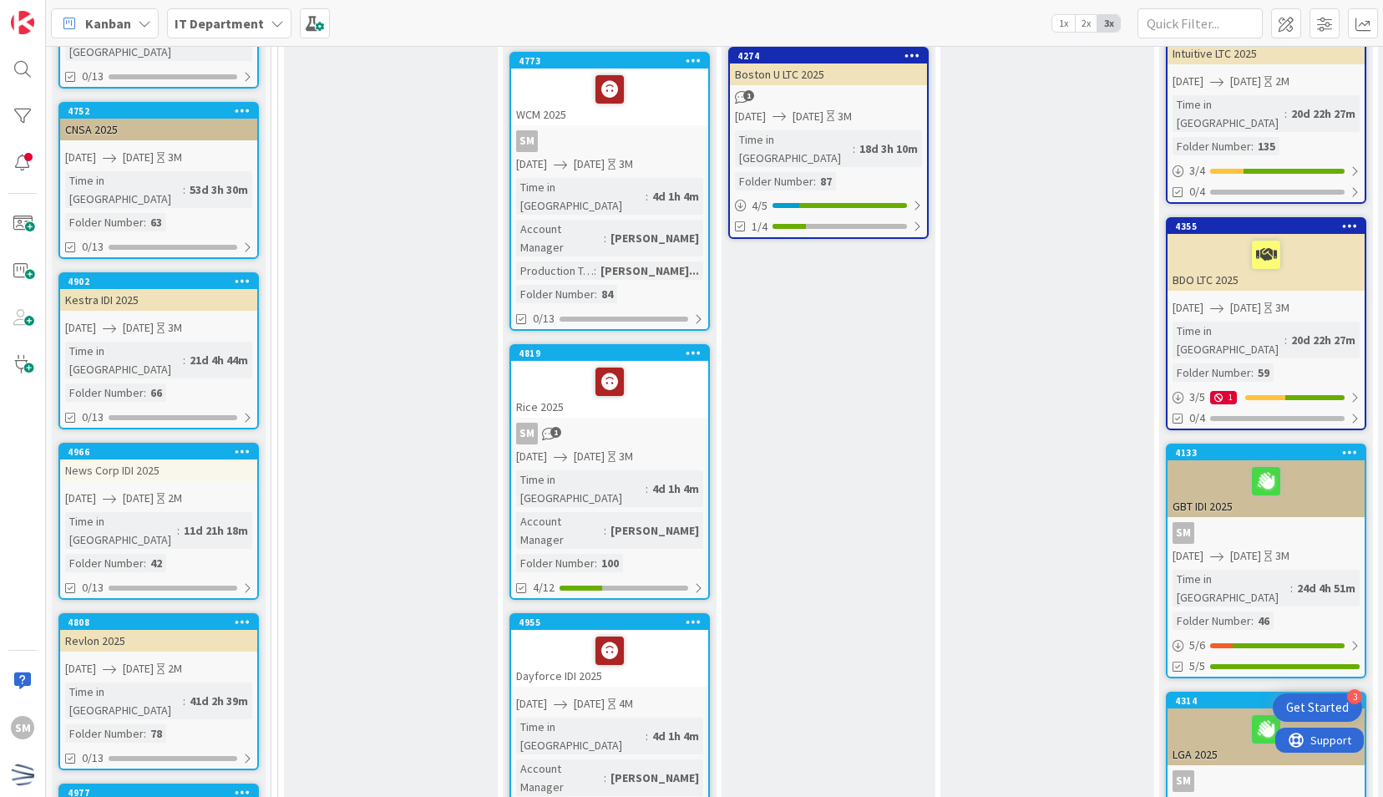
click at [664, 347] on link "4819 Rice 2025 SM 1 08/05/2025 10/15/2025 3M Time in Column : 4d 1h 4m Account …" at bounding box center [609, 471] width 200 height 255
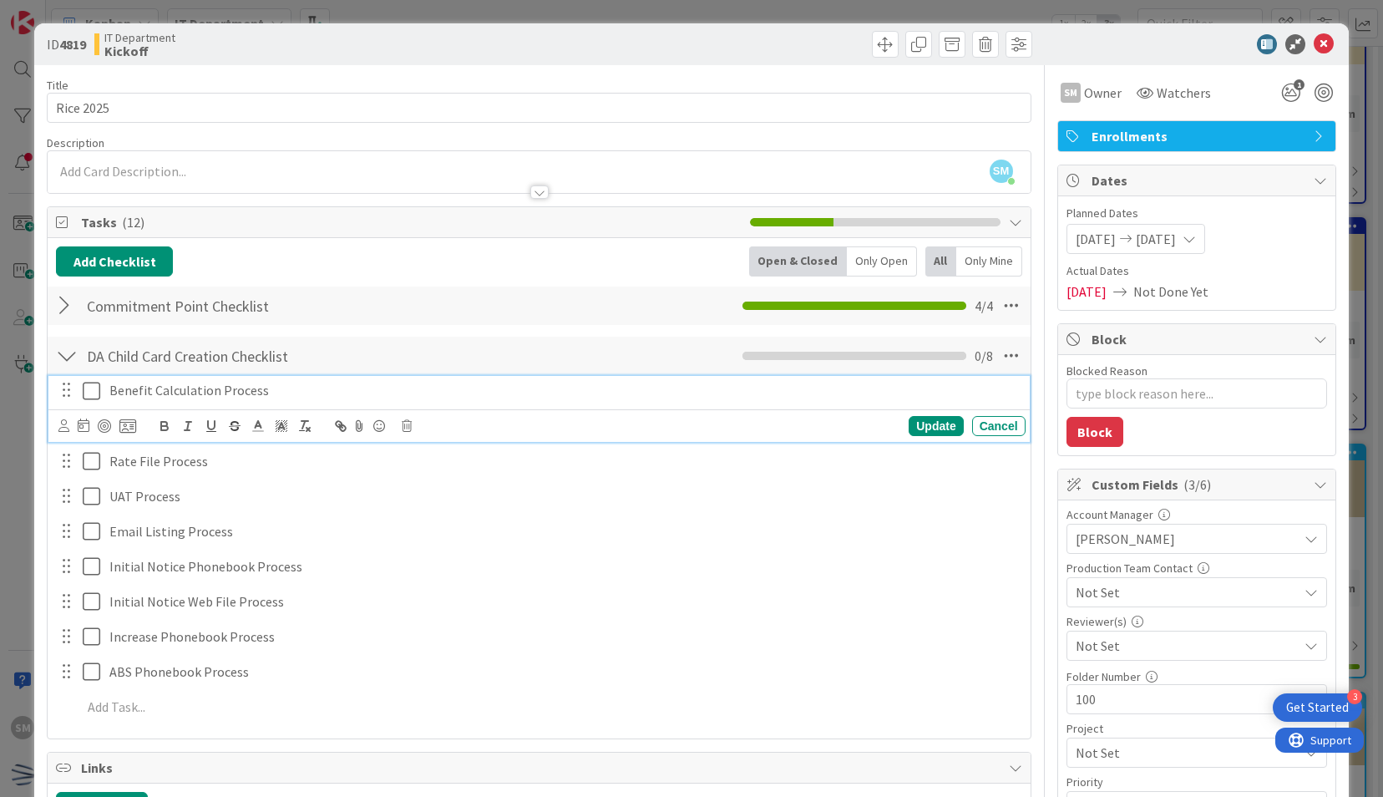
click at [284, 389] on p "Benefit Calculation Process" at bounding box center [563, 390] width 909 height 19
click at [134, 420] on icon at bounding box center [127, 425] width 17 height 15
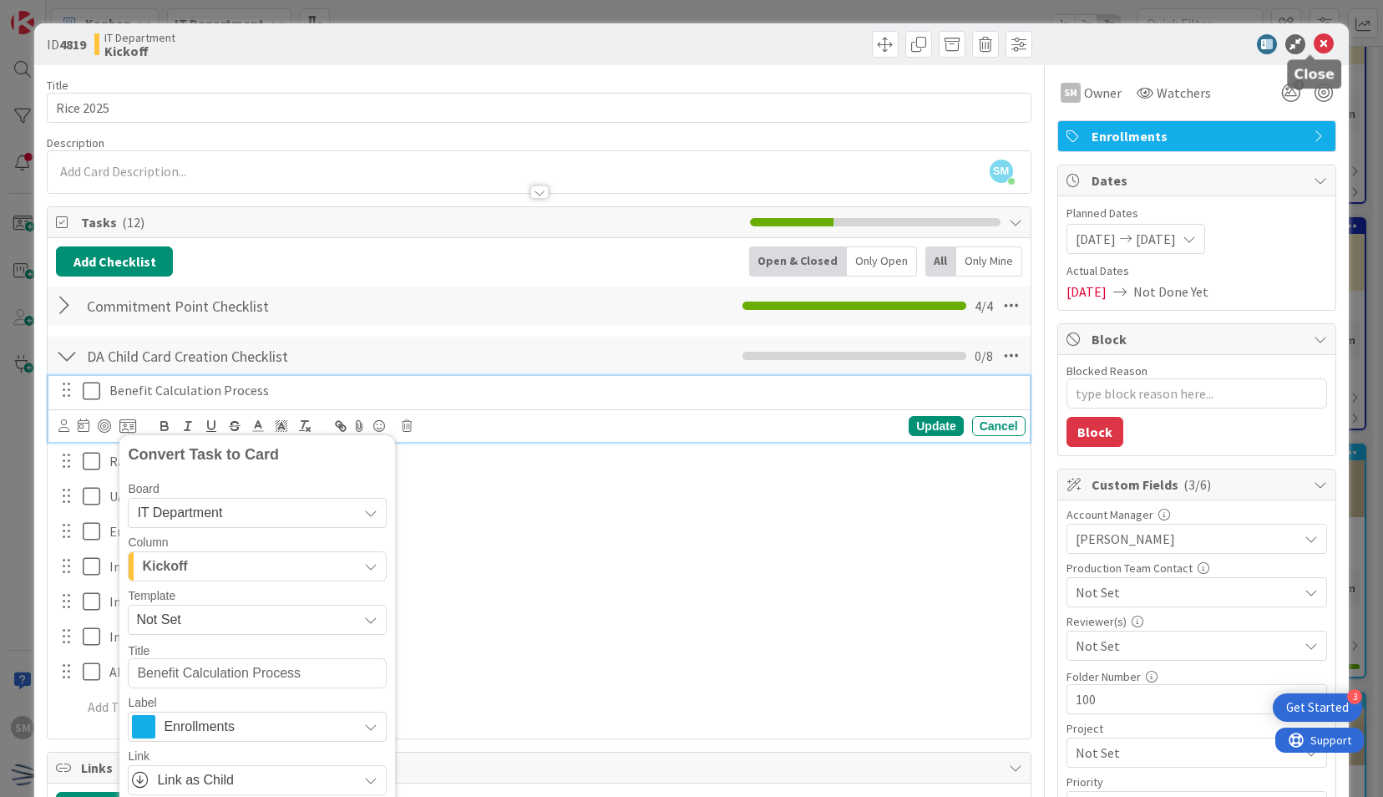
click at [1313, 46] on icon at bounding box center [1323, 44] width 20 height 20
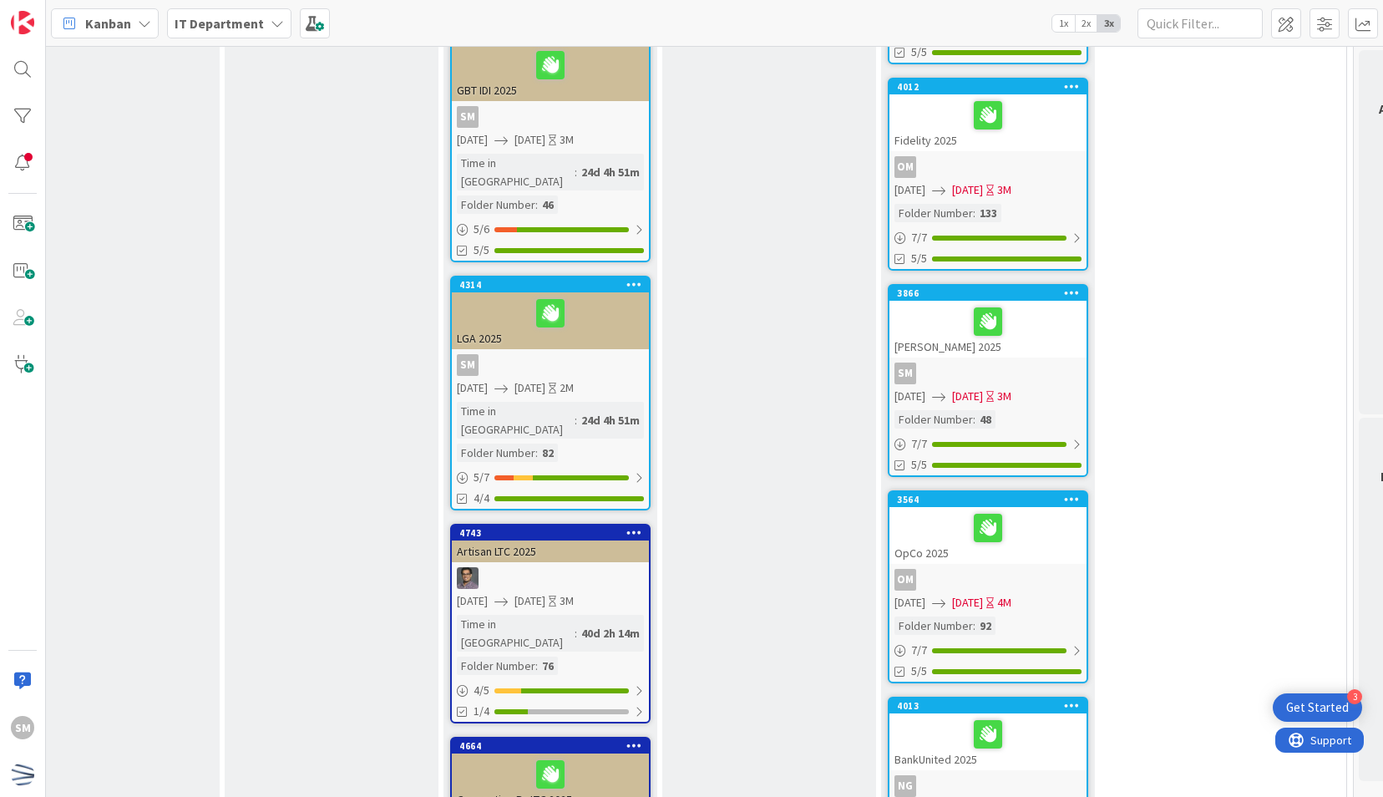
scroll to position [1004, 0]
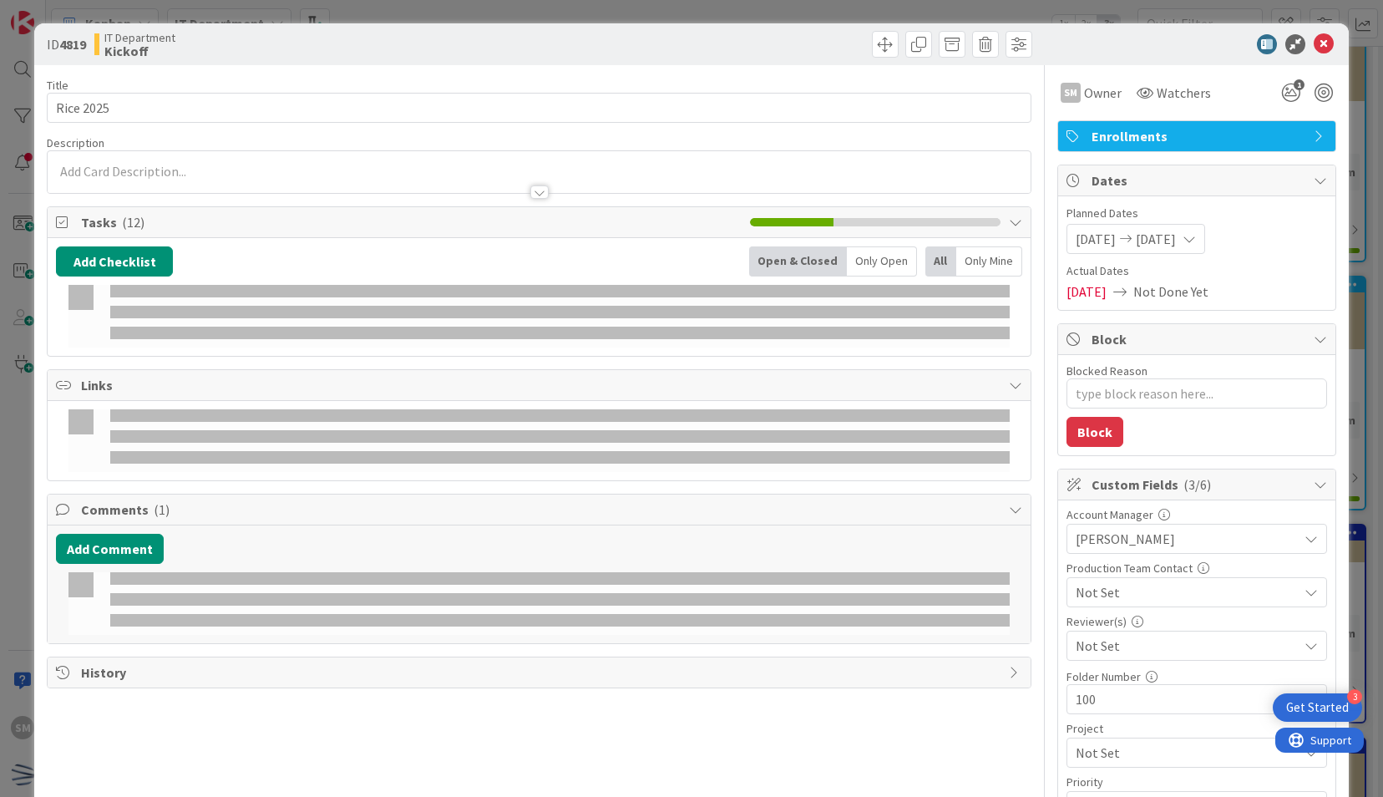
type textarea "x"
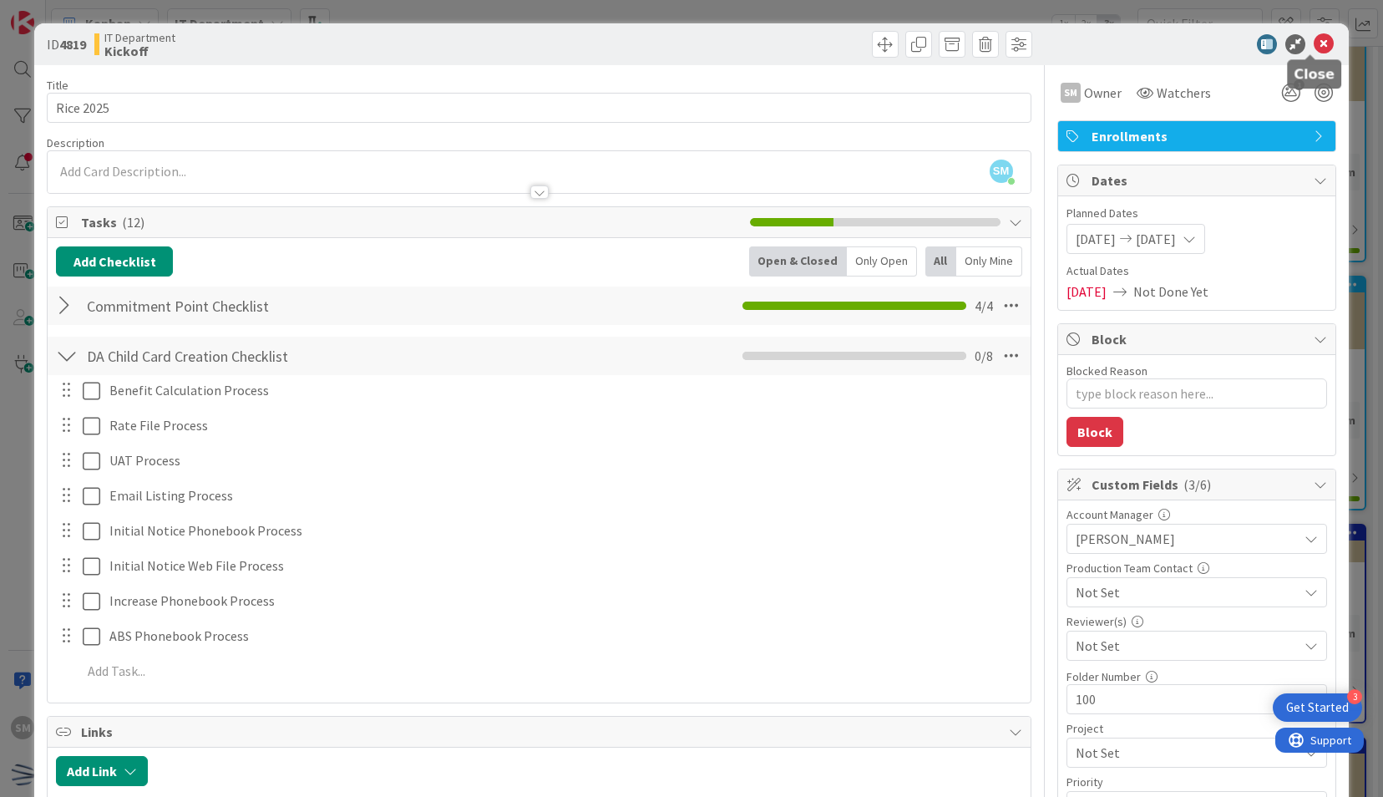
click at [1314, 43] on icon at bounding box center [1323, 44] width 20 height 20
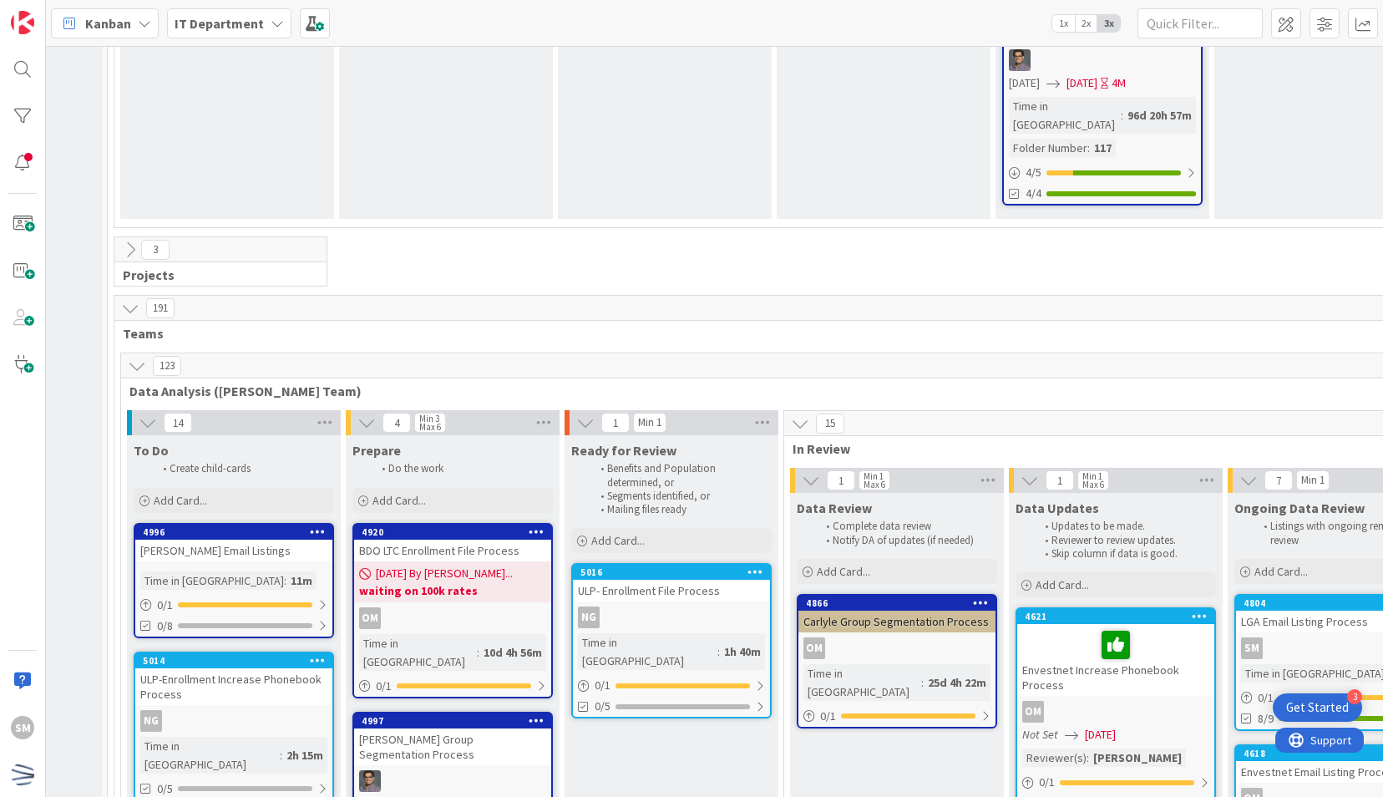
scroll to position [2507, 164]
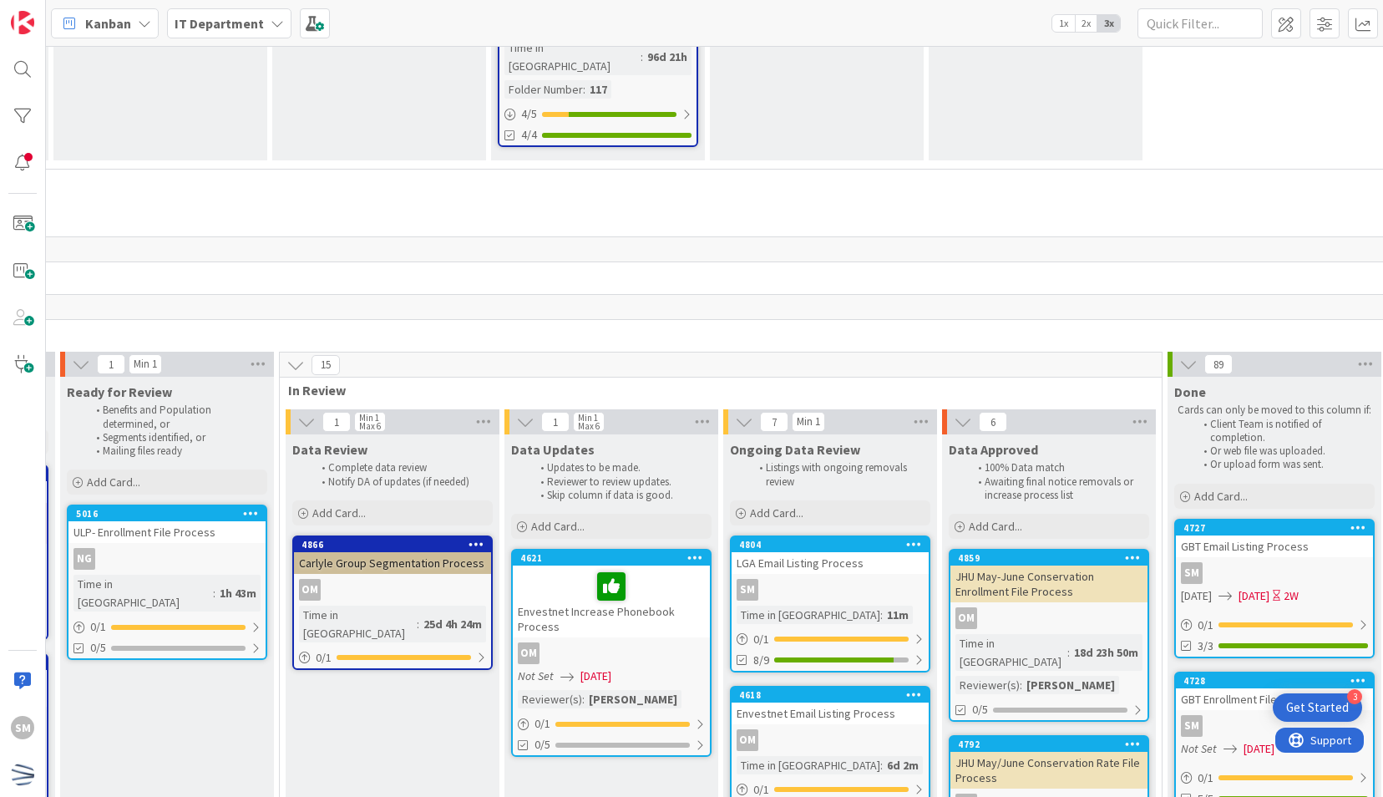
scroll to position [2571, 669]
click at [250, 507] on icon at bounding box center [250, 513] width 16 height 12
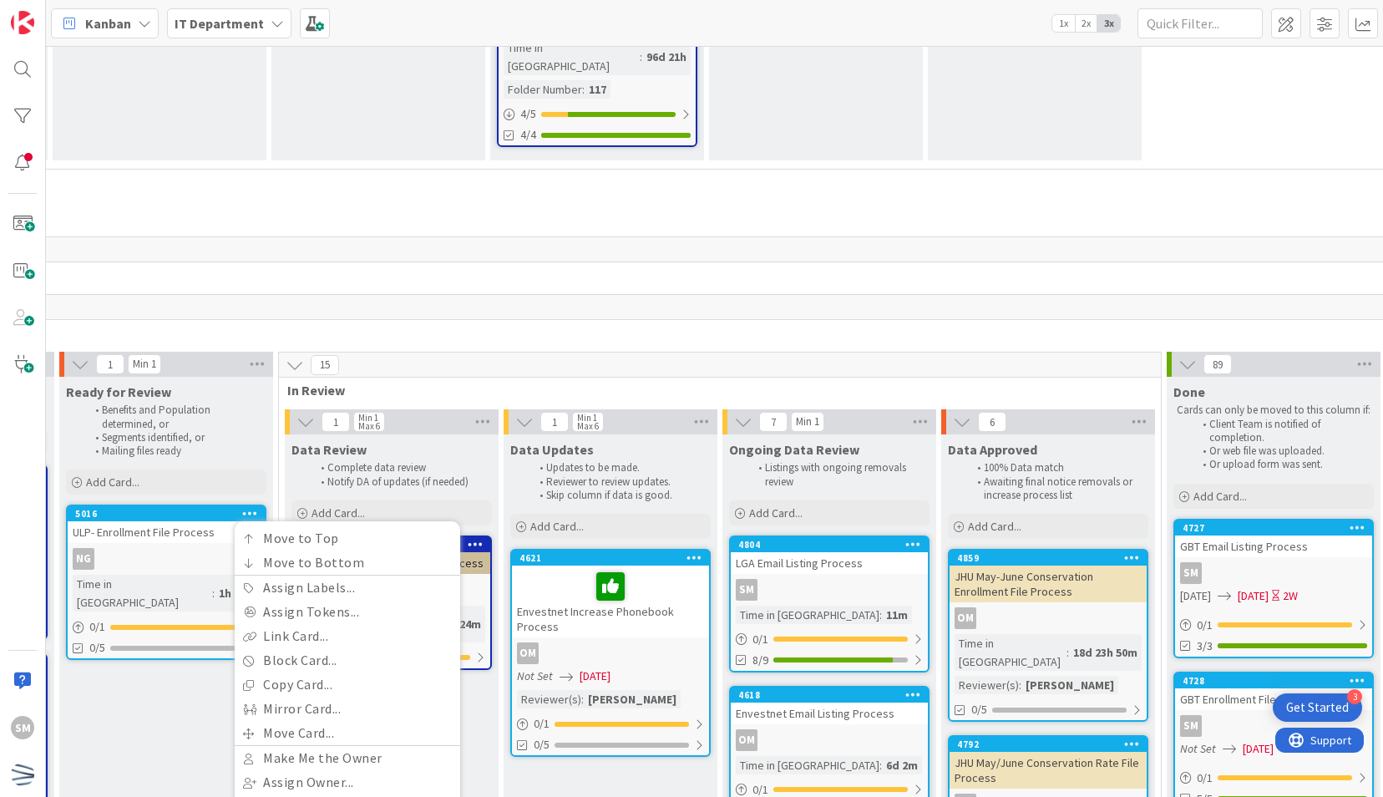
click at [195, 521] on div "ULP- Enrollment File Process" at bounding box center [166, 532] width 197 height 22
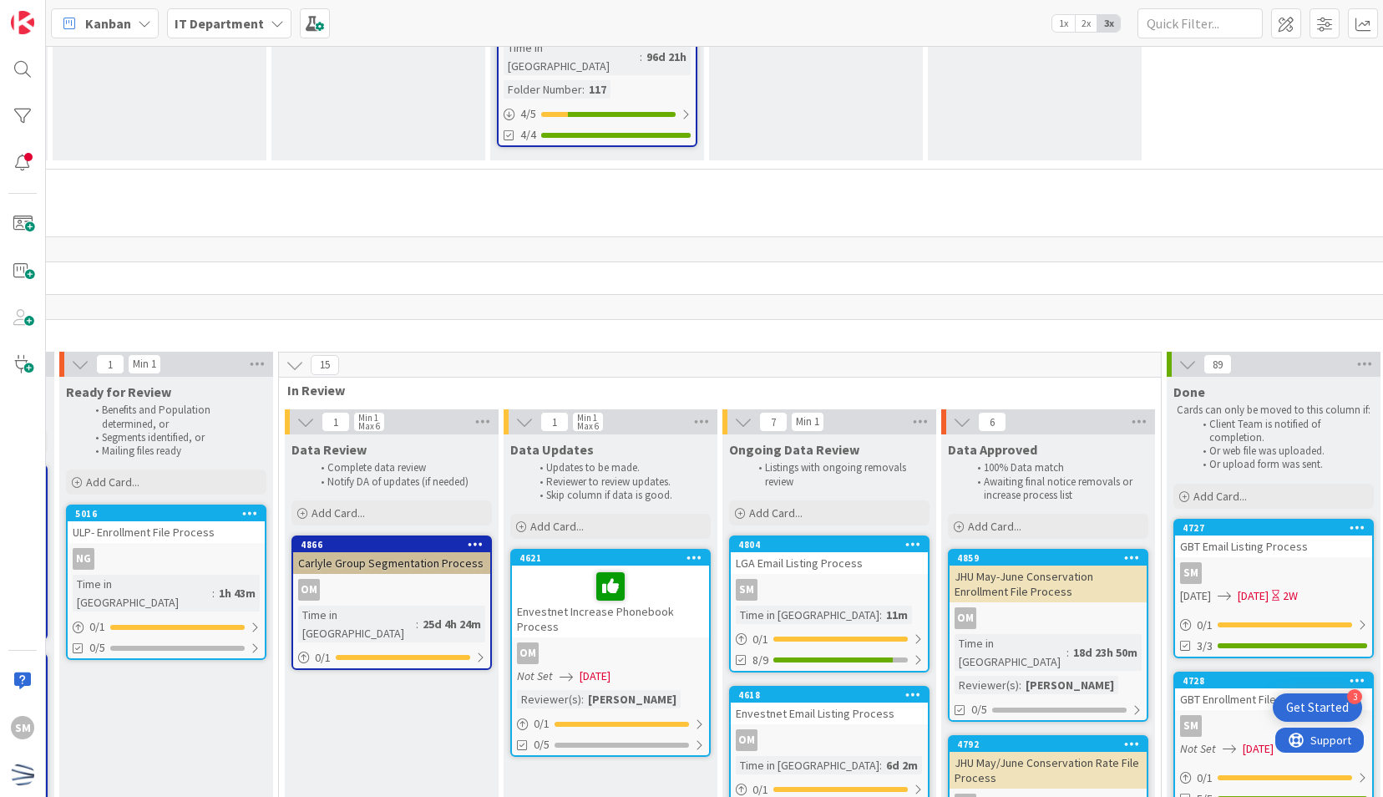
click at [195, 521] on div "ULP- Enrollment File Process" at bounding box center [166, 532] width 197 height 22
click at [120, 504] on link "5016 Move to Top Move to Bottom Assign Labels... Assign Tokens... Link Card... …" at bounding box center [166, 581] width 200 height 155
click at [156, 521] on div "ULP- Enrollment File Process" at bounding box center [166, 532] width 197 height 22
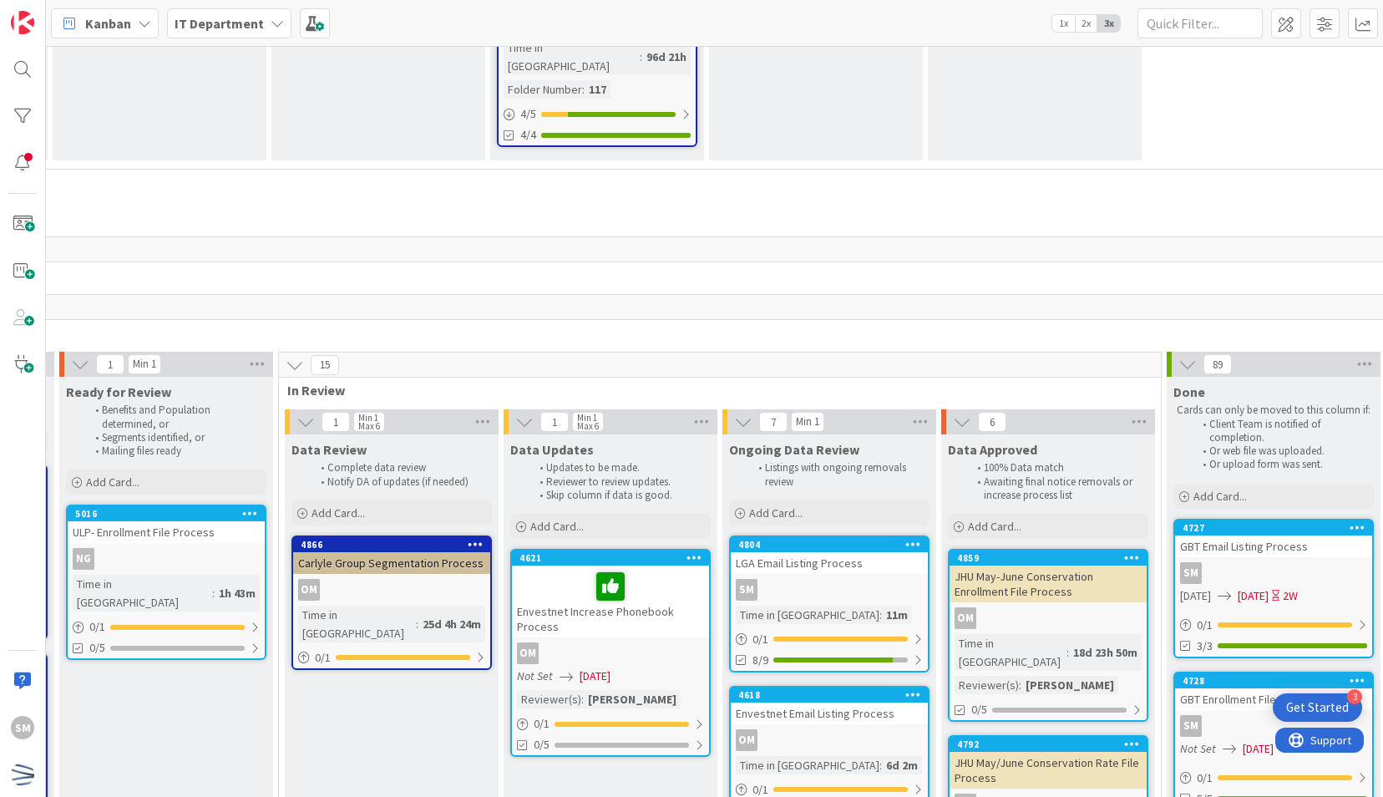
click at [156, 521] on div "ULP- Enrollment File Process" at bounding box center [166, 532] width 197 height 22
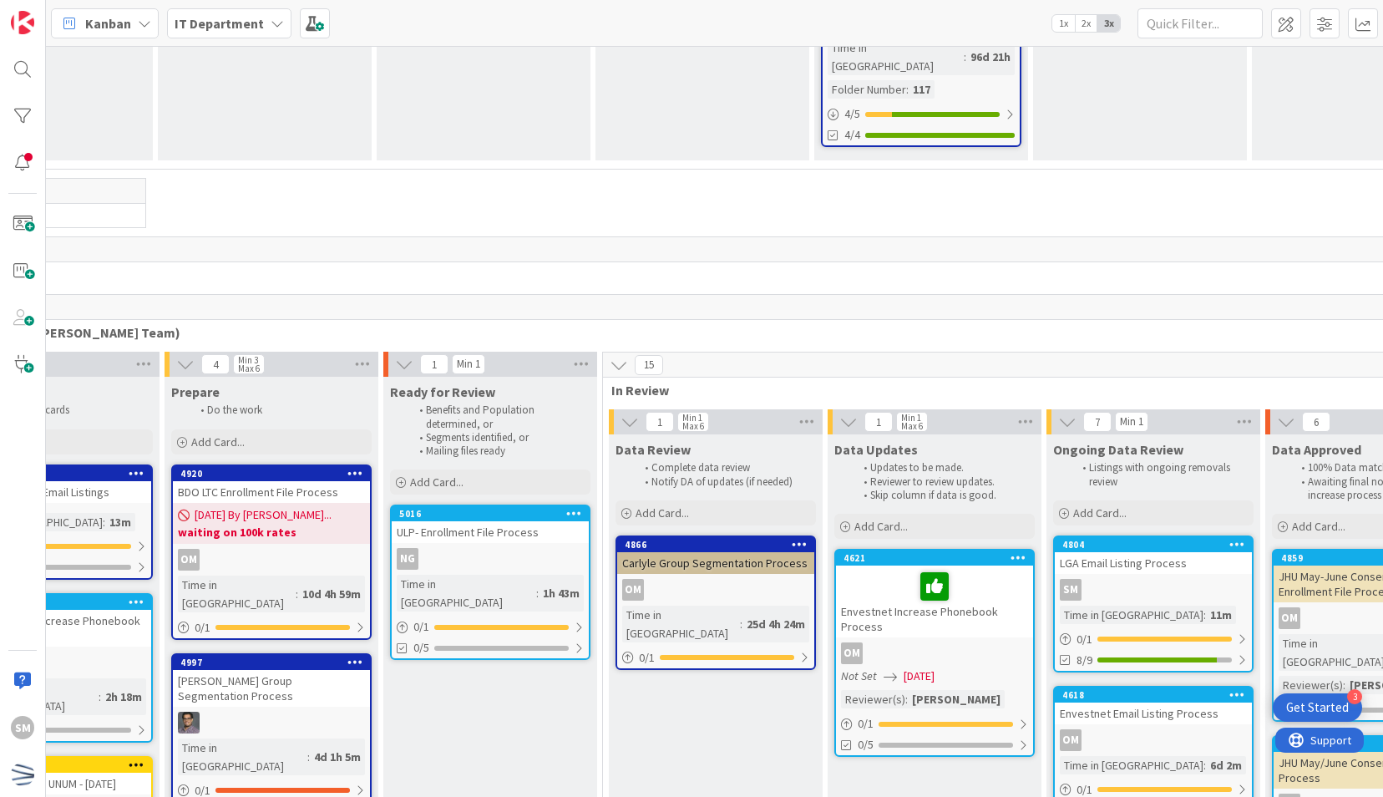
scroll to position [2571, 299]
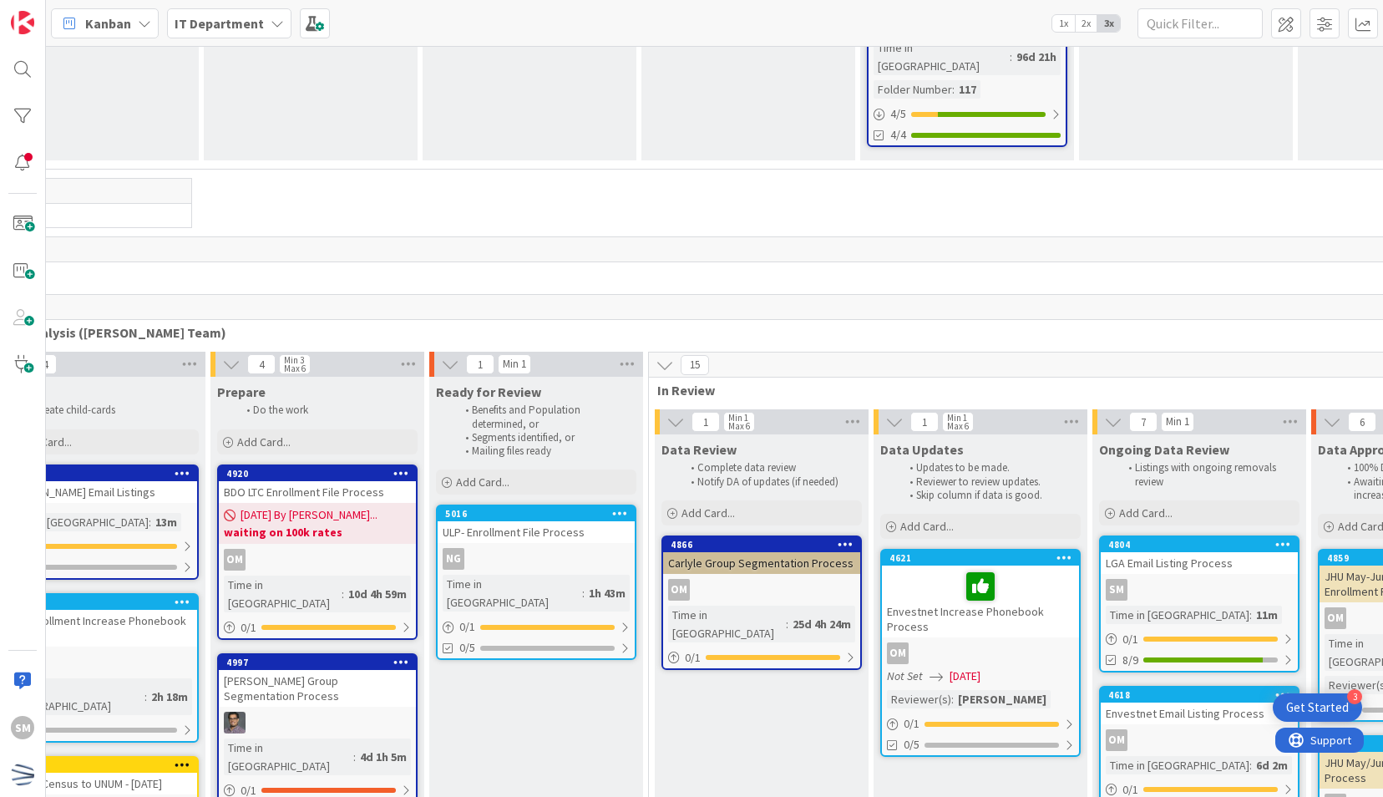
click at [553, 521] on div "ULP- Enrollment File Process" at bounding box center [536, 532] width 197 height 22
click at [611, 521] on div "ULP- Enrollment File Process" at bounding box center [536, 532] width 197 height 22
click at [526, 521] on div "ULP- Enrollment File Process" at bounding box center [536, 532] width 197 height 22
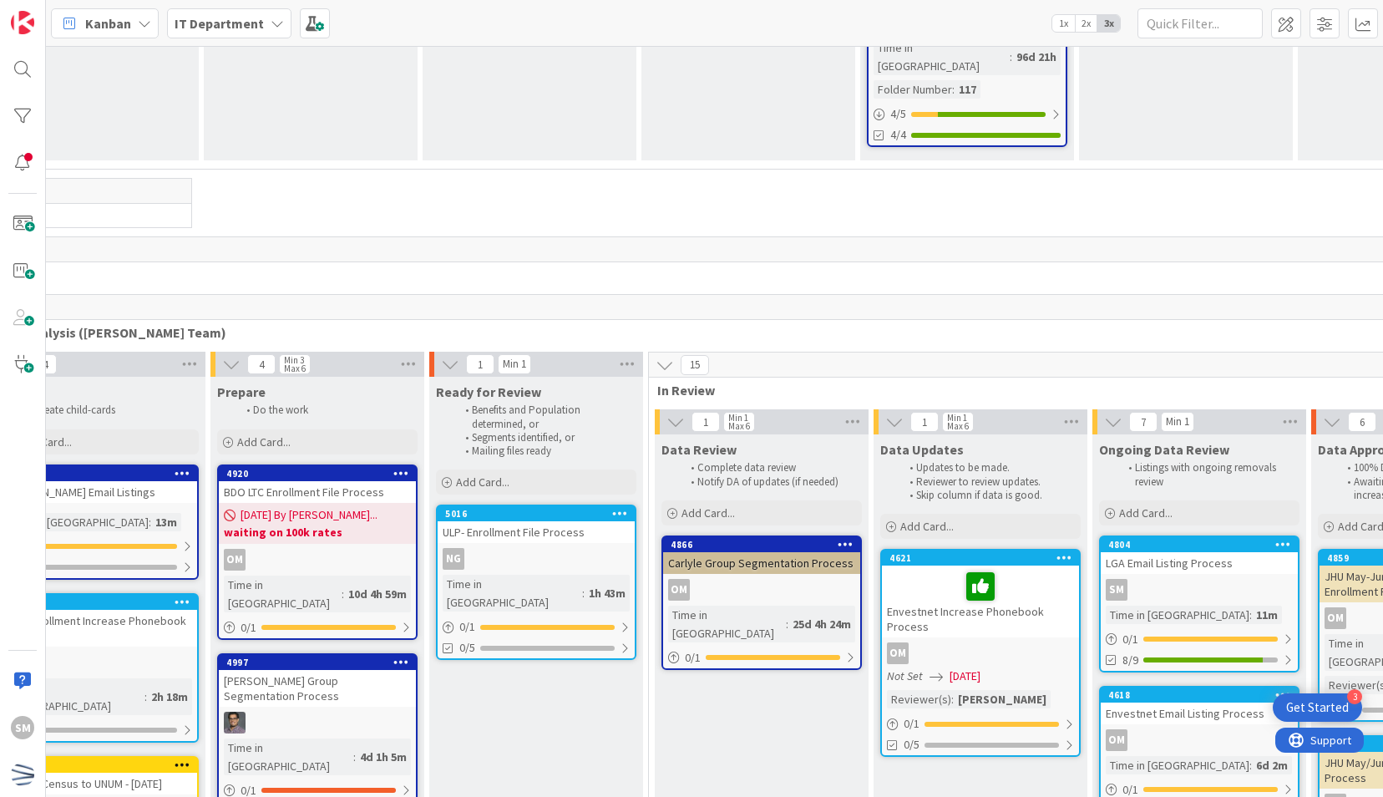
click at [526, 521] on div "ULP- Enrollment File Process" at bounding box center [536, 532] width 197 height 22
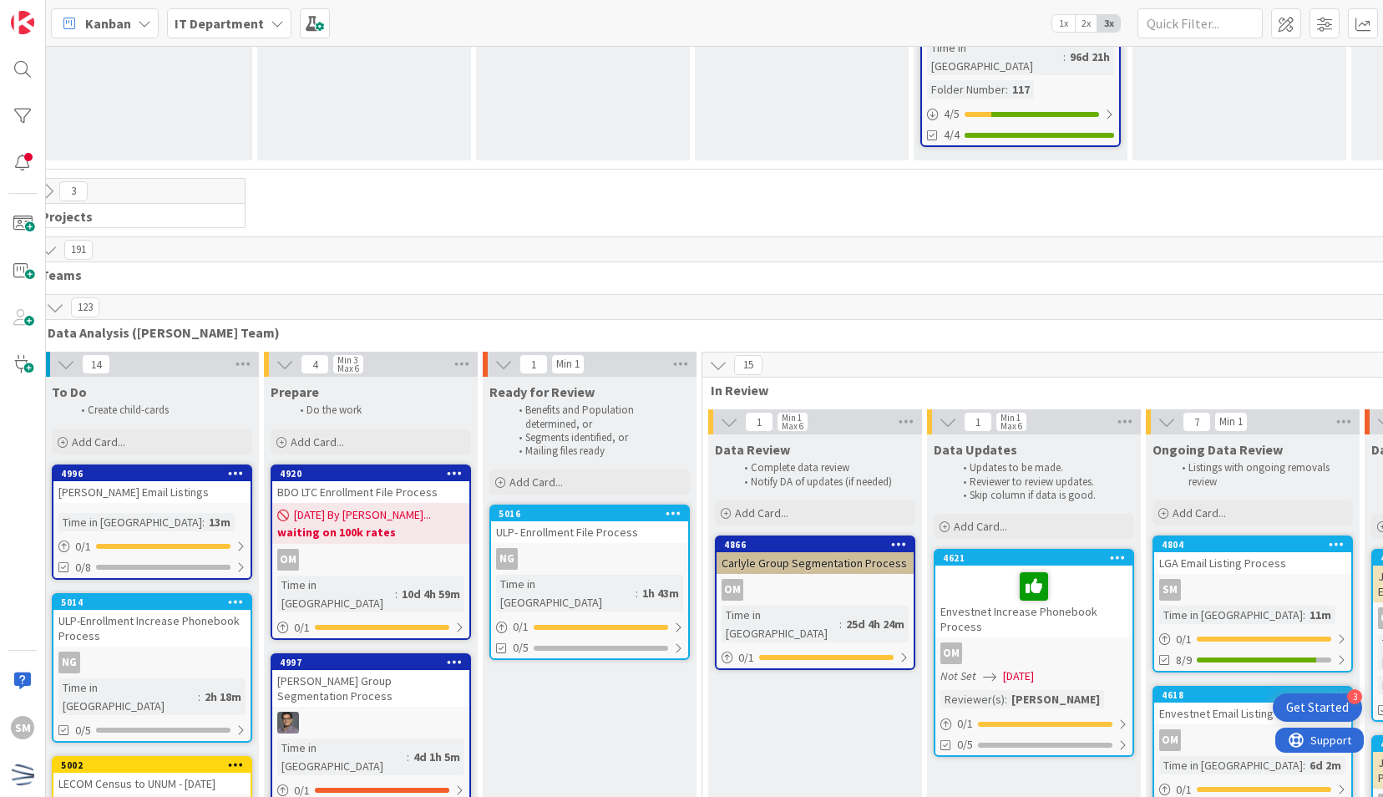
scroll to position [2571, 239]
